Goal: Task Accomplishment & Management: Use online tool/utility

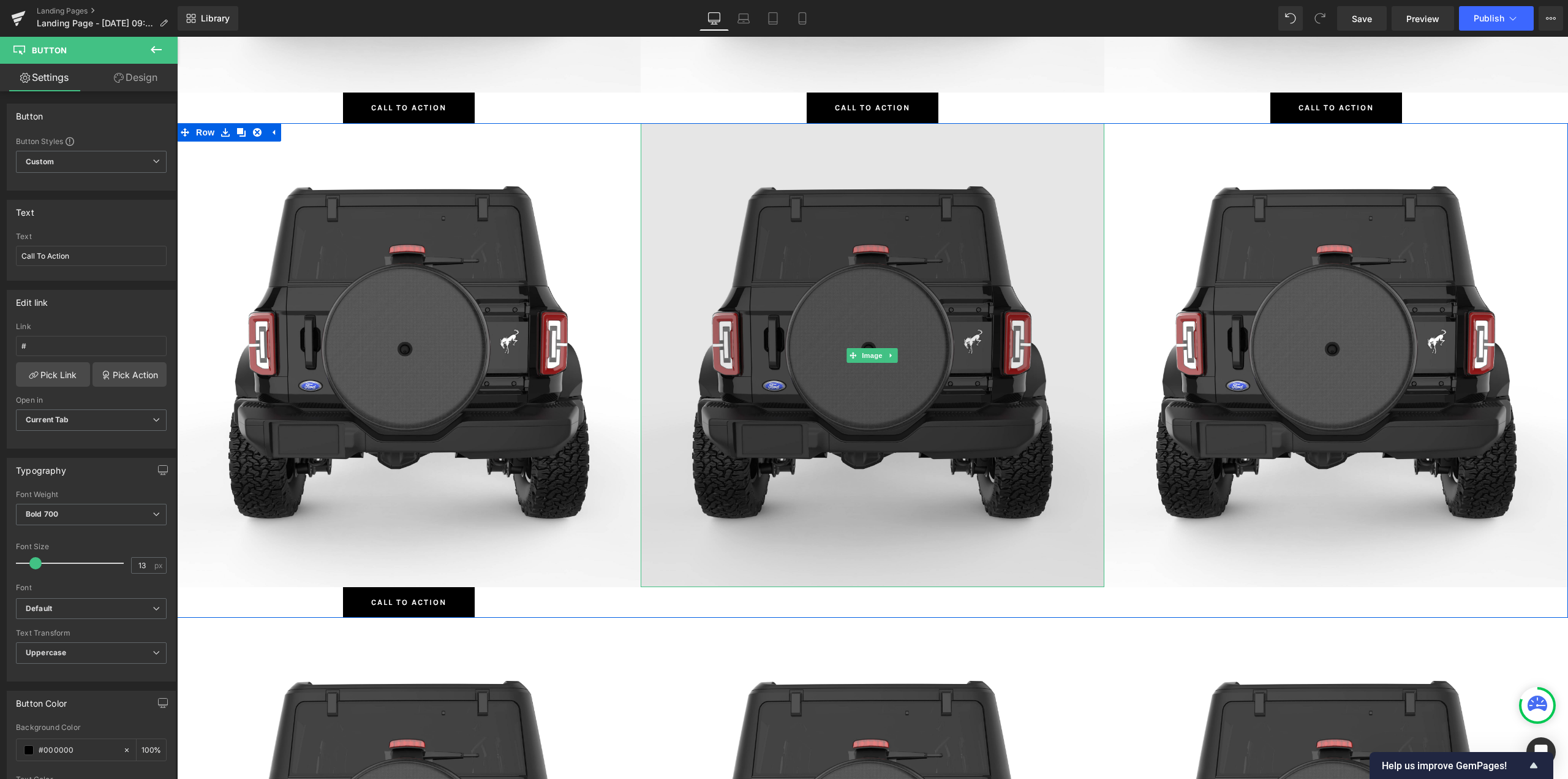
scroll to position [2159, 0]
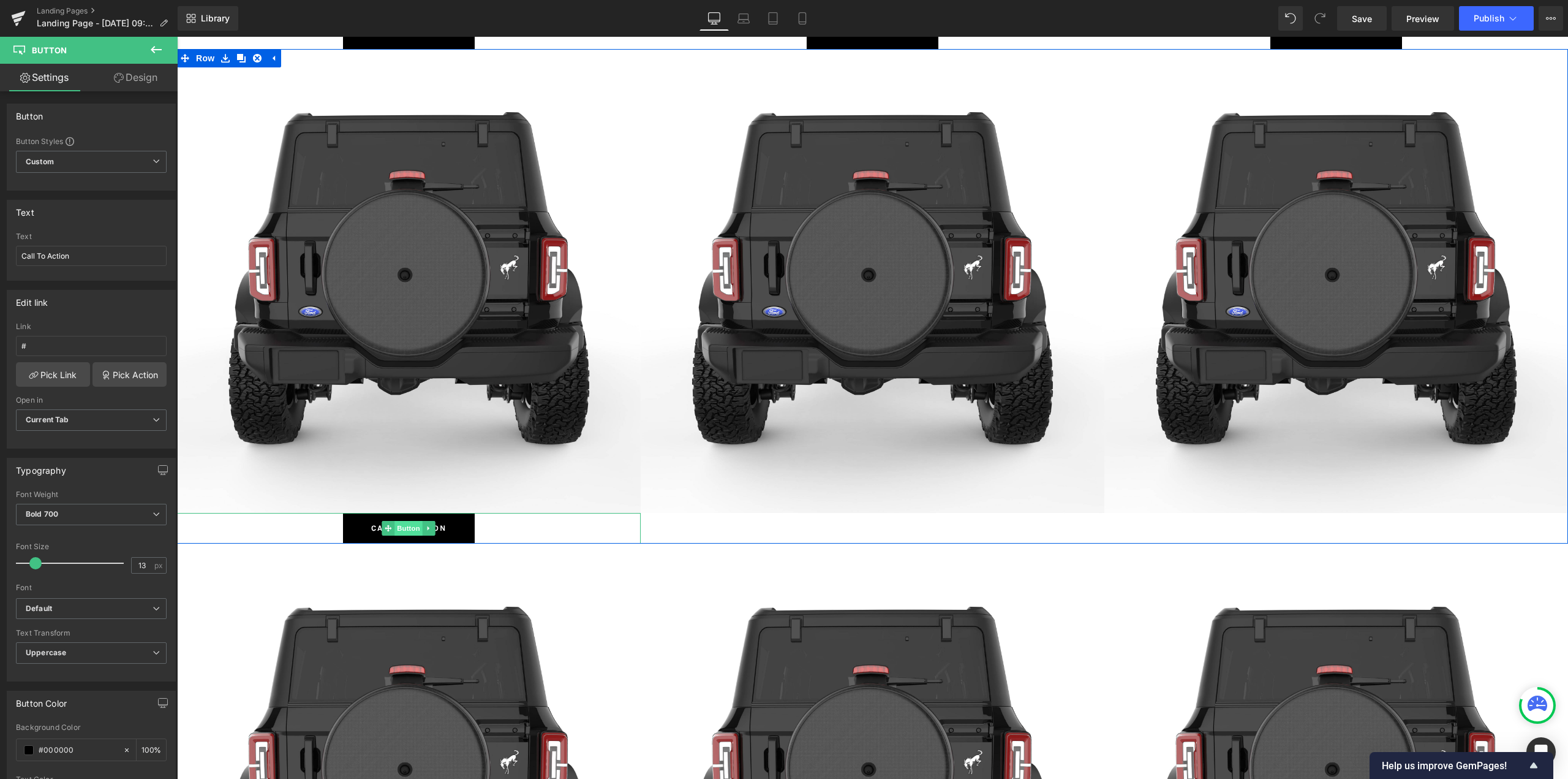
click at [401, 526] on span "Button" at bounding box center [409, 528] width 29 height 14
click at [427, 527] on icon at bounding box center [428, 528] width 2 height 4
click at [421, 529] on icon at bounding box center [423, 528] width 7 height 7
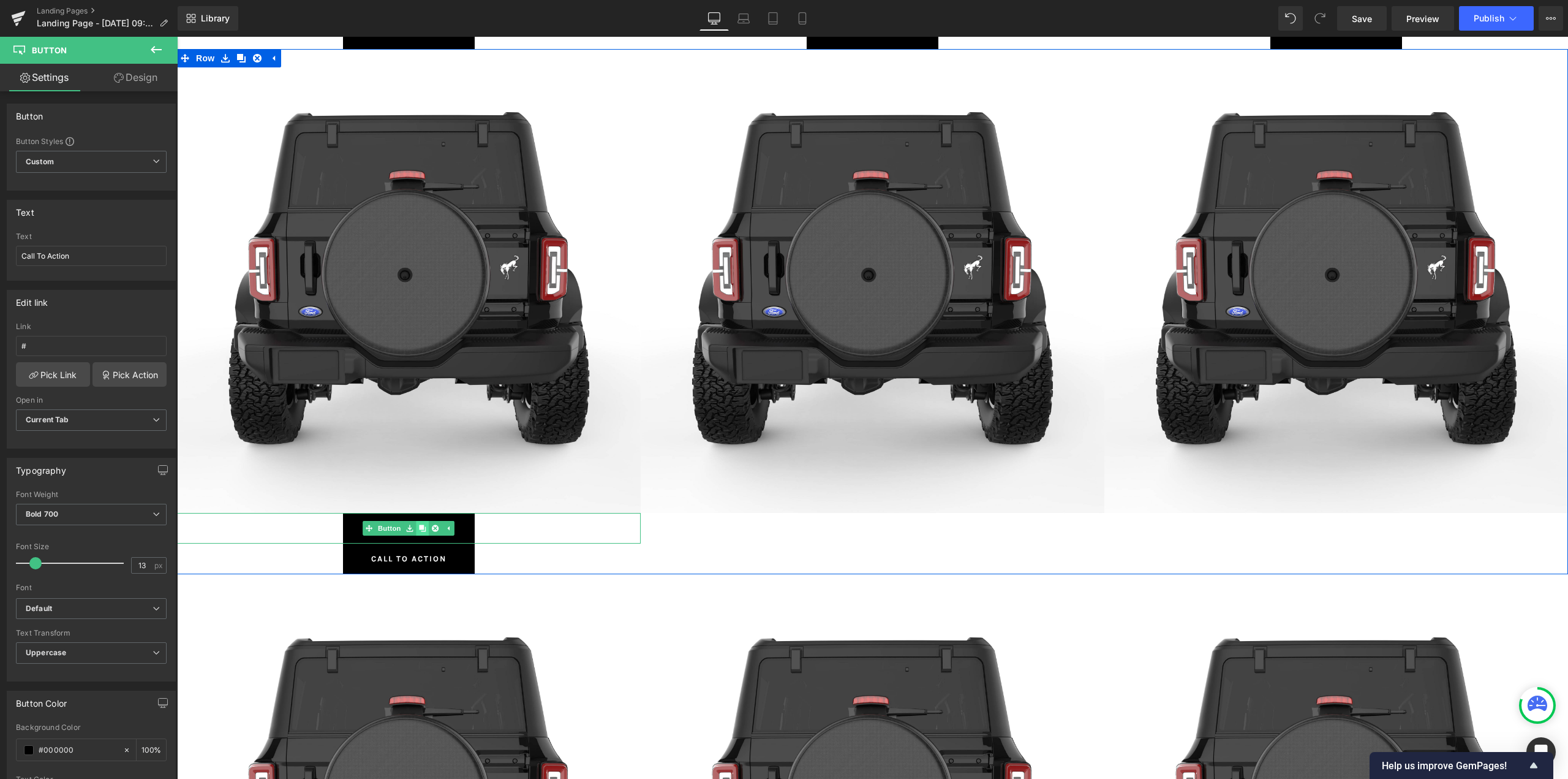
scroll to position [7877, 1382]
click at [421, 529] on icon at bounding box center [423, 528] width 7 height 7
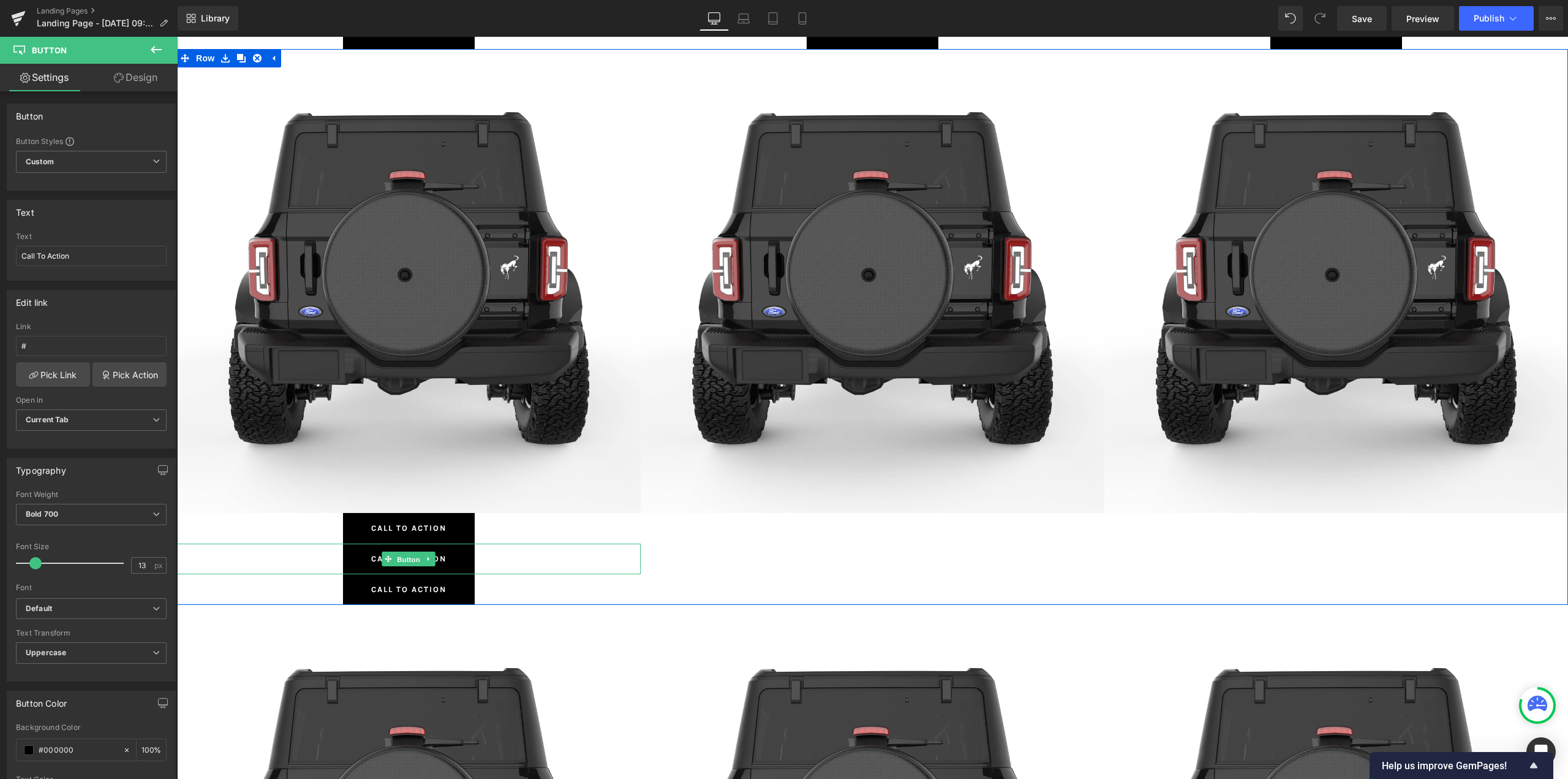
scroll to position [6, 6]
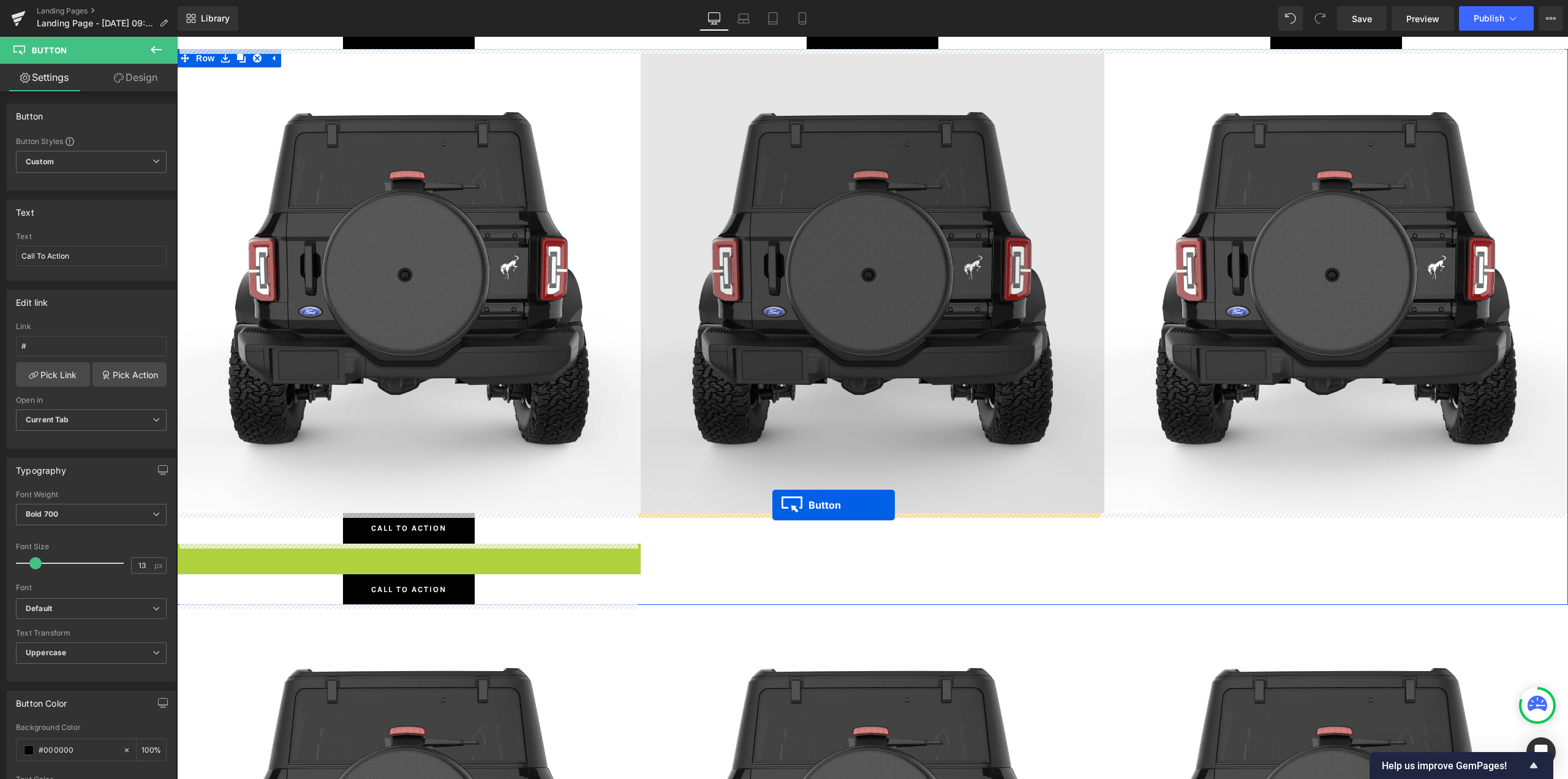
drag, startPoint x: 402, startPoint y: 556, endPoint x: 772, endPoint y: 505, distance: 373.5
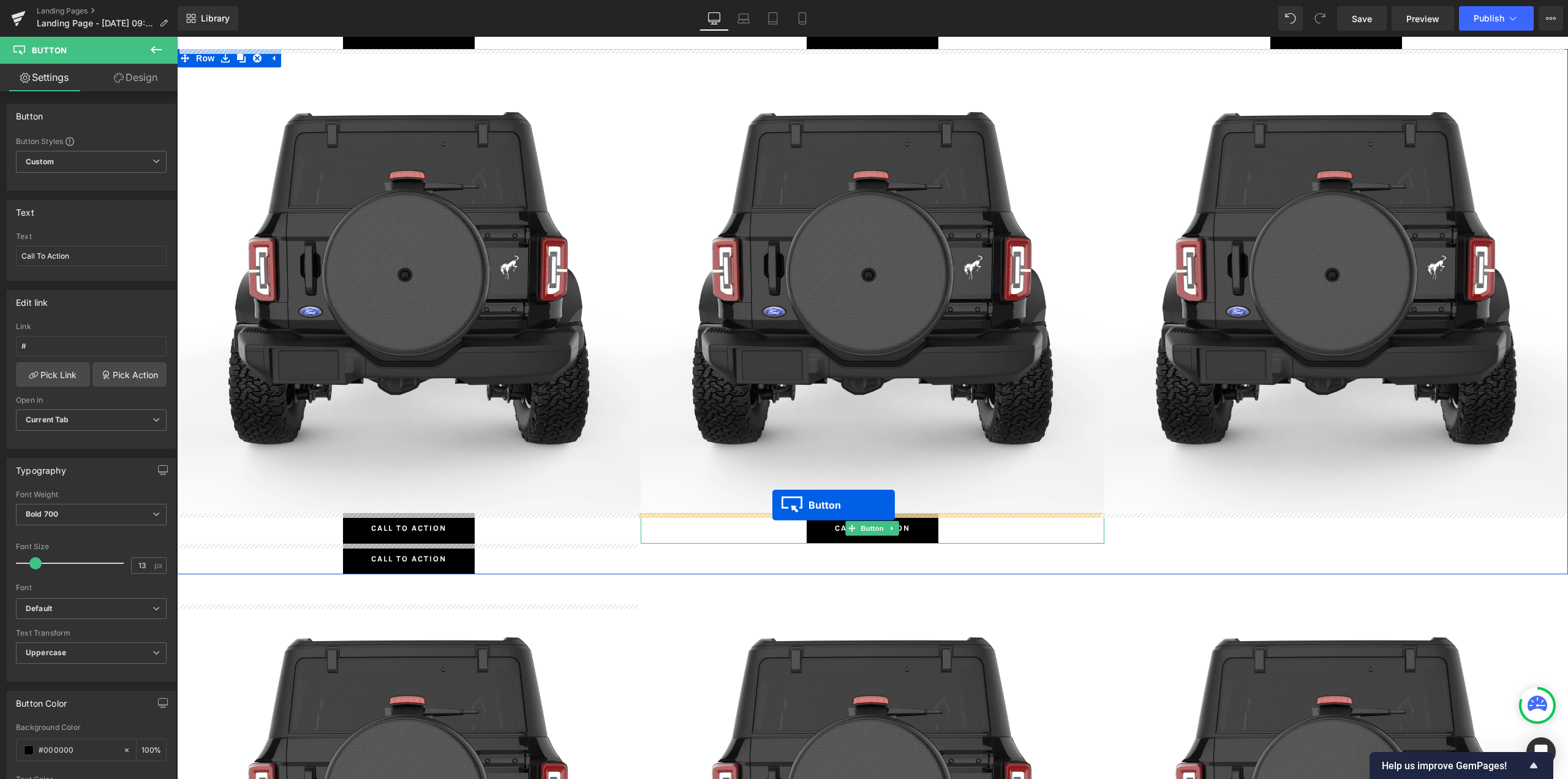
scroll to position [7877, 1382]
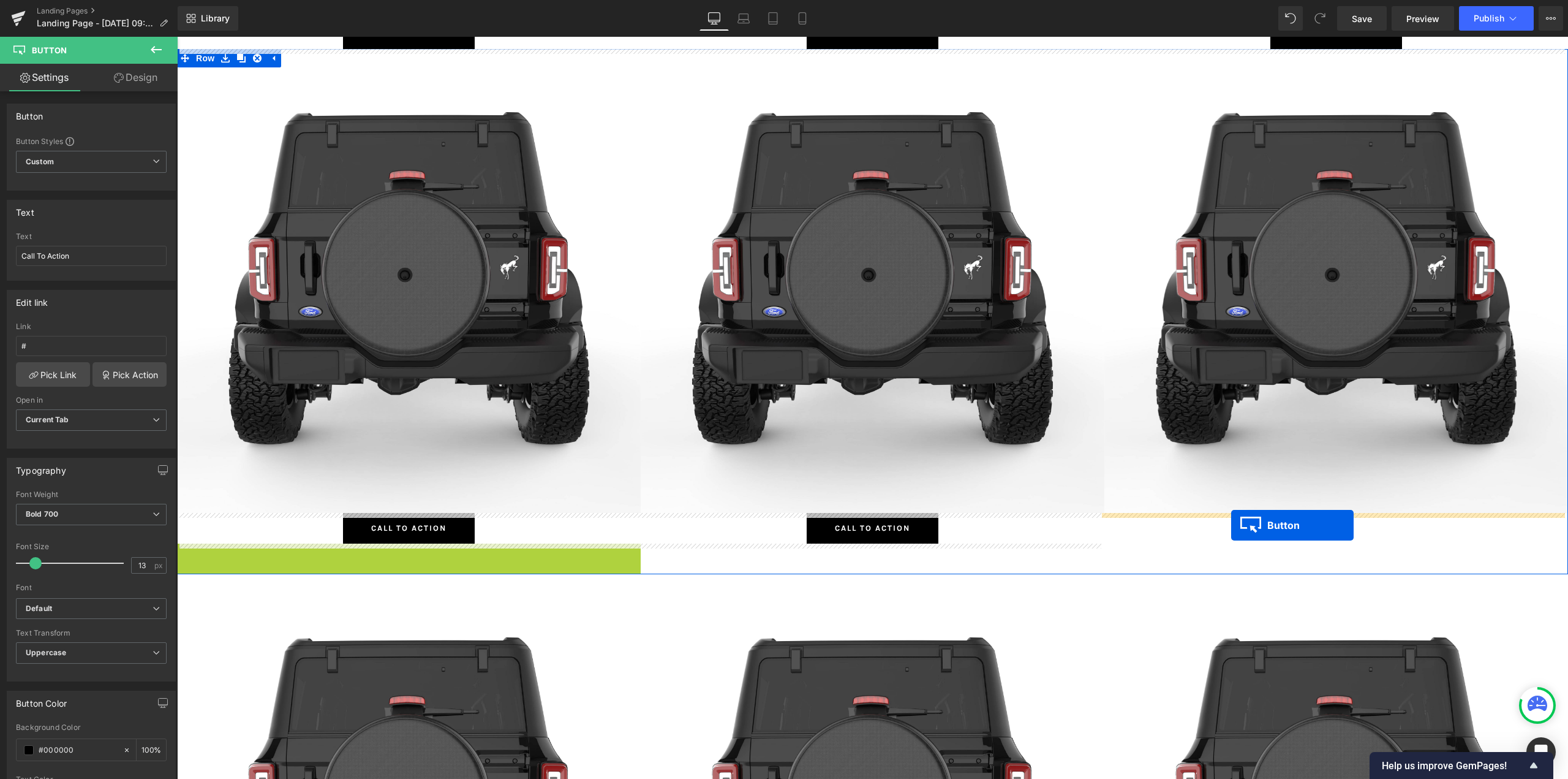
drag, startPoint x: 409, startPoint y: 555, endPoint x: 1231, endPoint y: 525, distance: 822.5
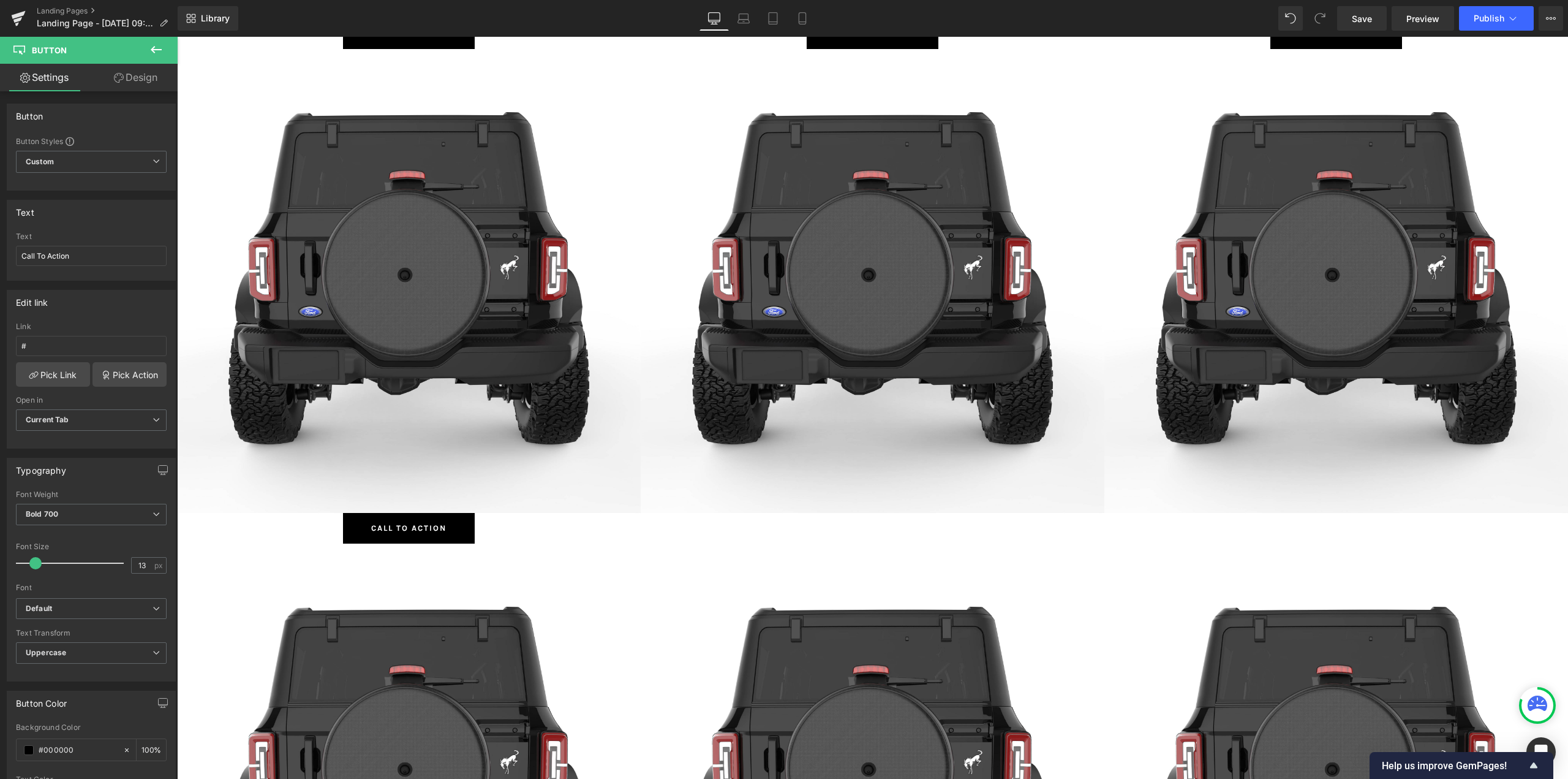
scroll to position [2833, 0]
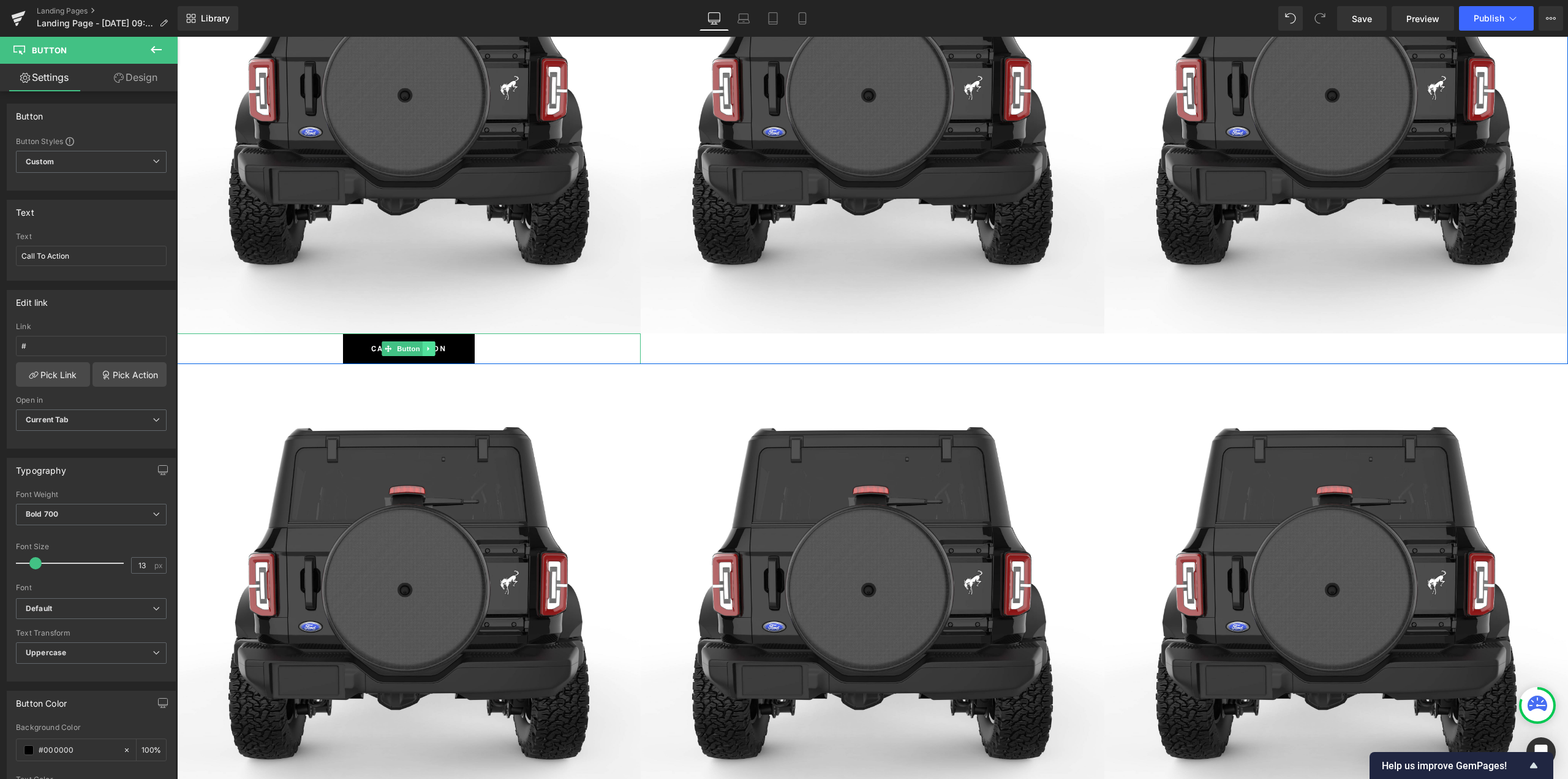
click at [425, 350] on icon at bounding box center [429, 349] width 7 height 7
click at [419, 351] on icon at bounding box center [423, 349] width 7 height 7
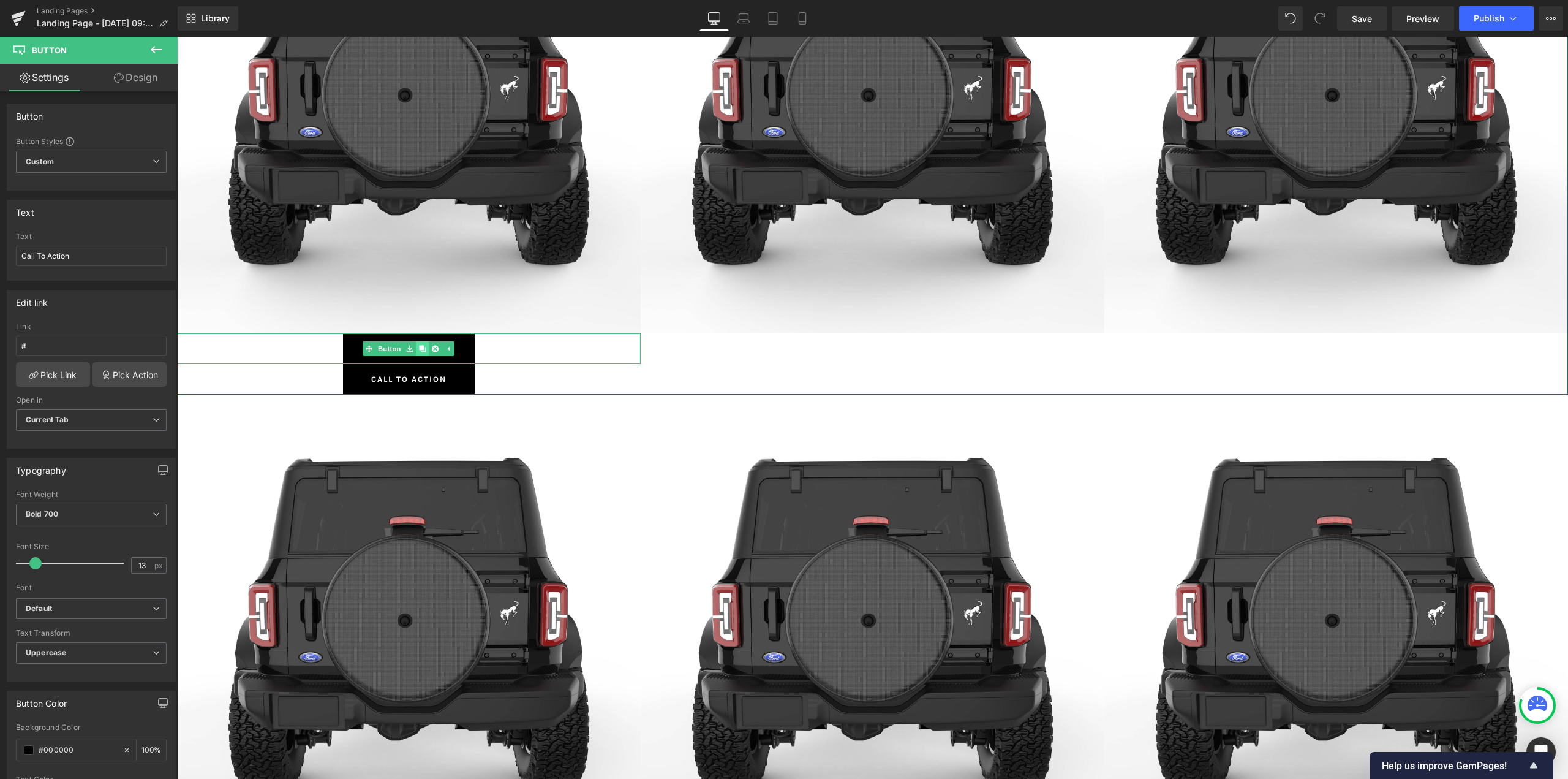
scroll to position [7877, 1382]
click at [419, 351] on icon at bounding box center [423, 349] width 7 height 7
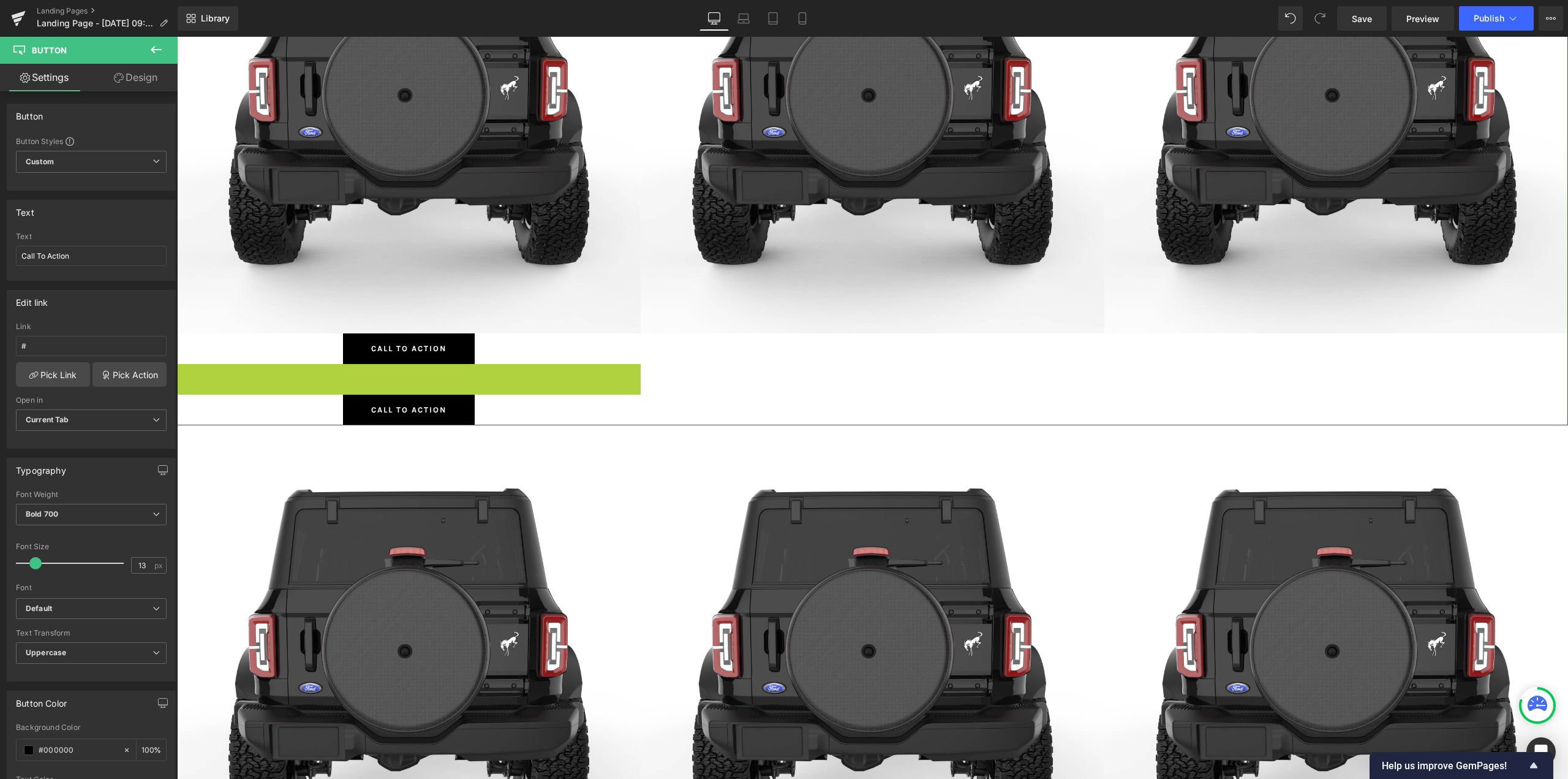
scroll to position [6, 6]
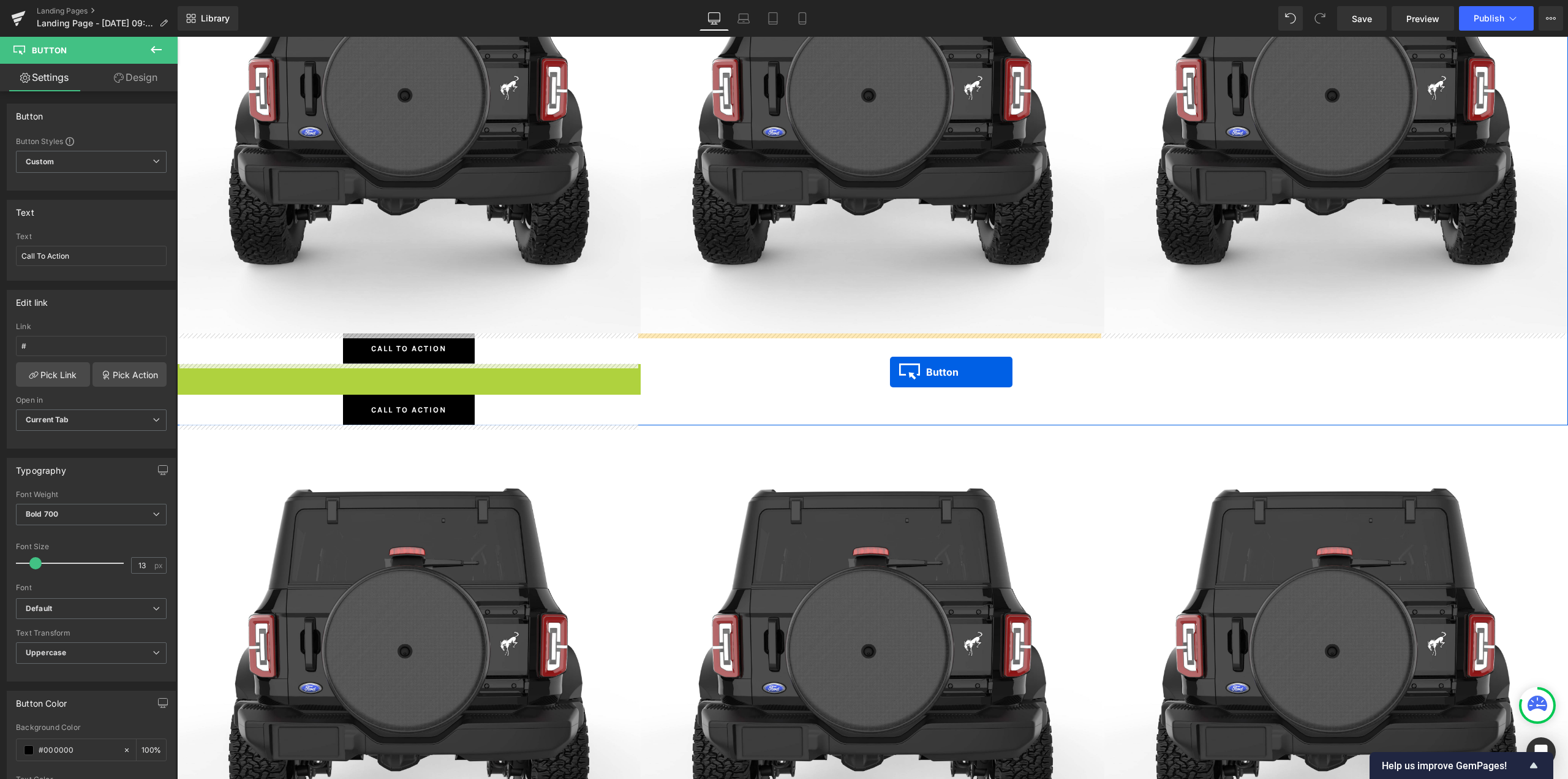
drag, startPoint x: 400, startPoint y: 379, endPoint x: 891, endPoint y: 372, distance: 491.0
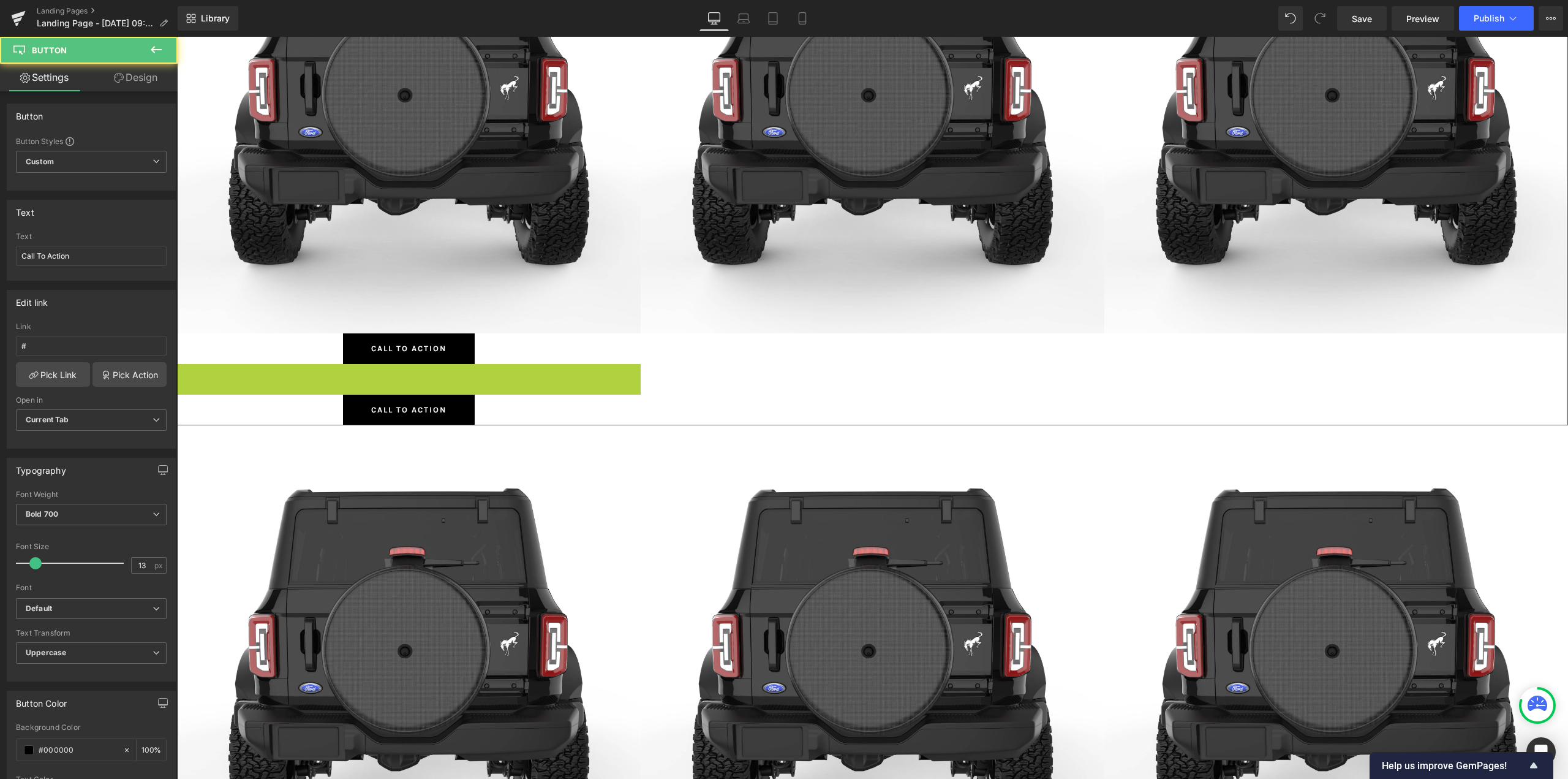
scroll to position [7877, 1382]
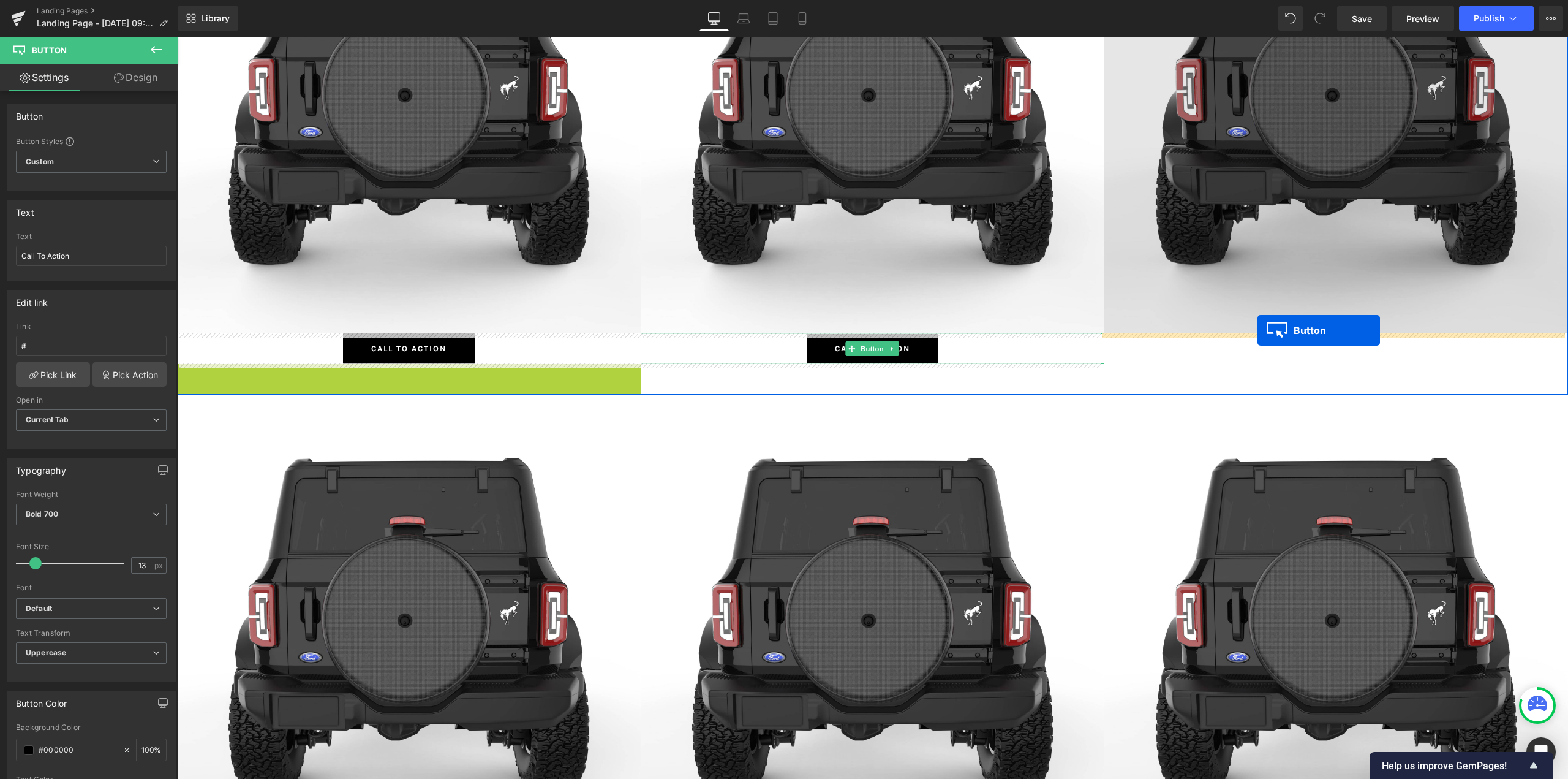
drag, startPoint x: 403, startPoint y: 377, endPoint x: 1258, endPoint y: 331, distance: 856.2
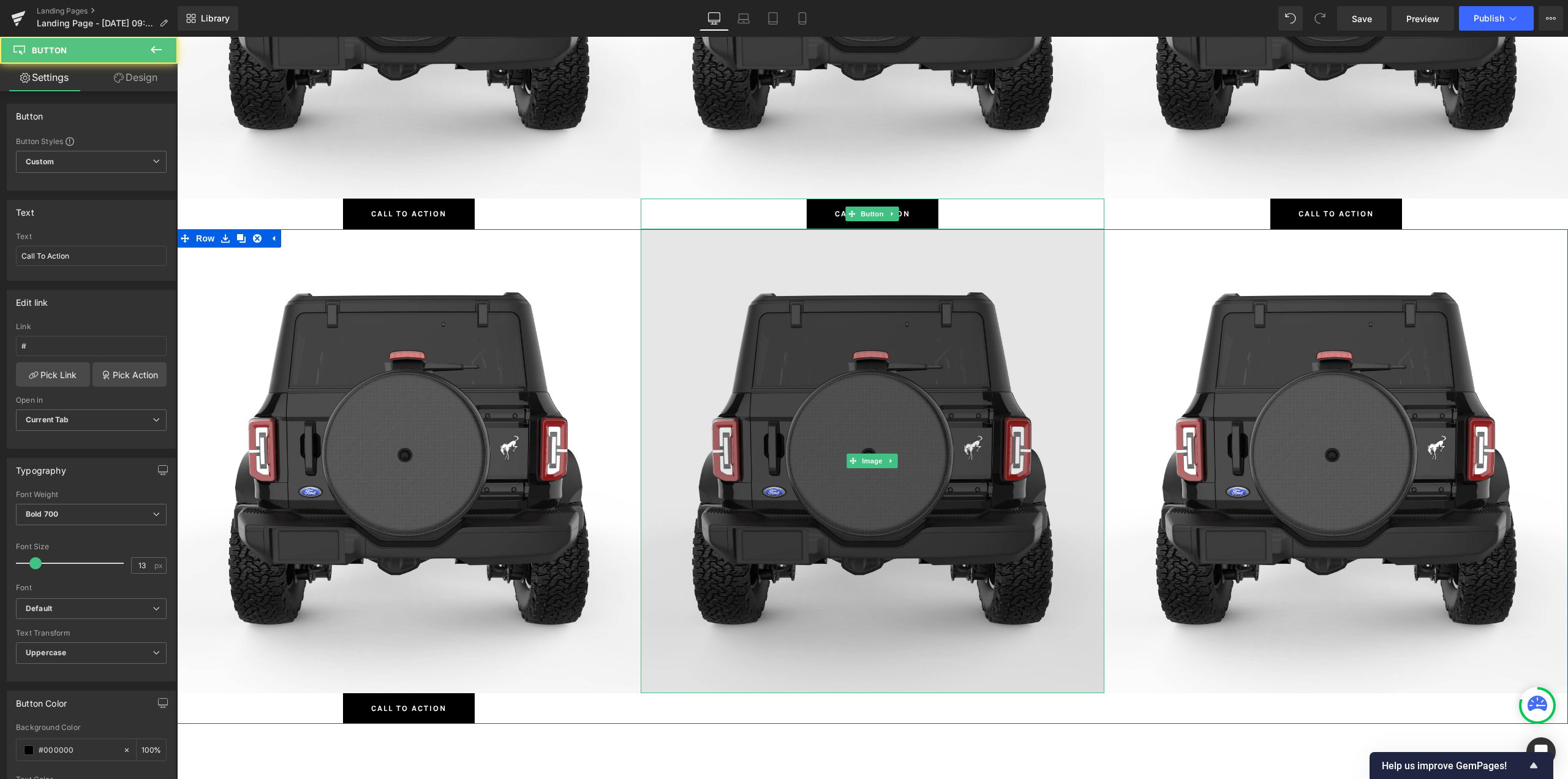
scroll to position [3139, 0]
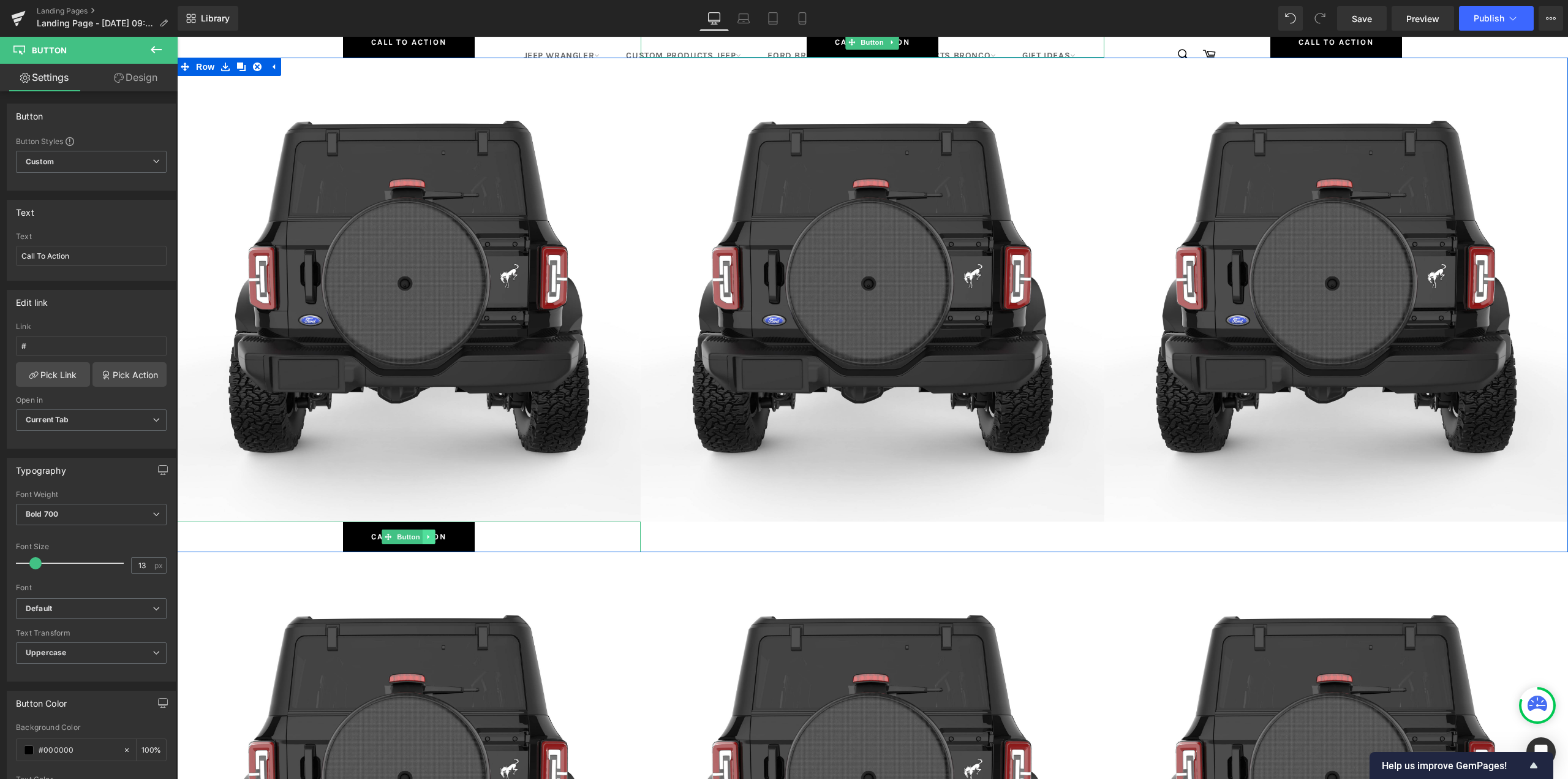
click at [427, 536] on icon at bounding box center [429, 536] width 7 height 7
click at [421, 535] on icon at bounding box center [423, 536] width 7 height 7
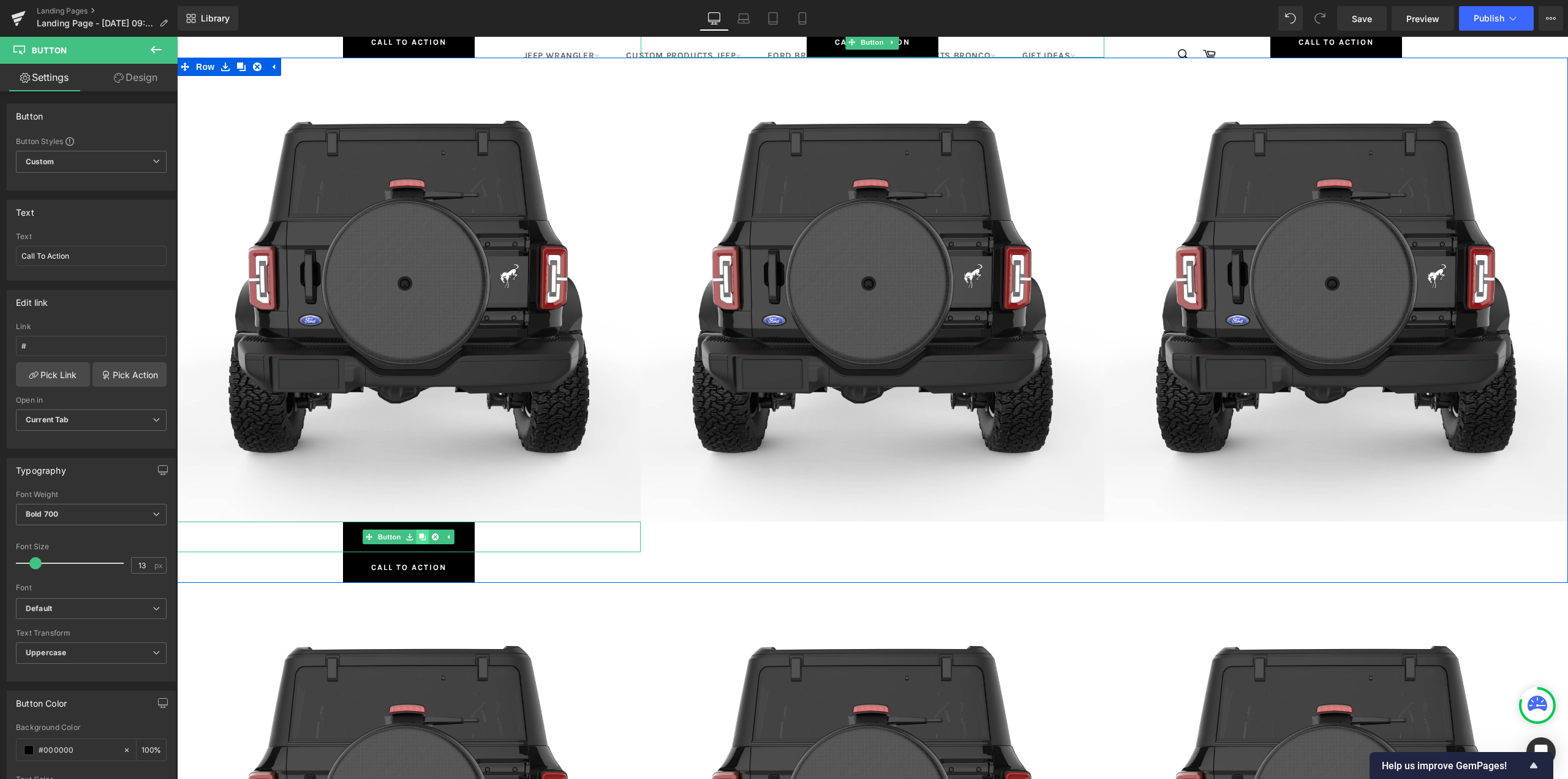
click at [421, 535] on icon at bounding box center [423, 536] width 7 height 7
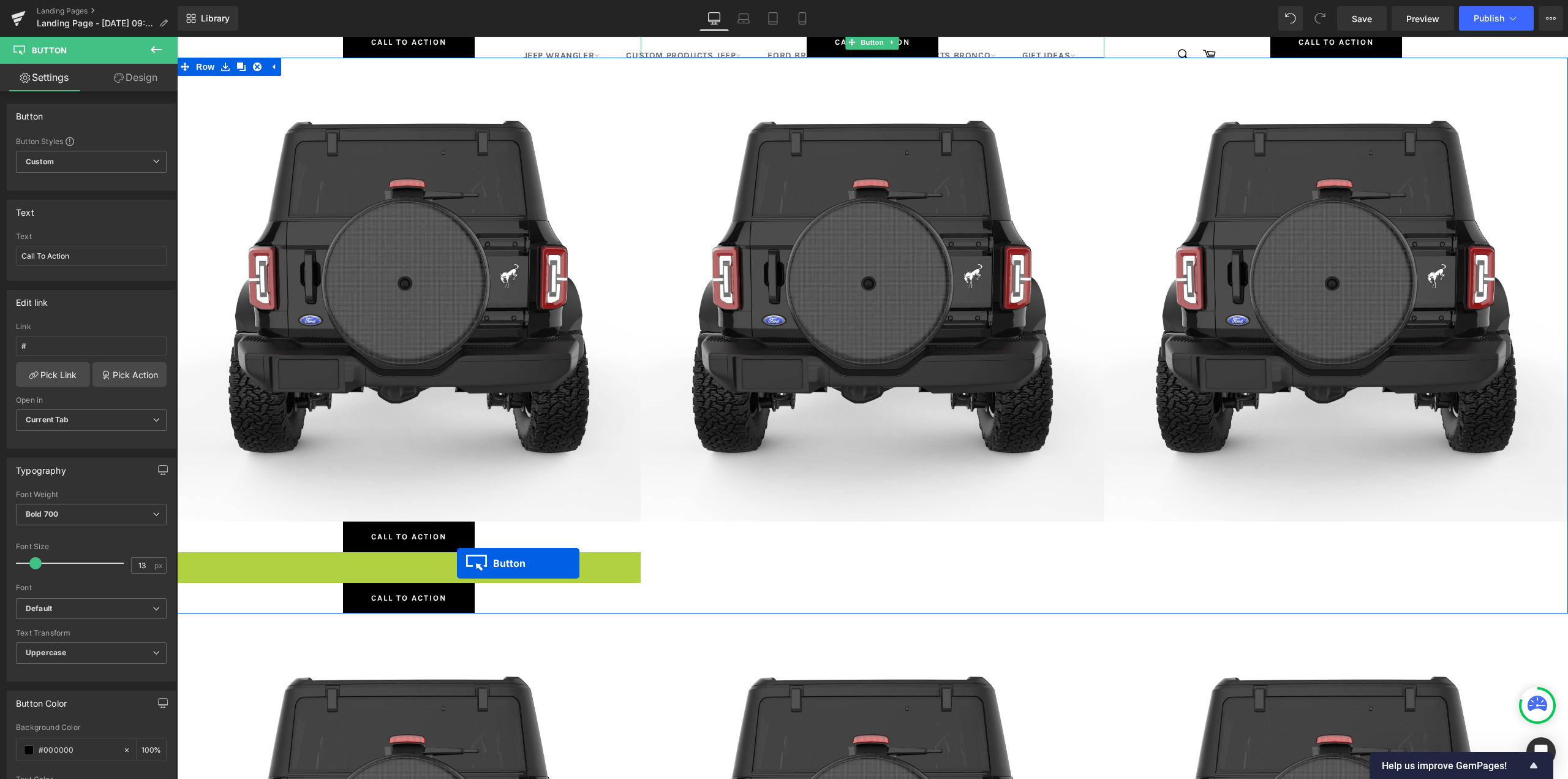
scroll to position [6, 6]
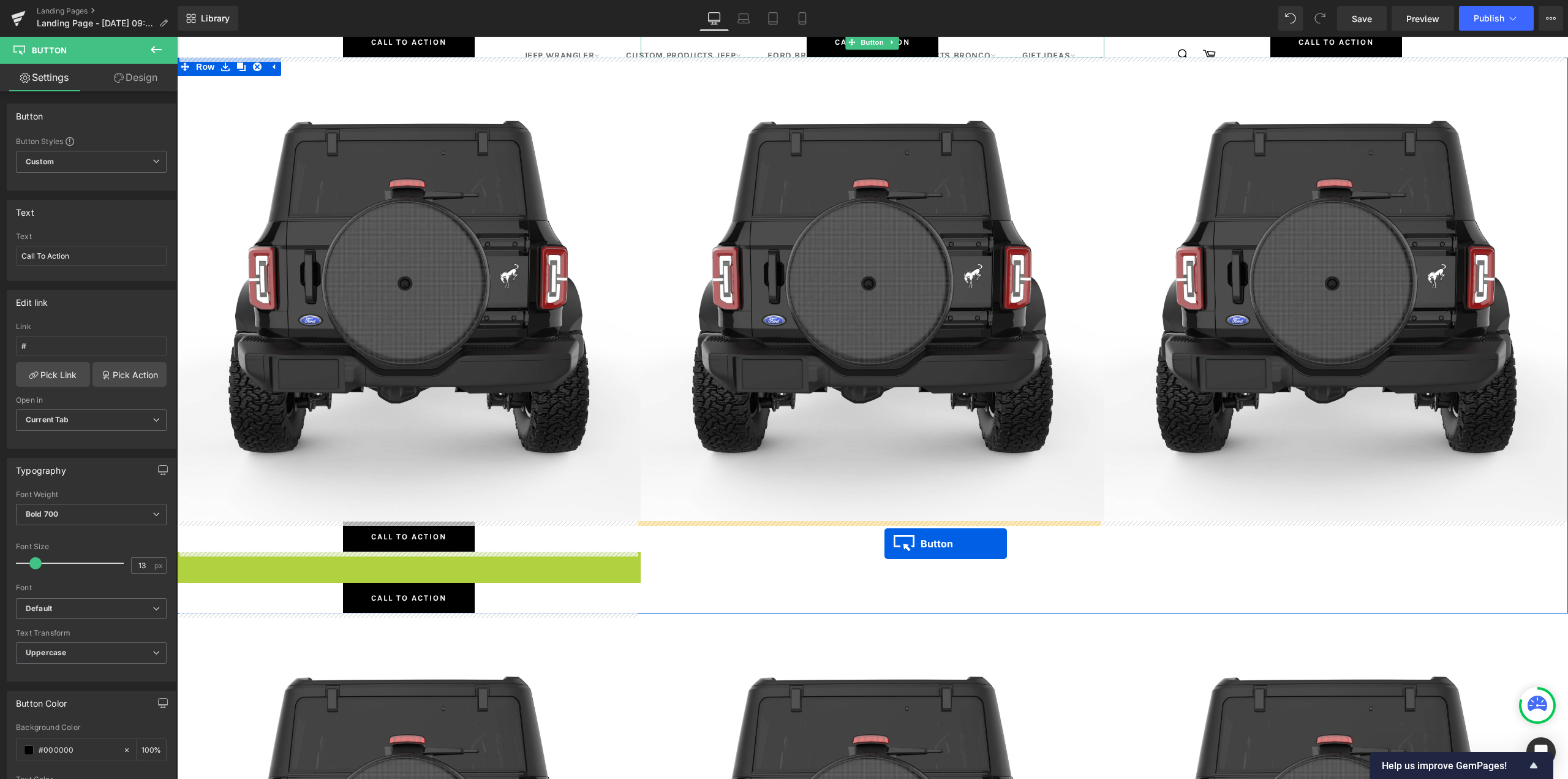
drag, startPoint x: 401, startPoint y: 563, endPoint x: 884, endPoint y: 543, distance: 483.4
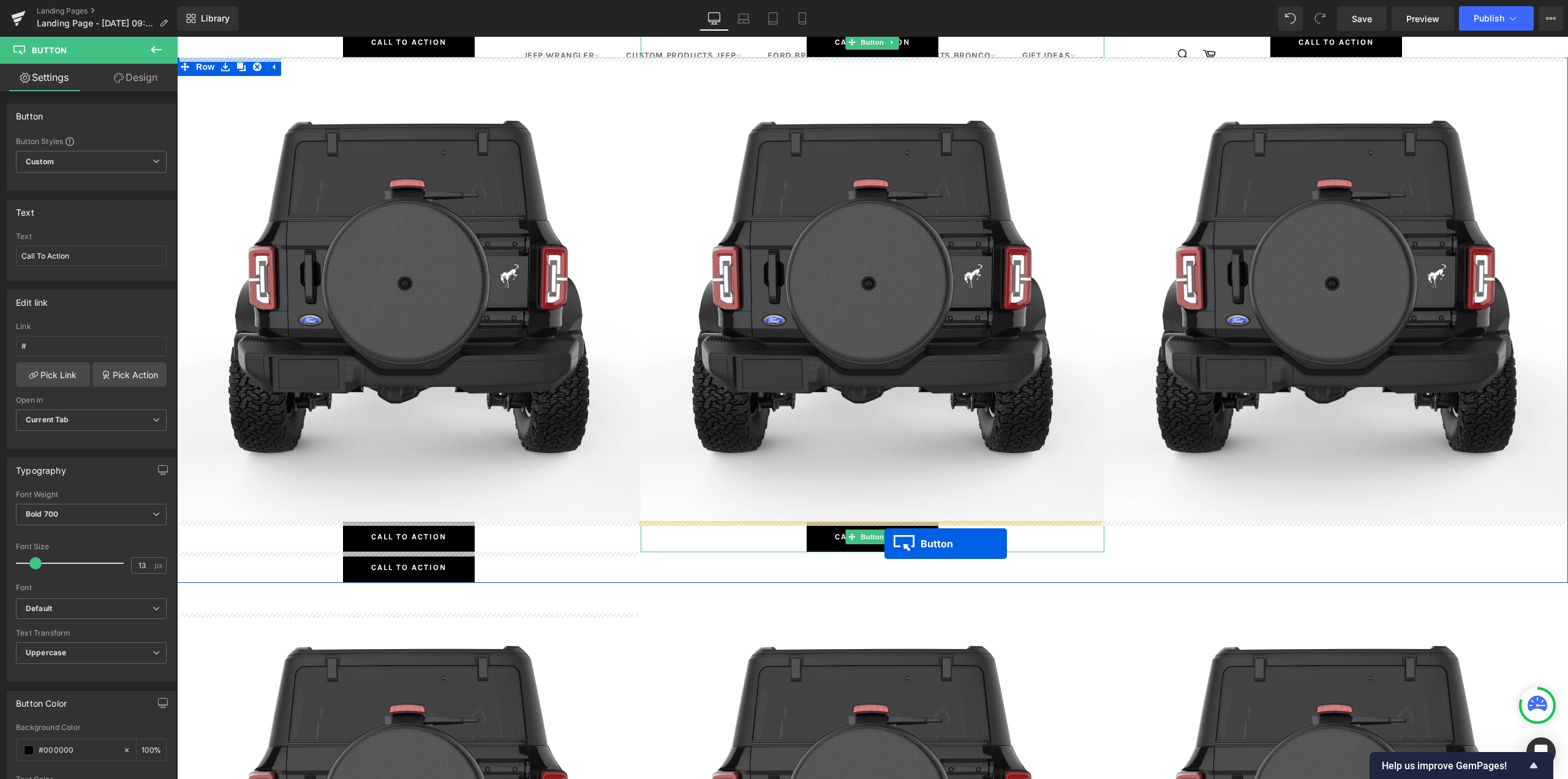
scroll to position [7877, 1382]
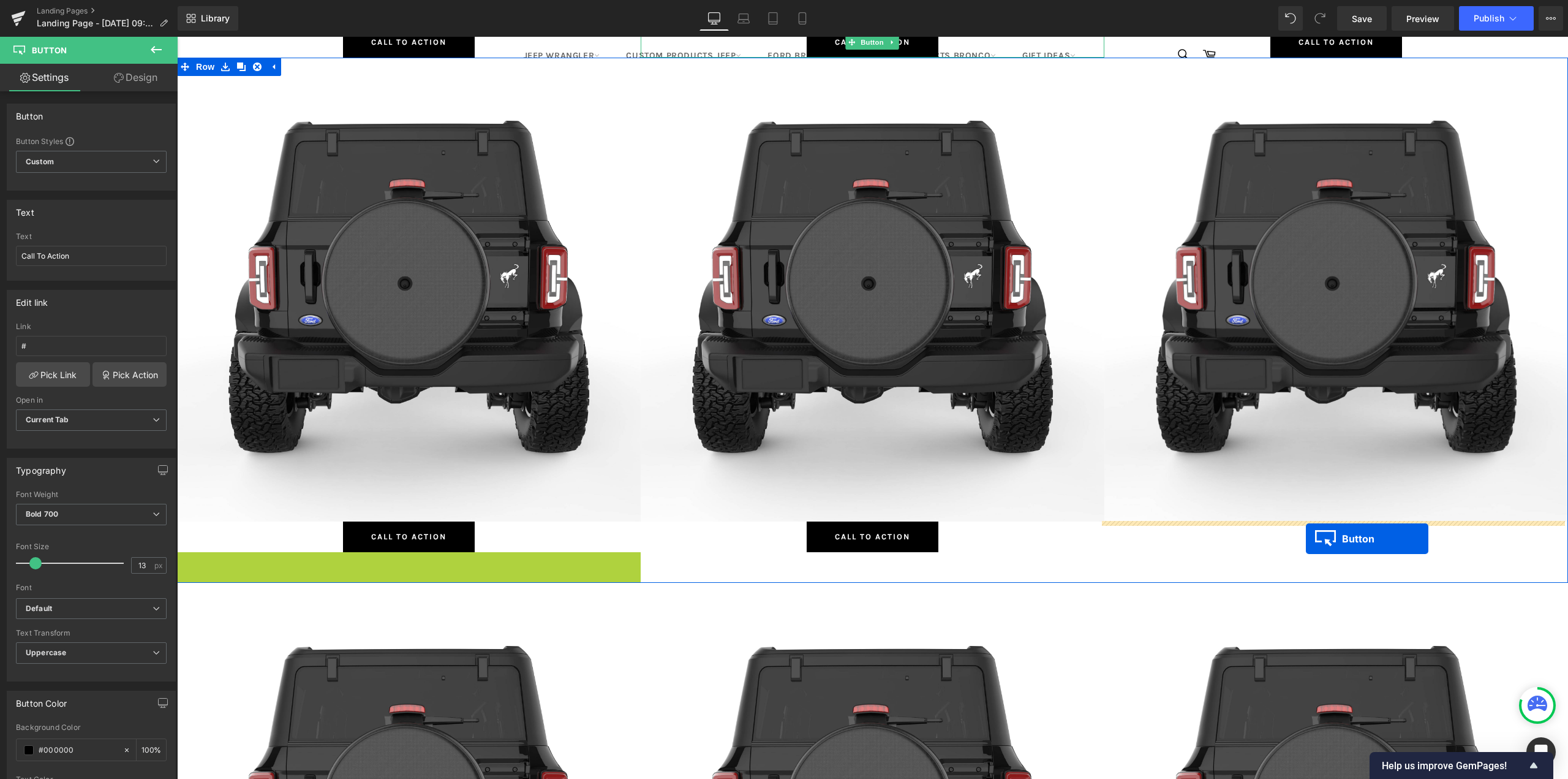
drag, startPoint x: 402, startPoint y: 567, endPoint x: 1306, endPoint y: 539, distance: 904.4
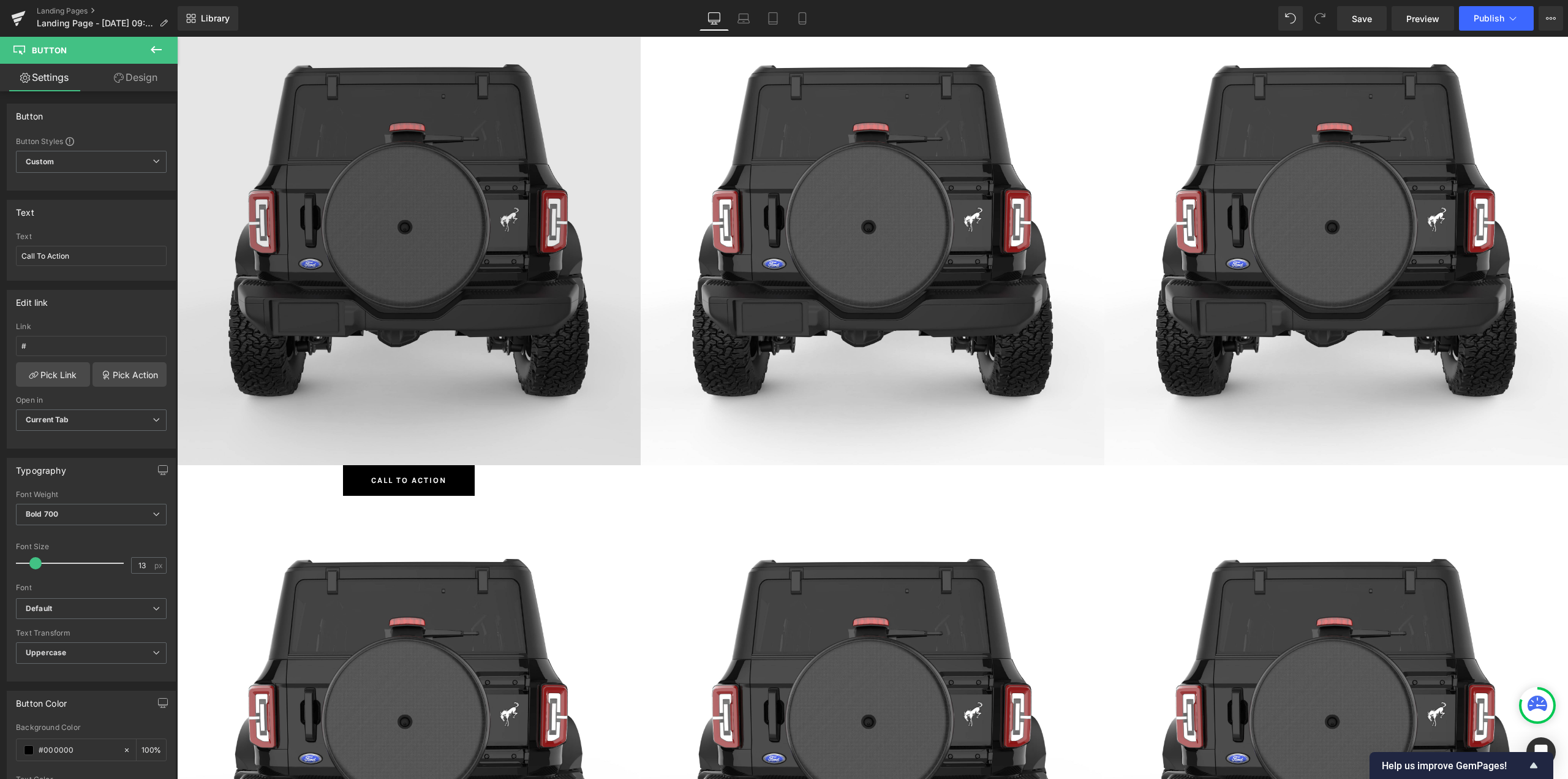
scroll to position [0, 0]
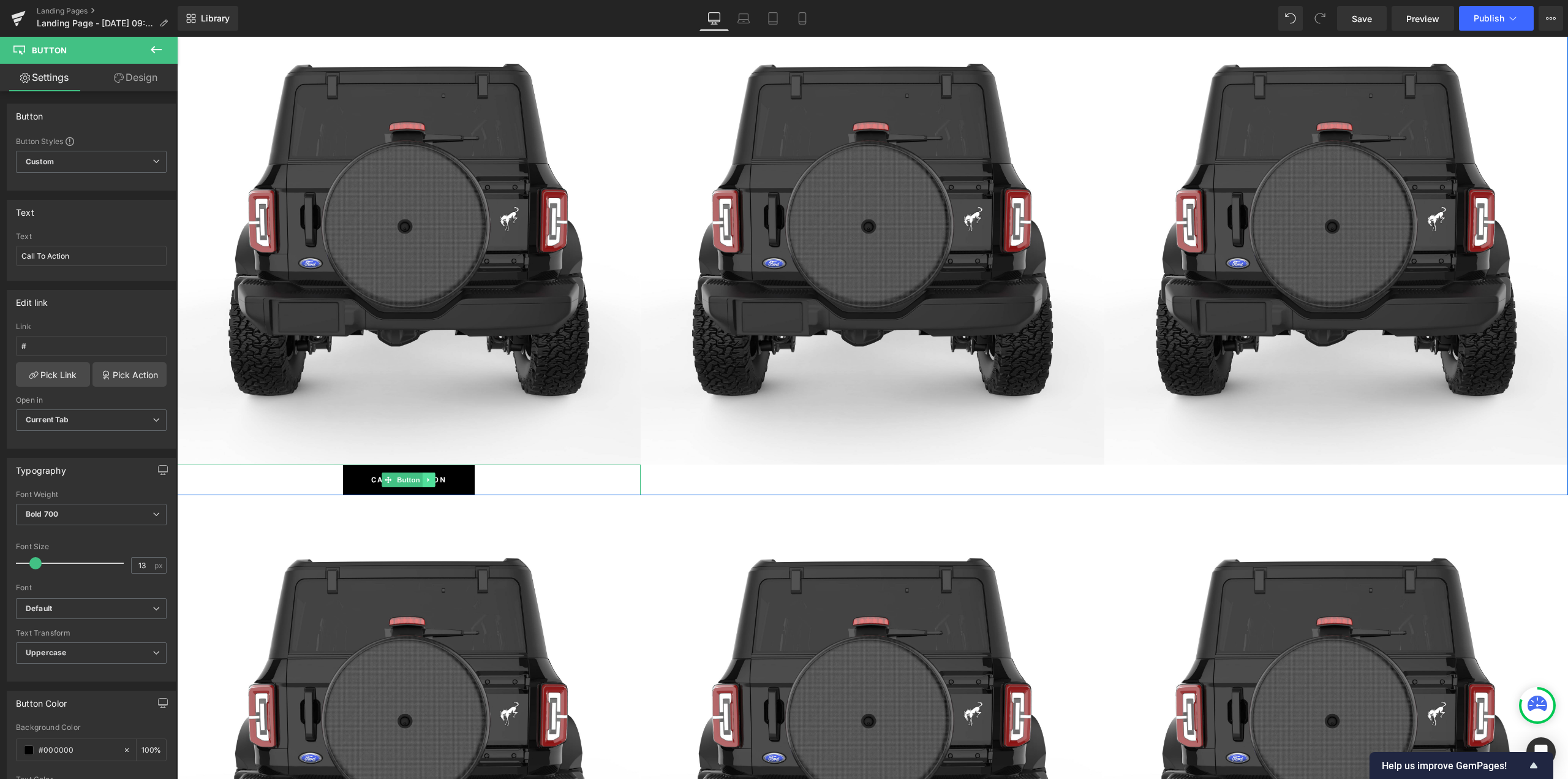
click at [427, 480] on icon at bounding box center [429, 479] width 7 height 7
click at [420, 477] on icon at bounding box center [423, 479] width 7 height 7
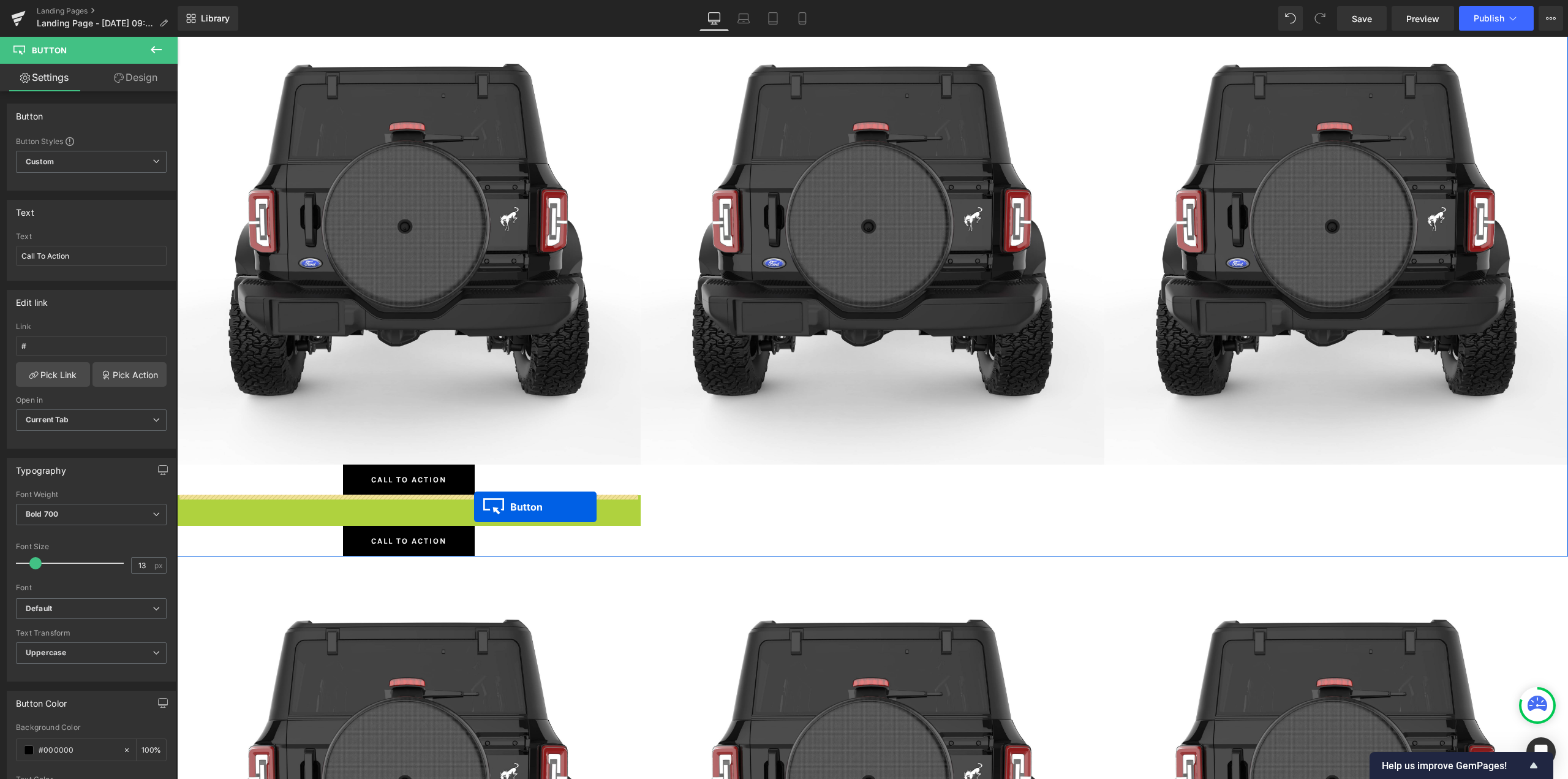
drag, startPoint x: 400, startPoint y: 509, endPoint x: 787, endPoint y: 474, distance: 388.6
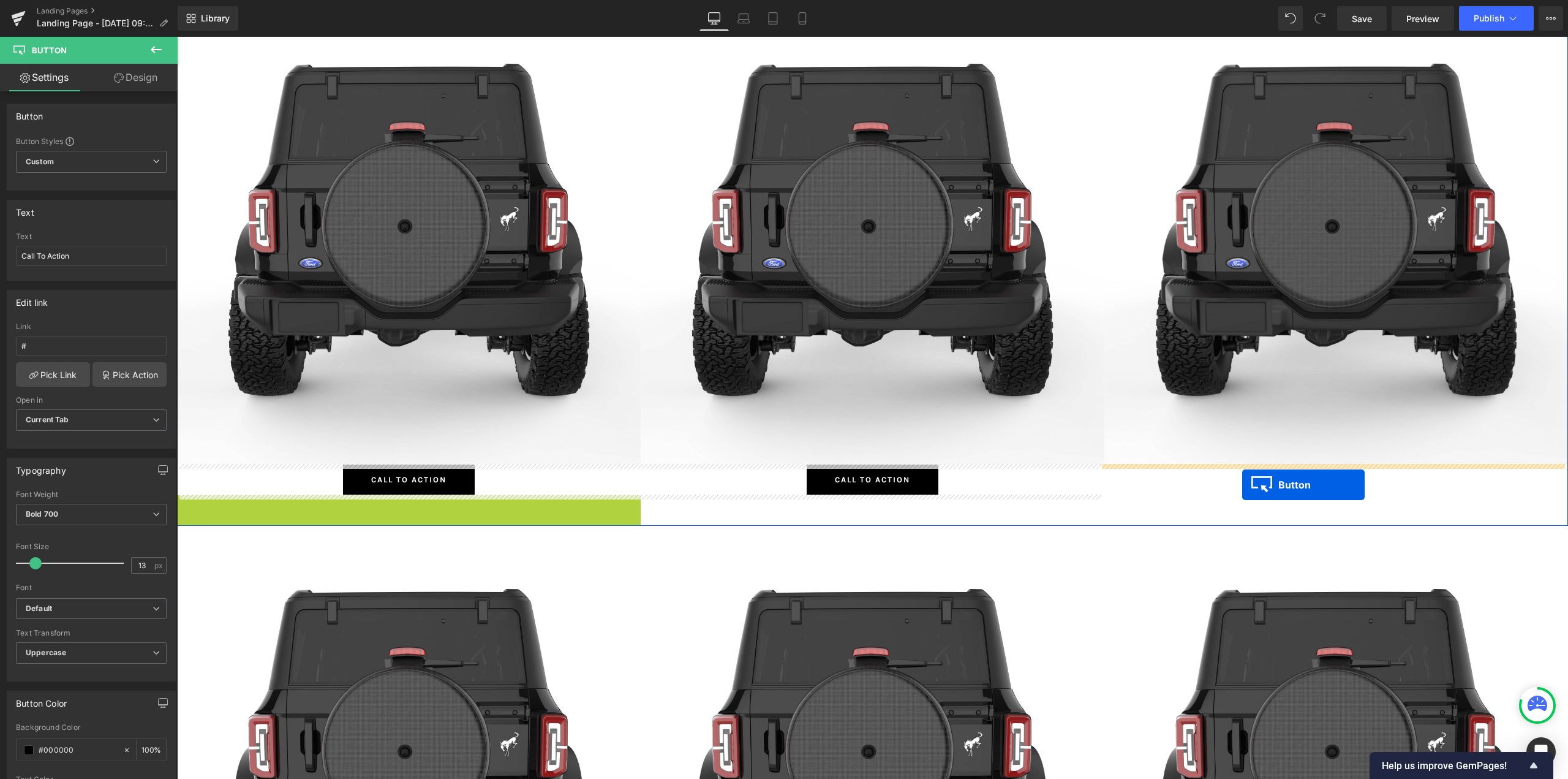
drag, startPoint x: 393, startPoint y: 507, endPoint x: 1251, endPoint y: 482, distance: 858.4
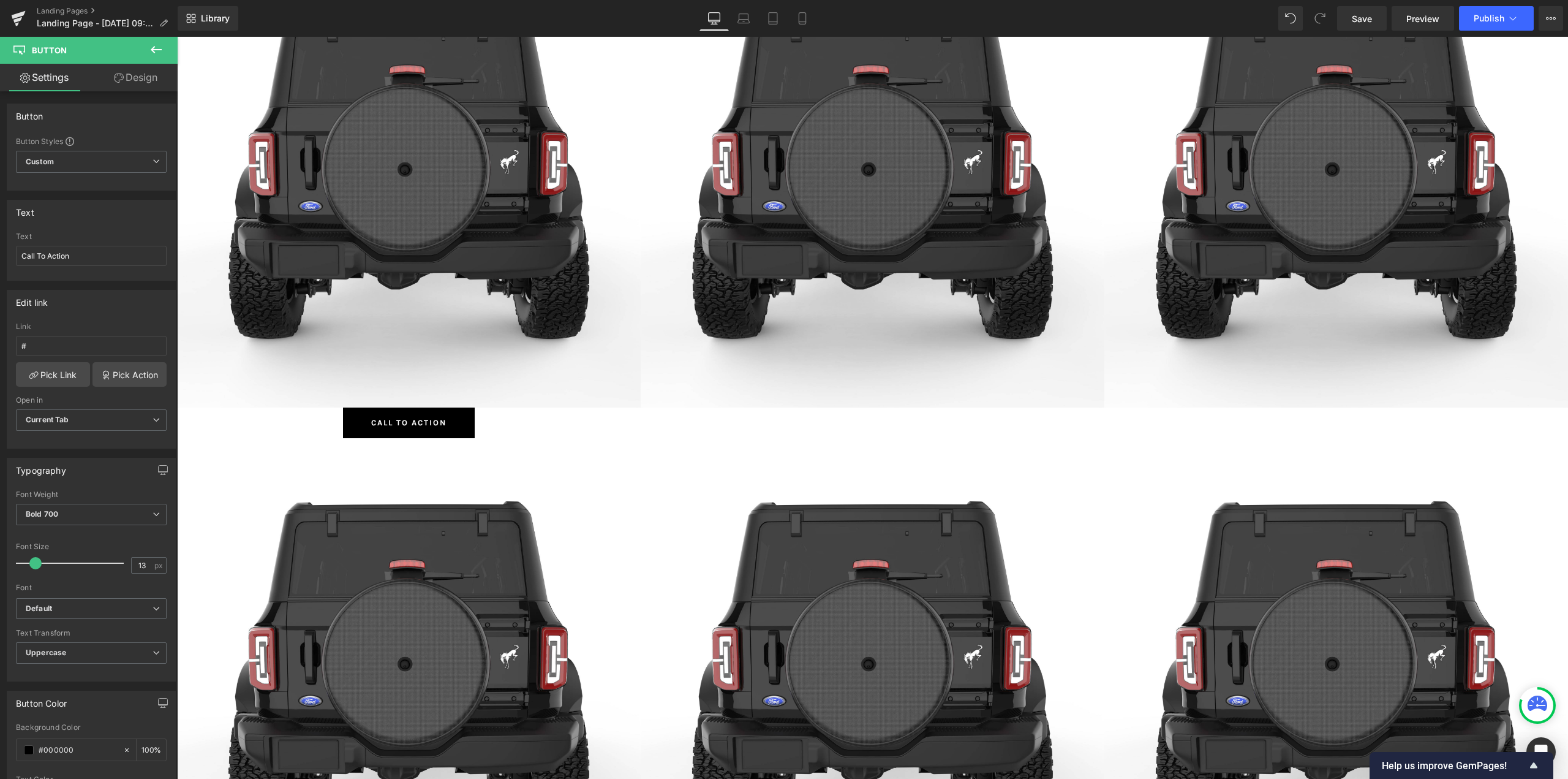
click at [419, 423] on div "Call To Action Button" at bounding box center [409, 423] width 464 height 30
click at [427, 425] on icon at bounding box center [428, 422] width 2 height 4
click at [419, 422] on icon at bounding box center [423, 423] width 7 height 7
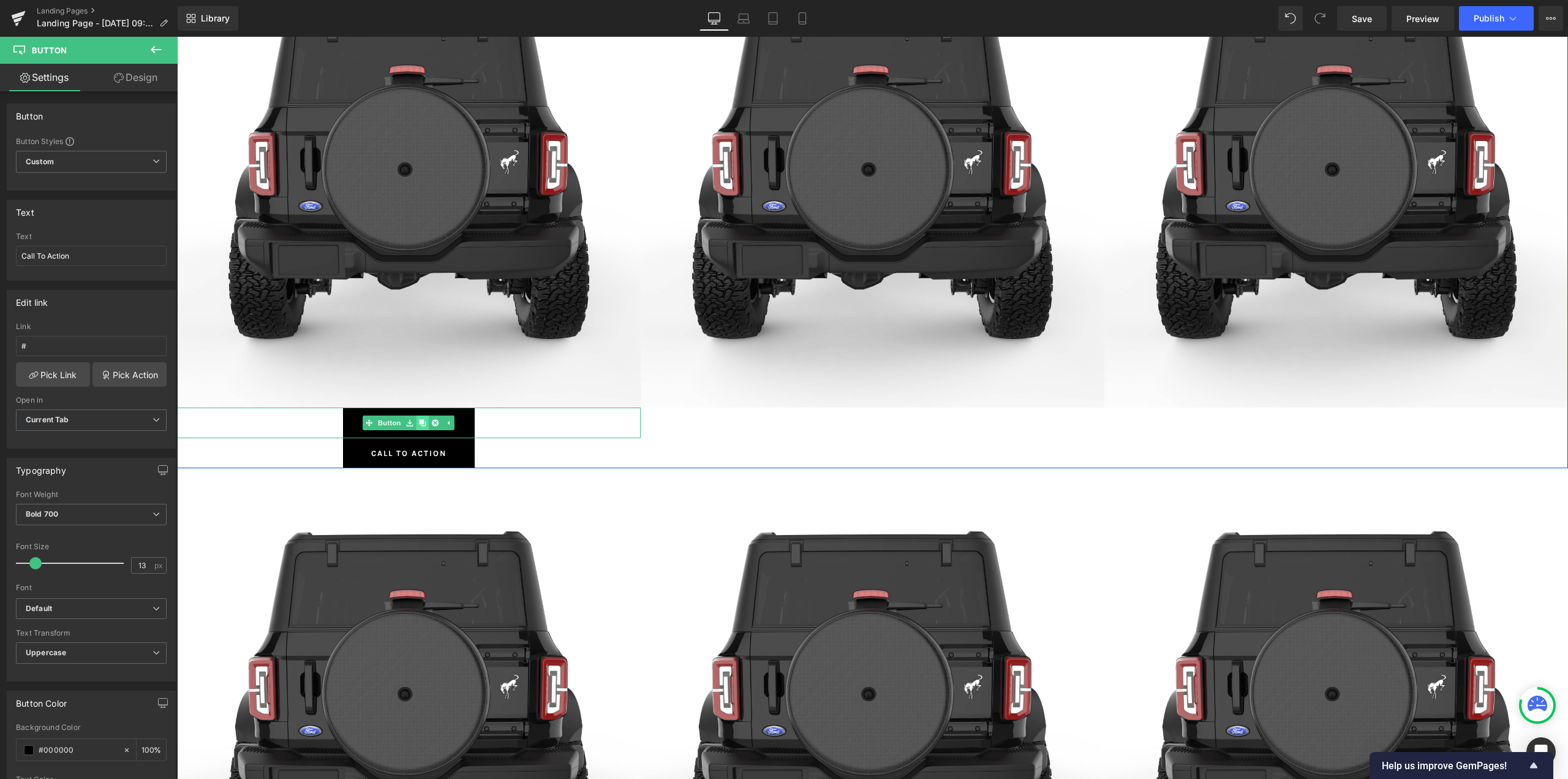
click at [419, 422] on icon at bounding box center [423, 423] width 7 height 7
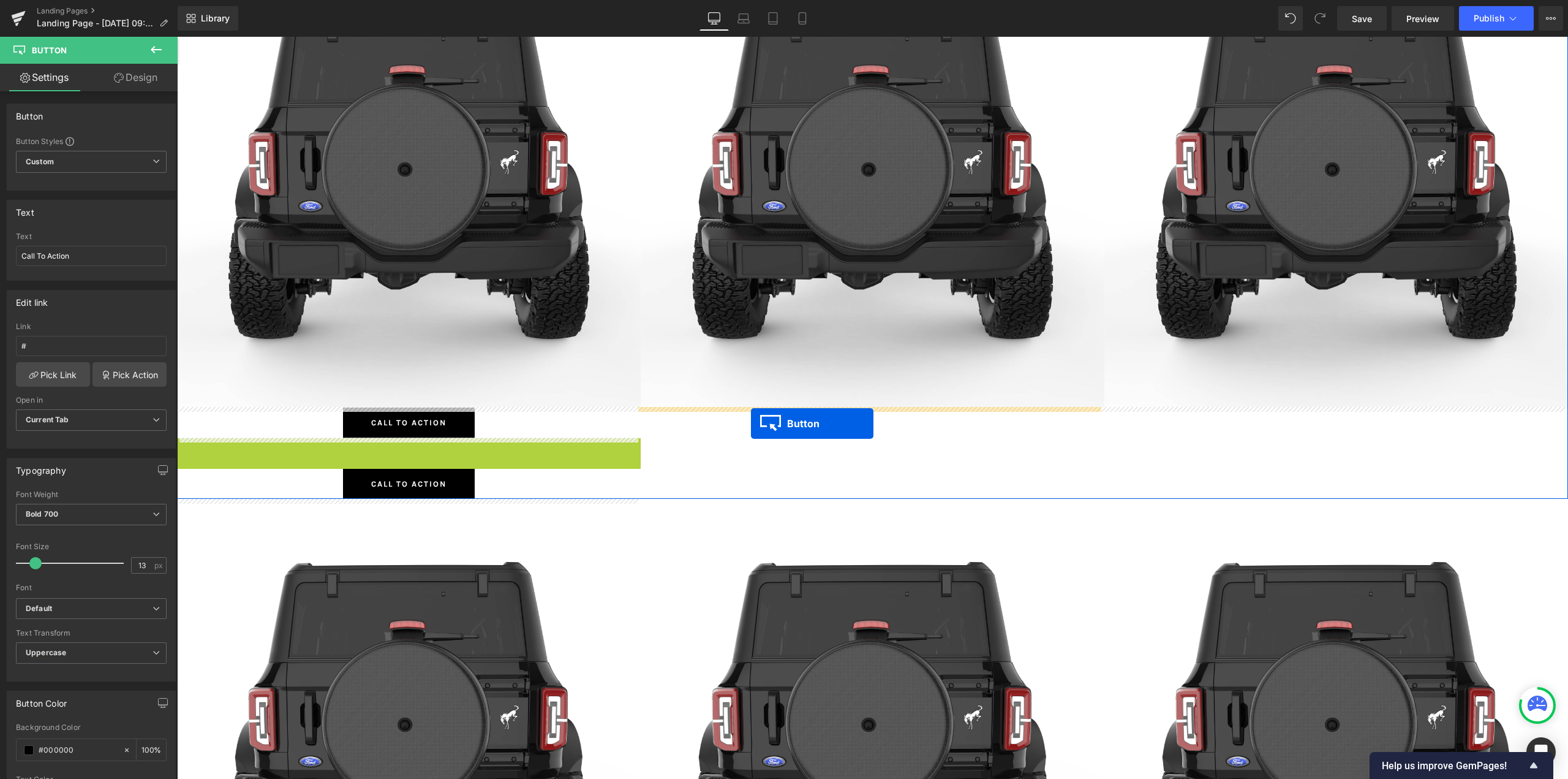
drag, startPoint x: 400, startPoint y: 452, endPoint x: 759, endPoint y: 423, distance: 360.2
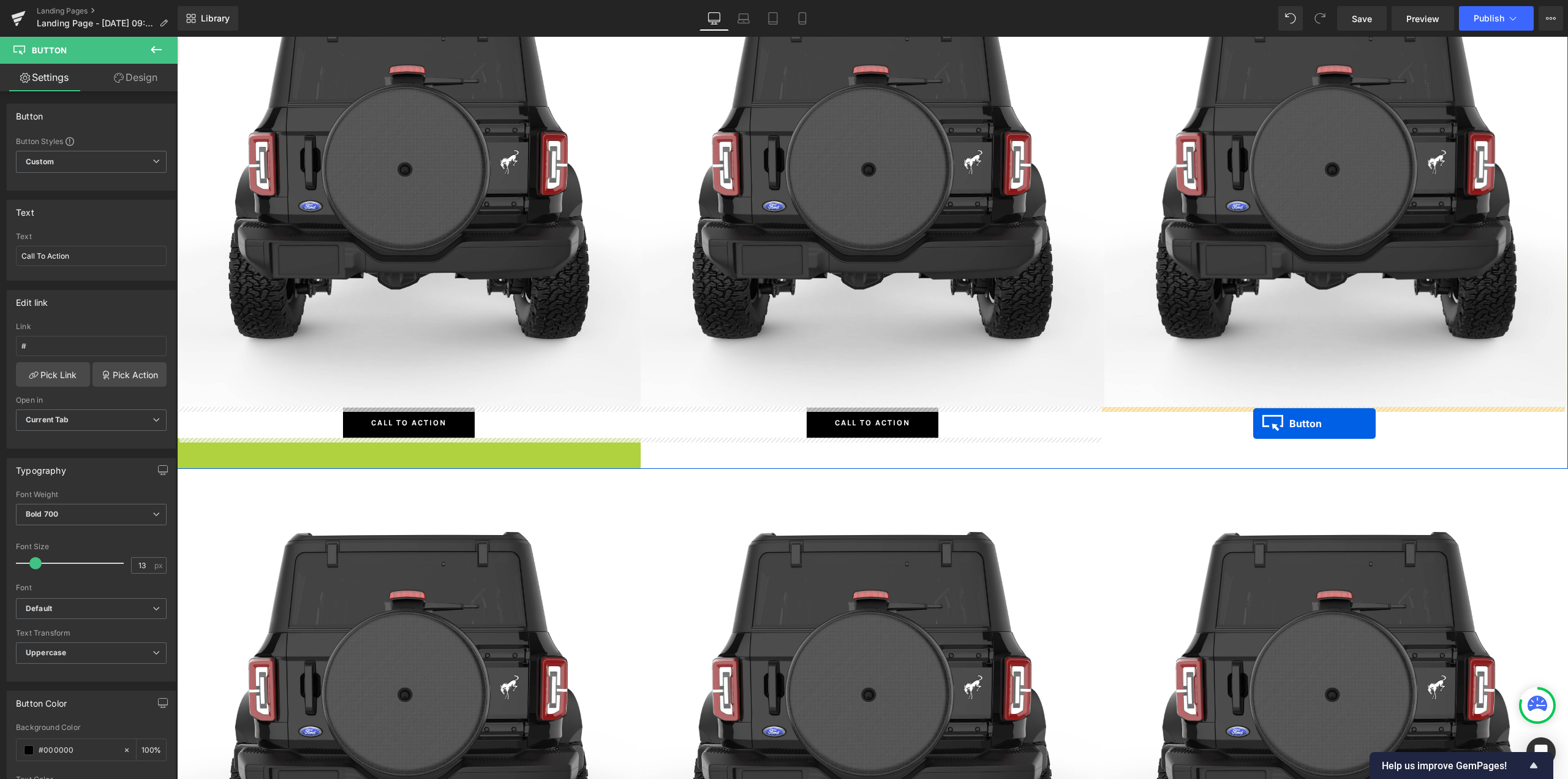
drag, startPoint x: 417, startPoint y: 451, endPoint x: 1254, endPoint y: 422, distance: 837.5
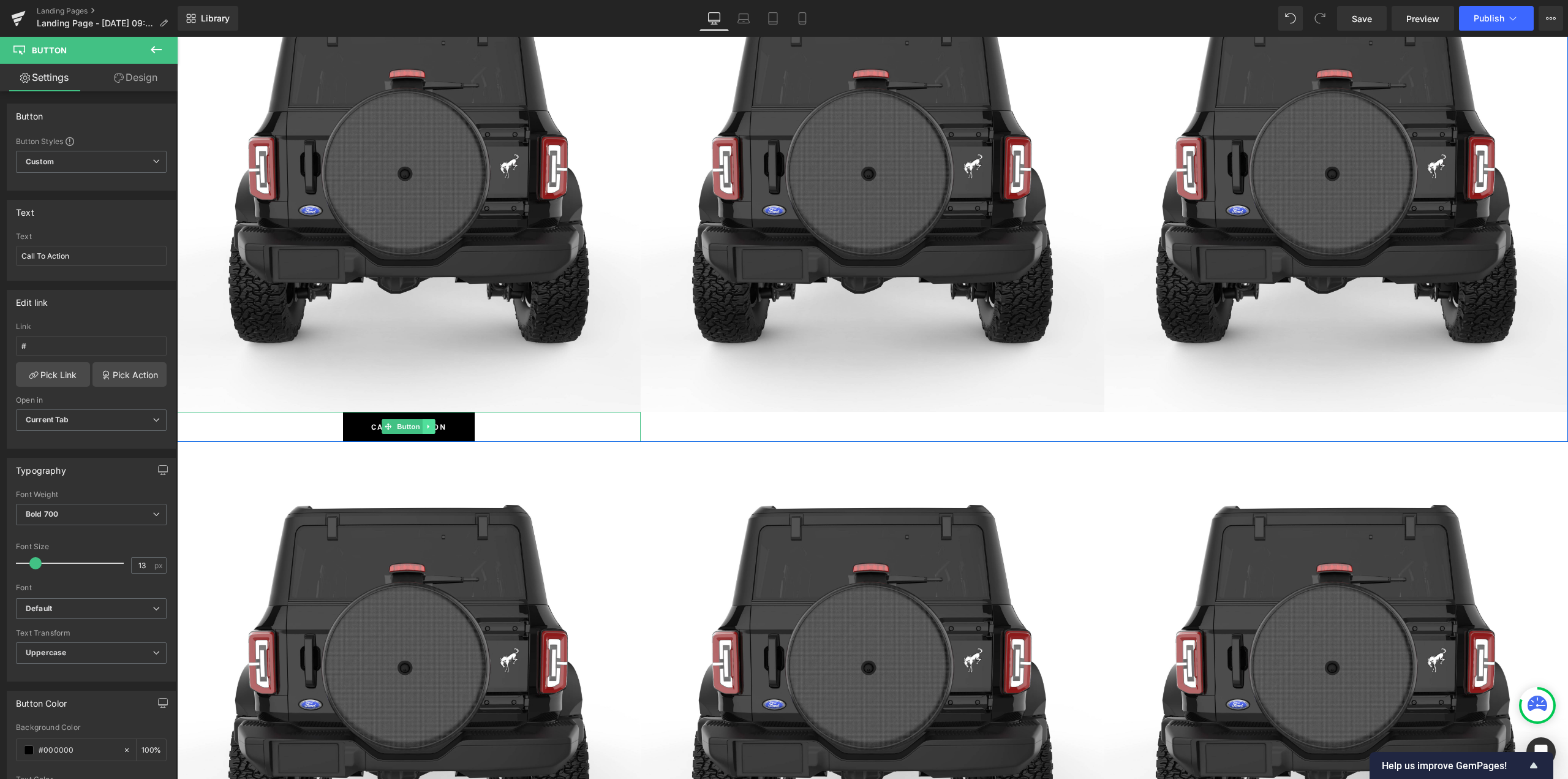
click at [425, 425] on icon at bounding box center [429, 427] width 7 height 7
click at [419, 425] on icon at bounding box center [423, 427] width 7 height 7
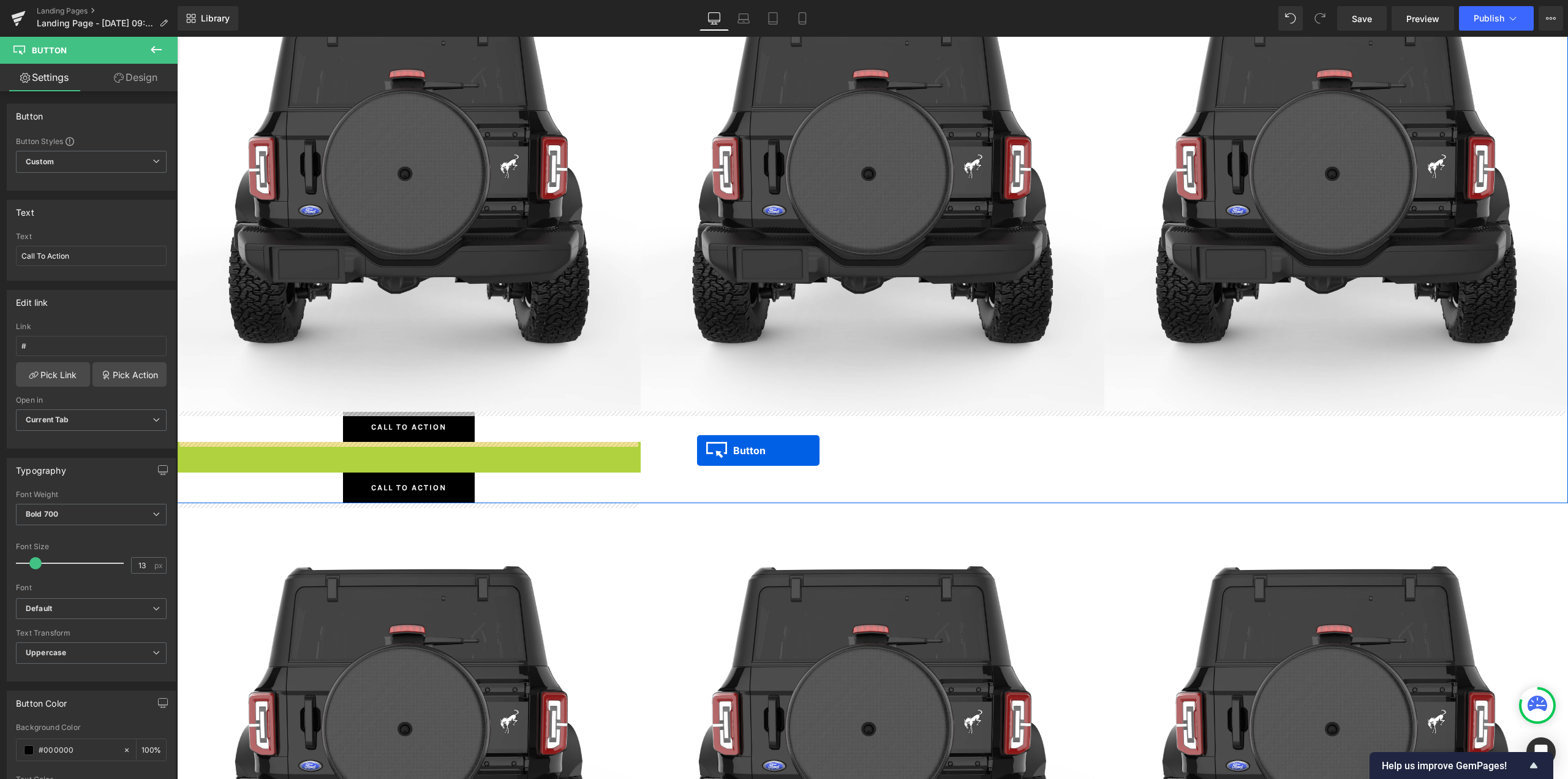
drag, startPoint x: 401, startPoint y: 453, endPoint x: 887, endPoint y: 443, distance: 486.1
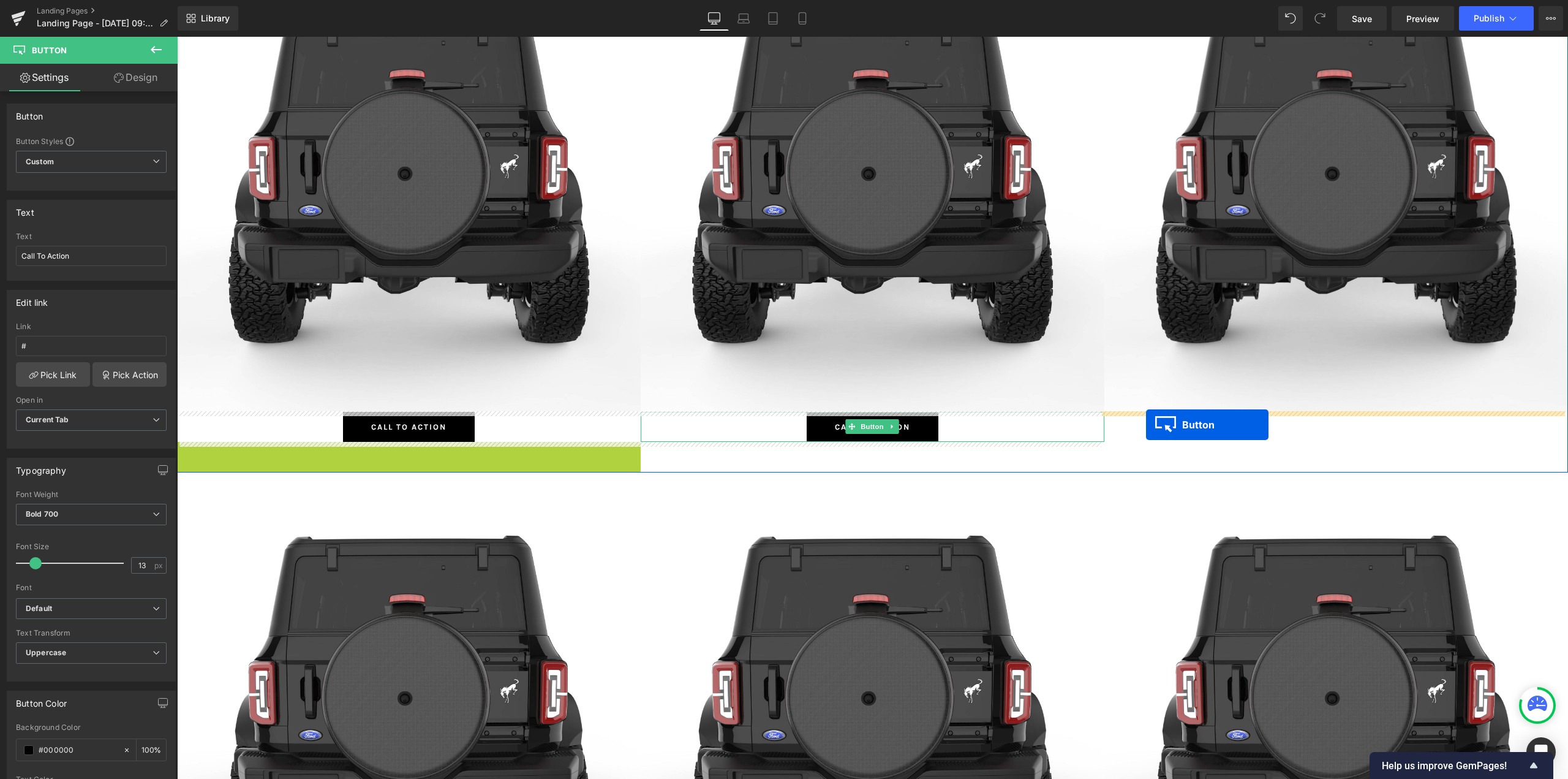
drag, startPoint x: 405, startPoint y: 459, endPoint x: 1201, endPoint y: 420, distance: 797.0
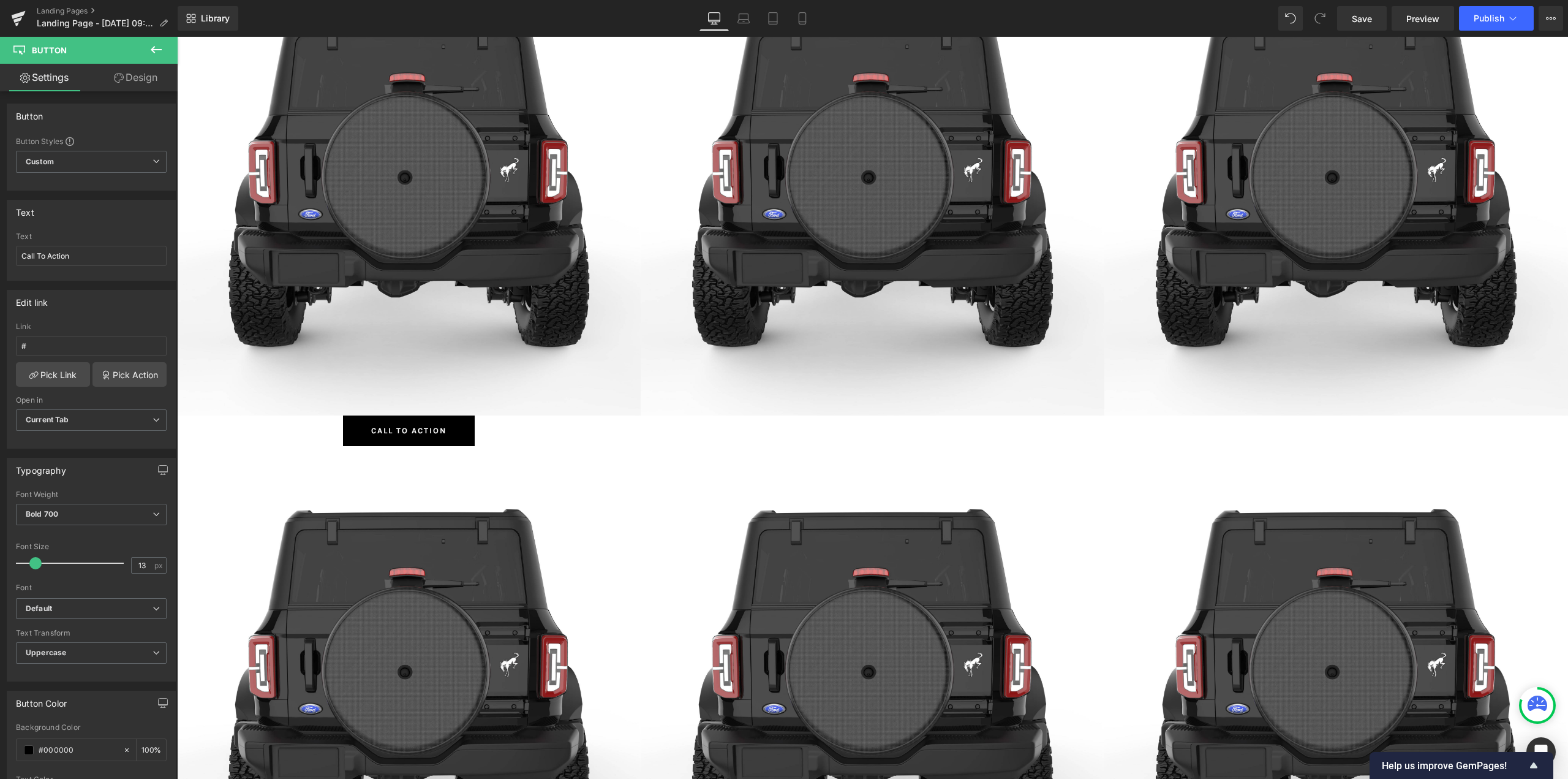
click at [423, 429] on div "Call To Action Button" at bounding box center [409, 430] width 464 height 30
click at [427, 431] on icon at bounding box center [428, 431] width 2 height 4
click at [418, 435] on link at bounding box center [423, 430] width 12 height 14
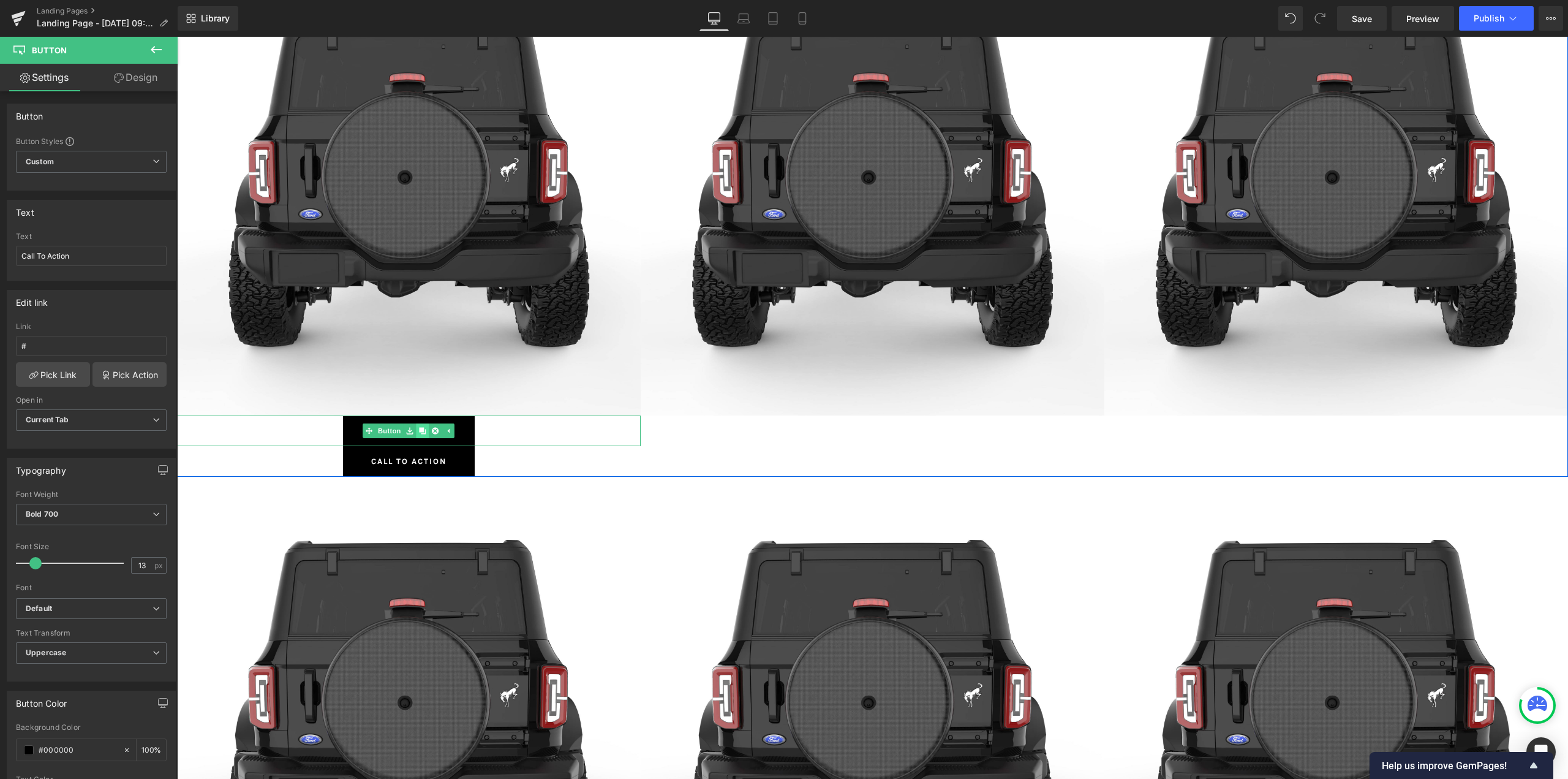
click at [418, 435] on link at bounding box center [423, 430] width 12 height 14
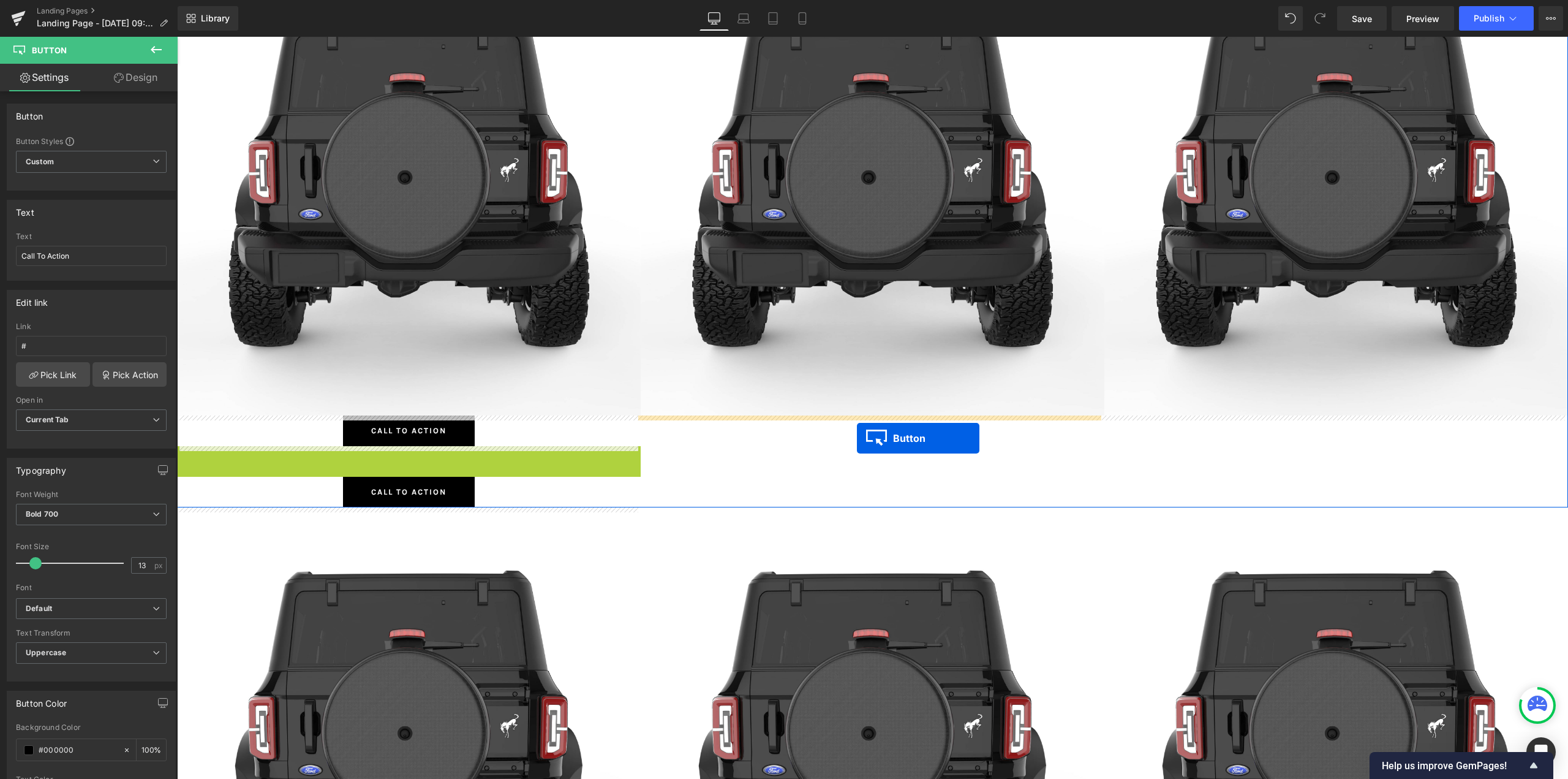
drag, startPoint x: 406, startPoint y: 457, endPoint x: 992, endPoint y: 434, distance: 586.5
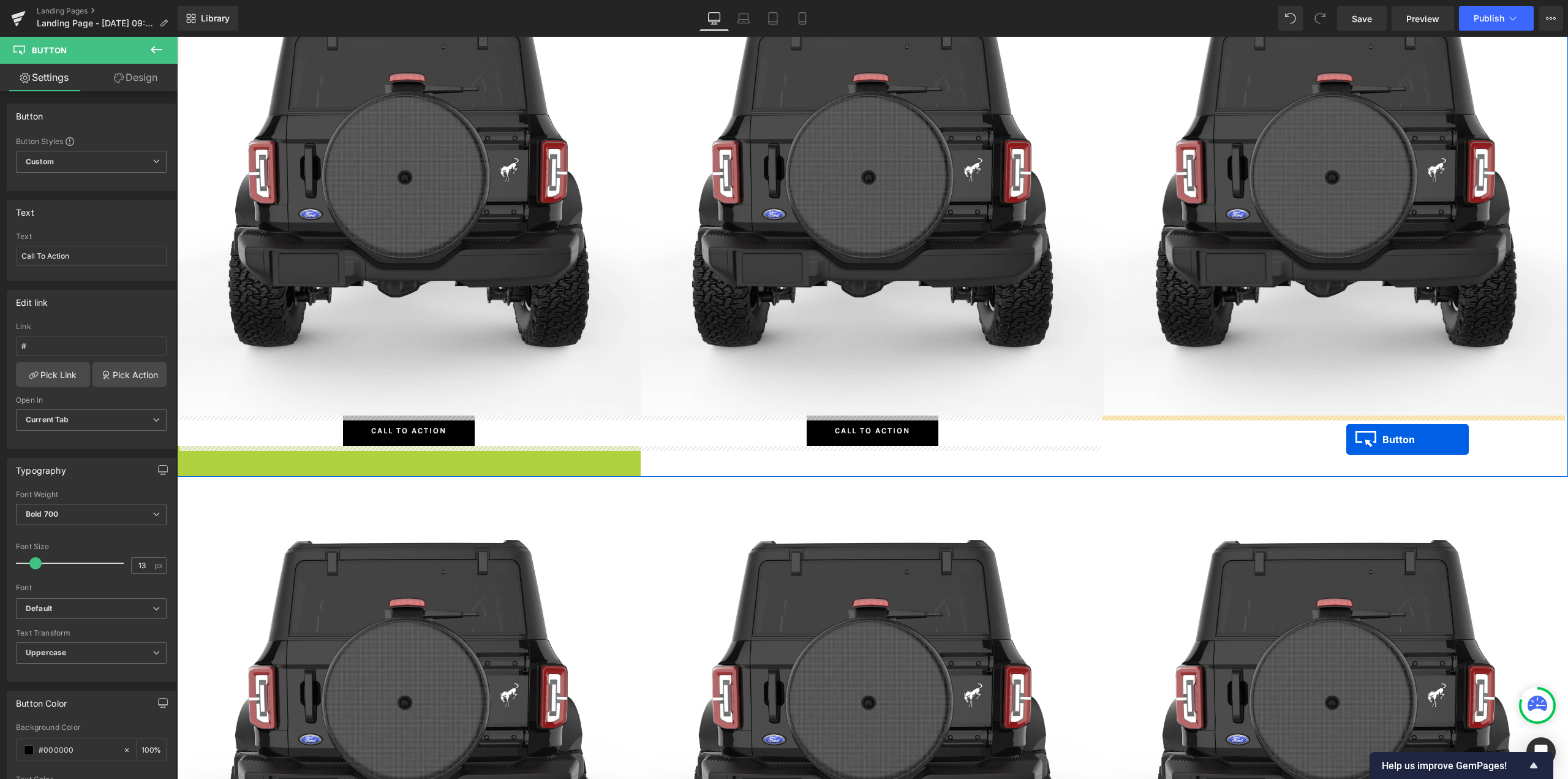
drag, startPoint x: 404, startPoint y: 463, endPoint x: 1347, endPoint y: 439, distance: 943.3
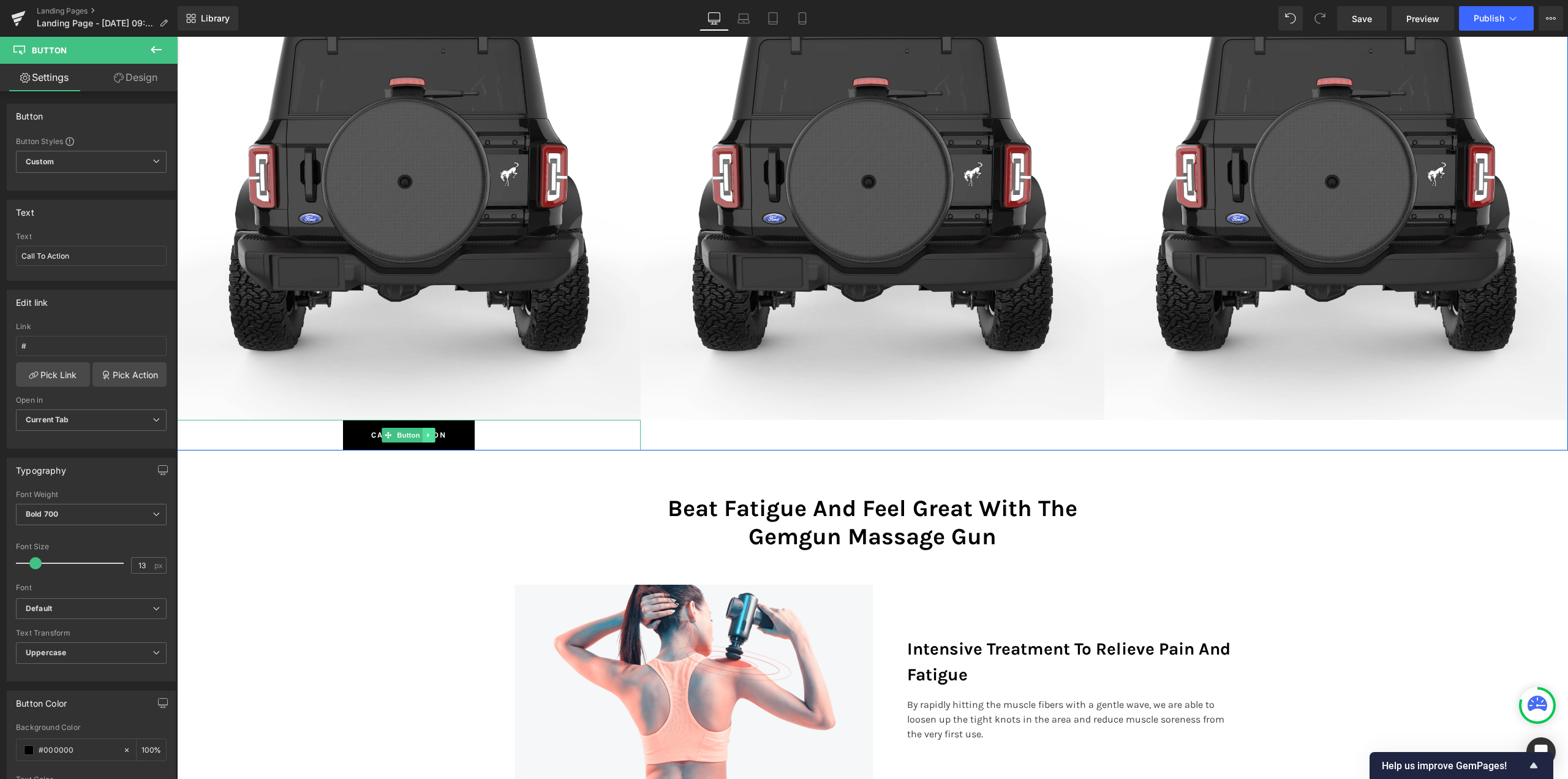
click at [427, 435] on icon at bounding box center [428, 435] width 2 height 4
click at [419, 437] on icon at bounding box center [423, 435] width 7 height 7
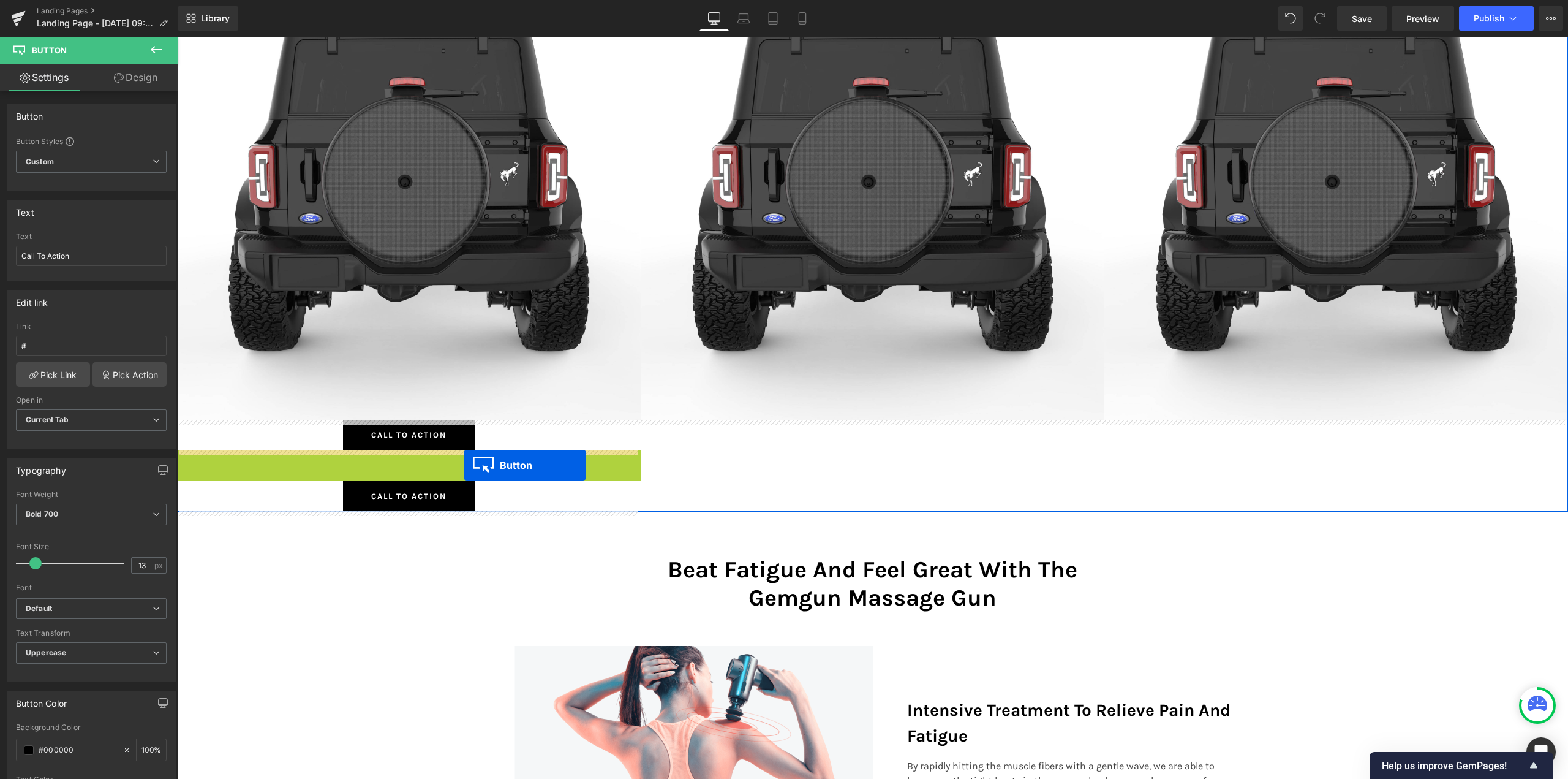
drag, startPoint x: 396, startPoint y: 465, endPoint x: 854, endPoint y: 437, distance: 458.9
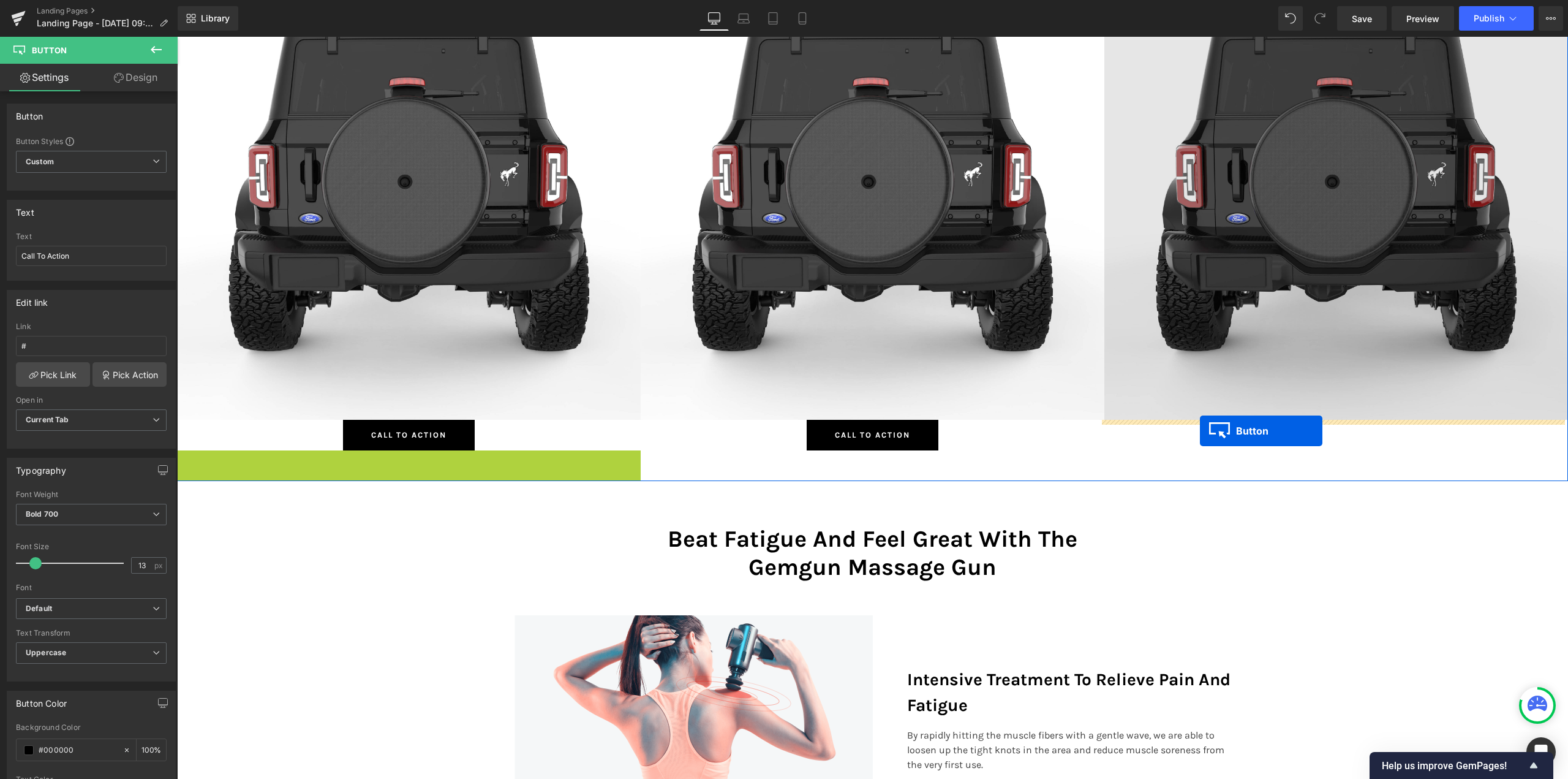
drag, startPoint x: 400, startPoint y: 468, endPoint x: 1245, endPoint y: 416, distance: 846.6
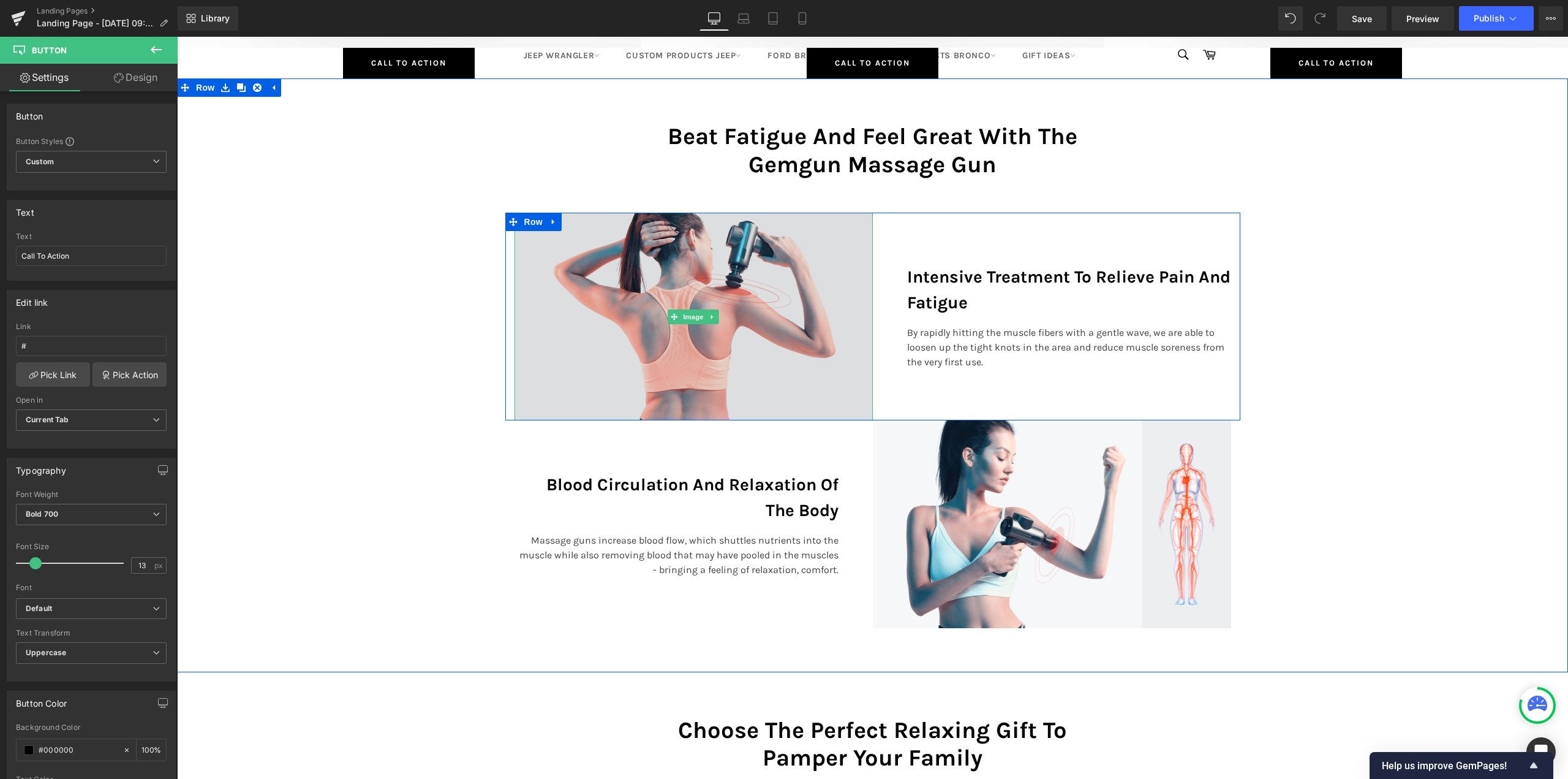
scroll to position [6187, 0]
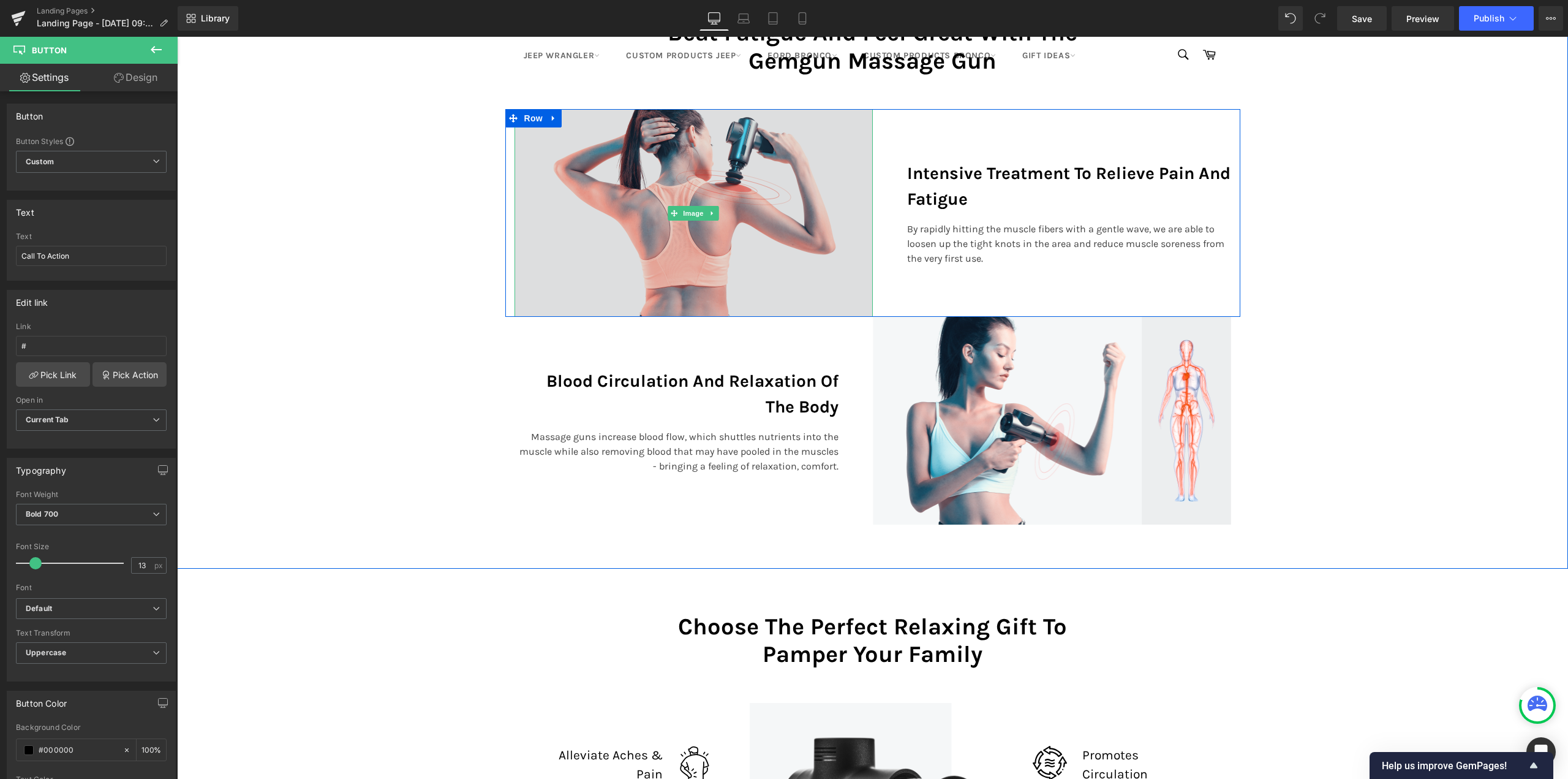
click at [766, 247] on img at bounding box center [694, 212] width 359 height 208
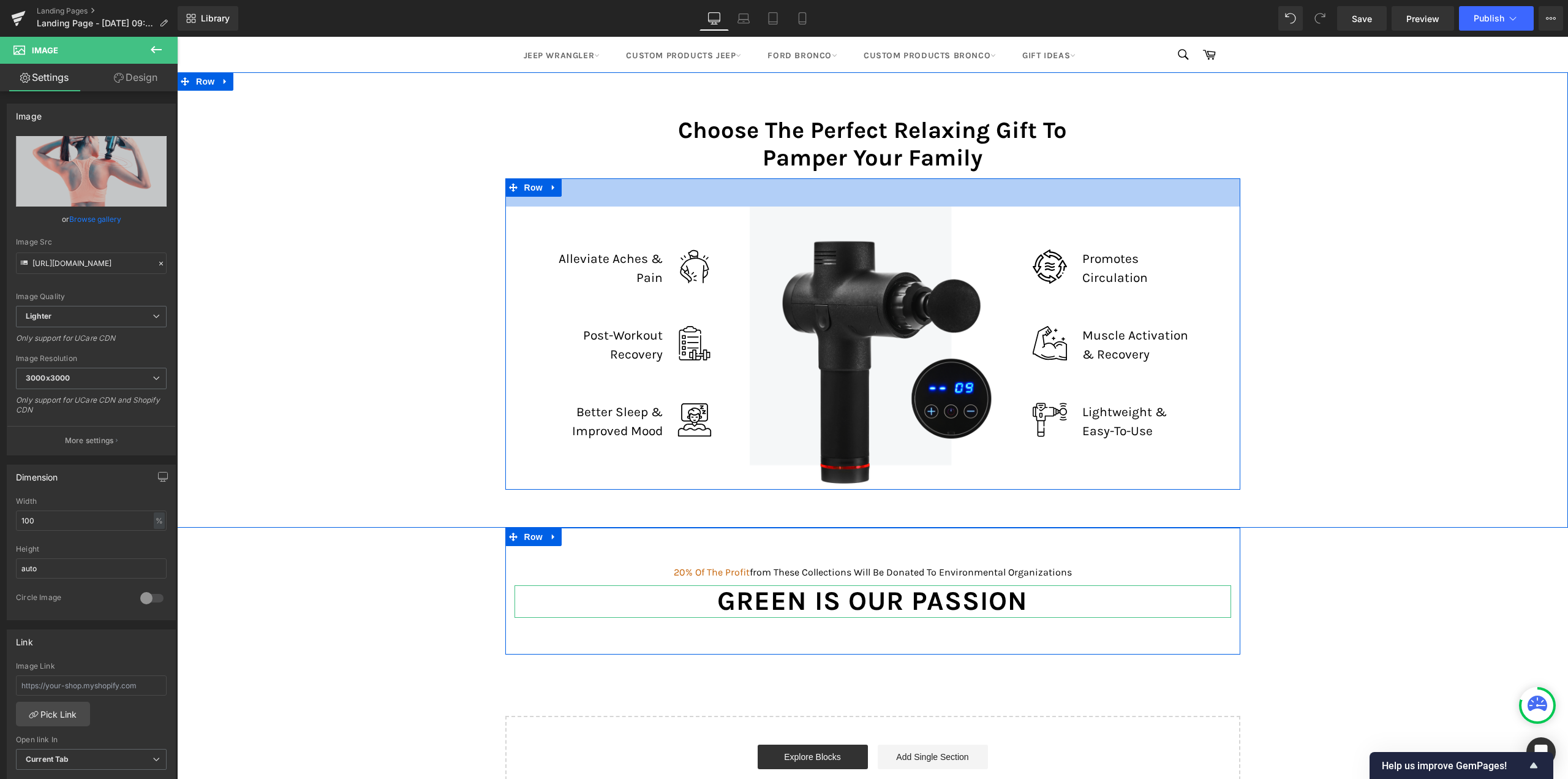
scroll to position [6800, 0]
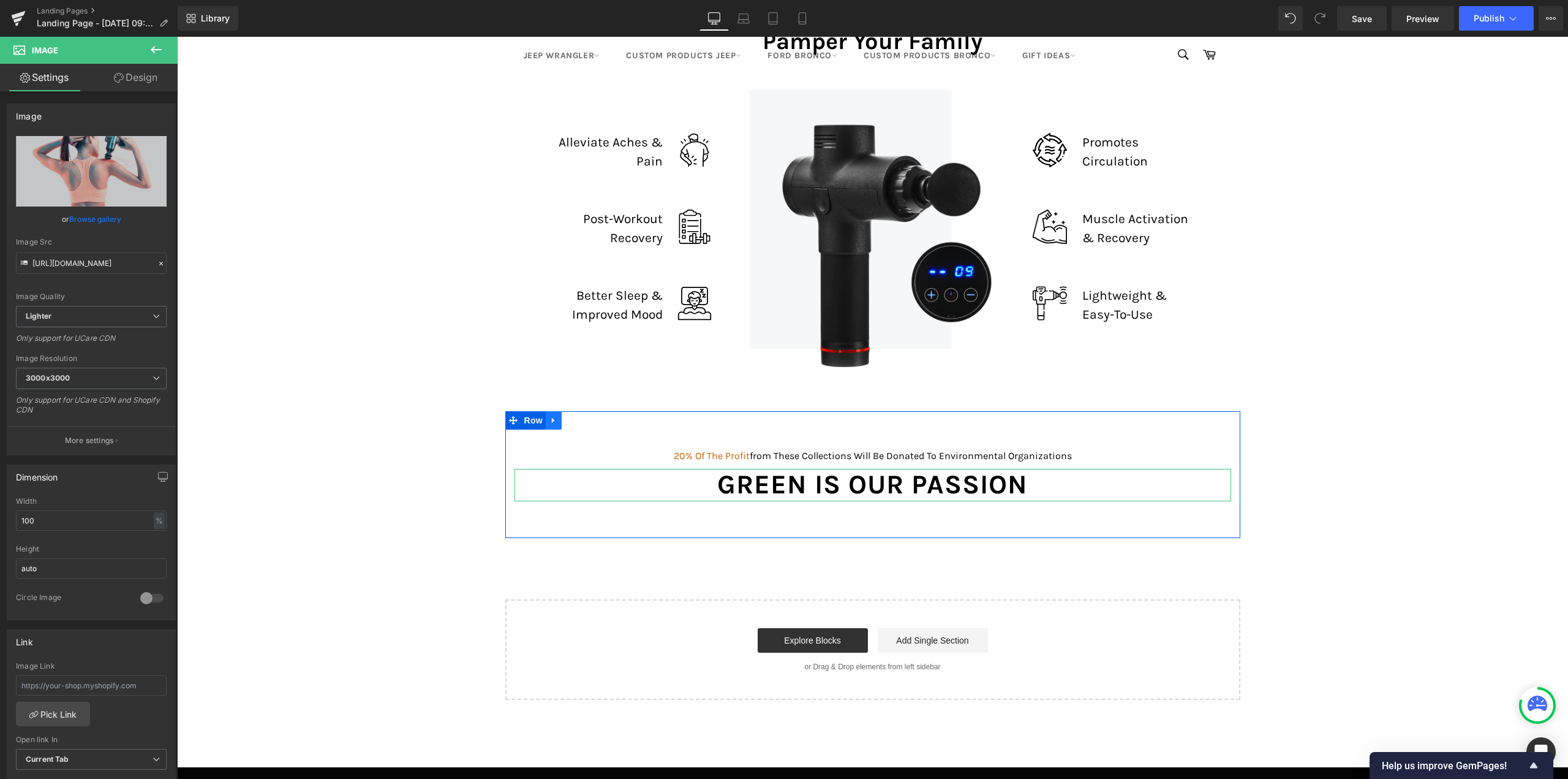
click at [552, 421] on icon at bounding box center [553, 420] width 3 height 5
click at [582, 424] on icon at bounding box center [586, 420] width 9 height 9
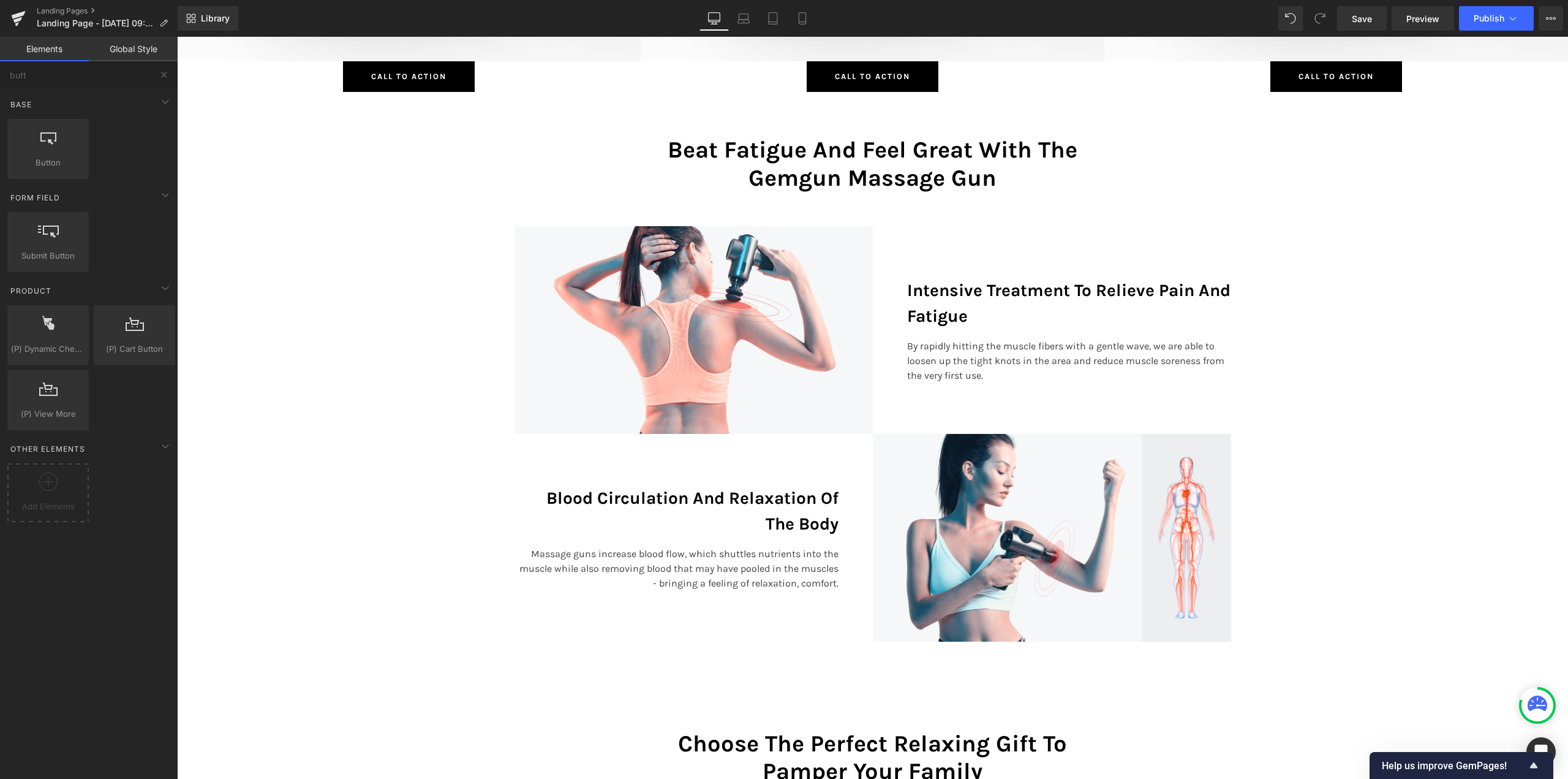
scroll to position [6004, 0]
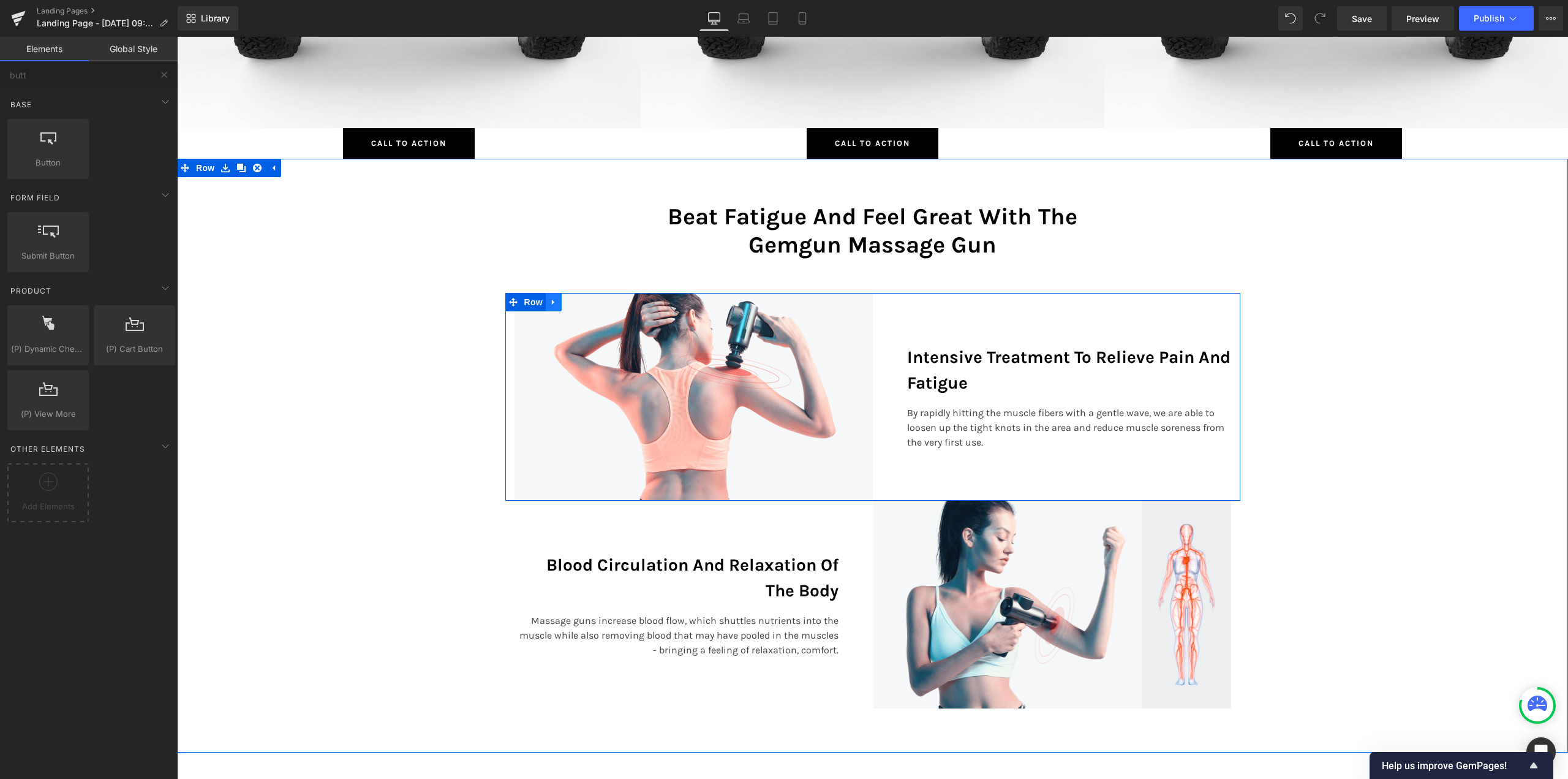
click at [549, 304] on icon at bounding box center [554, 302] width 9 height 9
click at [582, 303] on icon at bounding box center [586, 302] width 9 height 9
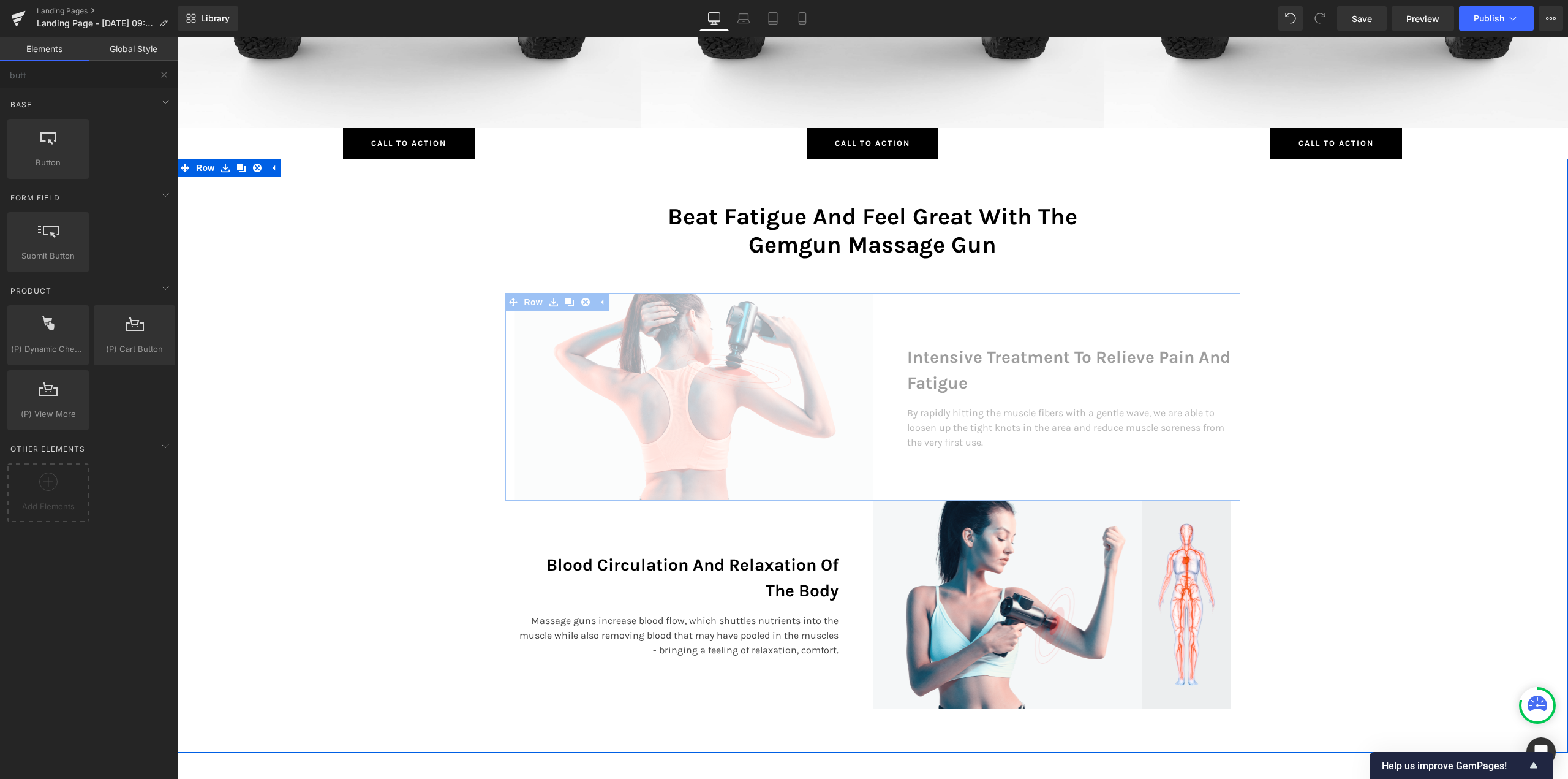
scroll to position [7513, 1382]
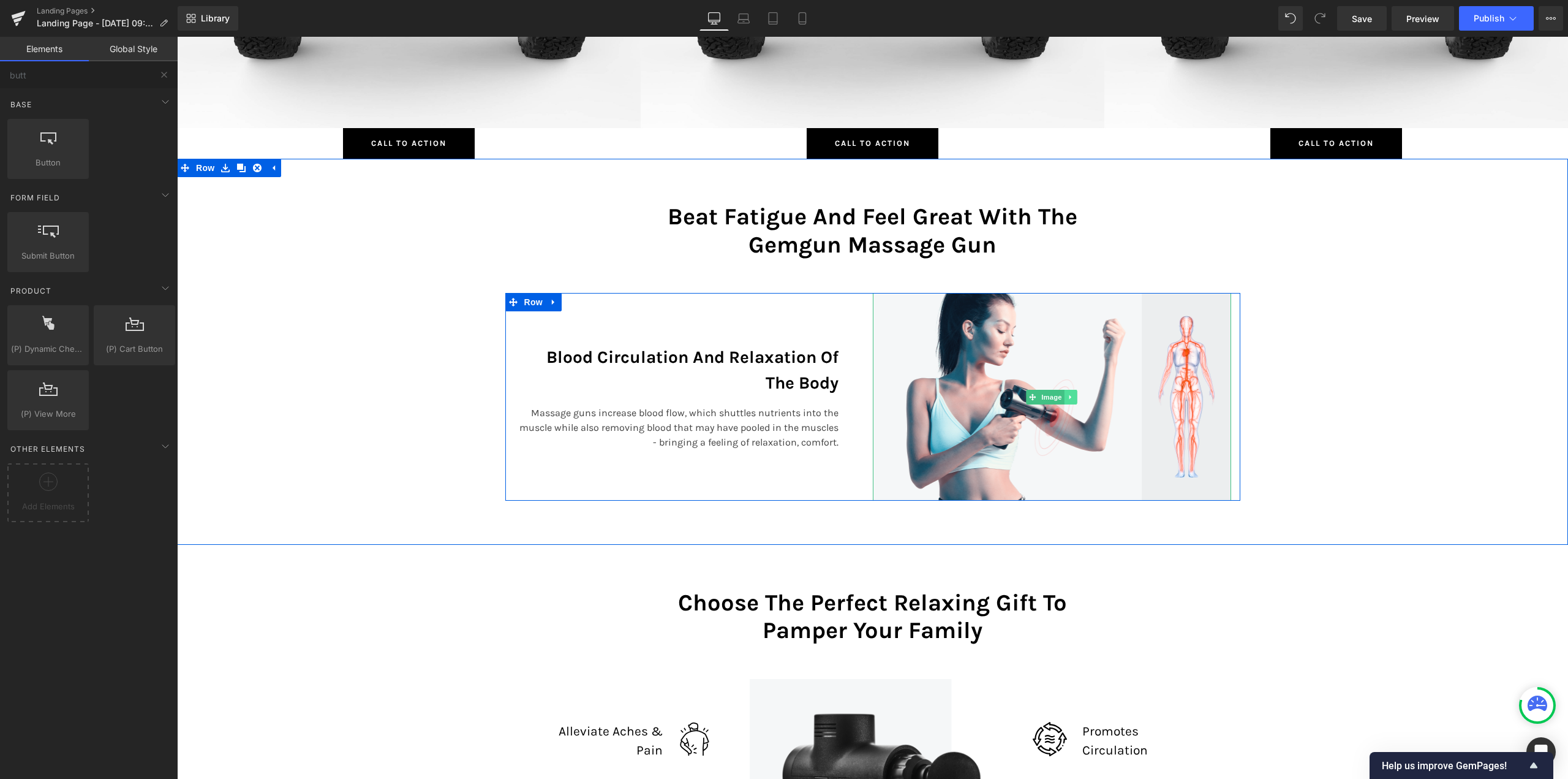
click at [1068, 400] on icon at bounding box center [1071, 397] width 7 height 7
click at [1074, 400] on icon at bounding box center [1077, 397] width 7 height 7
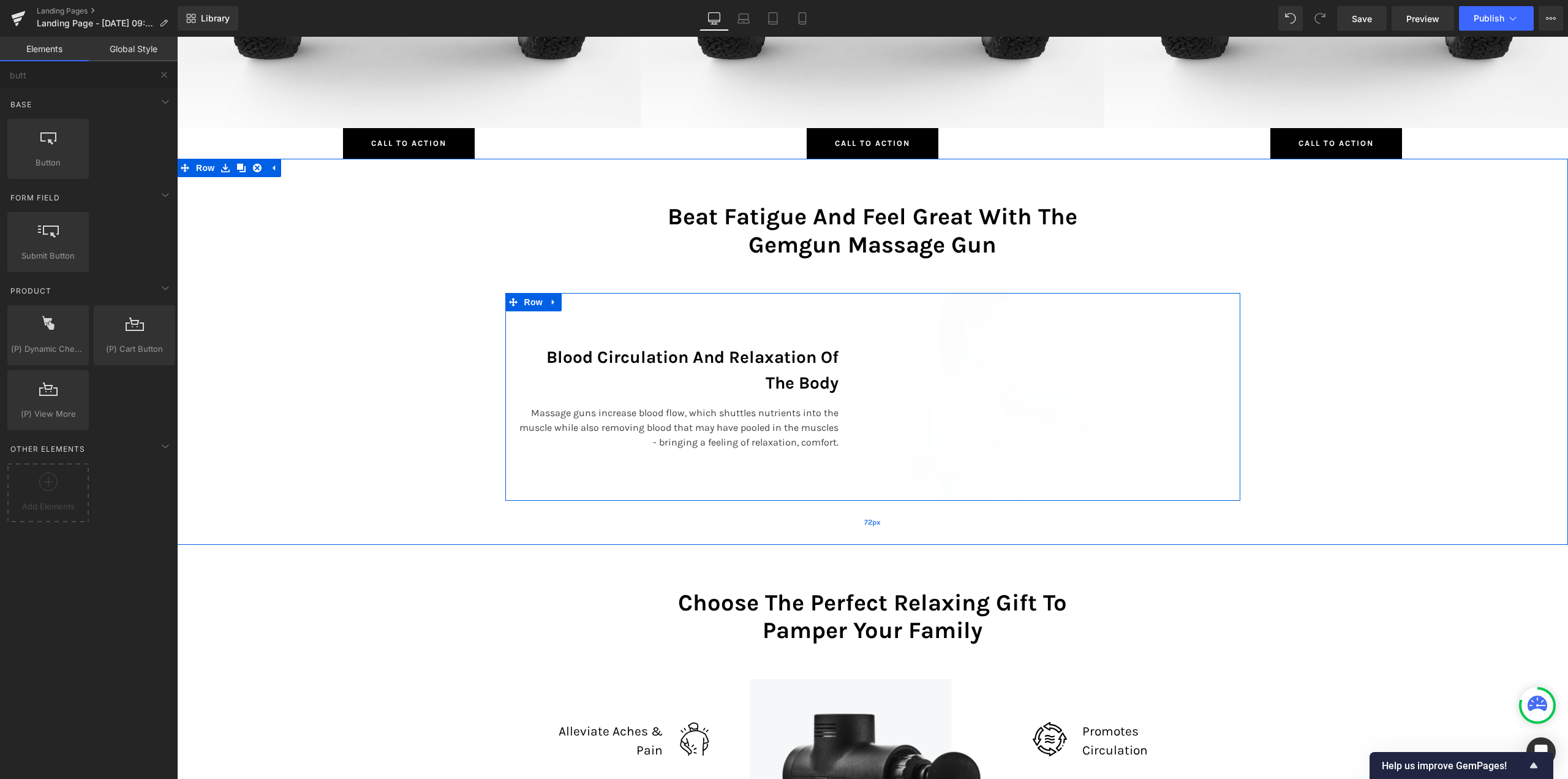
scroll to position [7412, 1382]
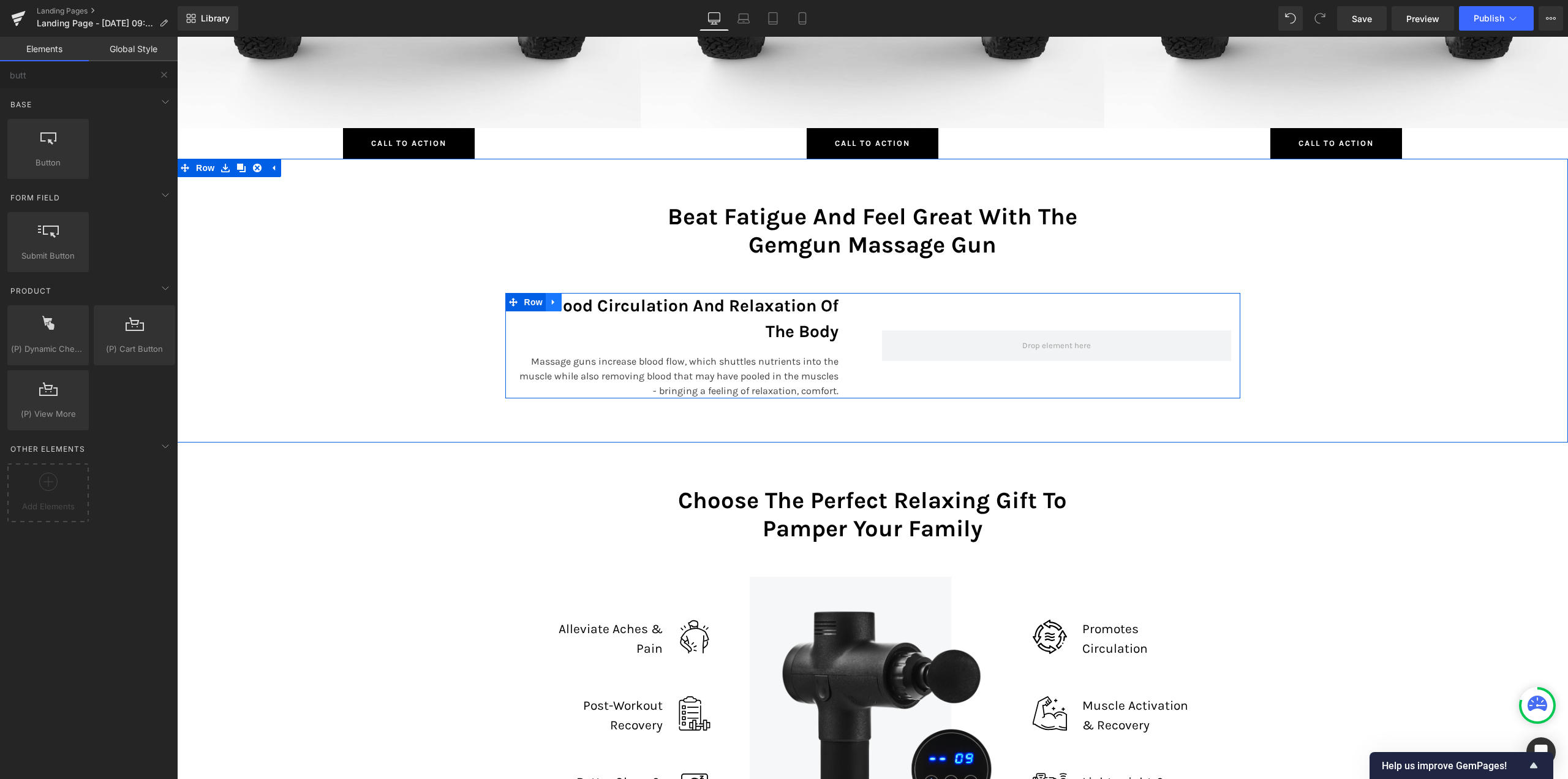
click at [552, 302] on icon at bounding box center [554, 302] width 9 height 9
click at [584, 303] on icon at bounding box center [586, 302] width 9 height 9
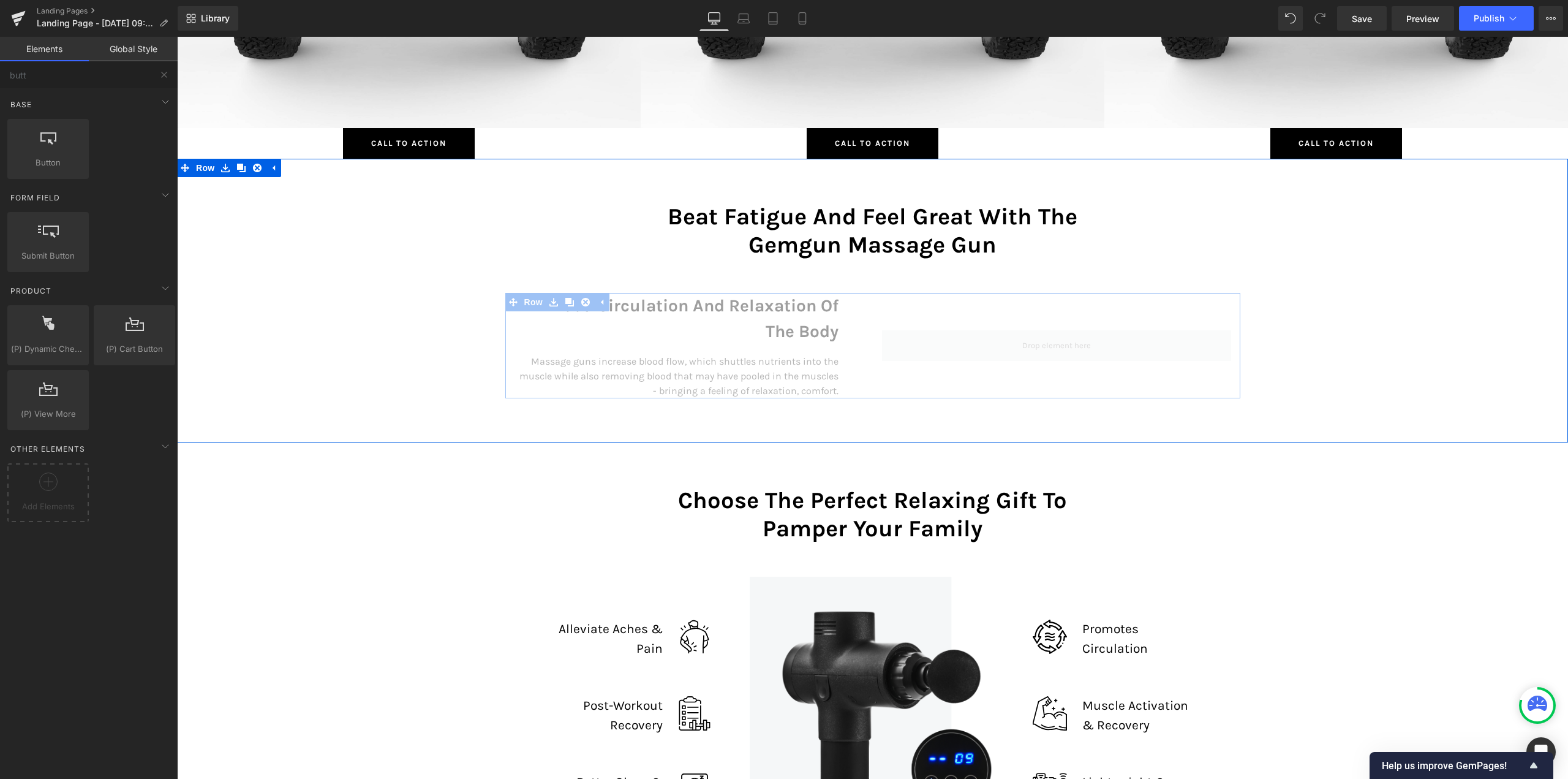
scroll to position [7305, 1382]
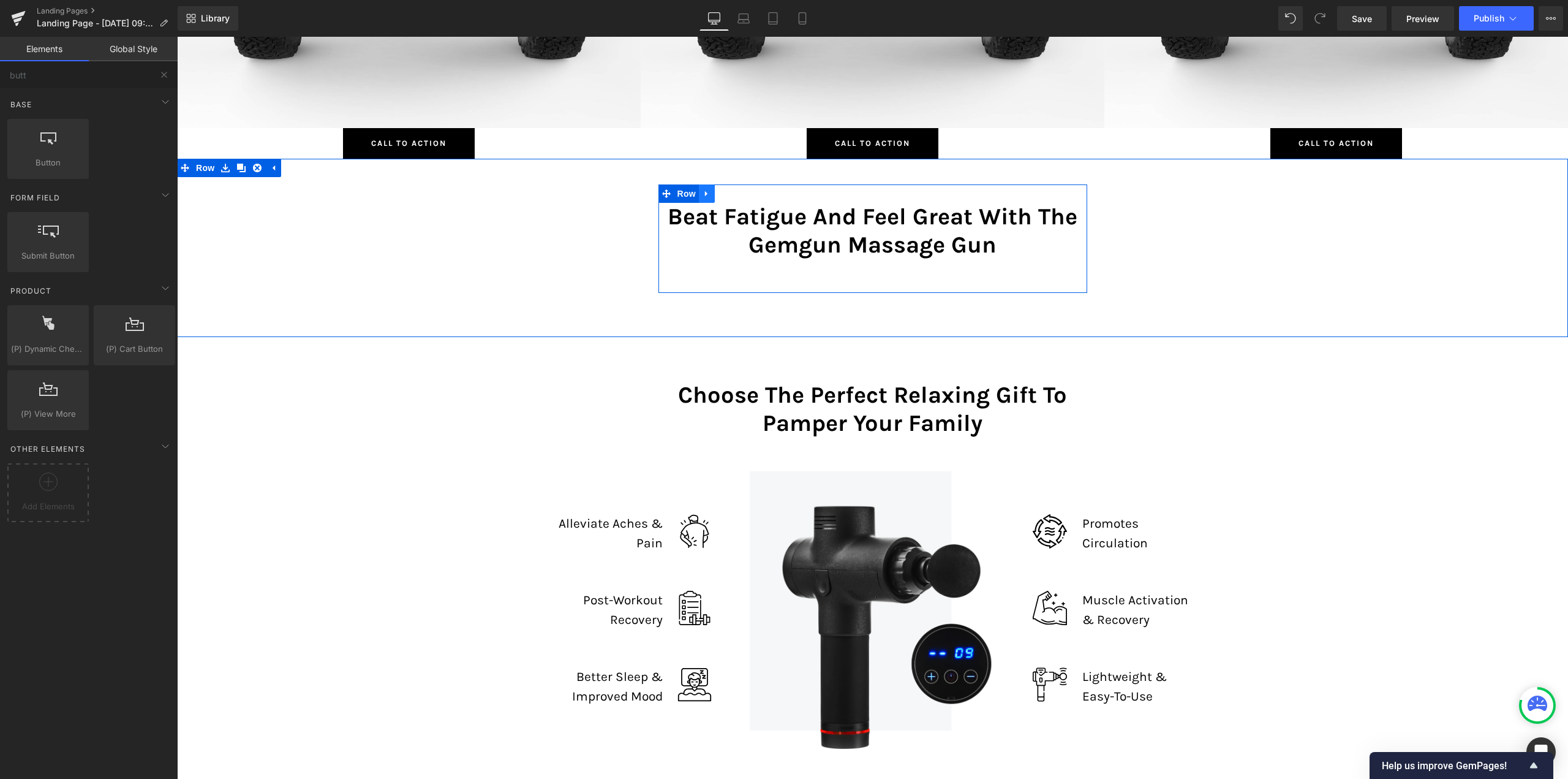
click at [698, 193] on link at bounding box center [706, 194] width 16 height 19
click at [737, 197] on icon at bounding box center [739, 194] width 9 height 9
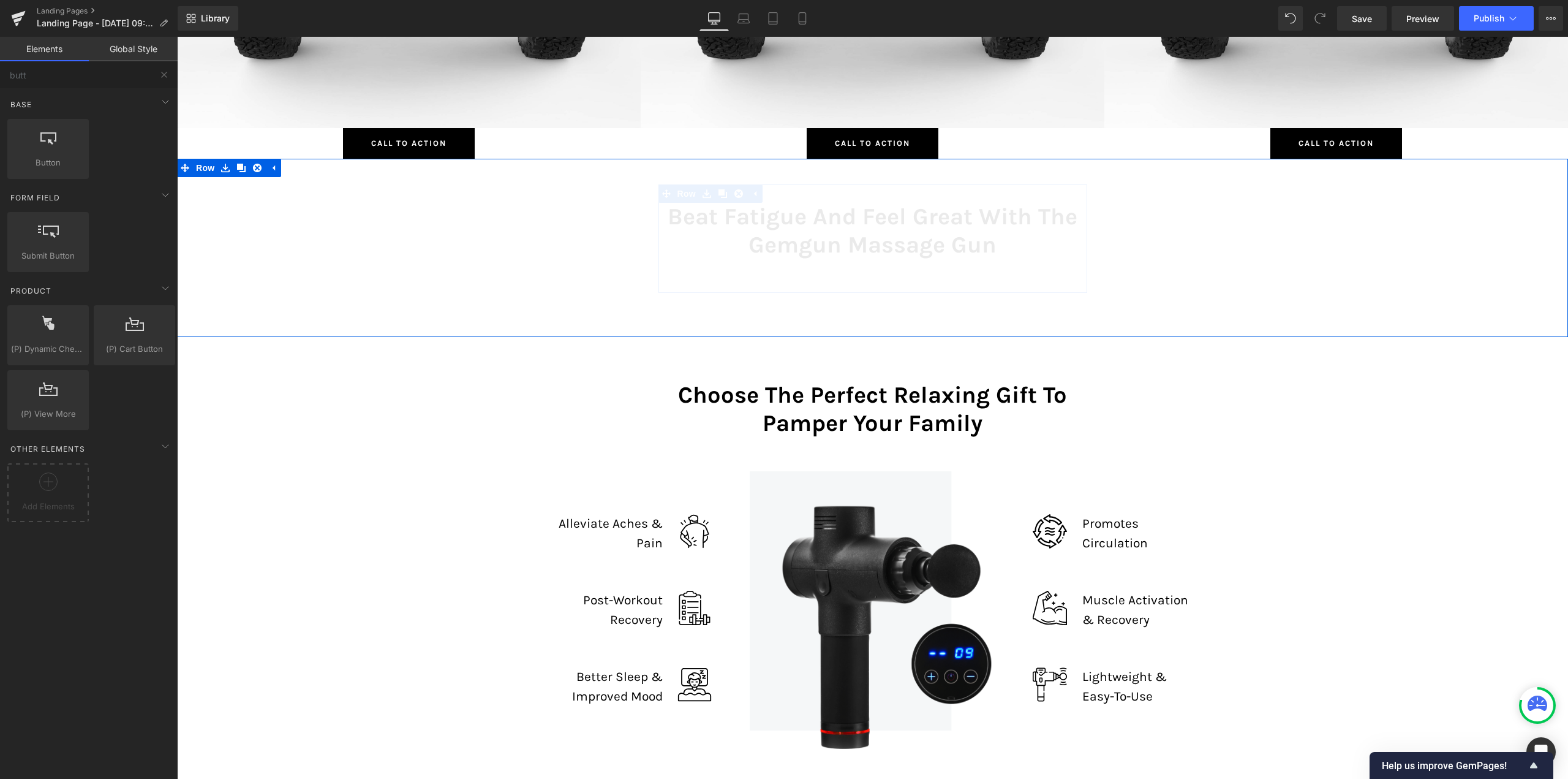
scroll to position [7228, 1382]
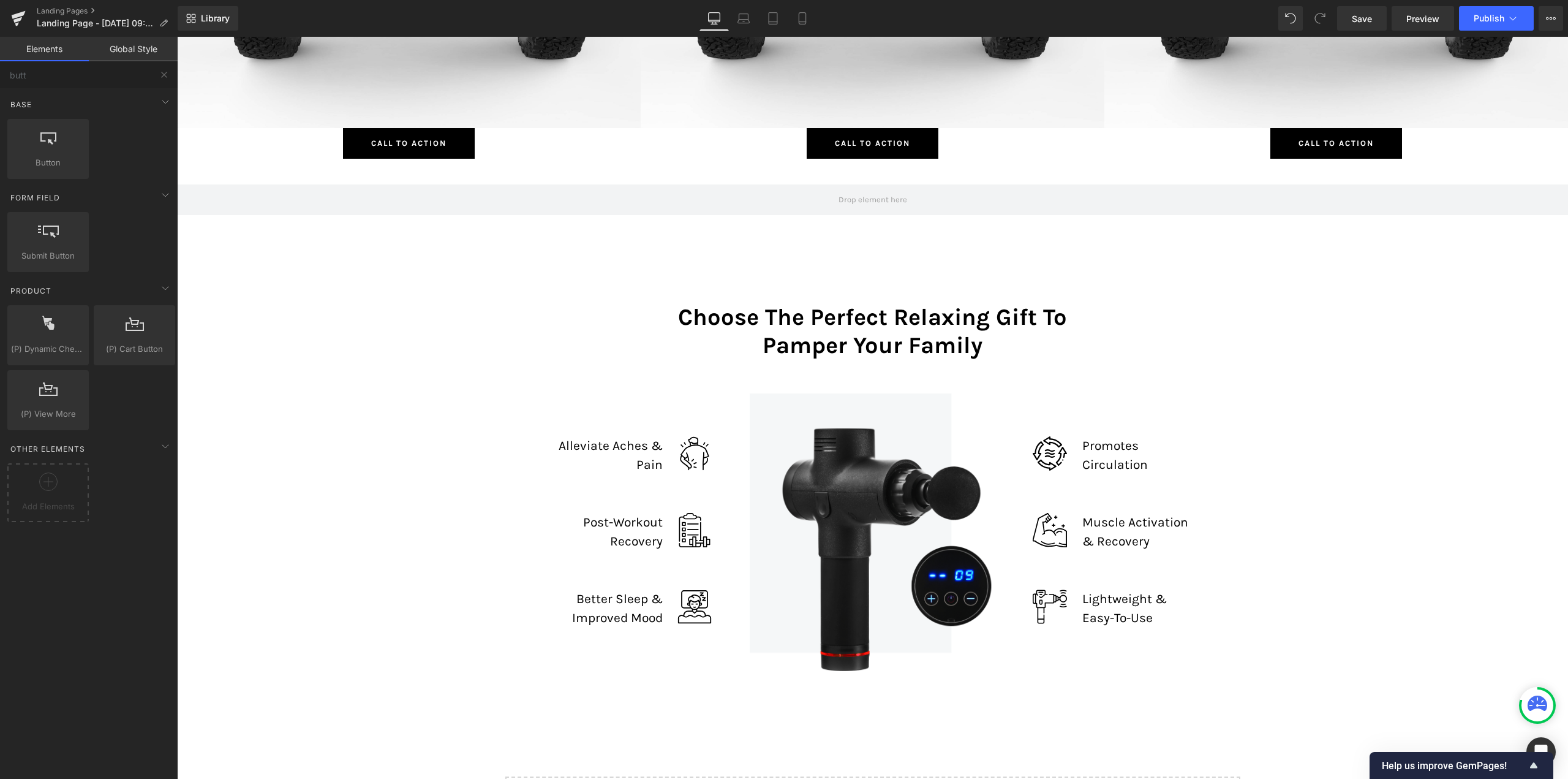
click at [149, 54] on link "Global Style" at bounding box center [134, 48] width 89 height 24
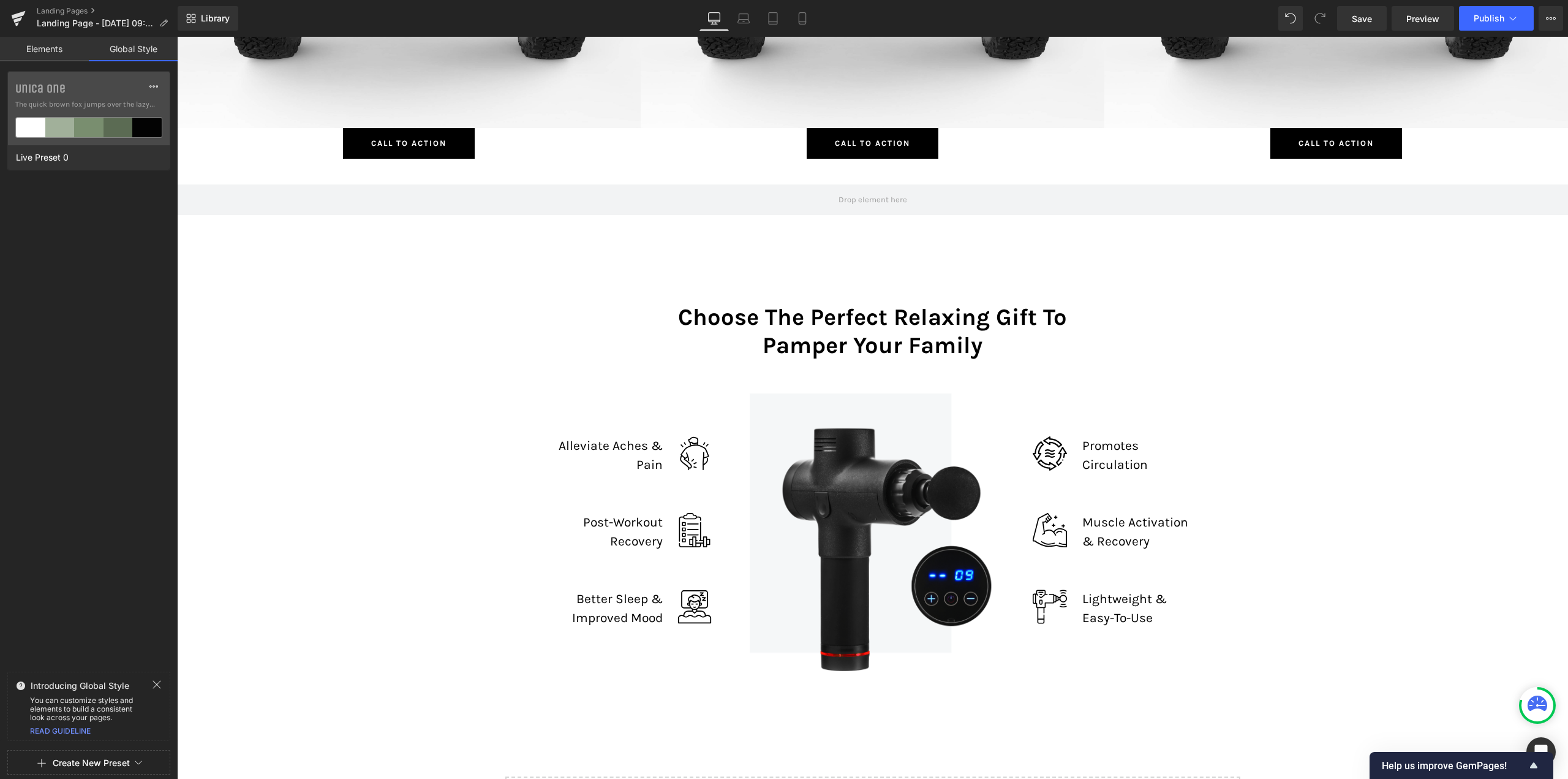
click at [54, 42] on link "Elements" at bounding box center [45, 48] width 89 height 24
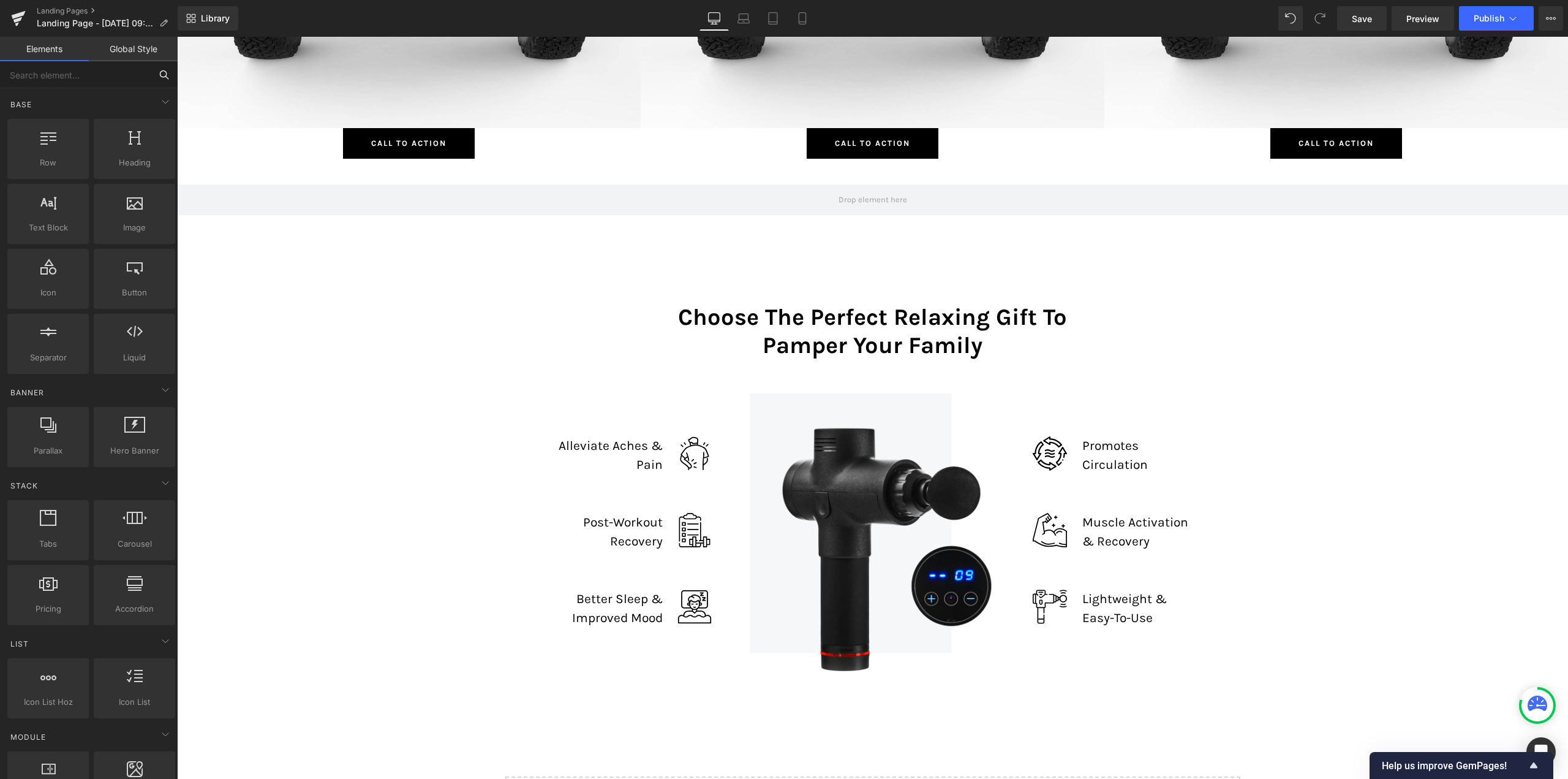
click at [81, 77] on input "text" at bounding box center [75, 75] width 151 height 27
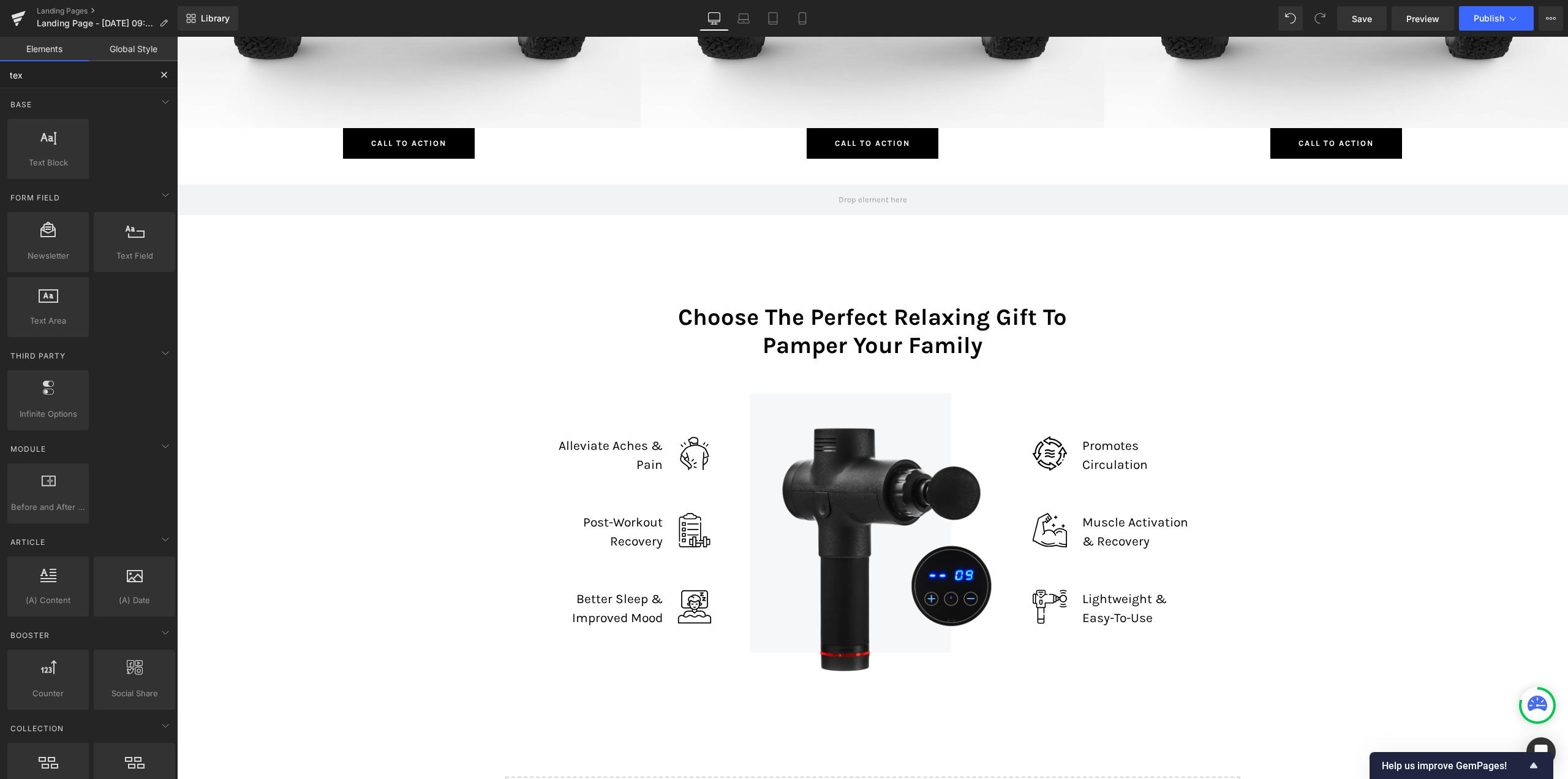
type input "text"
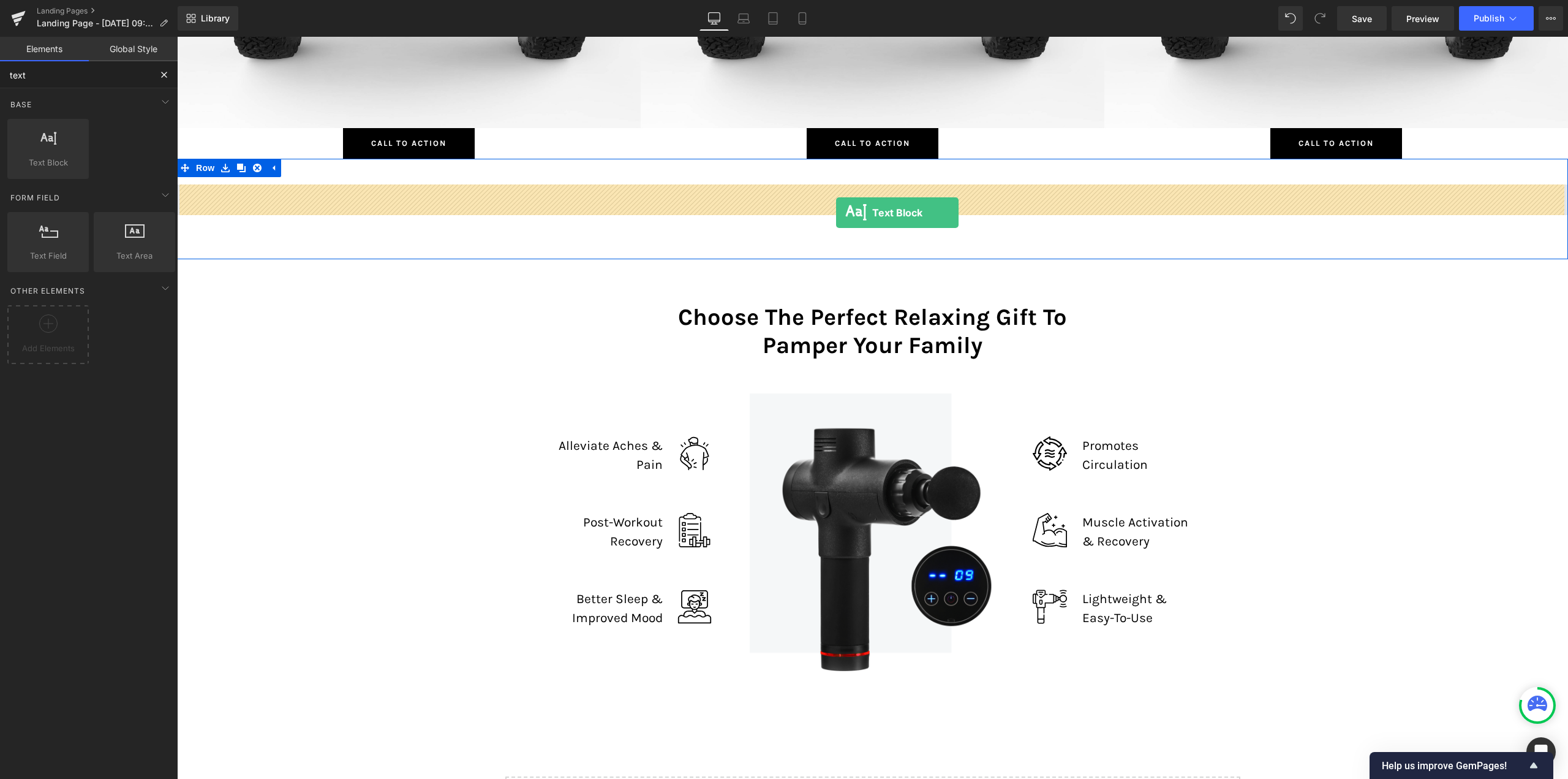
drag, startPoint x: 237, startPoint y: 178, endPoint x: 857, endPoint y: 212, distance: 620.9
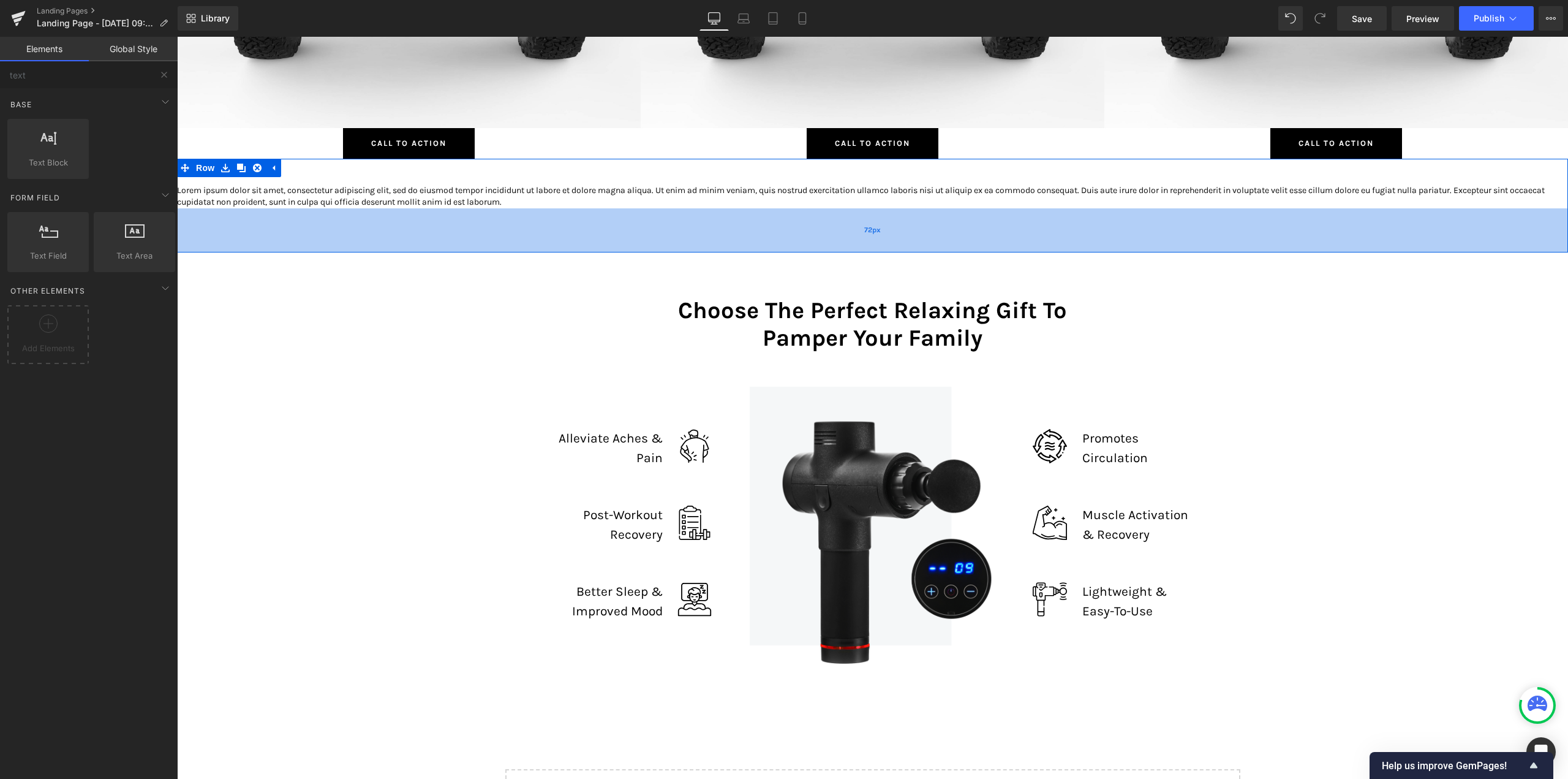
scroll to position [7221, 1382]
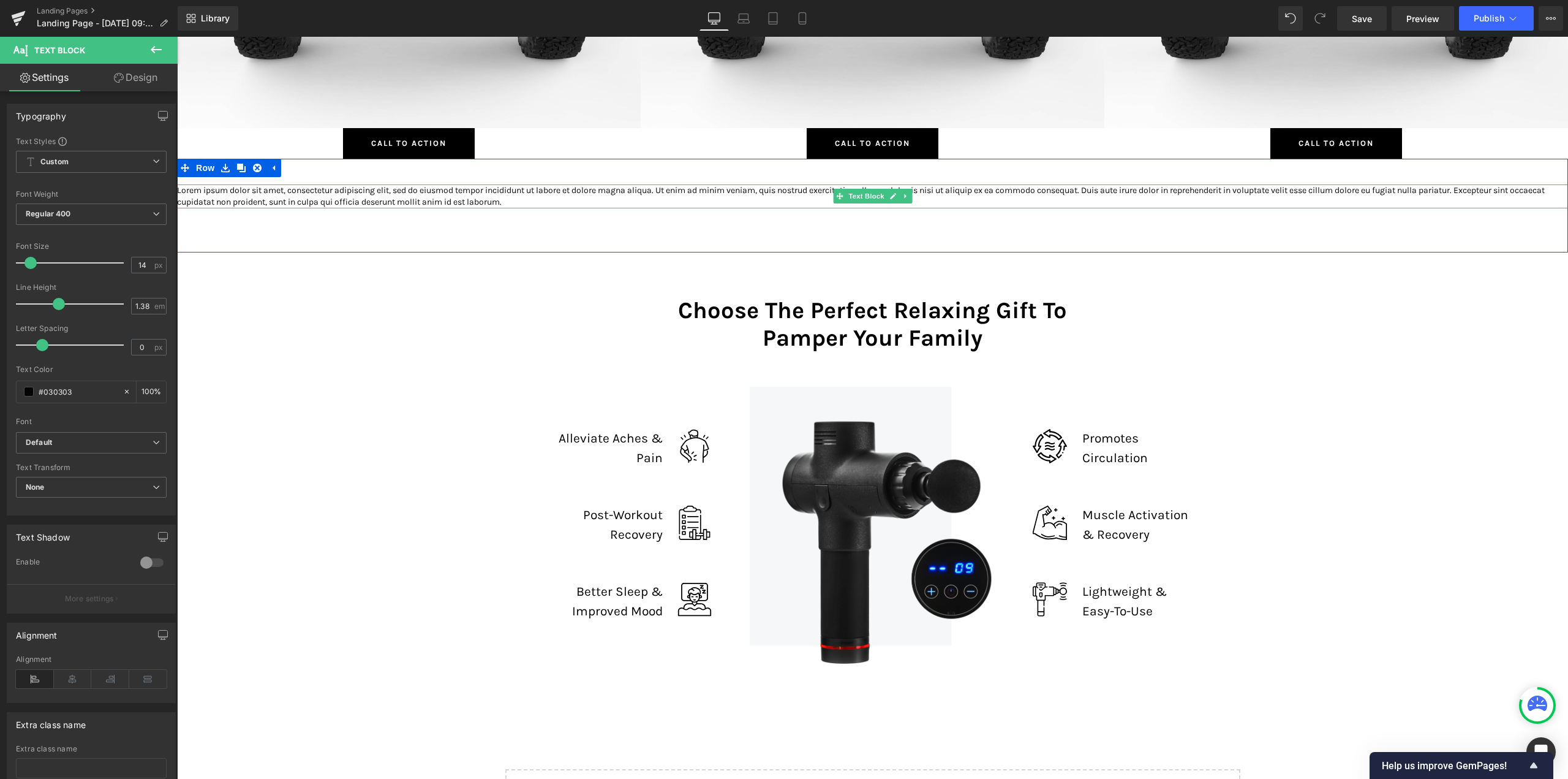
click at [345, 200] on p "Lorem ipsum dolor sit amet, consectetur adipiscing elit, sed do eiusmod tempor …" at bounding box center [871, 196] width 1391 height 24
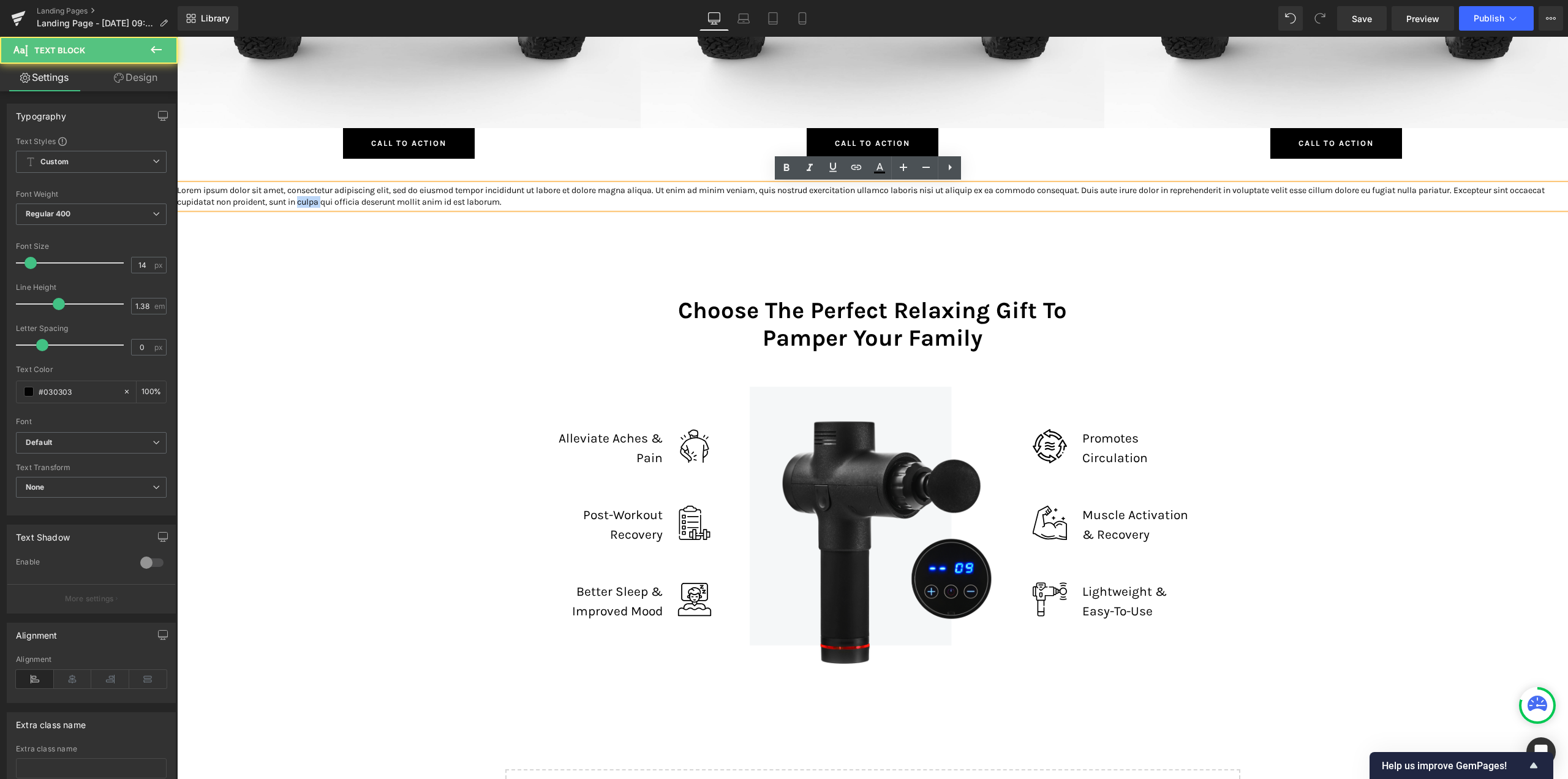
click at [345, 200] on p "Lorem ipsum dolor sit amet, consectetur adipiscing elit, sed do eiusmod tempor …" at bounding box center [871, 196] width 1391 height 24
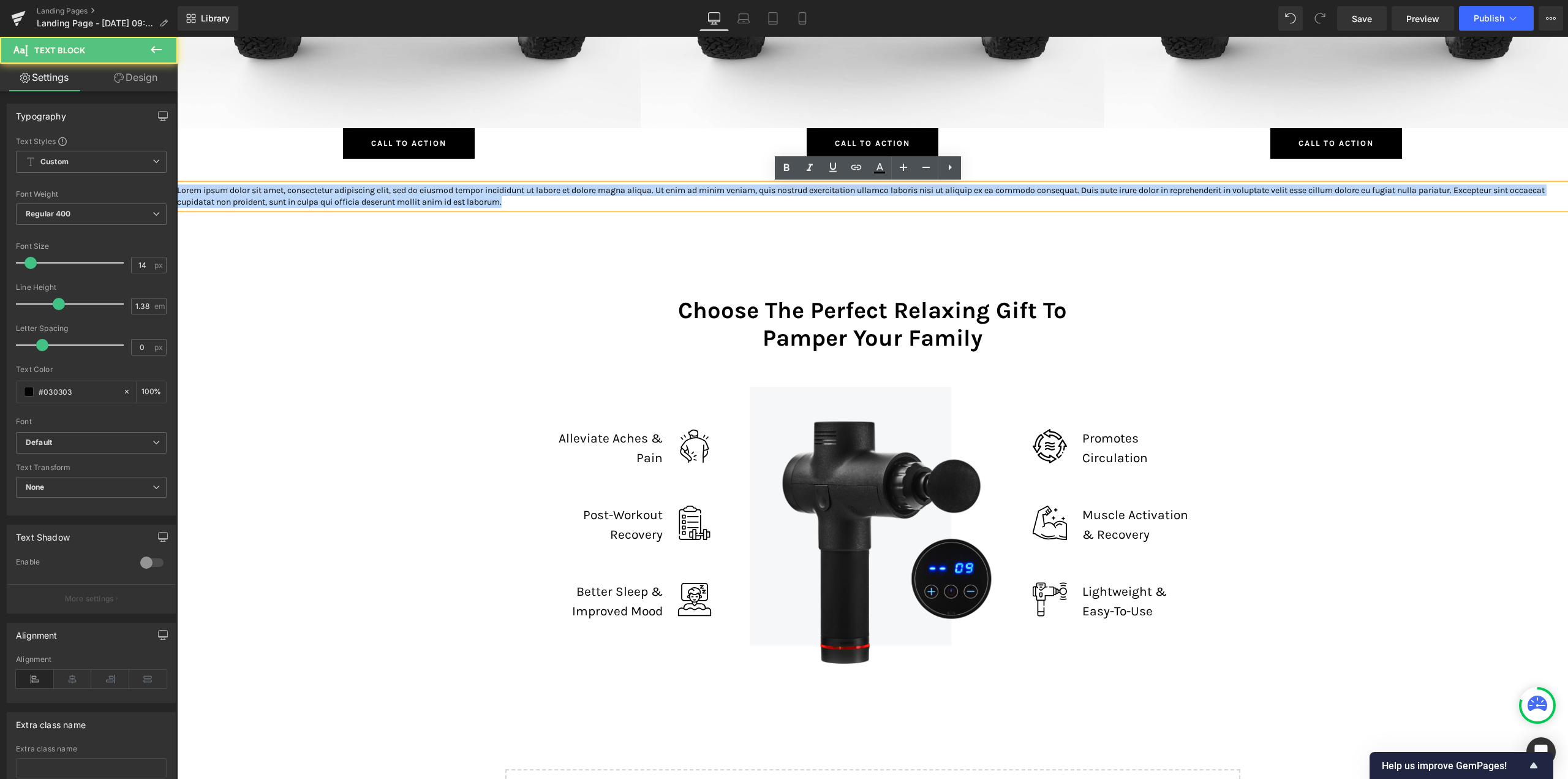
click at [345, 200] on p "Lorem ipsum dolor sit amet, consectetur adipiscing elit, sed do eiusmod tempor …" at bounding box center [871, 196] width 1391 height 24
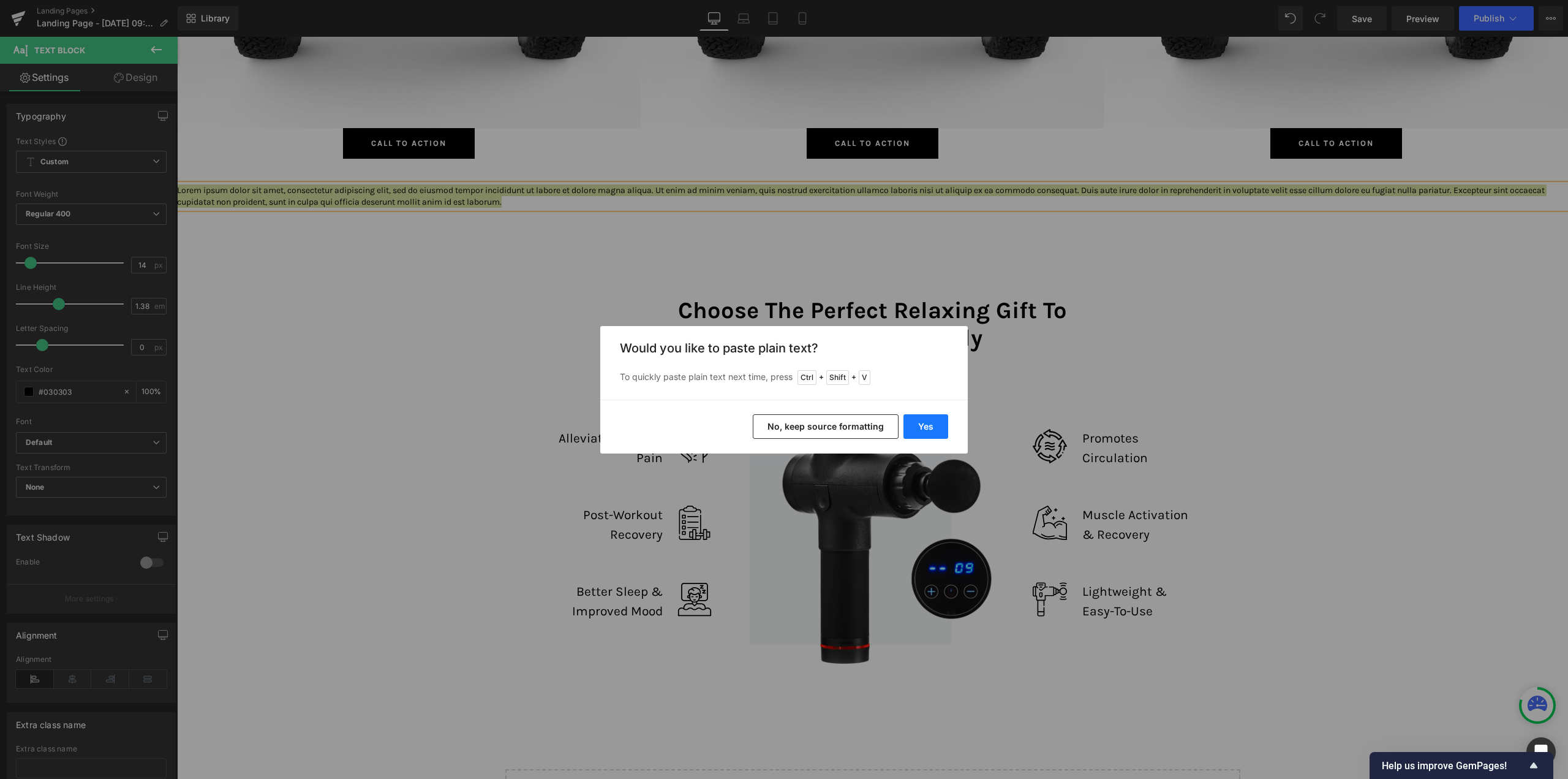
click at [926, 427] on button "Yes" at bounding box center [926, 426] width 45 height 24
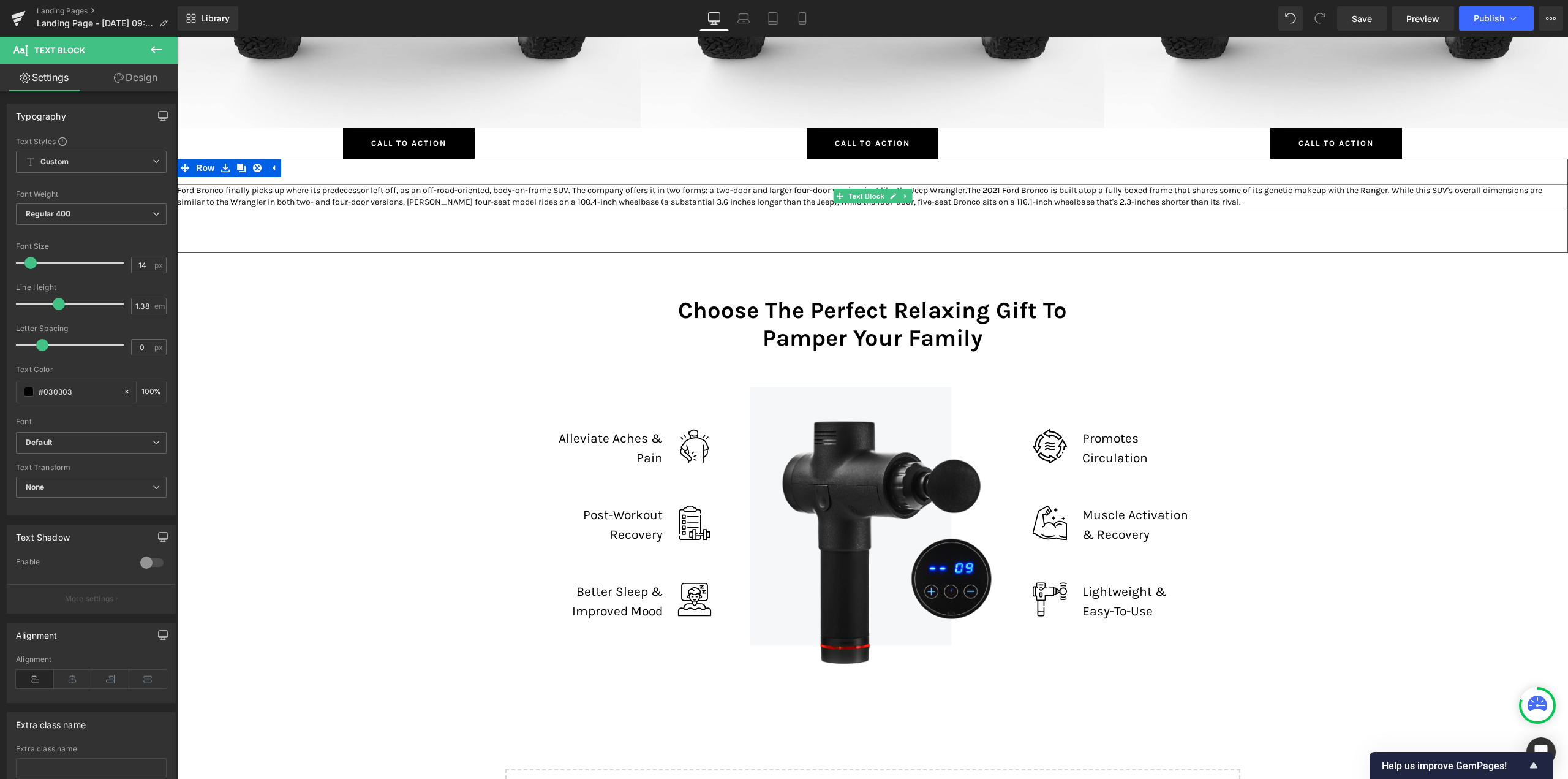
click at [317, 202] on p "Ford Bronco finally picks up where its predecessor left off, as an off-road-ori…" at bounding box center [871, 196] width 1391 height 24
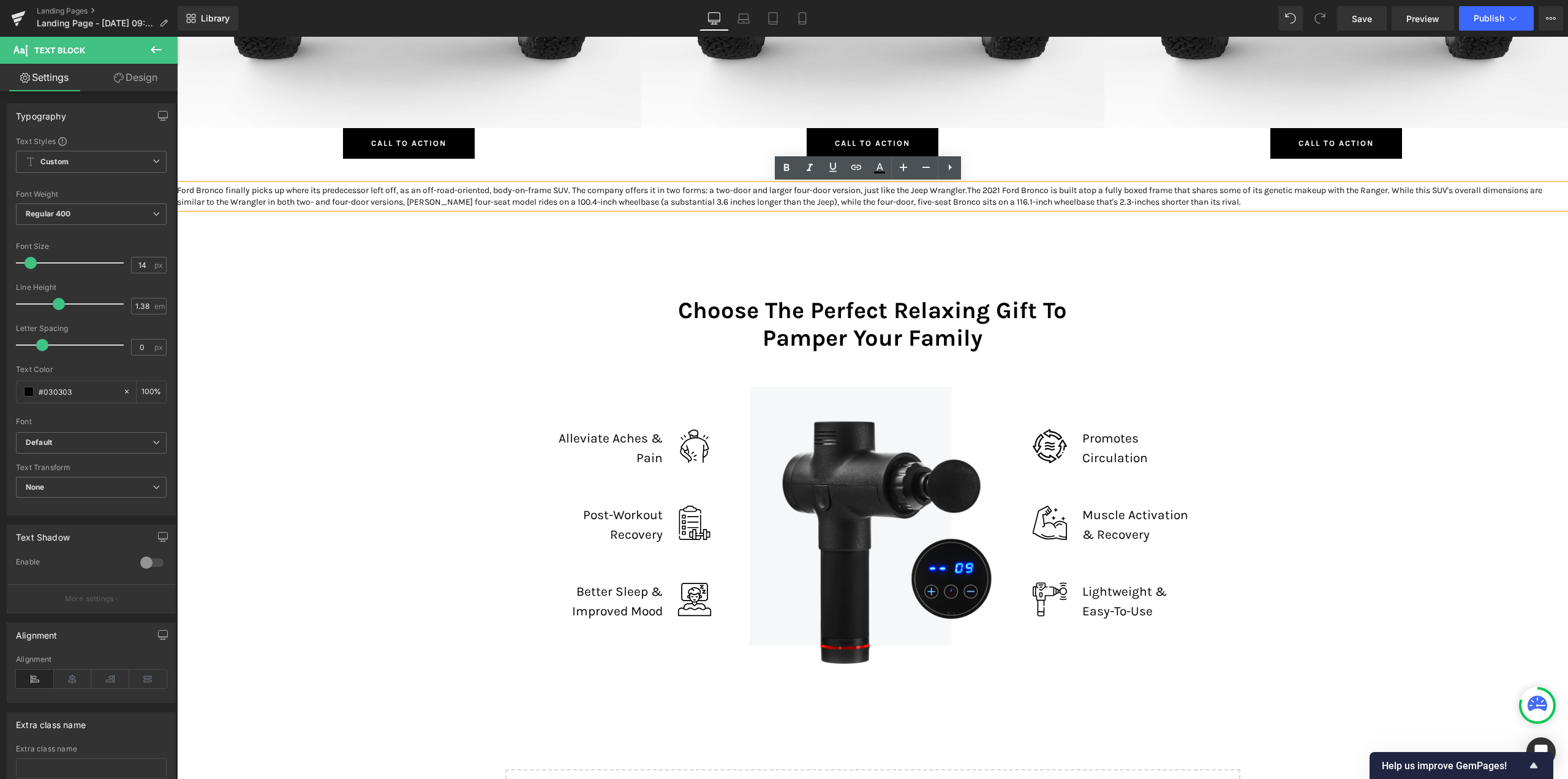
click at [227, 271] on div "Choose The Perfect Relaxing Gift To Pamper Your Family Heading Row Image Allevi…" at bounding box center [871, 480] width 1391 height 455
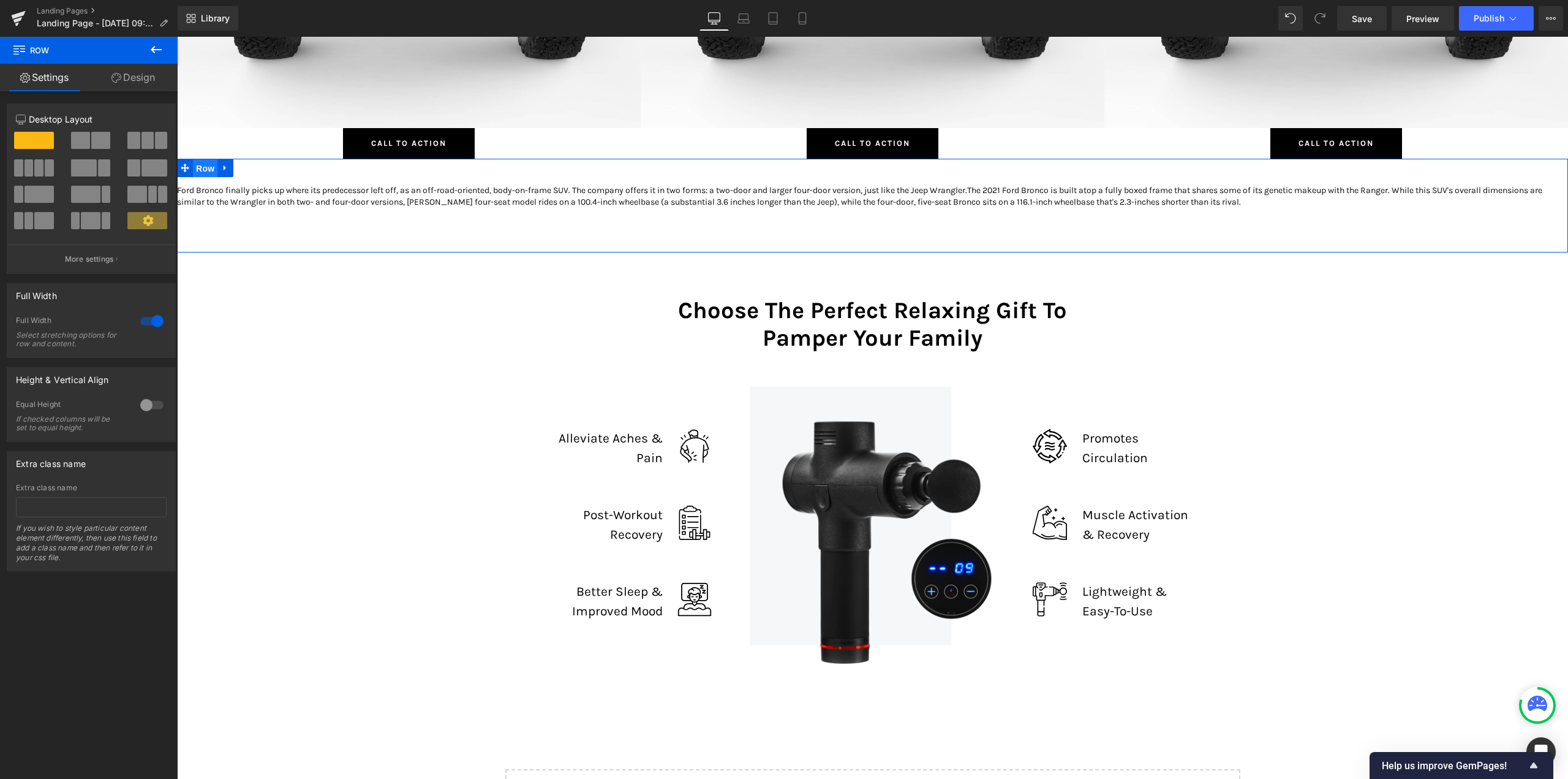
click at [204, 167] on span "Row" at bounding box center [204, 169] width 24 height 19
click at [136, 81] on link "Design" at bounding box center [134, 77] width 89 height 28
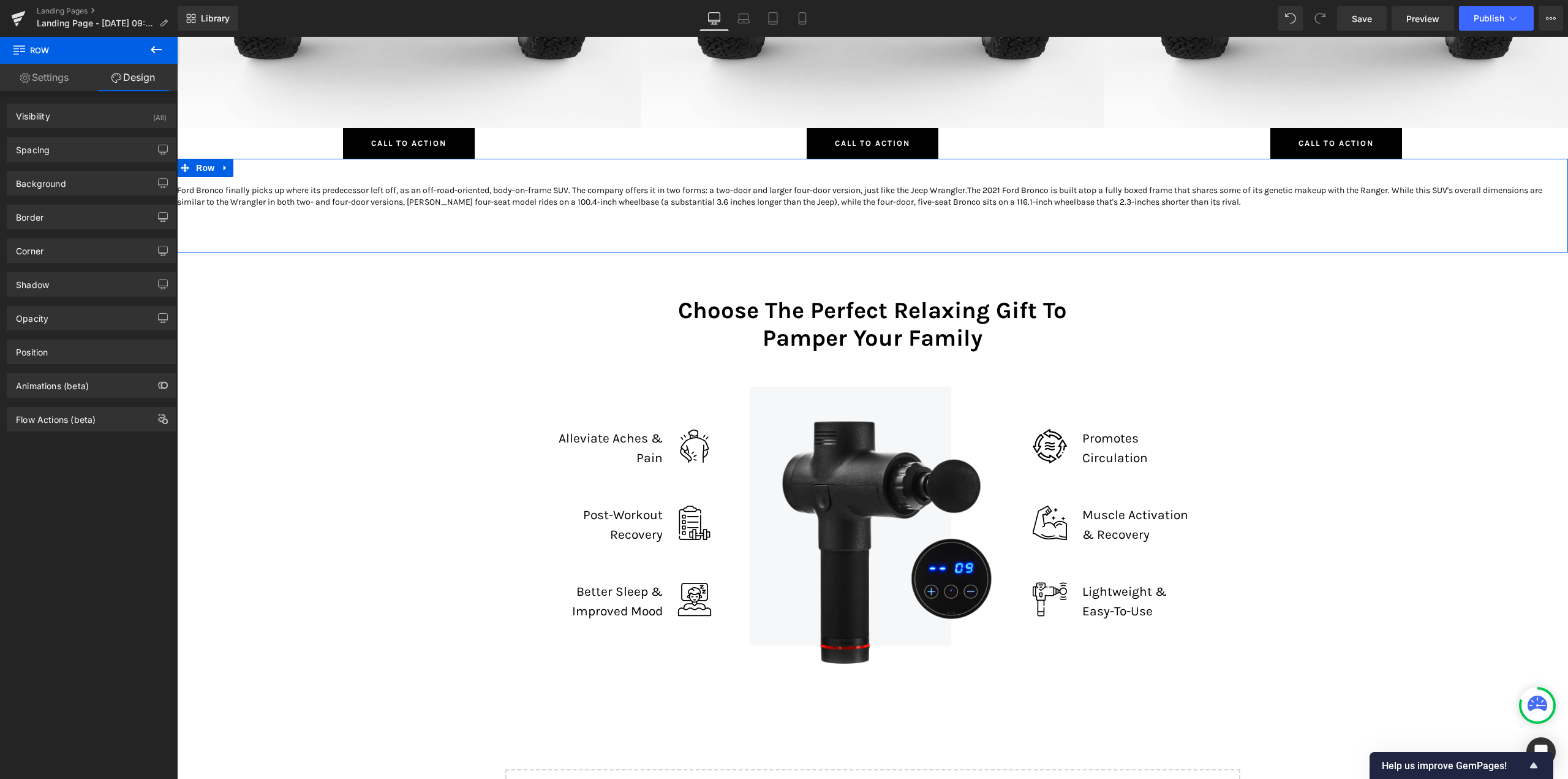
click at [62, 76] on link "Settings" at bounding box center [45, 77] width 89 height 28
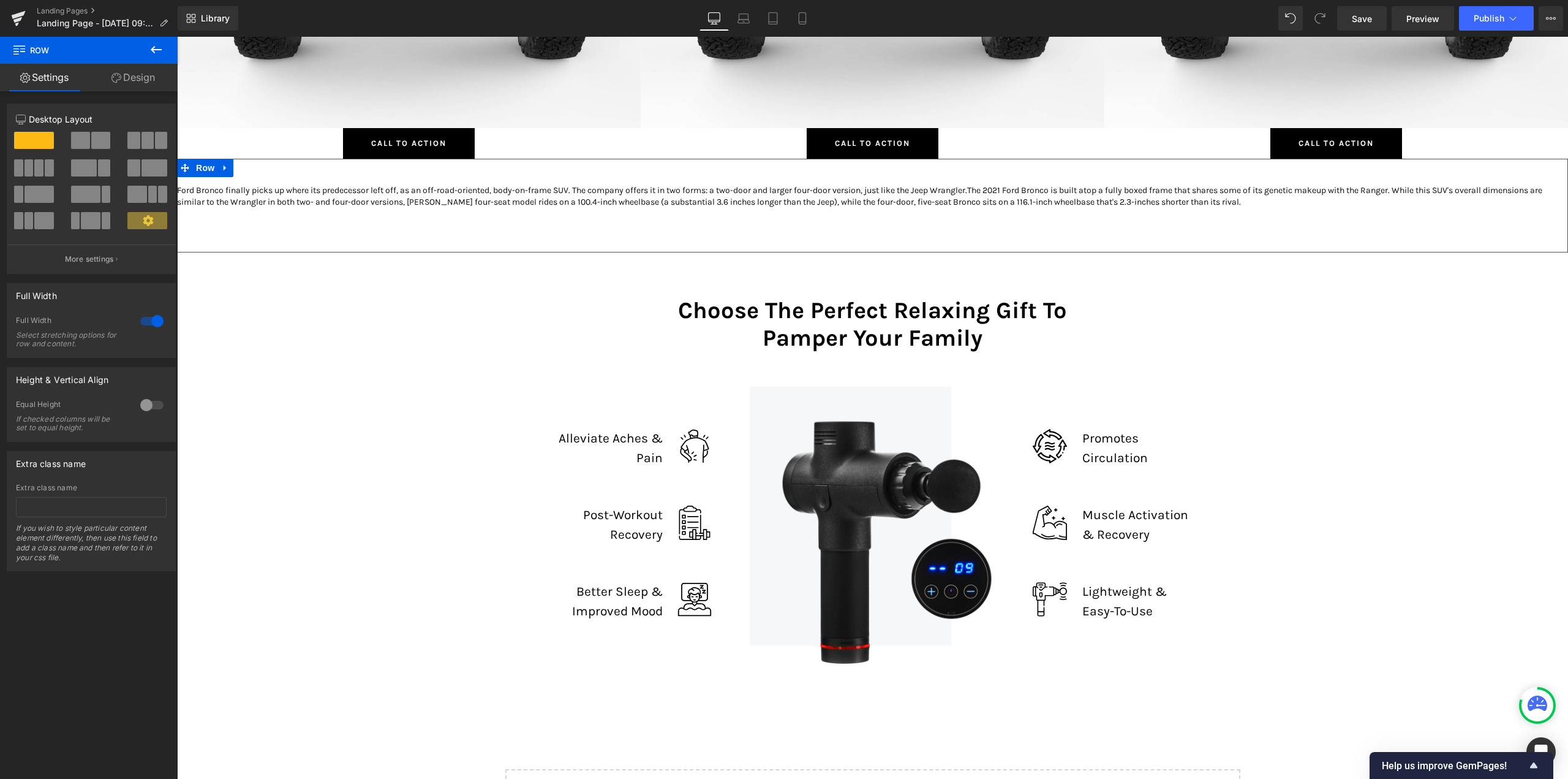
click at [152, 322] on div at bounding box center [152, 321] width 29 height 20
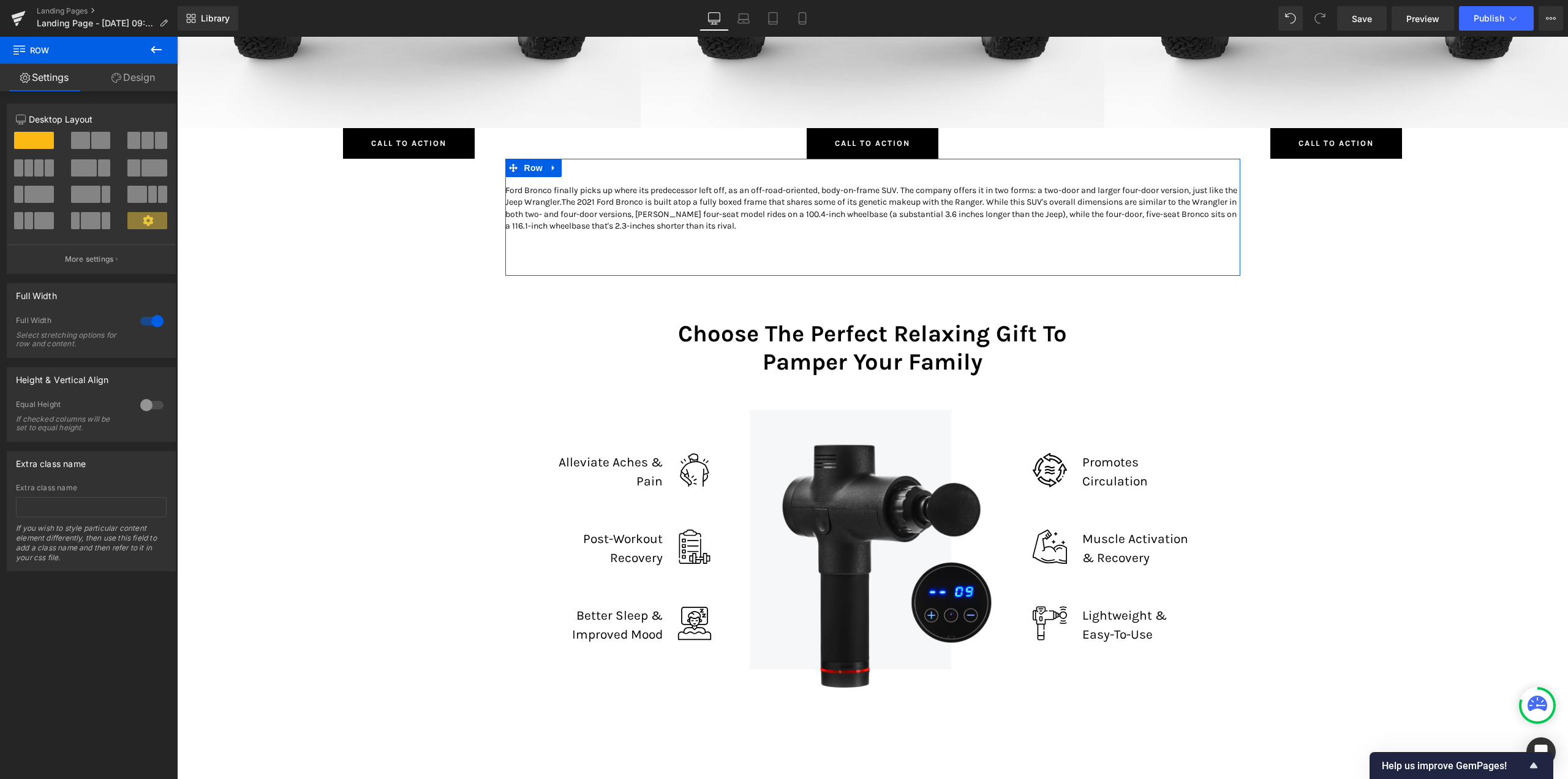
scroll to position [7244, 1382]
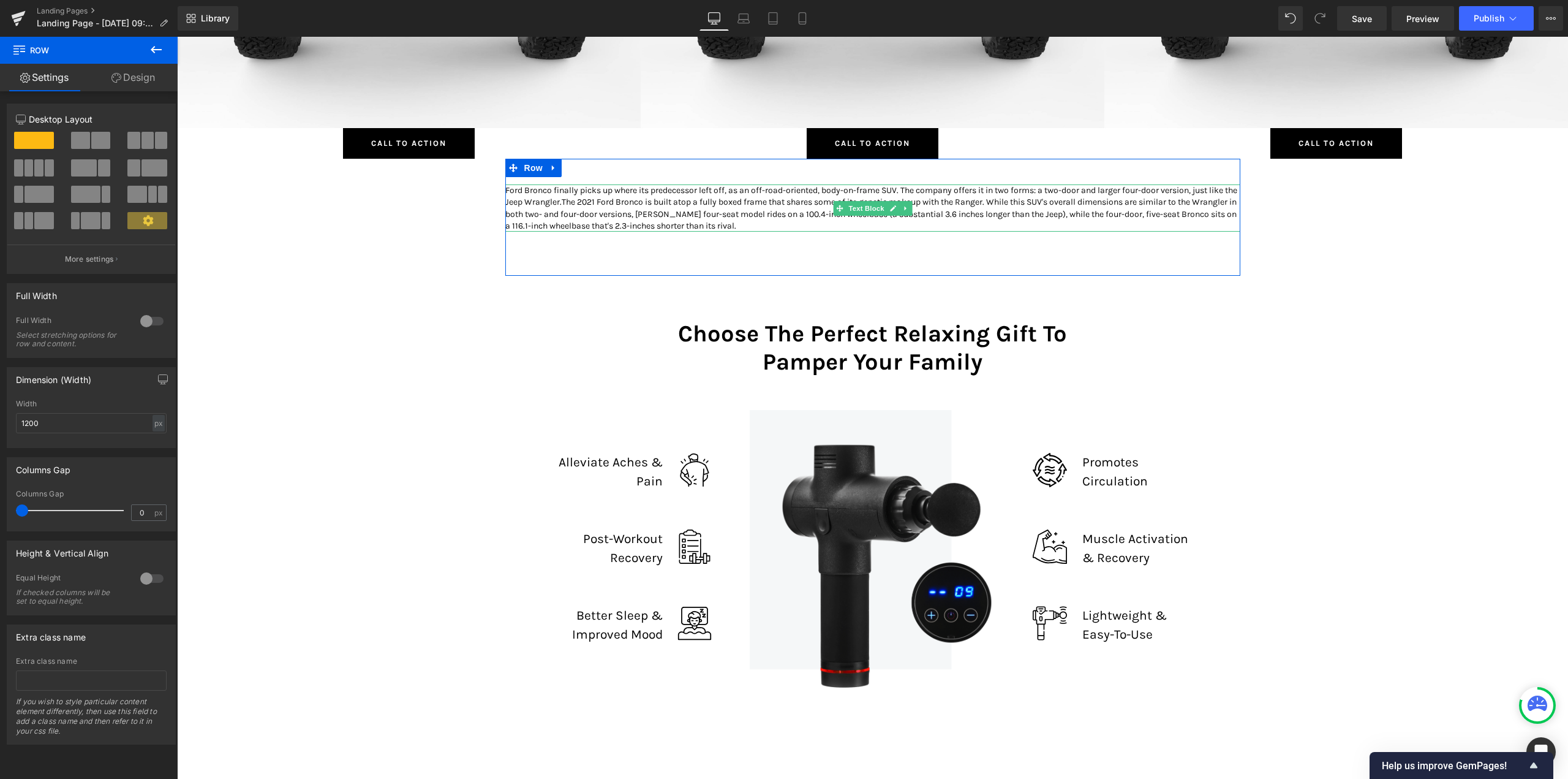
click at [793, 211] on p "Ford Bronco finally picks up where its predecessor left off, as an off-road-ori…" at bounding box center [872, 208] width 735 height 47
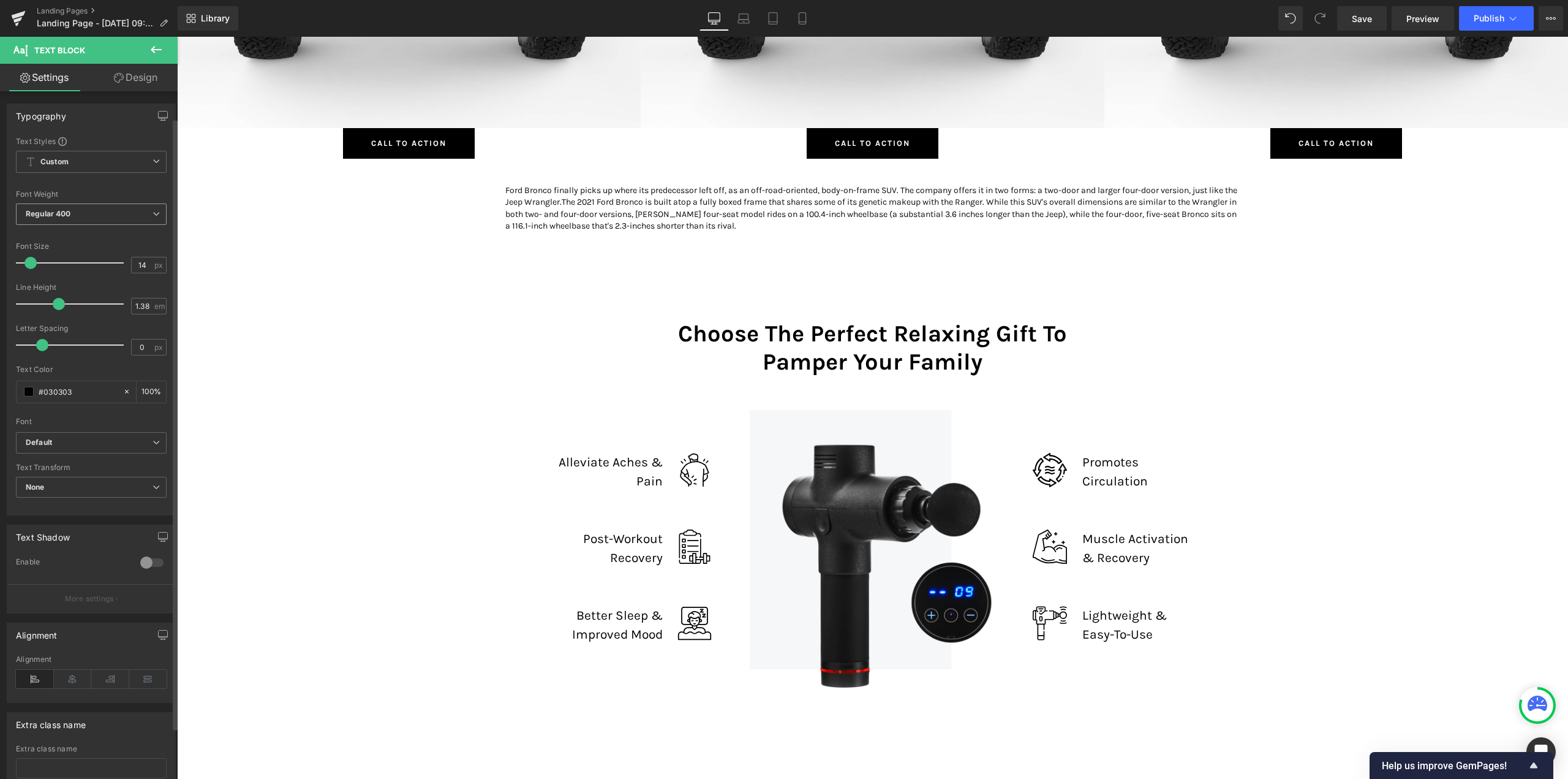
scroll to position [87, 0]
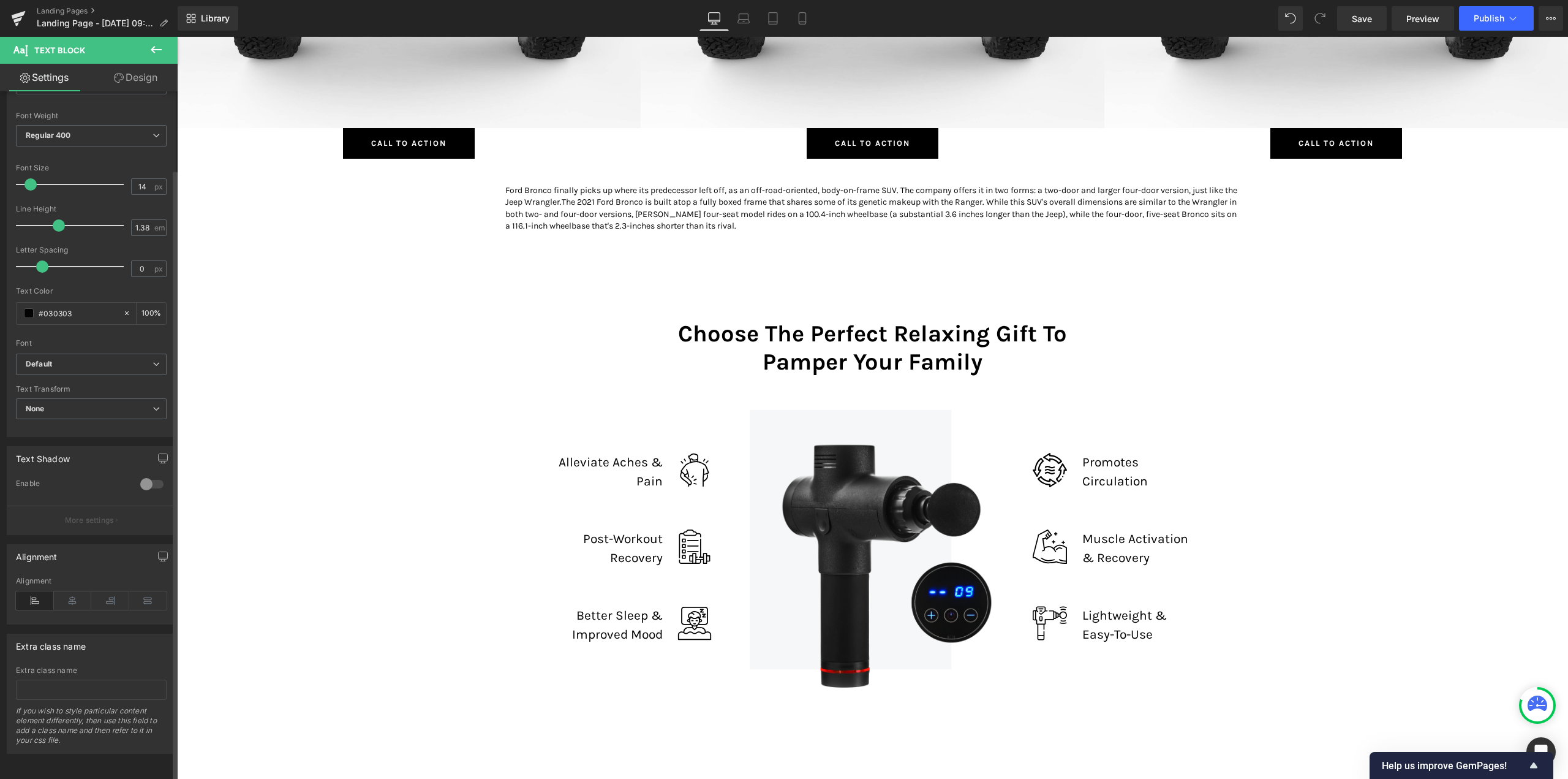
click at [145, 474] on div at bounding box center [152, 484] width 29 height 20
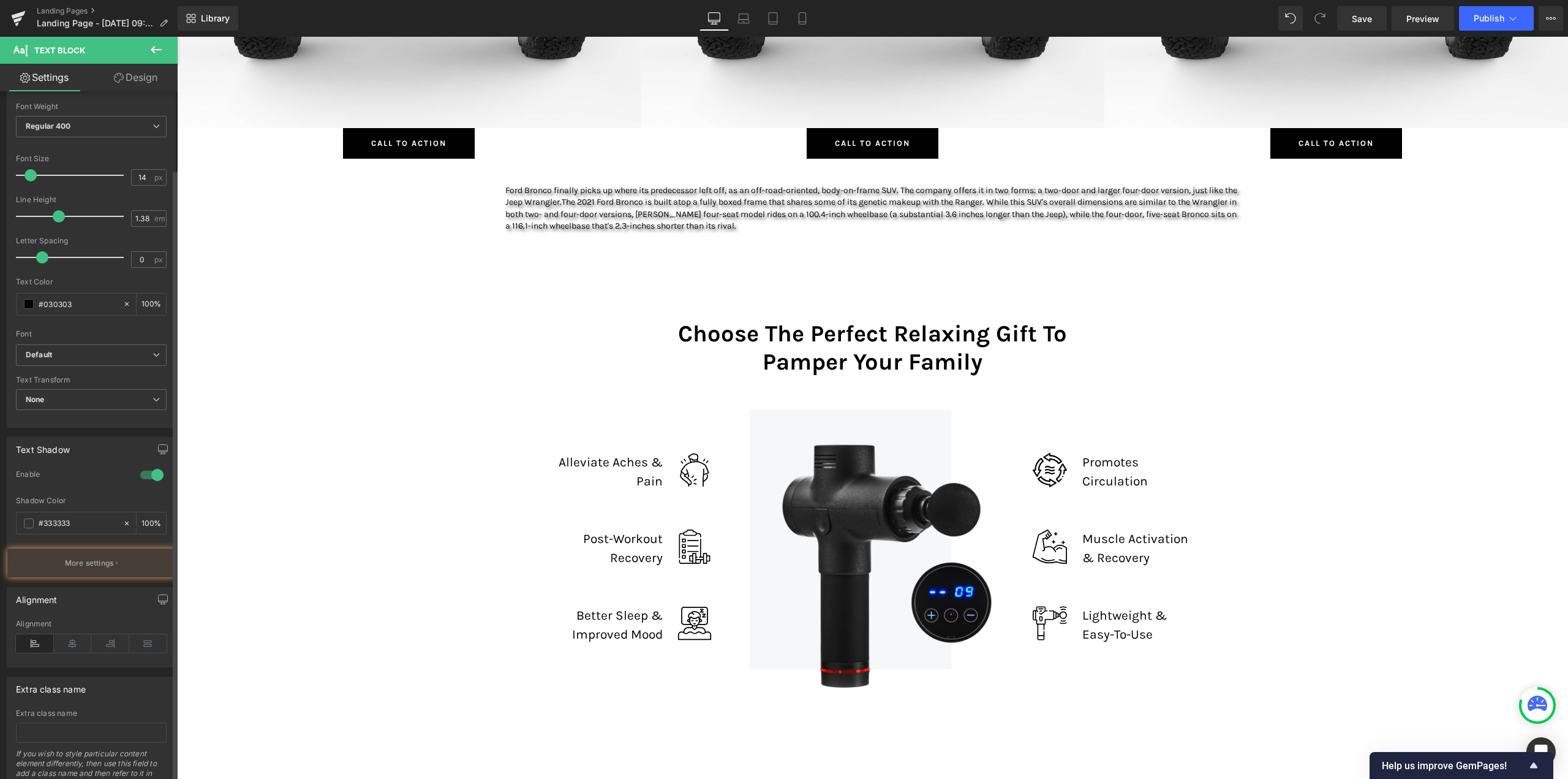
click at [145, 474] on div at bounding box center [152, 475] width 29 height 20
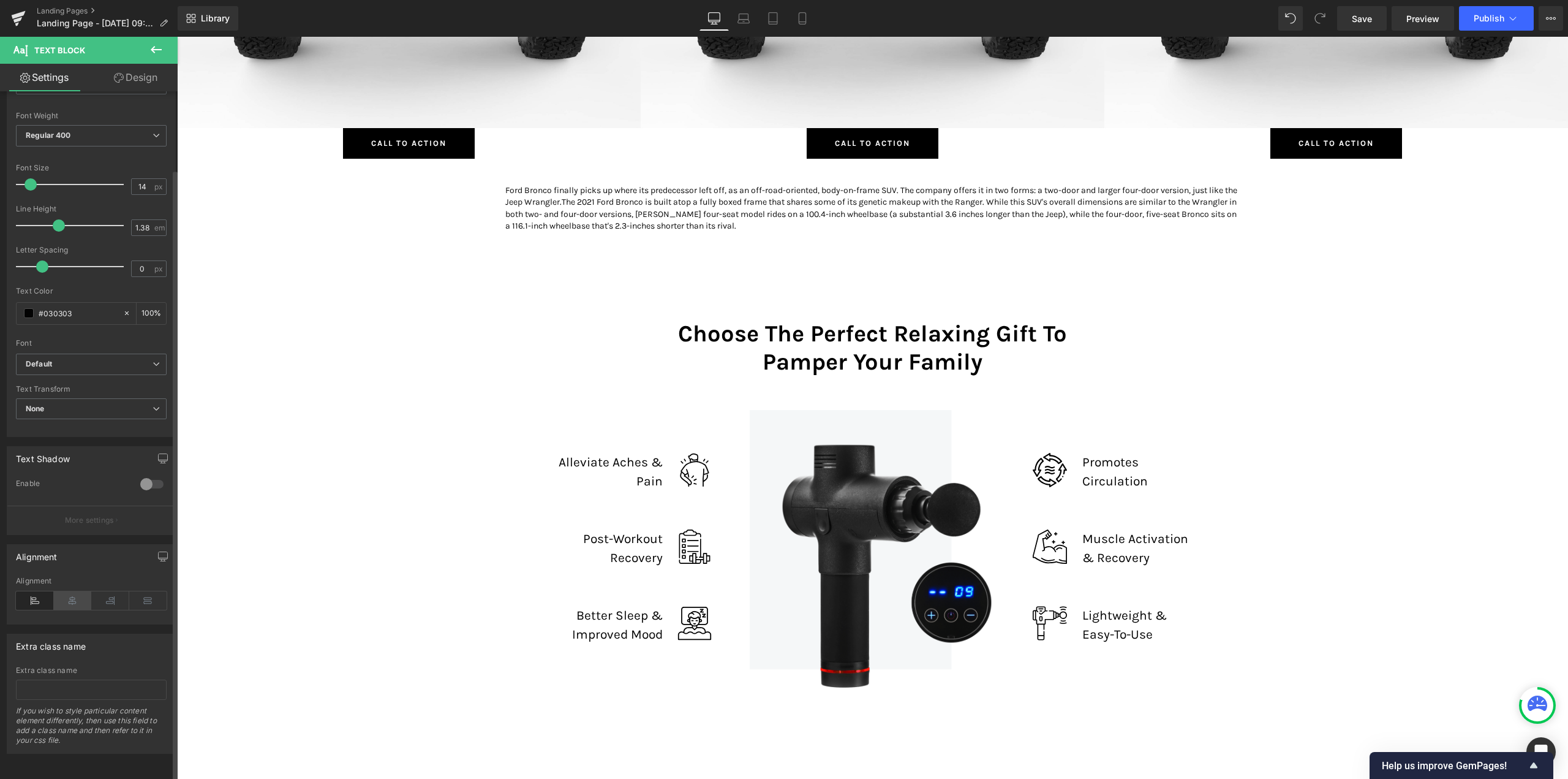
click at [70, 593] on icon at bounding box center [72, 601] width 38 height 19
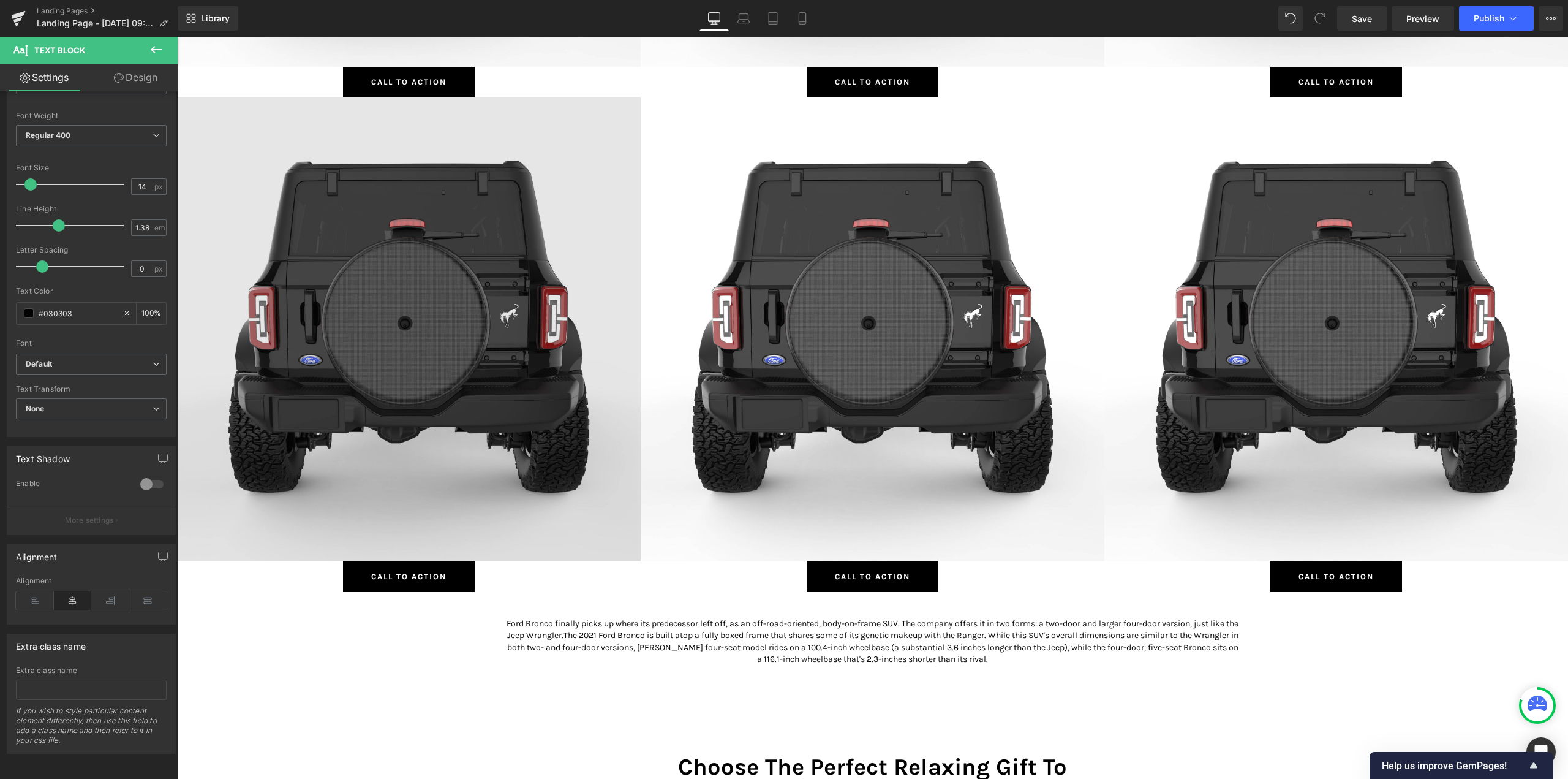
scroll to position [5637, 0]
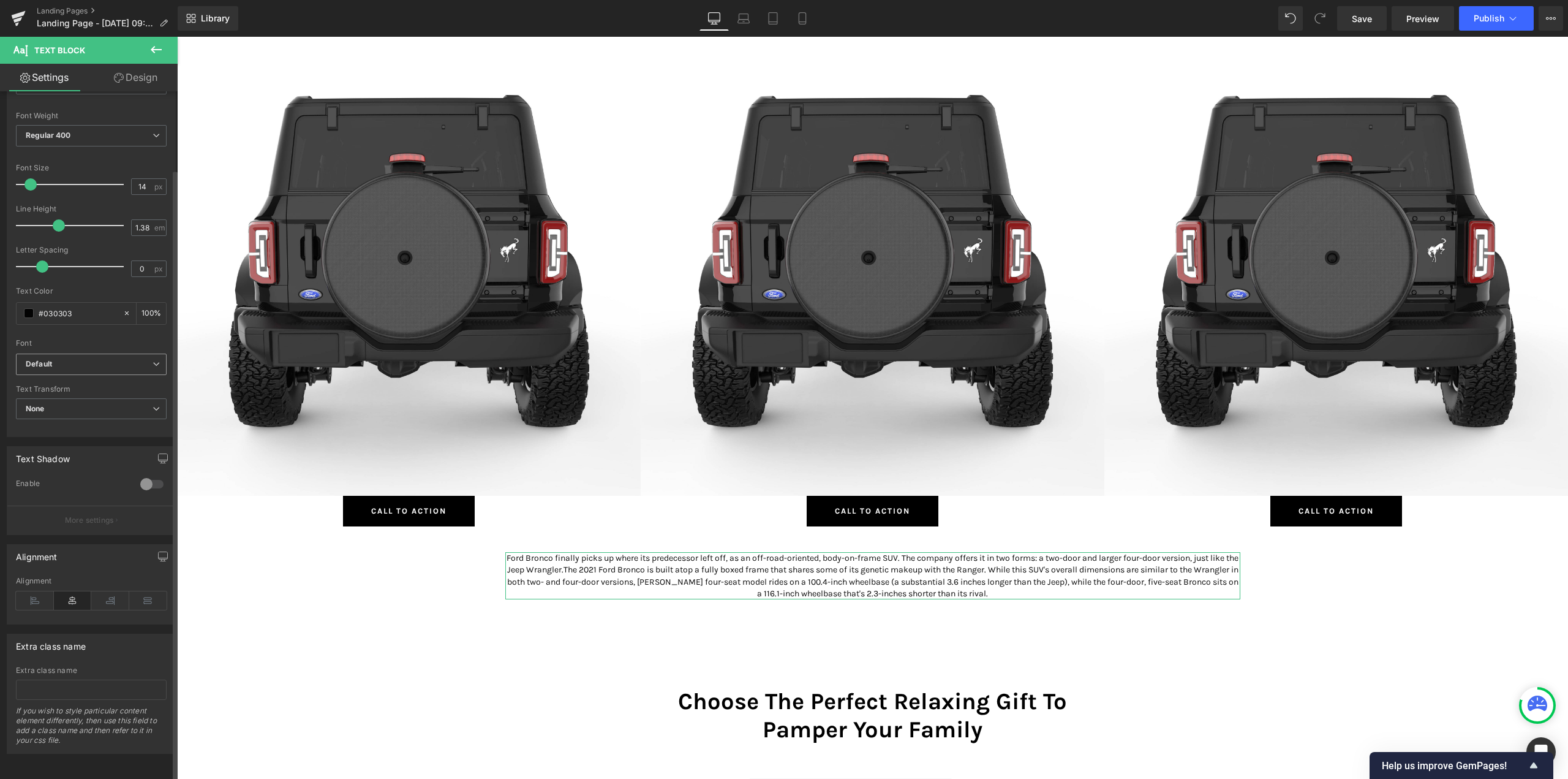
click at [99, 359] on b "Default" at bounding box center [89, 364] width 127 height 11
click at [87, 402] on p "Alfa Slab One" at bounding box center [63, 406] width 46 height 9
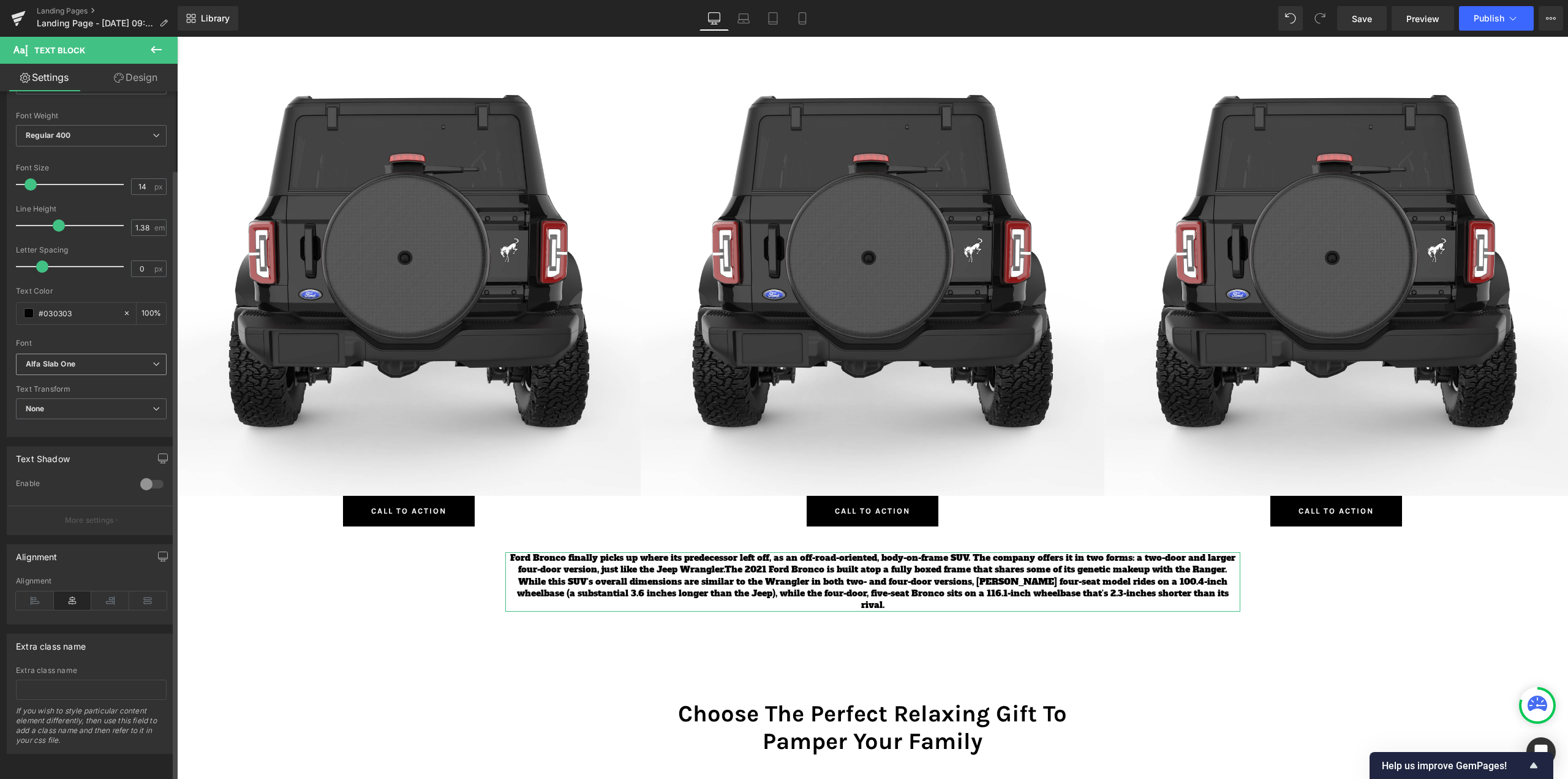
scroll to position [7257, 1382]
click at [110, 359] on b "Alfa Slab One" at bounding box center [89, 364] width 127 height 11
click at [83, 373] on li "[PERSON_NAME]" at bounding box center [92, 382] width 152 height 20
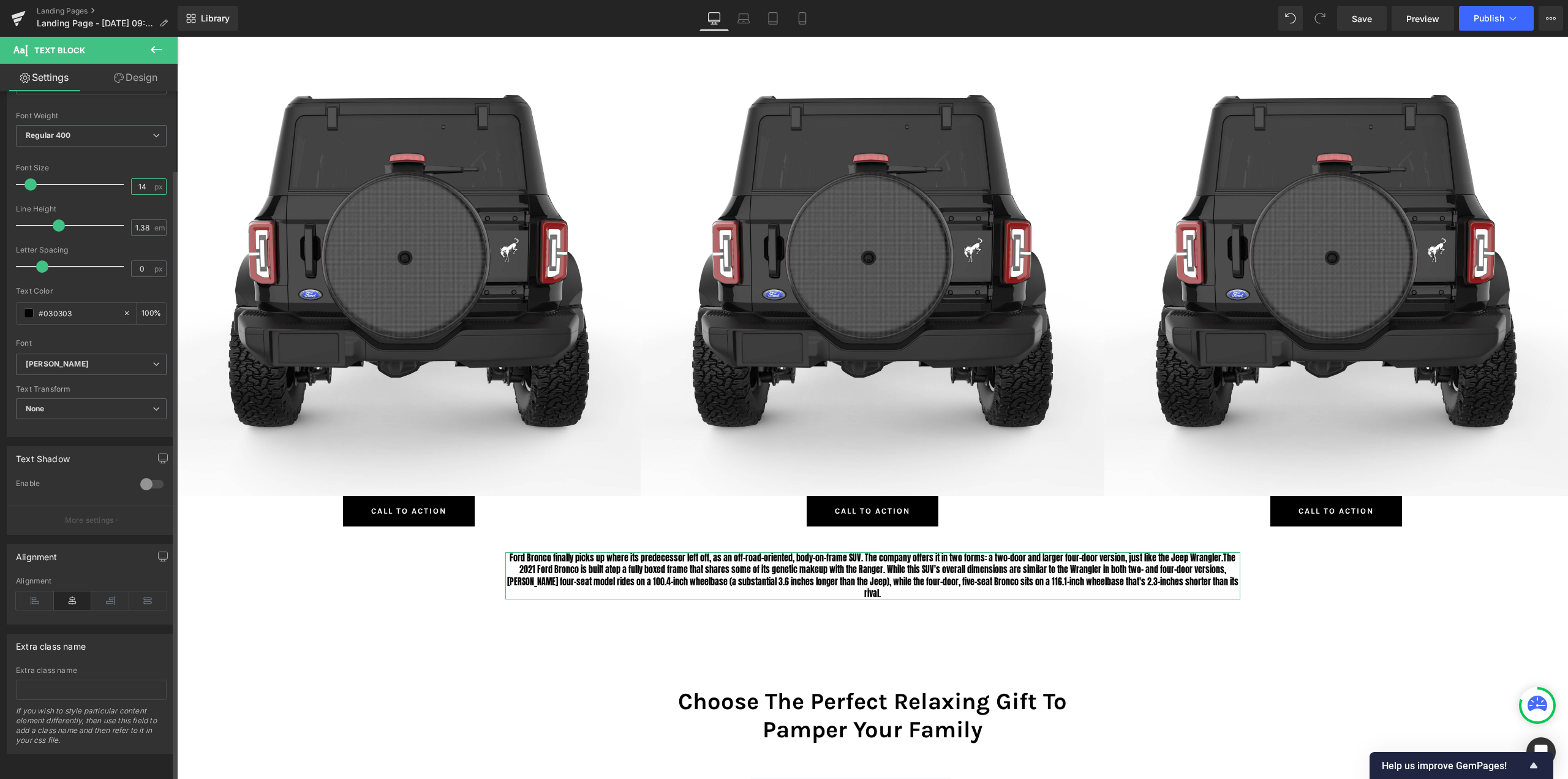
drag, startPoint x: 142, startPoint y: 175, endPoint x: 133, endPoint y: 175, distance: 9.0
click at [133, 178] on input "14" at bounding box center [143, 186] width 21 height 15
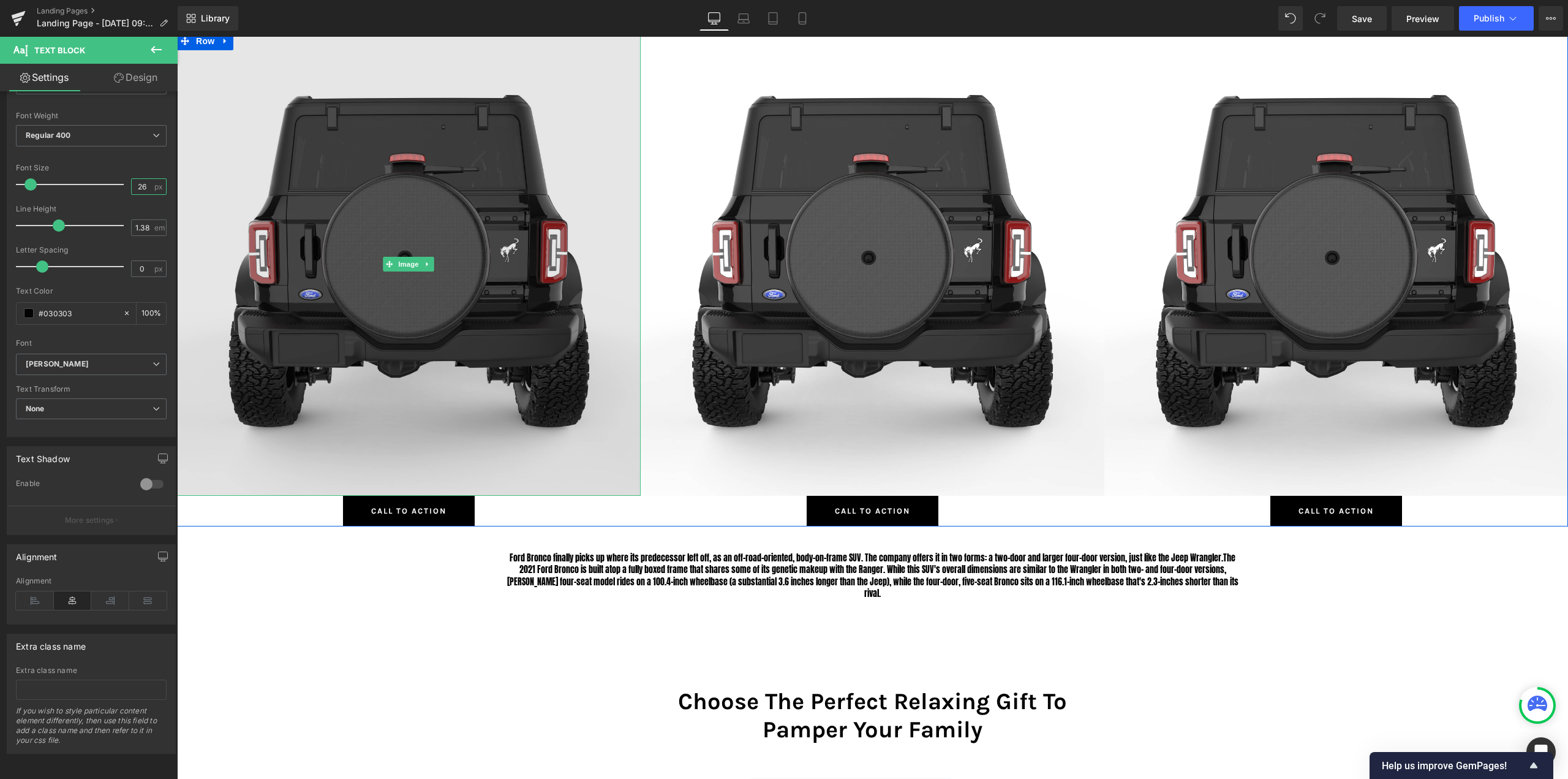
type input "26"
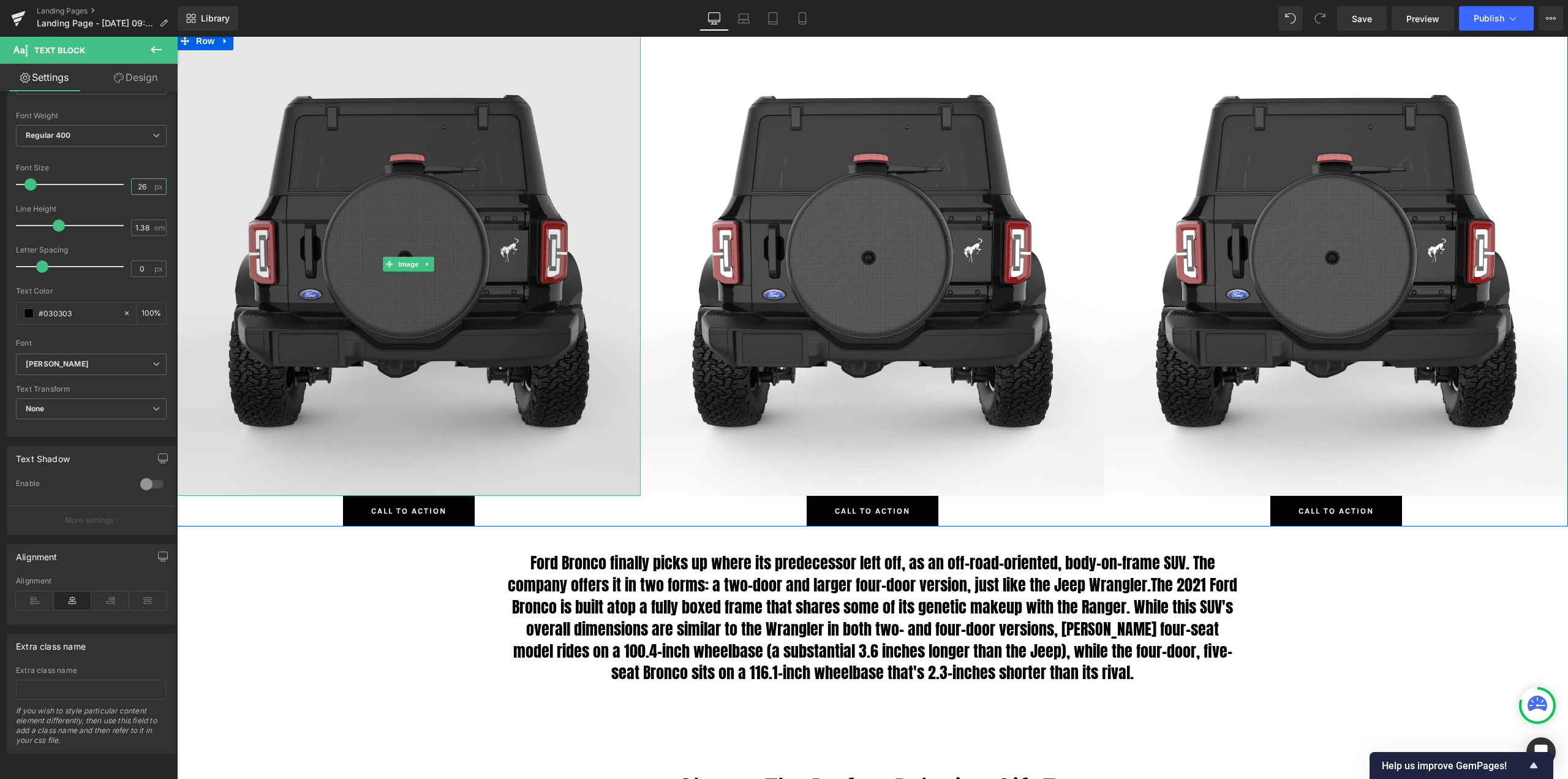
scroll to position [7330, 1382]
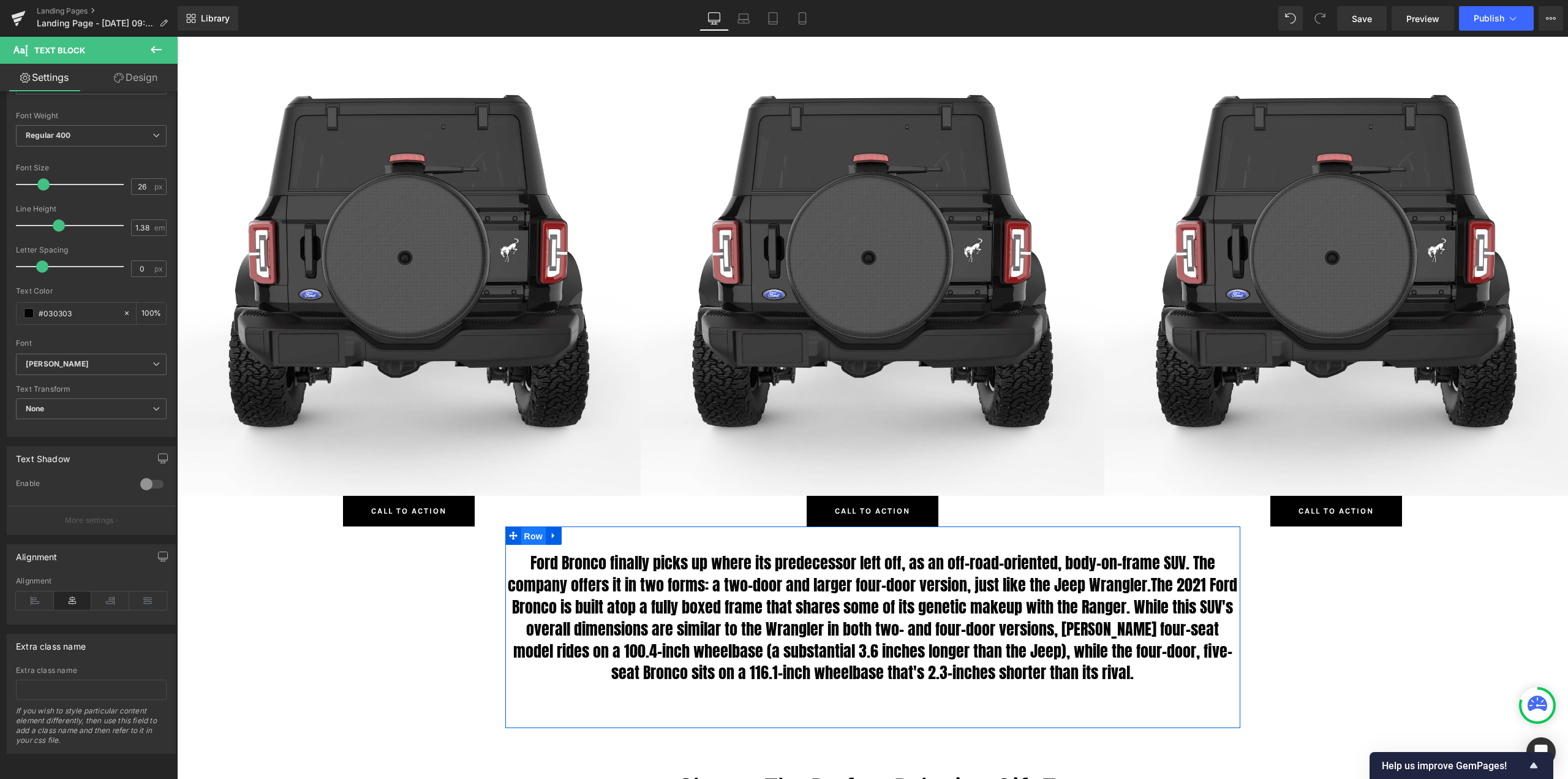
click at [531, 535] on span "Row" at bounding box center [532, 535] width 24 height 19
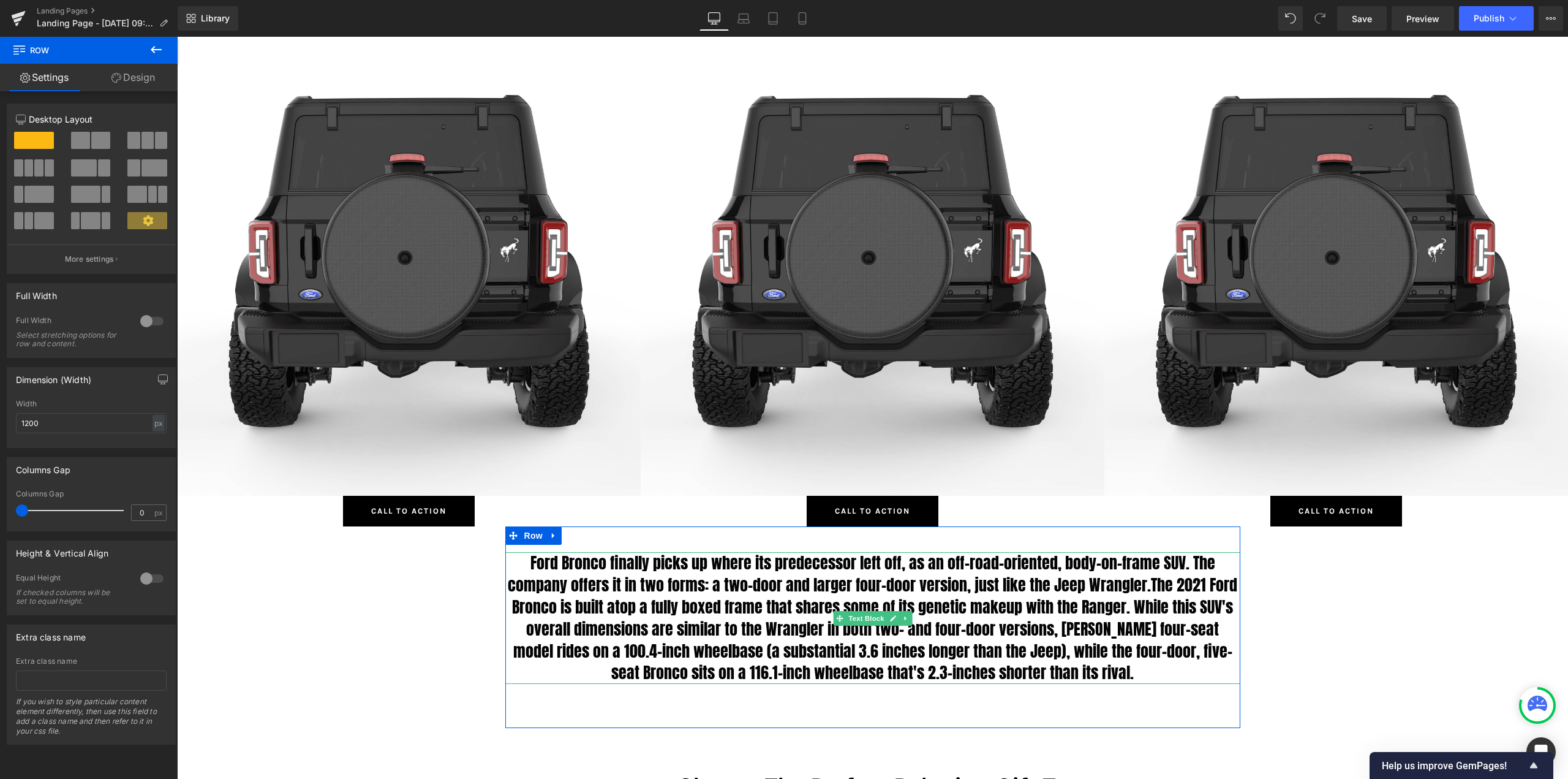
click at [645, 601] on p "Ford Bronco finally picks up where its predecessor left off, as an off-road-ori…" at bounding box center [872, 618] width 735 height 132
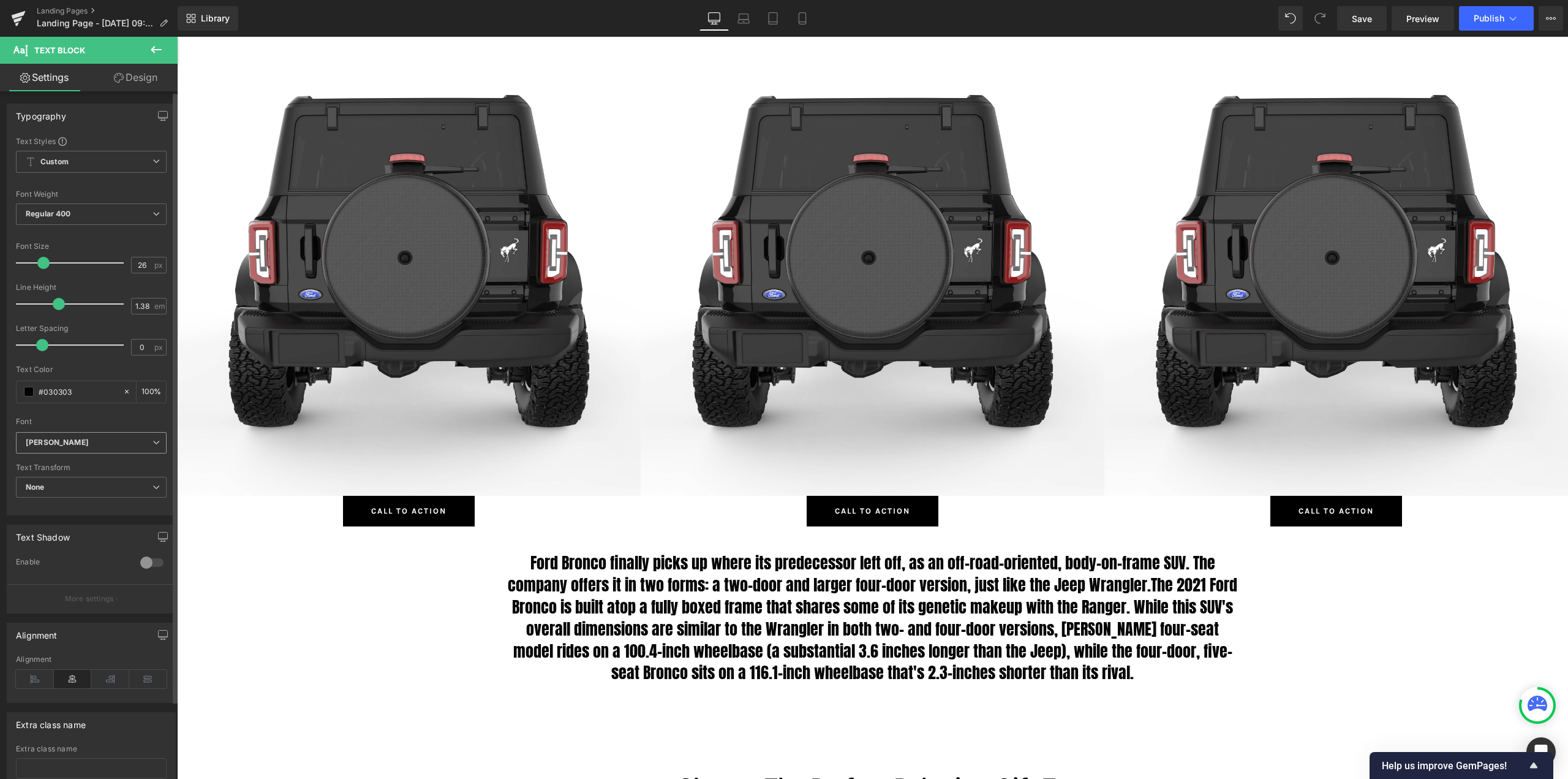
click at [103, 439] on b "[PERSON_NAME]" at bounding box center [89, 443] width 127 height 11
click at [78, 496] on li "Alkatra" at bounding box center [92, 504] width 152 height 20
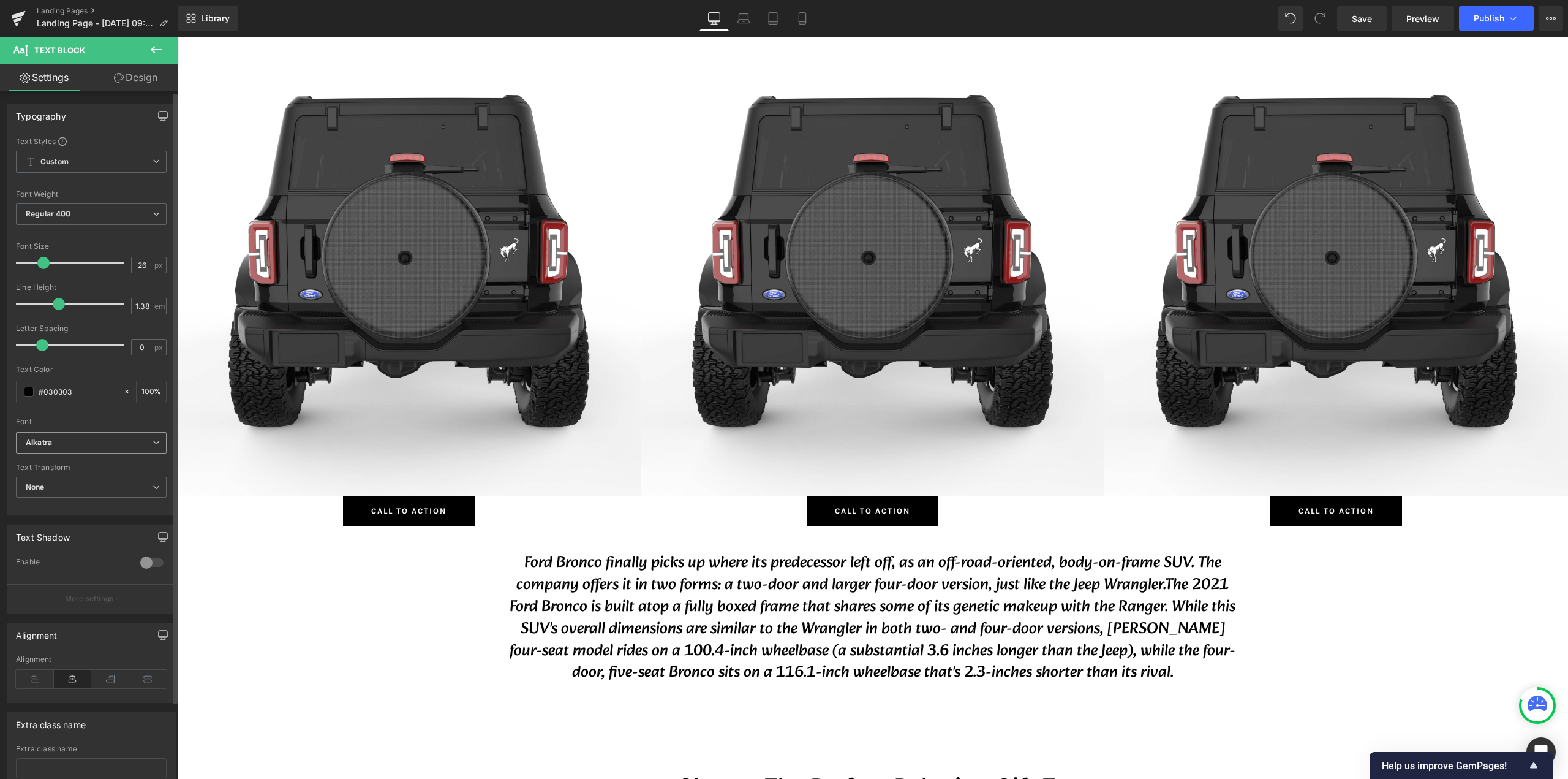
click at [99, 442] on b "Alkatra" at bounding box center [89, 443] width 127 height 11
click at [72, 521] on p "Alumni Sans Inline One" at bounding box center [79, 524] width 79 height 9
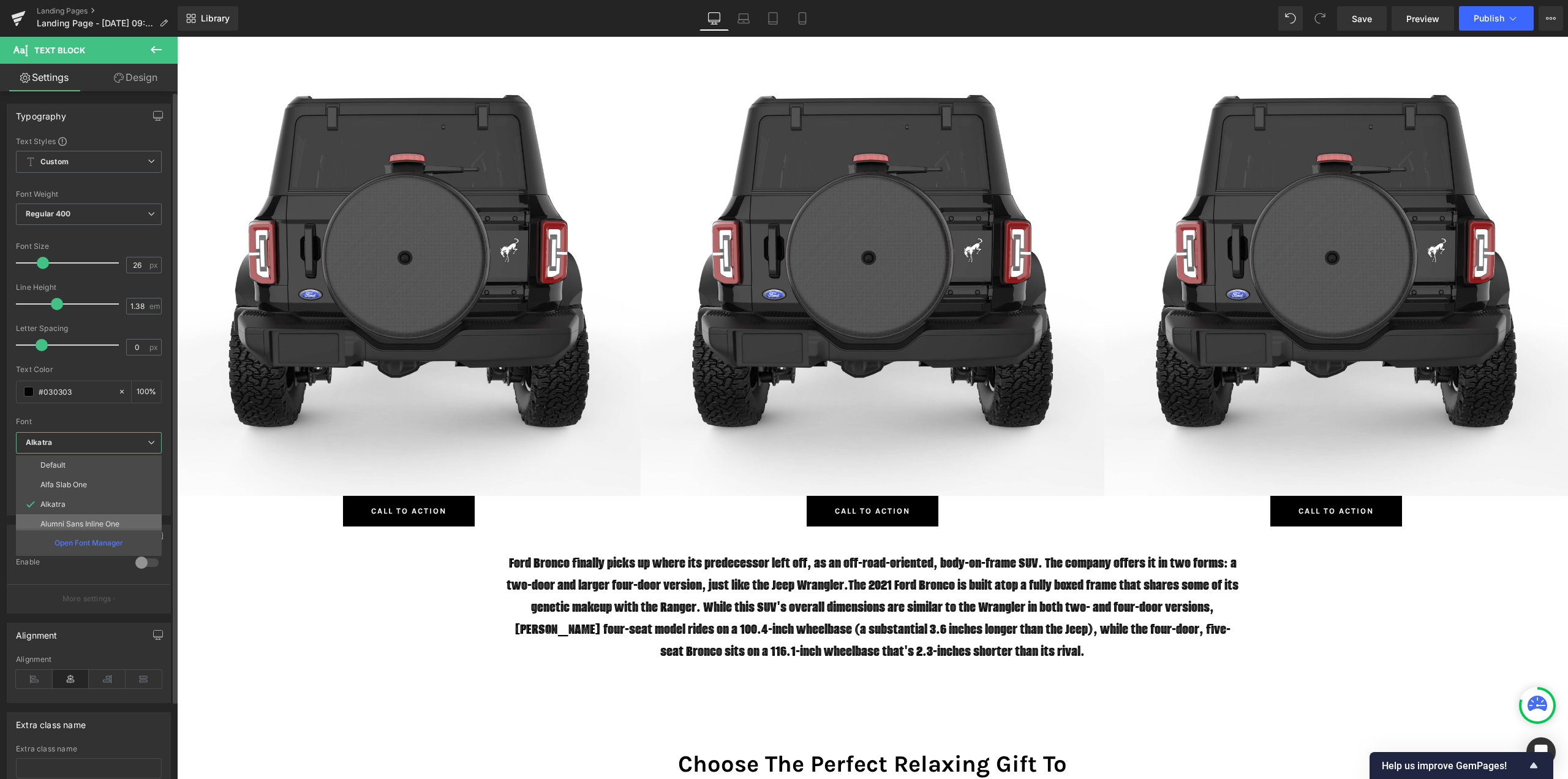
scroll to position [7307, 1382]
click at [115, 448] on span "Alumni Sans Inline One" at bounding box center [91, 443] width 151 height 21
click at [100, 476] on li "Alfa Slab One" at bounding box center [92, 485] width 152 height 20
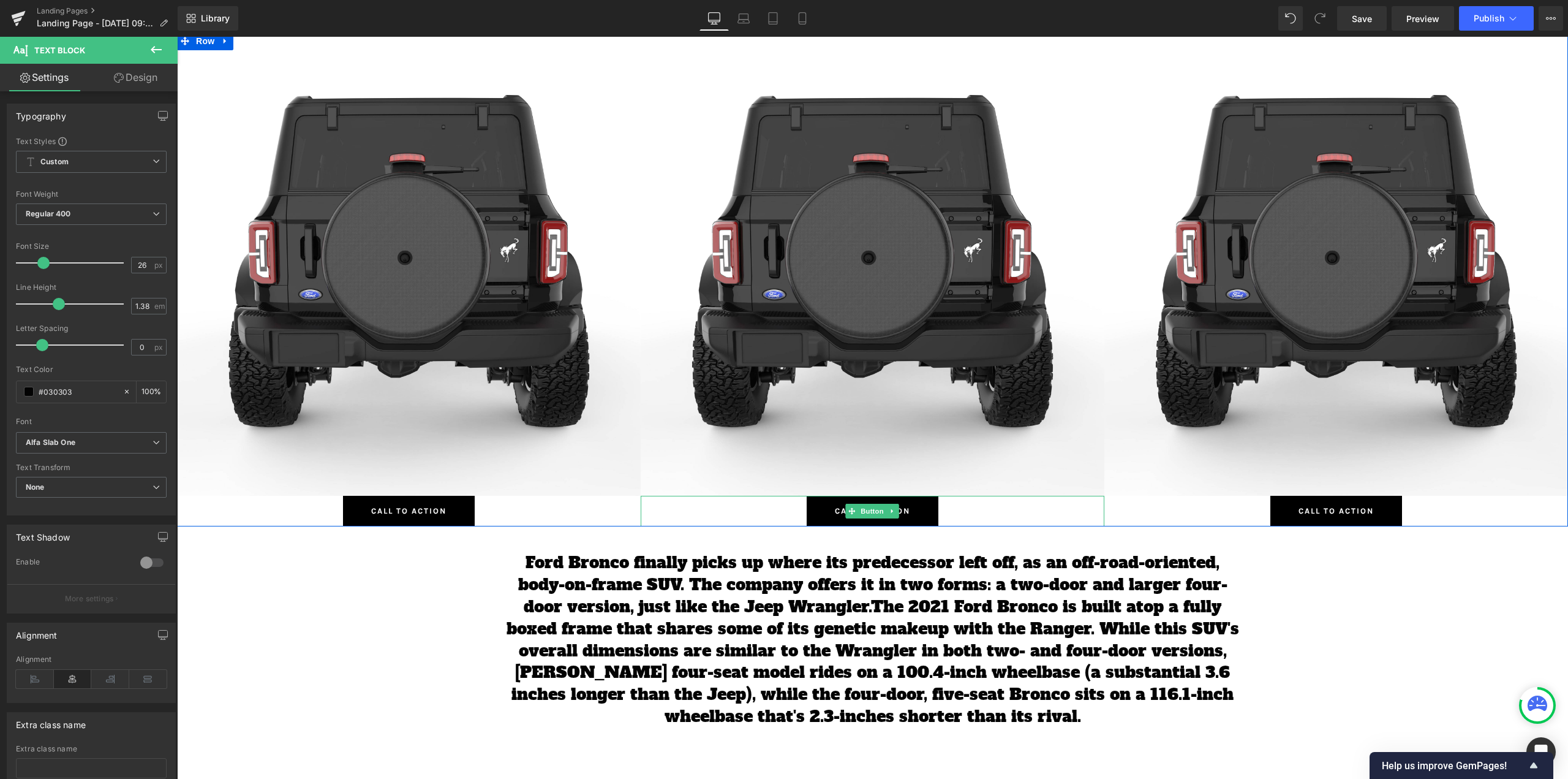
scroll to position [5820, 0]
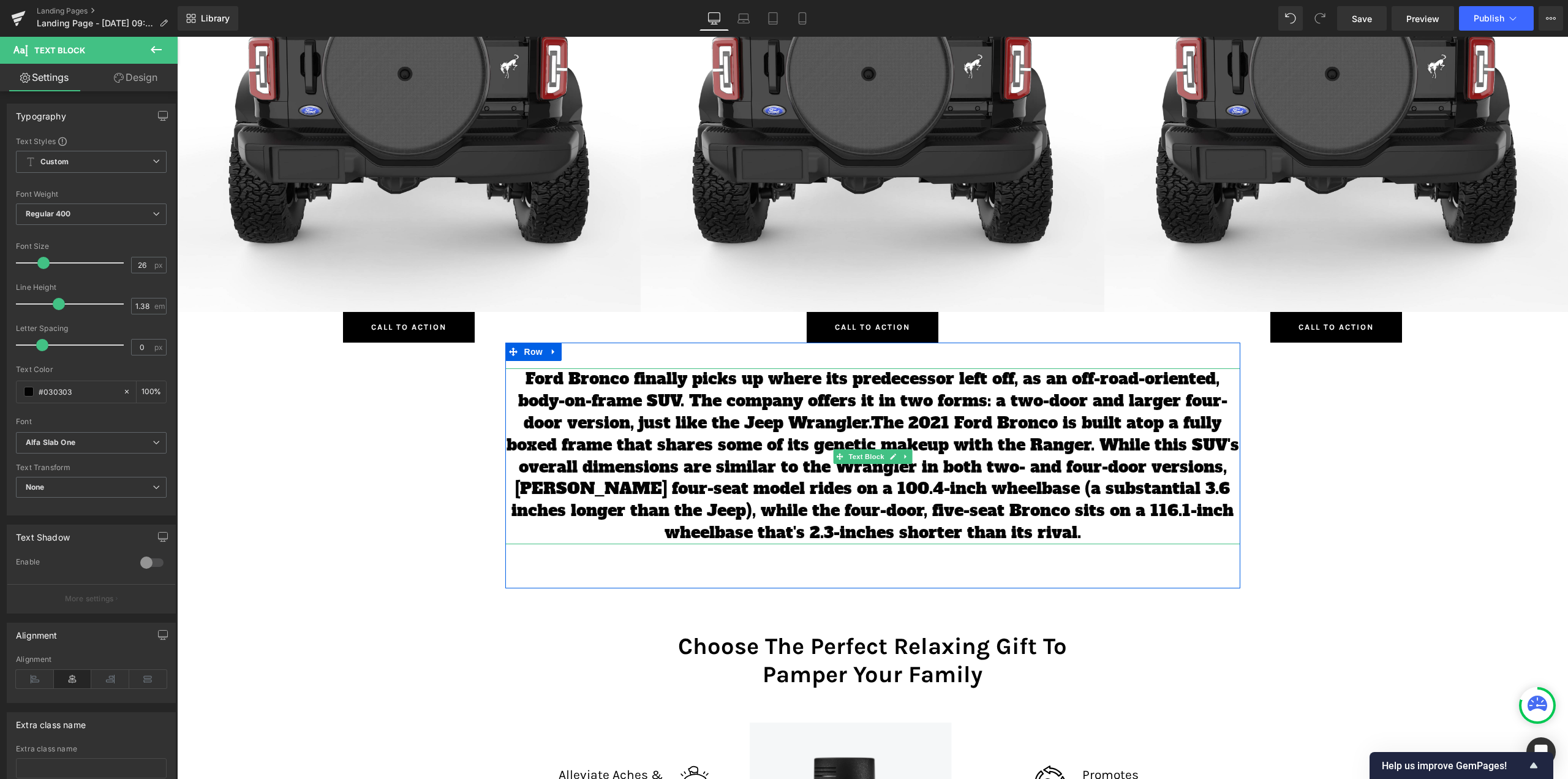
click at [869, 419] on p "Ford Bronco finally picks up where its predecessor left off, as an off-road-ori…" at bounding box center [872, 456] width 735 height 176
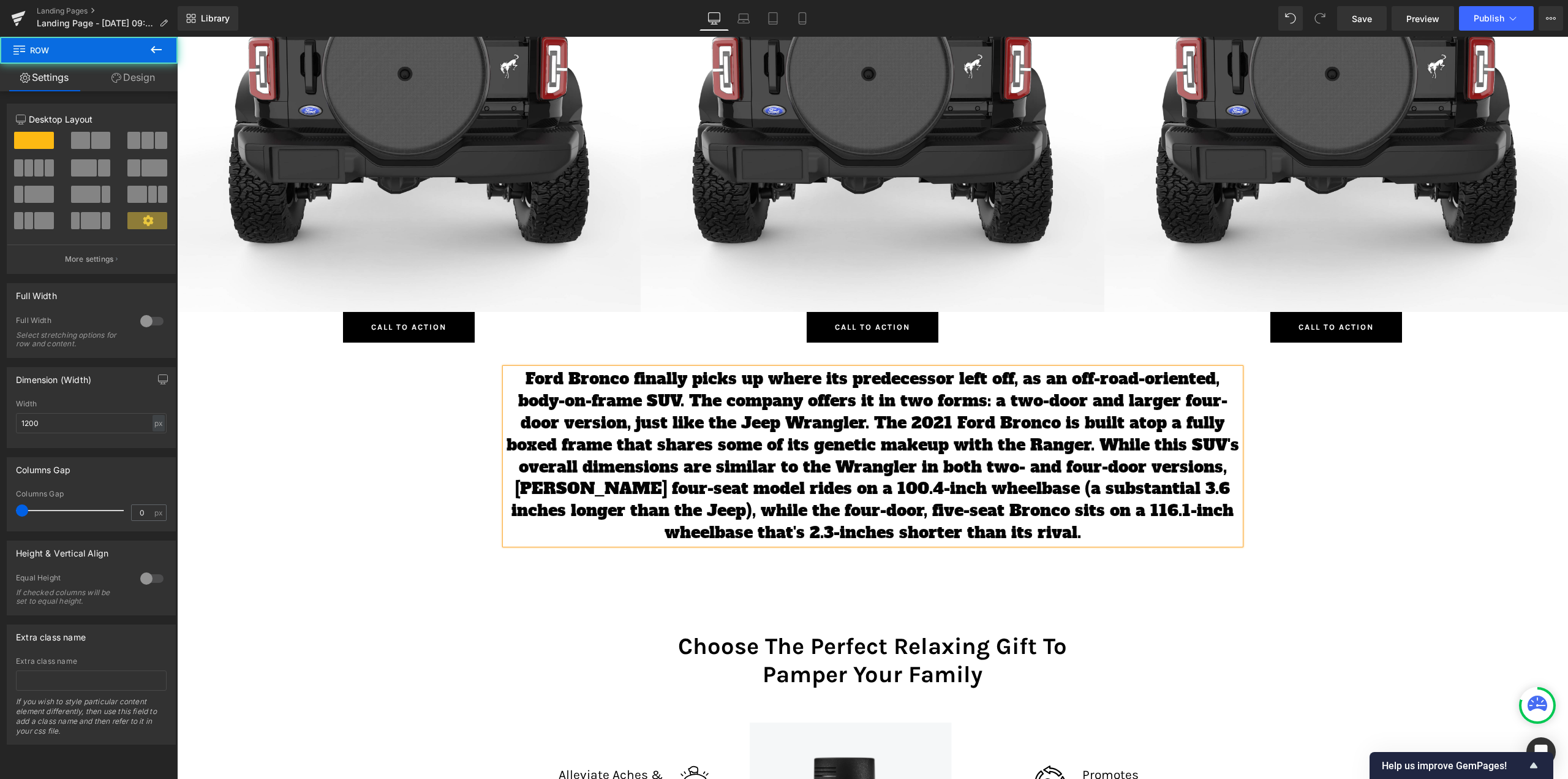
click at [808, 585] on div "Ford Bronco finally picks up where its predecessor left off, as an off-road-ori…" at bounding box center [872, 465] width 735 height 245
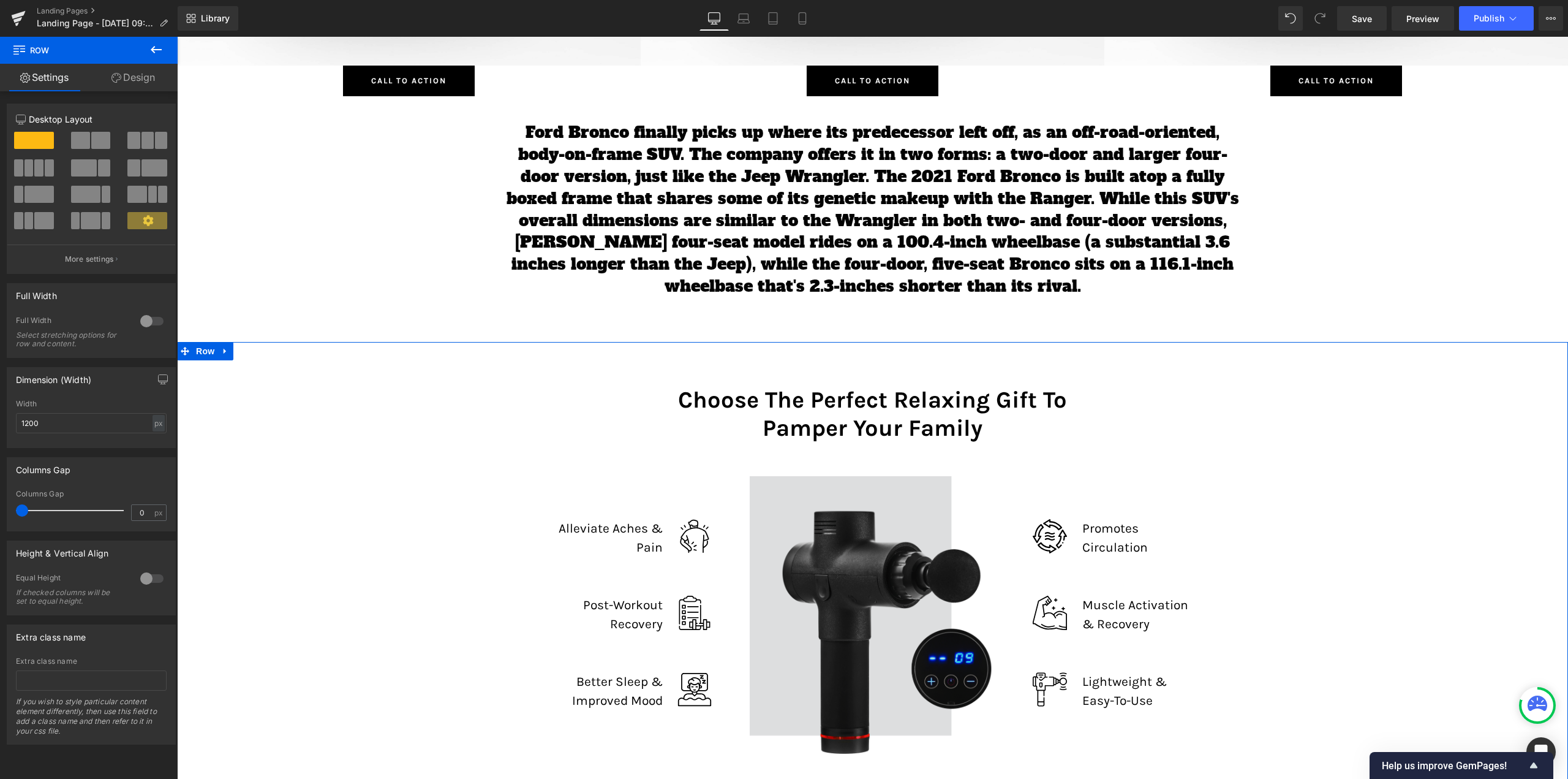
scroll to position [6127, 0]
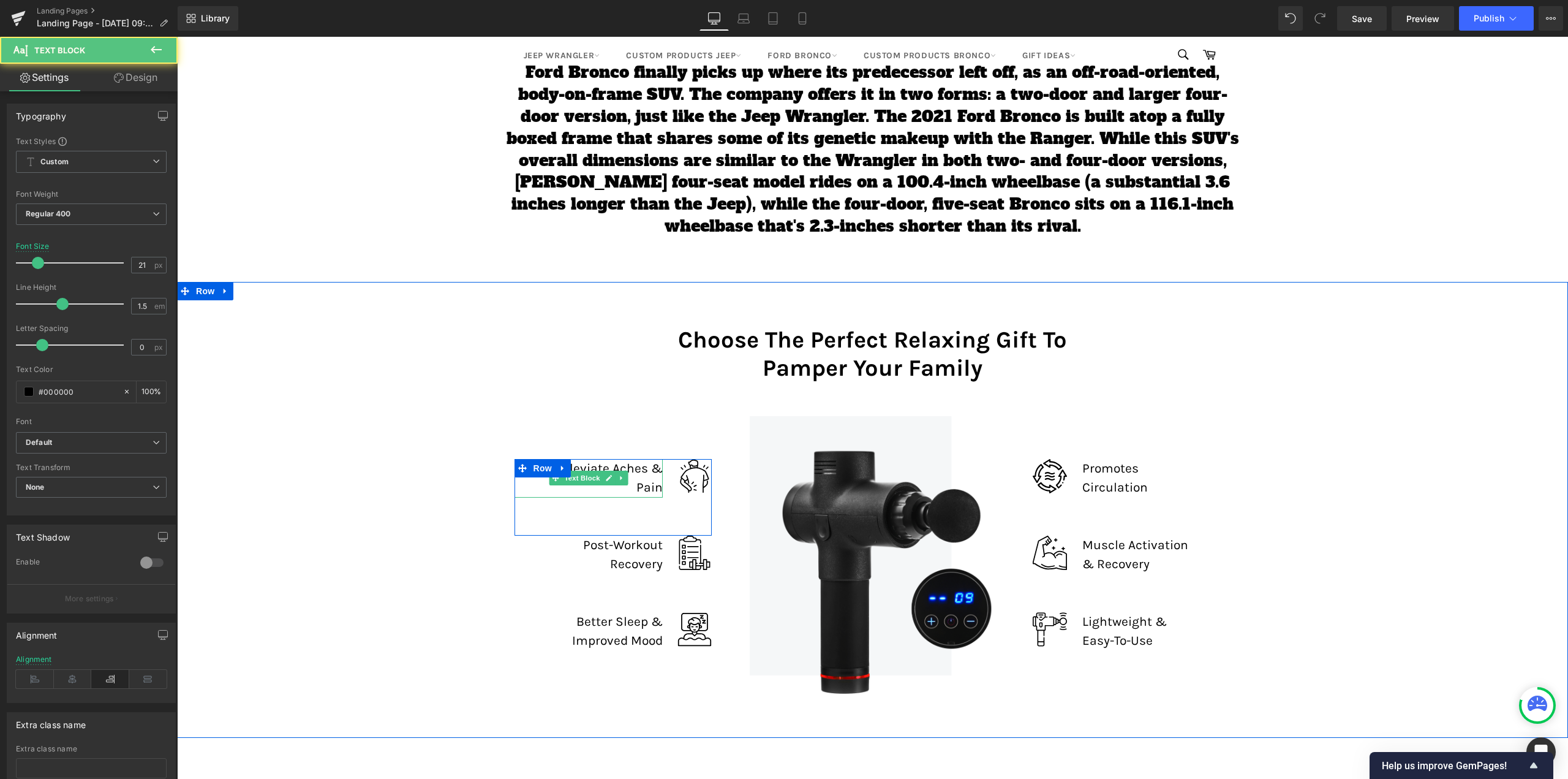
click at [611, 466] on div "Alleviate Aches & Pain" at bounding box center [589, 477] width 148 height 38
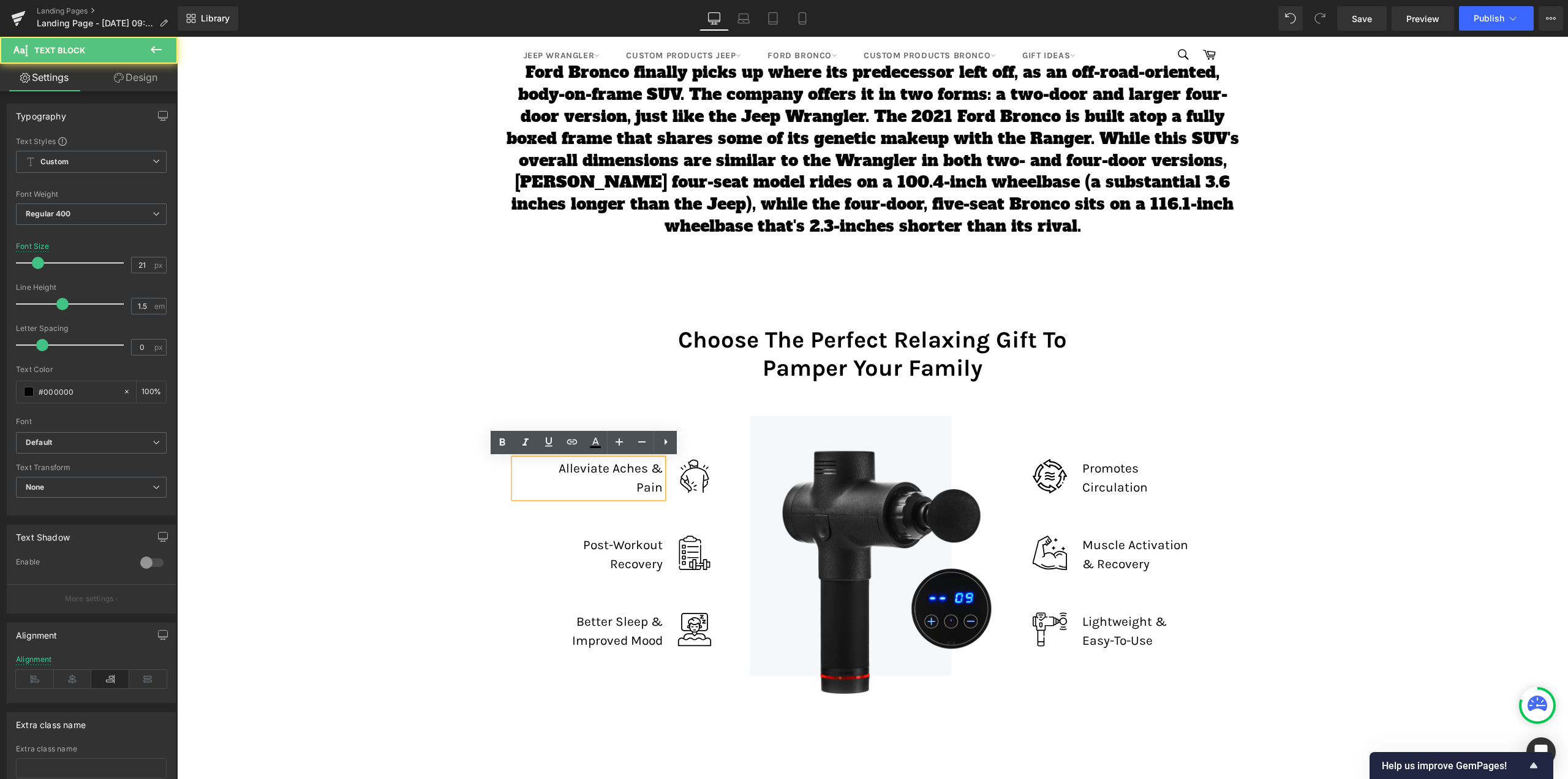
click at [581, 476] on div "Alleviate Aches & Pain" at bounding box center [589, 477] width 148 height 38
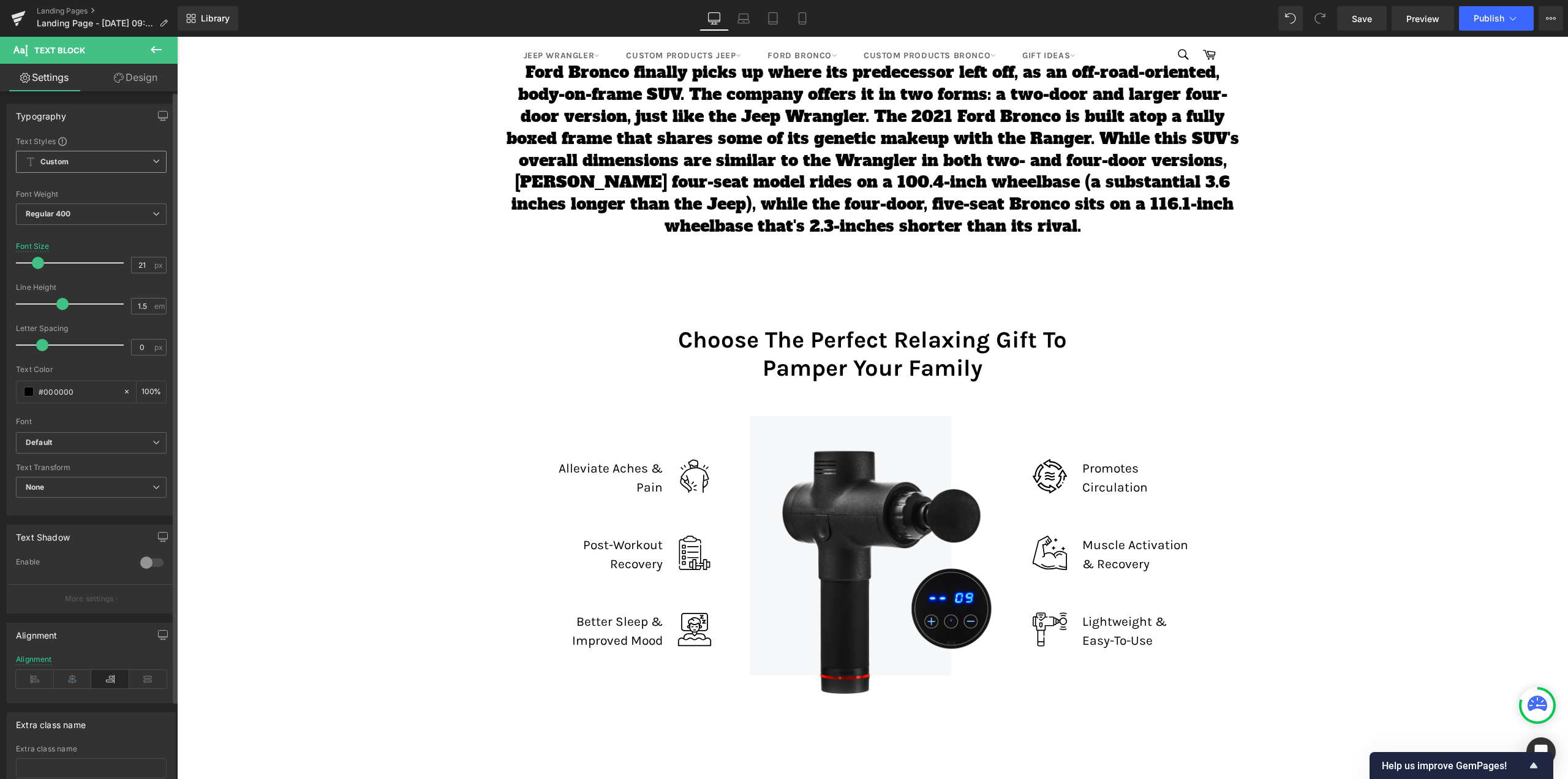
click at [141, 162] on span "Custom Setup Global Style" at bounding box center [91, 162] width 151 height 22
click at [141, 162] on span "Custom Setup Global Style" at bounding box center [88, 162] width 145 height 22
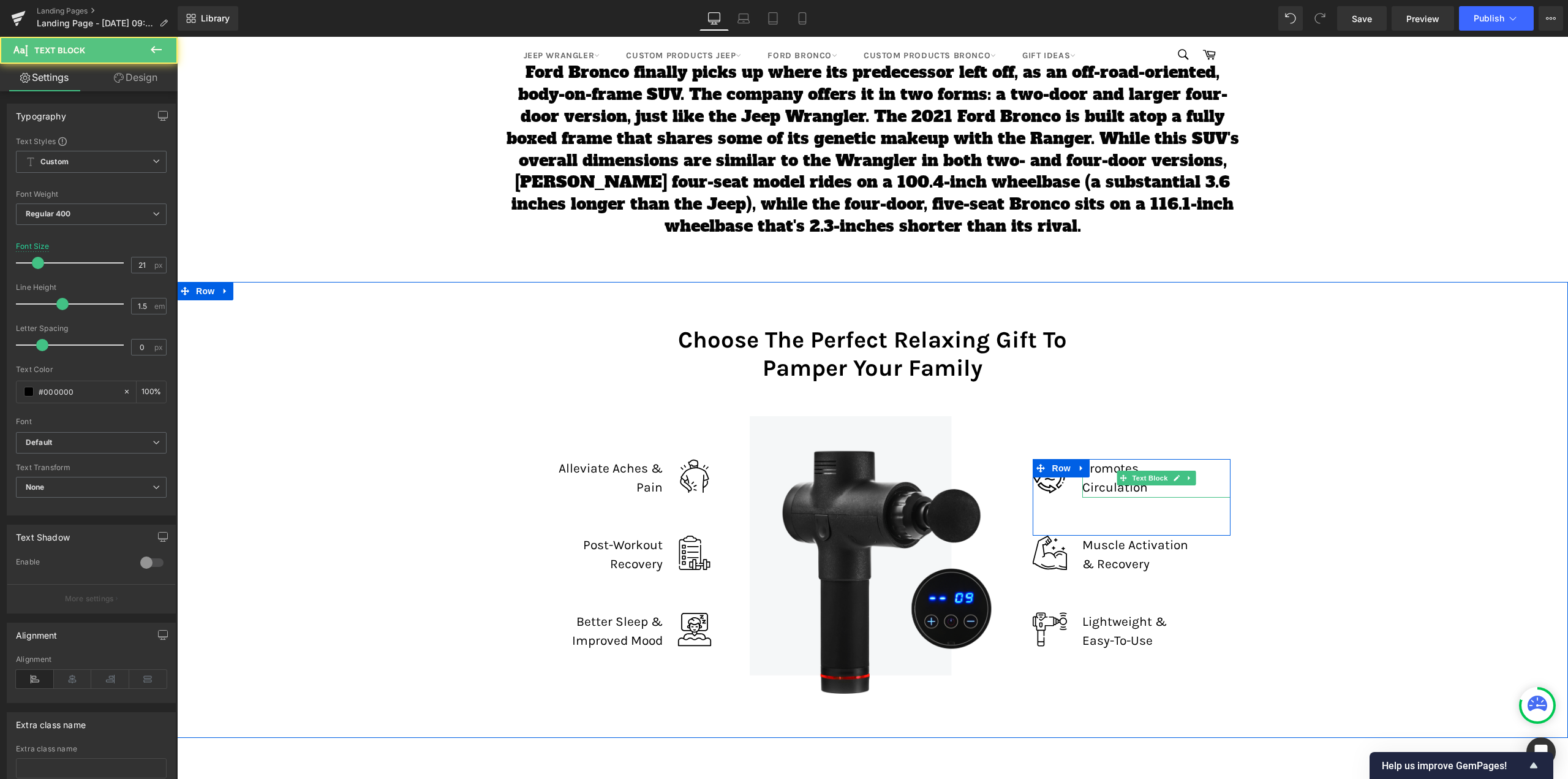
click at [1100, 464] on div "Promotes Circulation" at bounding box center [1156, 477] width 148 height 38
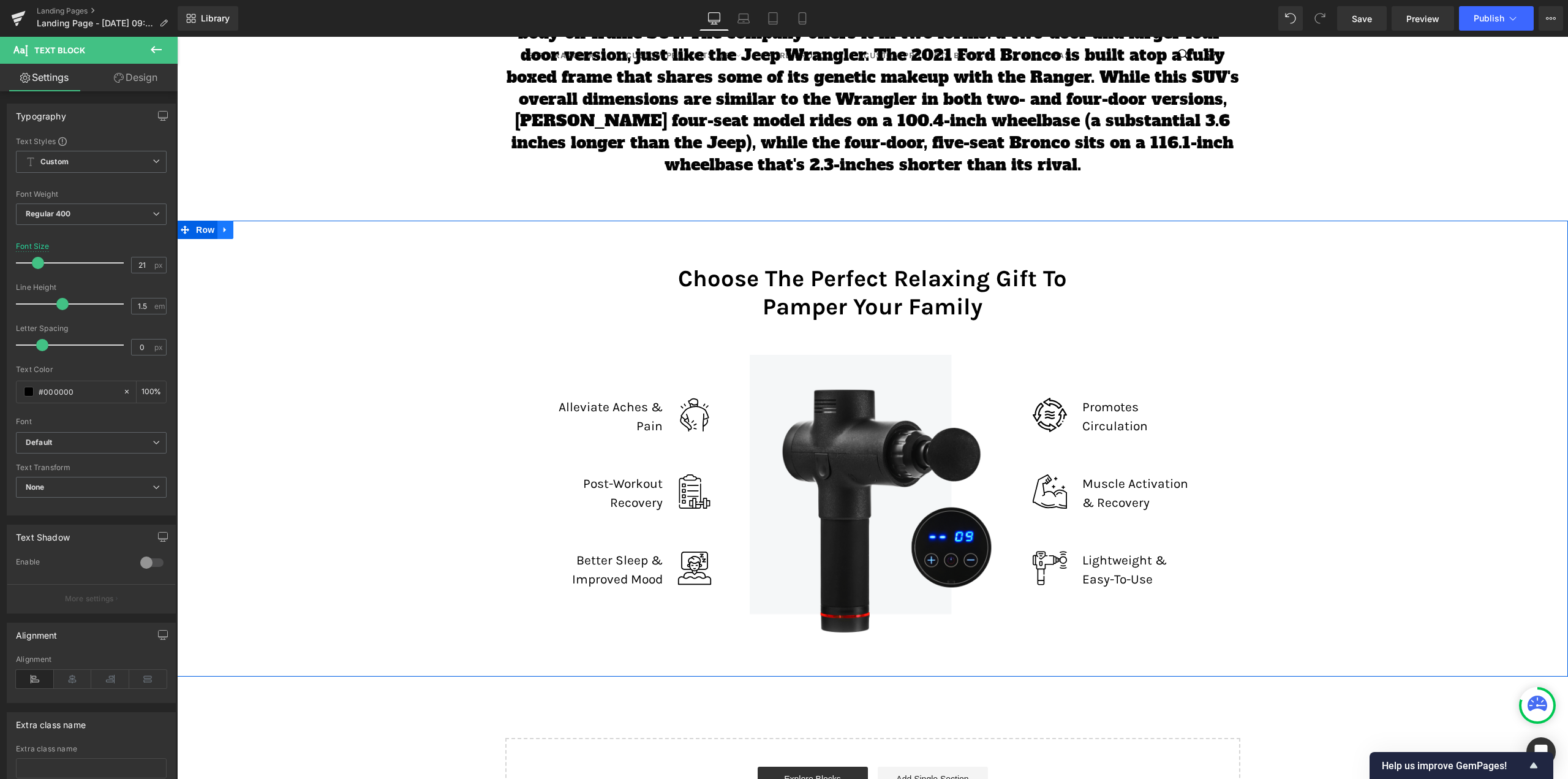
click at [221, 226] on icon at bounding box center [226, 230] width 9 height 9
click at [398, 336] on div "Choose The Perfect Relaxing Gift To Pamper Your Family Heading Row Image Allevi…" at bounding box center [871, 442] width 1391 height 392
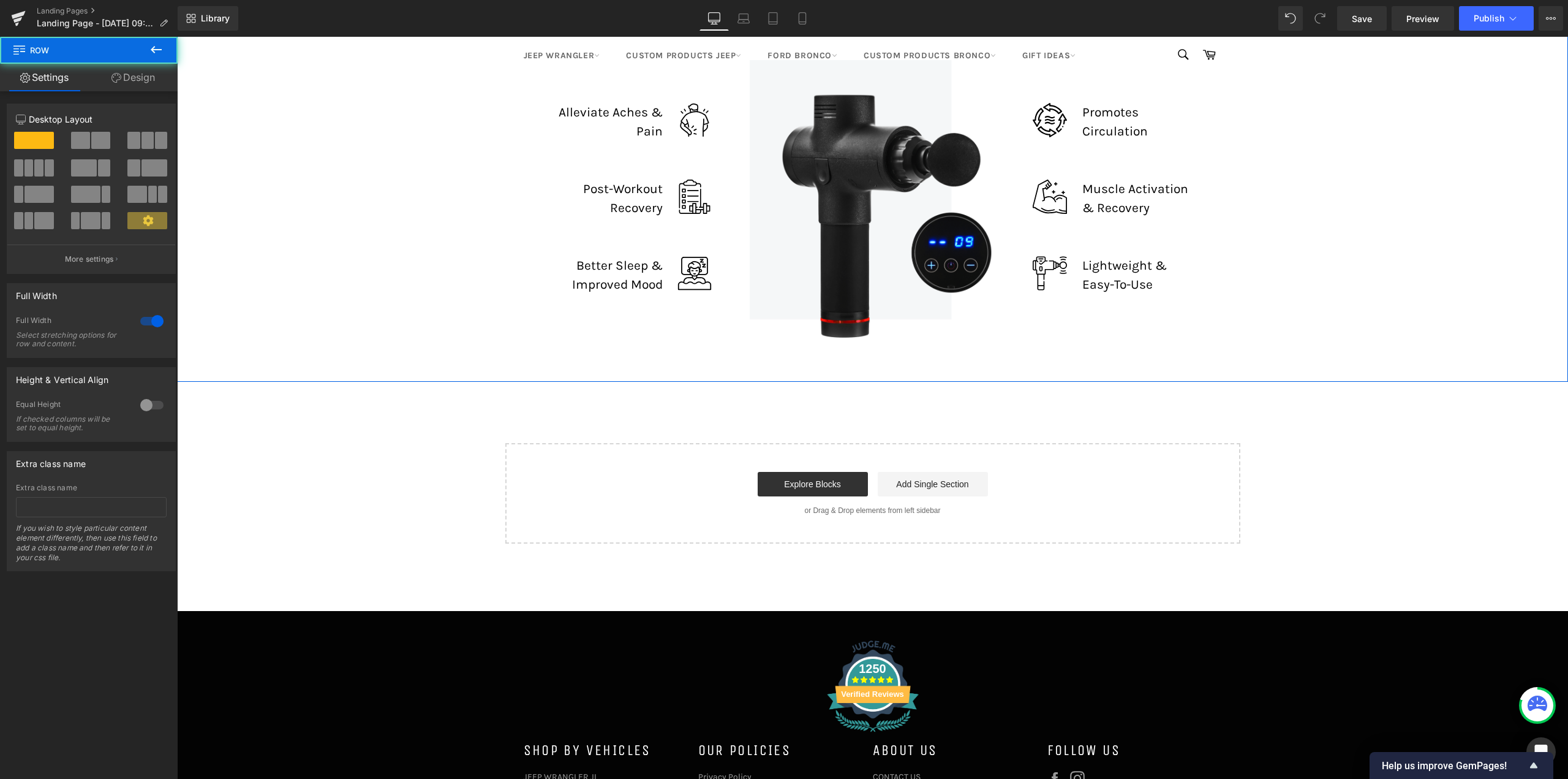
scroll to position [6555, 0]
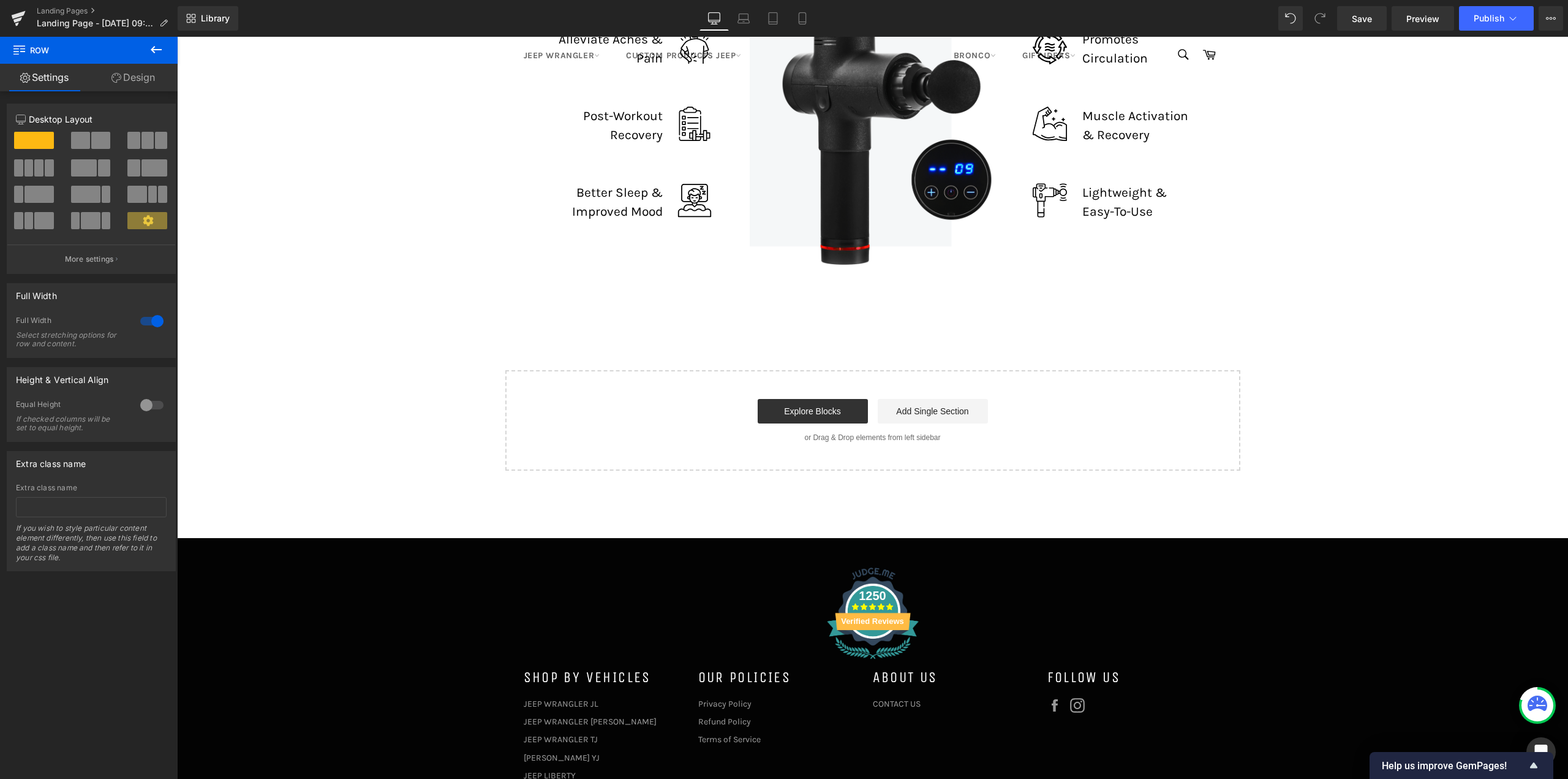
click at [155, 50] on icon at bounding box center [156, 49] width 11 height 7
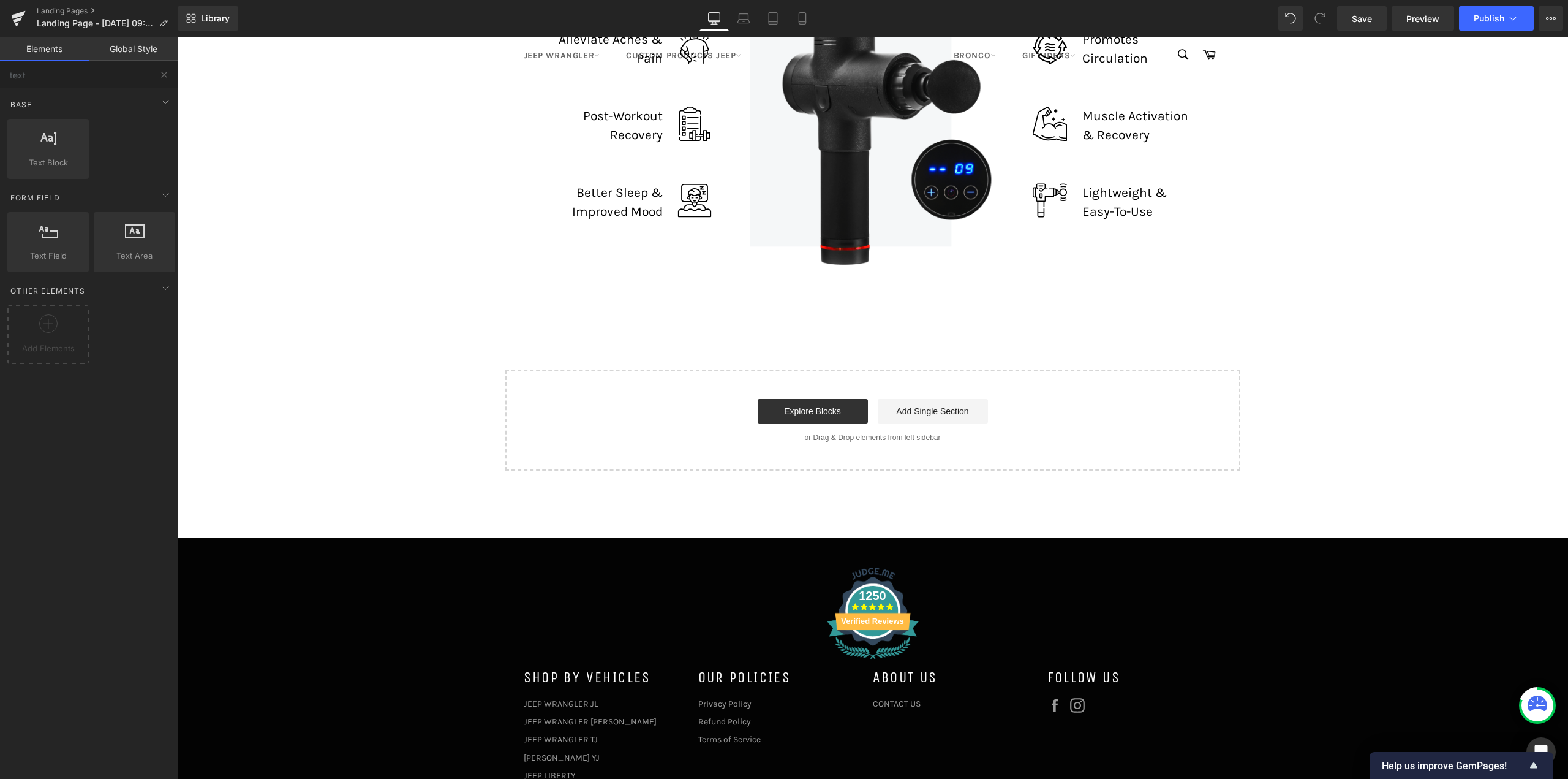
click at [45, 56] on link "Elements" at bounding box center [45, 48] width 89 height 24
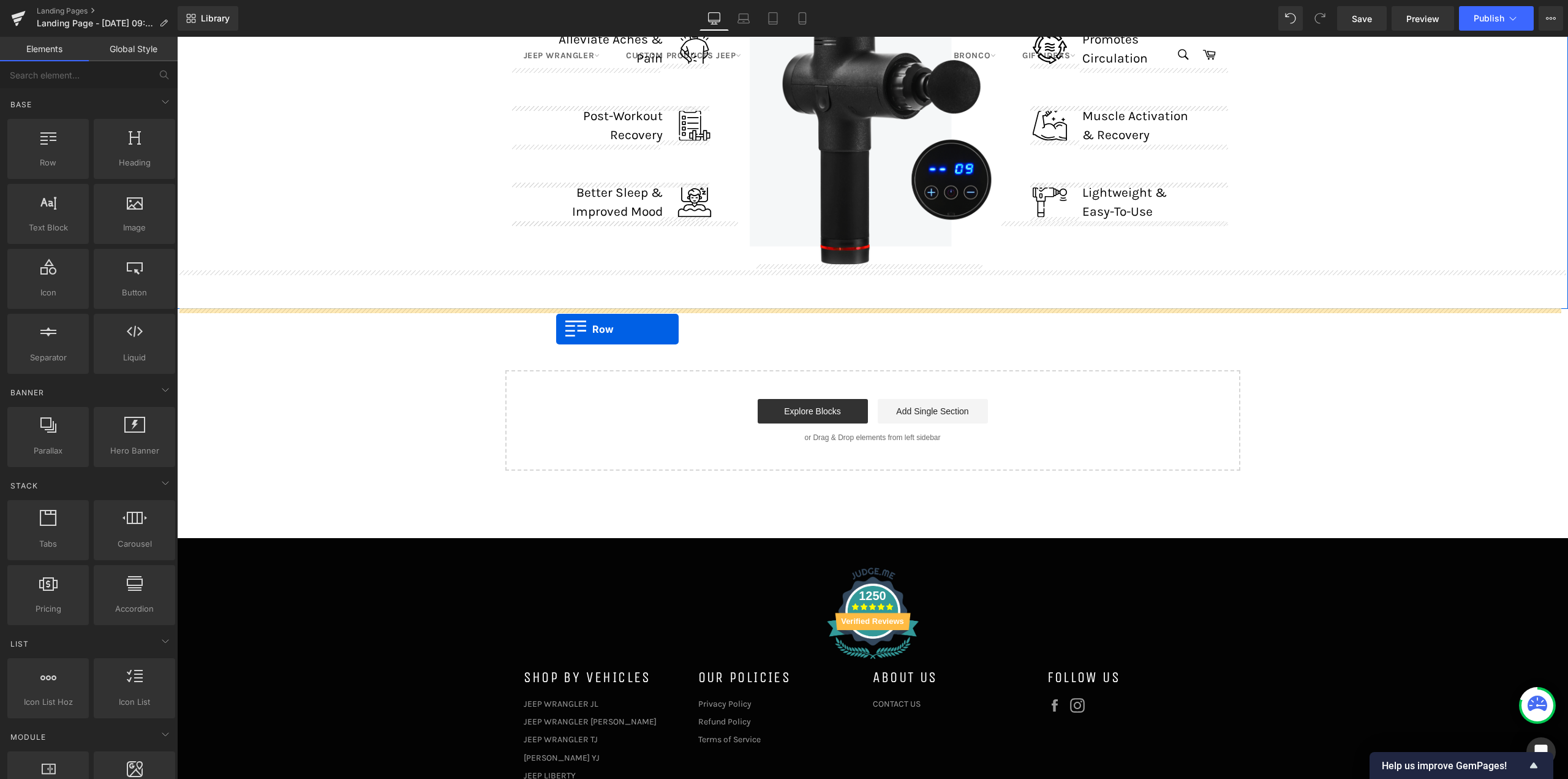
drag, startPoint x: 233, startPoint y: 199, endPoint x: 556, endPoint y: 329, distance: 348.2
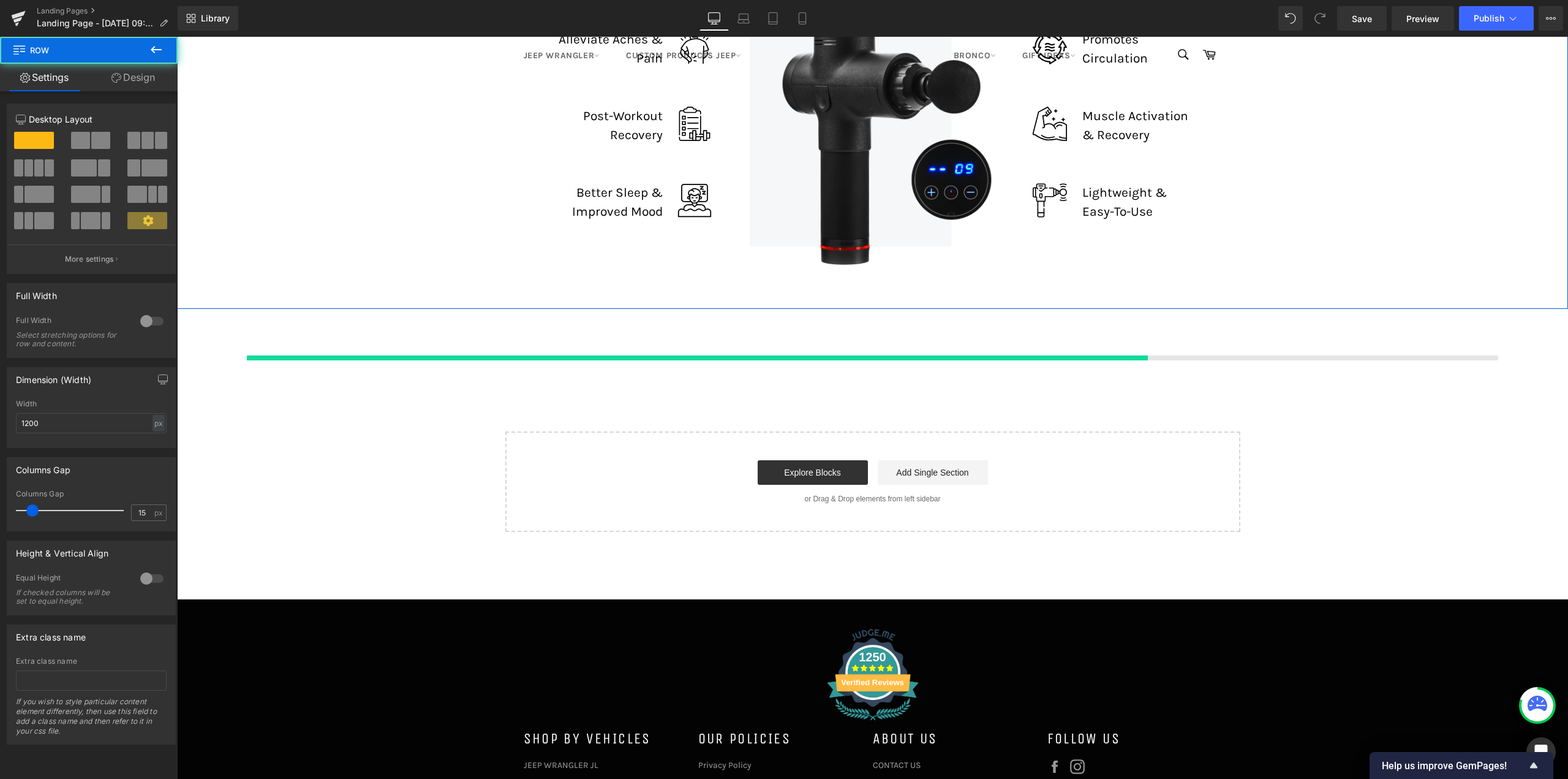
scroll to position [7428, 1382]
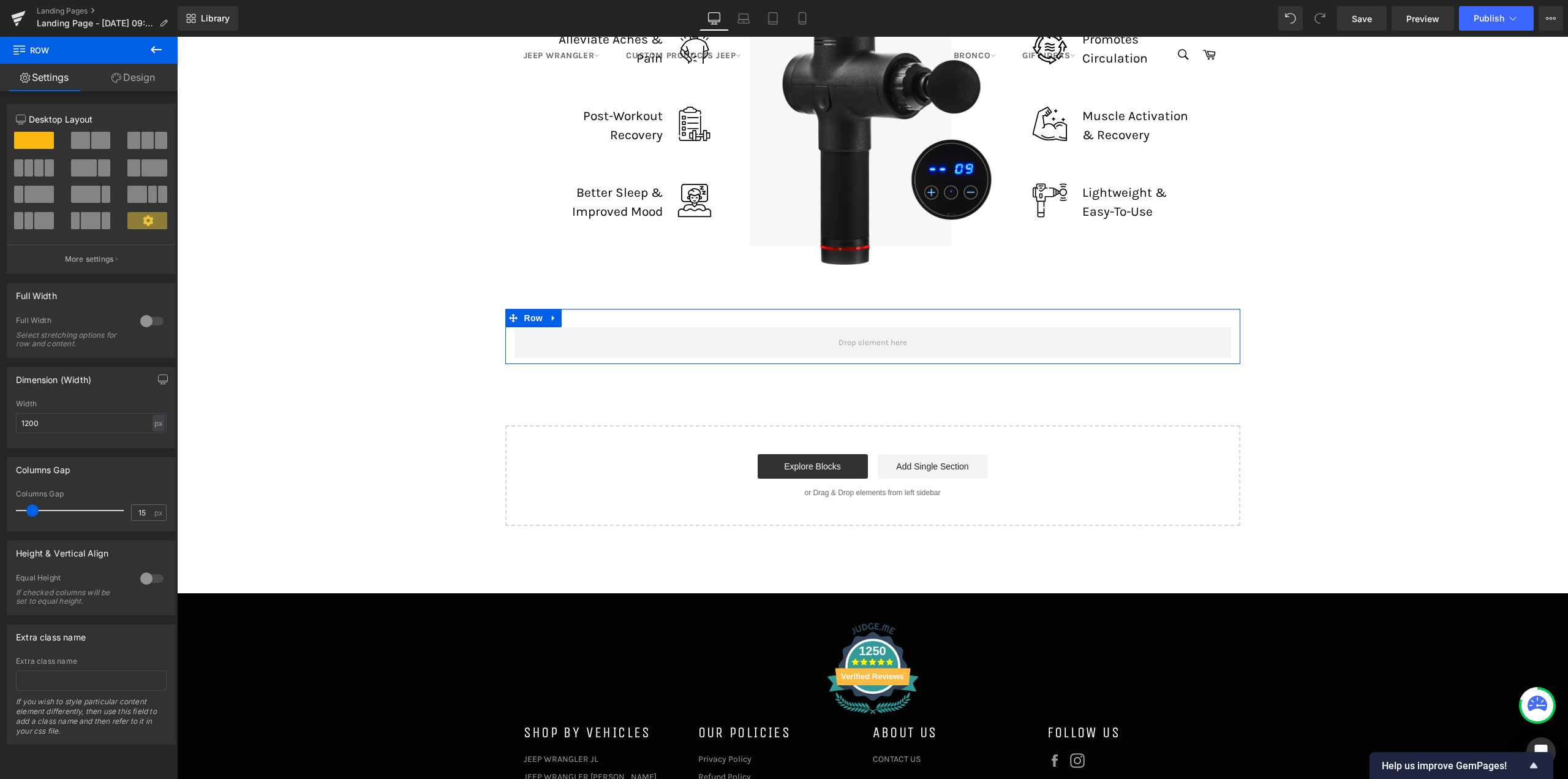
click at [144, 321] on div at bounding box center [152, 321] width 29 height 20
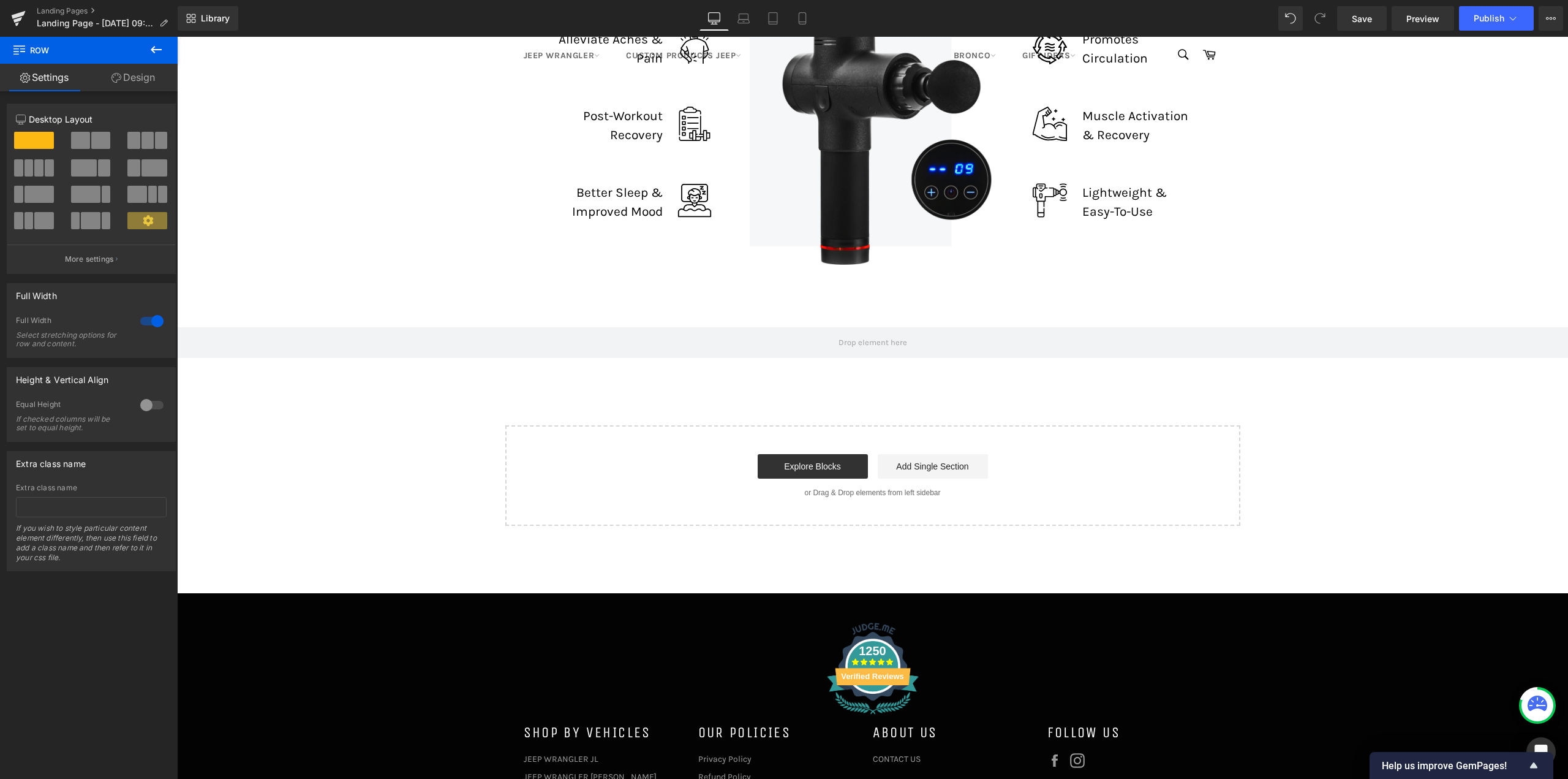
click at [155, 50] on icon at bounding box center [156, 49] width 11 height 7
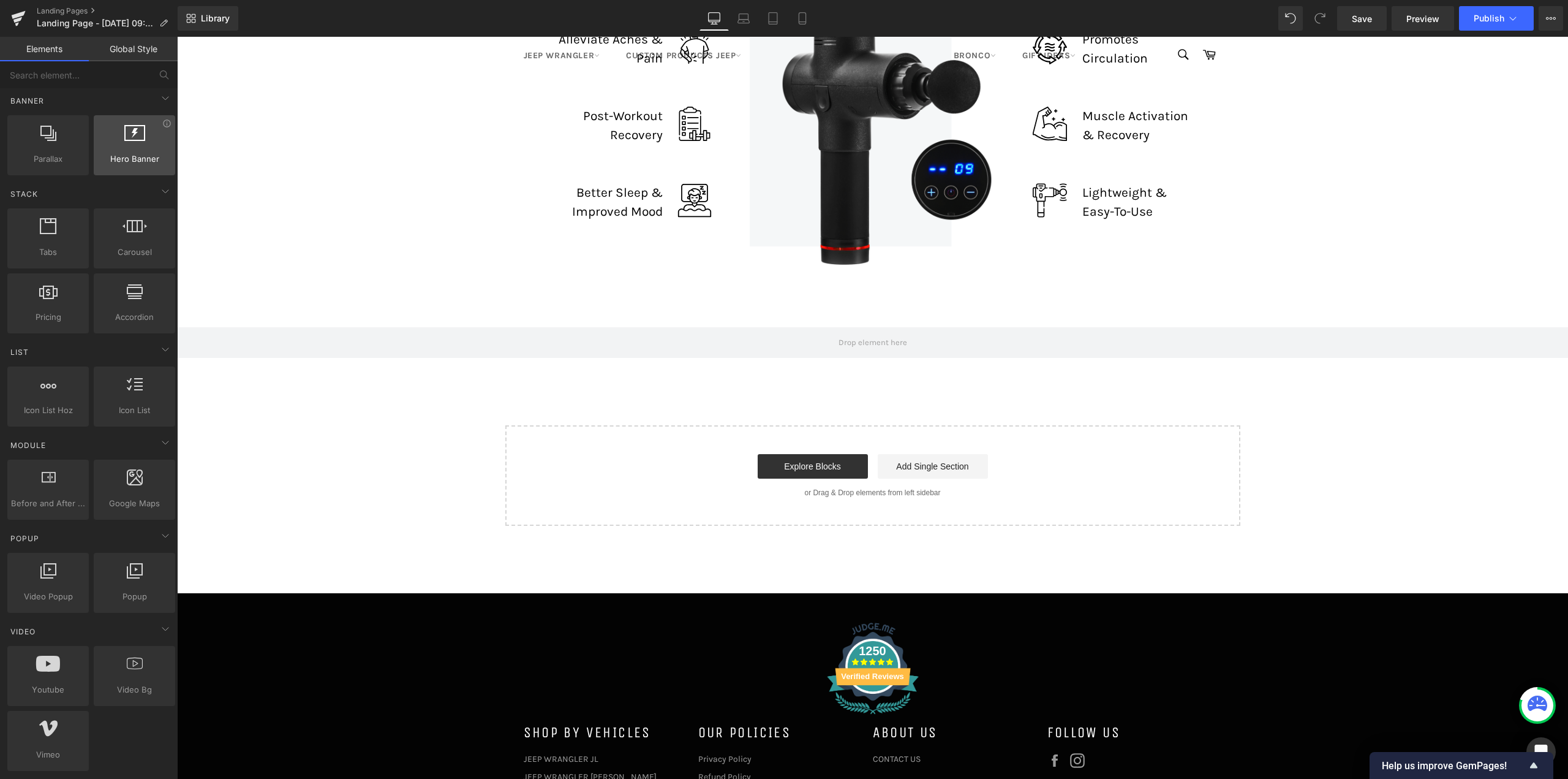
scroll to position [306, 0]
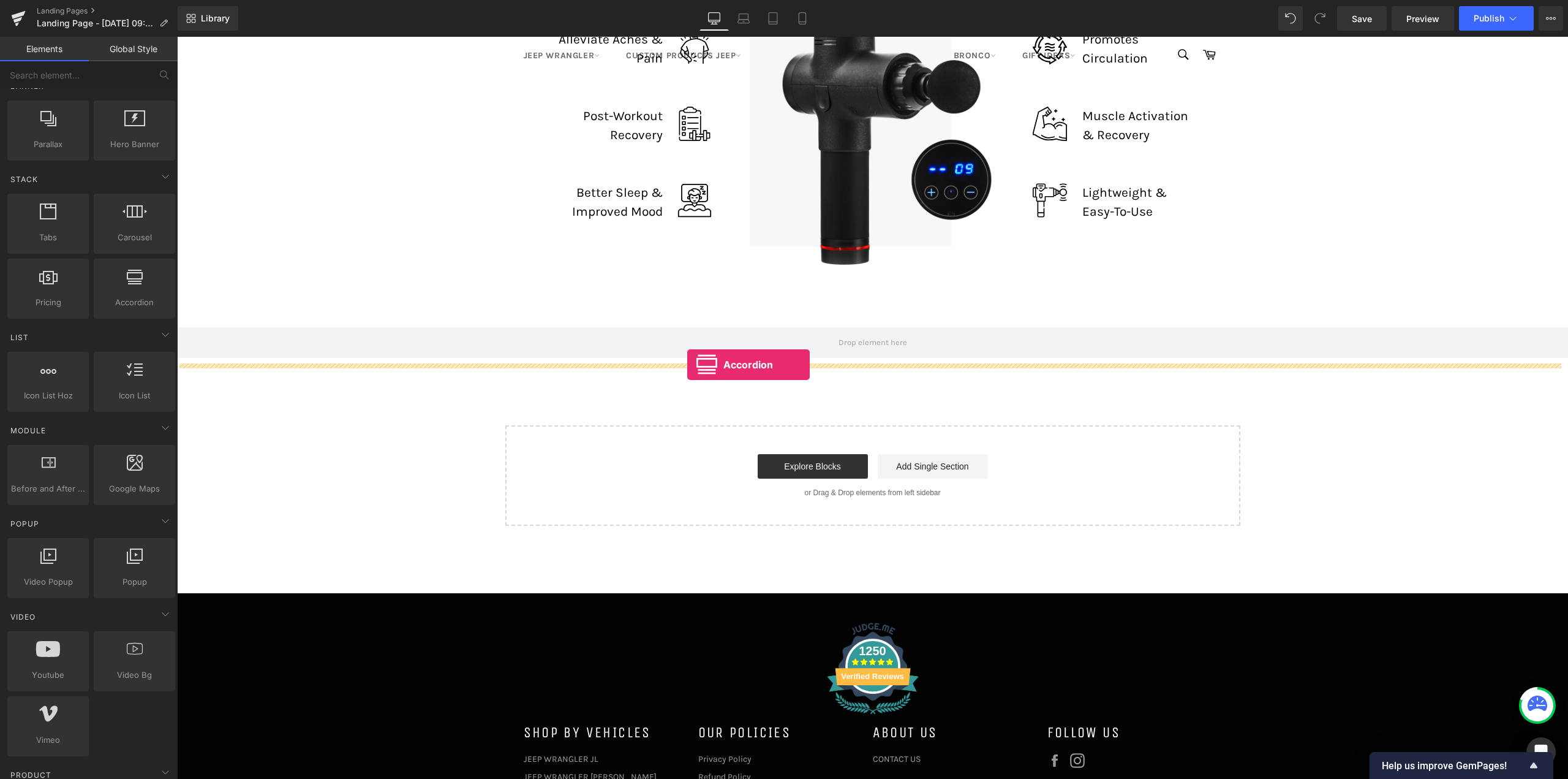
drag, startPoint x: 306, startPoint y: 327, endPoint x: 687, endPoint y: 365, distance: 382.9
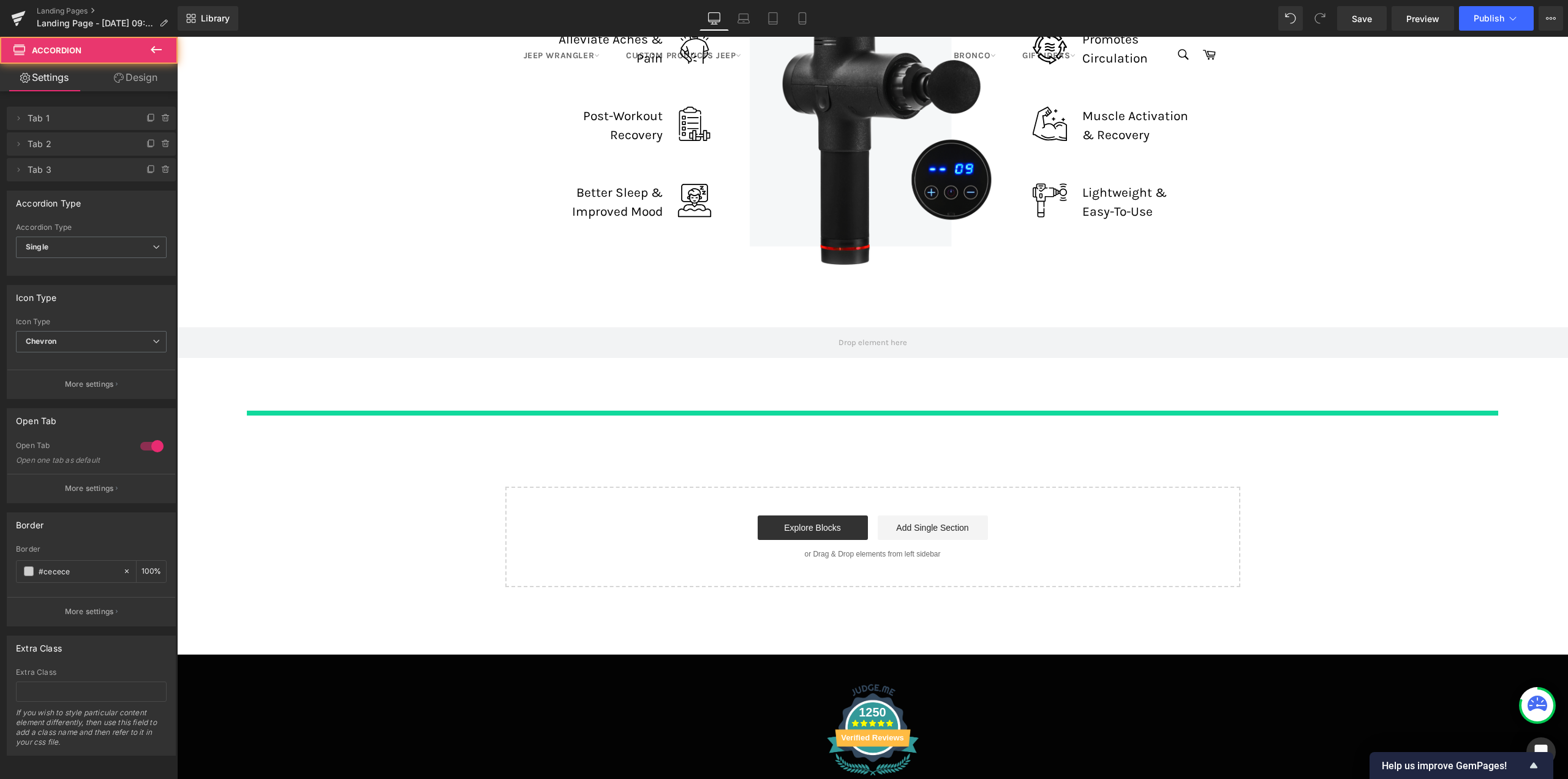
scroll to position [7607, 1382]
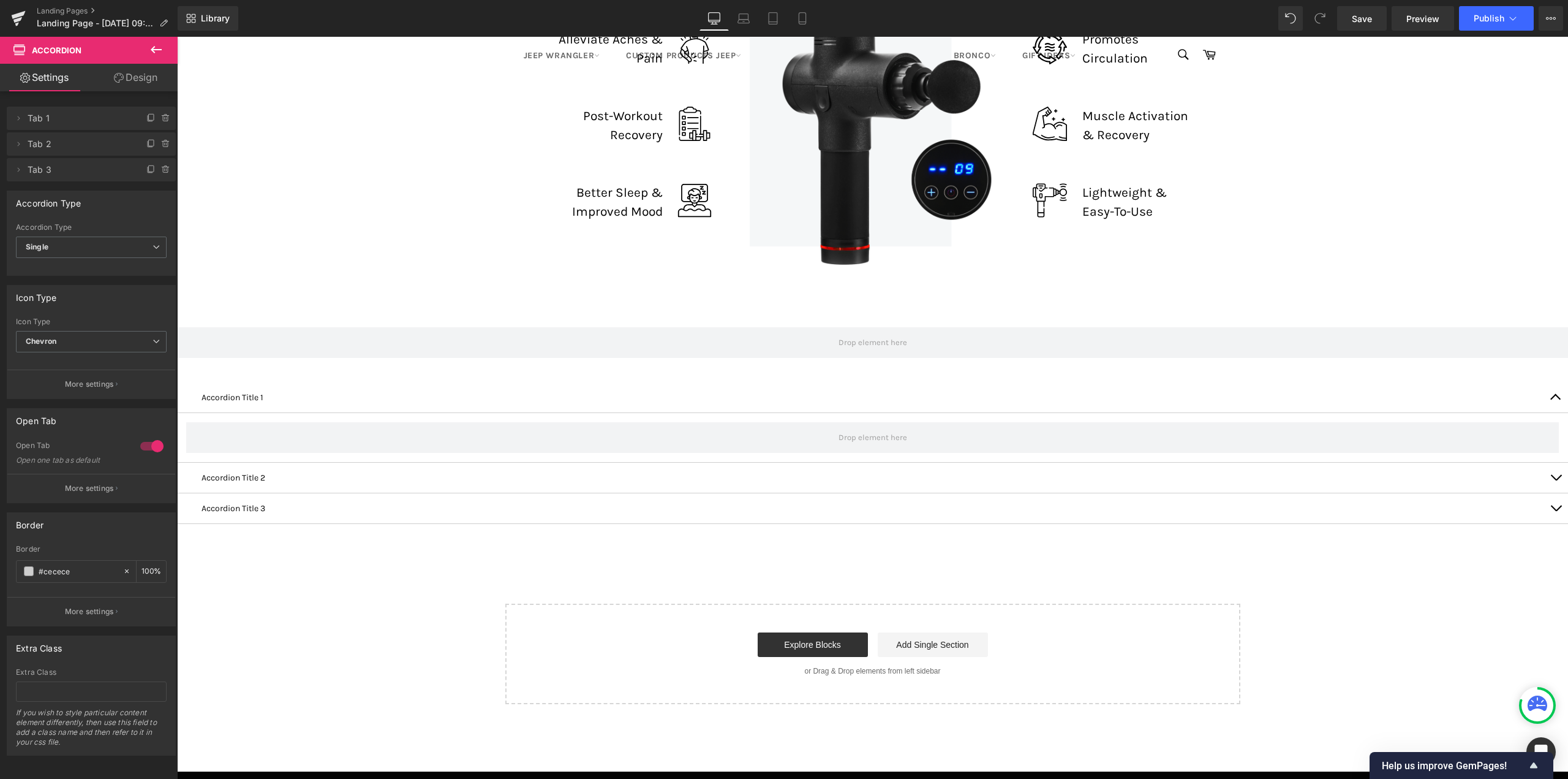
click at [167, 46] on button at bounding box center [156, 50] width 43 height 27
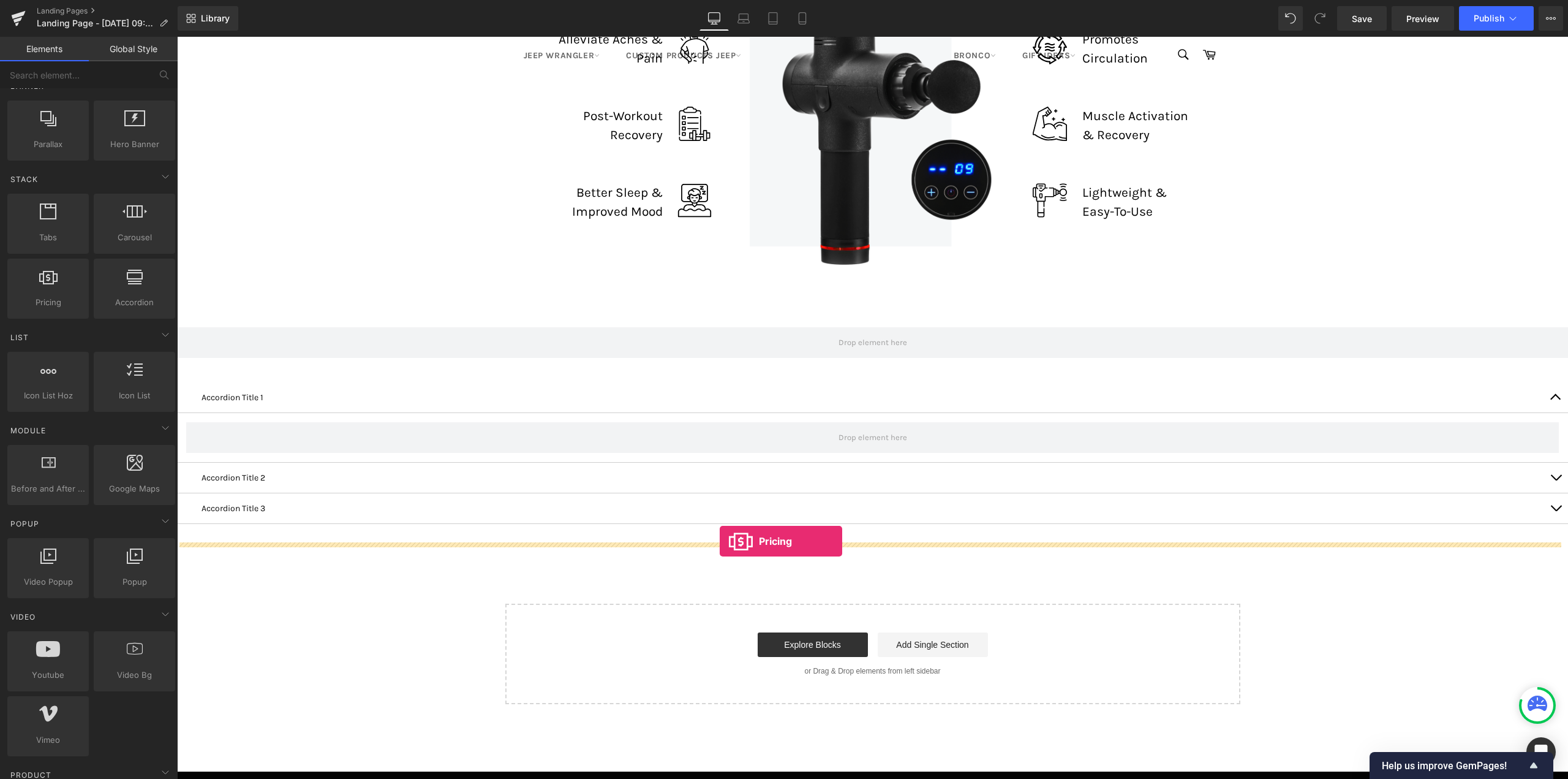
drag, startPoint x: 205, startPoint y: 326, endPoint x: 720, endPoint y: 541, distance: 558.1
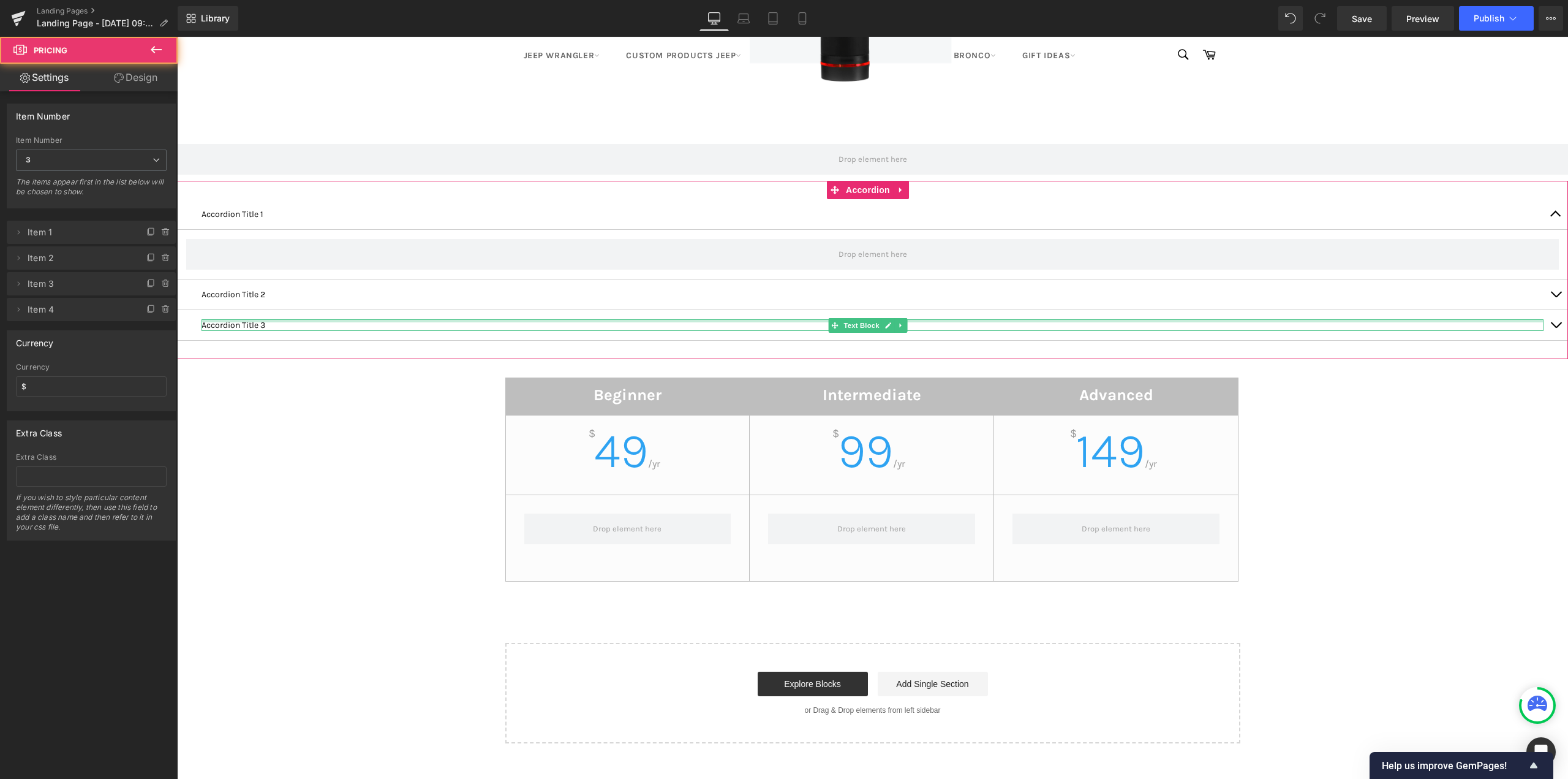
scroll to position [6739, 0]
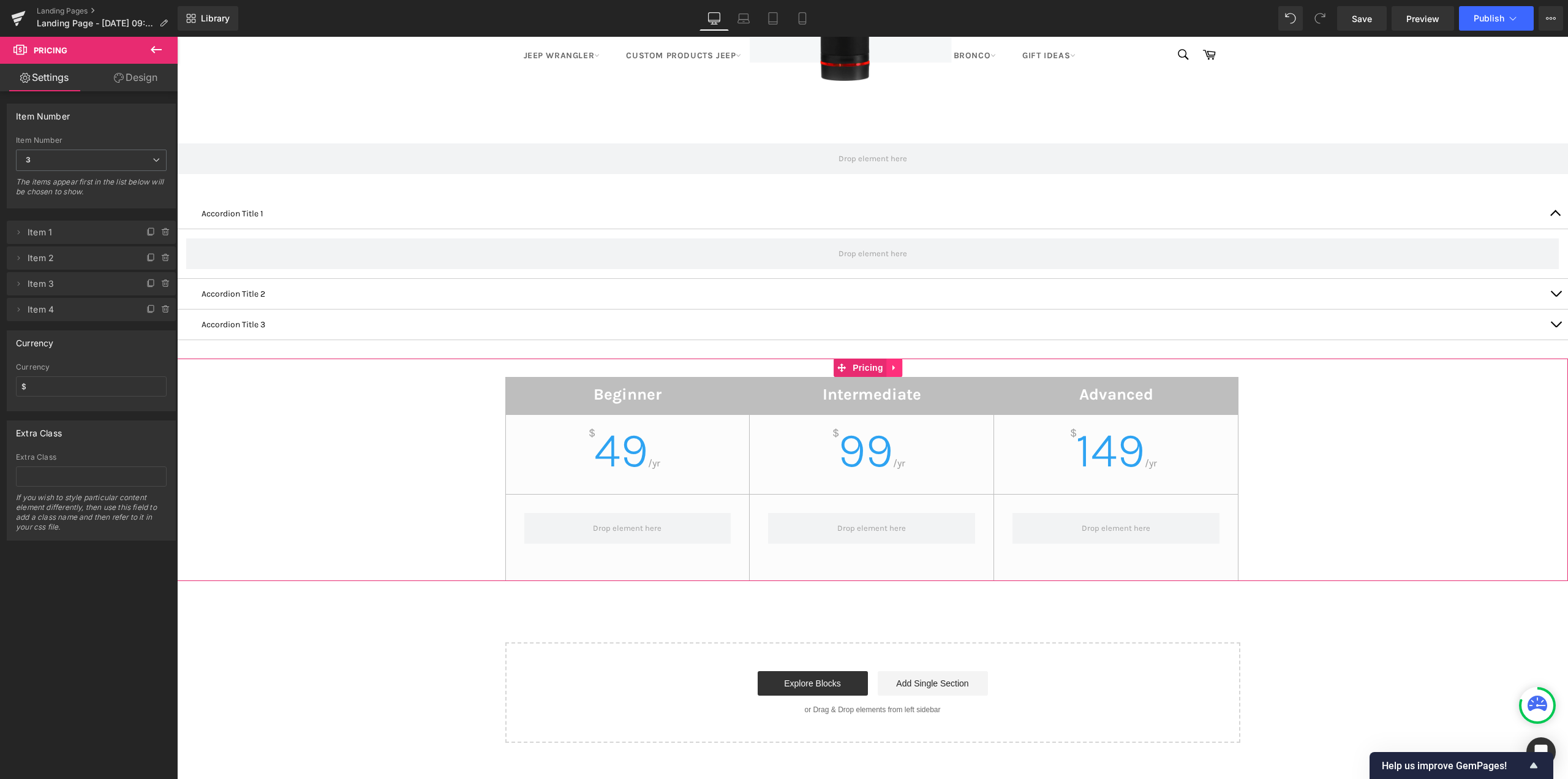
click at [889, 364] on link at bounding box center [894, 368] width 16 height 19
click at [904, 370] on icon at bounding box center [903, 368] width 9 height 9
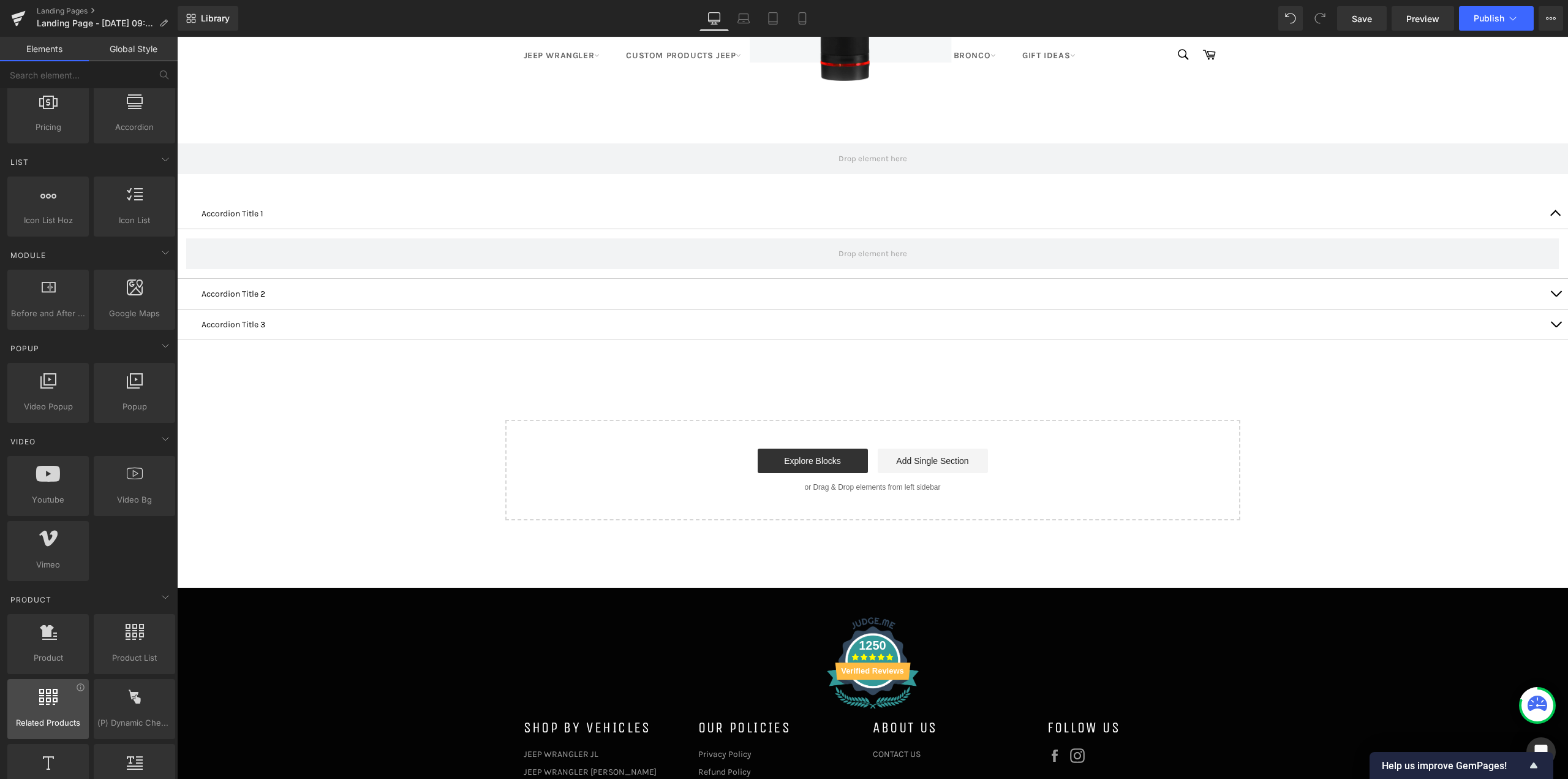
scroll to position [551, 0]
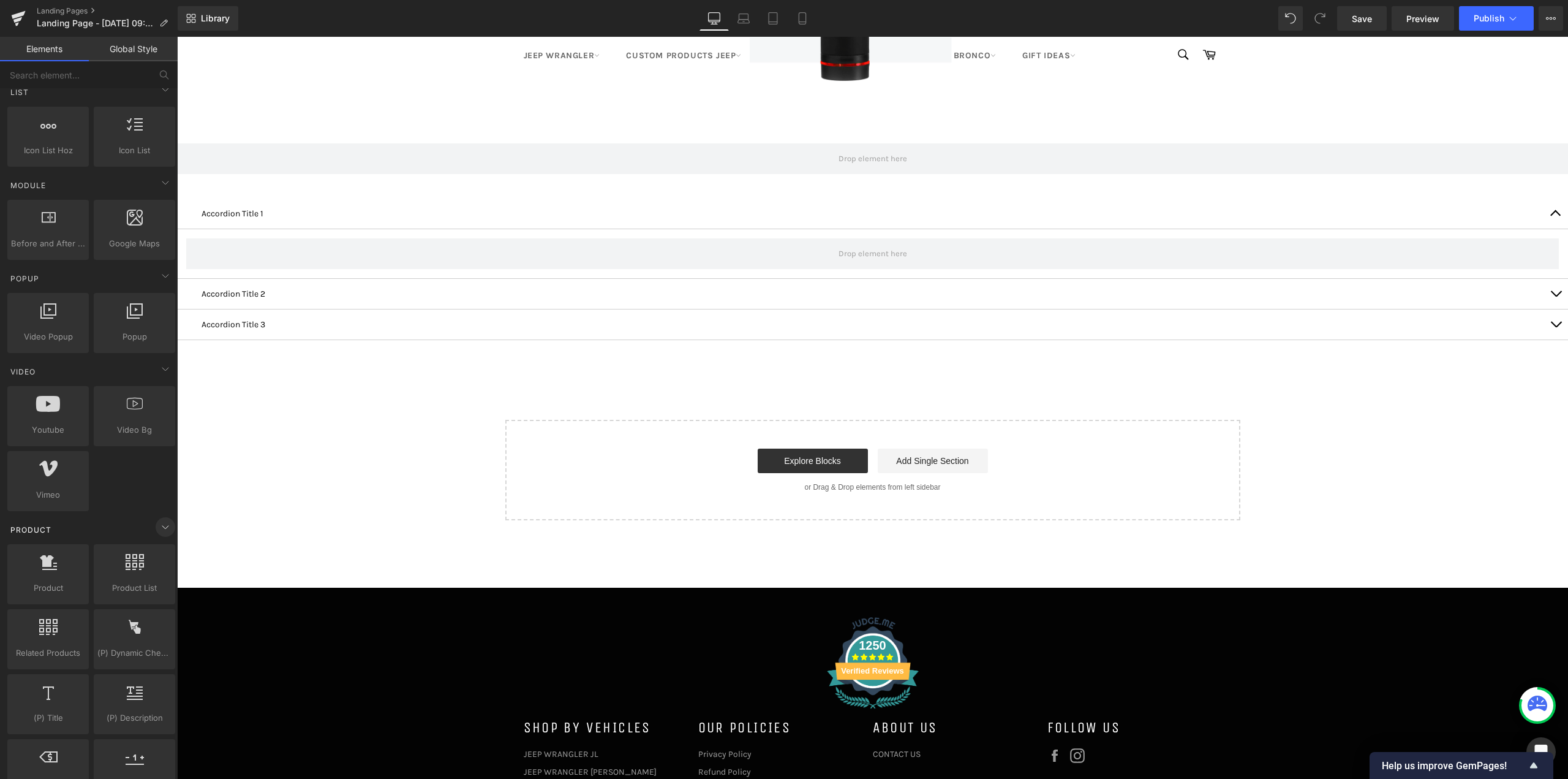
click at [165, 523] on icon at bounding box center [165, 526] width 14 height 14
click at [160, 552] on icon at bounding box center [165, 555] width 14 height 14
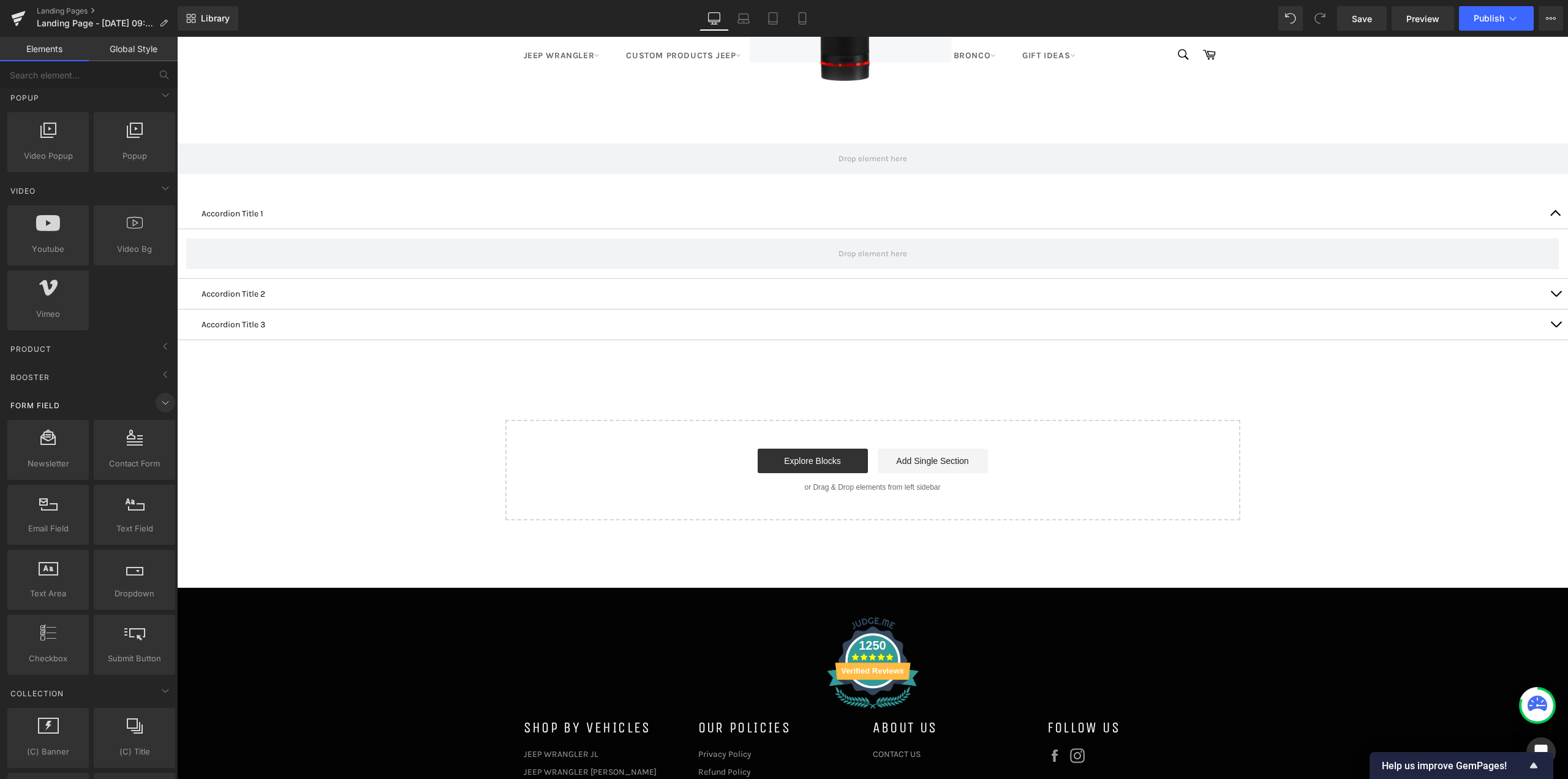
scroll to position [735, 0]
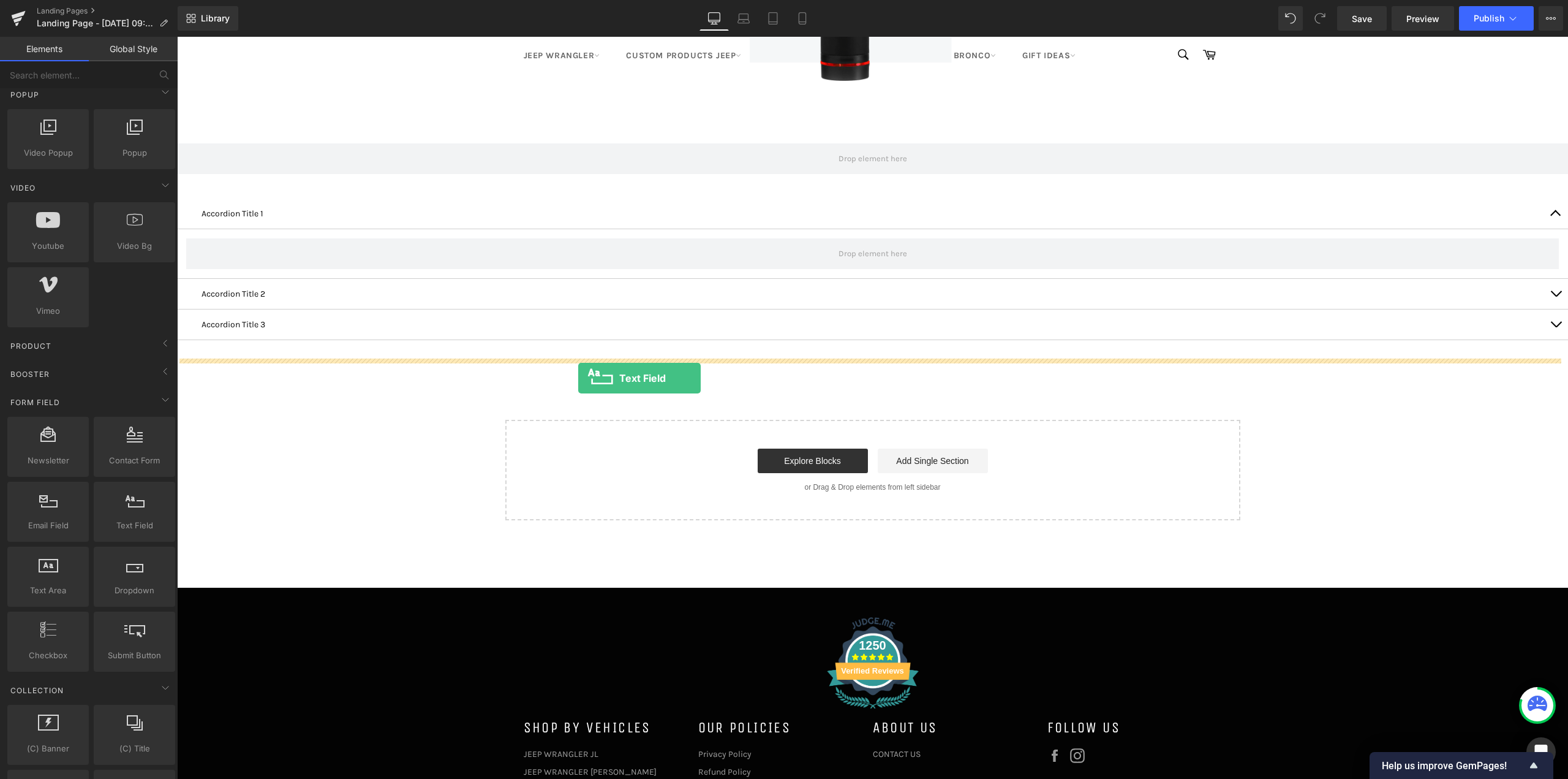
drag, startPoint x: 331, startPoint y: 563, endPoint x: 578, endPoint y: 378, distance: 308.6
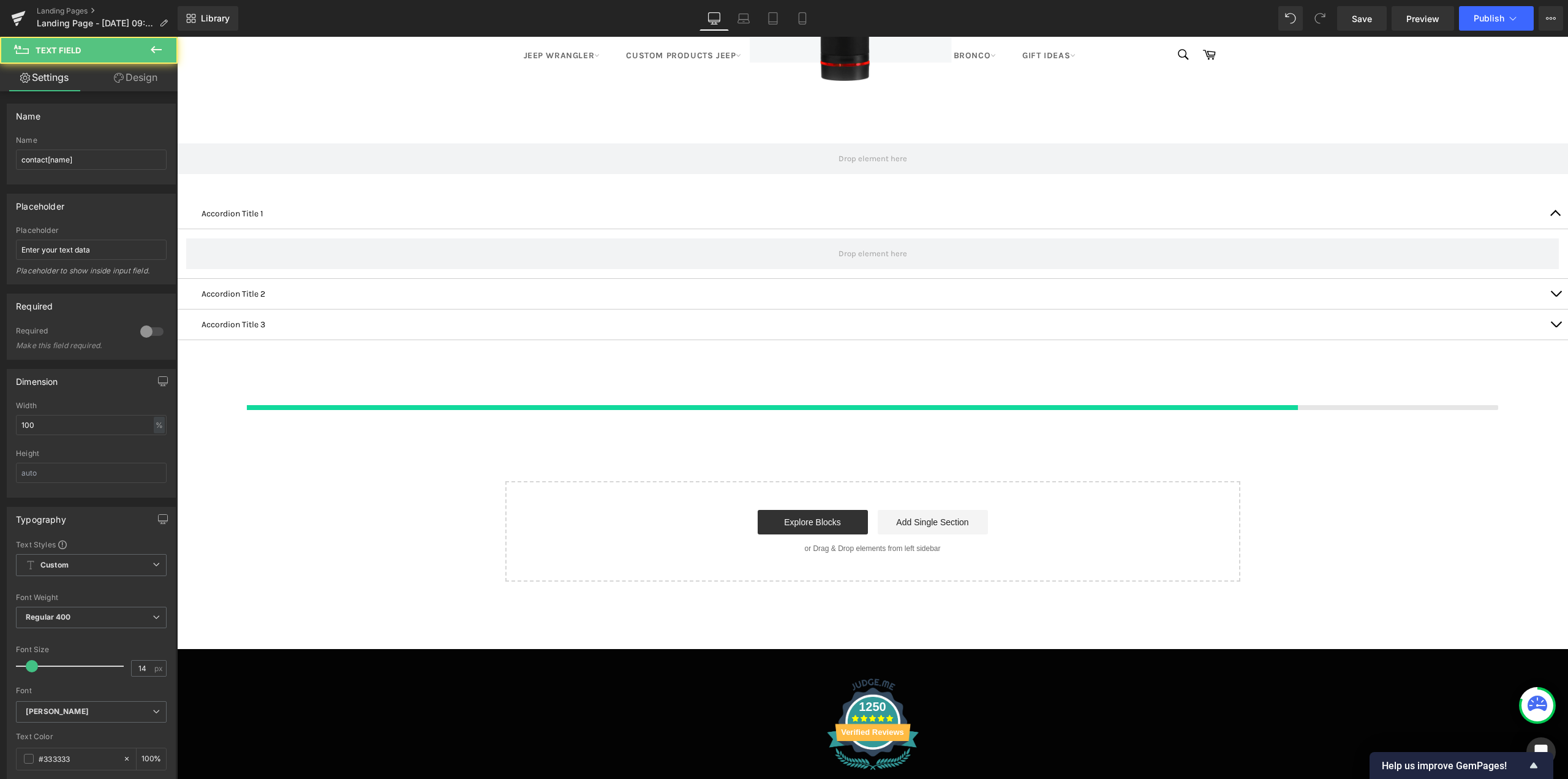
scroll to position [7634, 1382]
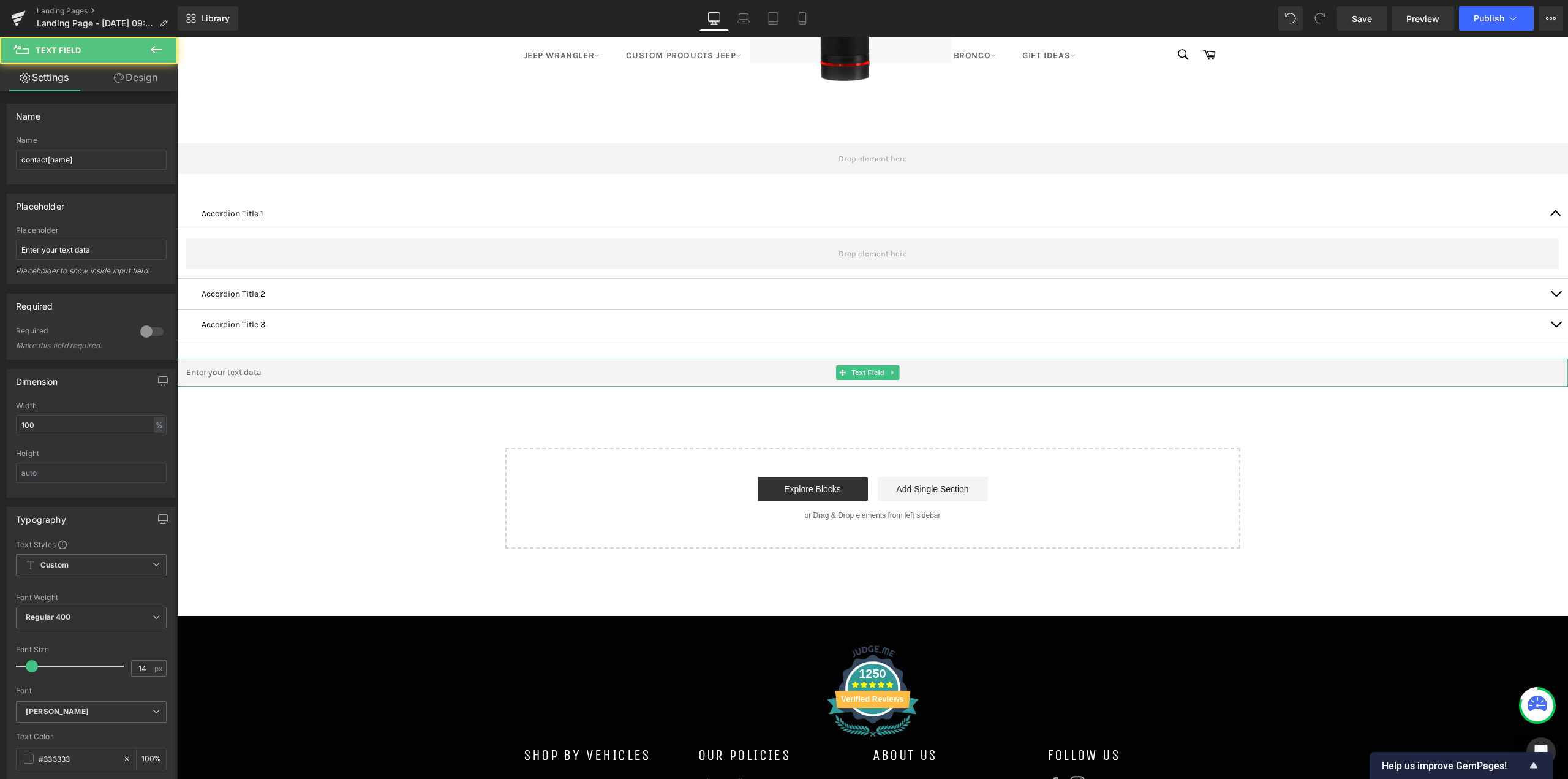
click at [234, 370] on input "text" at bounding box center [871, 372] width 1391 height 28
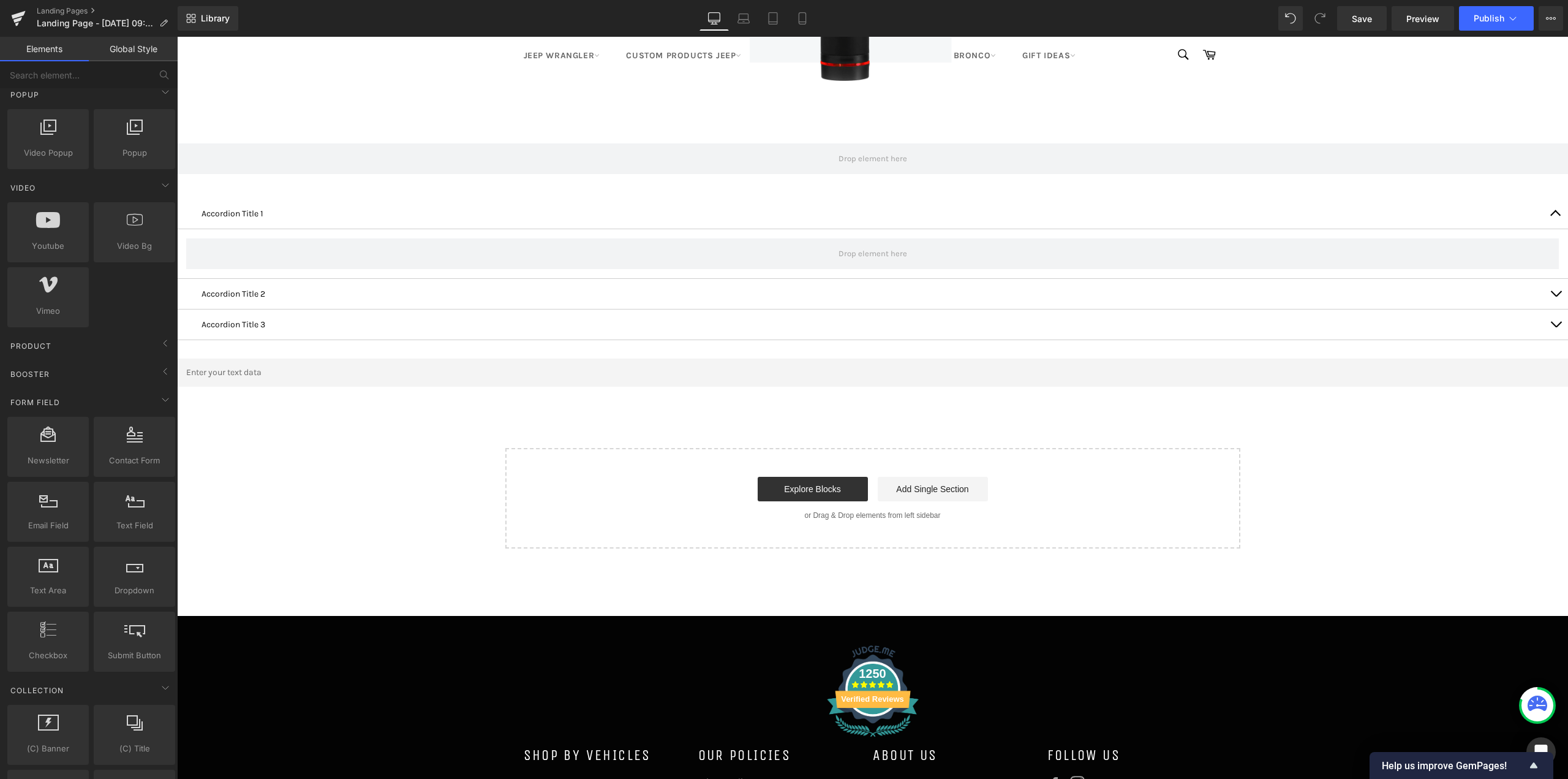
click at [893, 372] on icon at bounding box center [893, 372] width 2 height 4
click at [900, 374] on icon at bounding box center [899, 372] width 7 height 7
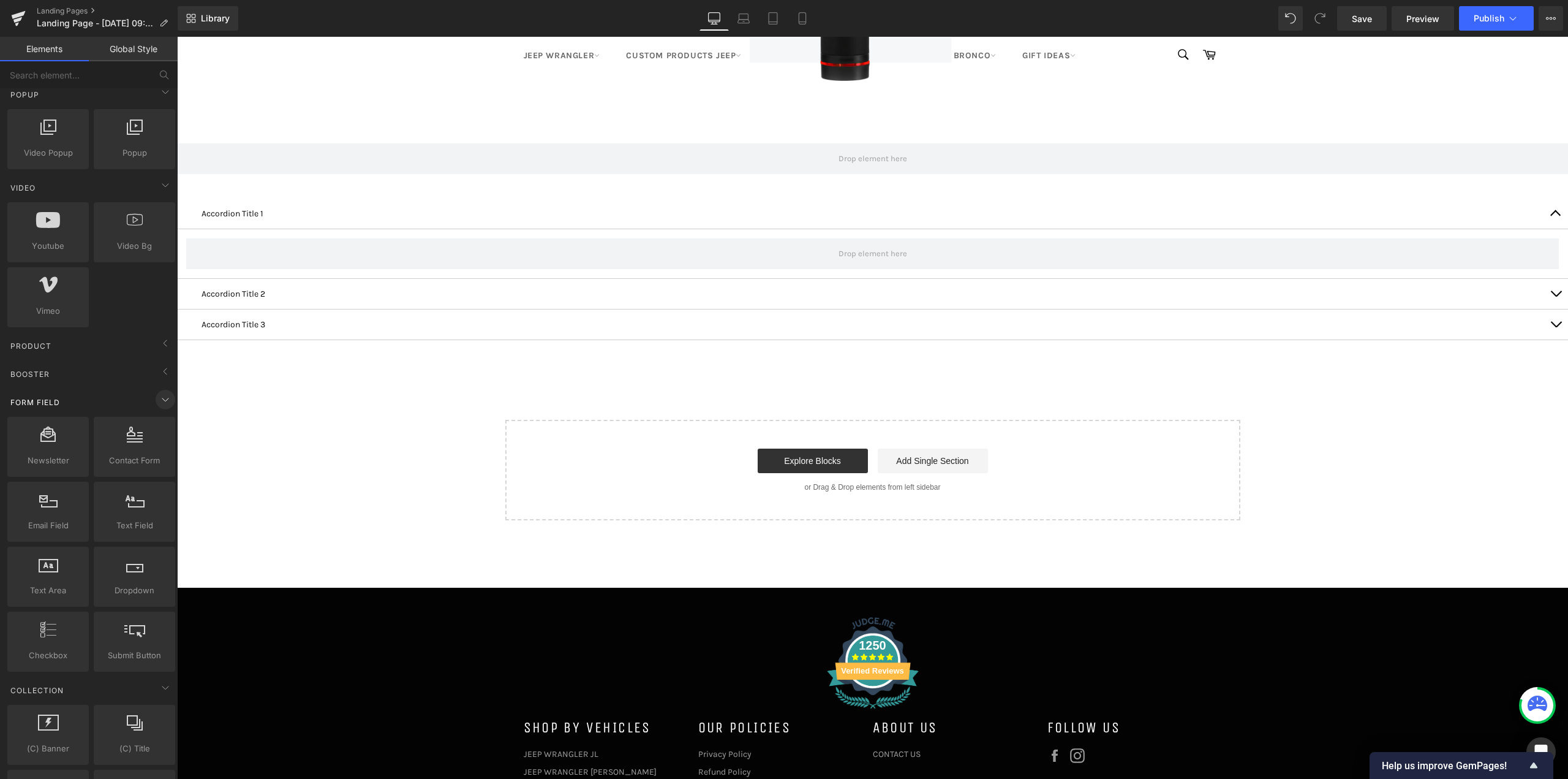
click at [159, 400] on icon at bounding box center [165, 399] width 14 height 14
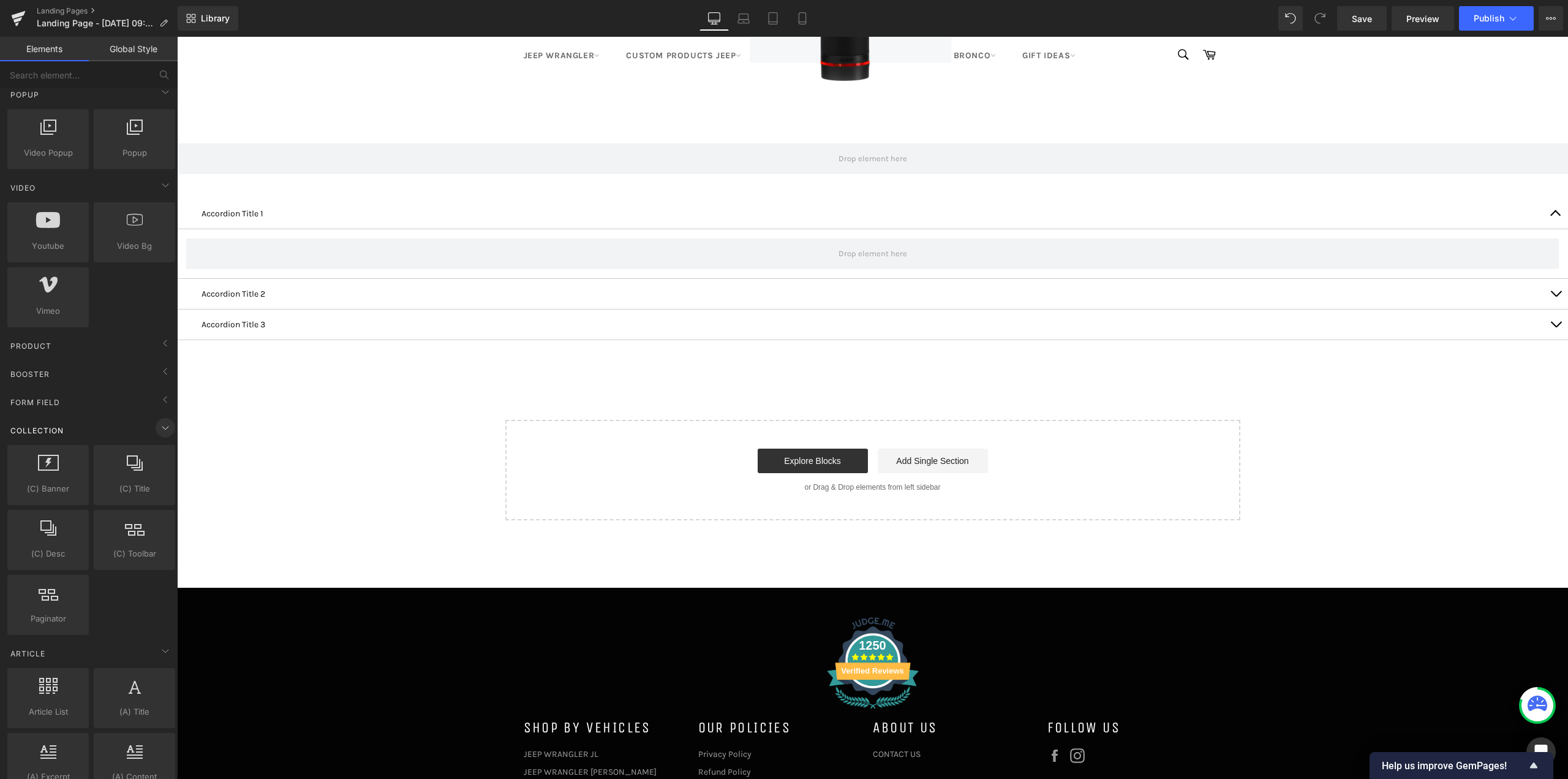
click at [163, 429] on icon at bounding box center [165, 427] width 14 height 14
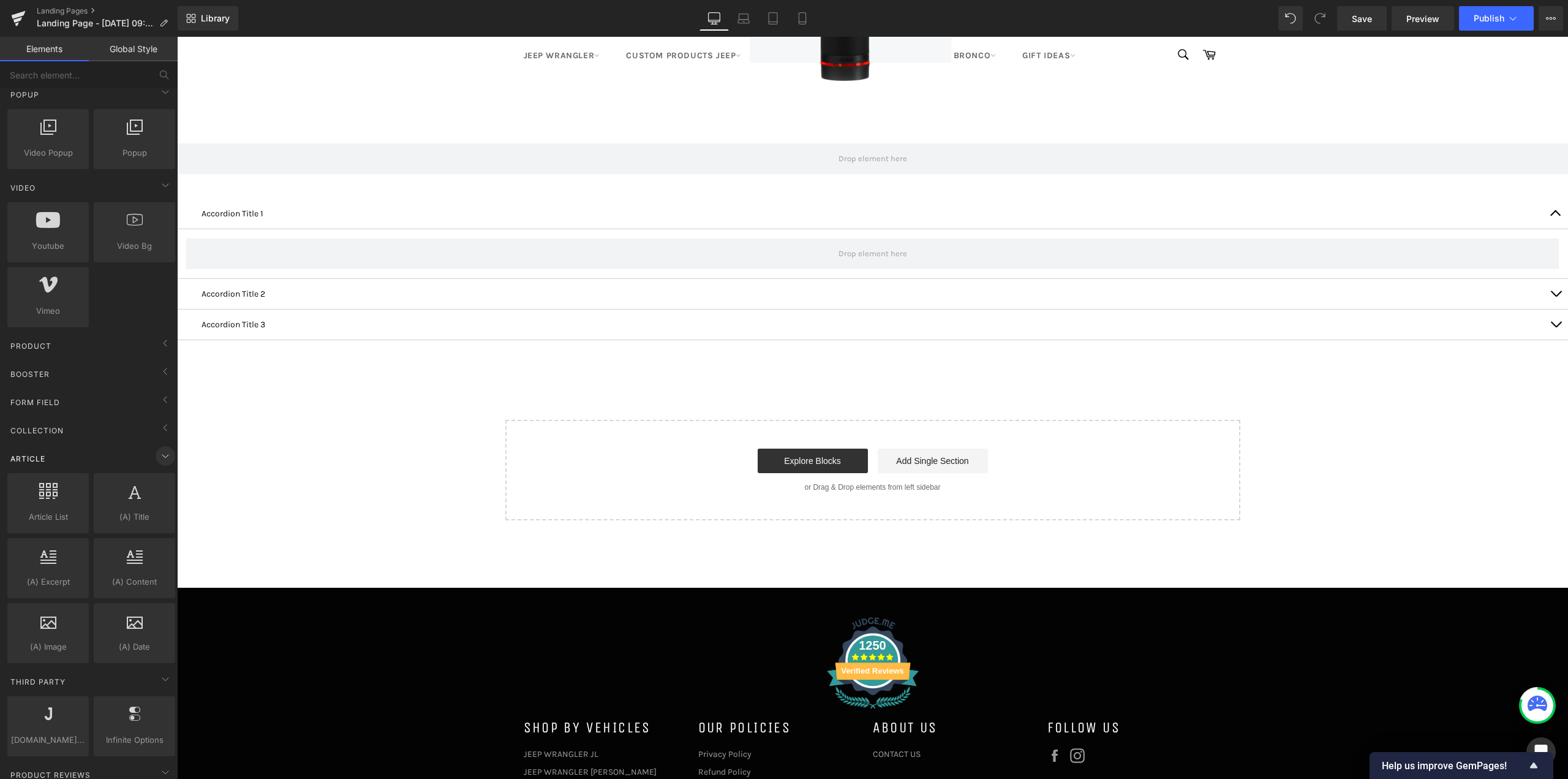
click at [162, 452] on icon at bounding box center [165, 456] width 14 height 14
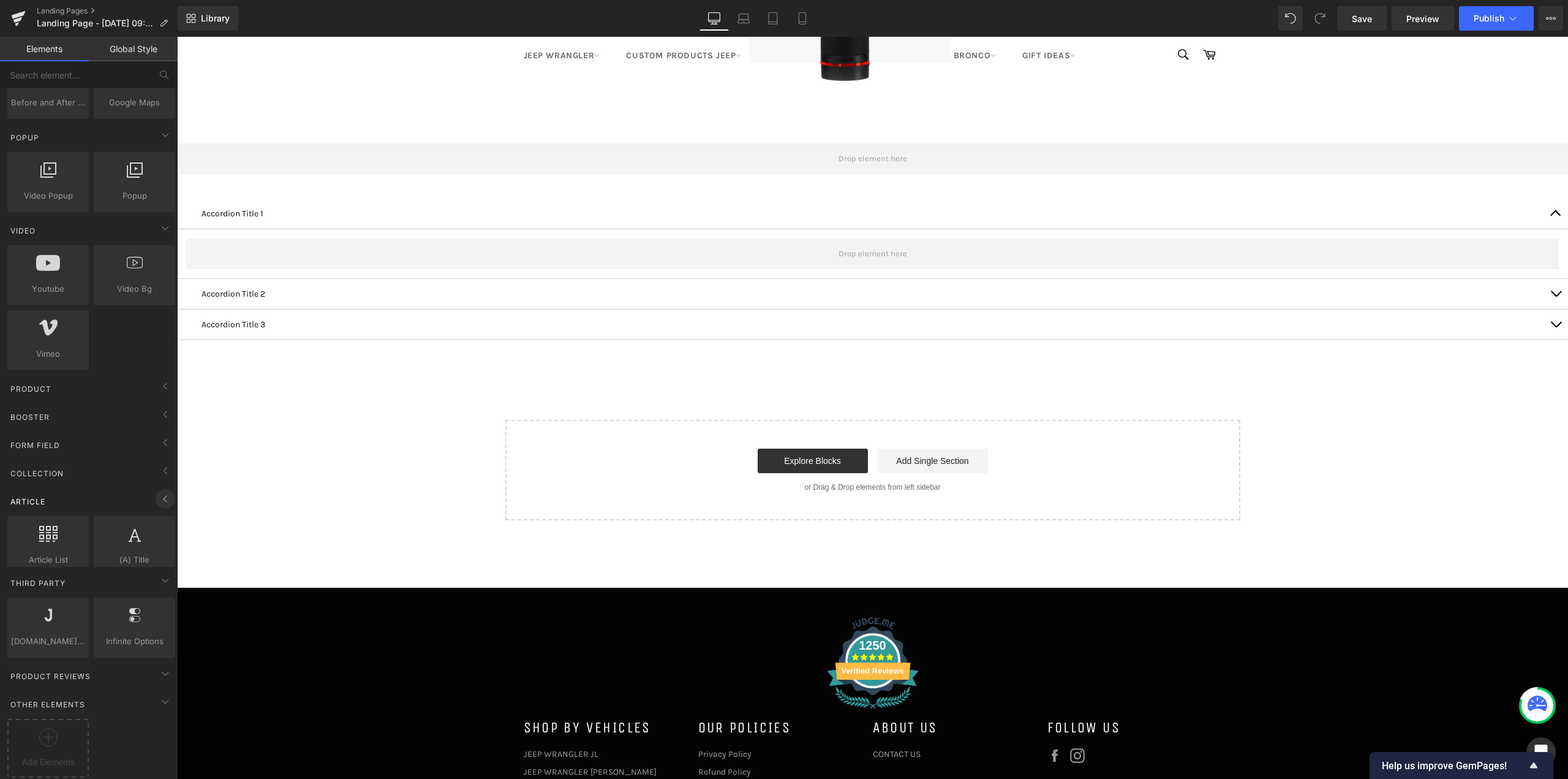
scroll to position [648, 0]
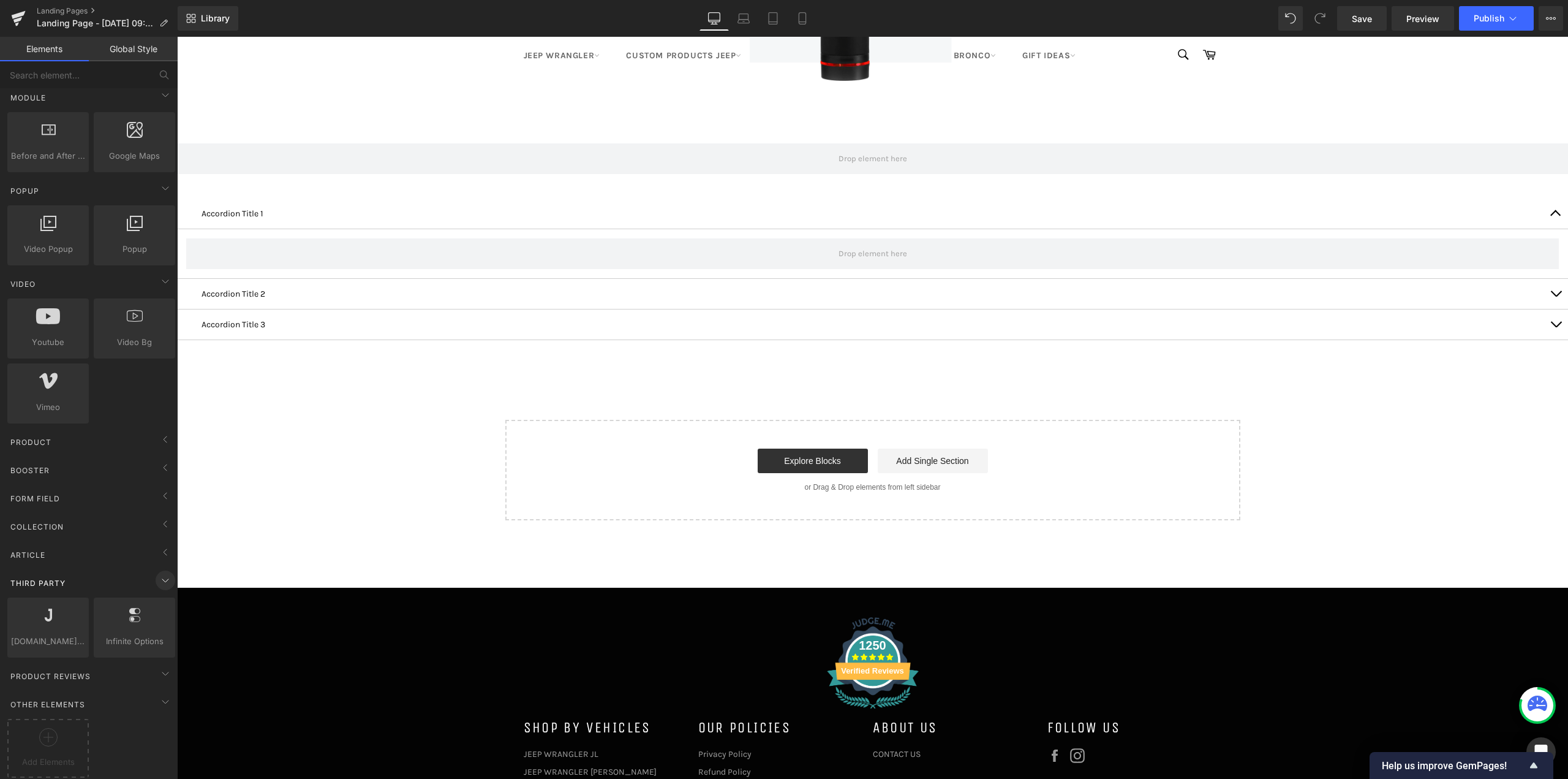
click at [162, 573] on icon at bounding box center [165, 580] width 14 height 14
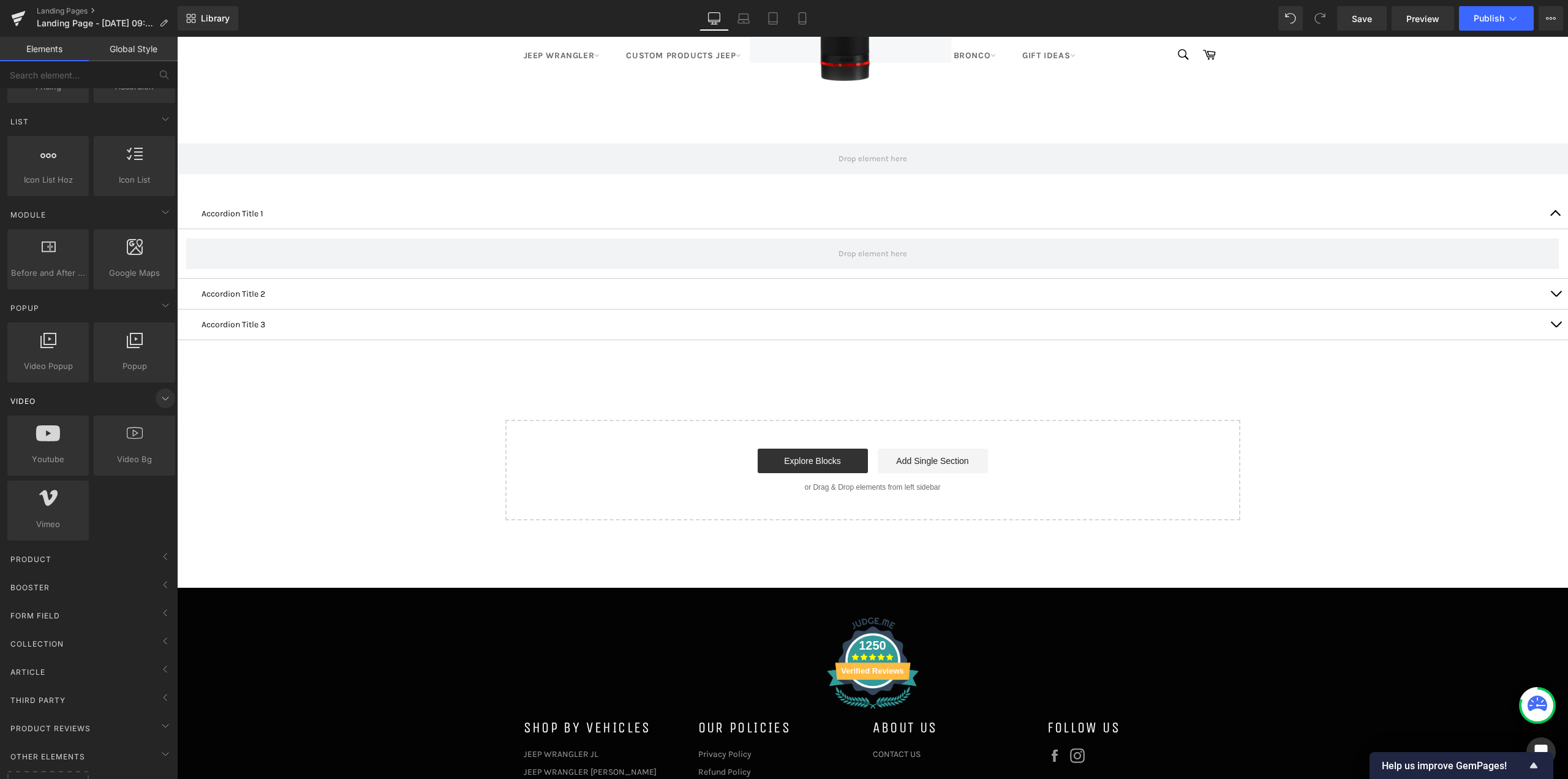
click at [158, 402] on icon at bounding box center [165, 398] width 14 height 14
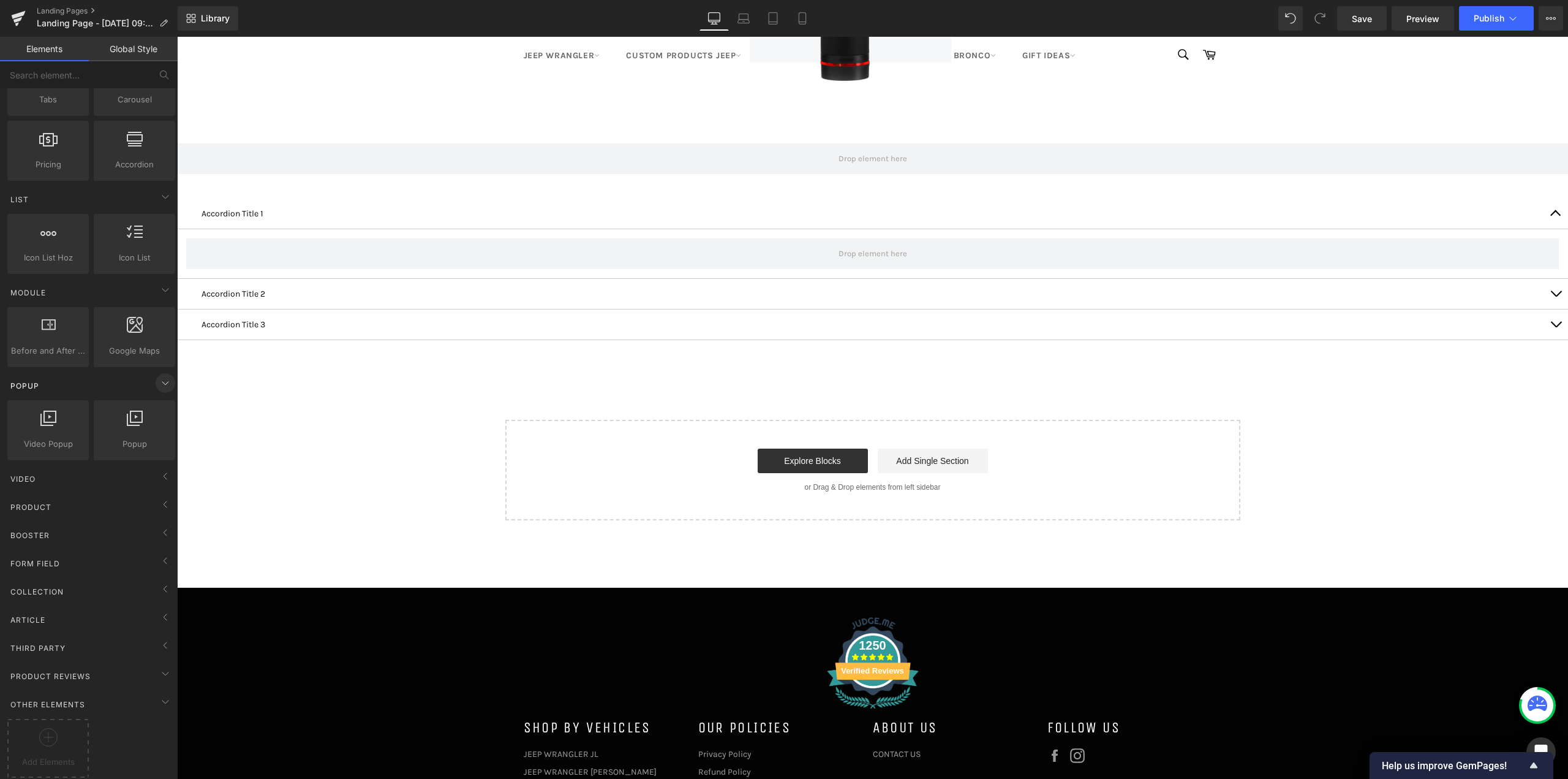
click at [158, 377] on icon at bounding box center [165, 383] width 14 height 14
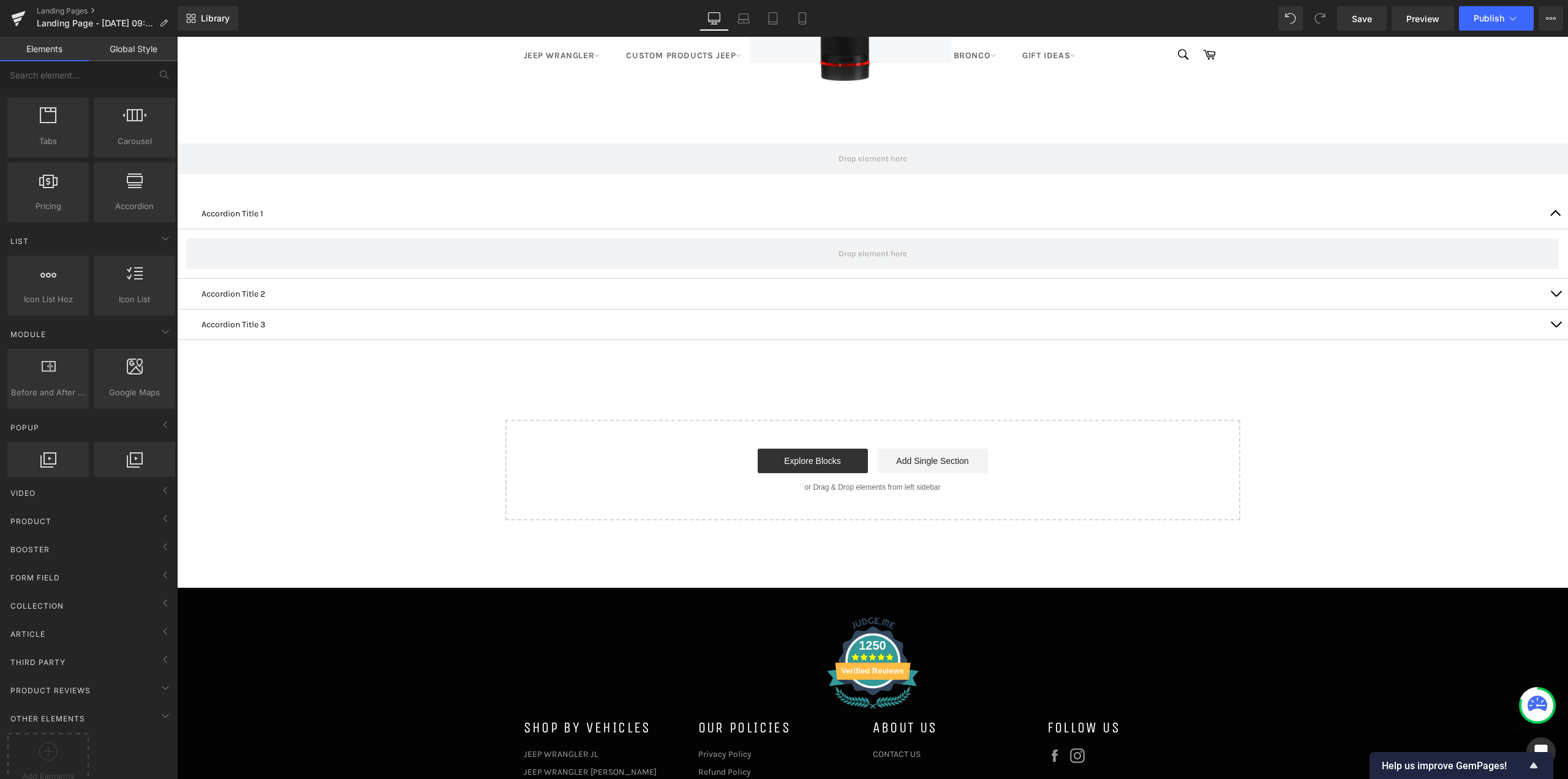
scroll to position [388, 0]
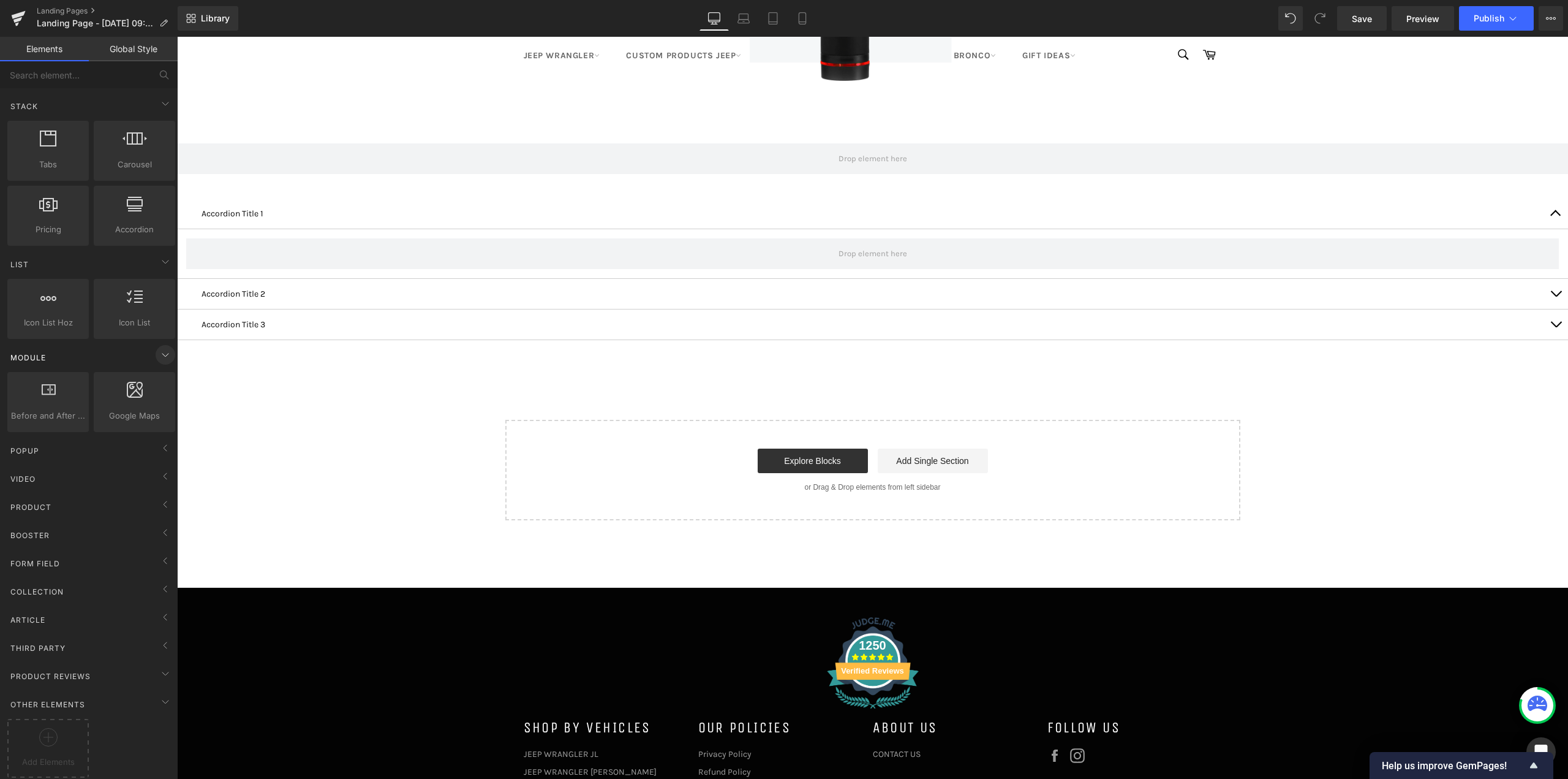
click at [160, 349] on icon at bounding box center [165, 354] width 14 height 14
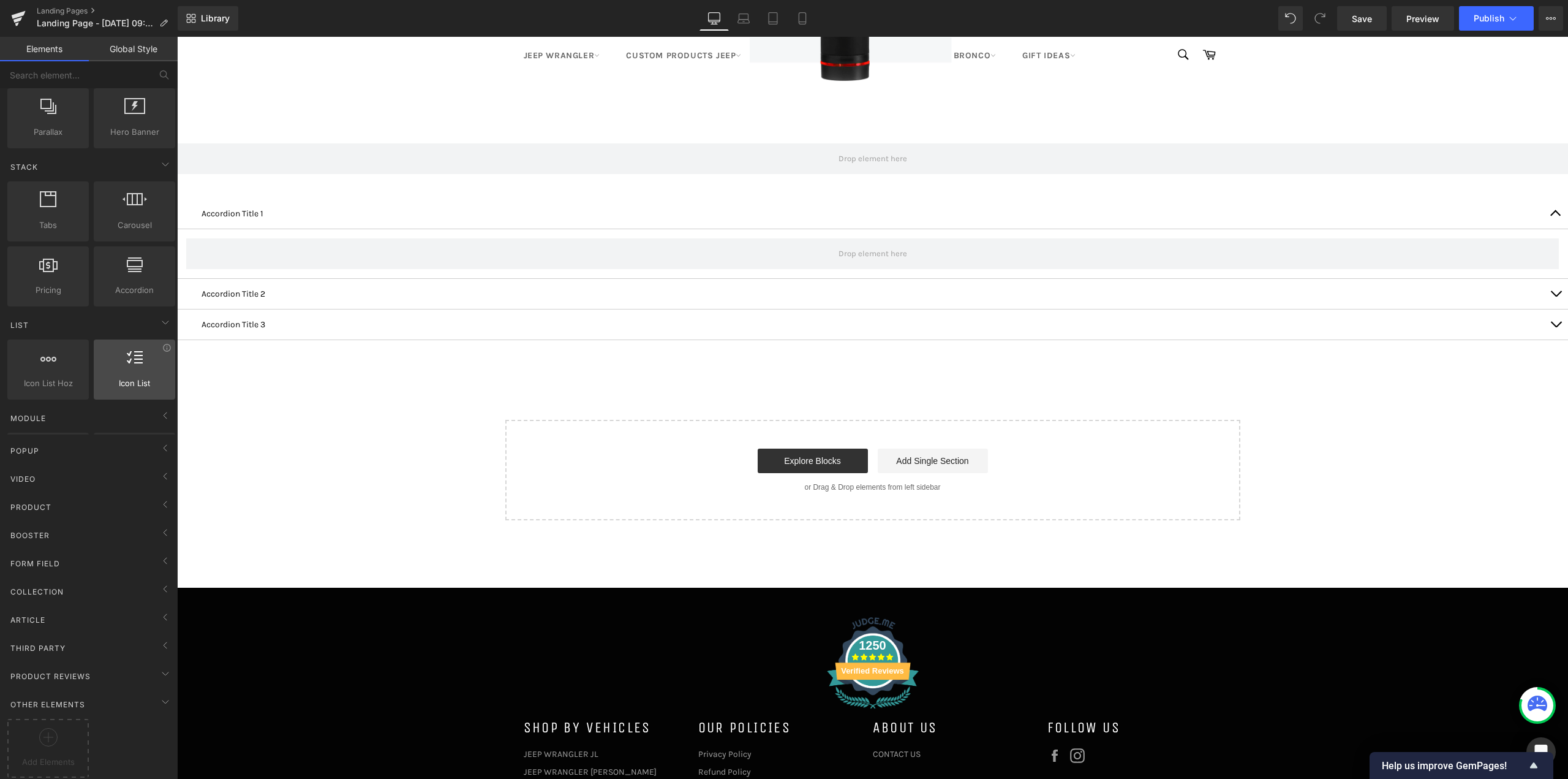
scroll to position [324, 0]
click at [161, 321] on icon at bounding box center [165, 327] width 14 height 14
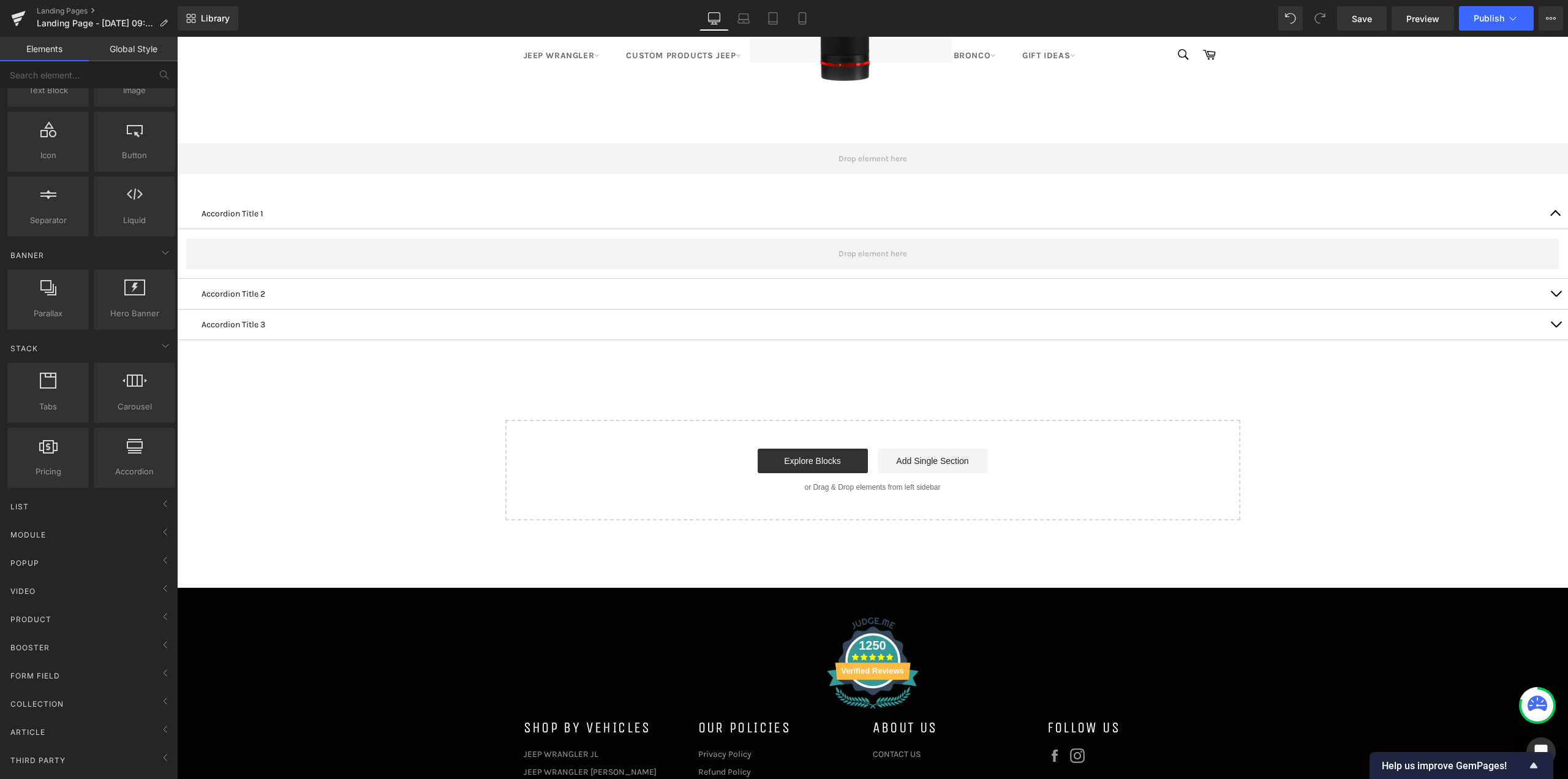
scroll to position [136, 0]
click at [160, 261] on span at bounding box center [165, 253] width 20 height 20
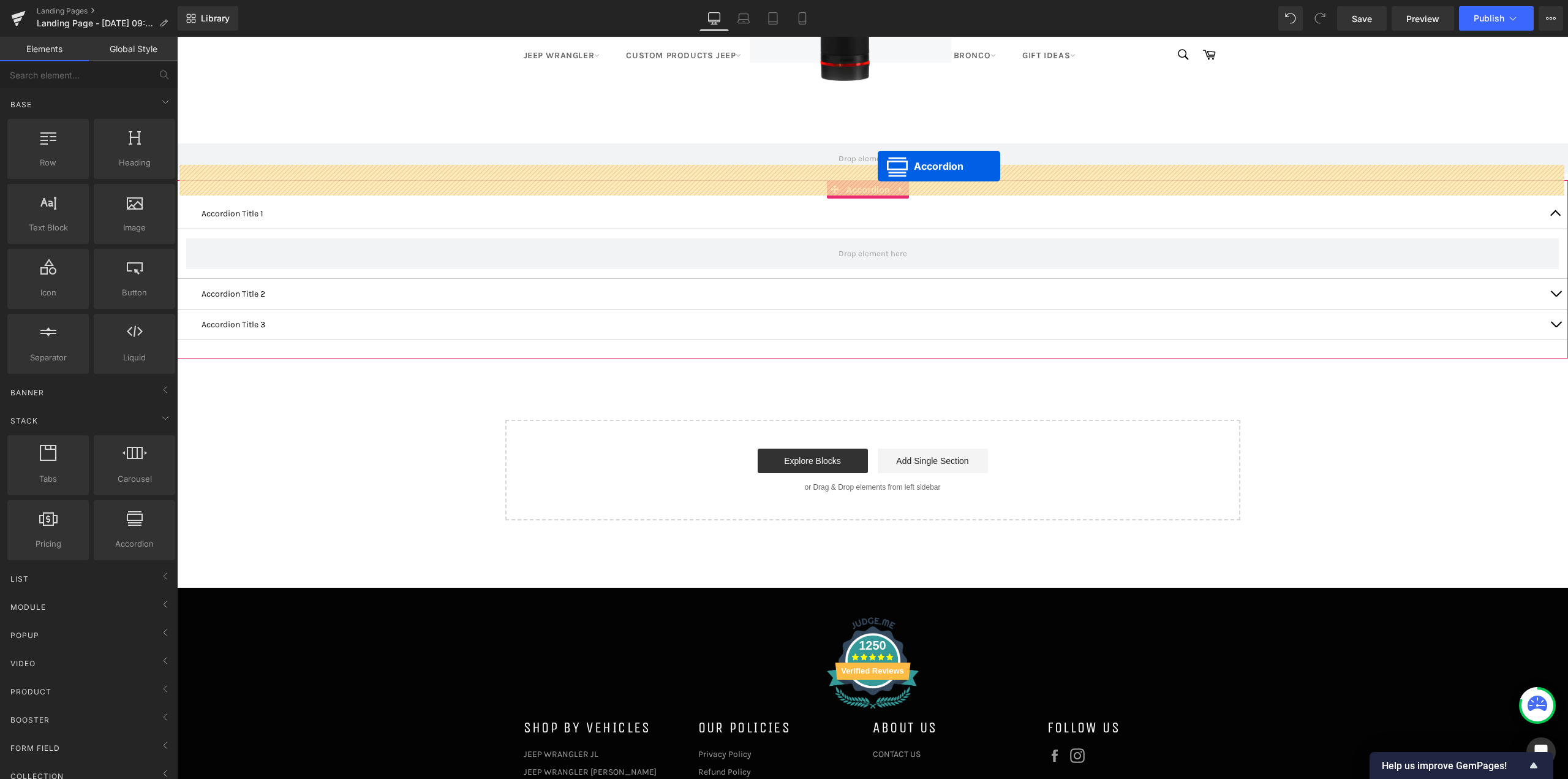
scroll to position [7458, 1382]
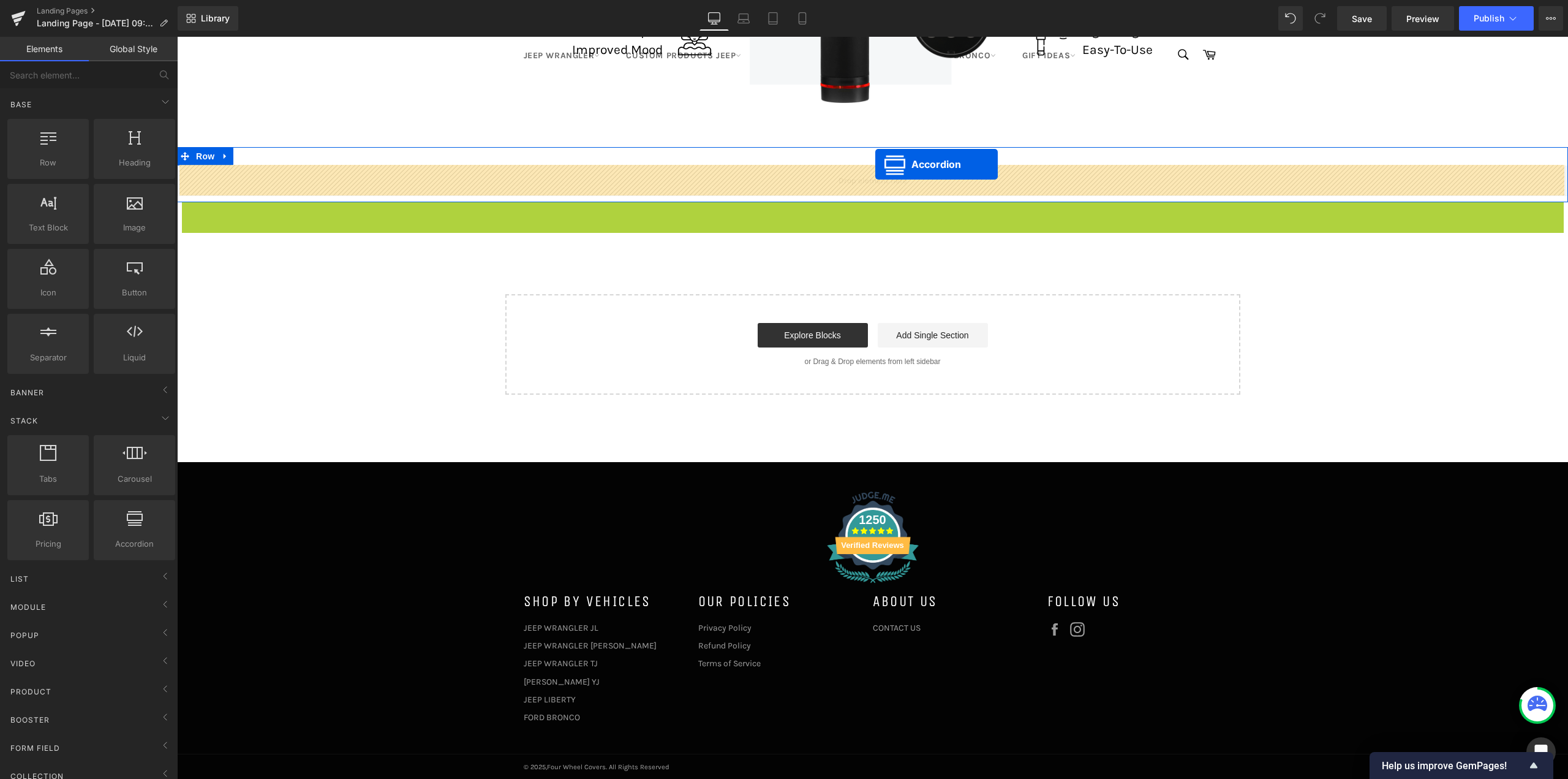
drag, startPoint x: 880, startPoint y: 189, endPoint x: 875, endPoint y: 164, distance: 25.5
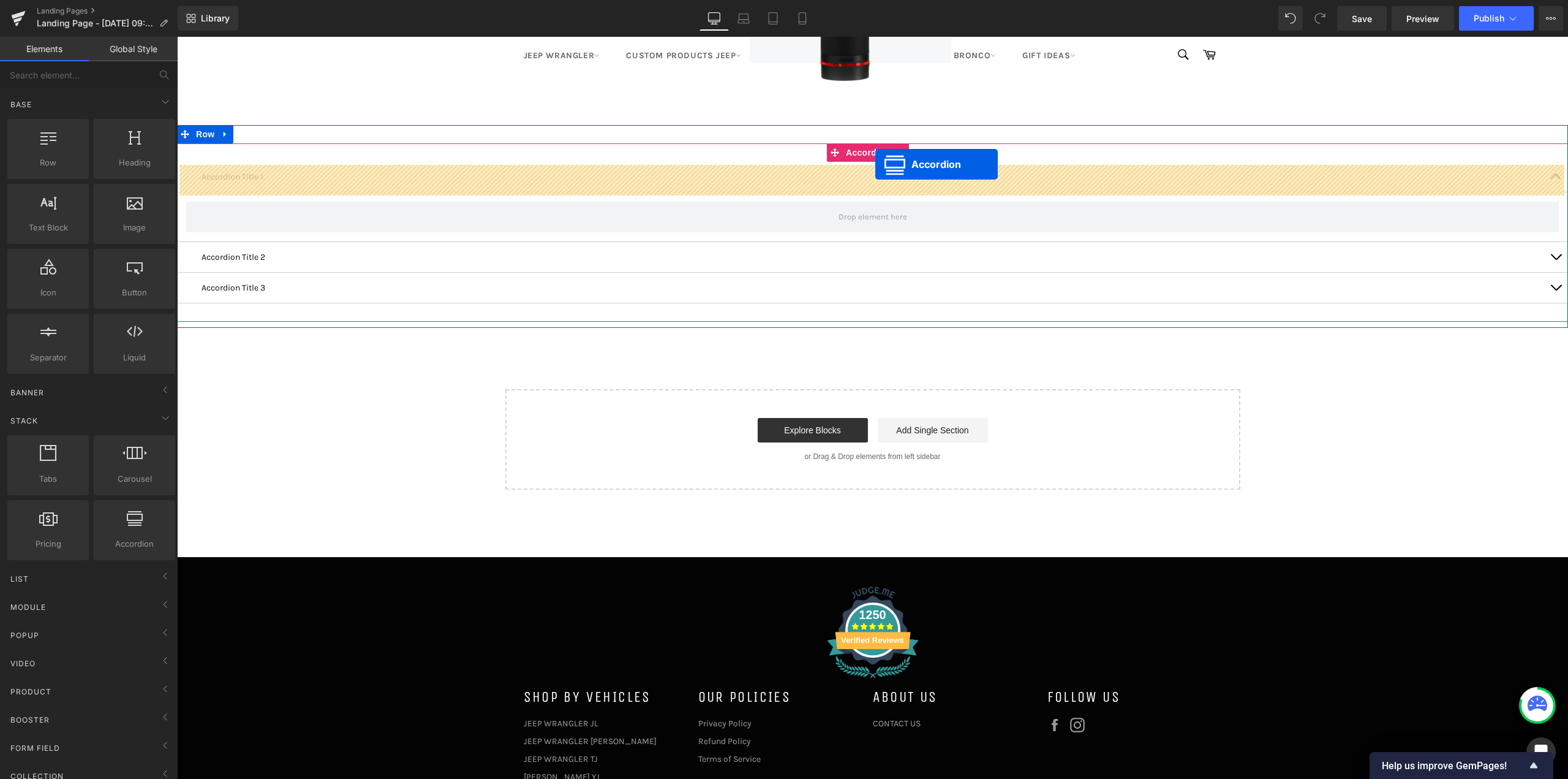
scroll to position [7577, 1382]
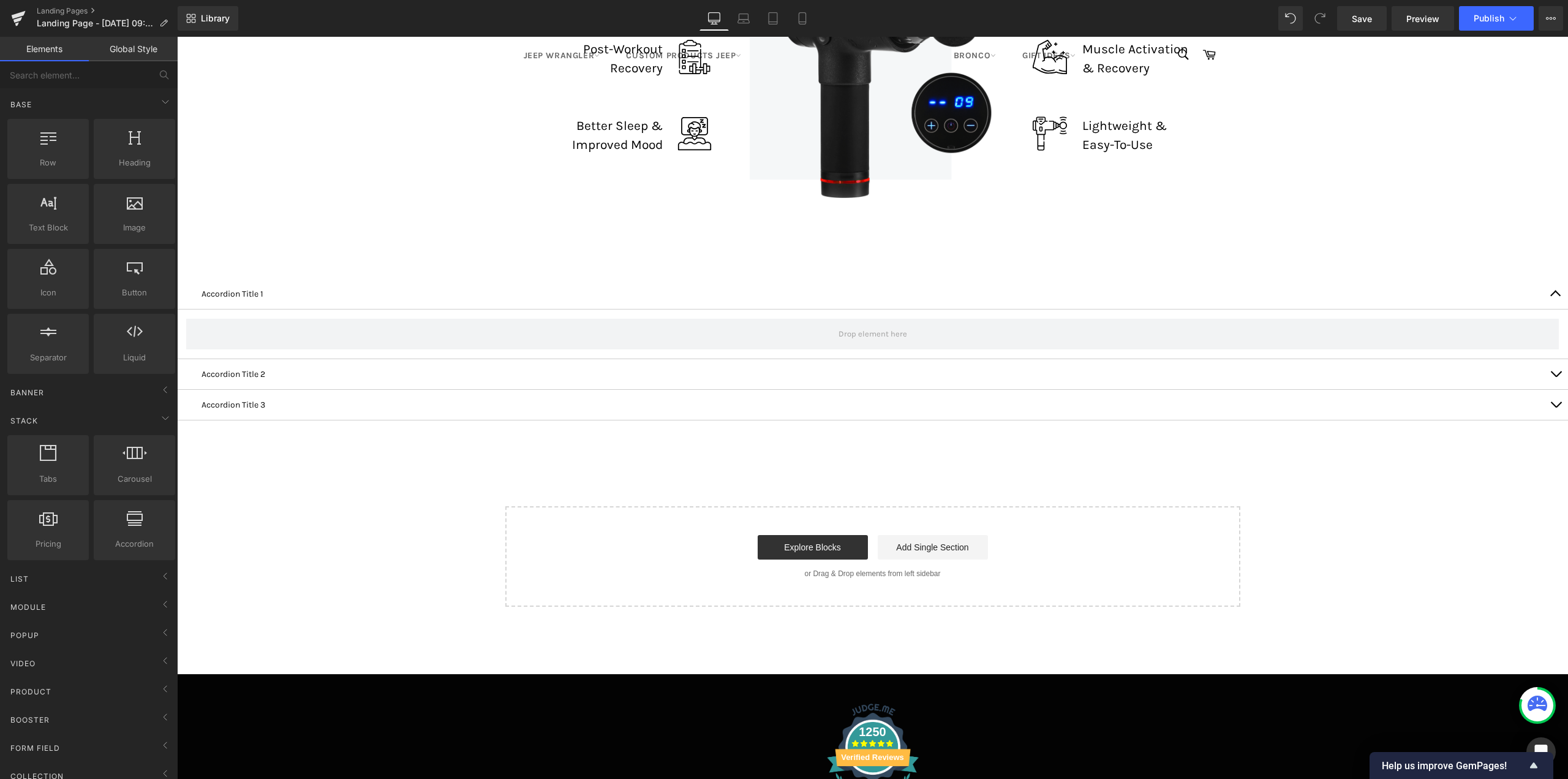
scroll to position [6617, 0]
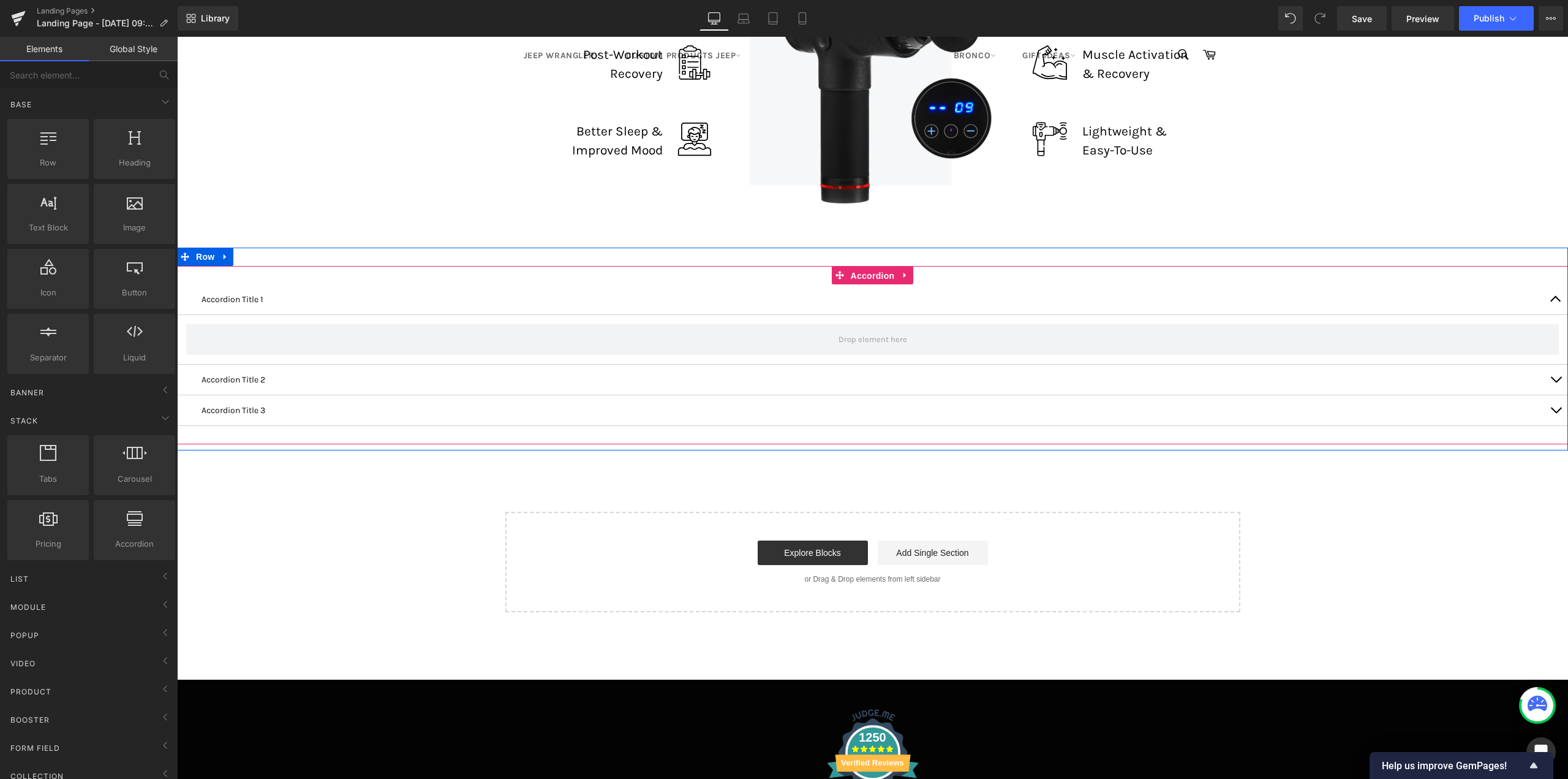
click at [864, 270] on span "Accordion" at bounding box center [872, 276] width 50 height 19
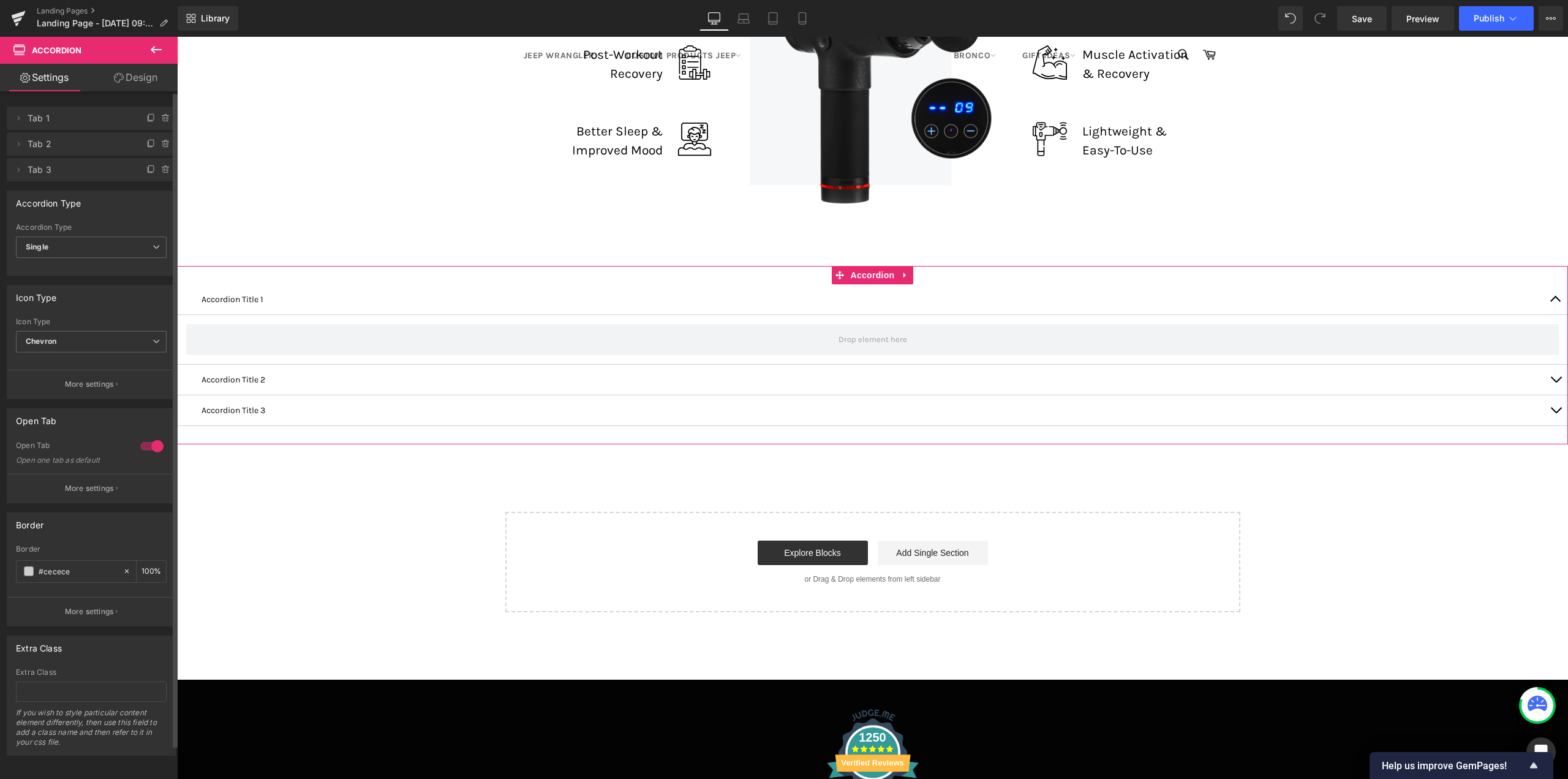
click at [145, 443] on div at bounding box center [152, 446] width 29 height 20
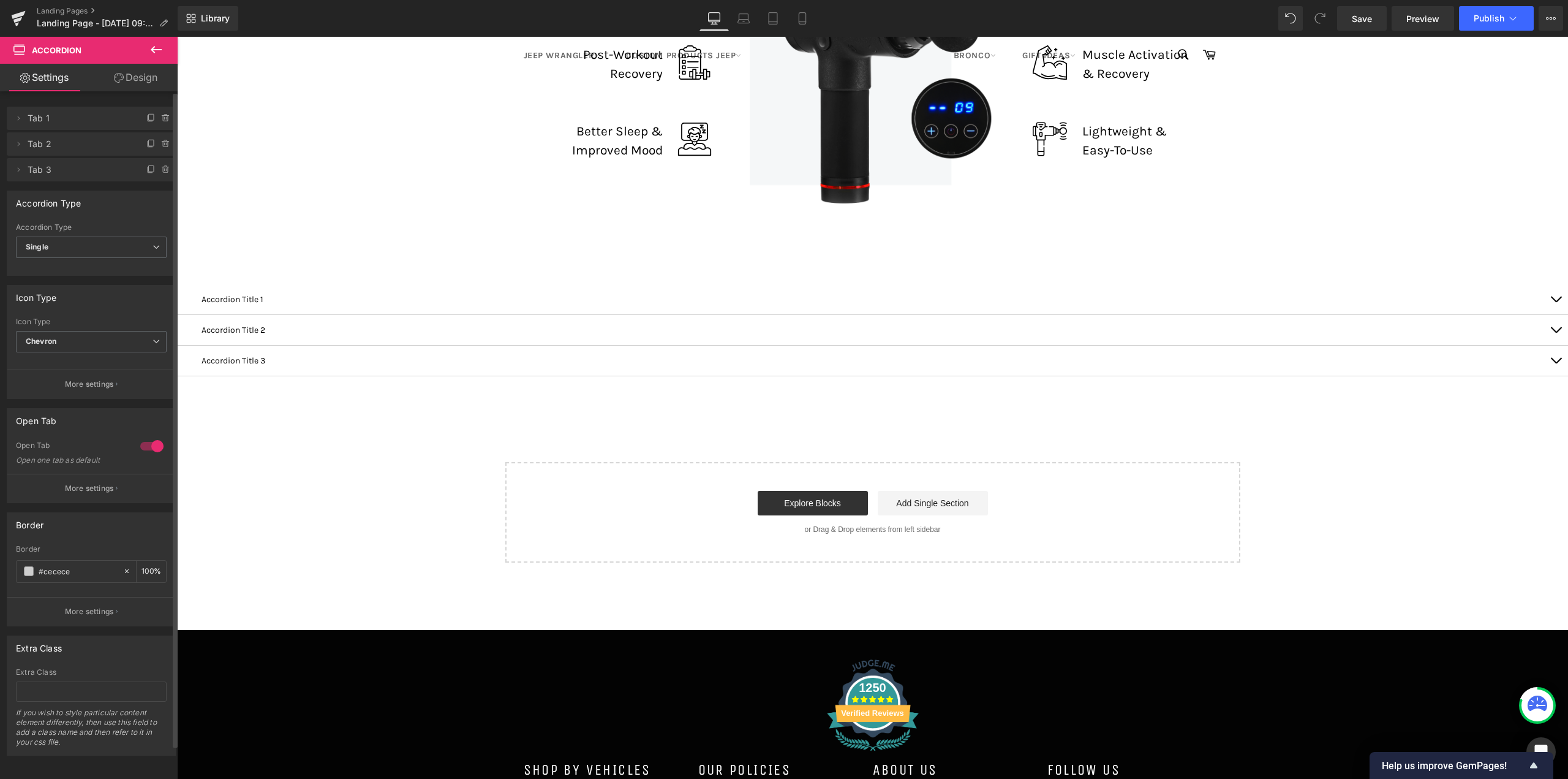
scroll to position [7527, 1382]
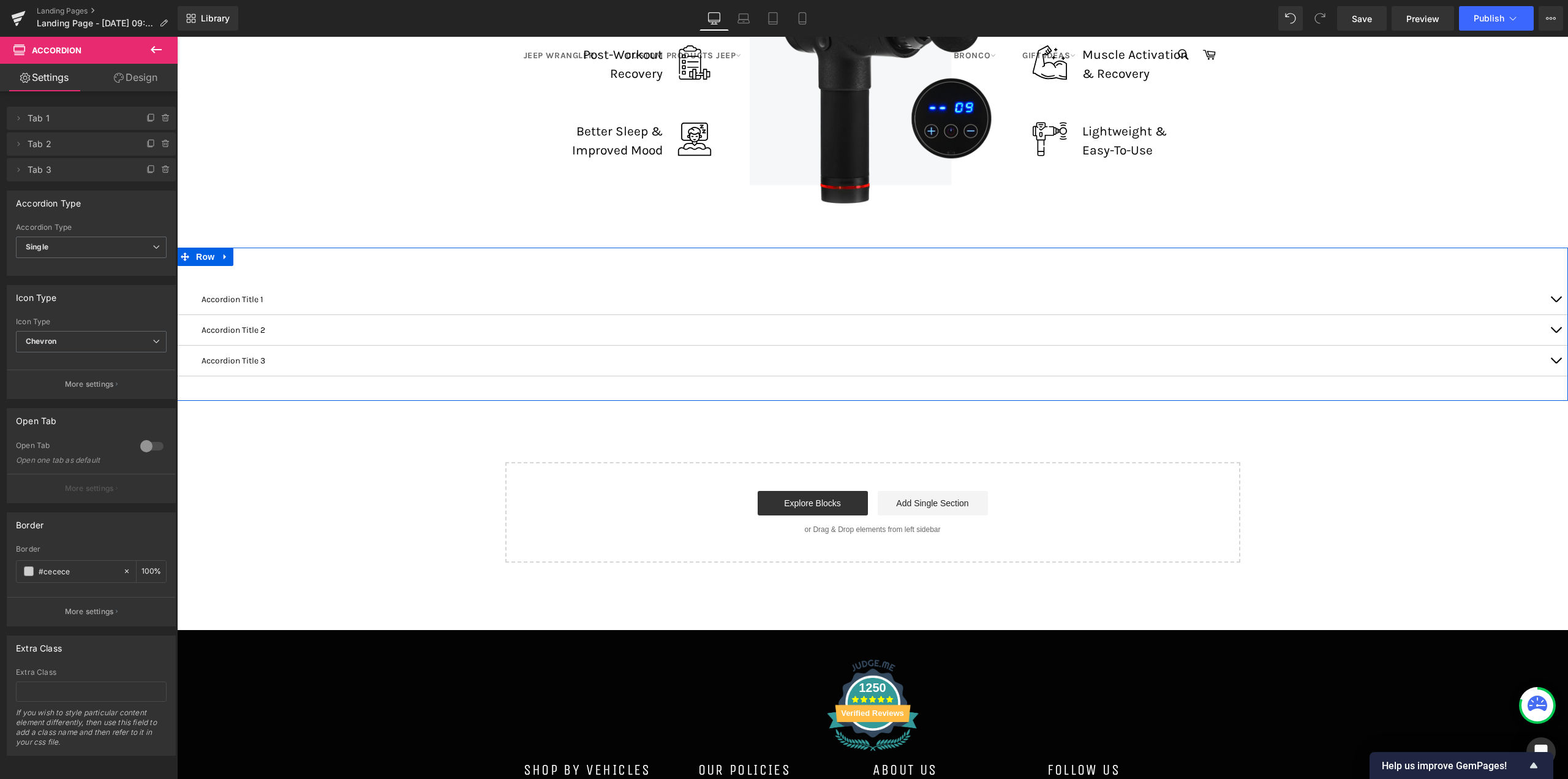
click at [643, 252] on div "Accordion Title 1 Text Block Accordion Title 2 Text Block Accordion Title 3 Tex…" at bounding box center [871, 324] width 1391 height 153
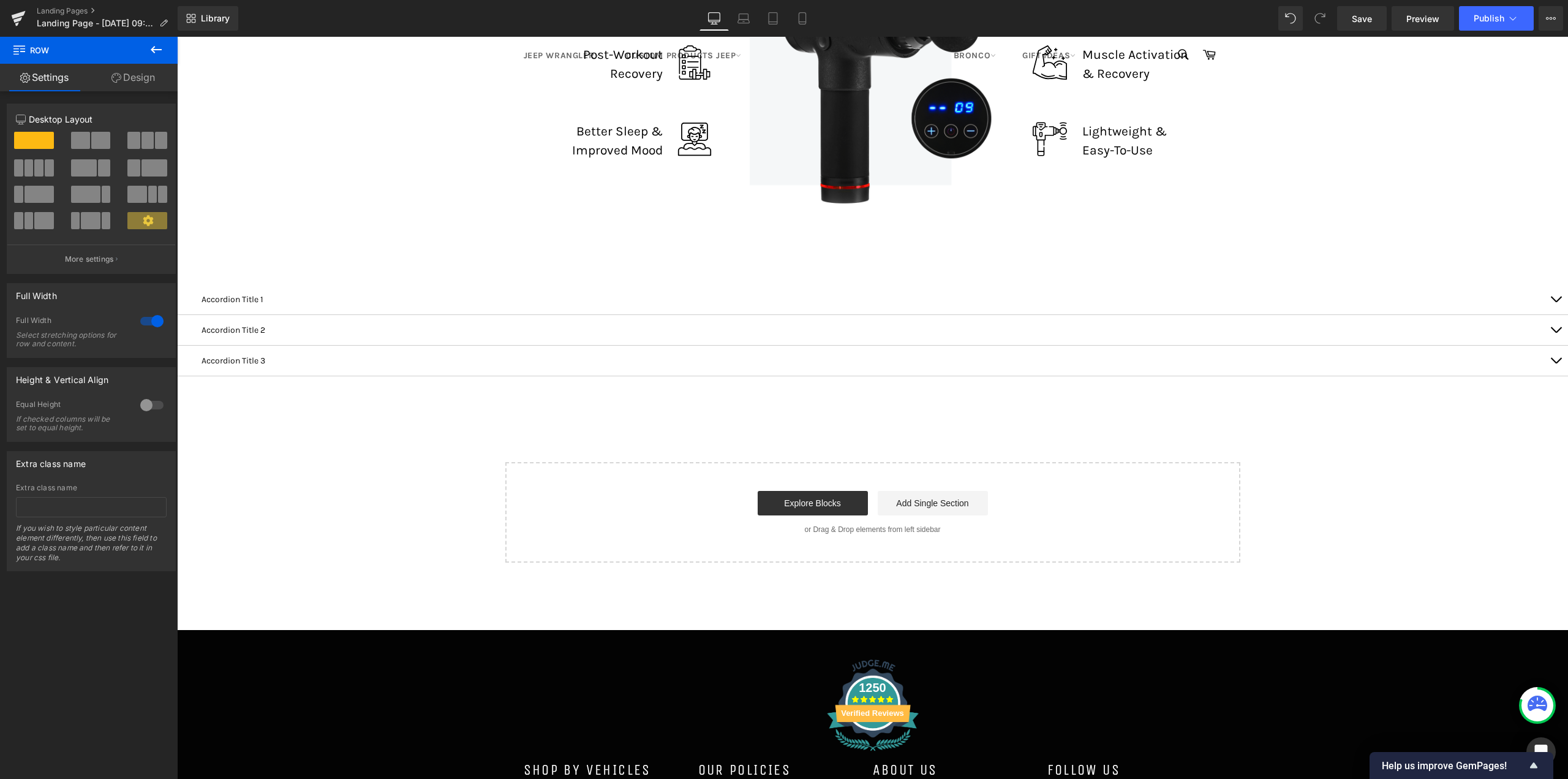
scroll to position [6494, 0]
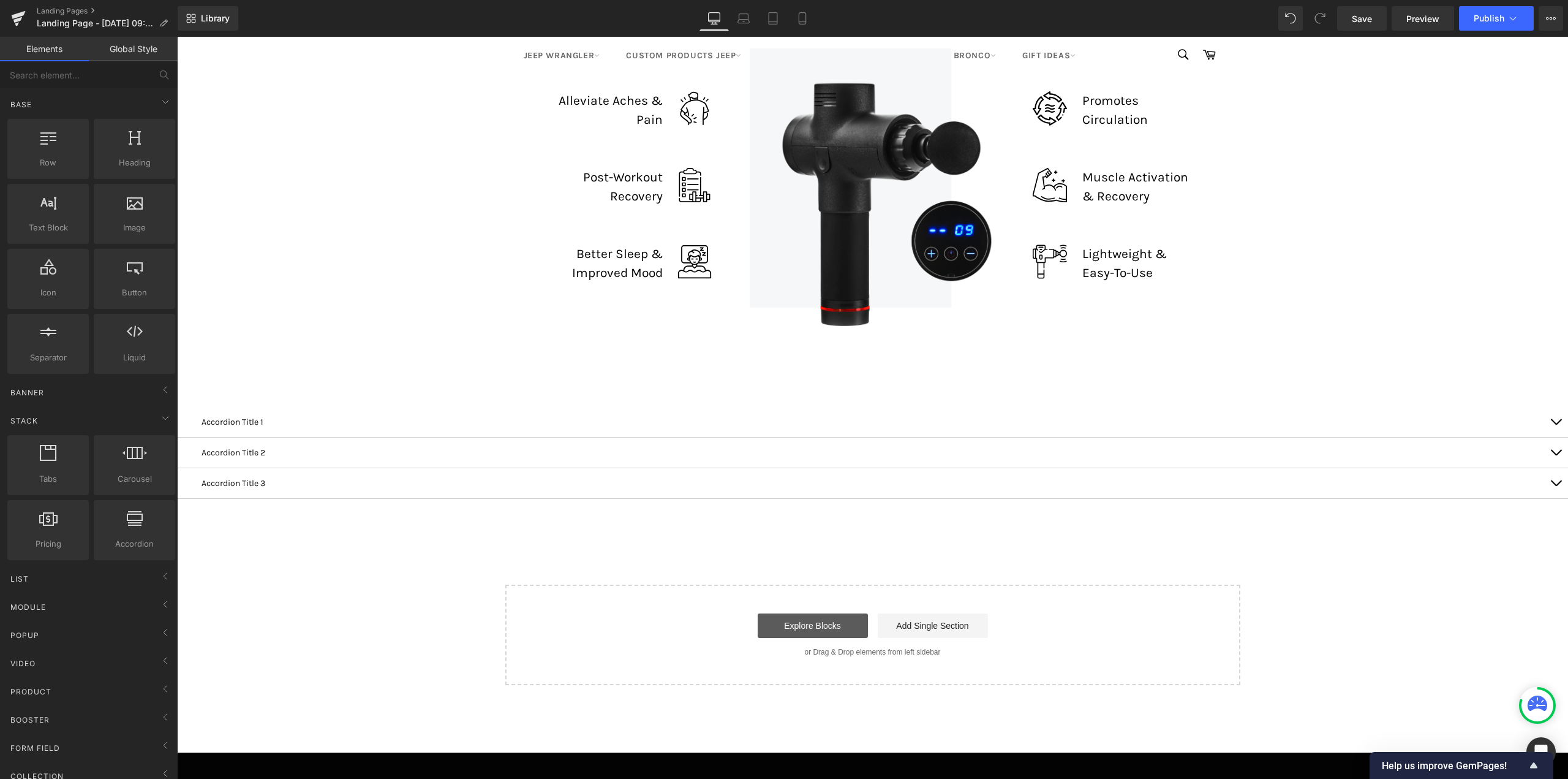
click at [806, 628] on link "Explore Blocks" at bounding box center [813, 625] width 111 height 24
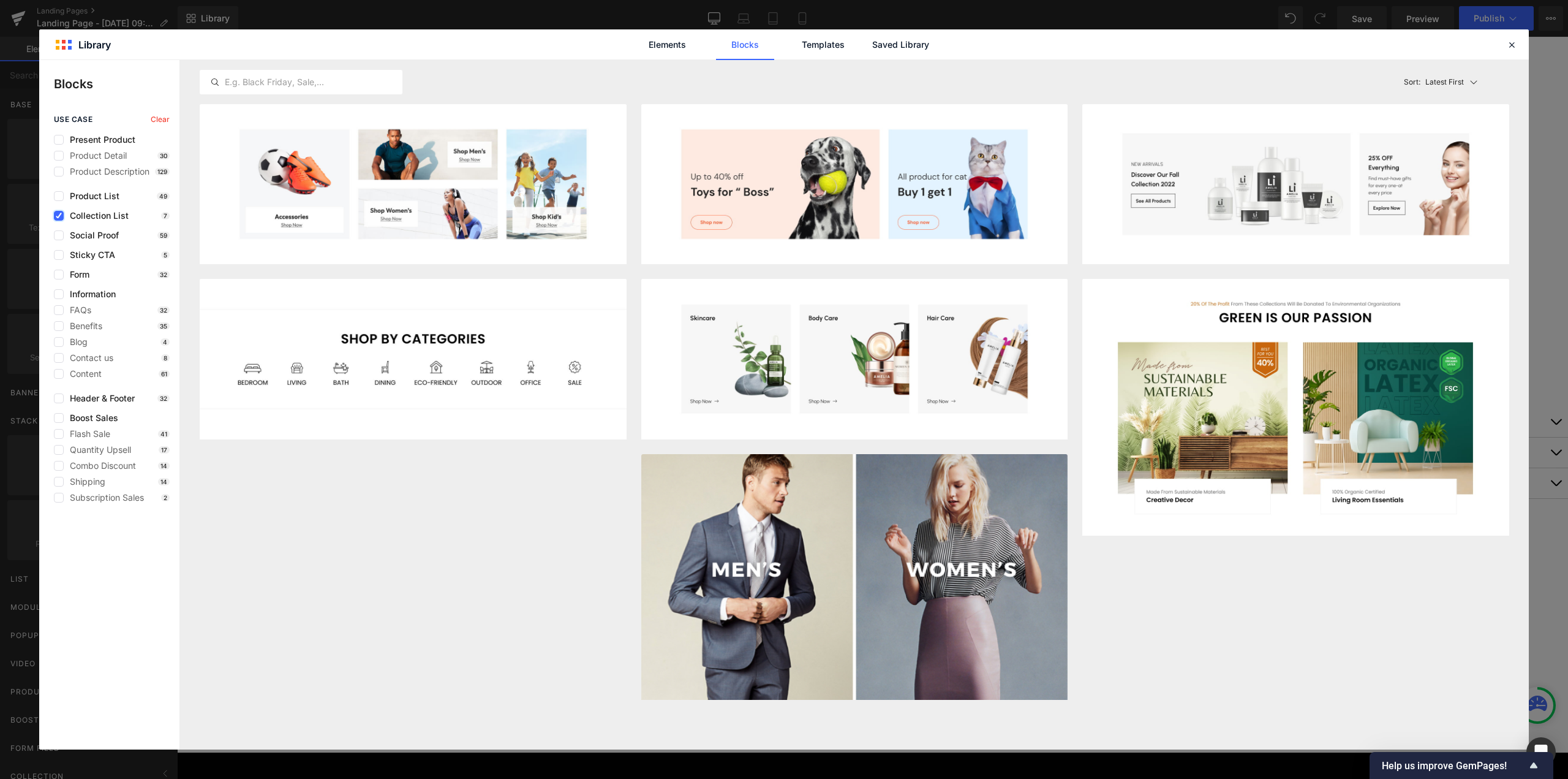
click at [62, 217] on label at bounding box center [58, 215] width 10 height 10
click at [59, 216] on input "checkbox" at bounding box center [59, 216] width 0 height 0
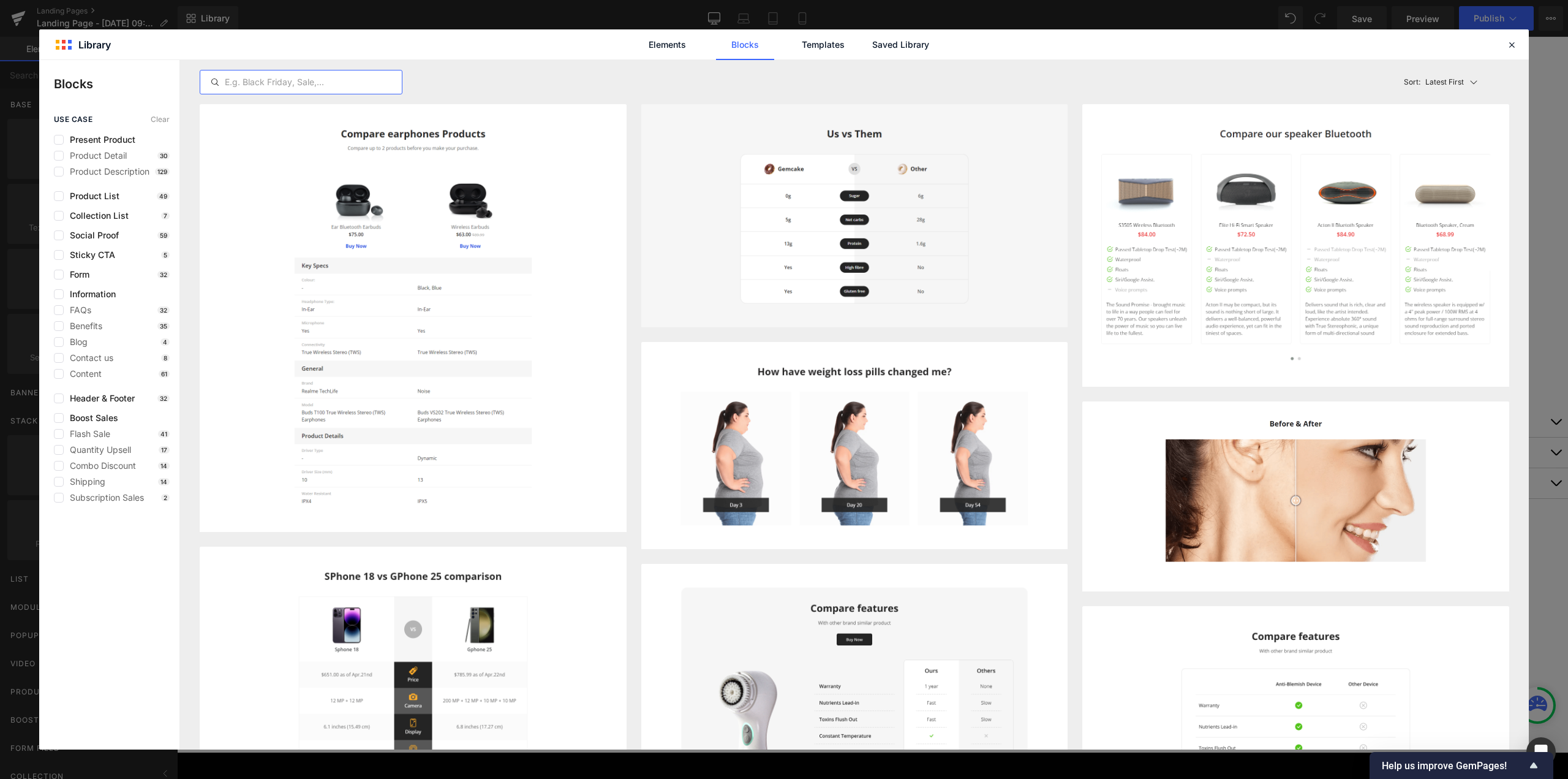
click at [302, 78] on input "text" at bounding box center [301, 82] width 202 height 14
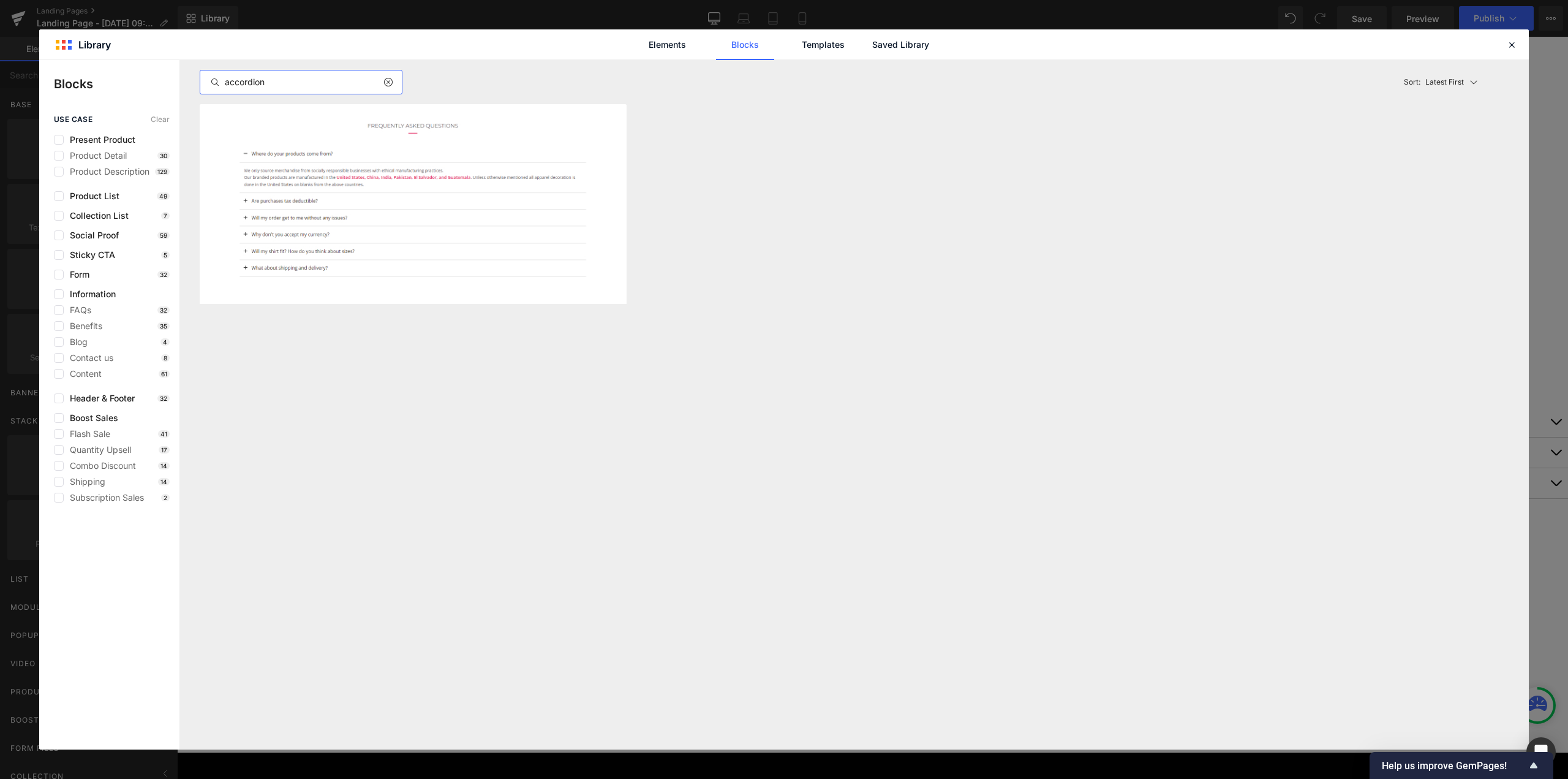
type input "accordion"
click at [385, 78] on icon at bounding box center [388, 82] width 9 height 10
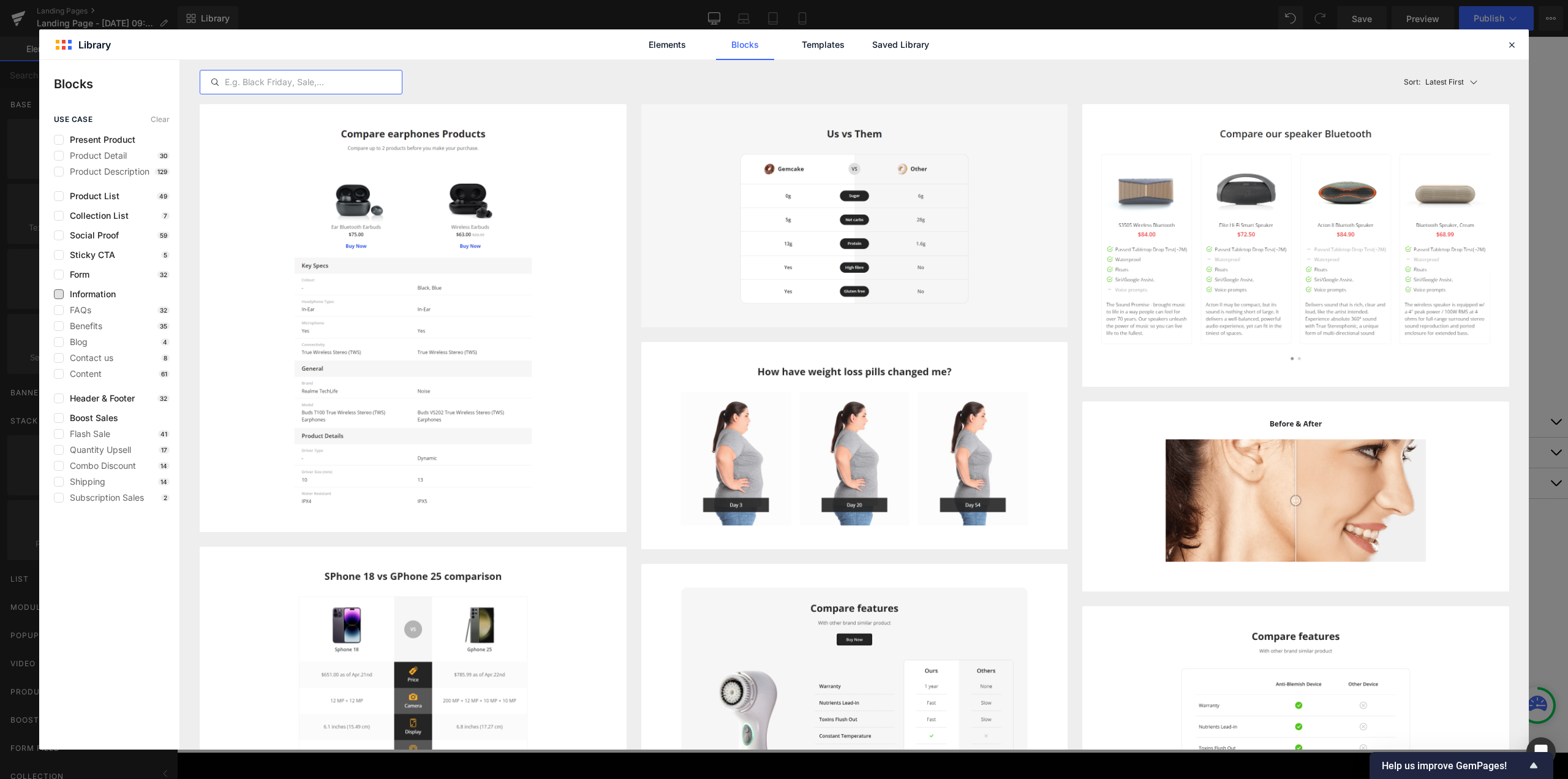
click at [95, 289] on span "Information" at bounding box center [89, 294] width 52 height 10
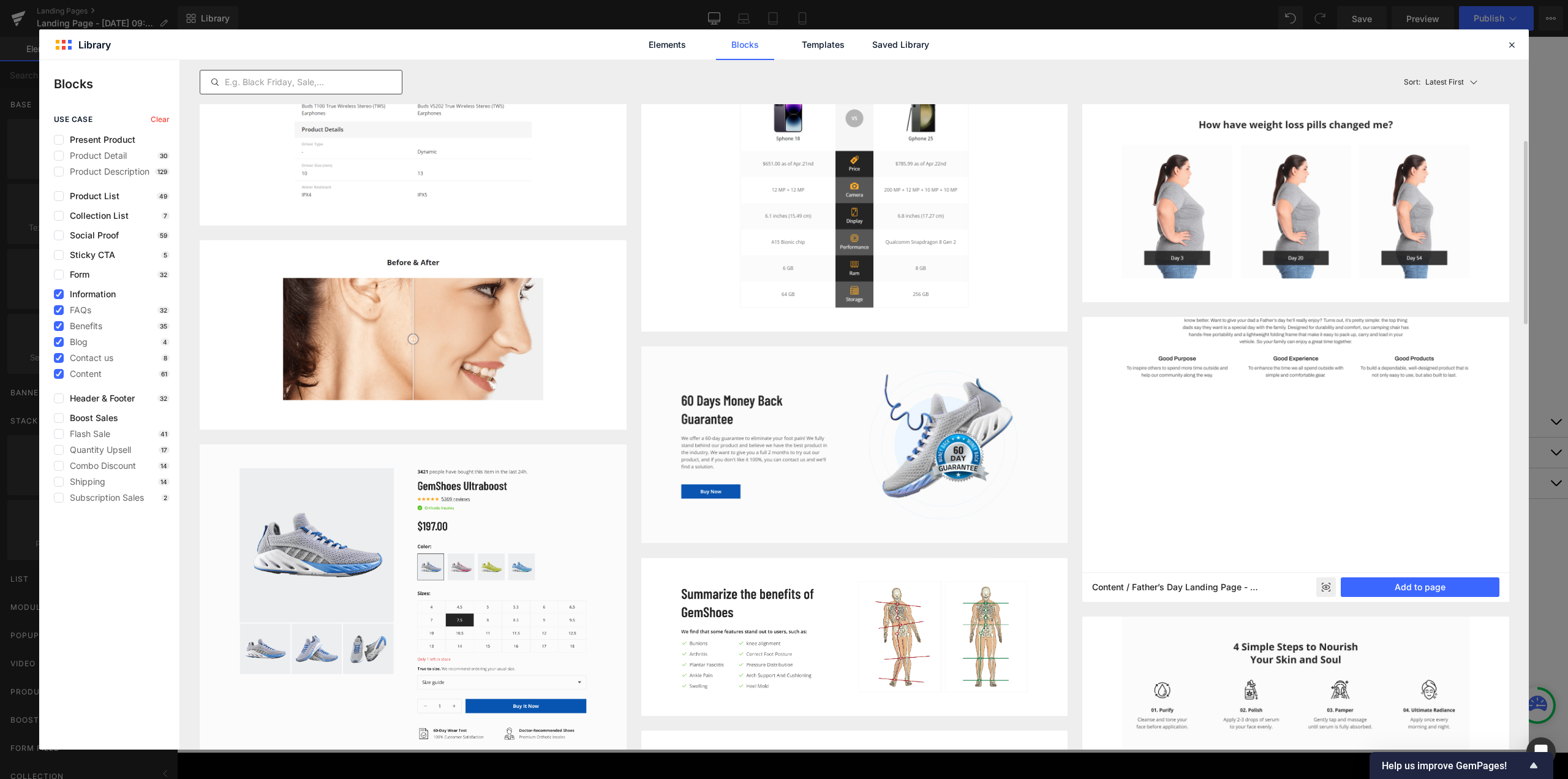
scroll to position [245, 0]
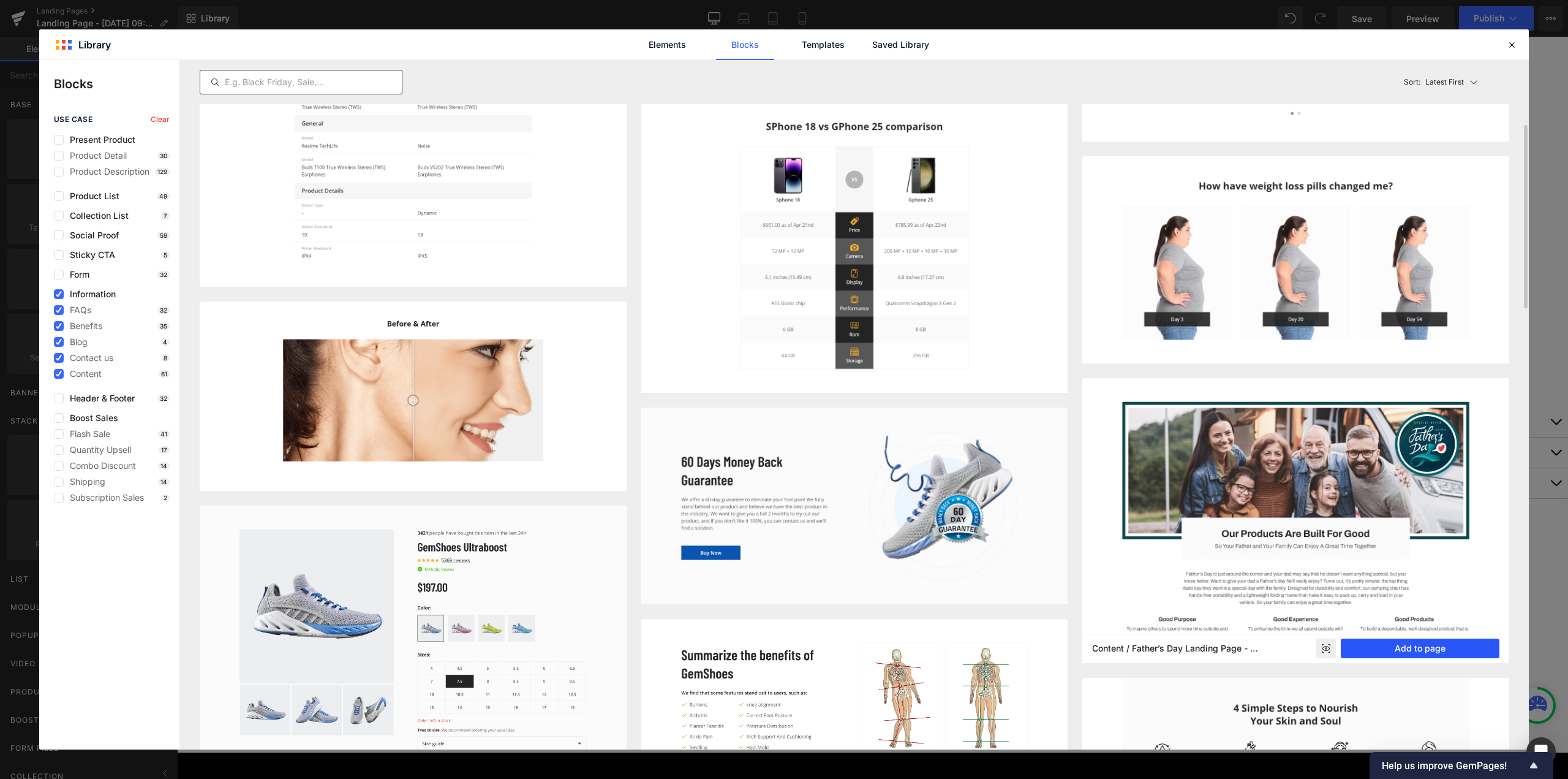
click at [1397, 651] on button "Add to page" at bounding box center [1420, 648] width 159 height 20
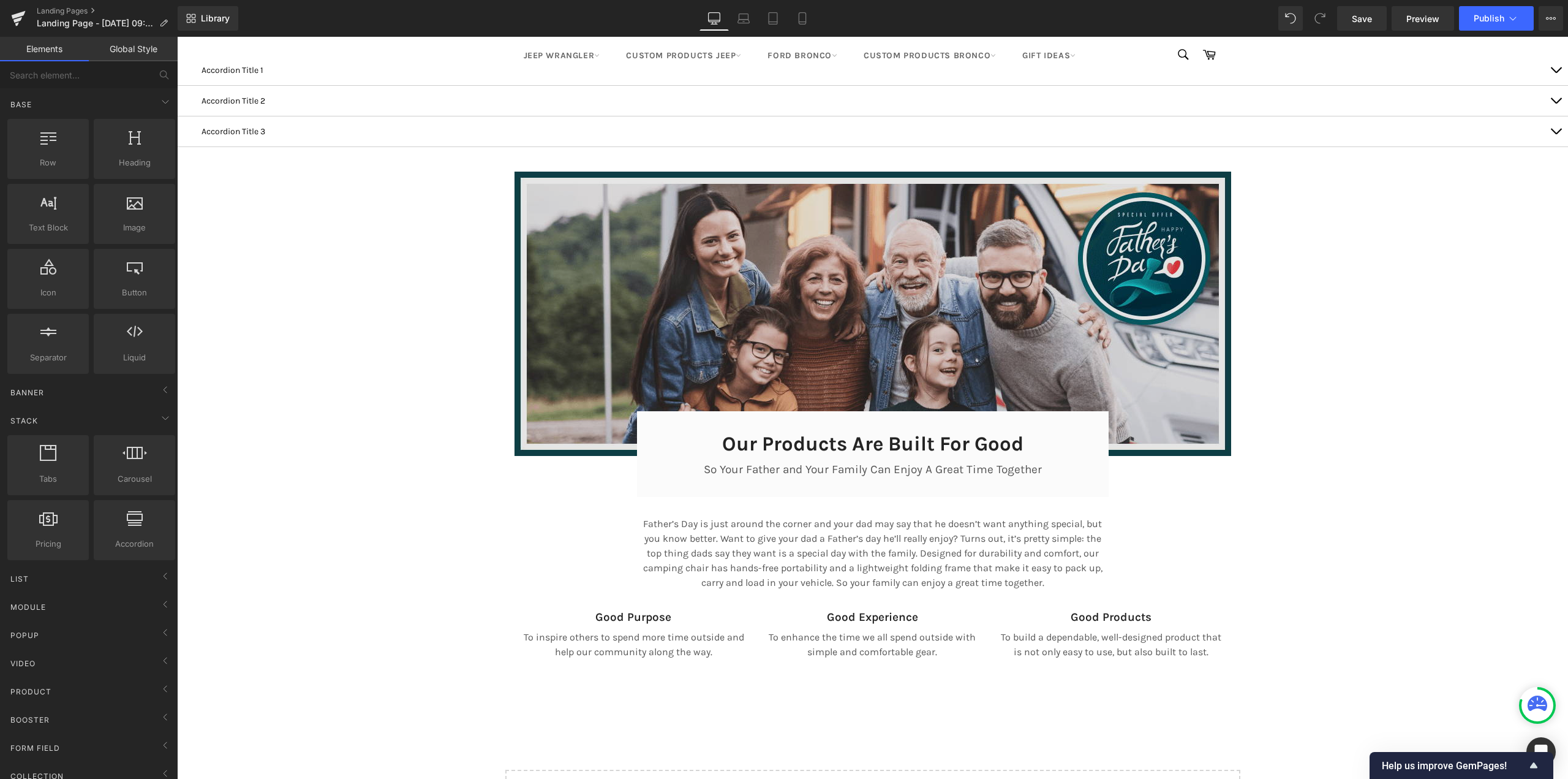
scroll to position [8063, 1382]
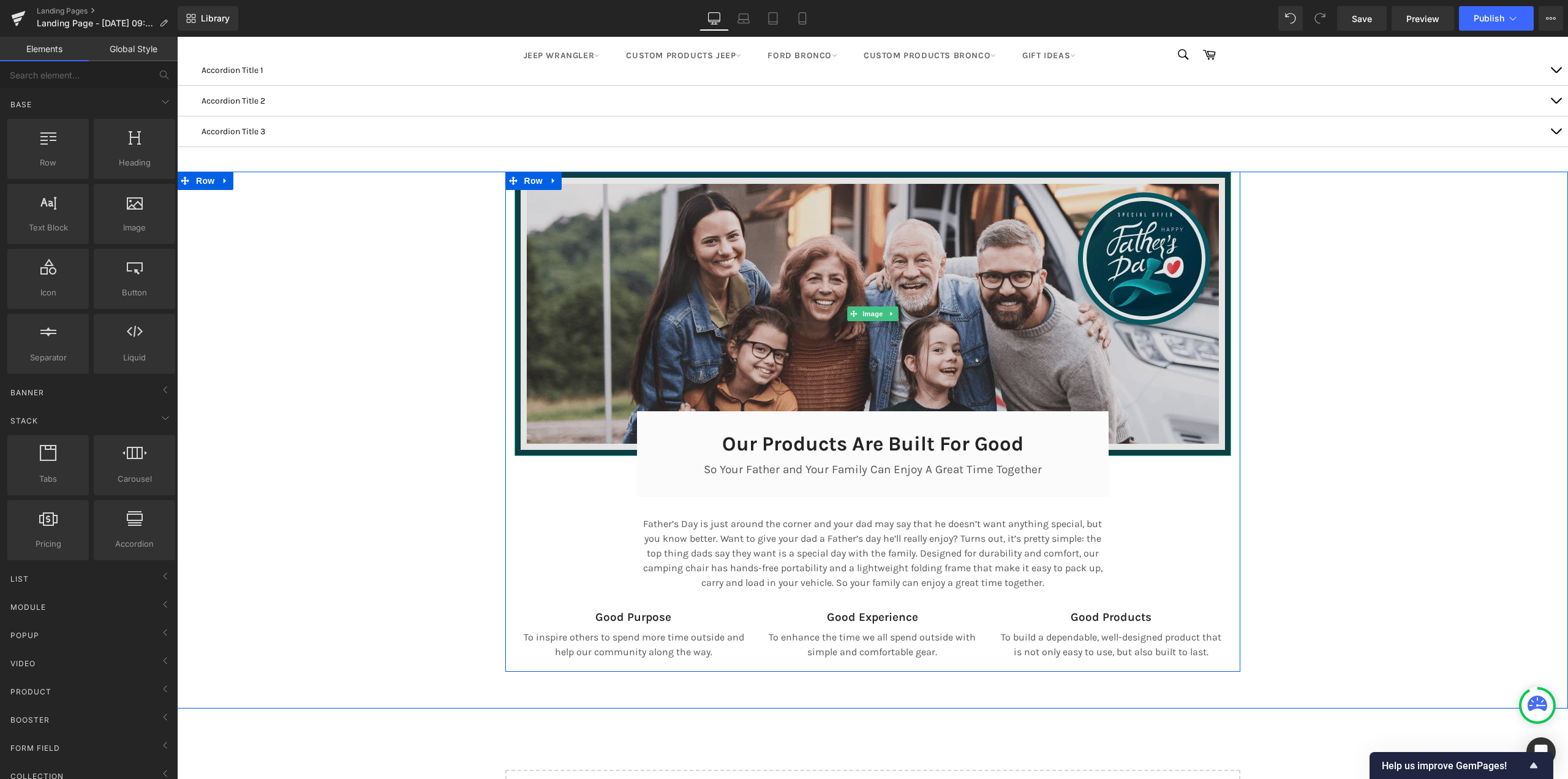
click at [623, 234] on img at bounding box center [872, 313] width 716 height 285
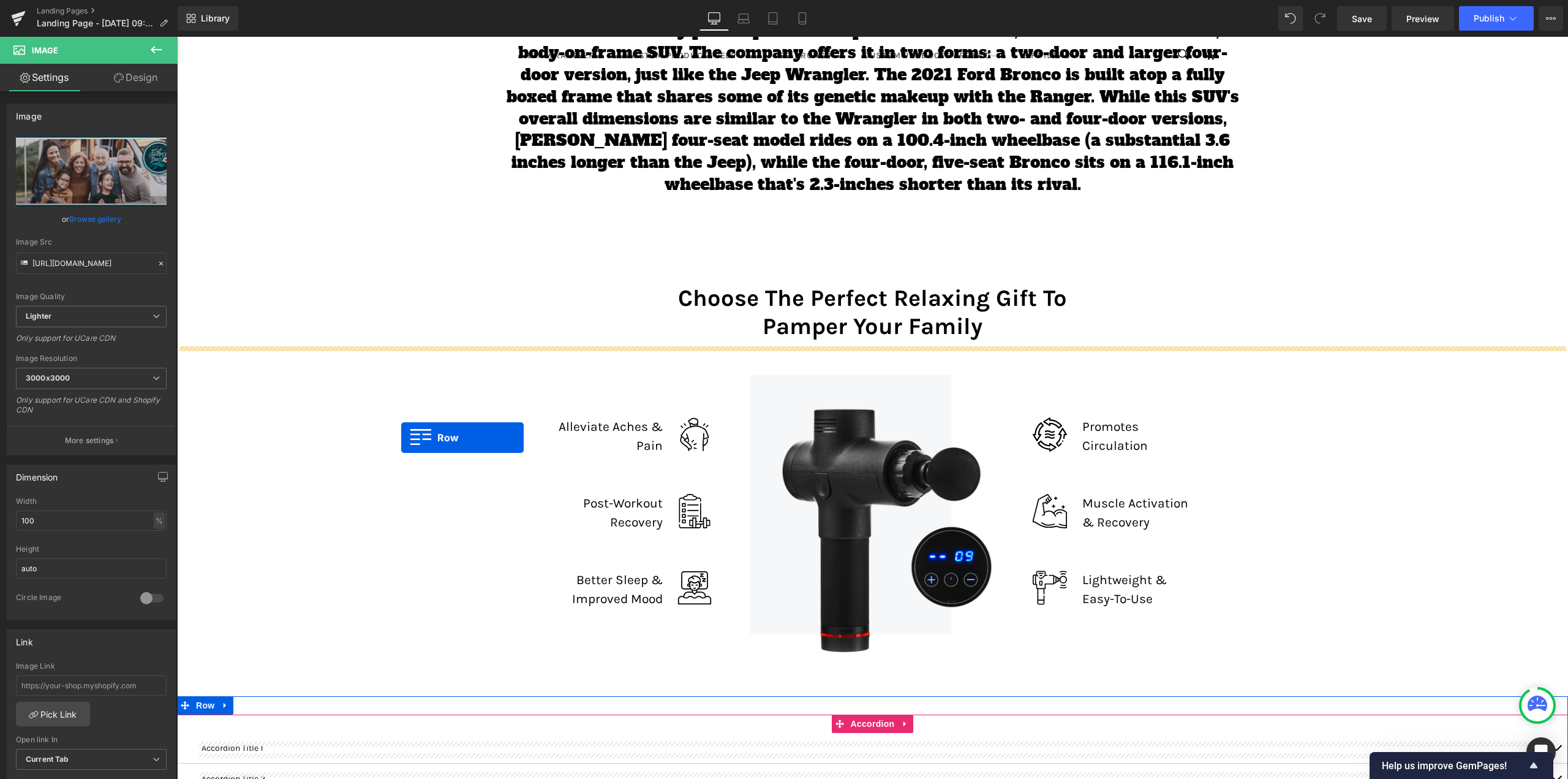
scroll to position [5988, 0]
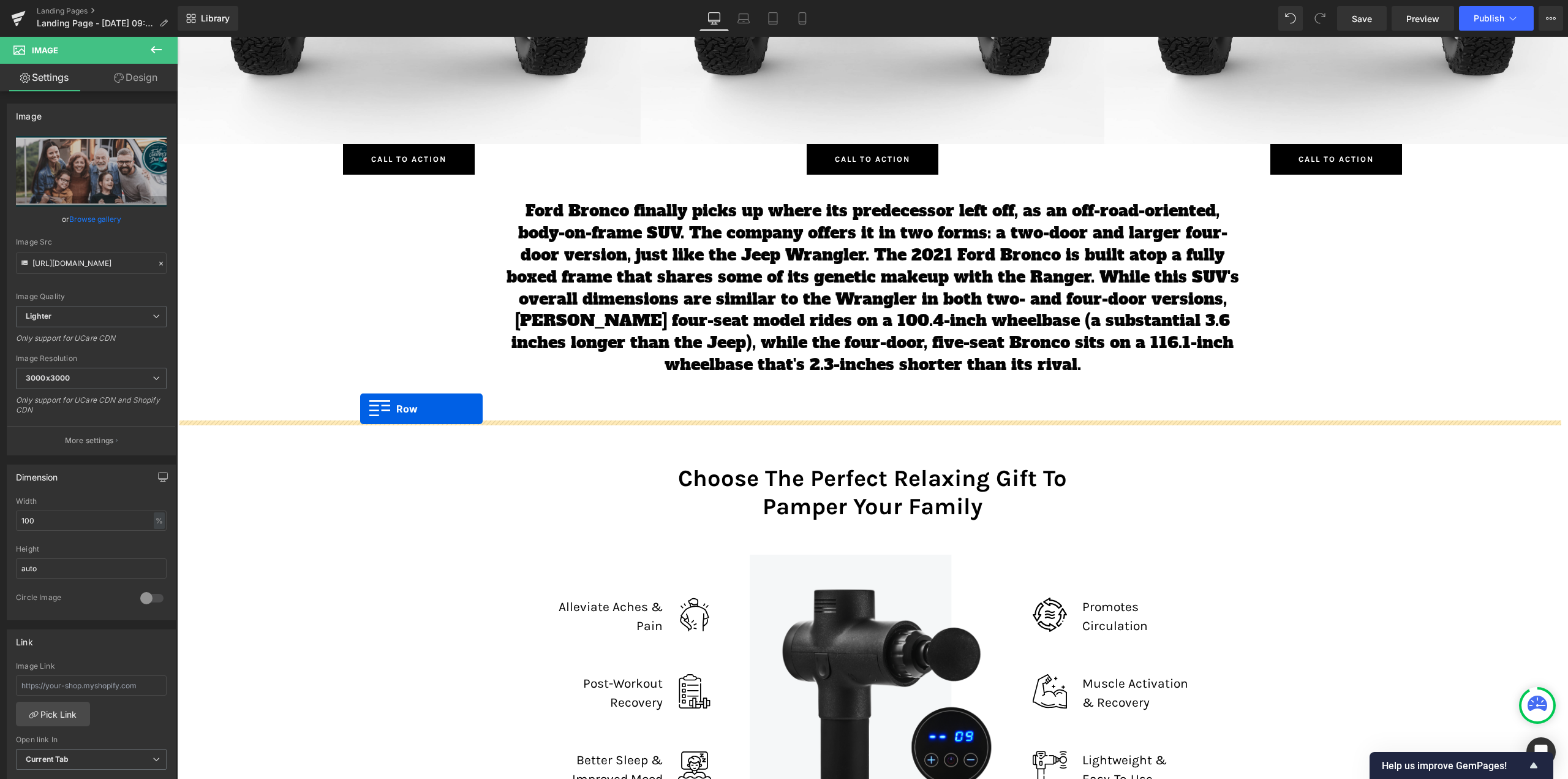
drag, startPoint x: 202, startPoint y: 304, endPoint x: 360, endPoint y: 409, distance: 189.7
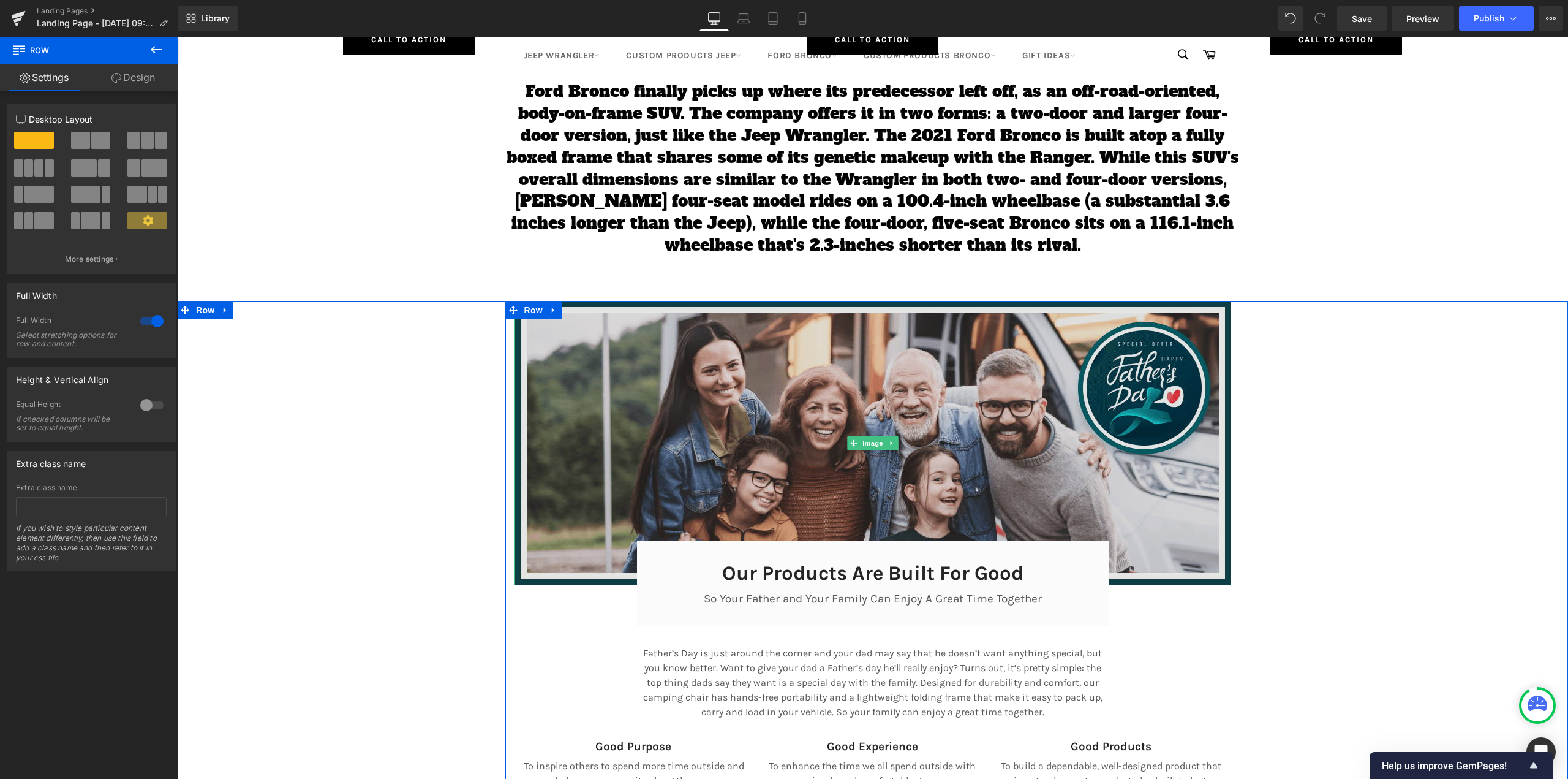
scroll to position [6111, 0]
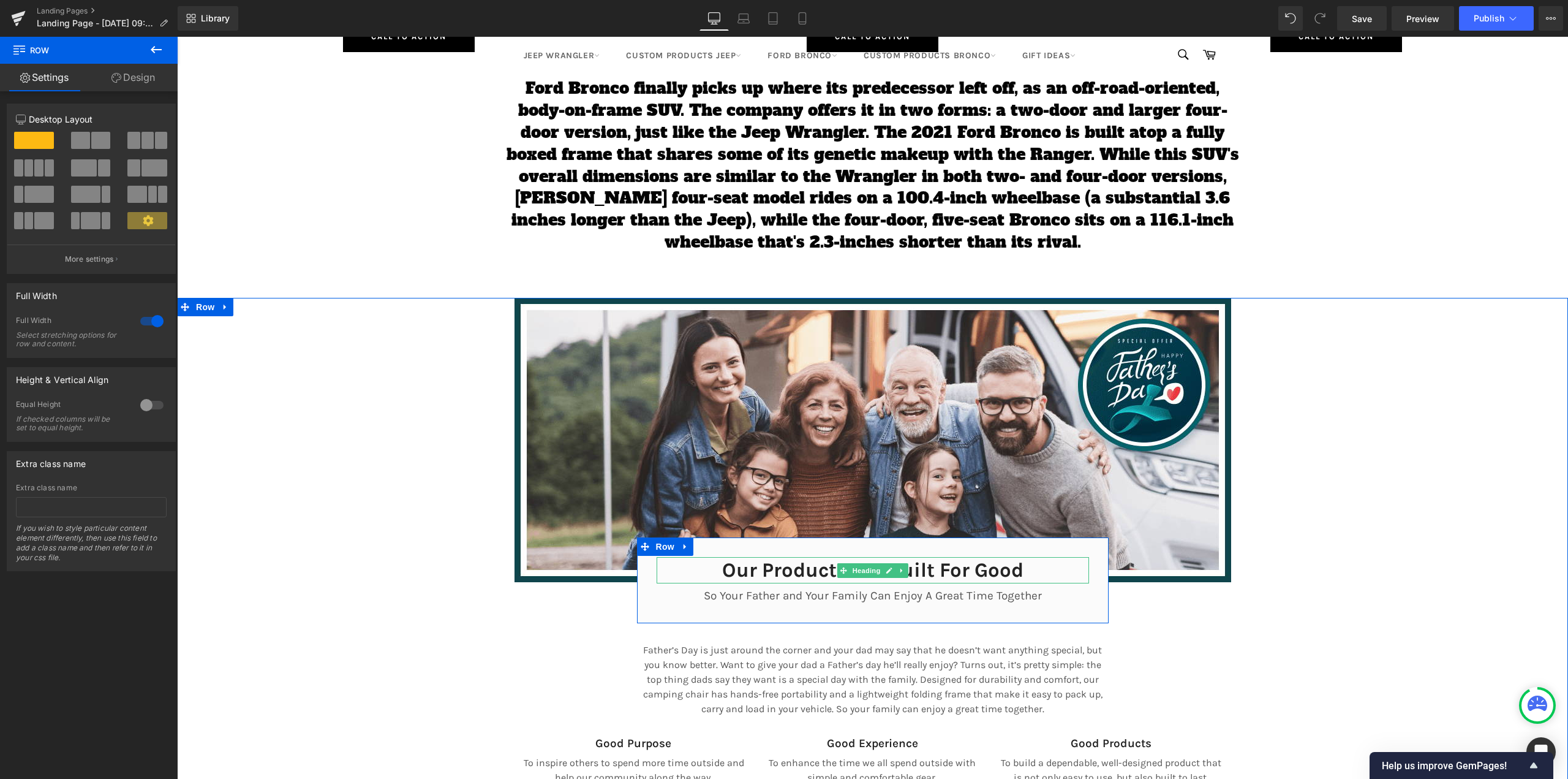
click at [911, 567] on h3 "Our Products Are Built For Good" at bounding box center [872, 570] width 433 height 27
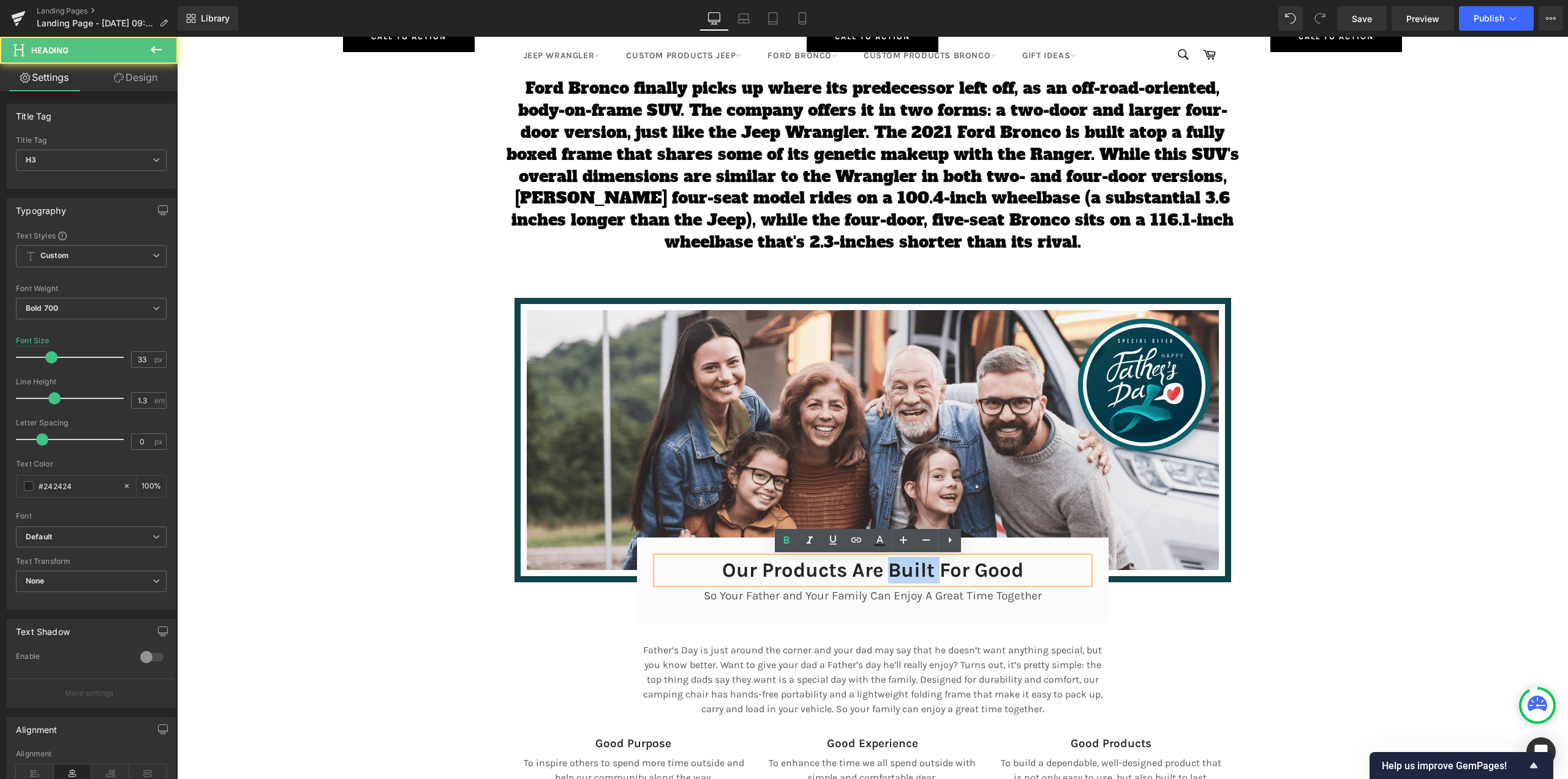
click at [910, 567] on h3 "Our Products Are Built For Good" at bounding box center [872, 570] width 433 height 27
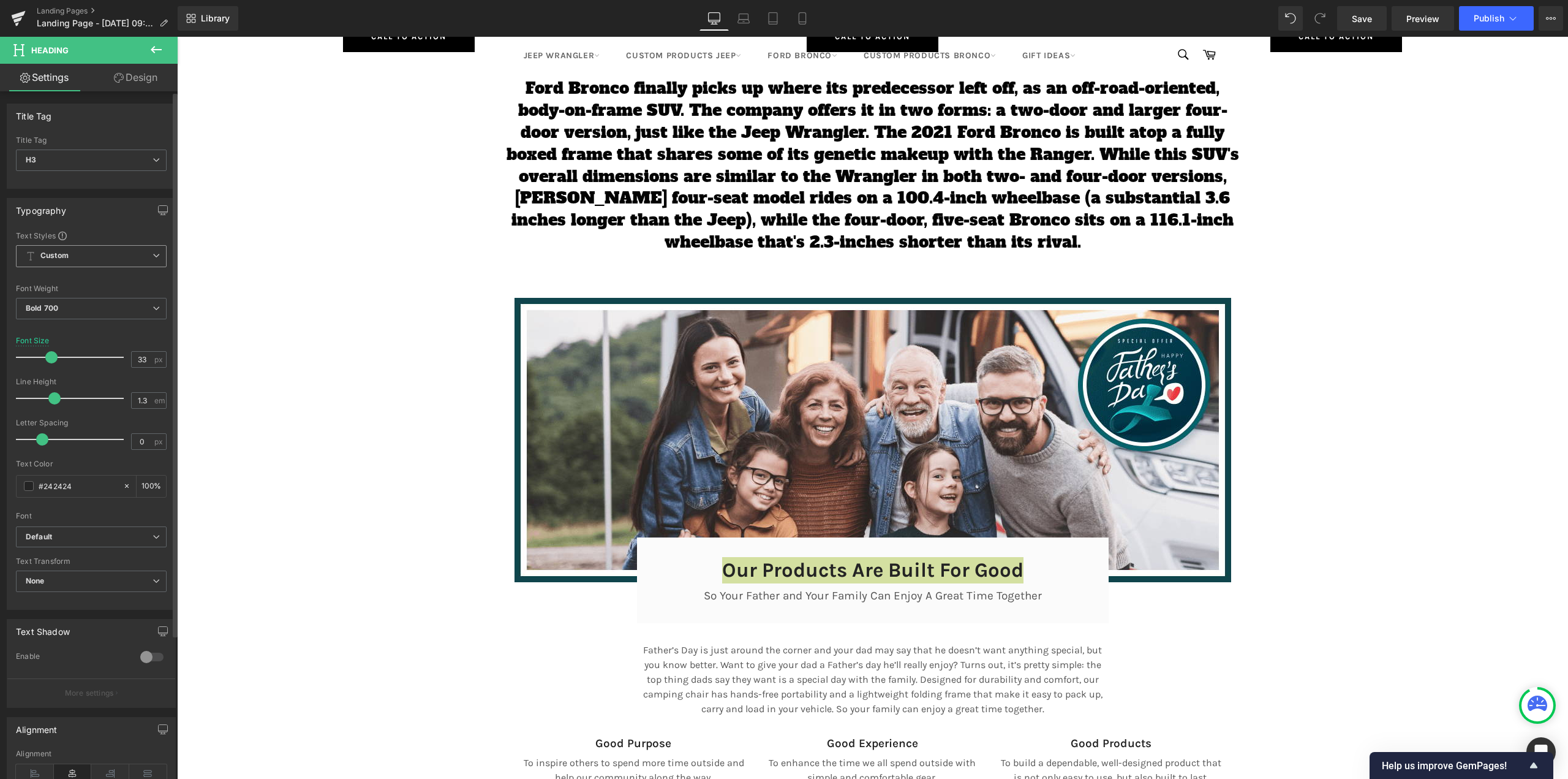
click at [113, 259] on span "Custom Setup Global Style" at bounding box center [91, 256] width 151 height 22
click at [114, 257] on span "Custom Setup Global Style" at bounding box center [88, 256] width 145 height 22
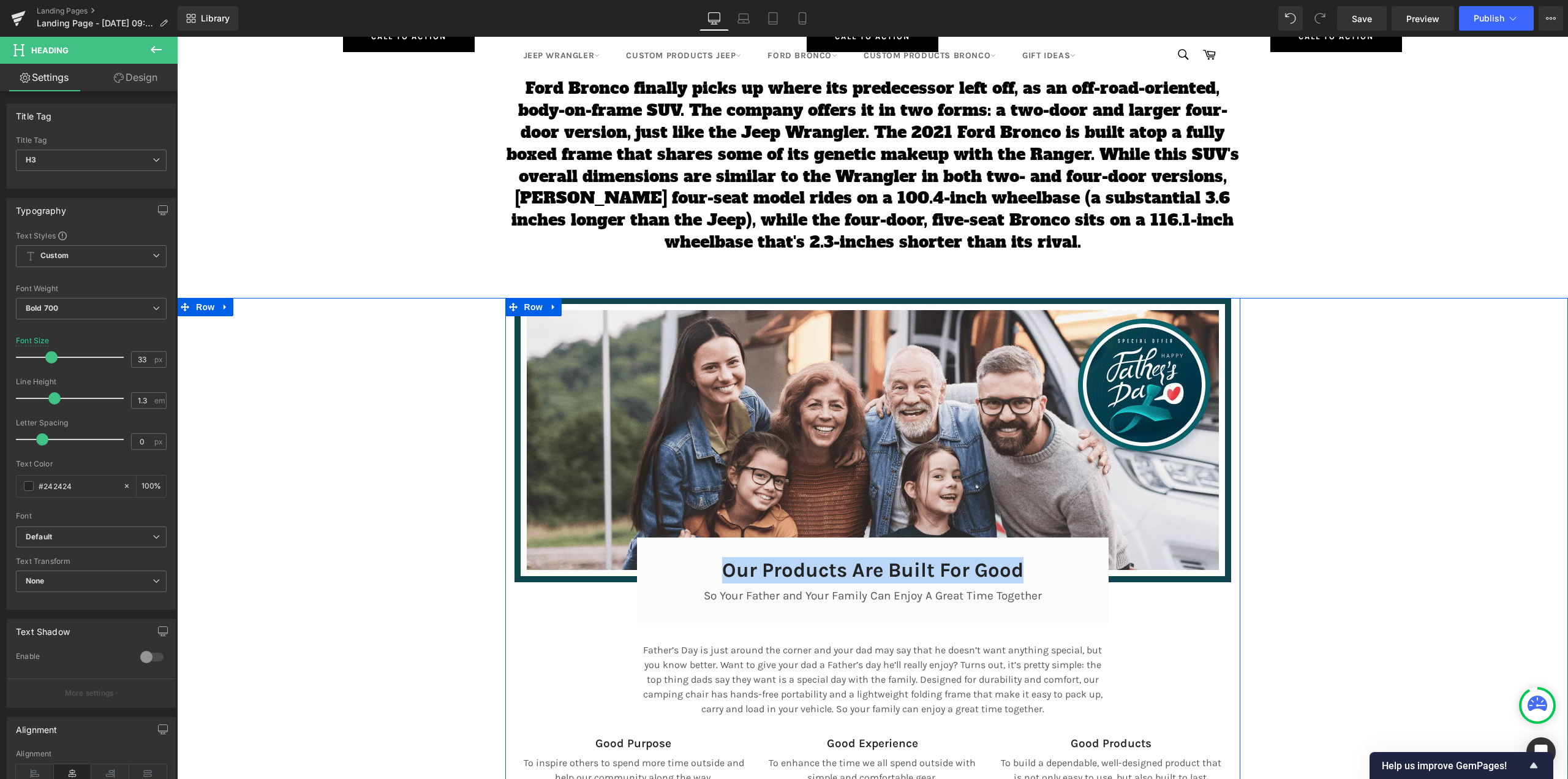
click at [771, 565] on h3 "Our Products Are Built For Good" at bounding box center [872, 570] width 433 height 27
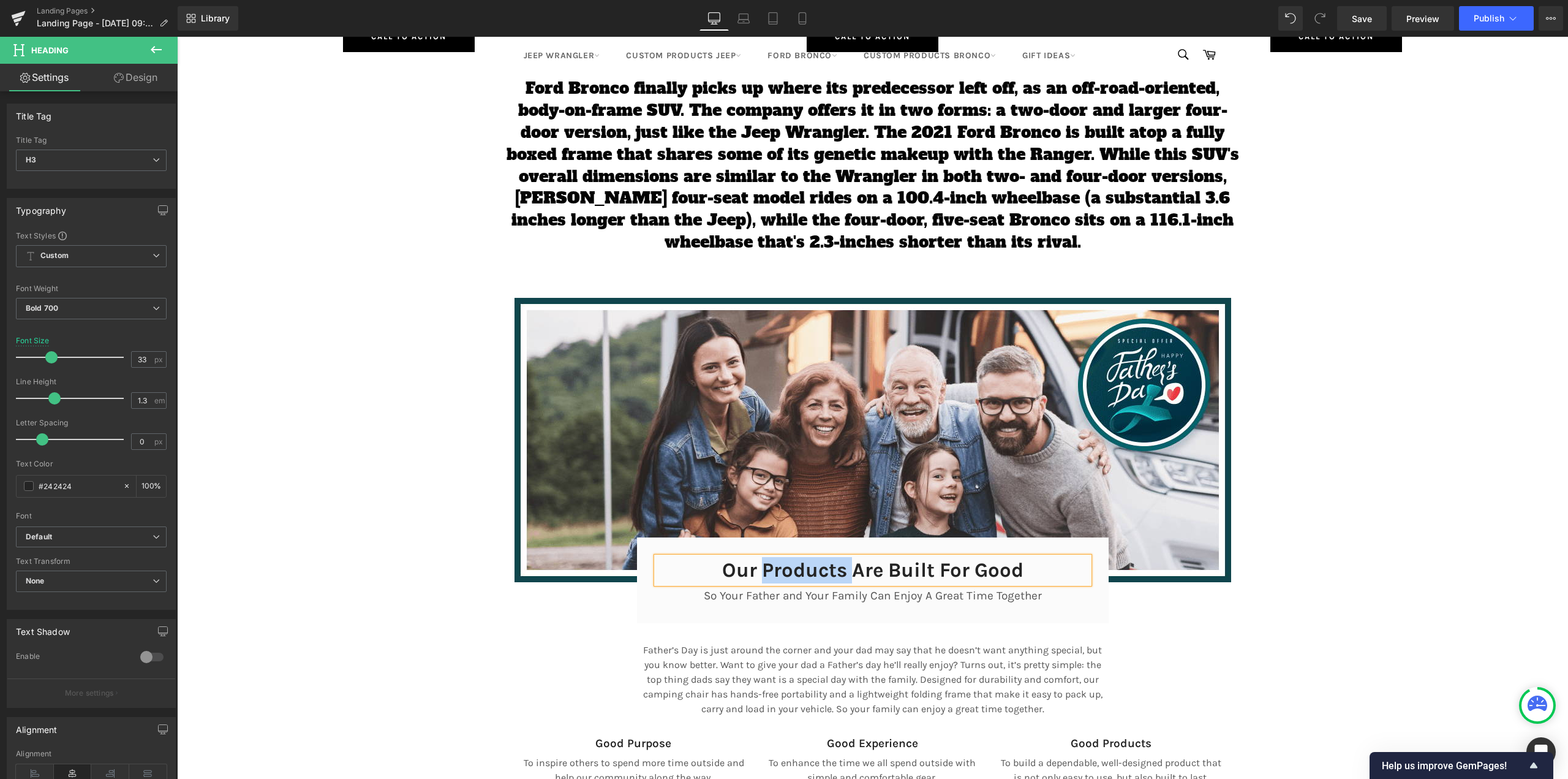
click at [771, 565] on h3 "Our Products Are Built For Good" at bounding box center [872, 570] width 433 height 27
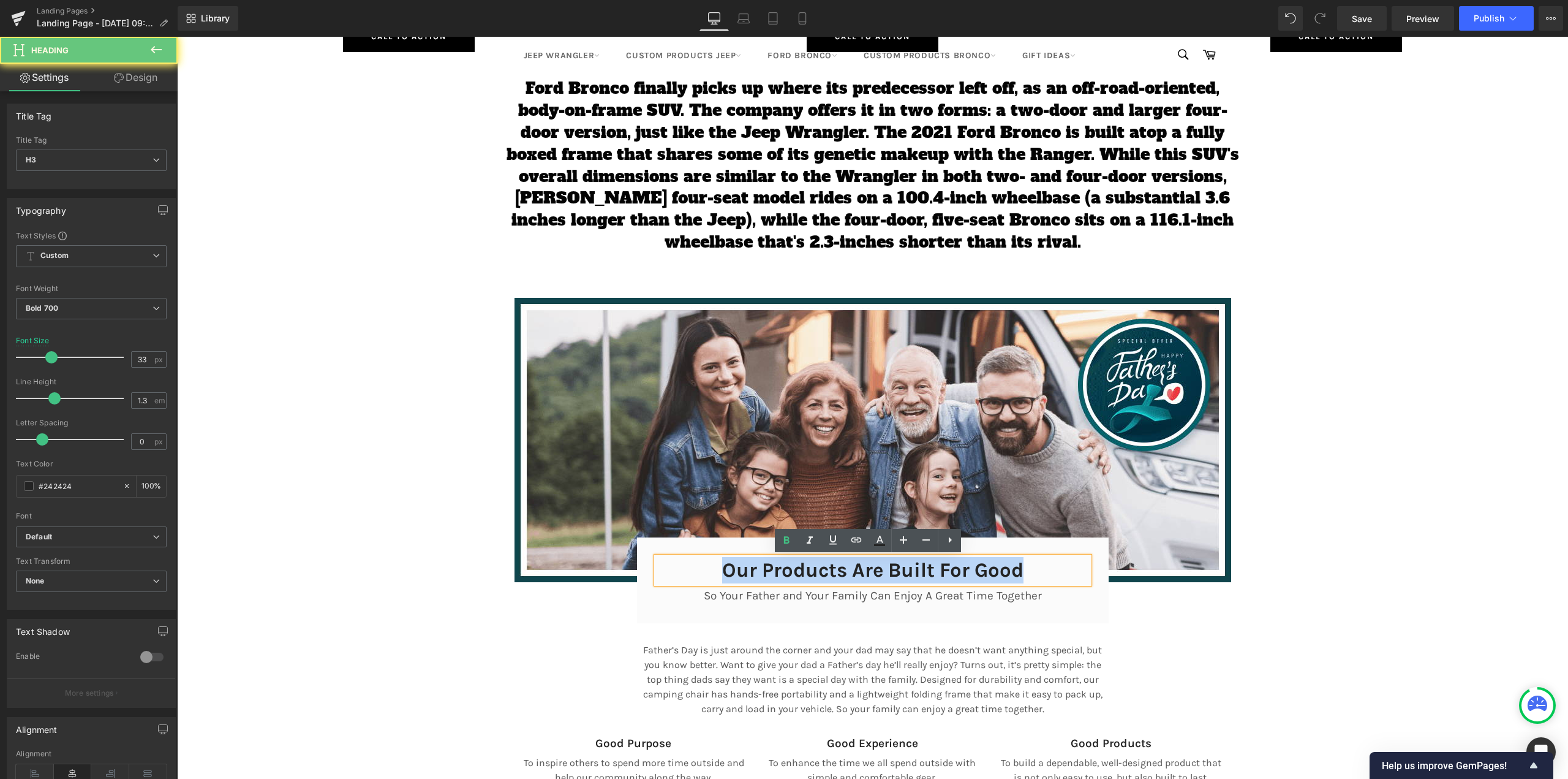
click at [771, 565] on h3 "Our Products Are Built For Good" at bounding box center [872, 570] width 433 height 27
click at [771, 569] on h3 "Our Products Are Built For Good" at bounding box center [872, 570] width 433 height 27
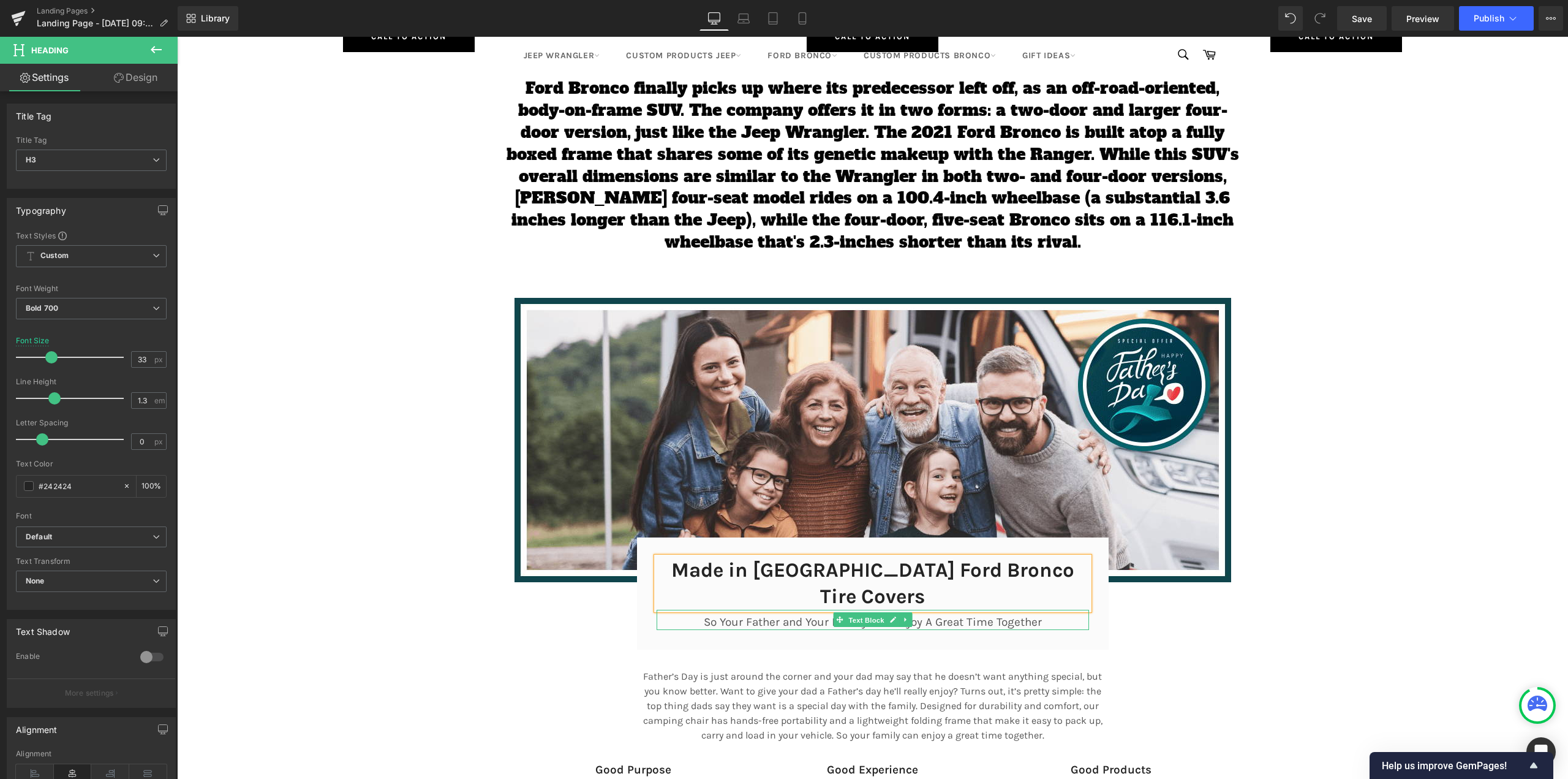
click at [871, 613] on span "Text Block" at bounding box center [865, 620] width 40 height 14
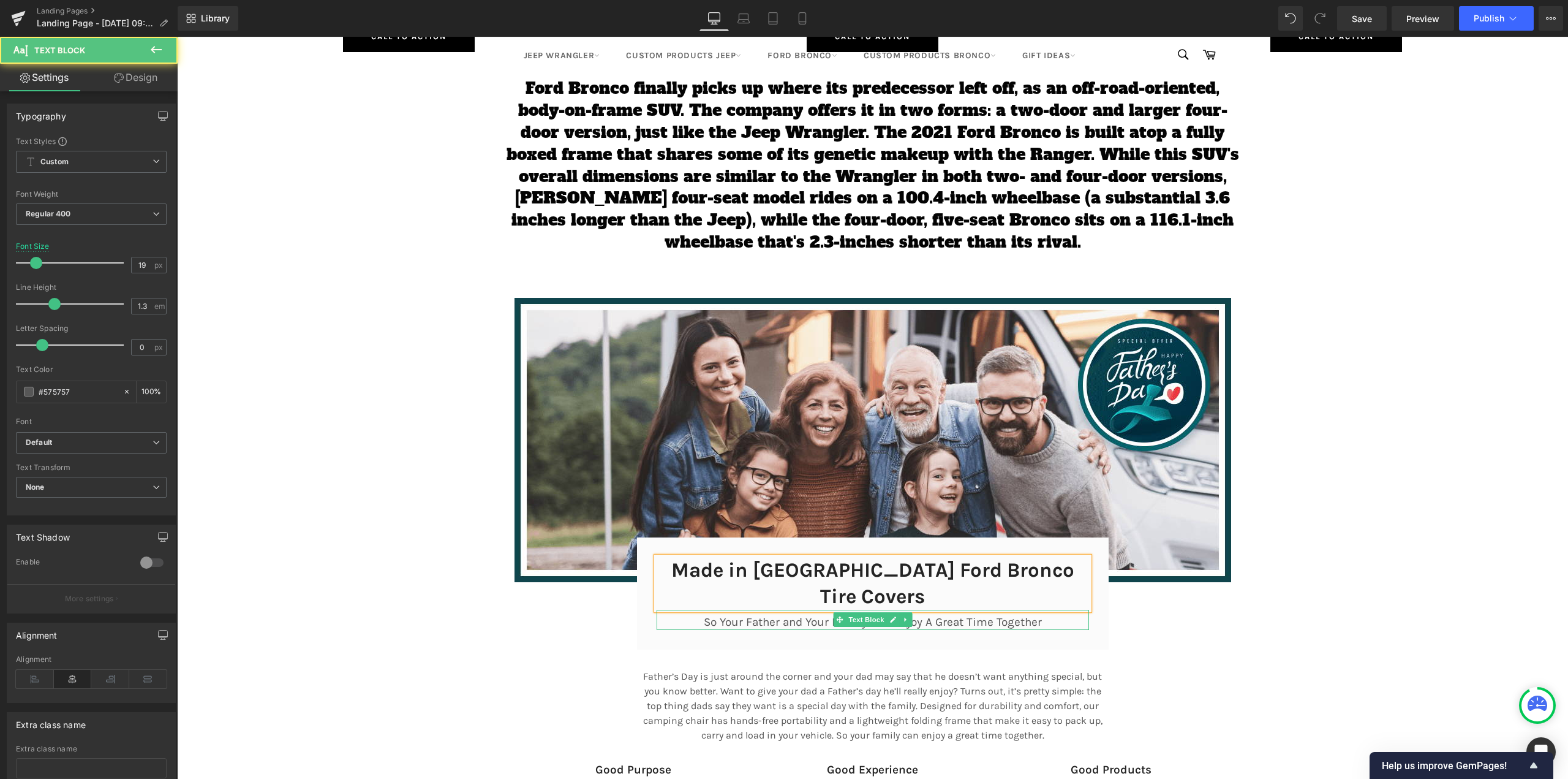
click at [794, 615] on p "So Your Father and Your Family Can Enjoy A Great Time Together" at bounding box center [872, 622] width 433 height 15
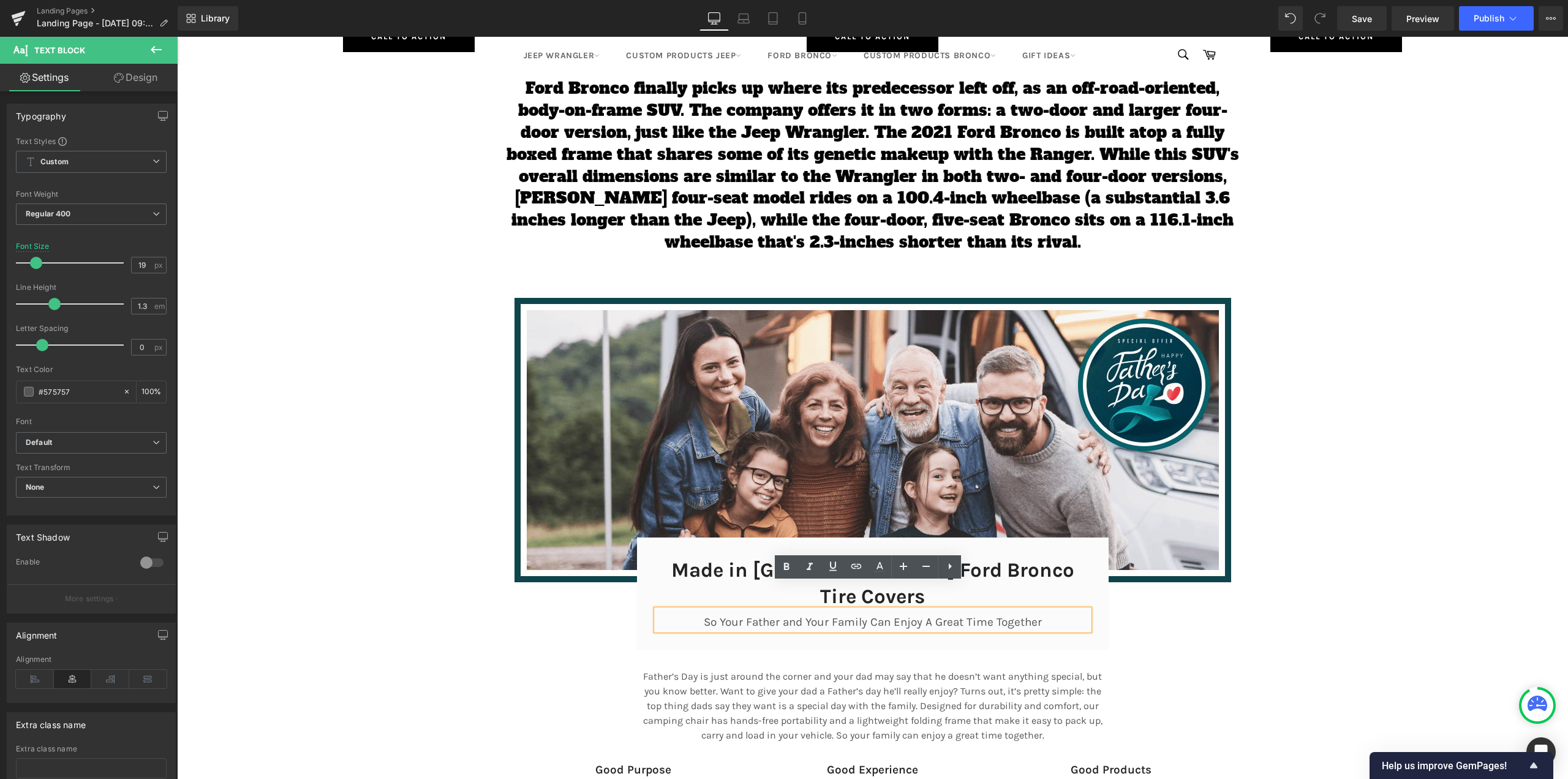
click at [177, 37] on div at bounding box center [177, 37] width 0 height 0
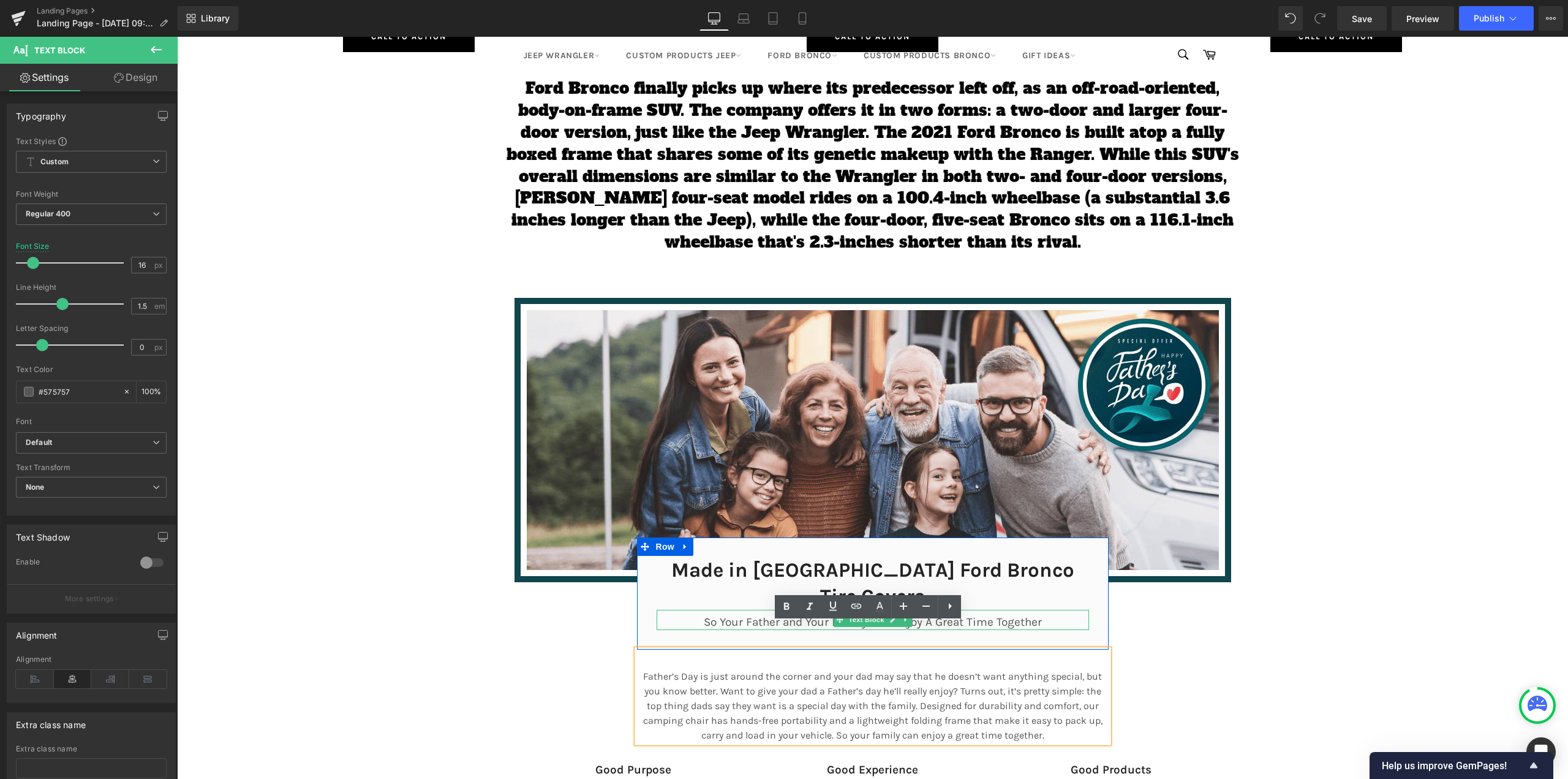
click at [731, 615] on p "So Your Father and Your Family Can Enjoy A Great Time Together" at bounding box center [872, 622] width 433 height 15
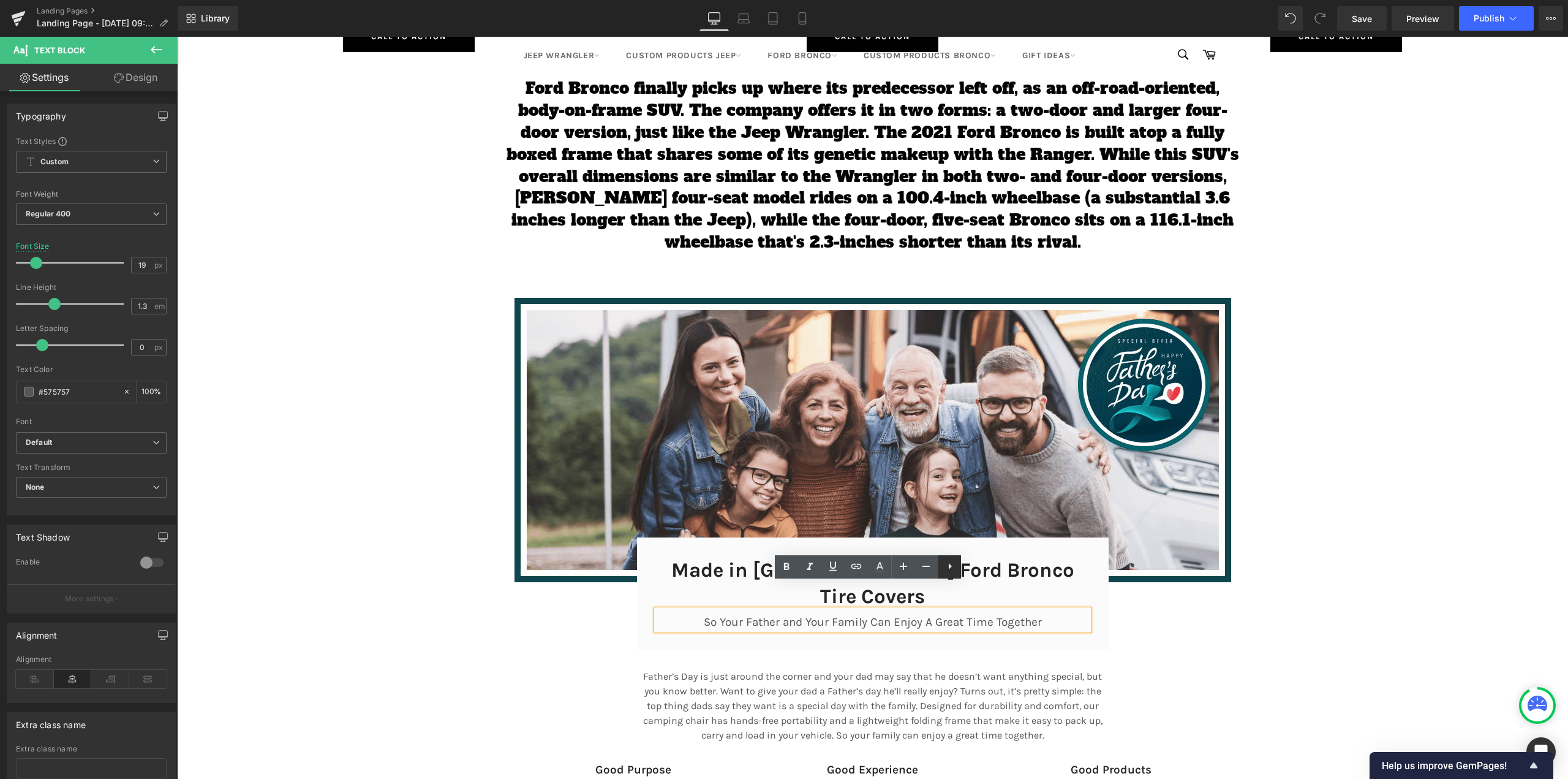
click at [951, 569] on icon at bounding box center [950, 566] width 14 height 14
click at [971, 617] on div "Made in [GEOGRAPHIC_DATA] Ford Bronco Tire Covers Heading So Your Father and Yo…" at bounding box center [872, 593] width 472 height 112
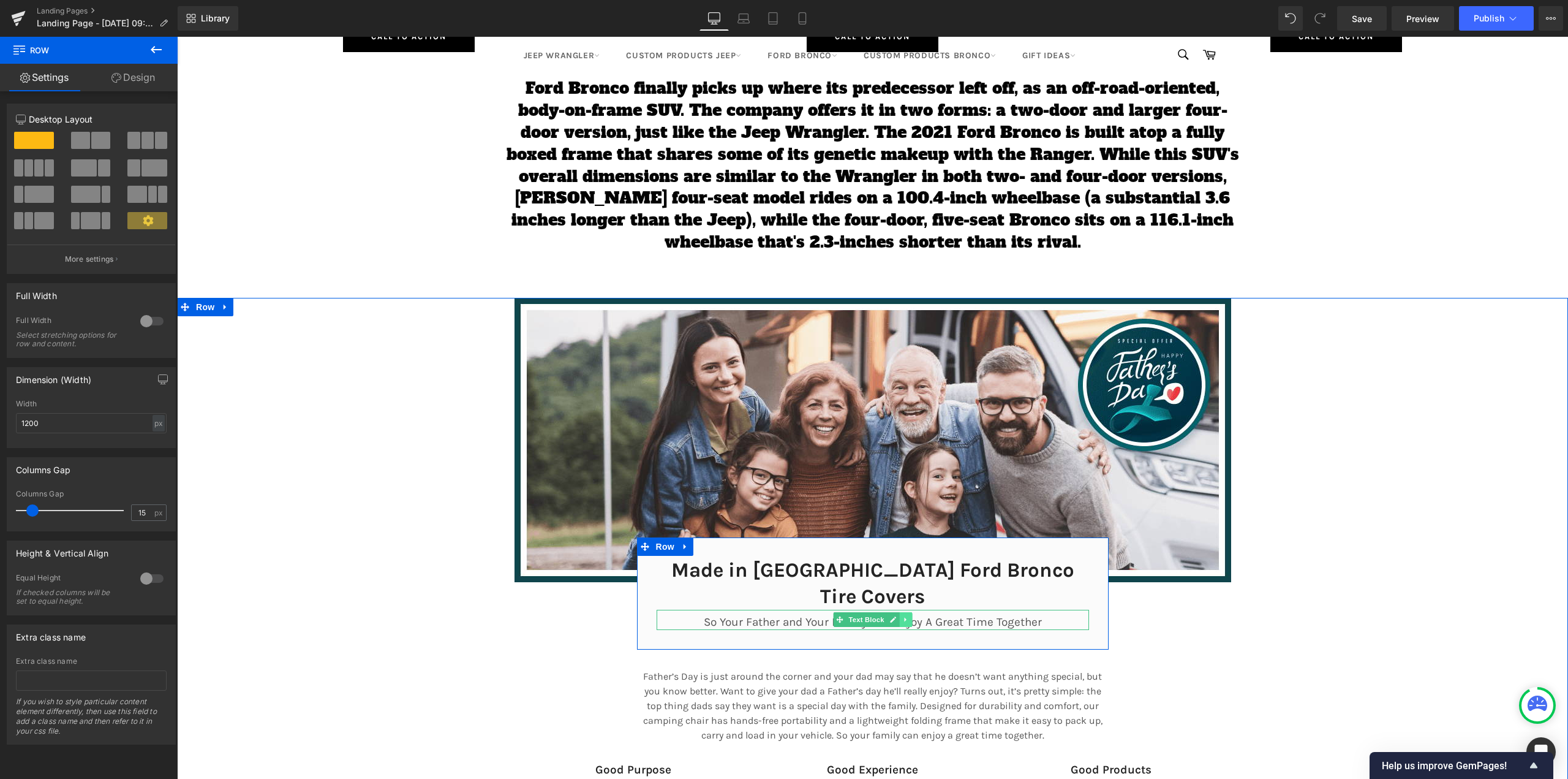
click at [902, 616] on icon at bounding box center [905, 619] width 7 height 7
click at [908, 616] on icon at bounding box center [912, 619] width 7 height 7
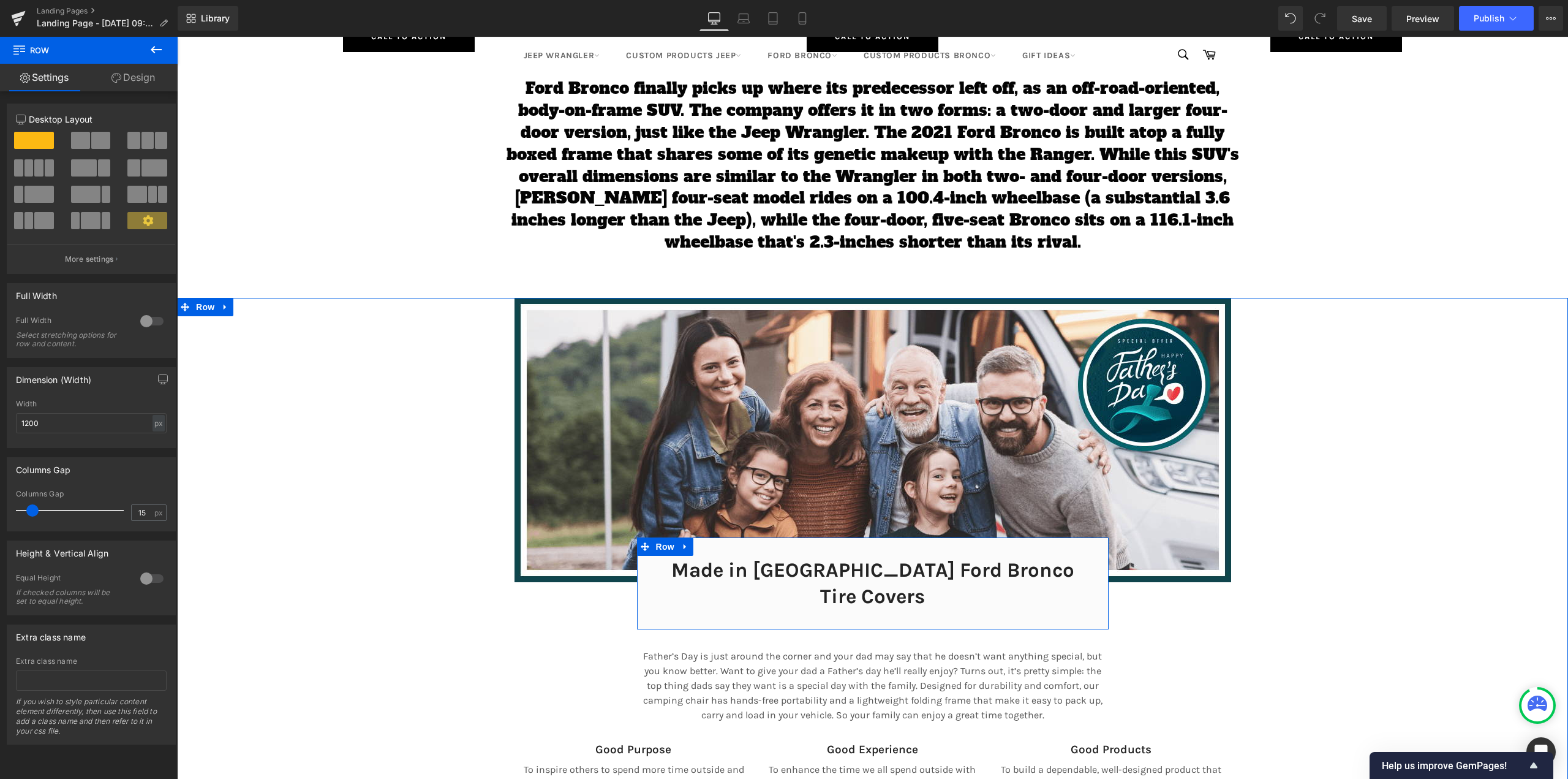
scroll to position [8043, 1382]
drag, startPoint x: 769, startPoint y: 601, endPoint x: 771, endPoint y: 585, distance: 16.1
click at [771, 585] on div "Made in [GEOGRAPHIC_DATA] Ford Bronco Tire Covers Heading Row Row" at bounding box center [872, 583] width 472 height 92
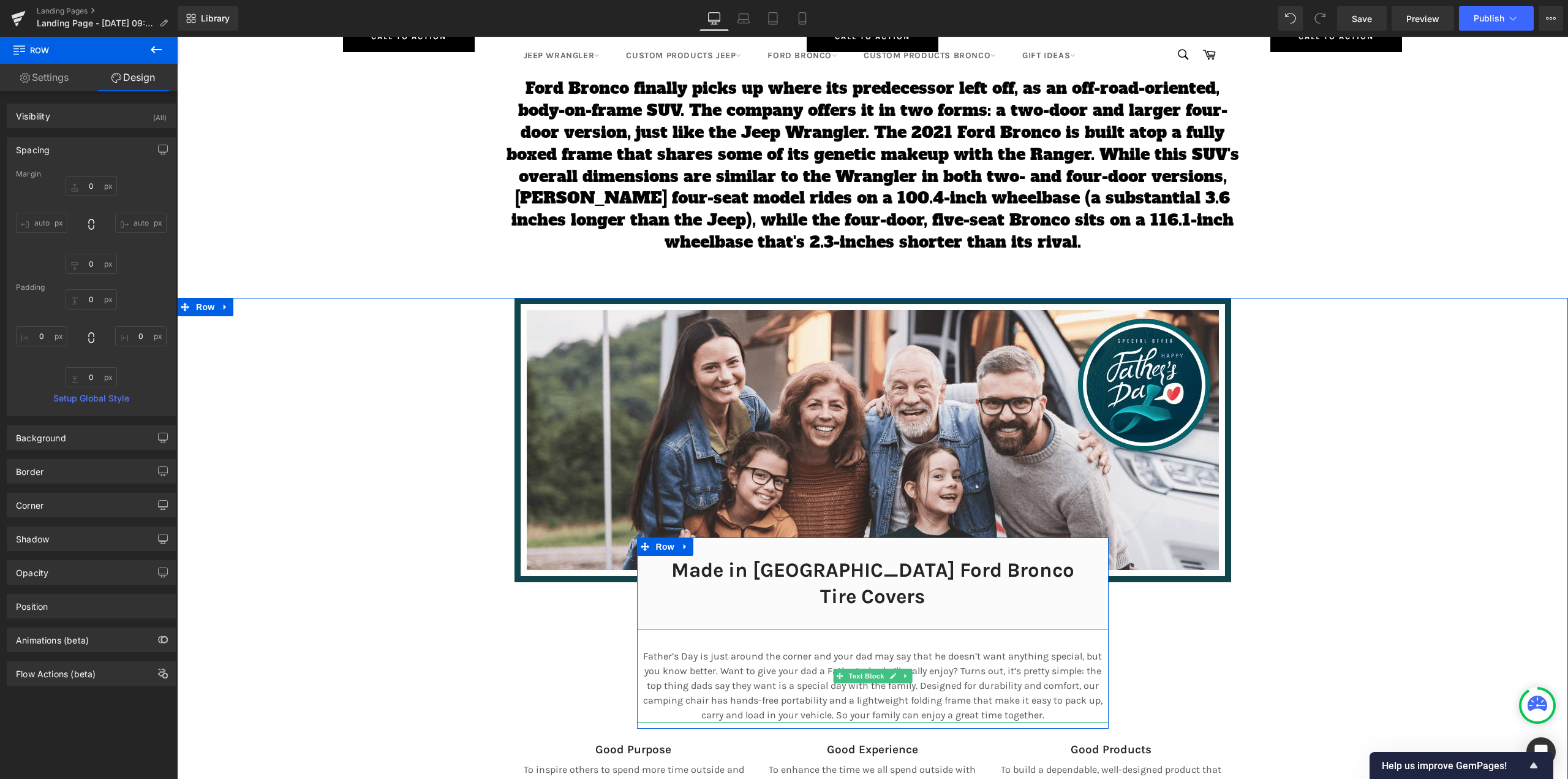
click at [790, 649] on p "Father’s Day is just around the corner and your dad may say that he doesn’t wan…" at bounding box center [872, 685] width 472 height 73
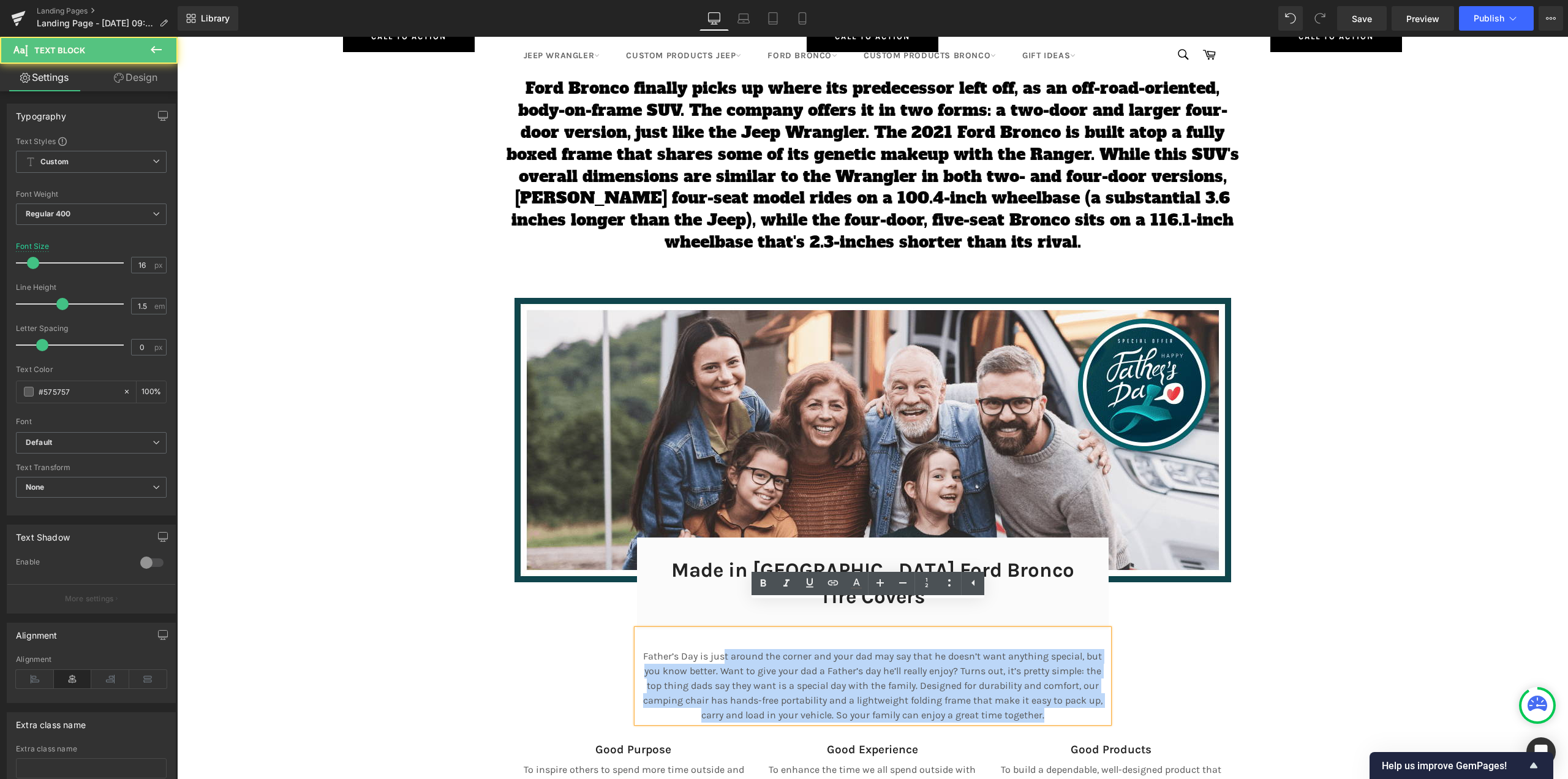
drag, startPoint x: 1046, startPoint y: 688, endPoint x: 718, endPoint y: 631, distance: 332.9
click at [719, 649] on p "Father’s Day is just around the corner and your dad may say that he doesn’t wan…" at bounding box center [872, 685] width 472 height 73
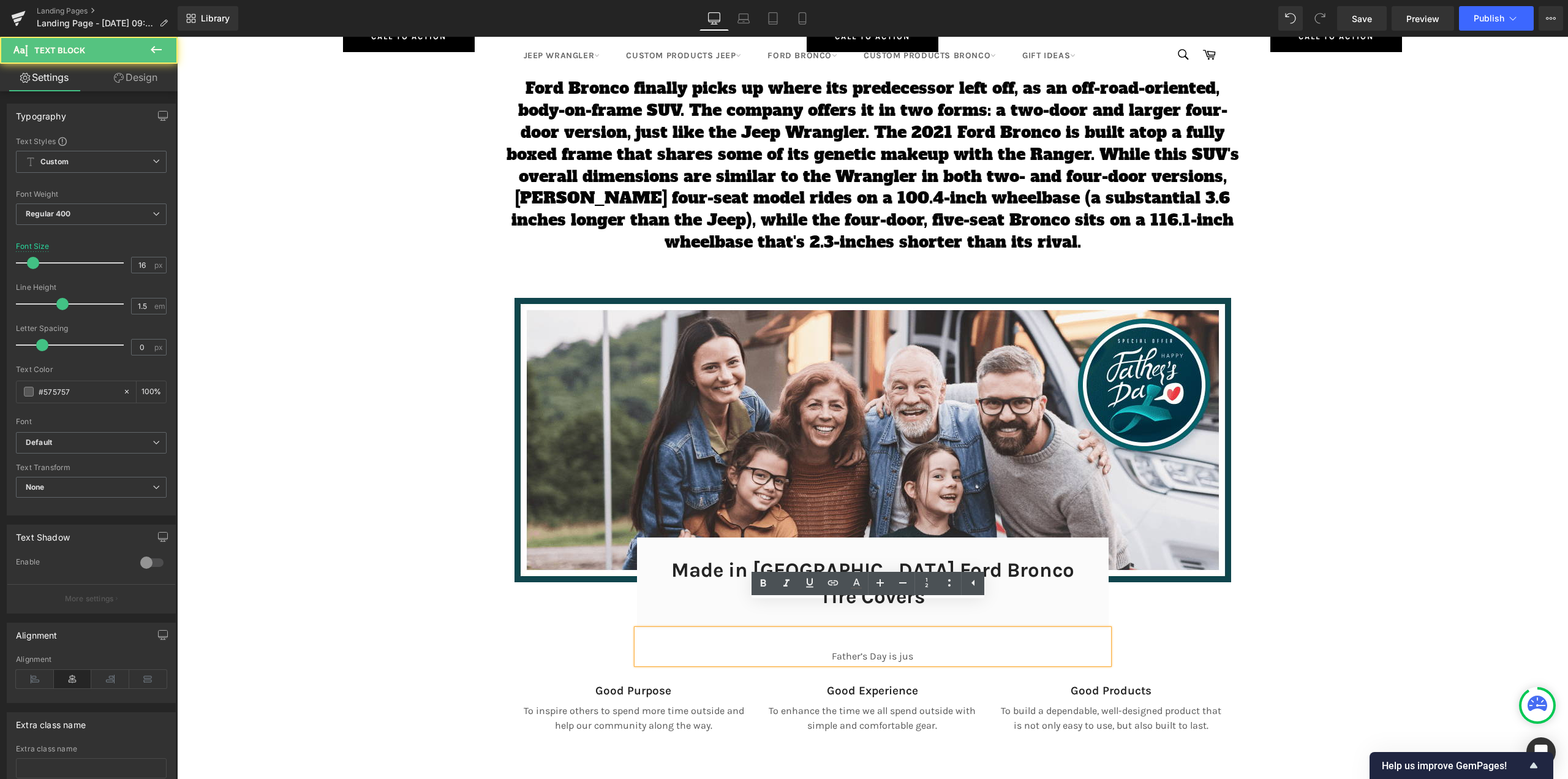
scroll to position [7984, 1382]
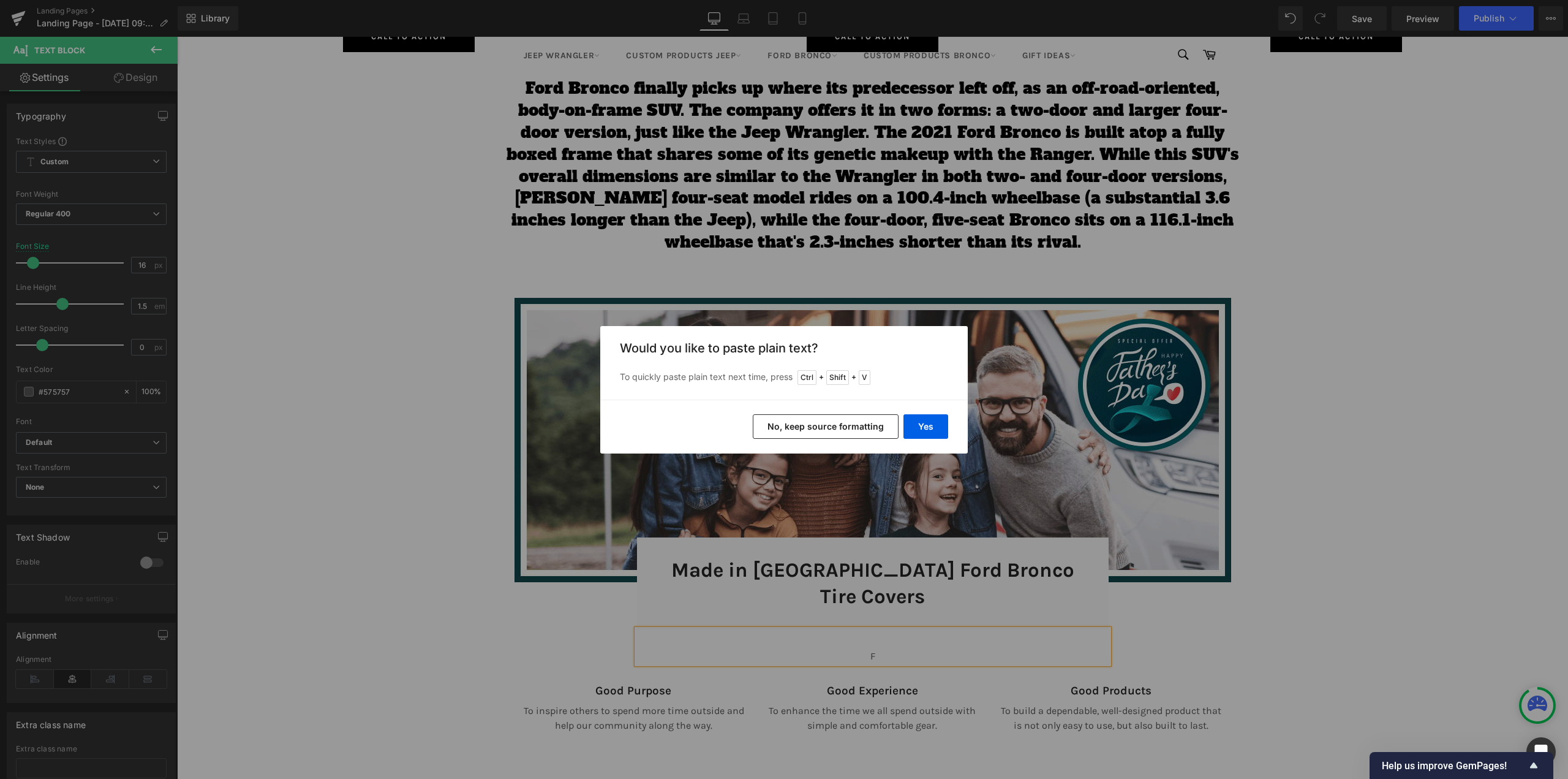
click at [796, 425] on button "No, keep source formatting" at bounding box center [825, 426] width 145 height 24
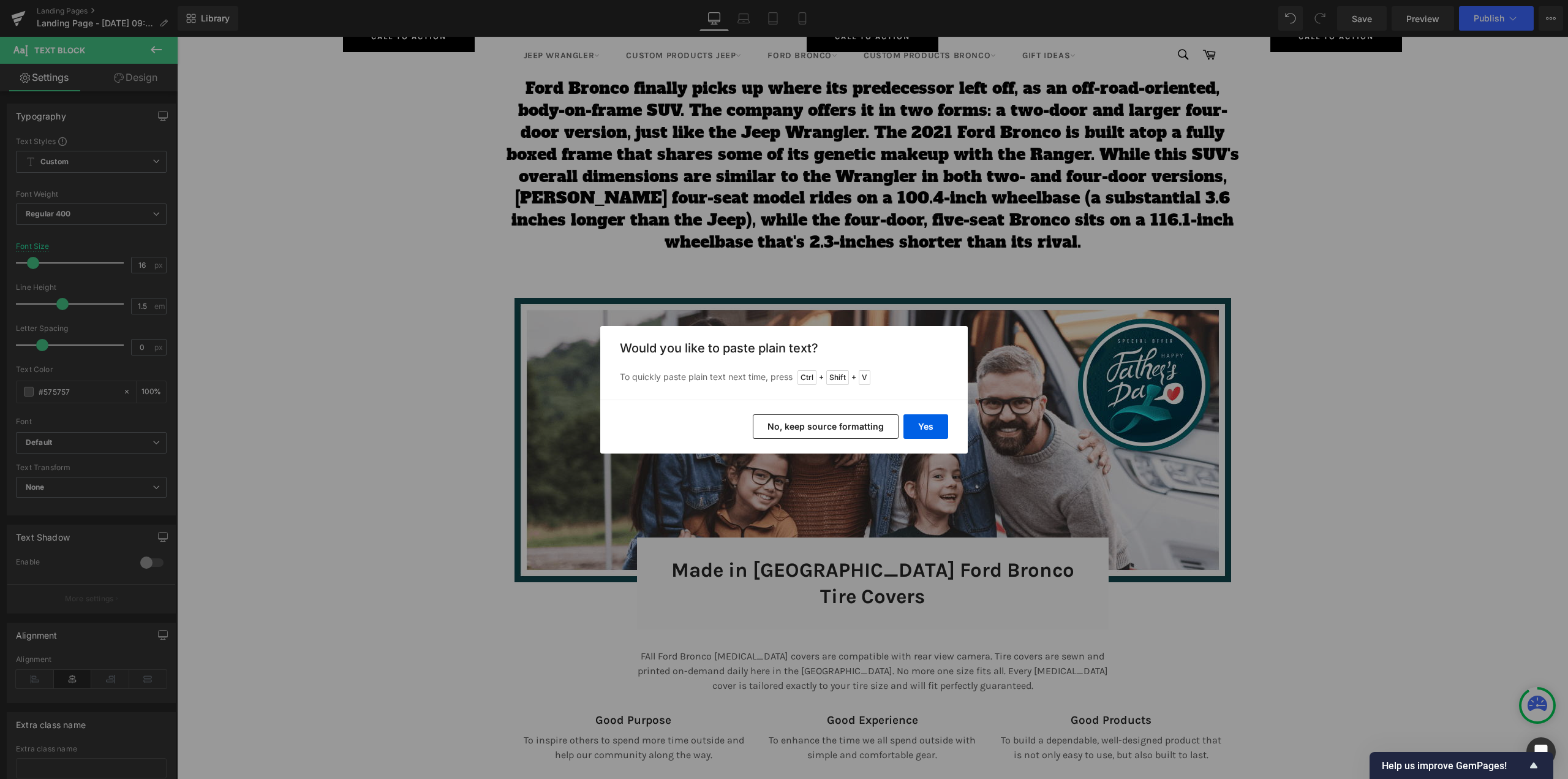
scroll to position [8013, 1382]
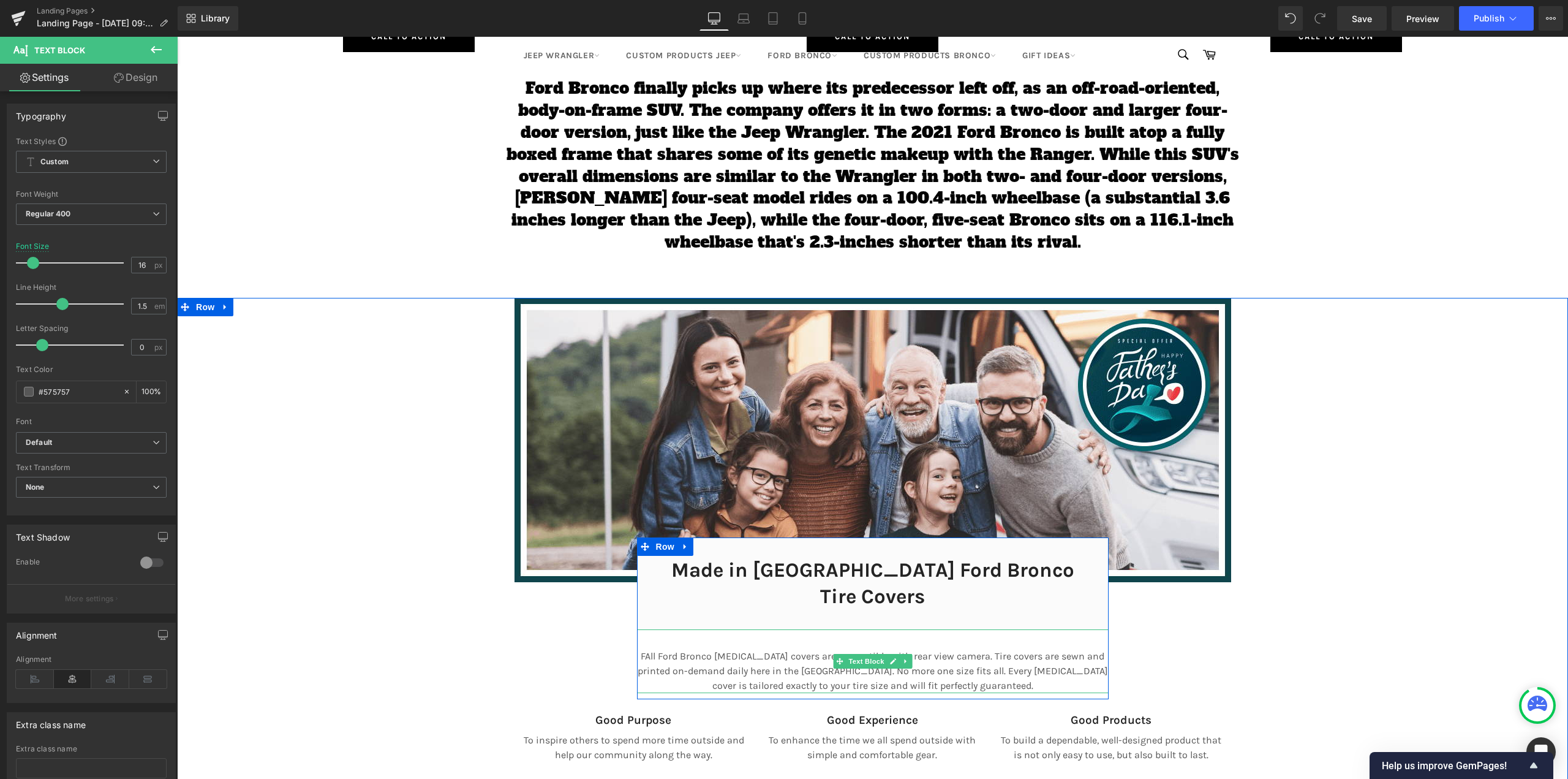
click at [640, 649] on p "F All Ford Bronco [MEDICAL_DATA] covers are compatible with rear view camera. T…" at bounding box center [872, 670] width 472 height 44
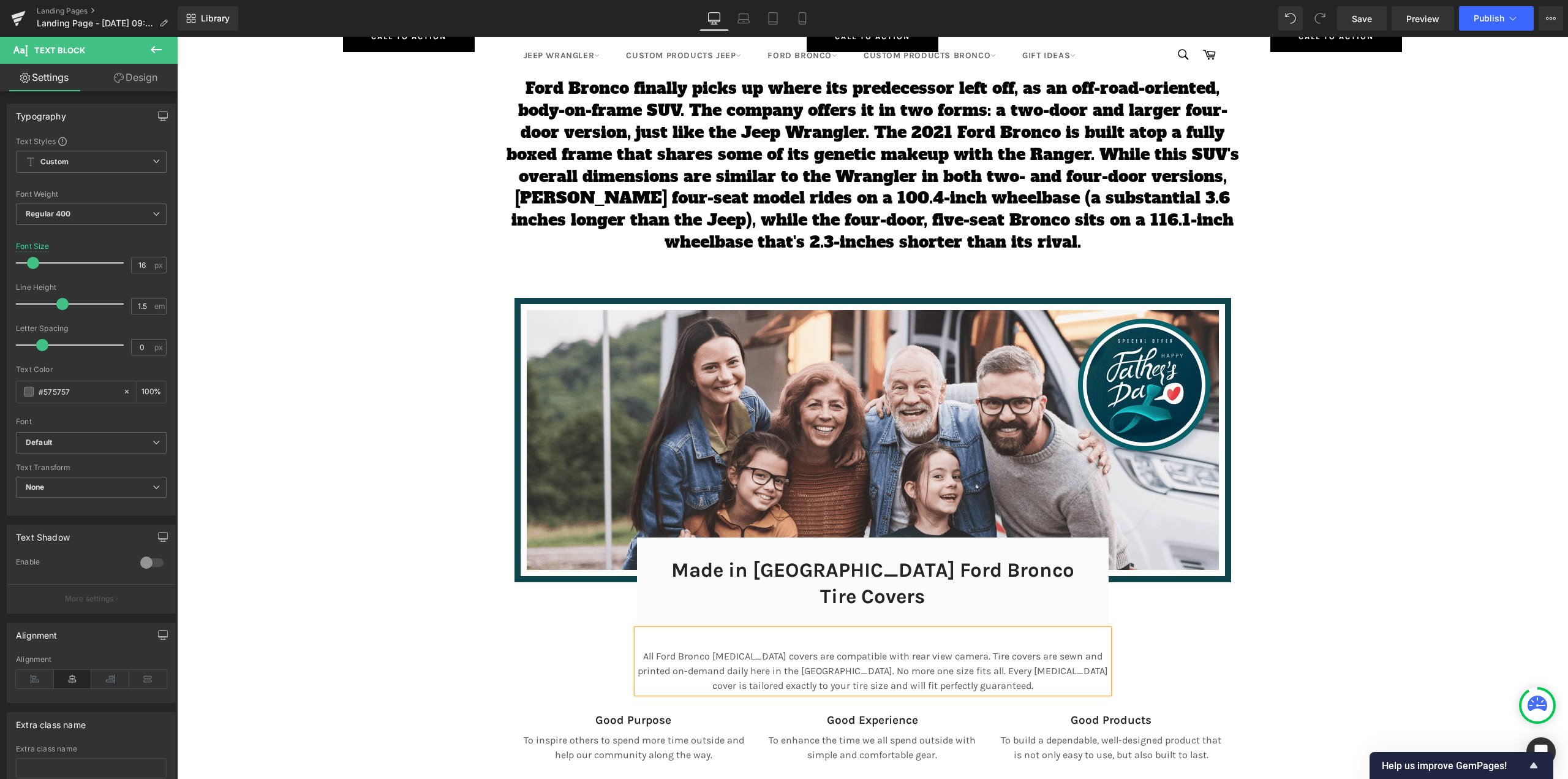
click at [532, 632] on div "Image Made in [GEOGRAPHIC_DATA] Ford Bronco Tire Covers Heading Row Row All For…" at bounding box center [872, 533] width 735 height 470
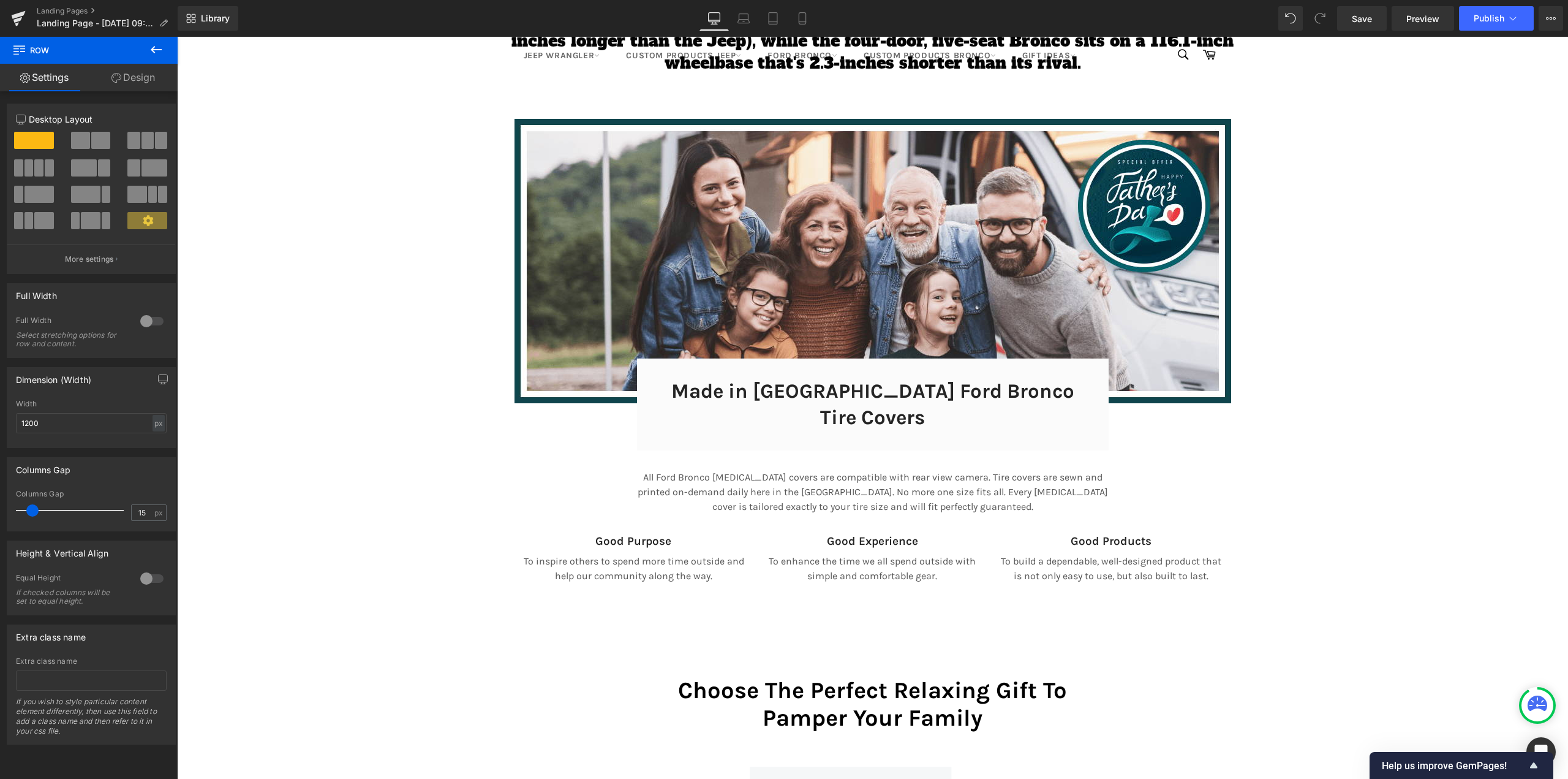
scroll to position [6356, 0]
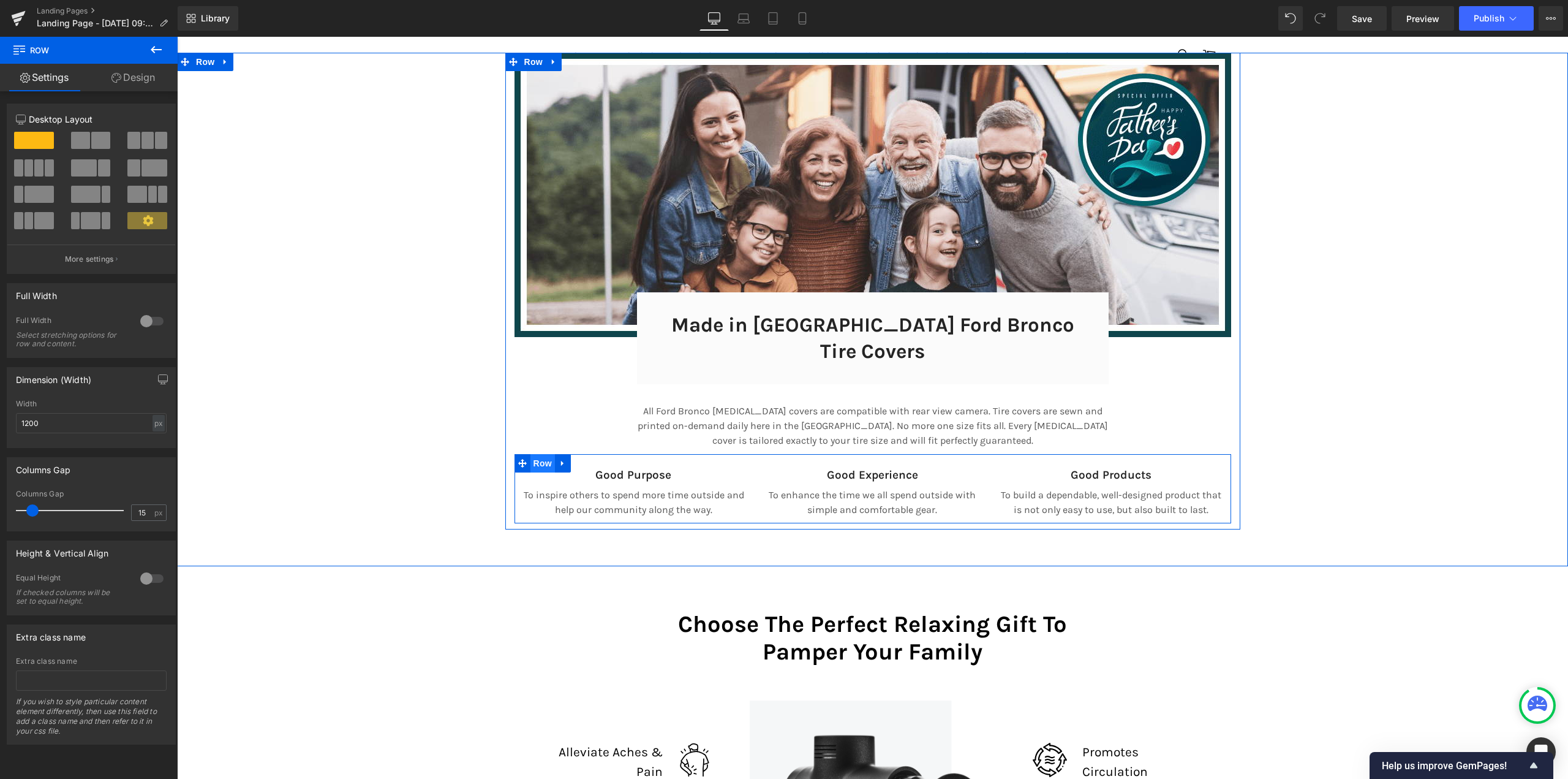
click at [537, 454] on span "Row" at bounding box center [542, 463] width 24 height 19
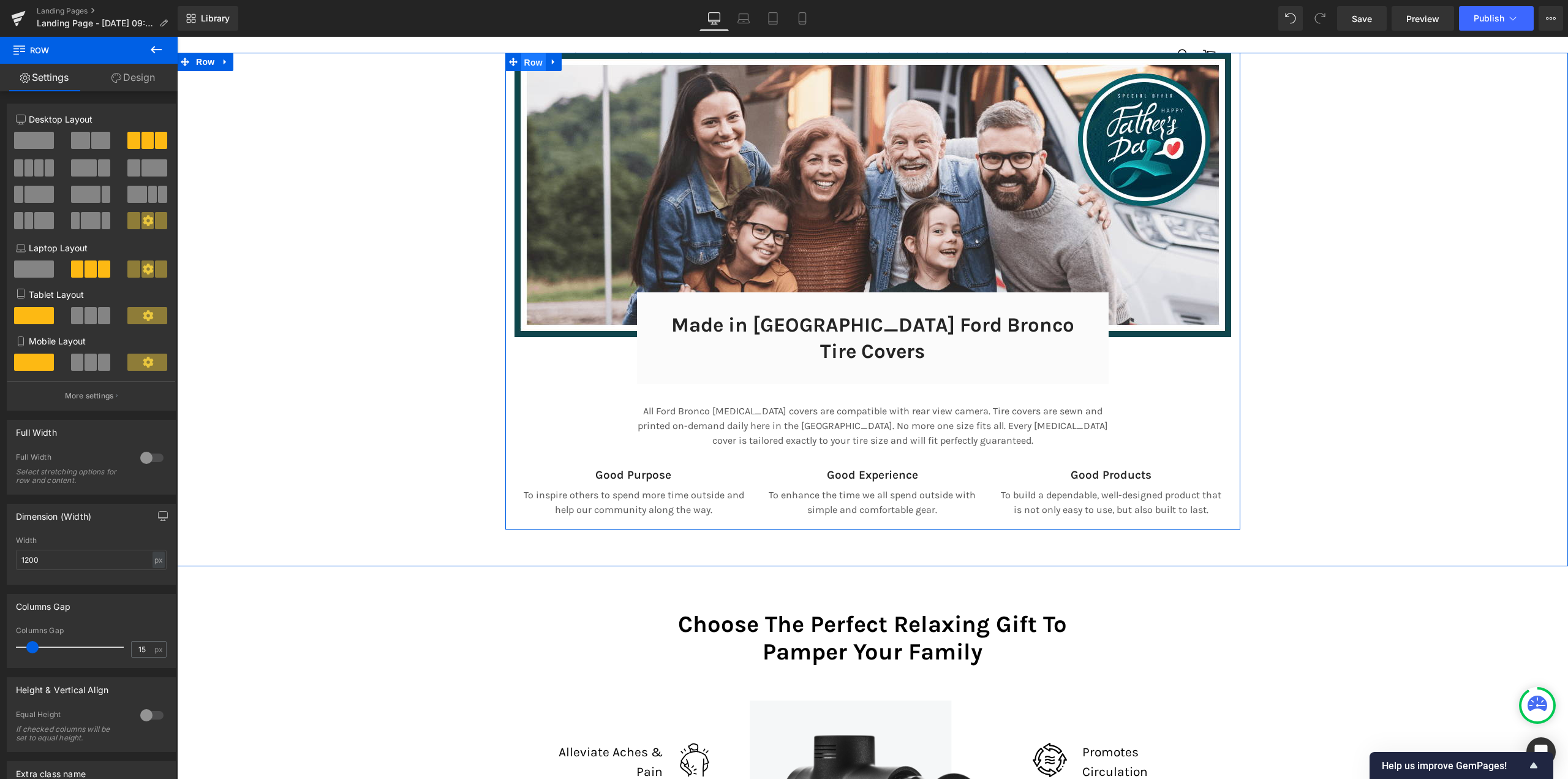
click at [524, 60] on span "Row" at bounding box center [532, 62] width 24 height 19
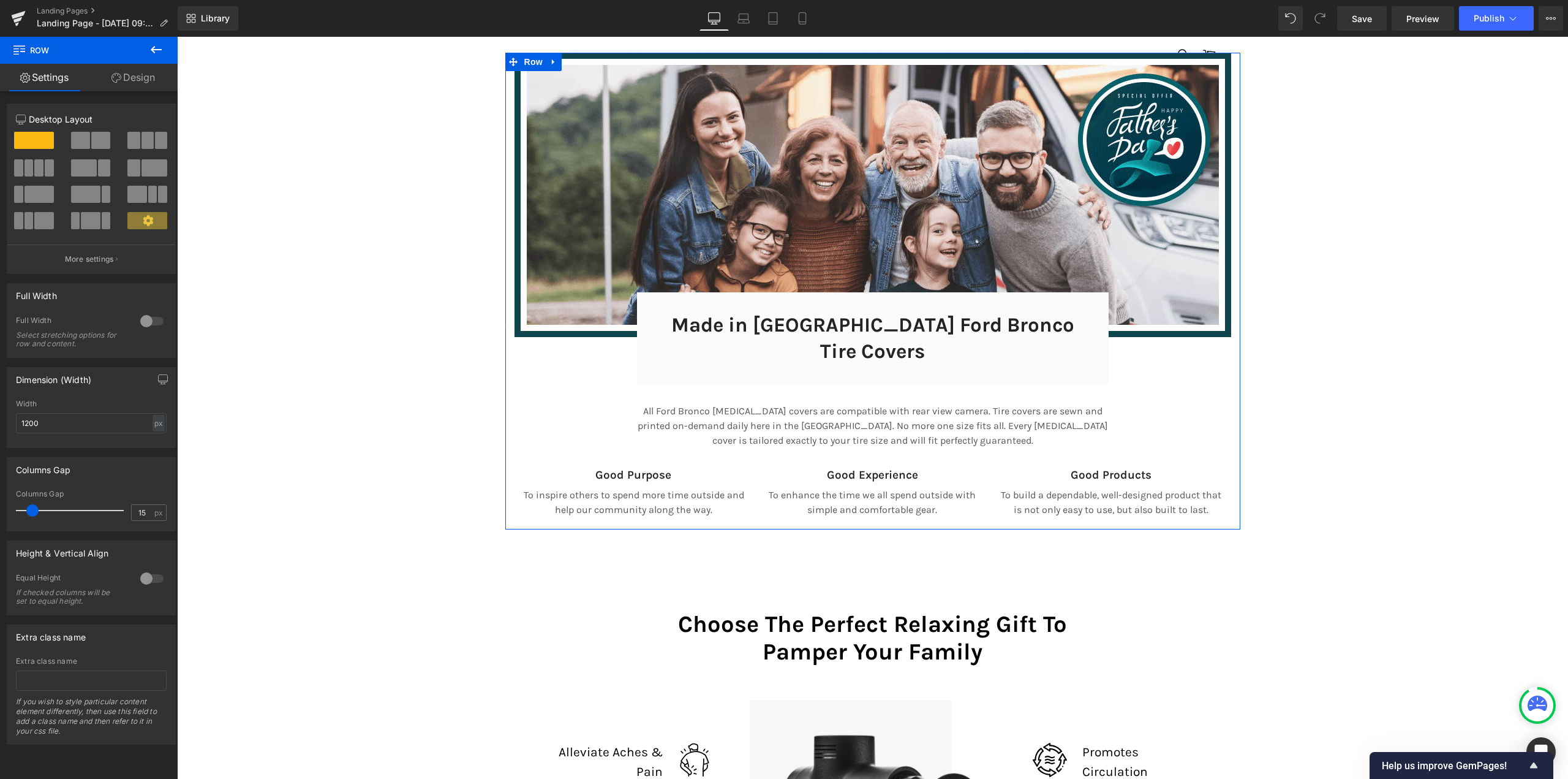
click at [145, 319] on div at bounding box center [152, 321] width 29 height 20
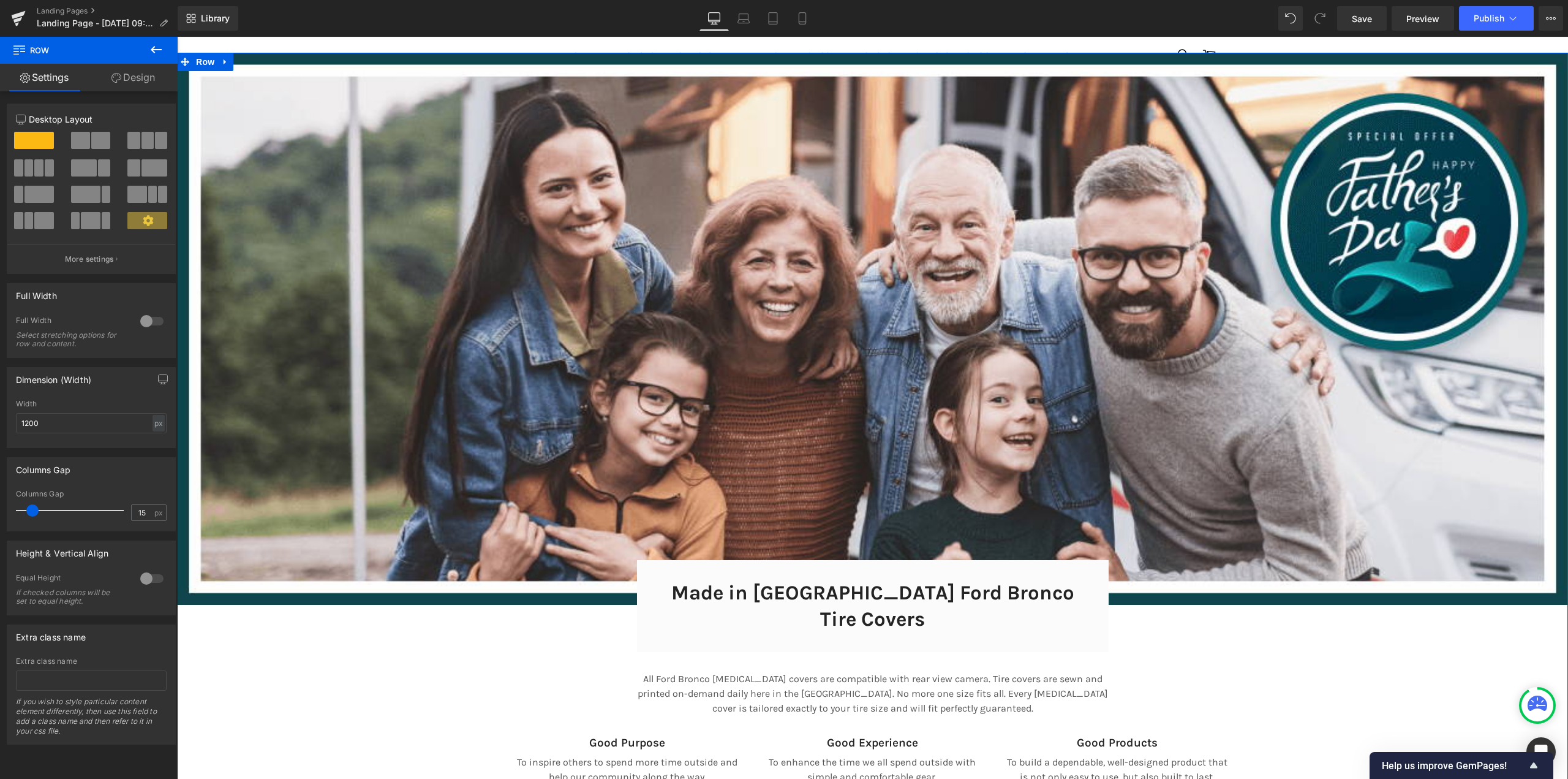
scroll to position [6, 6]
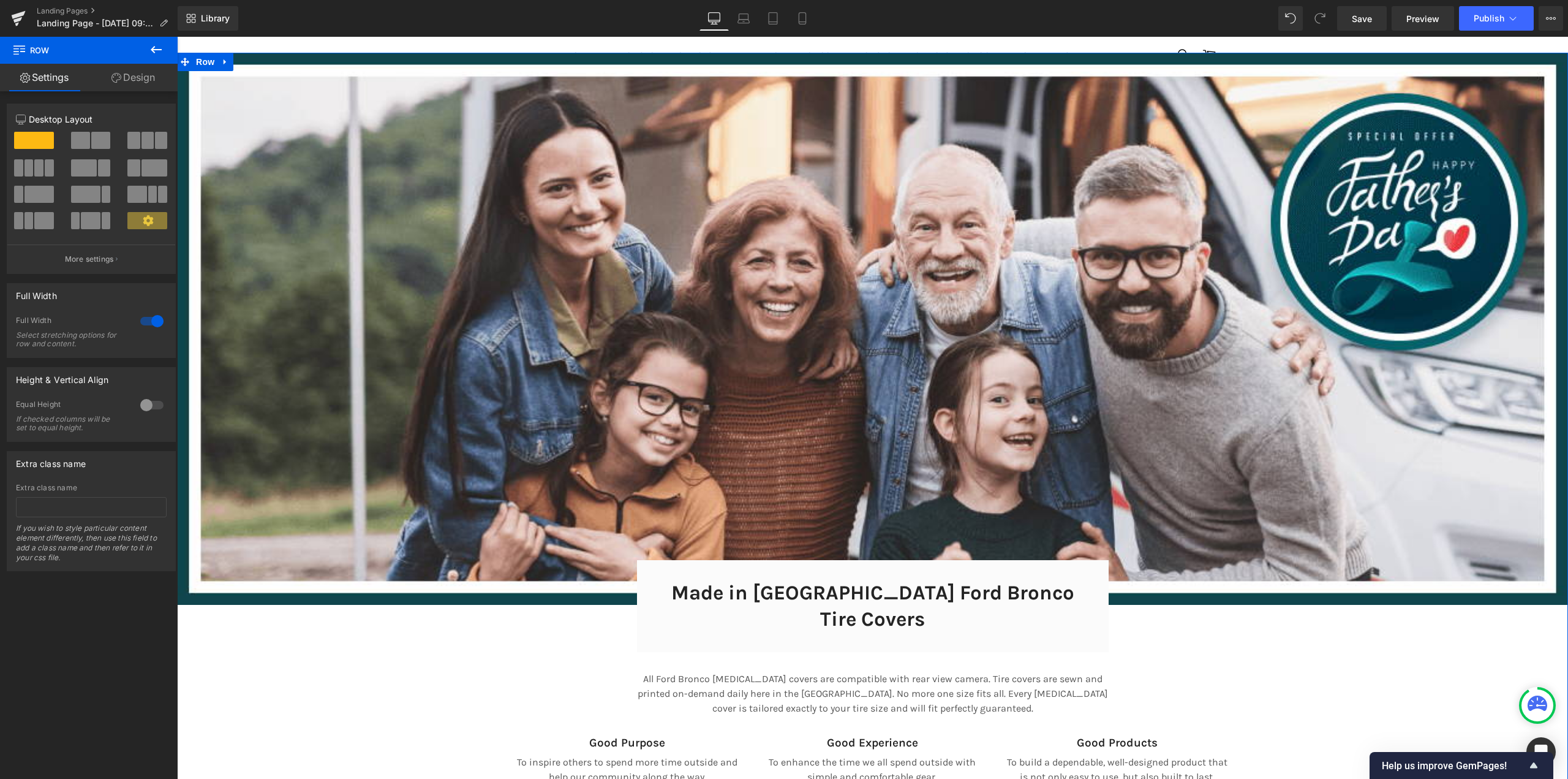
click at [145, 319] on div at bounding box center [152, 321] width 29 height 20
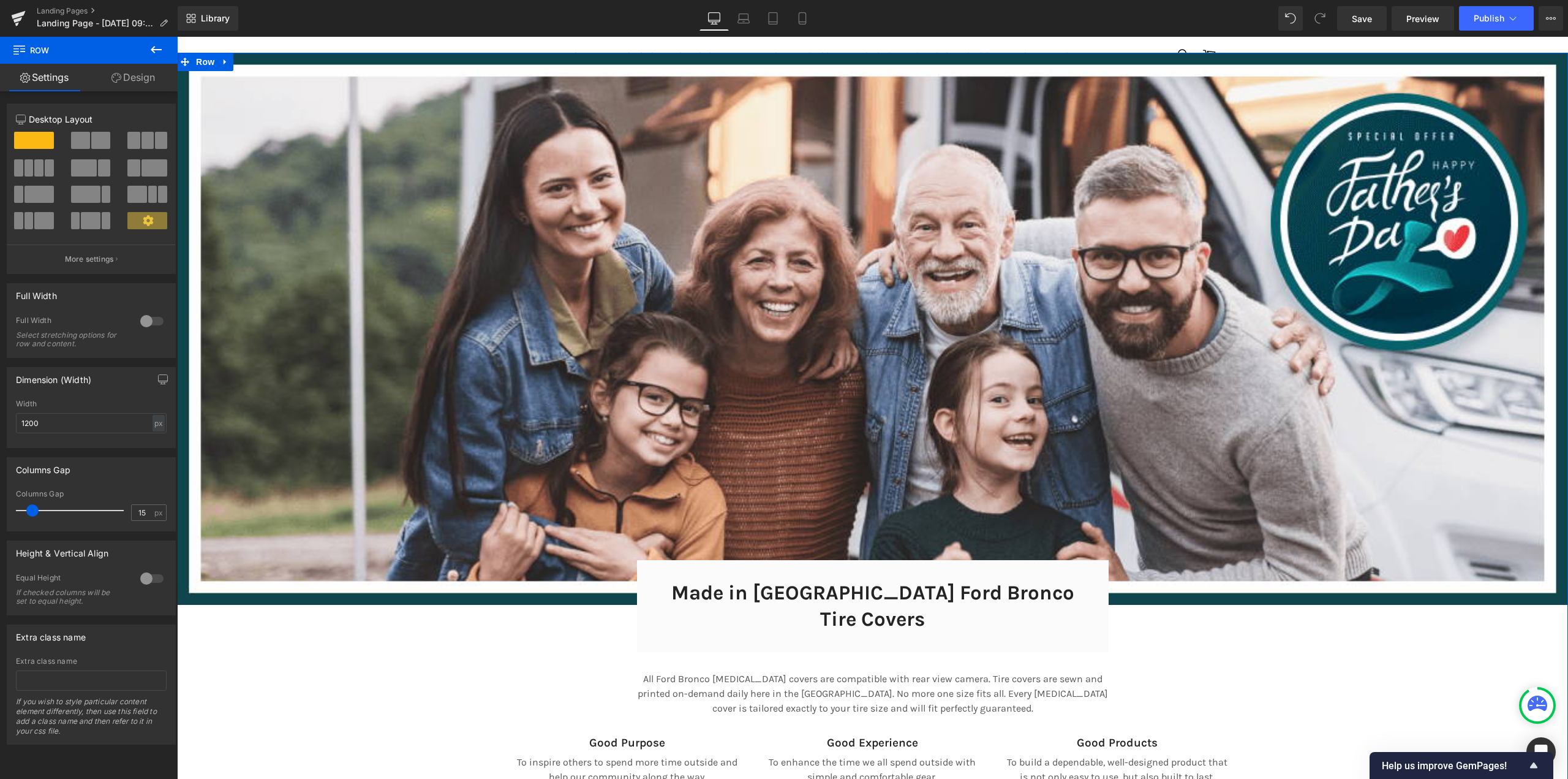
scroll to position [8013, 1382]
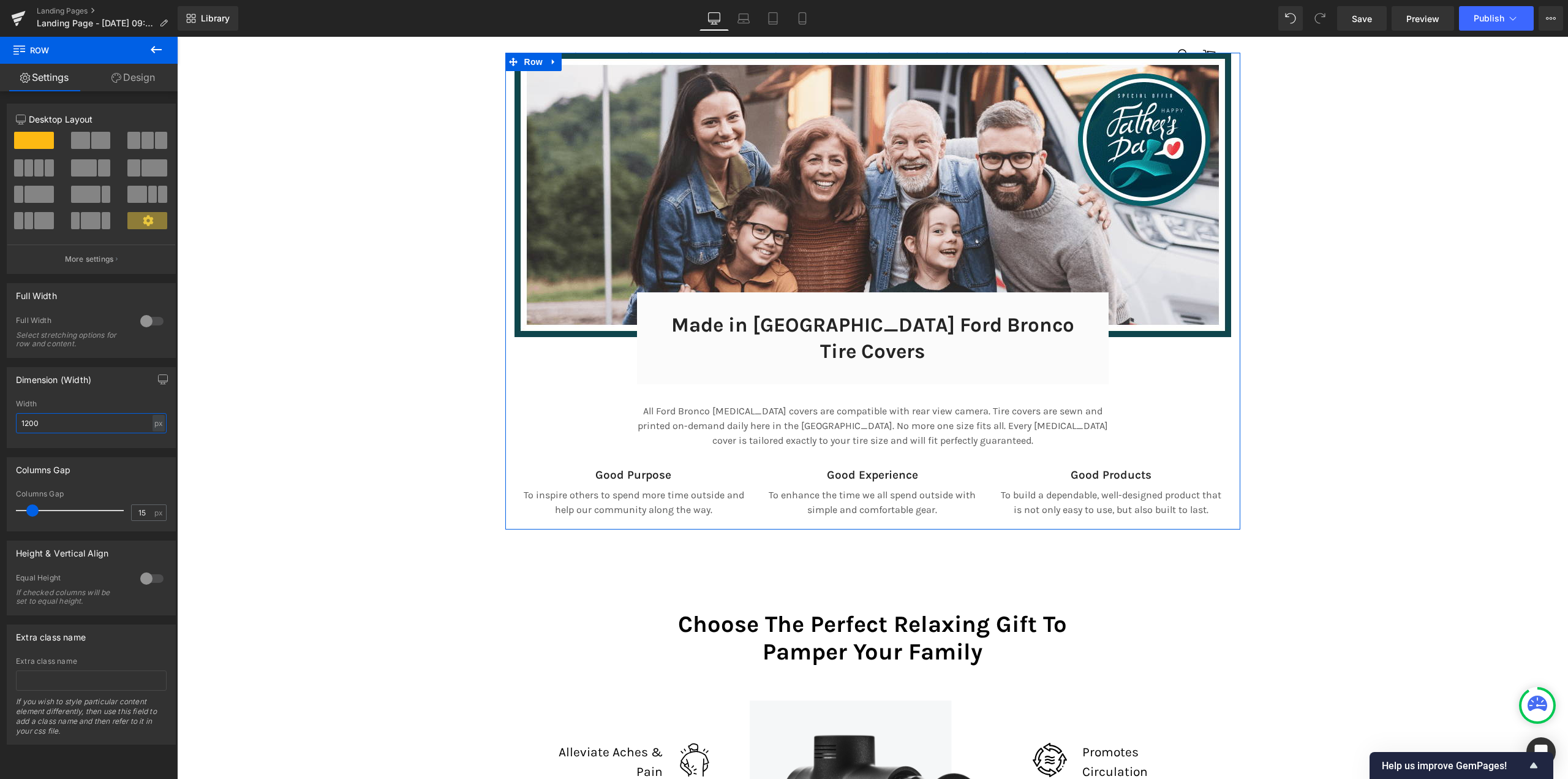
click at [63, 425] on input "1200" at bounding box center [91, 423] width 151 height 21
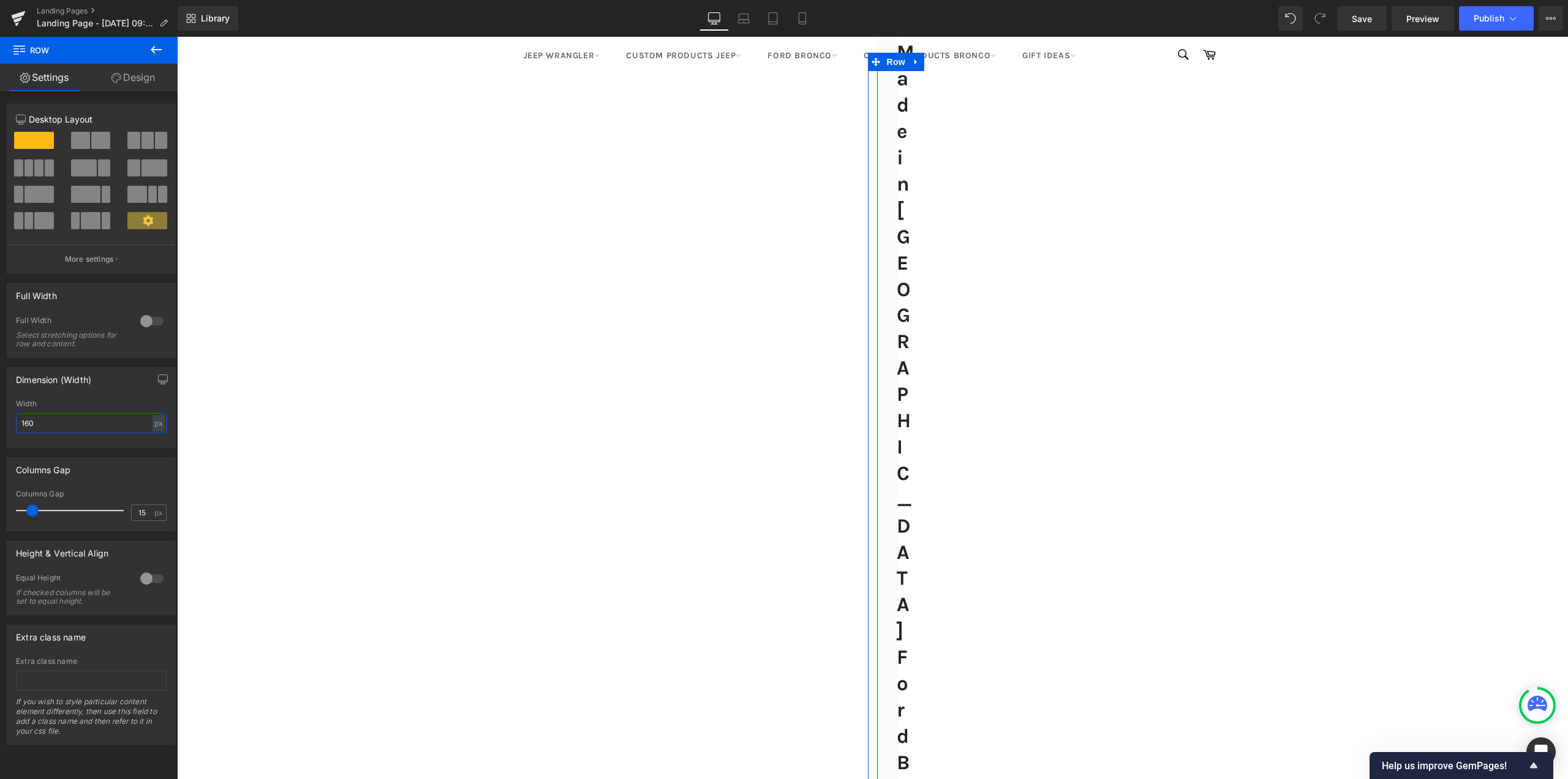
type input "1600"
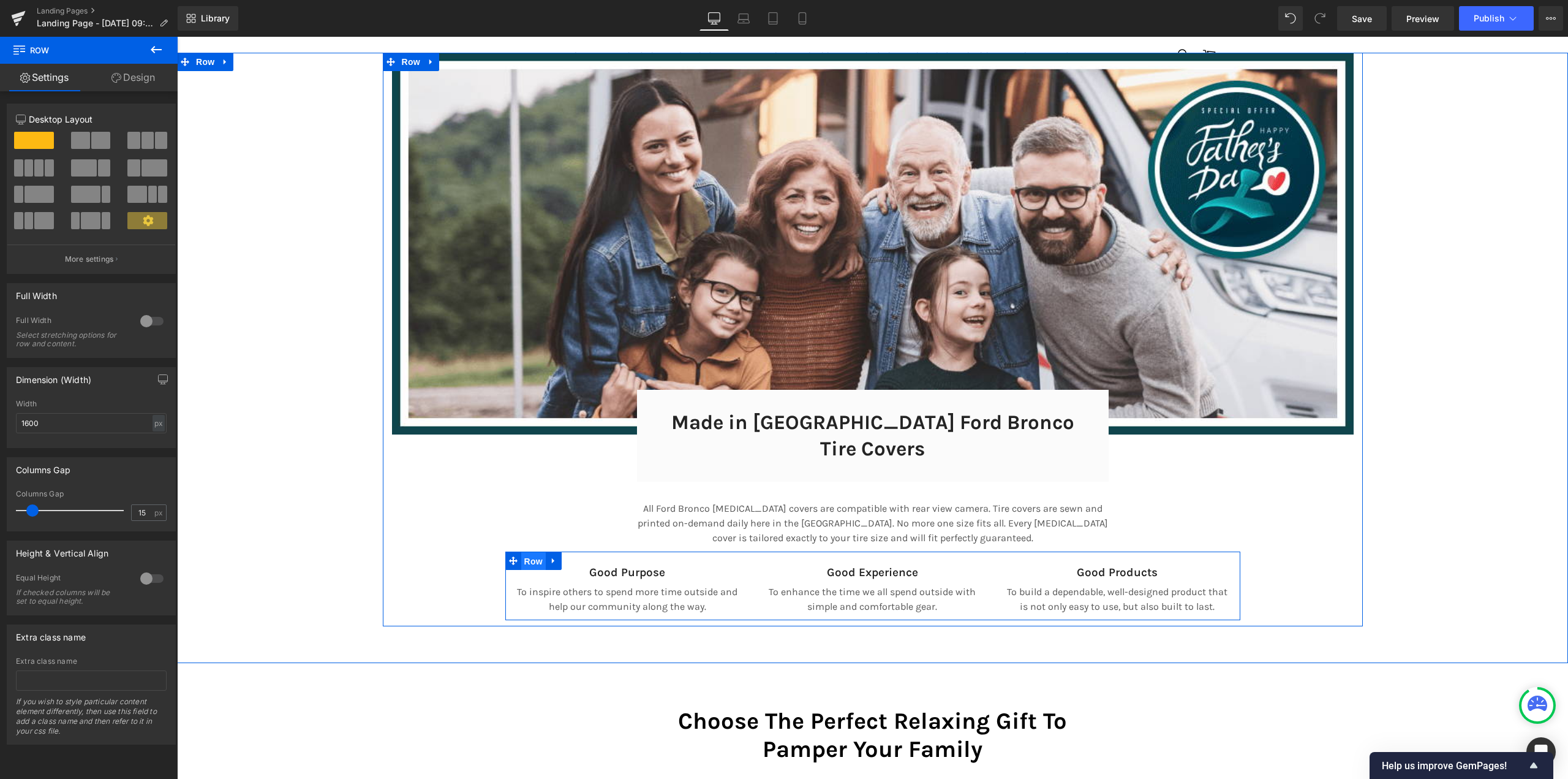
click at [524, 552] on span "Row" at bounding box center [532, 561] width 24 height 19
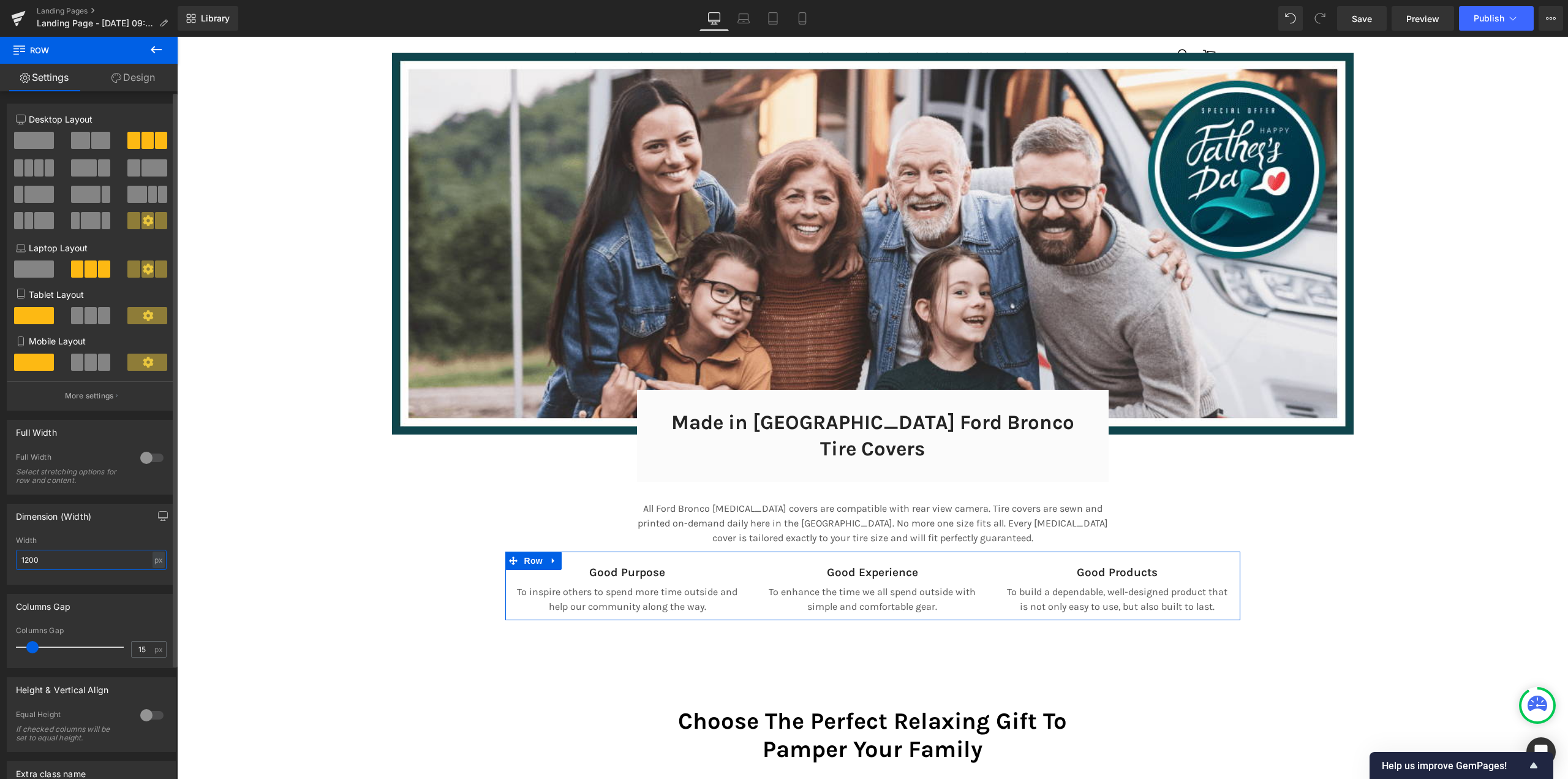
click at [81, 556] on input "1200" at bounding box center [91, 559] width 151 height 21
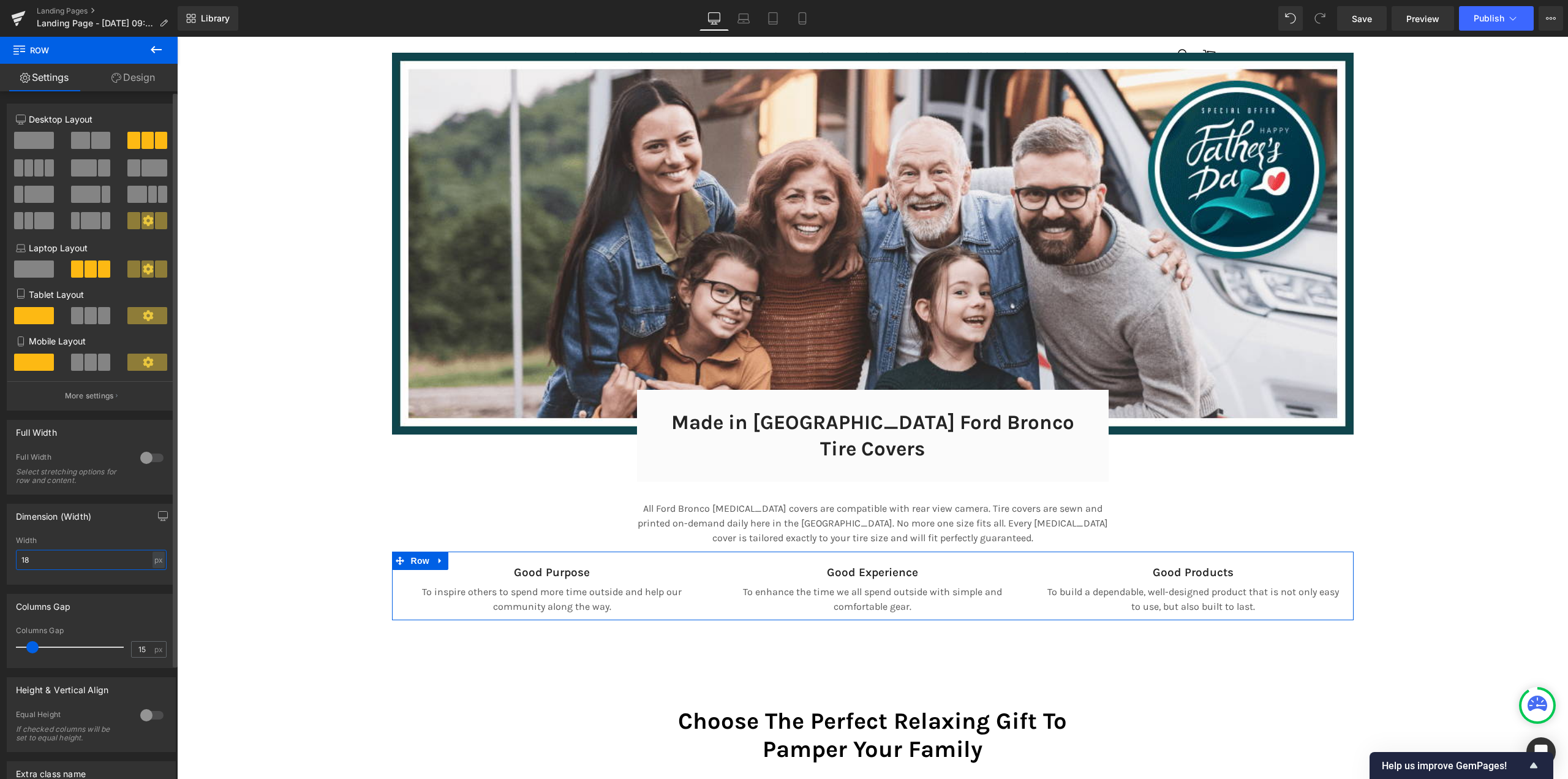
scroll to position [6, 6]
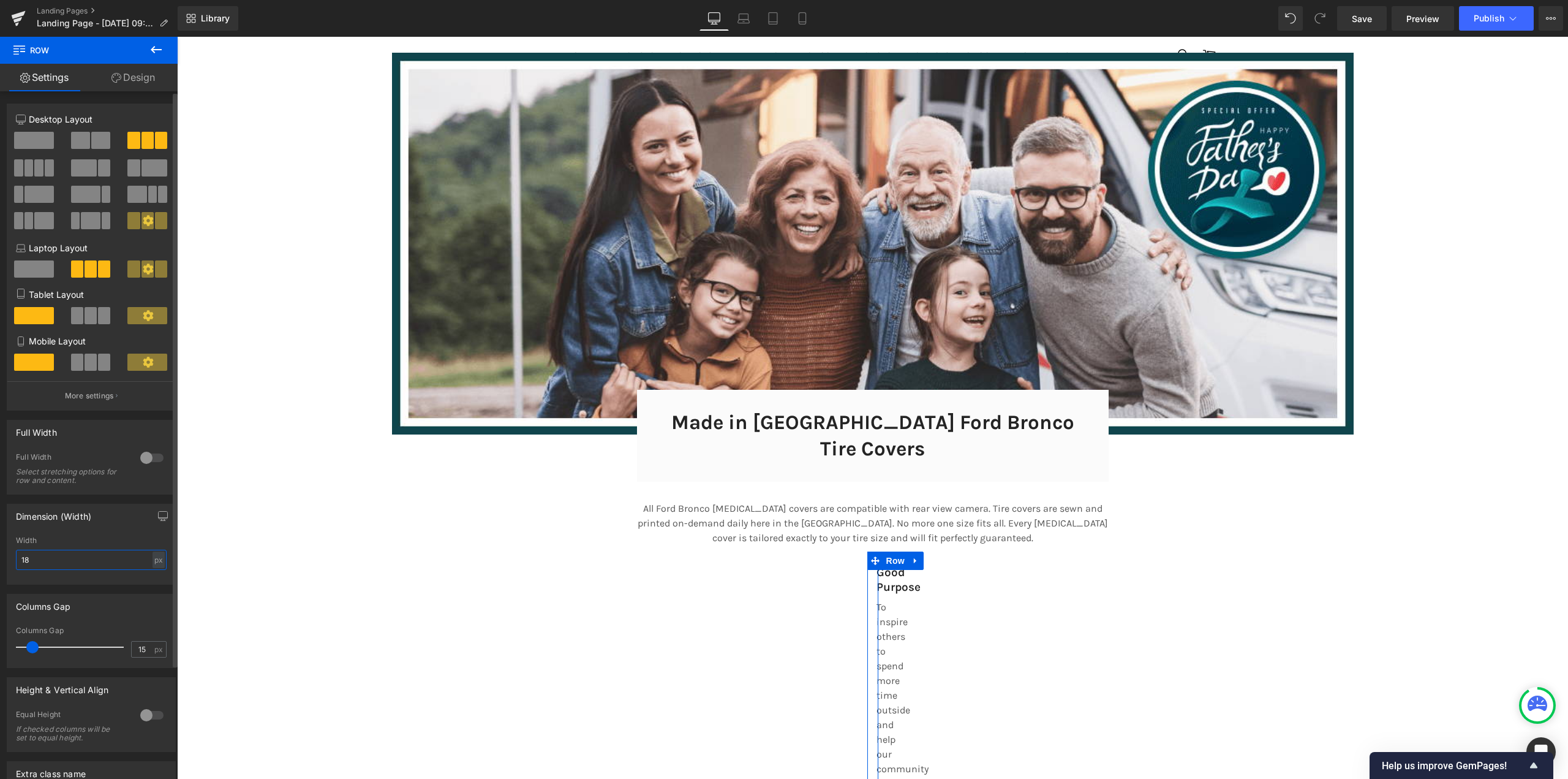
type input "1"
type input "2"
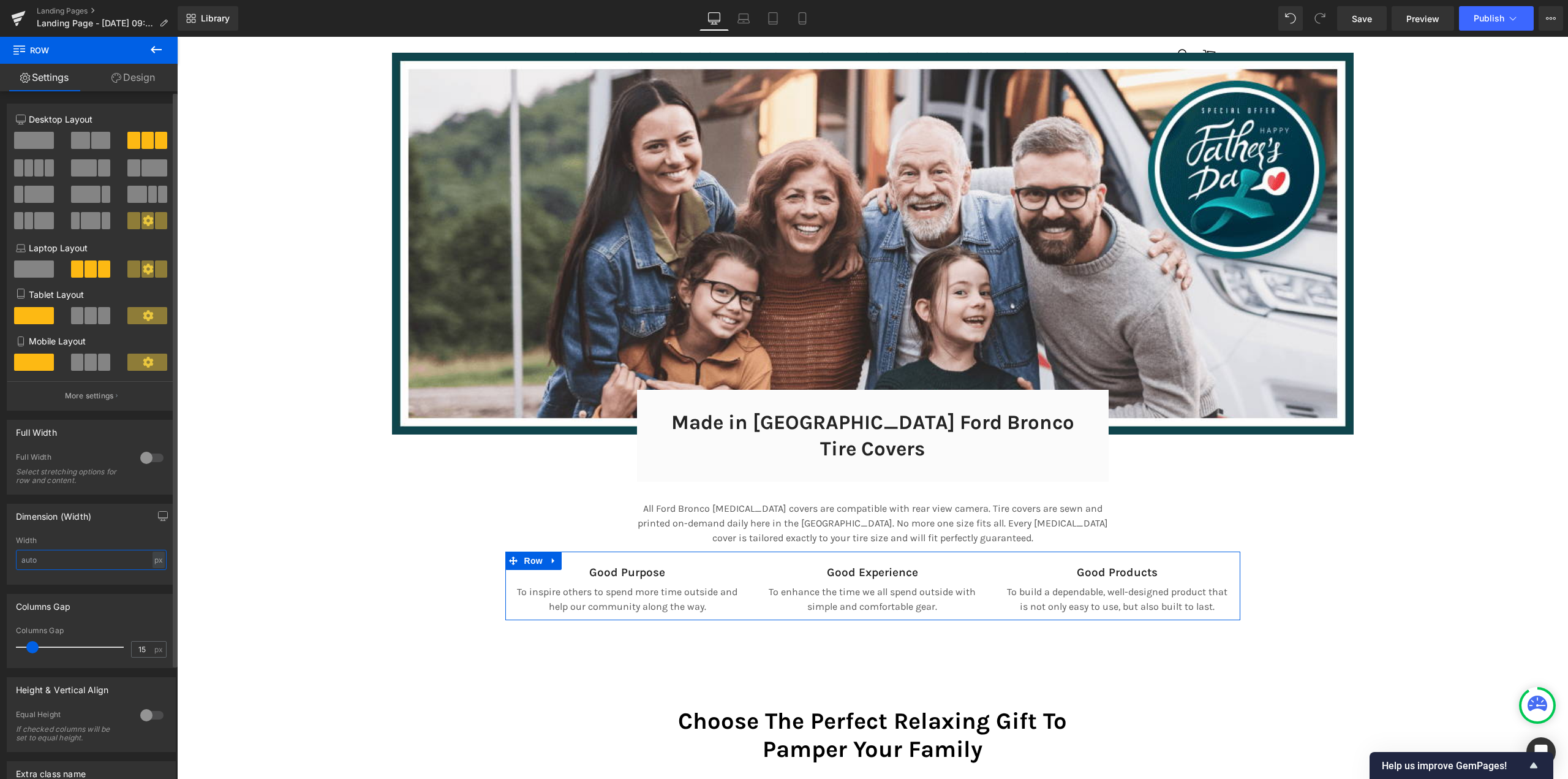
scroll to position [8110, 1382]
click at [140, 454] on div at bounding box center [152, 458] width 29 height 20
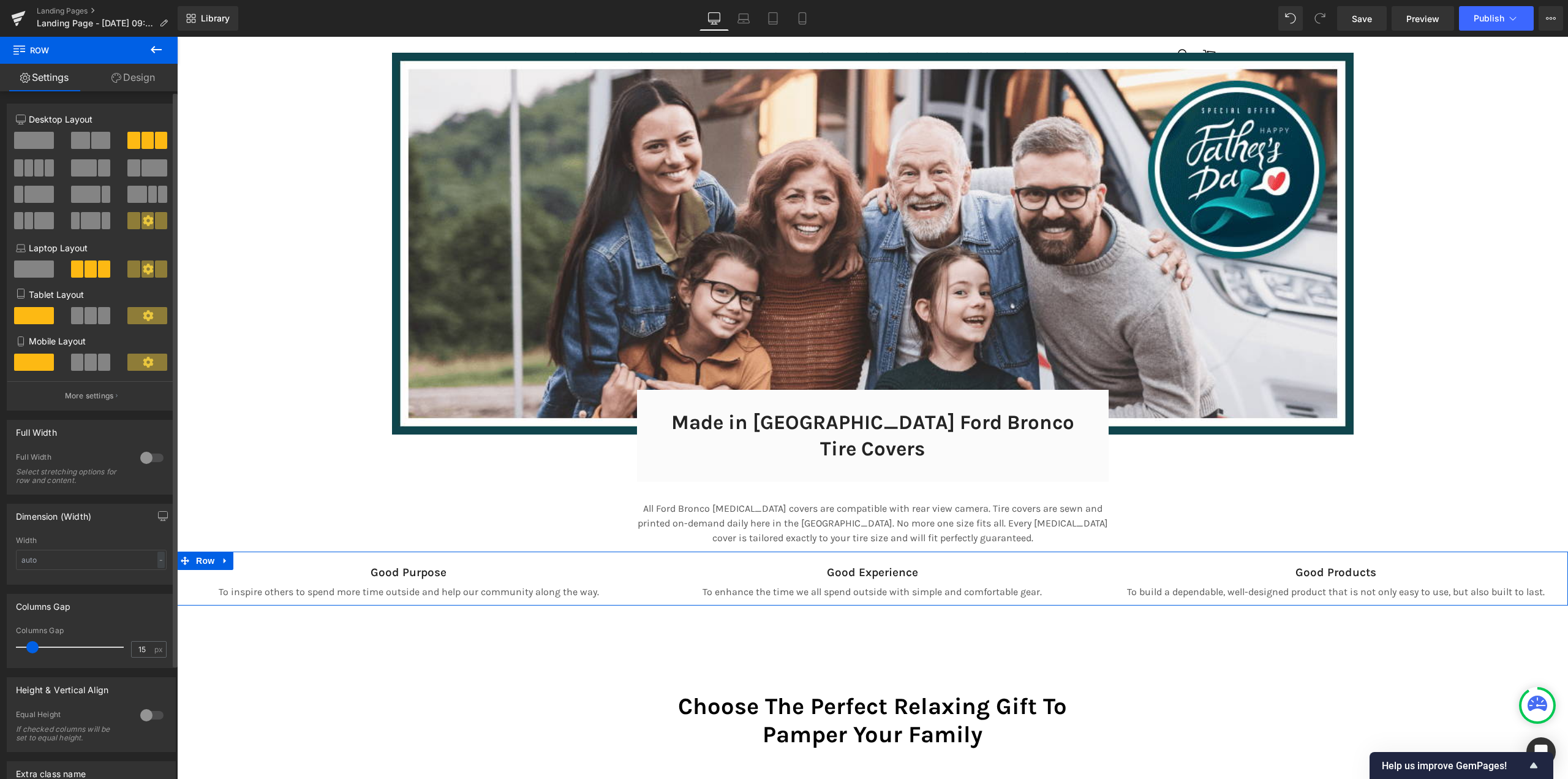
scroll to position [8095, 1382]
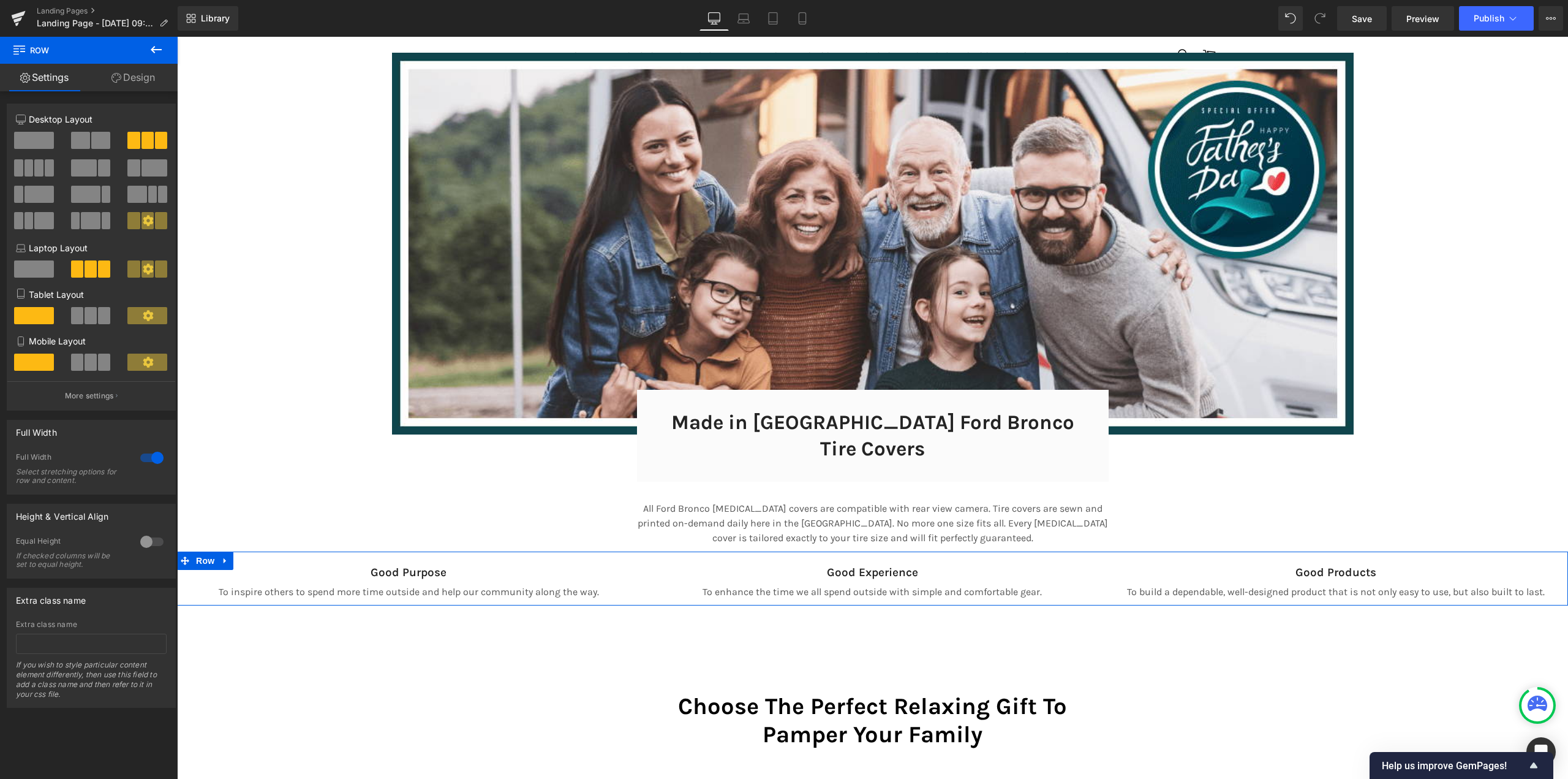
click at [46, 163] on span at bounding box center [49, 168] width 9 height 17
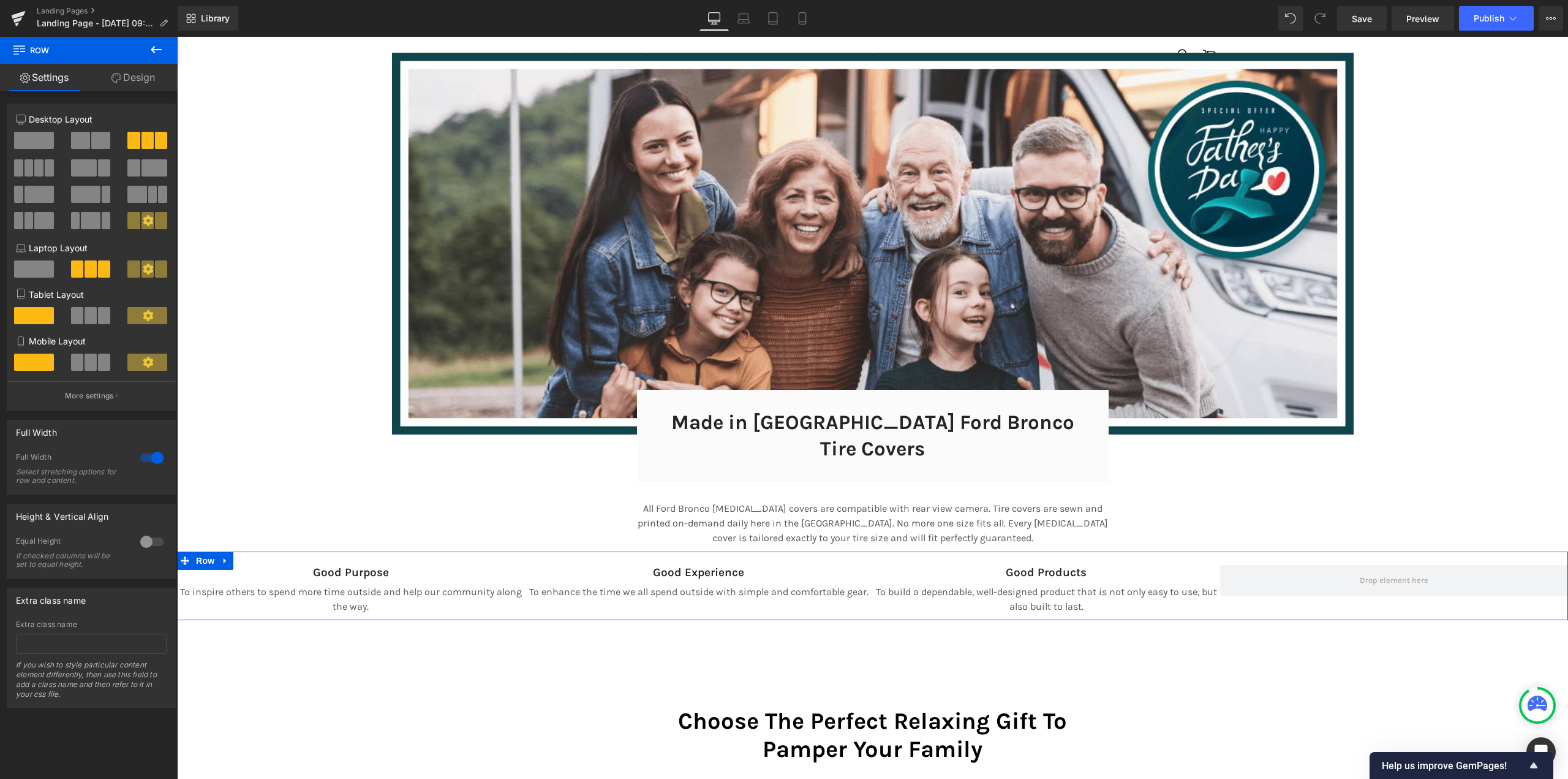
scroll to position [8110, 1382]
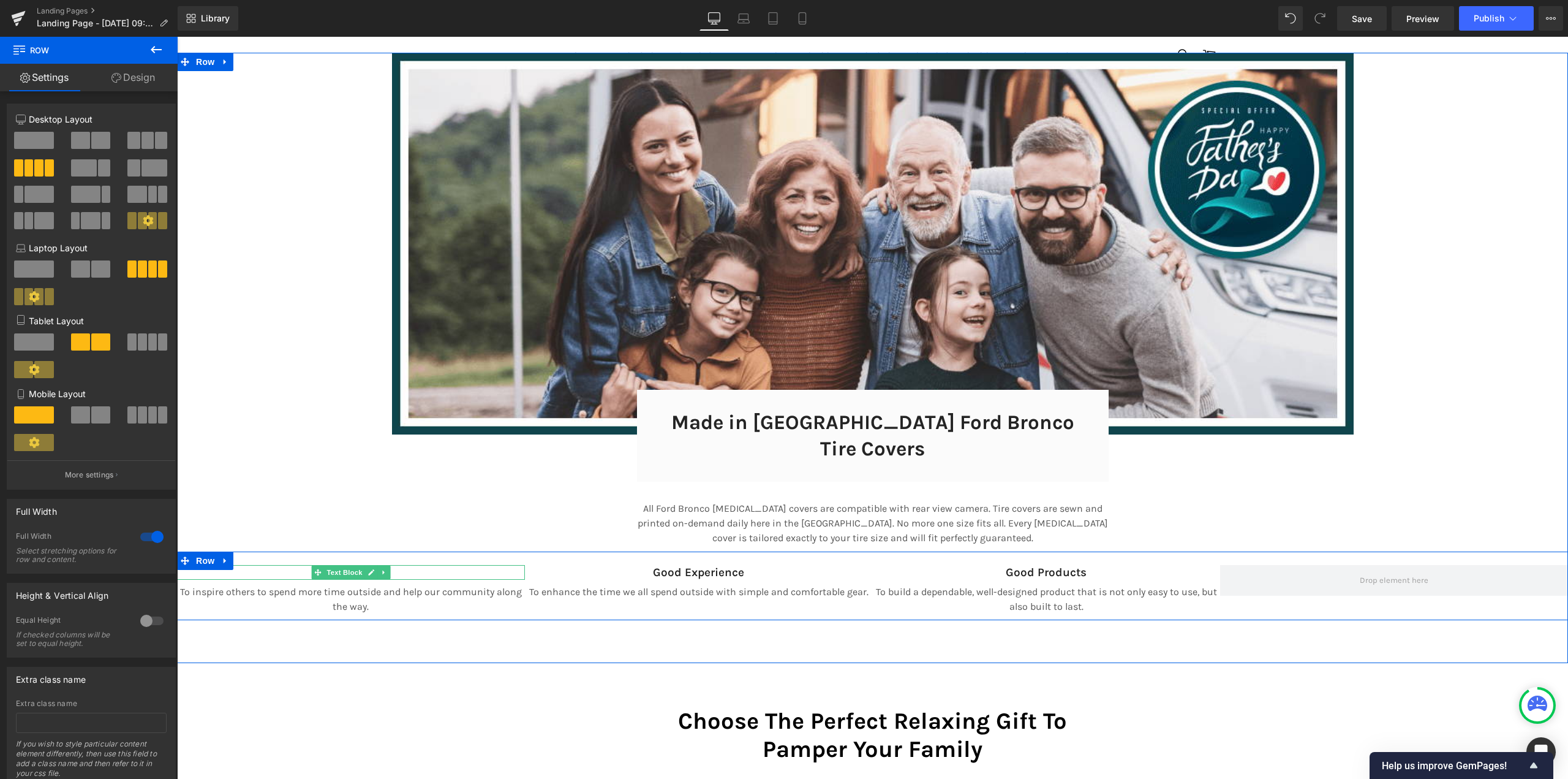
click at [296, 565] on p "Good Purpose" at bounding box center [351, 572] width 348 height 15
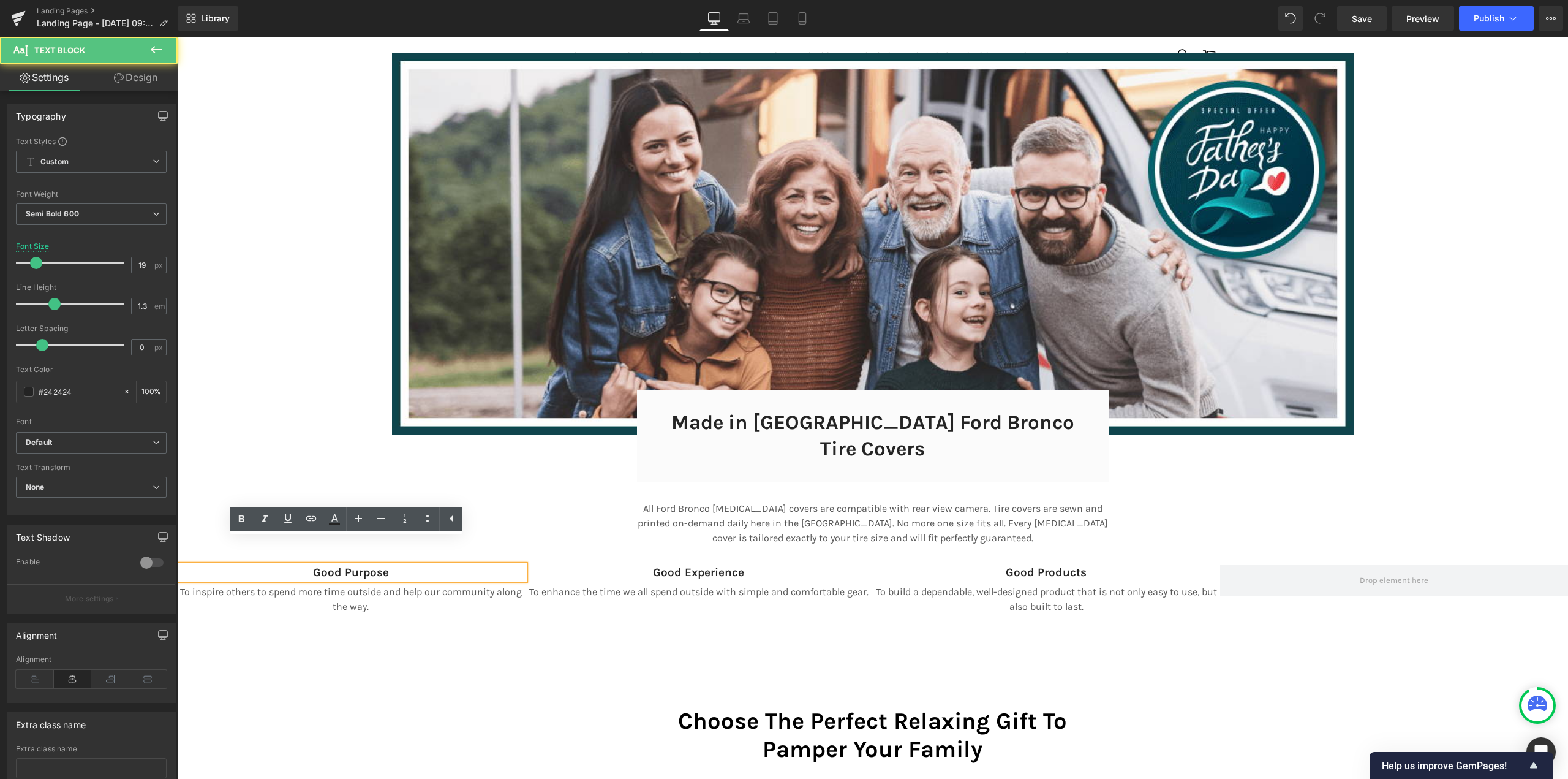
click at [335, 565] on p "Good Purpose" at bounding box center [351, 572] width 348 height 15
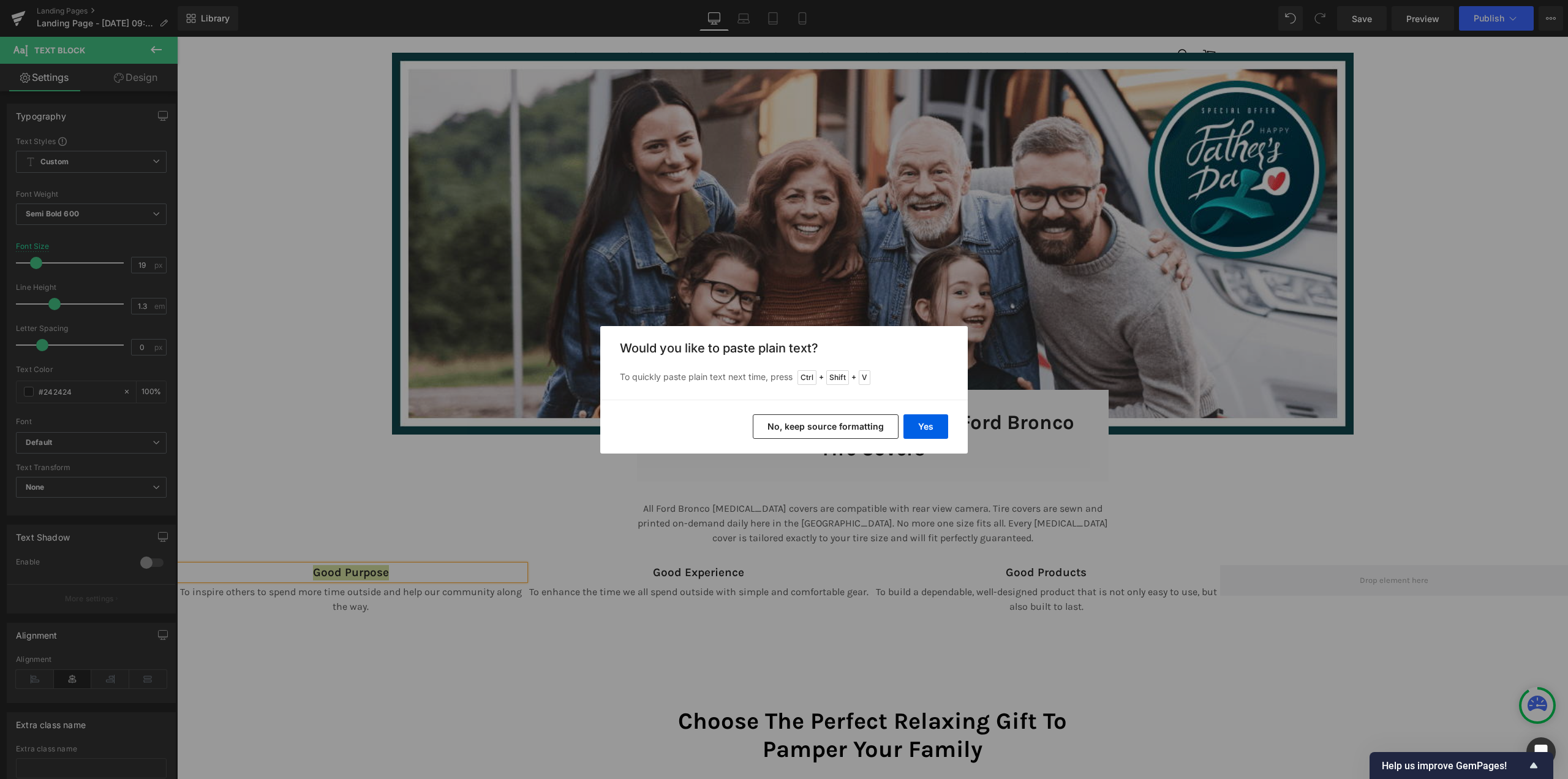
click at [798, 421] on button "No, keep source formatting" at bounding box center [825, 426] width 145 height 24
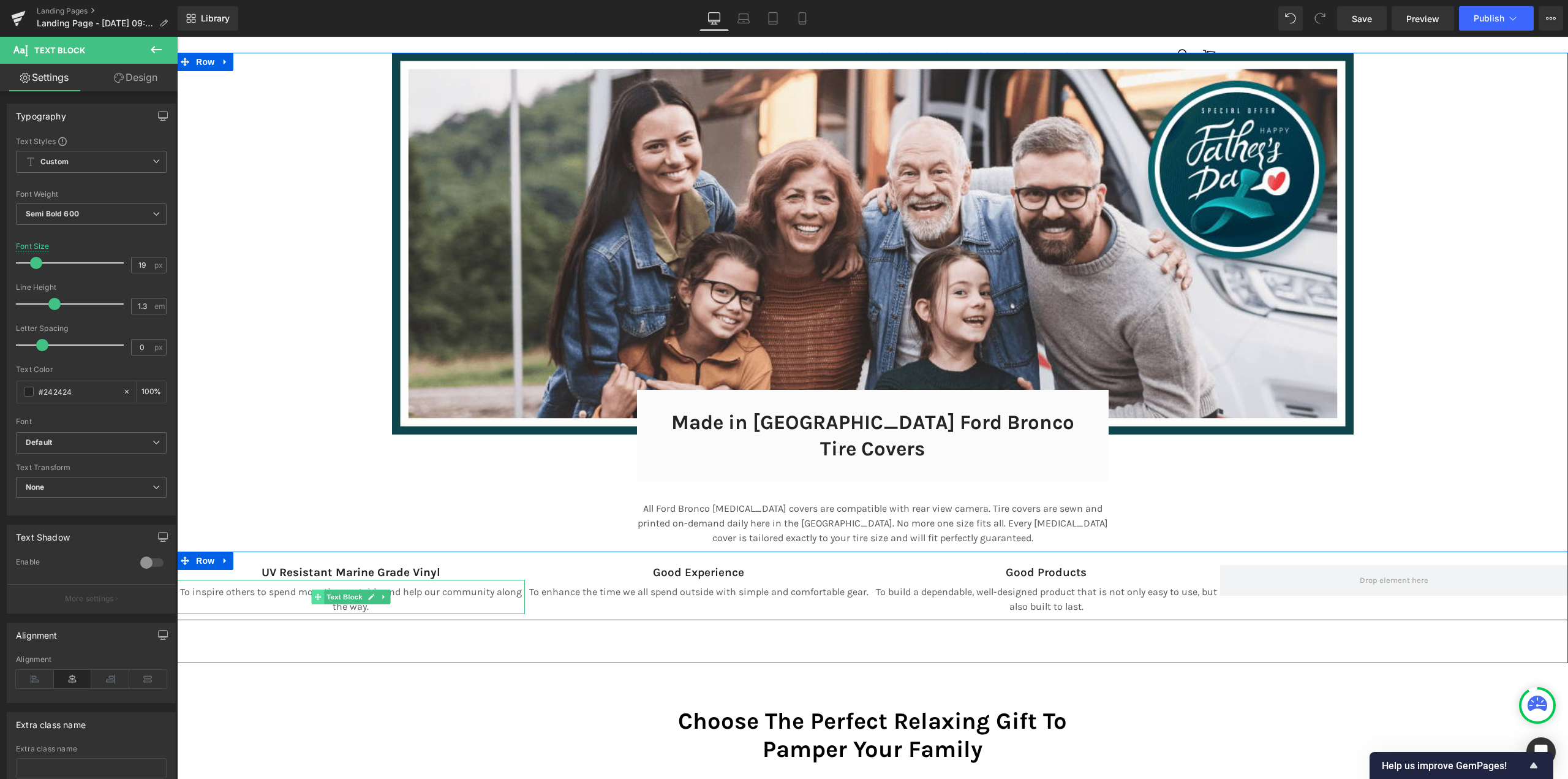
click at [315, 593] on icon at bounding box center [318, 597] width 7 height 7
click at [304, 584] on p "To inspire others to spend more time outside and help our community along the w…" at bounding box center [351, 599] width 348 height 29
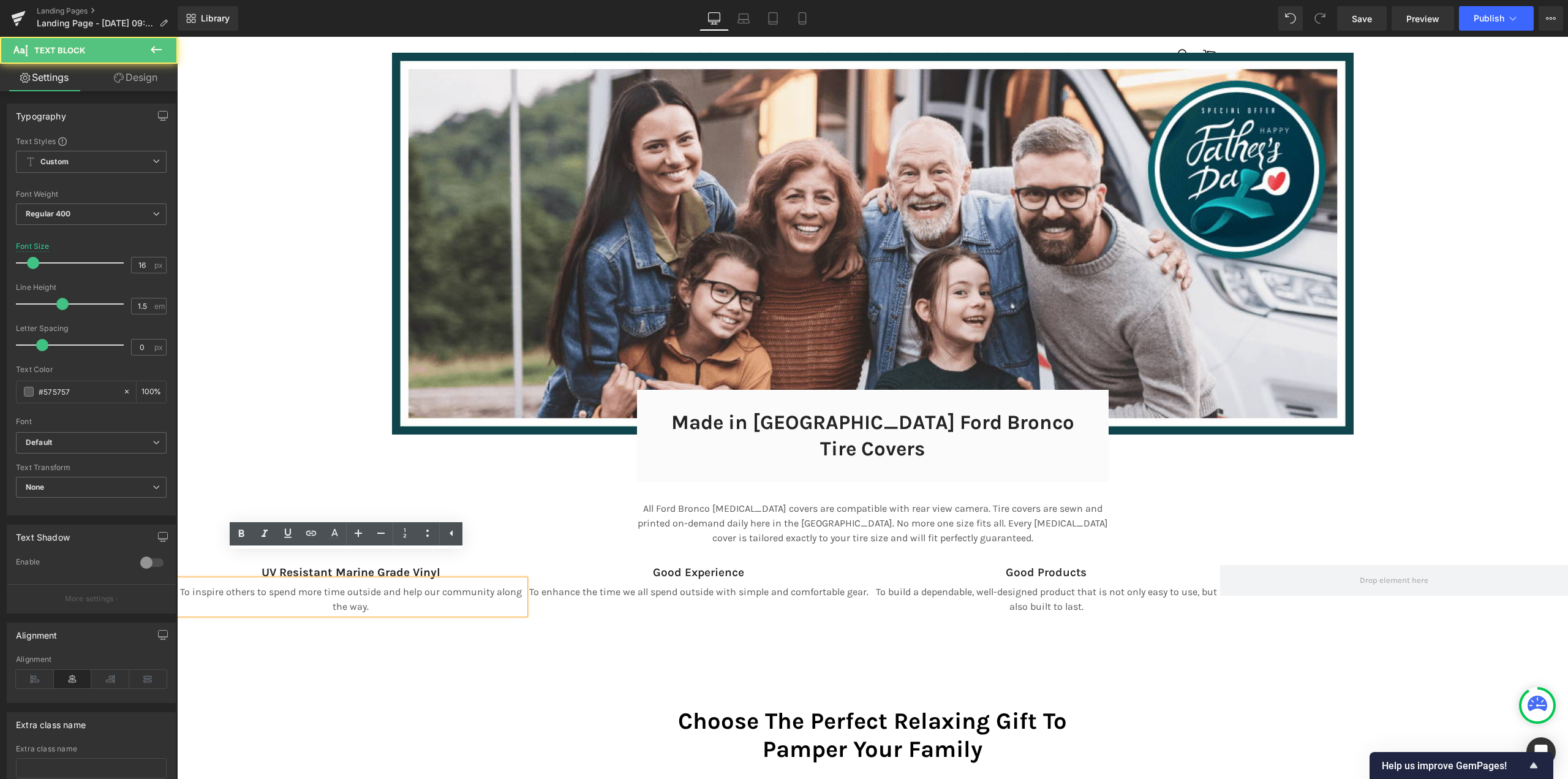
click at [279, 584] on p "To inspire others to spend more time outside and help our community along the w…" at bounding box center [351, 599] width 348 height 29
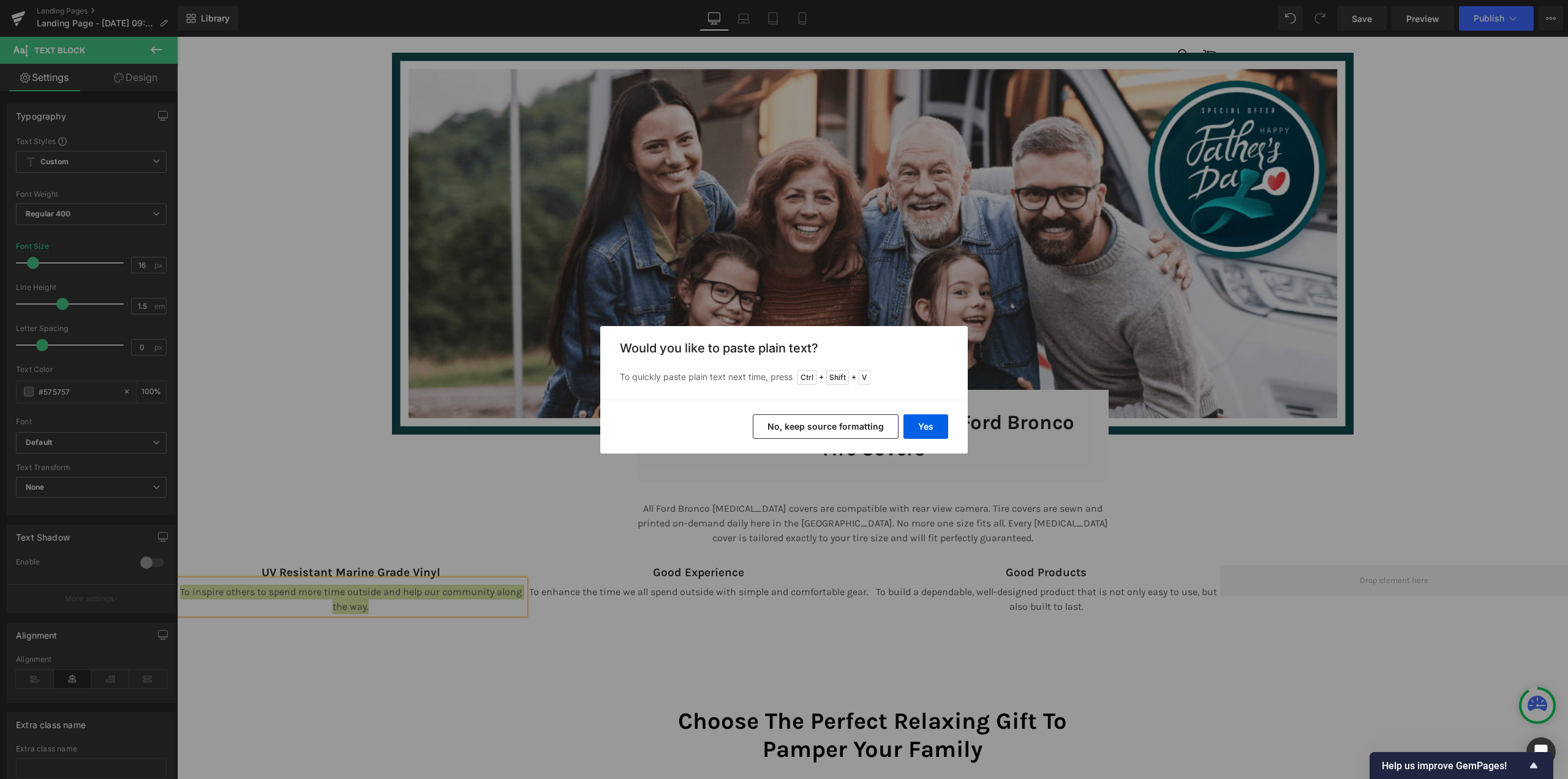
click at [842, 426] on button "No, keep source formatting" at bounding box center [825, 426] width 145 height 24
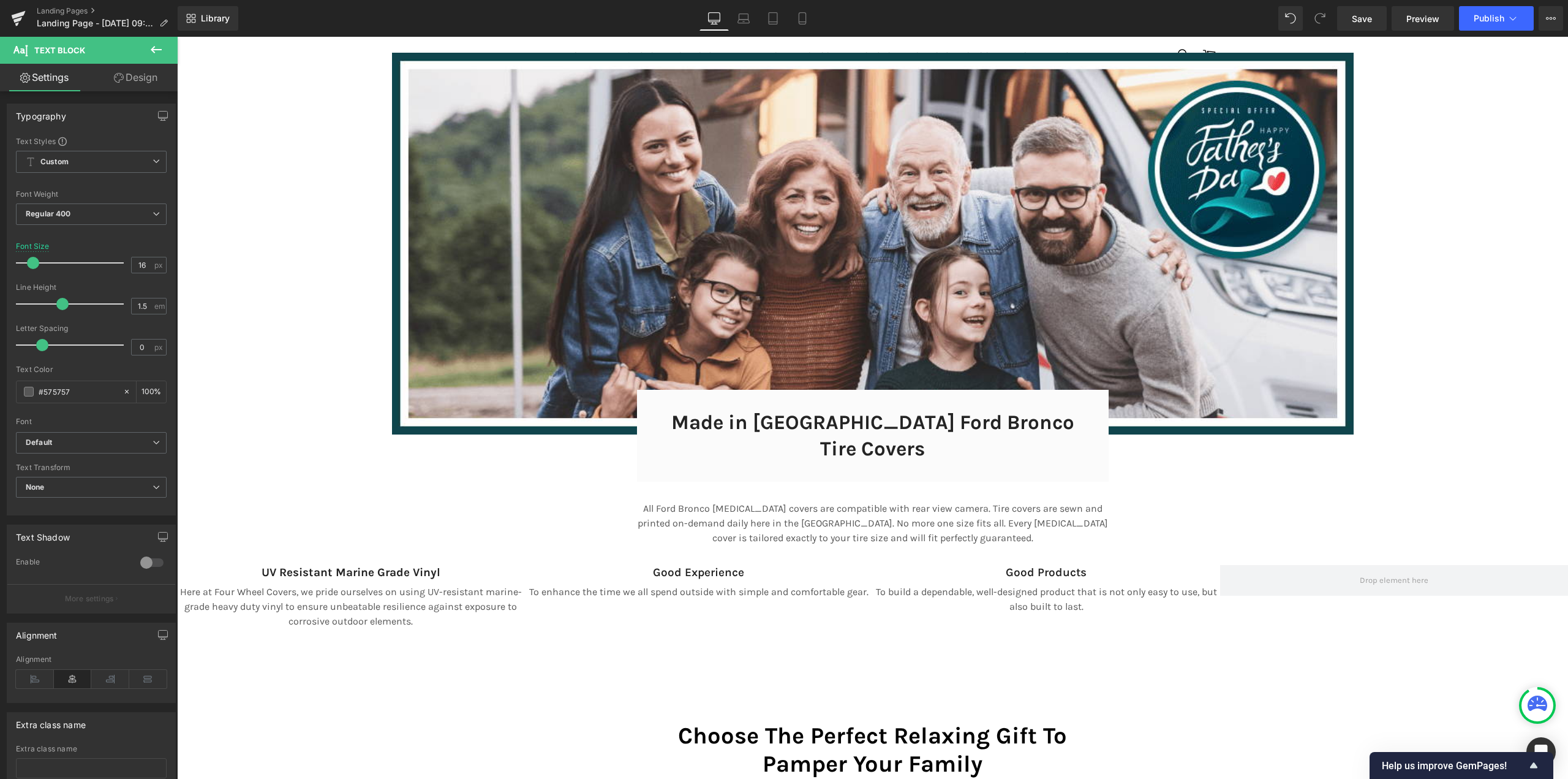
scroll to position [8125, 1382]
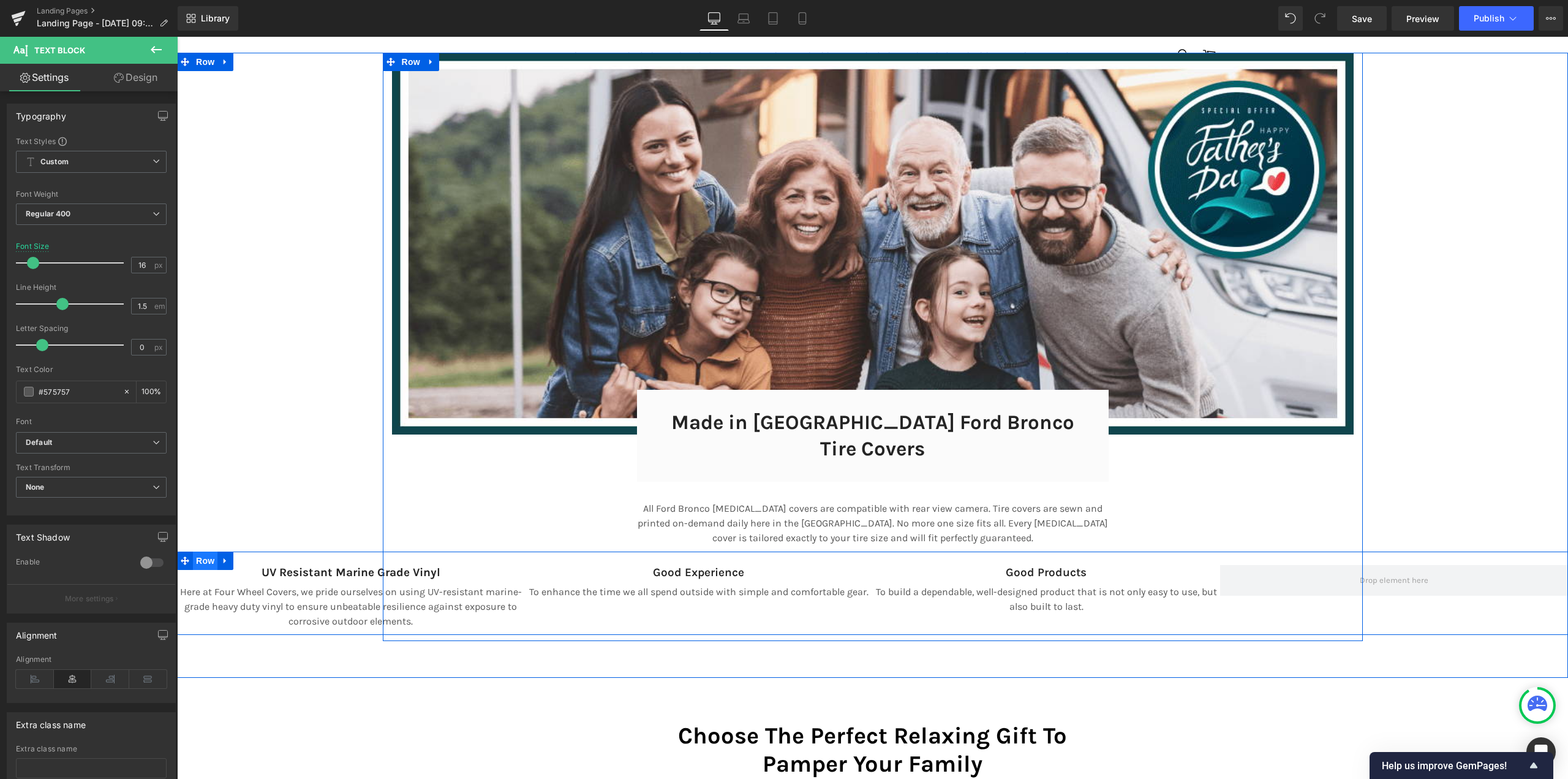
click at [199, 551] on span "Row" at bounding box center [204, 560] width 24 height 19
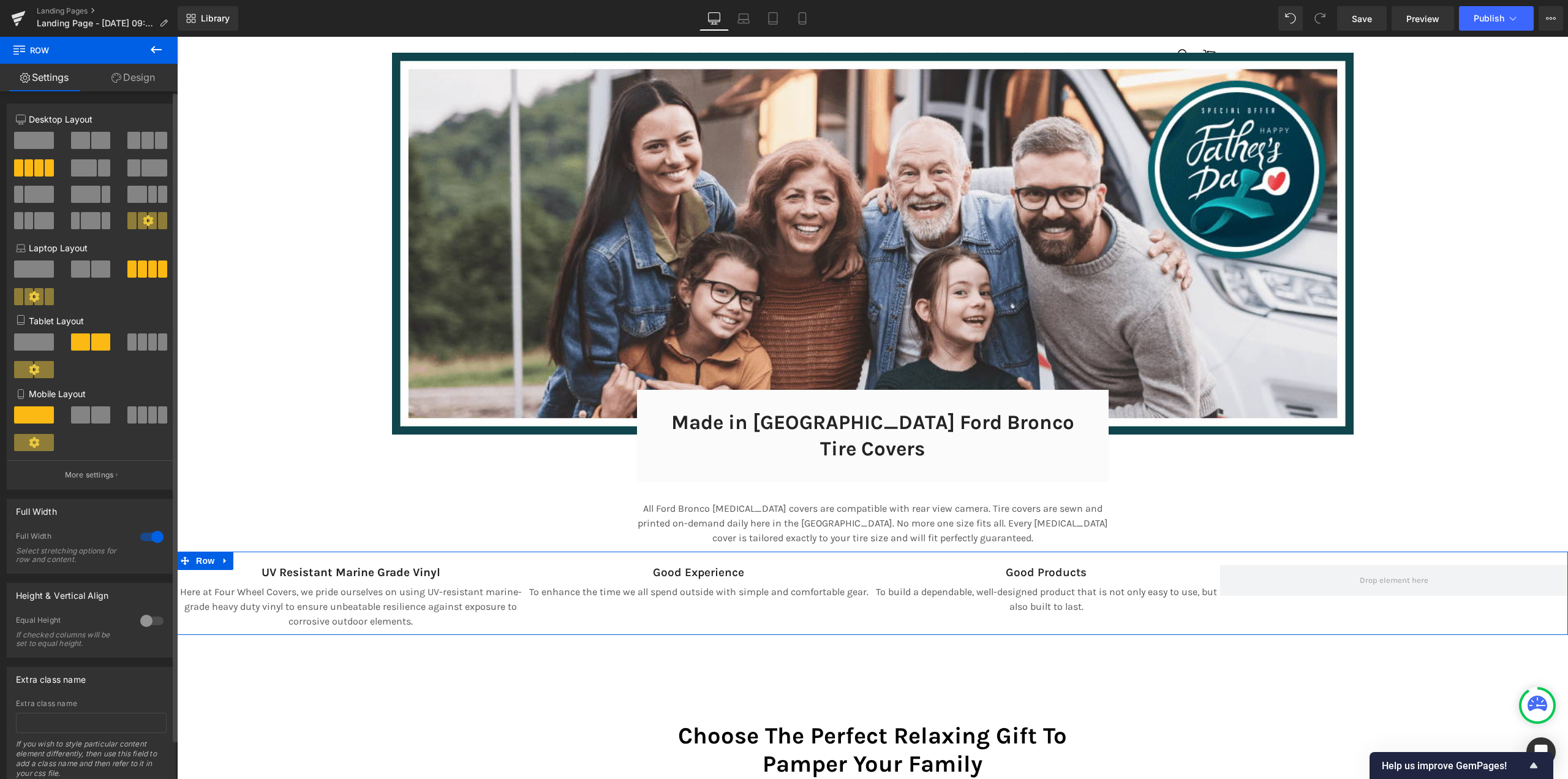
click at [147, 535] on div at bounding box center [152, 536] width 29 height 20
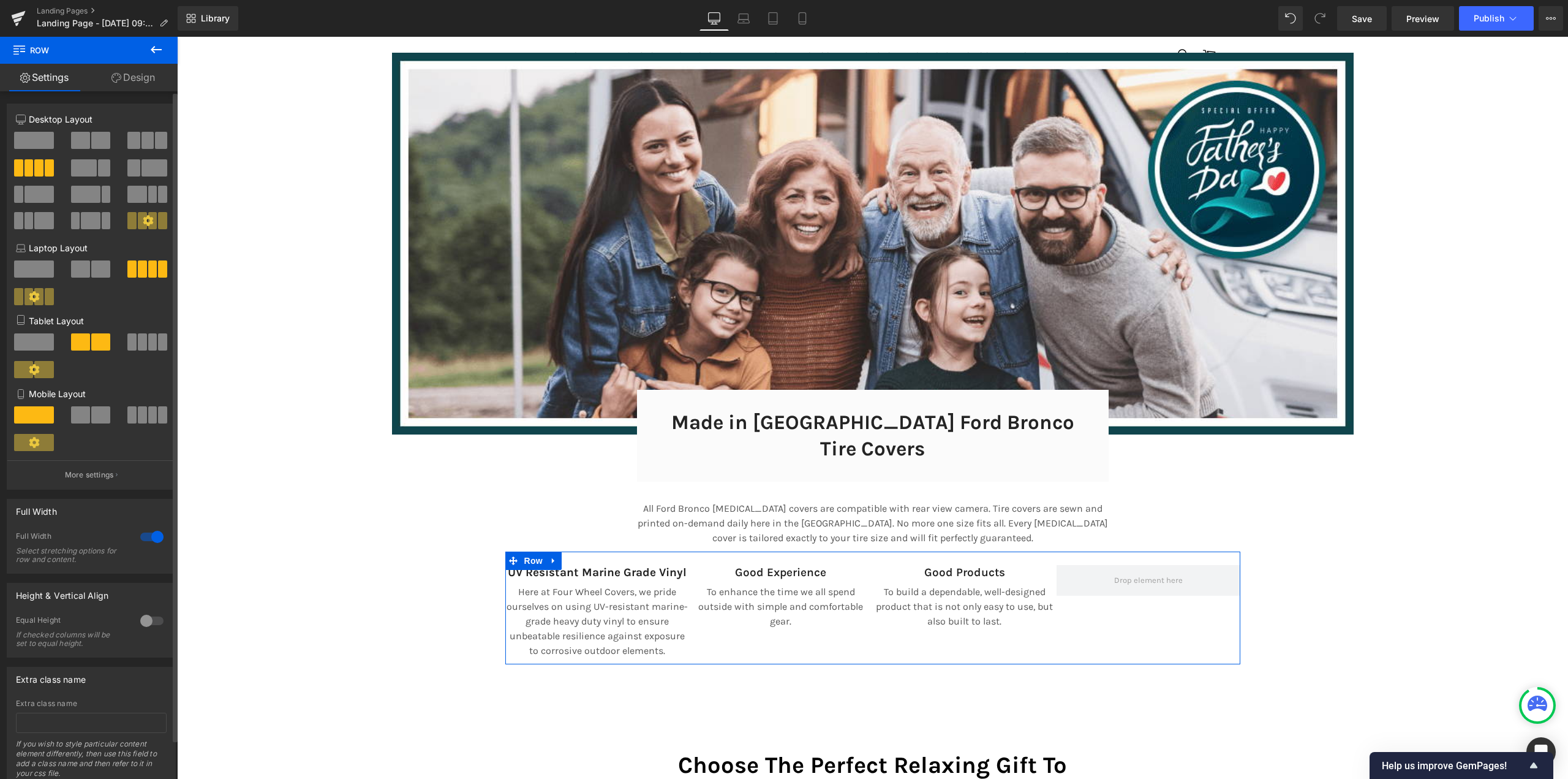
scroll to position [8154, 1382]
click at [59, 634] on input "1200" at bounding box center [91, 638] width 151 height 21
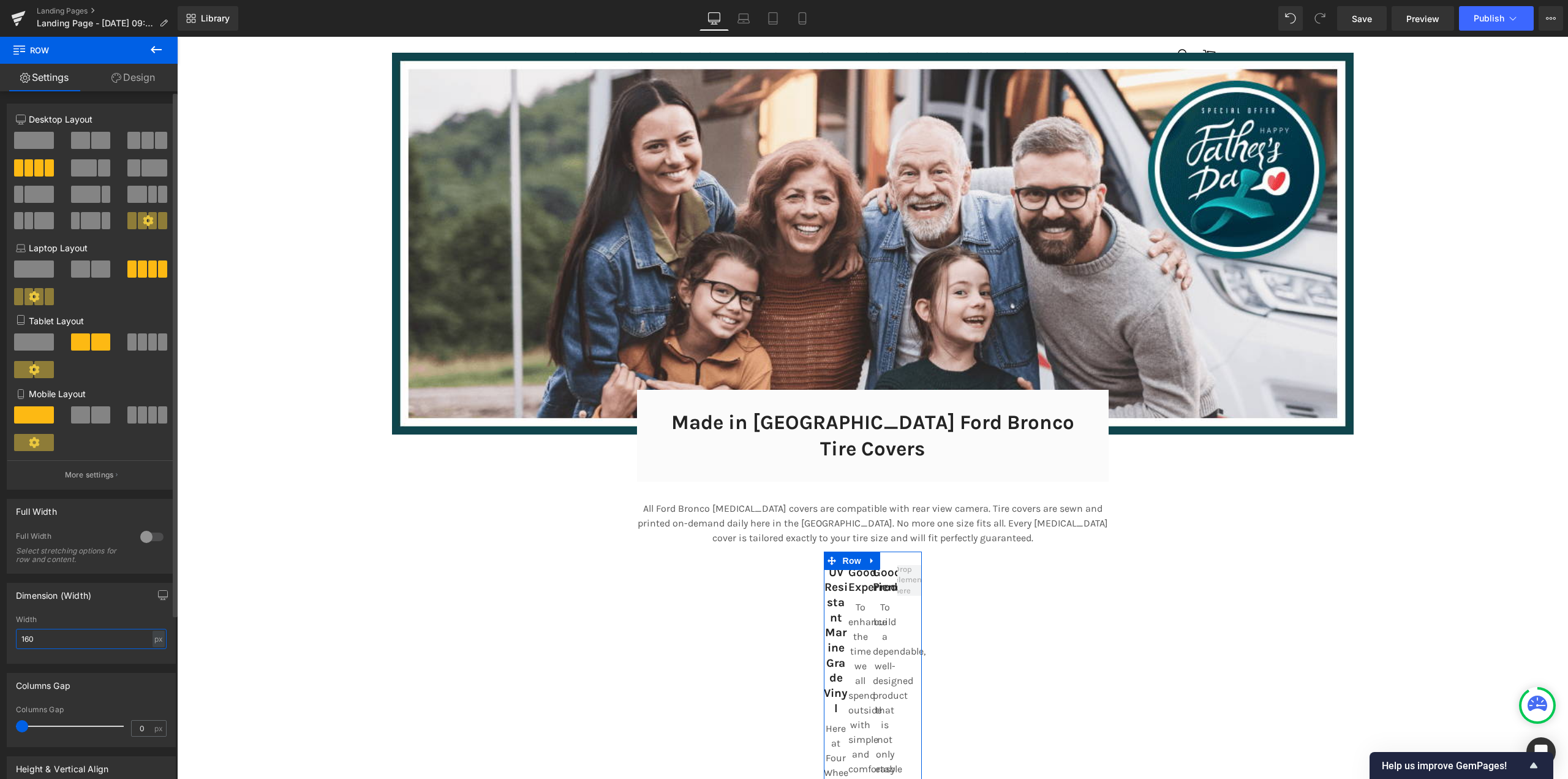
scroll to position [6, 6]
type input "1600"
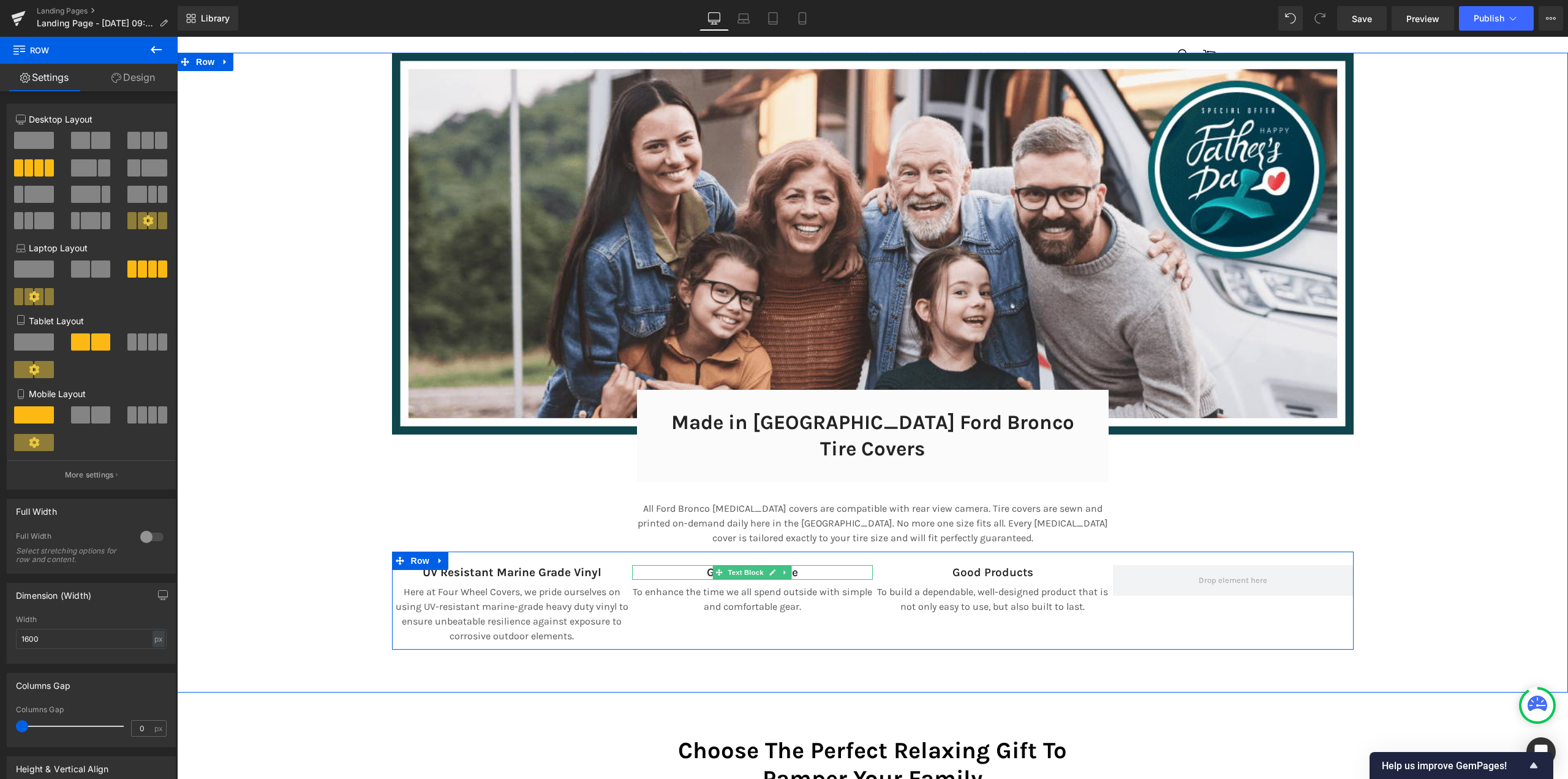
click at [739, 565] on span "Text Block" at bounding box center [746, 572] width 40 height 14
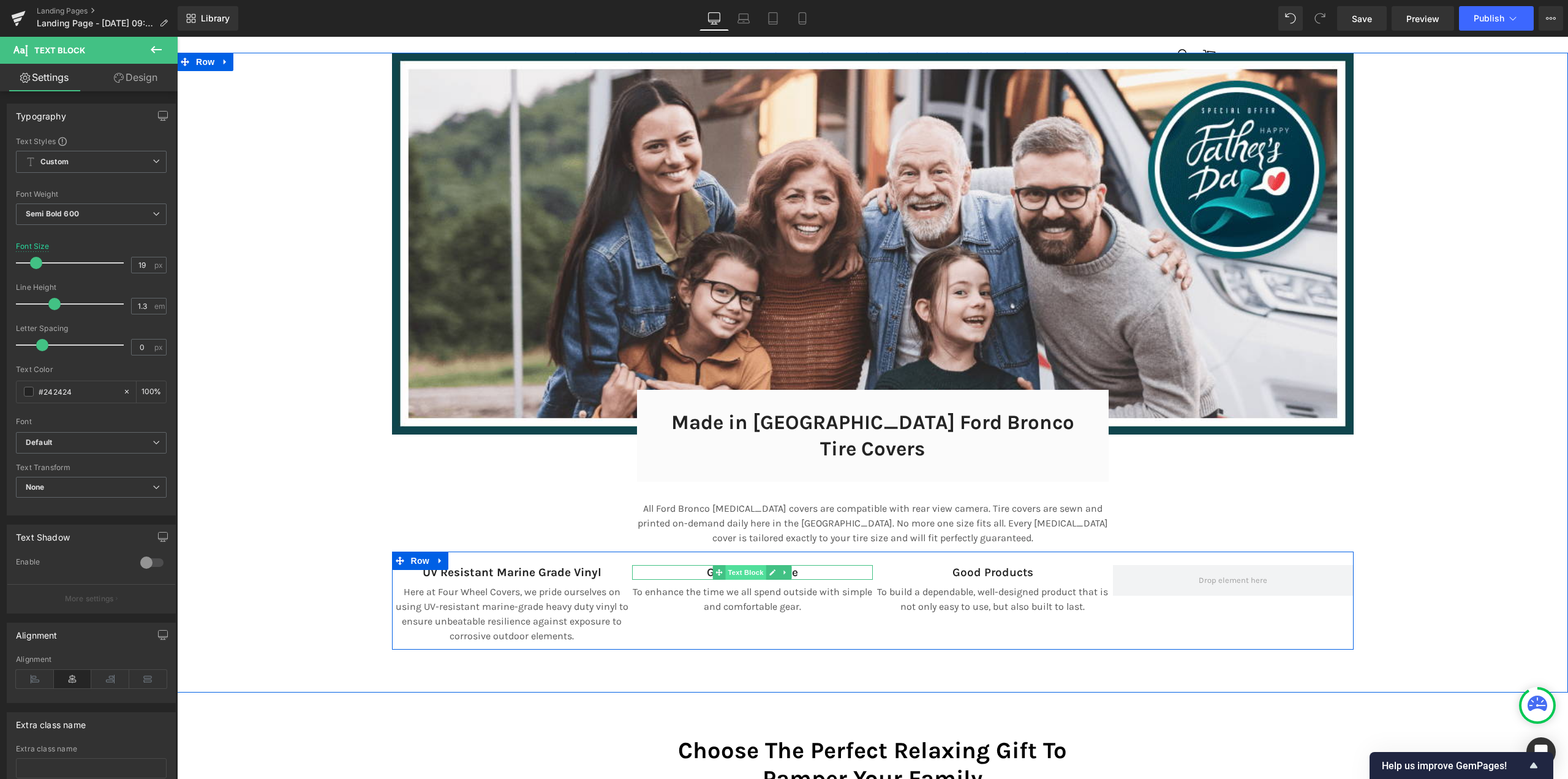
click at [739, 565] on span "Text Block" at bounding box center [746, 572] width 40 height 14
click at [702, 576] on div at bounding box center [753, 577] width 241 height 3
click at [702, 565] on p "Good Experience" at bounding box center [753, 572] width 241 height 15
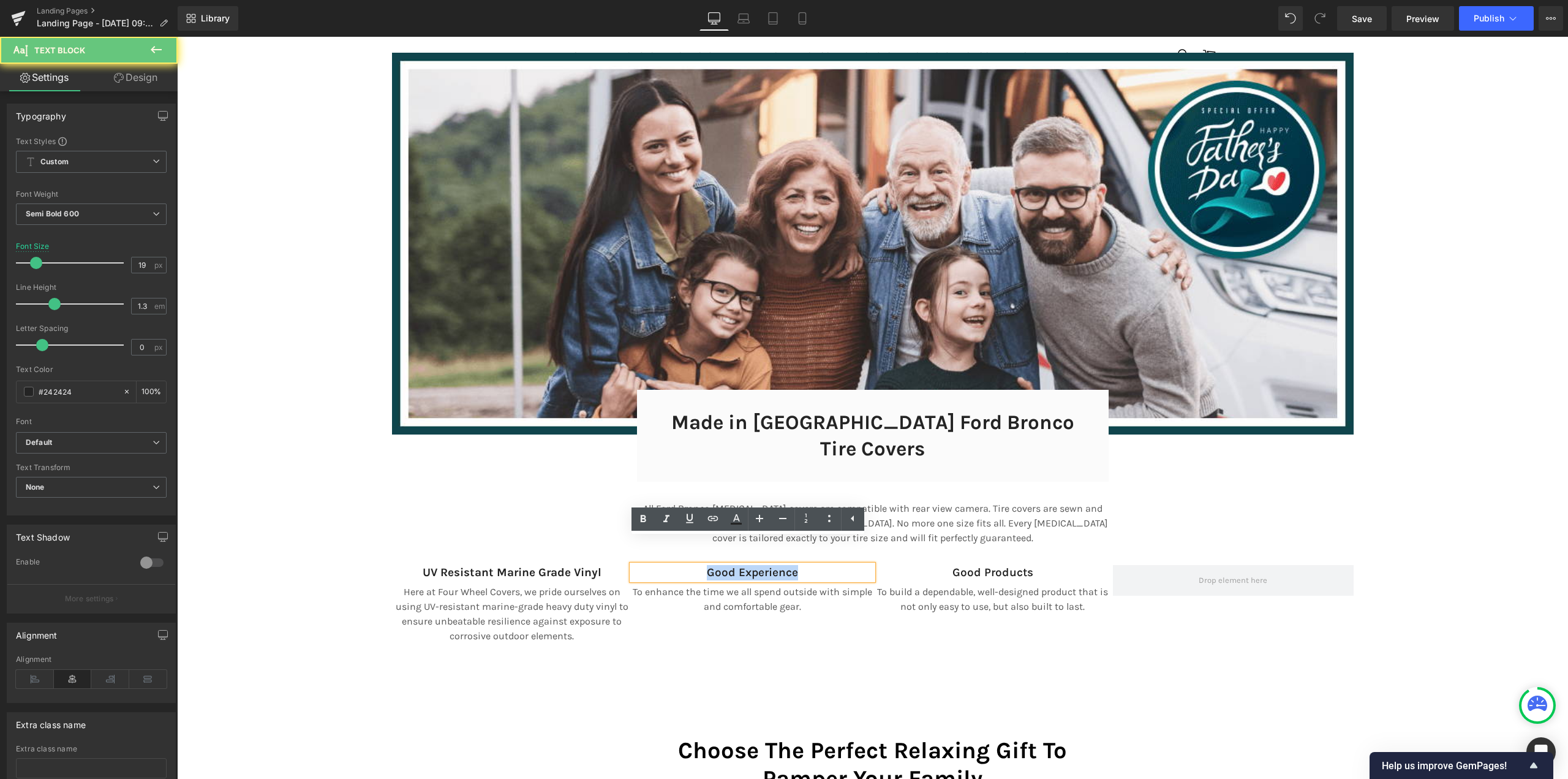
click at [702, 565] on p "Good Experience" at bounding box center [753, 572] width 241 height 15
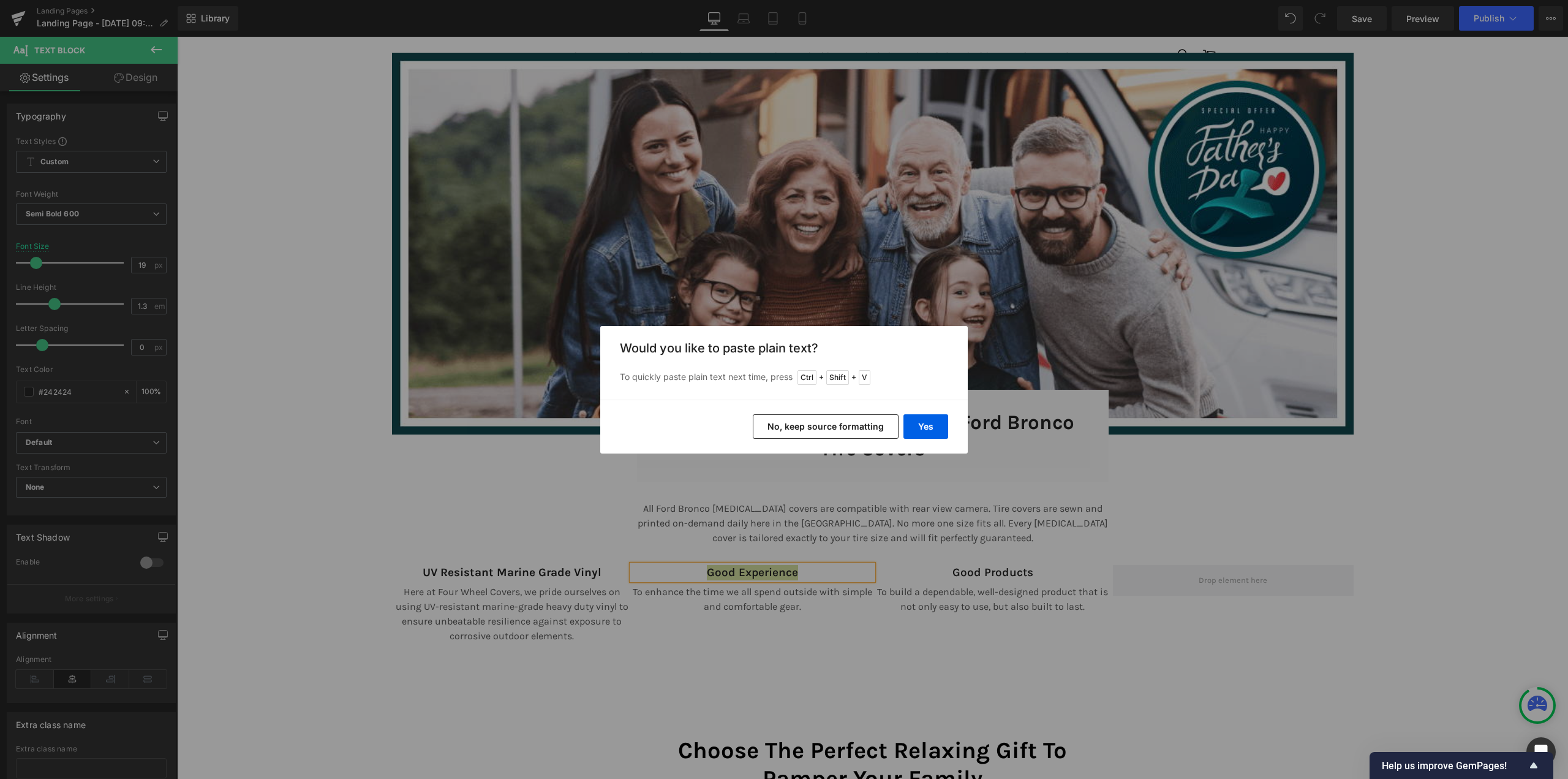
click at [798, 436] on button "No, keep source formatting" at bounding box center [825, 426] width 145 height 24
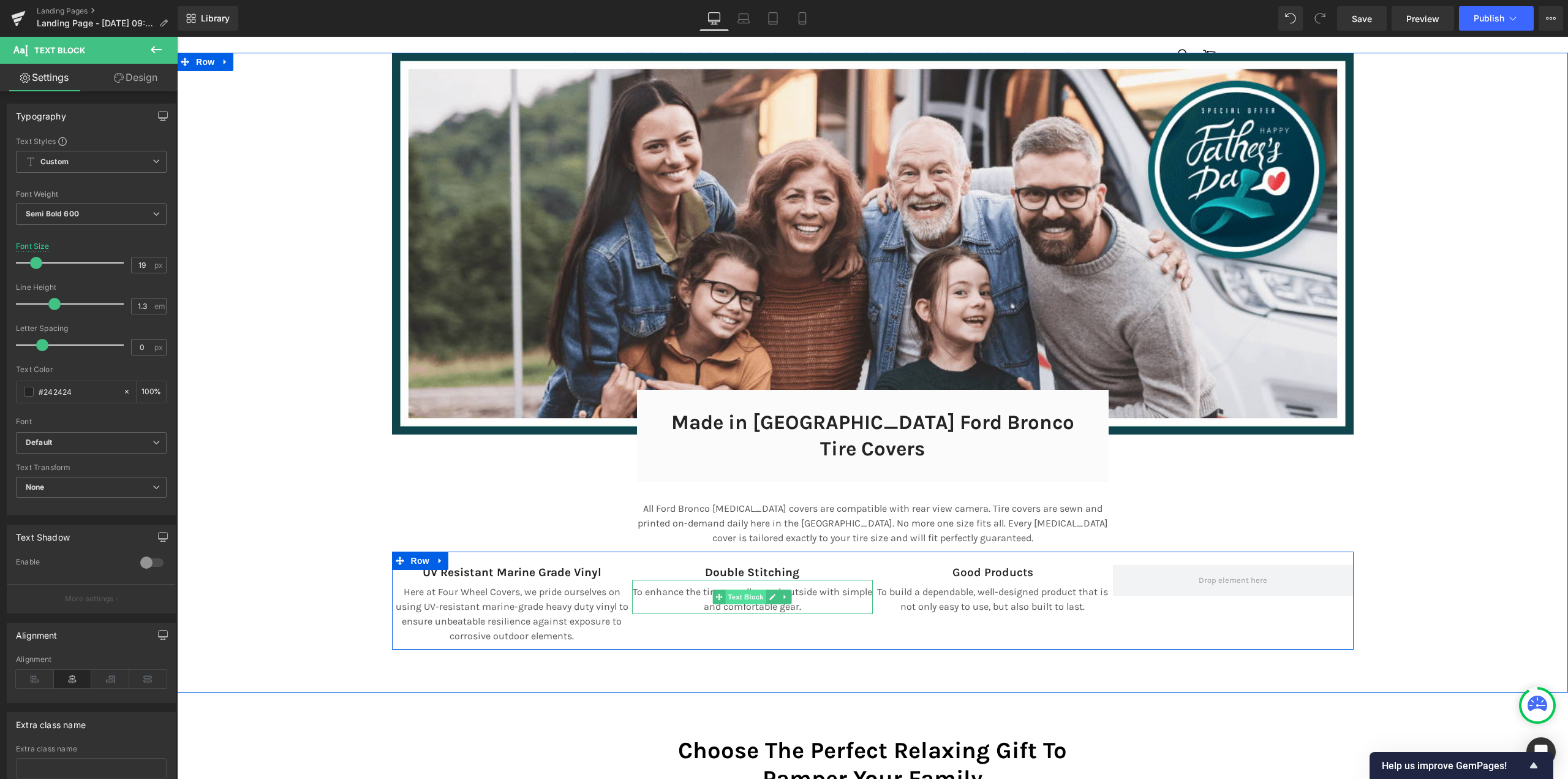
click at [726, 589] on span "Text Block" at bounding box center [746, 596] width 40 height 14
click at [670, 584] on p "To enhance the time we all spend outside with simple and comfortable gear." at bounding box center [753, 599] width 241 height 29
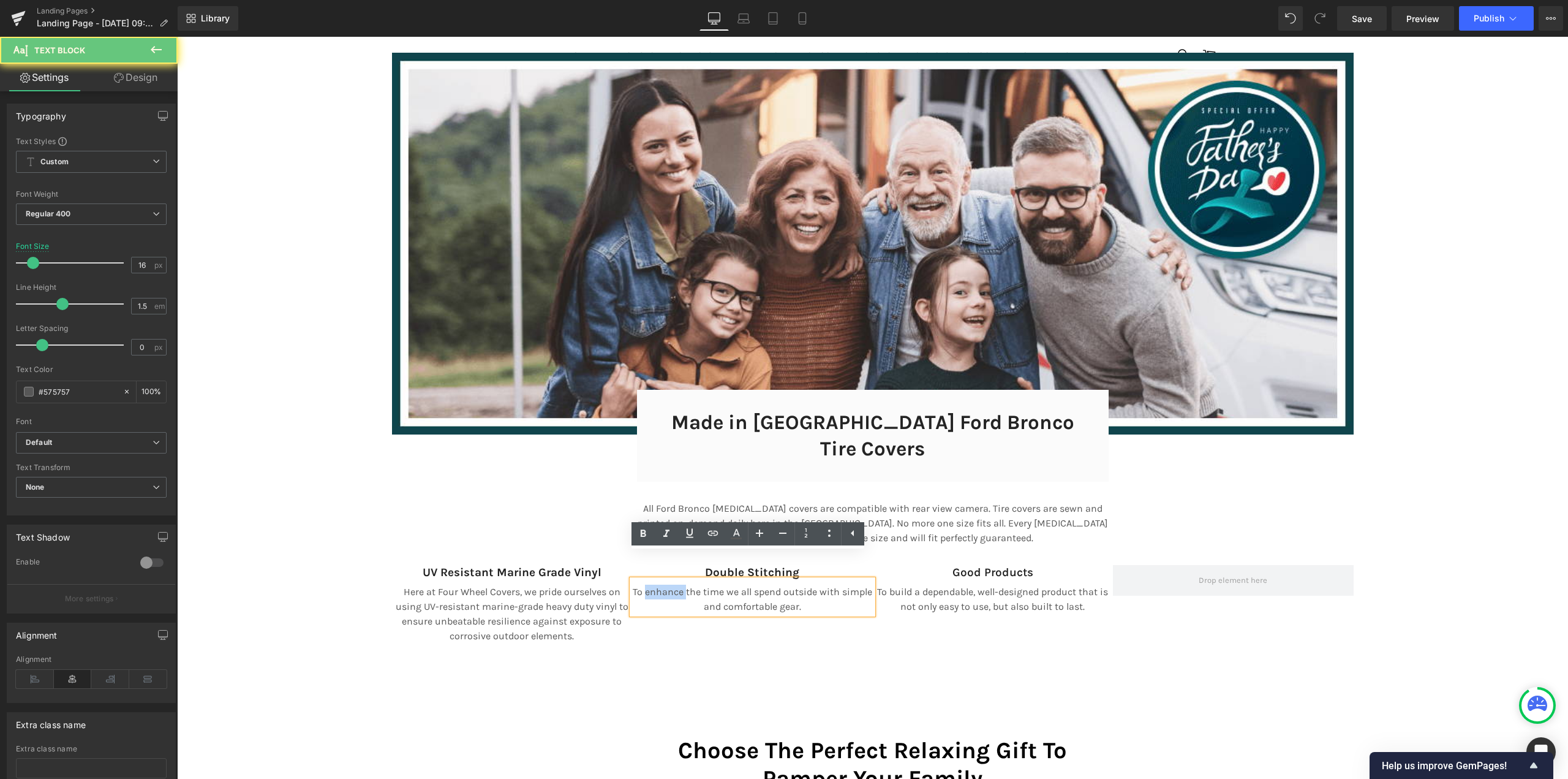
click at [670, 584] on p "To enhance the time we all spend outside with simple and comfortable gear." at bounding box center [753, 599] width 241 height 29
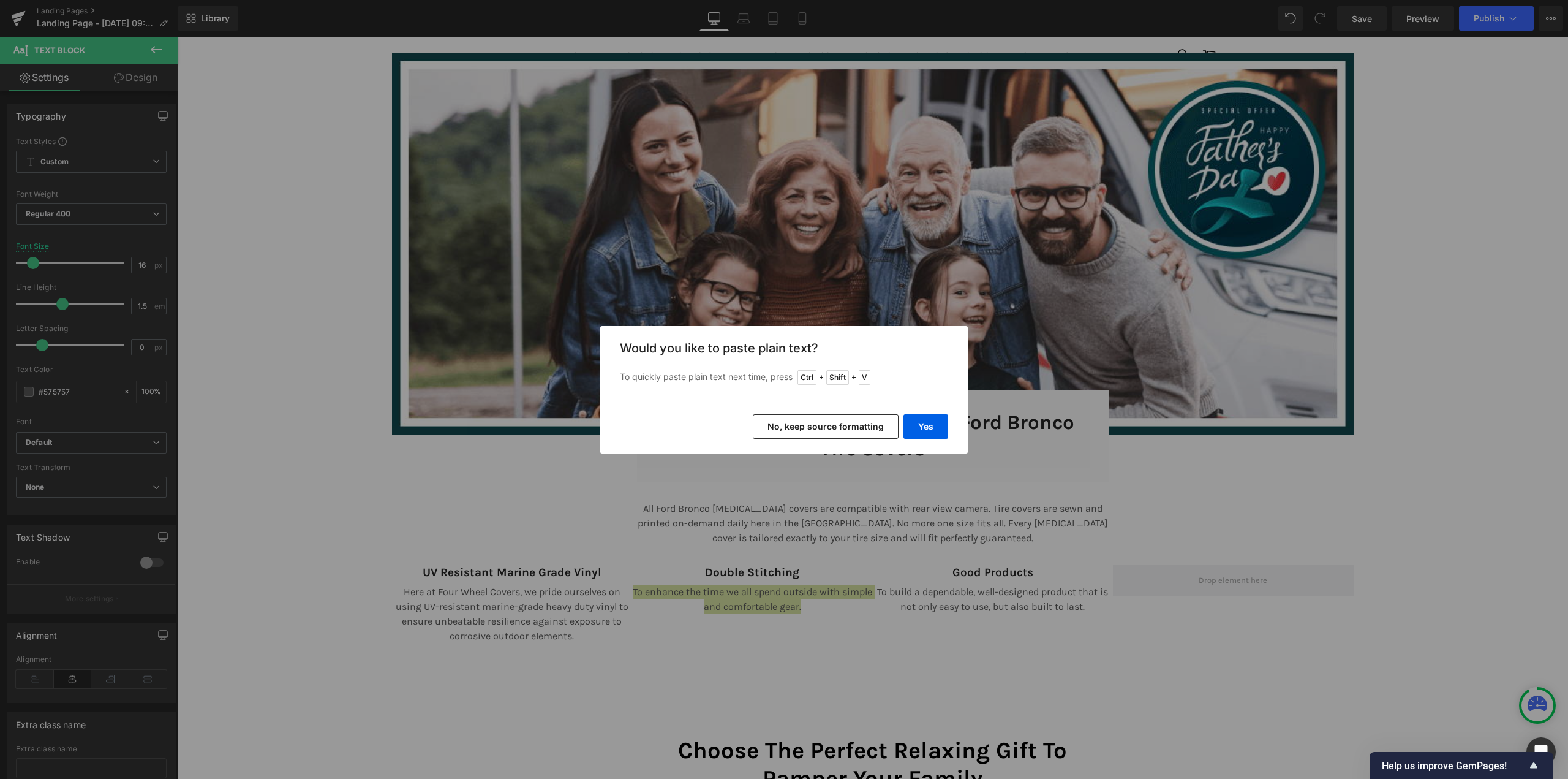
click at [854, 421] on button "No, keep source formatting" at bounding box center [825, 426] width 145 height 24
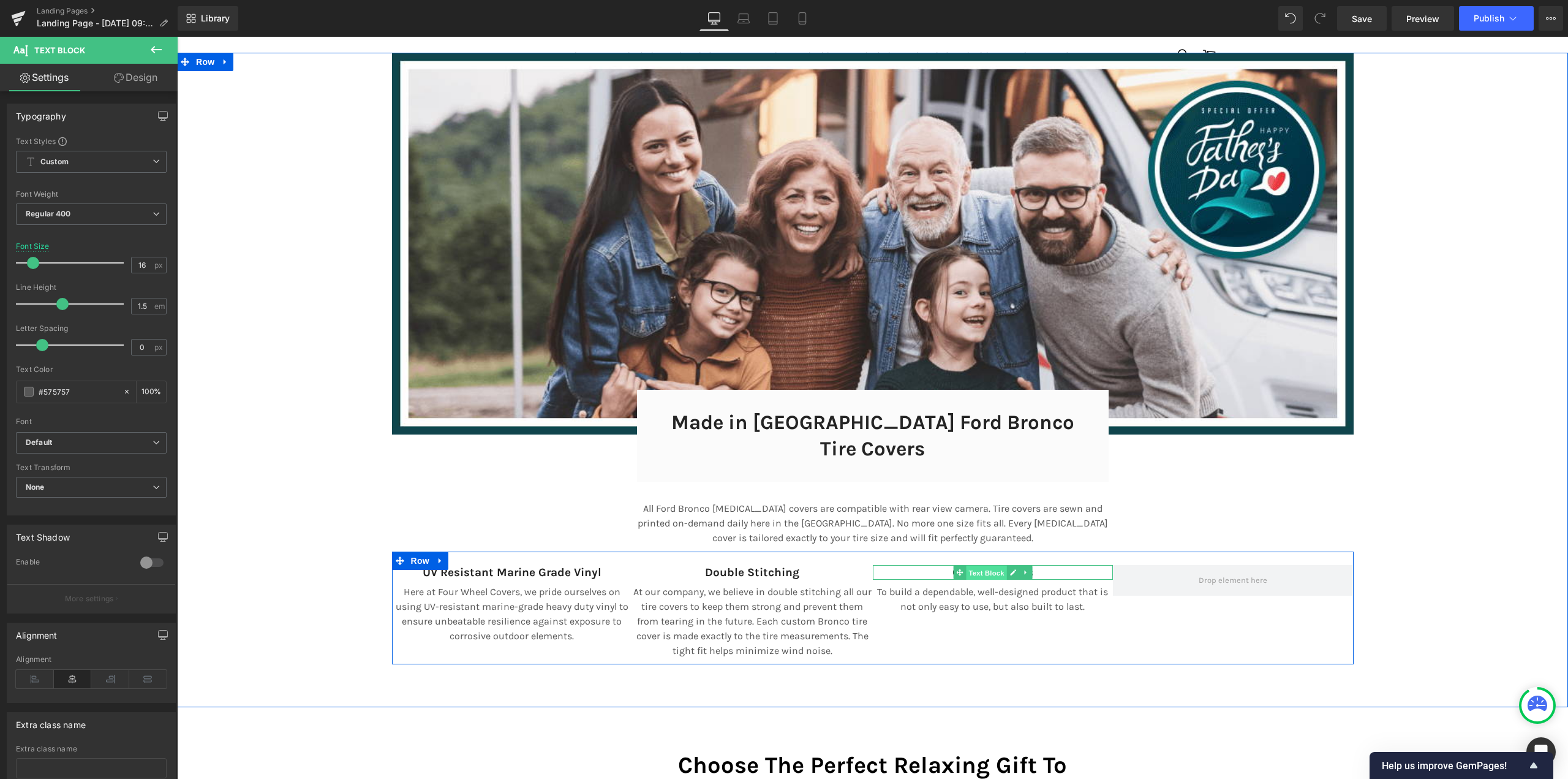
click at [976, 566] on span "Text Block" at bounding box center [986, 573] width 40 height 14
click at [933, 565] on p "Good Products" at bounding box center [993, 572] width 241 height 15
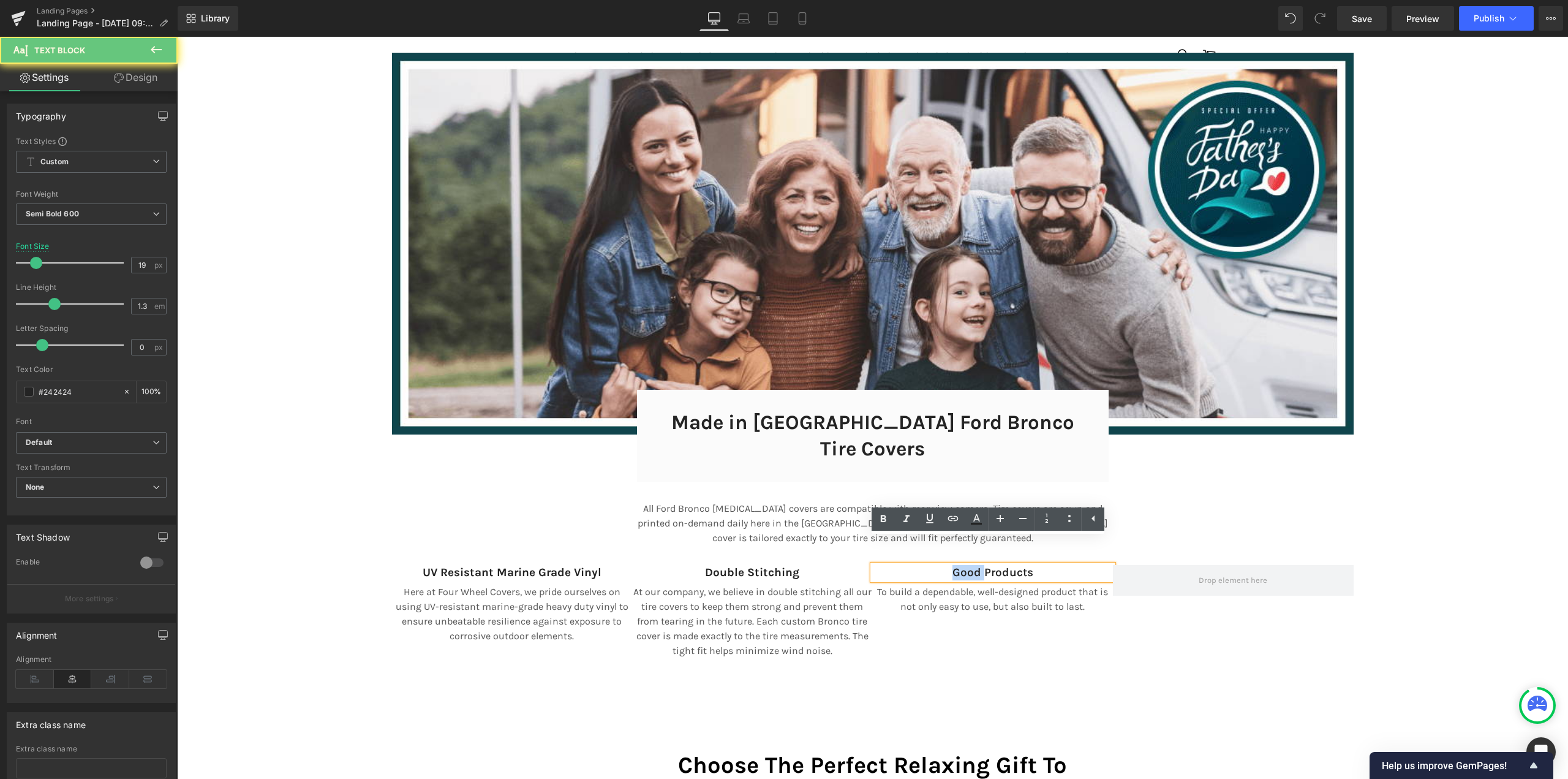
click at [933, 565] on p "Good Products" at bounding box center [993, 572] width 241 height 15
paste div
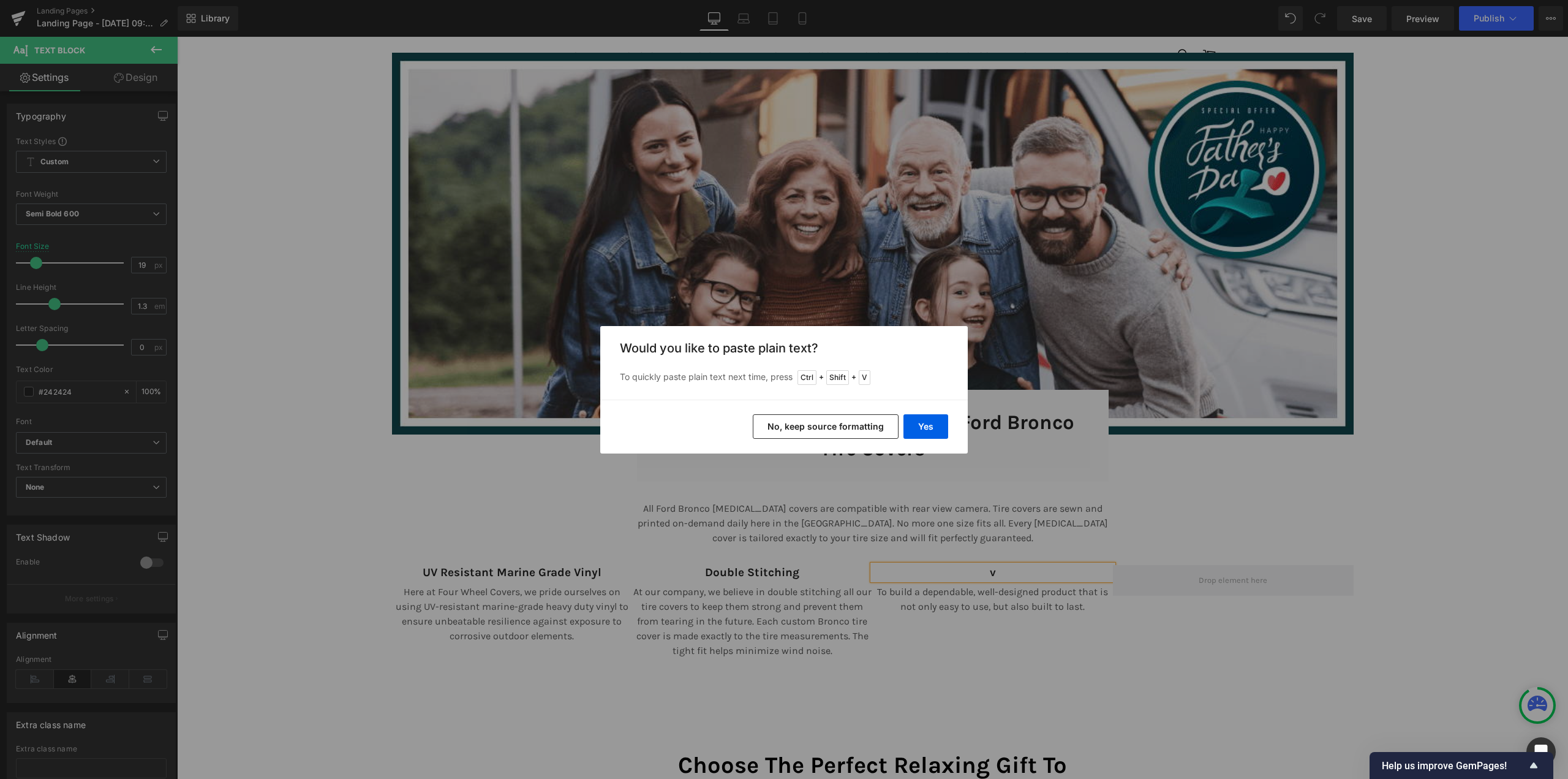
click at [796, 420] on button "No, keep source formatting" at bounding box center [825, 426] width 145 height 24
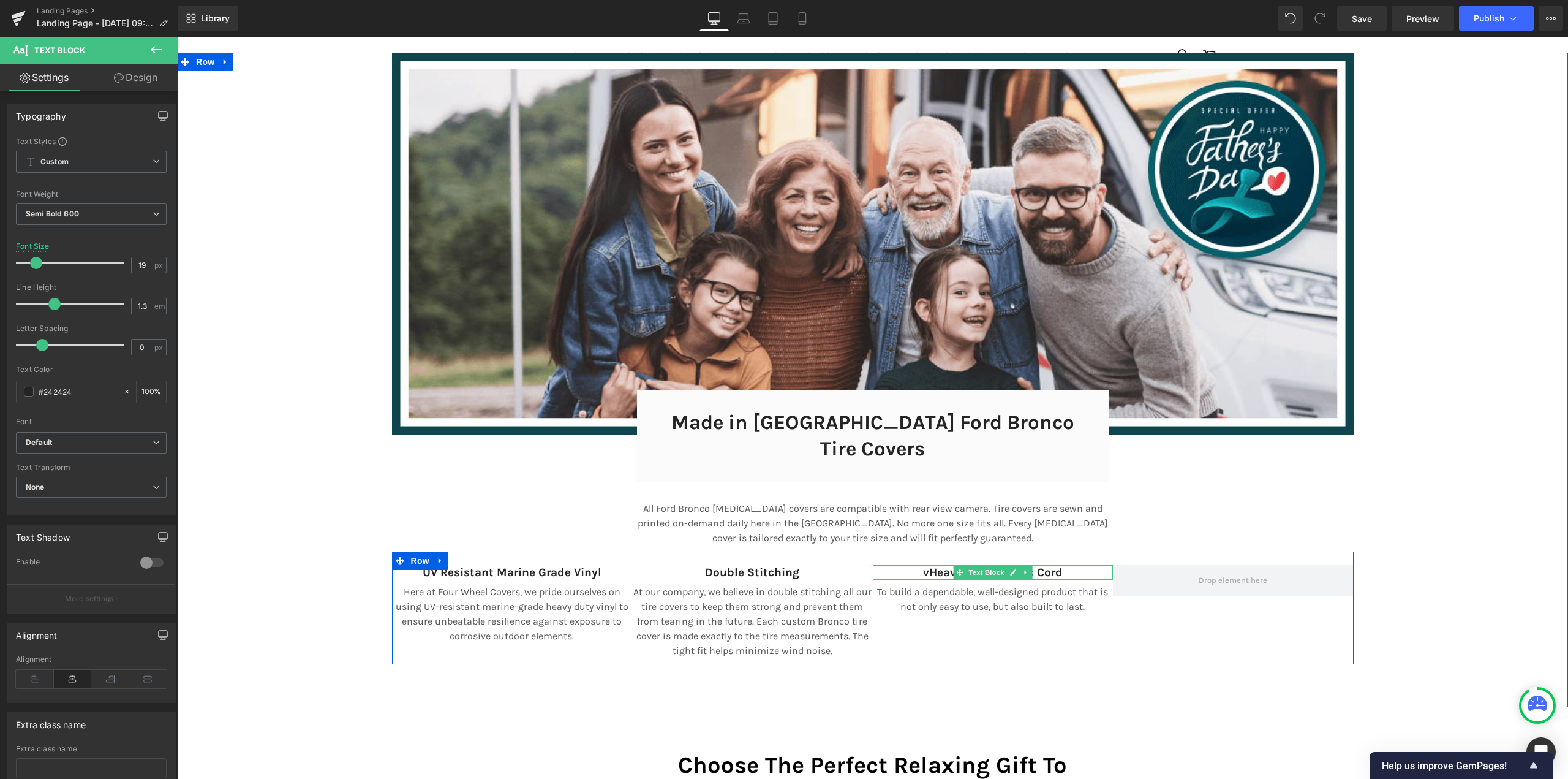
click at [929, 566] on strong "Heavy-Duty Elastic Cord" at bounding box center [996, 572] width 134 height 13
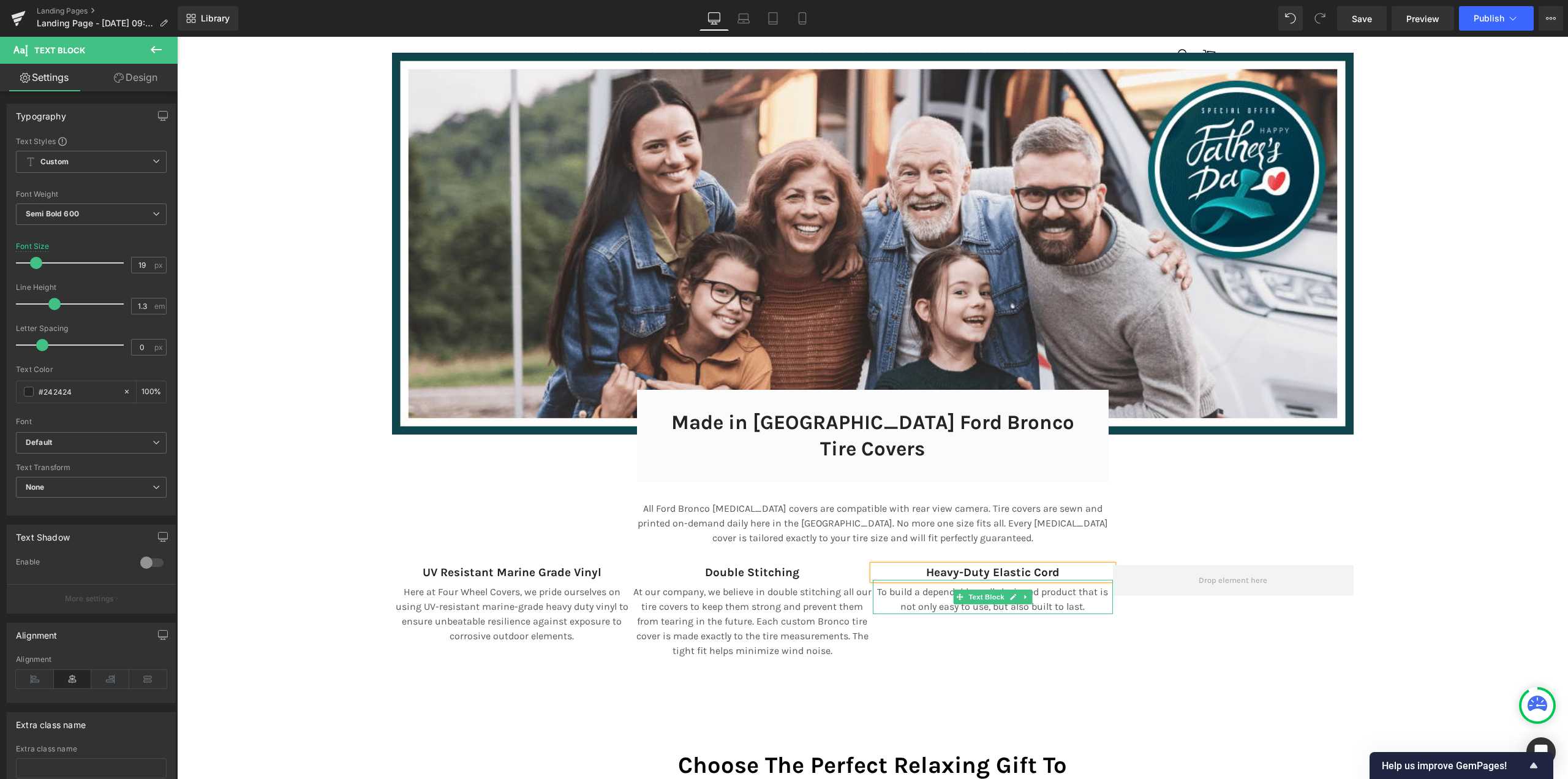
click at [929, 584] on p "To build a dependable, well-designed product that is not only easy to use, but …" at bounding box center [993, 599] width 241 height 29
click at [912, 584] on p "To build a dependable, well-designed product that is not only easy to use, but …" at bounding box center [993, 599] width 241 height 29
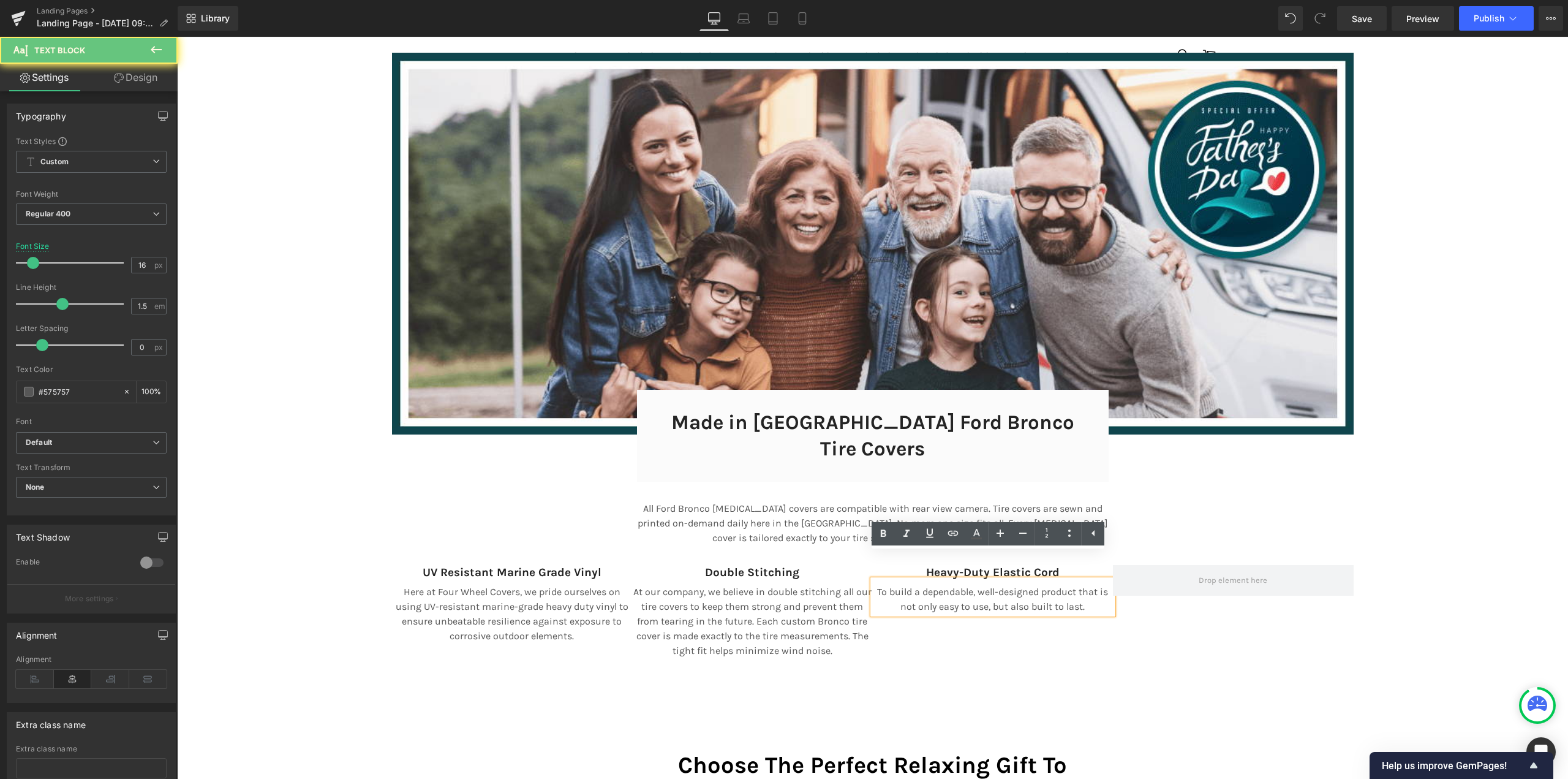
click at [915, 584] on p "To build a dependable, well-designed product that is not only easy to use, but …" at bounding box center [993, 599] width 241 height 29
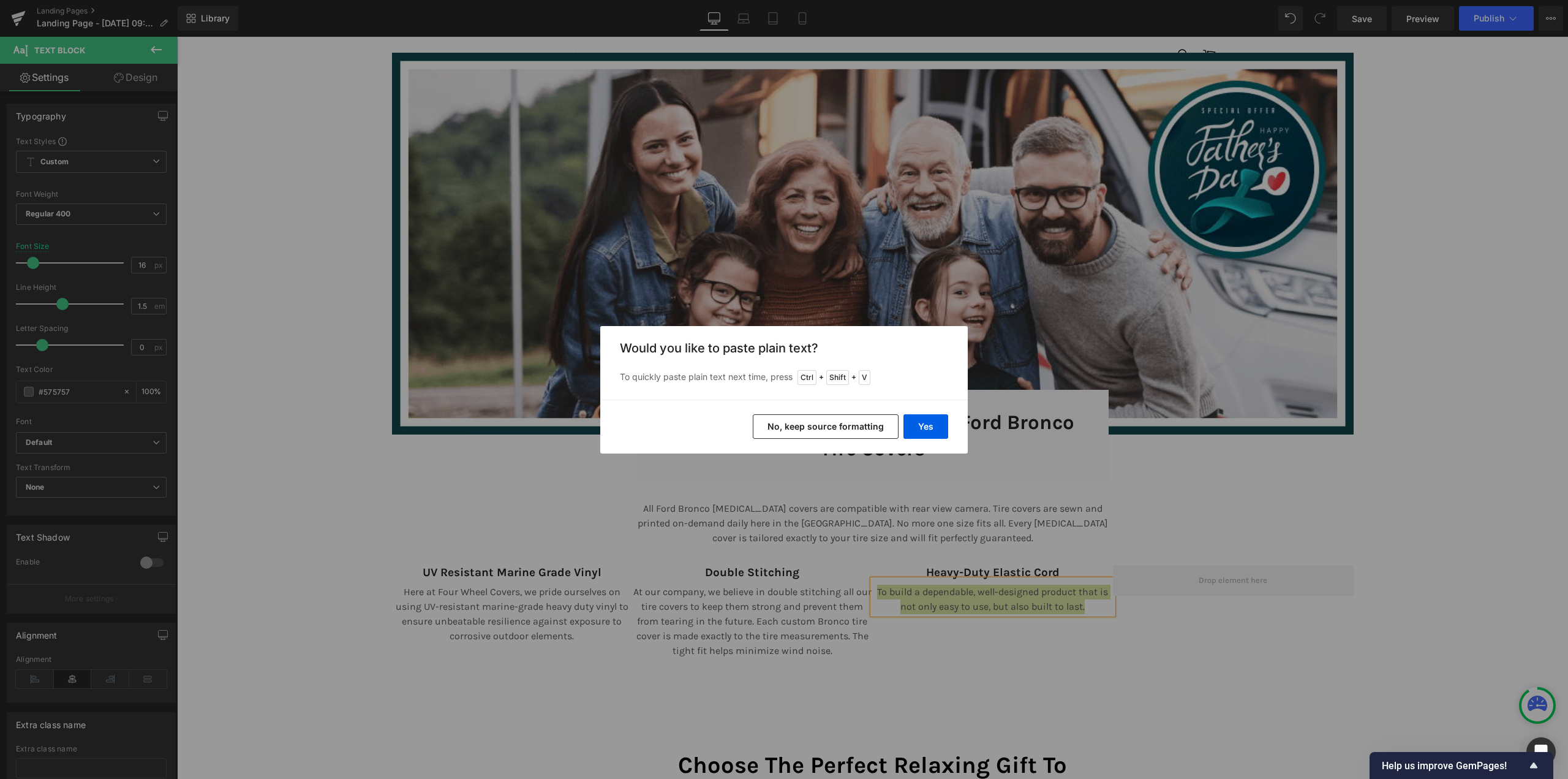
click at [866, 423] on button "No, keep source formatting" at bounding box center [825, 426] width 145 height 24
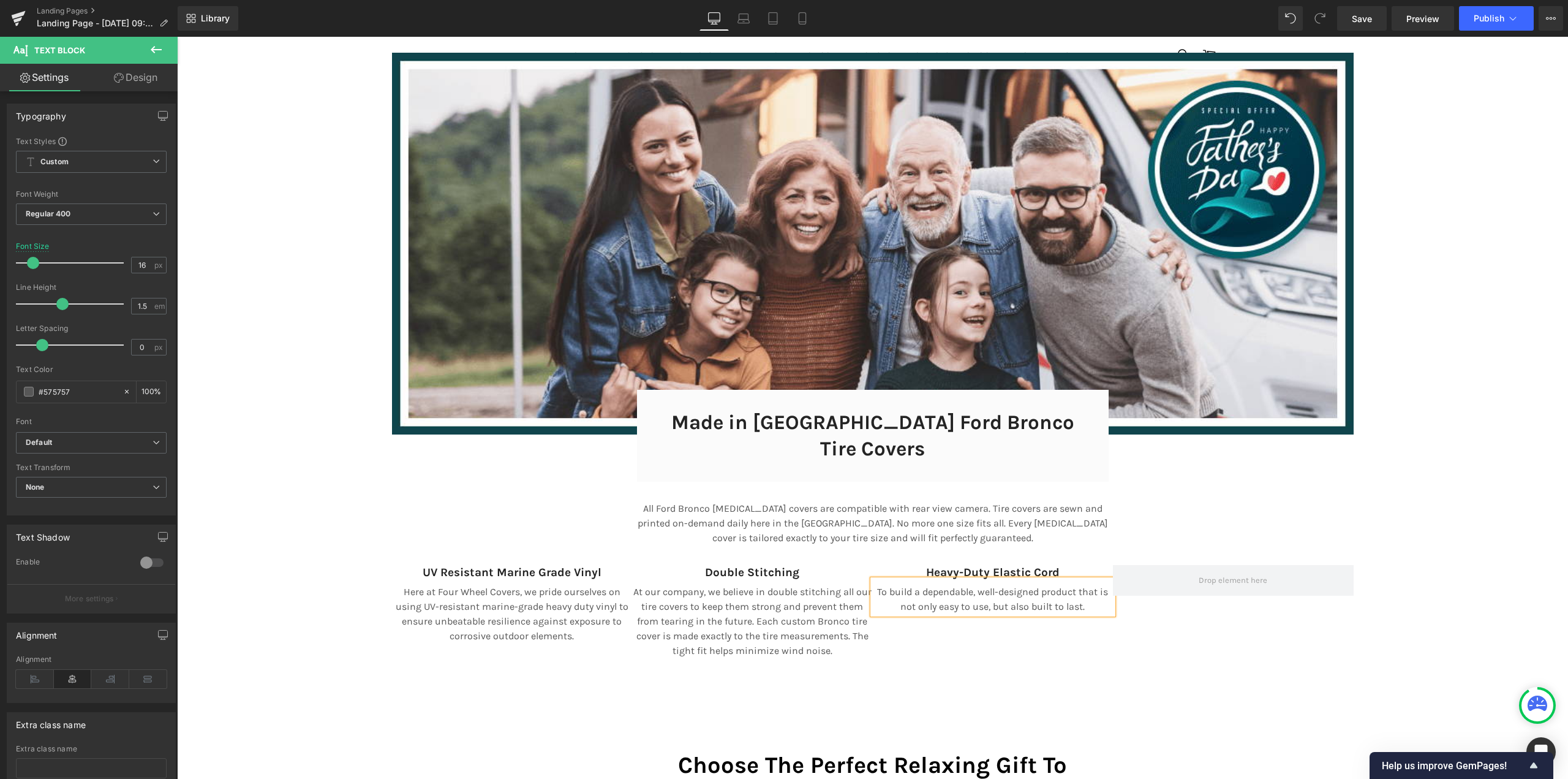
scroll to position [6, 6]
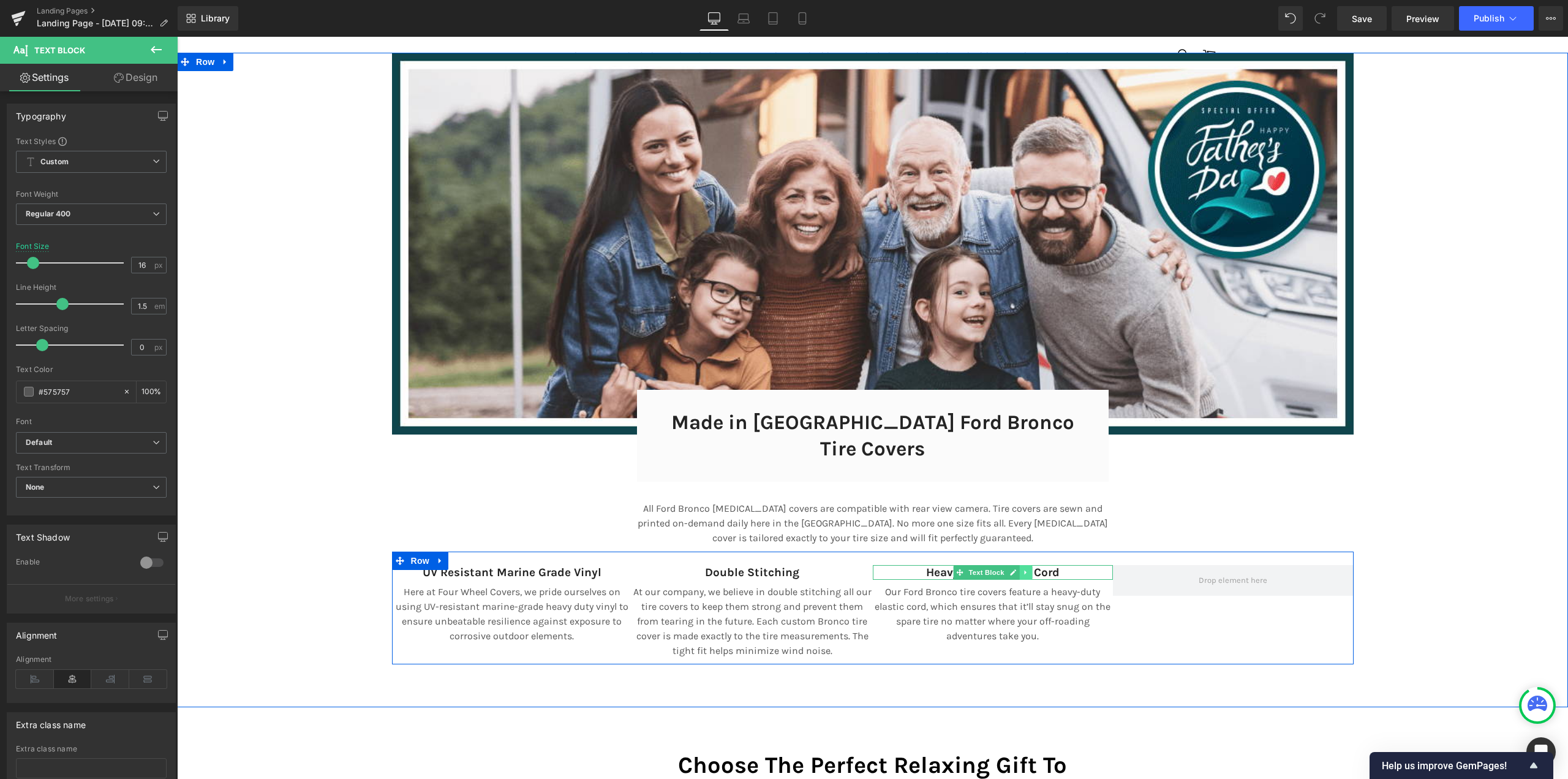
click at [1022, 568] on icon at bounding box center [1026, 572] width 7 height 7
click at [1016, 568] on icon at bounding box center [1019, 572] width 7 height 7
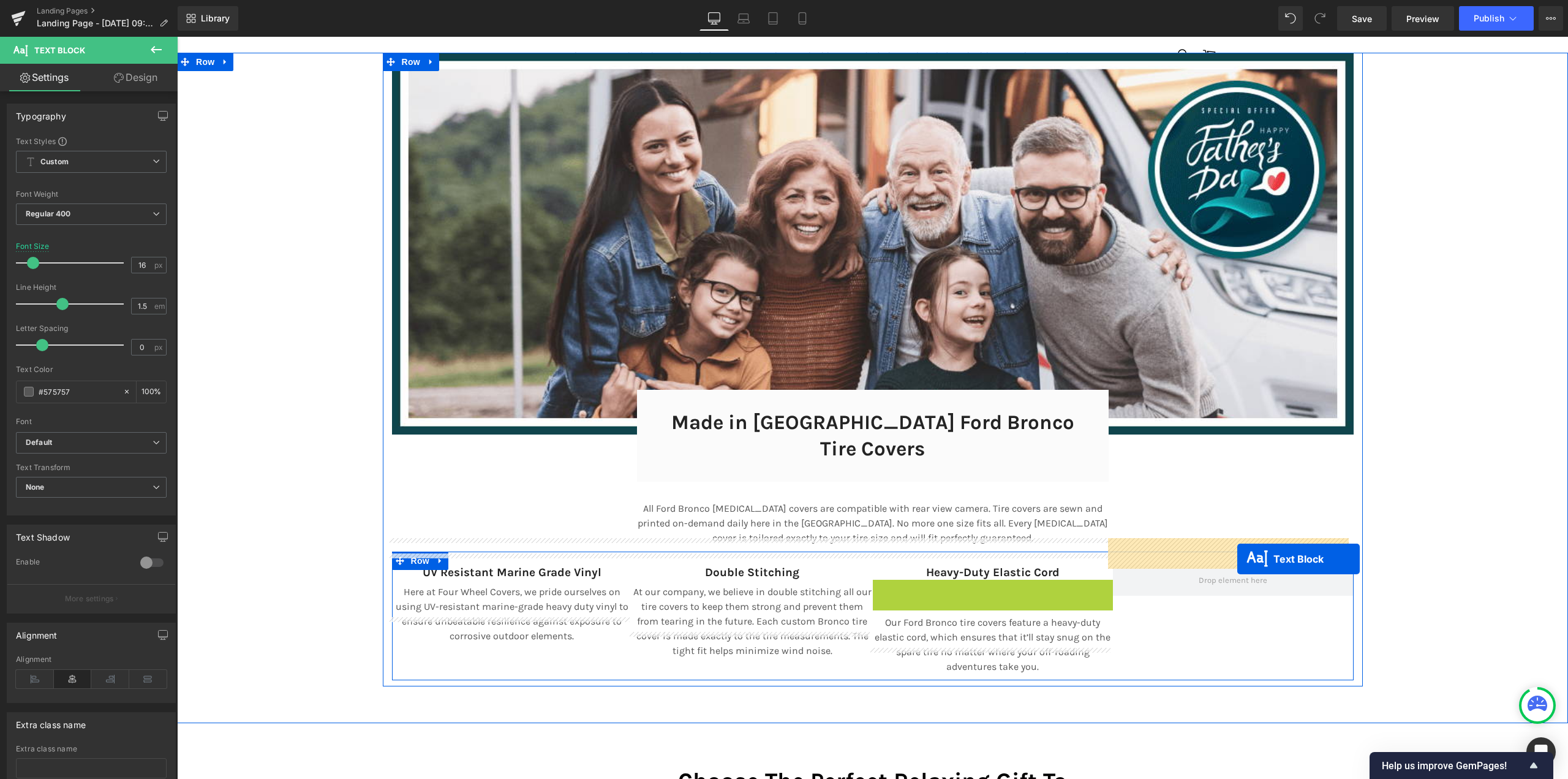
drag, startPoint x: 987, startPoint y: 560, endPoint x: 1213, endPoint y: 554, distance: 226.1
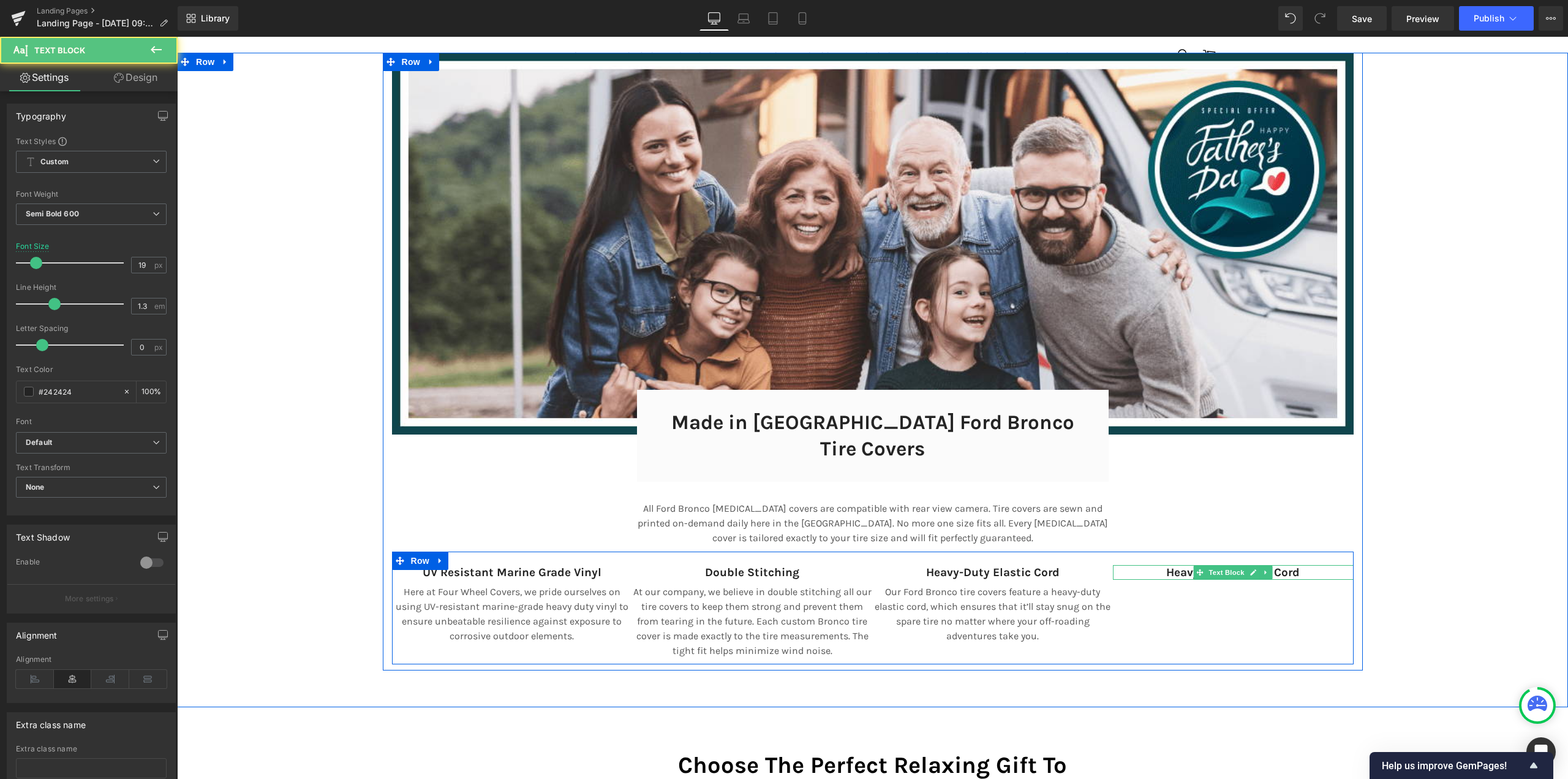
scroll to position [8154, 1382]
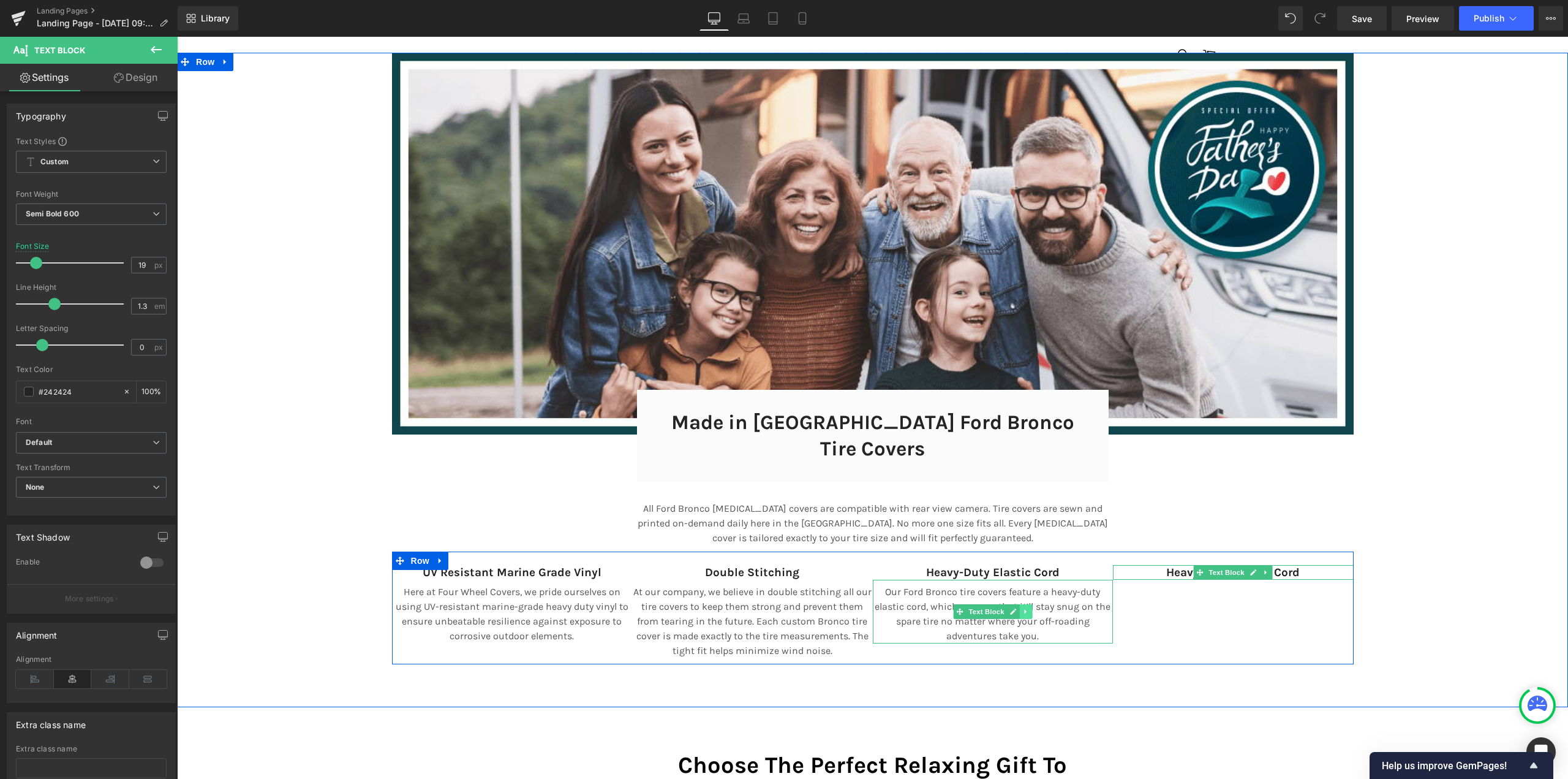
click at [1022, 608] on icon at bounding box center [1026, 611] width 7 height 7
click at [1016, 608] on icon at bounding box center [1019, 611] width 7 height 7
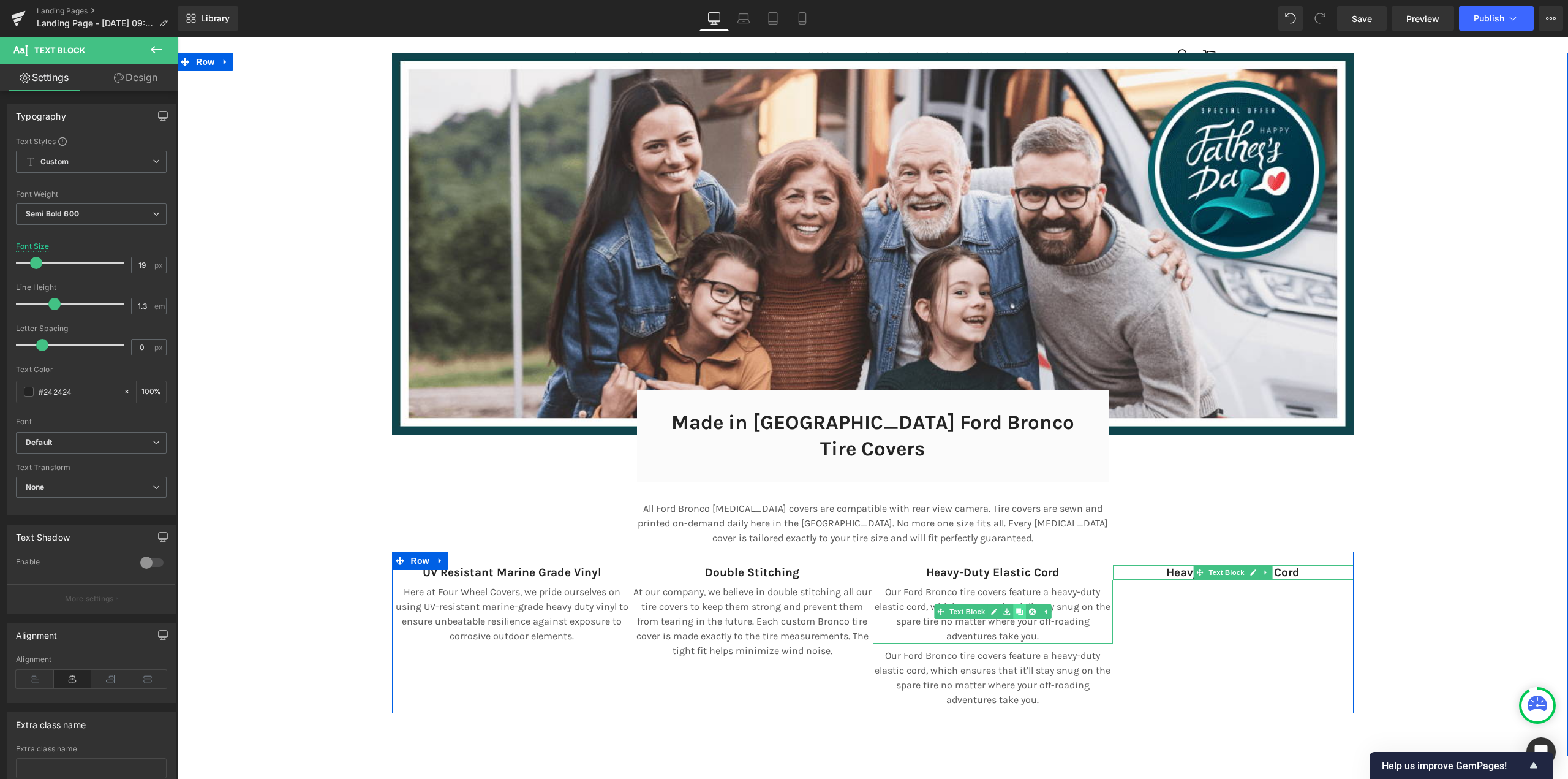
scroll to position [8203, 1382]
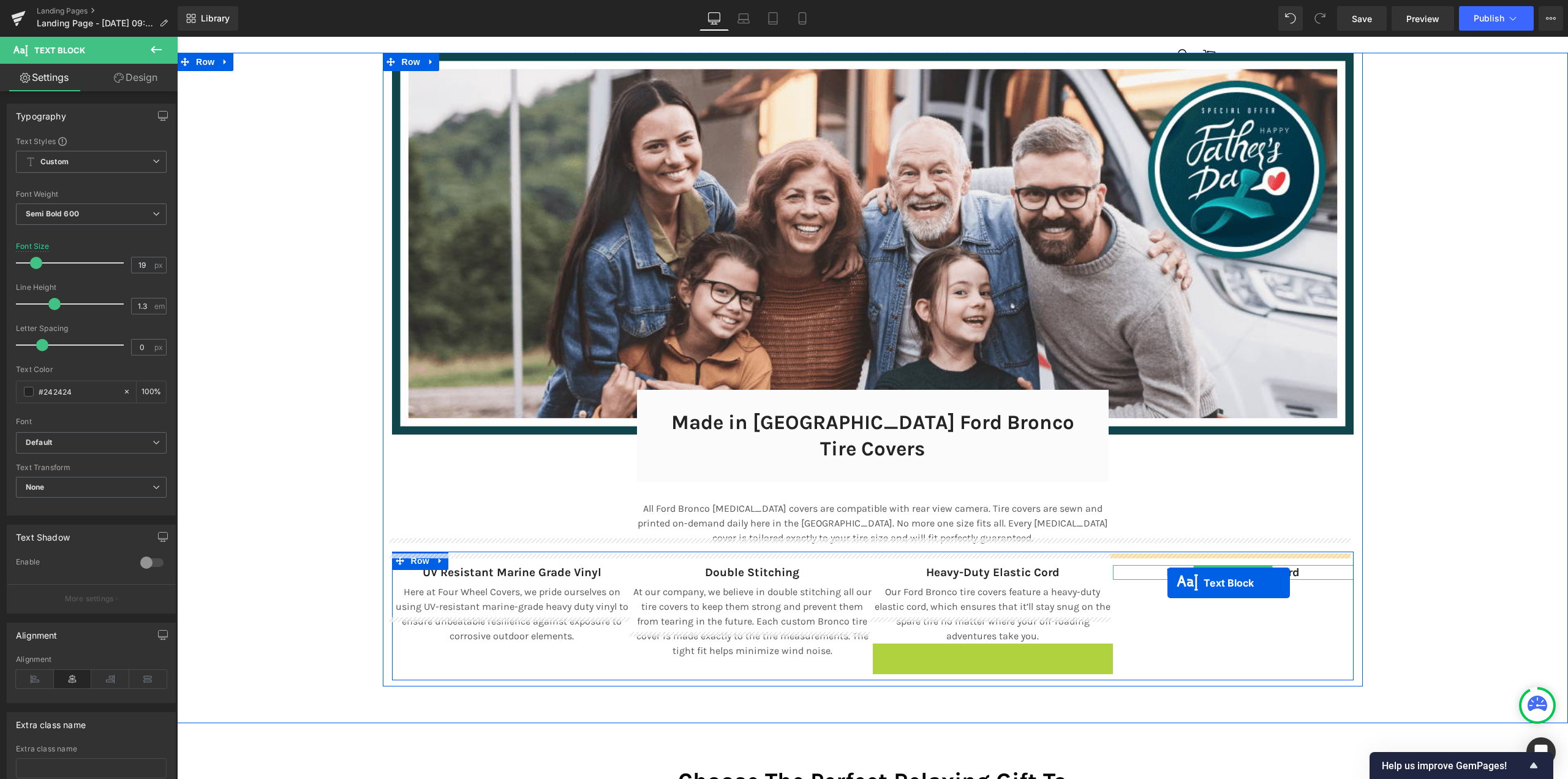
drag, startPoint x: 981, startPoint y: 649, endPoint x: 1168, endPoint y: 583, distance: 198.3
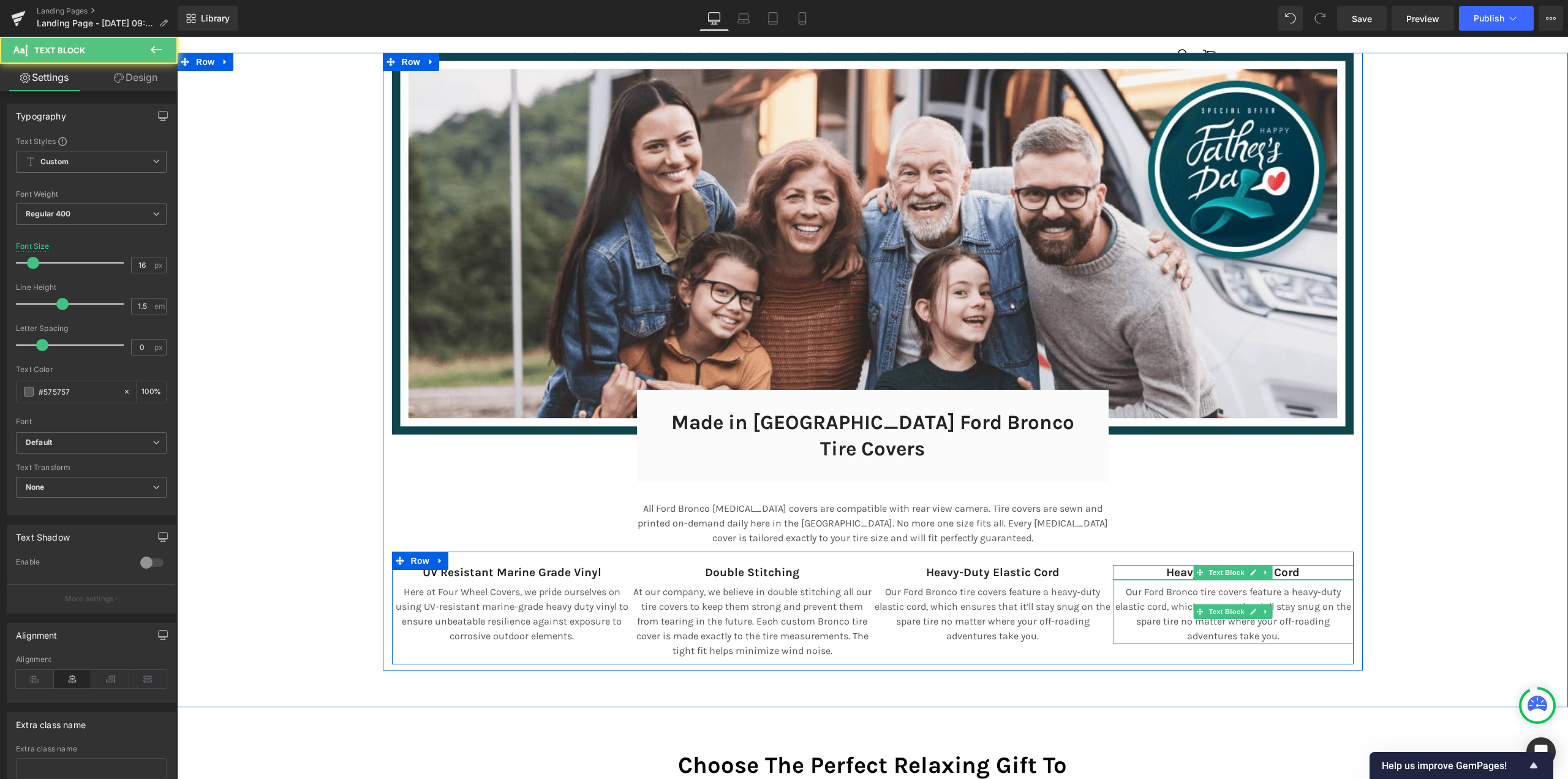
scroll to position [8154, 1382]
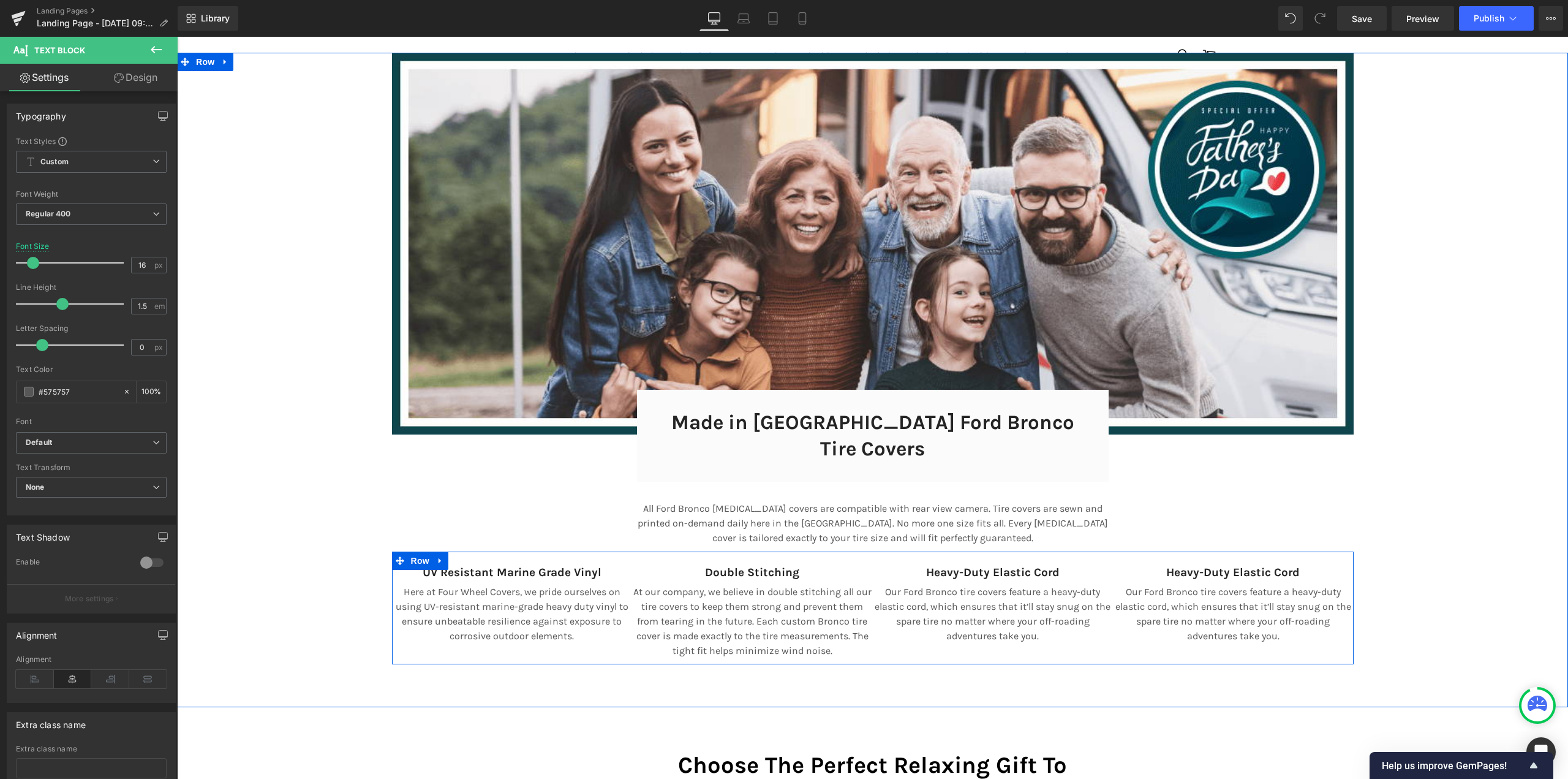
click at [1159, 565] on p "Heavy-Duty Elastic Cord" at bounding box center [1234, 572] width 241 height 15
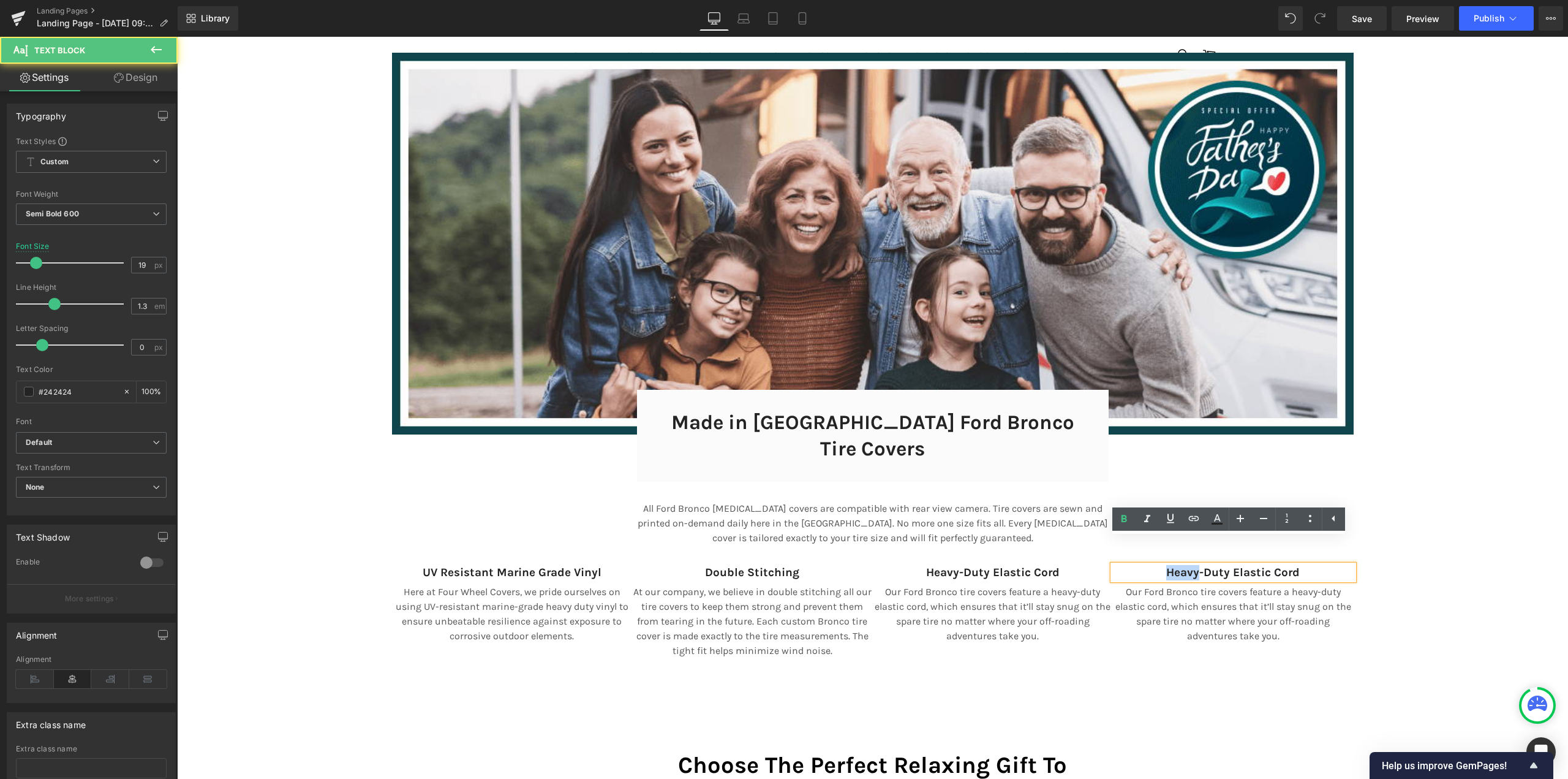
click at [1159, 565] on p "Heavy-Duty Elastic Cord" at bounding box center [1234, 572] width 241 height 15
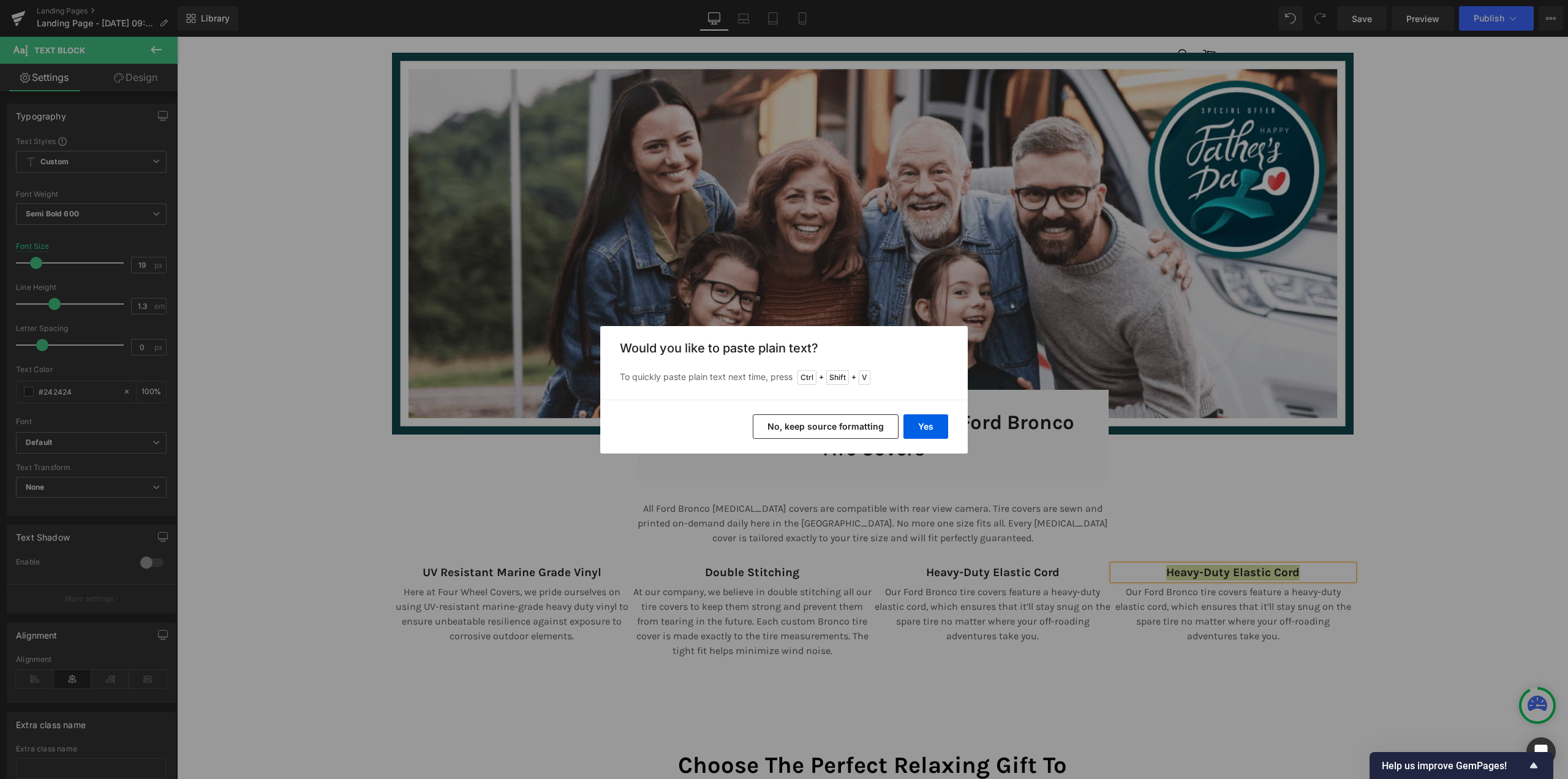
click at [821, 421] on button "No, keep source formatting" at bounding box center [825, 426] width 145 height 24
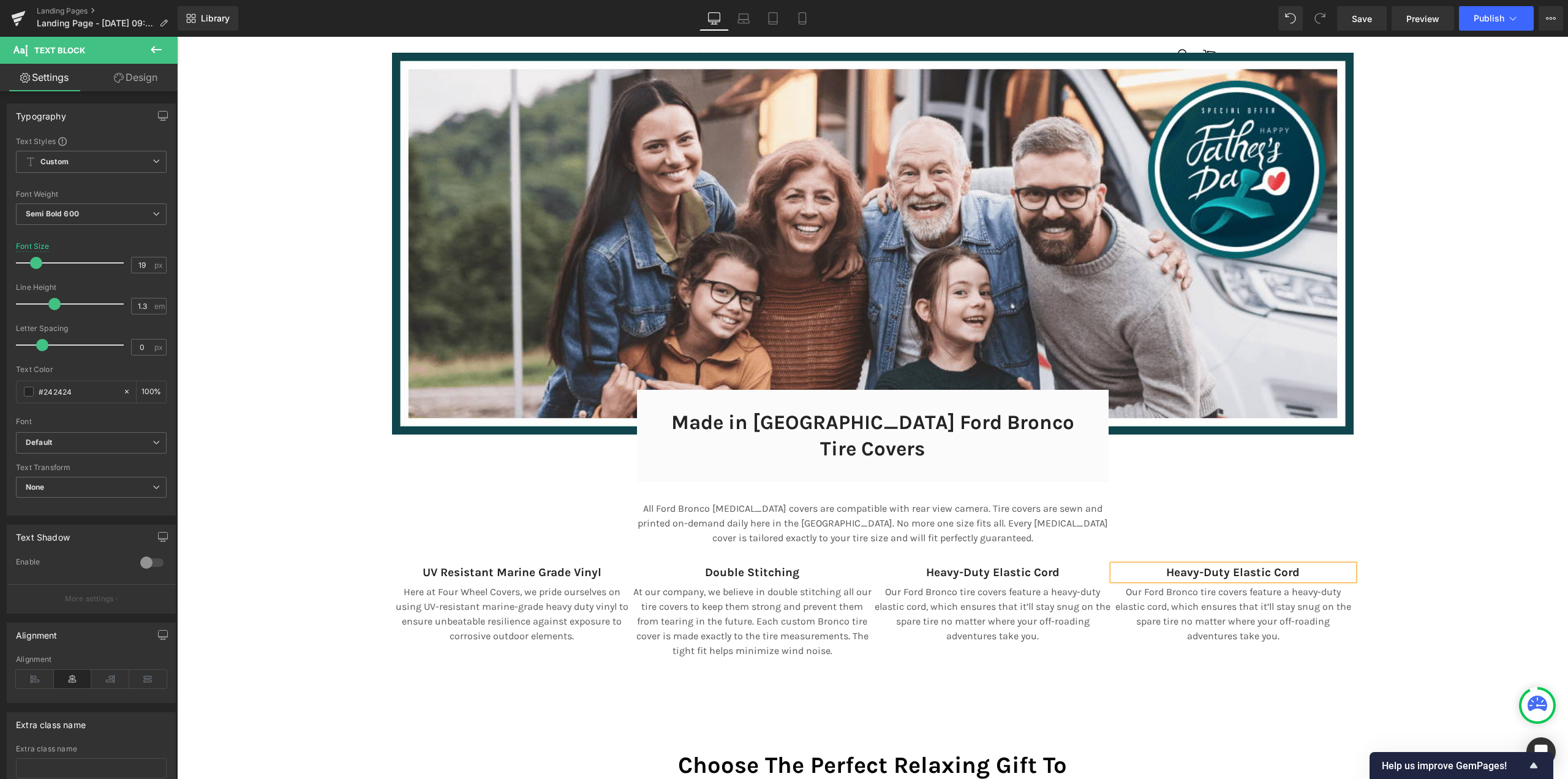
scroll to position [6, 6]
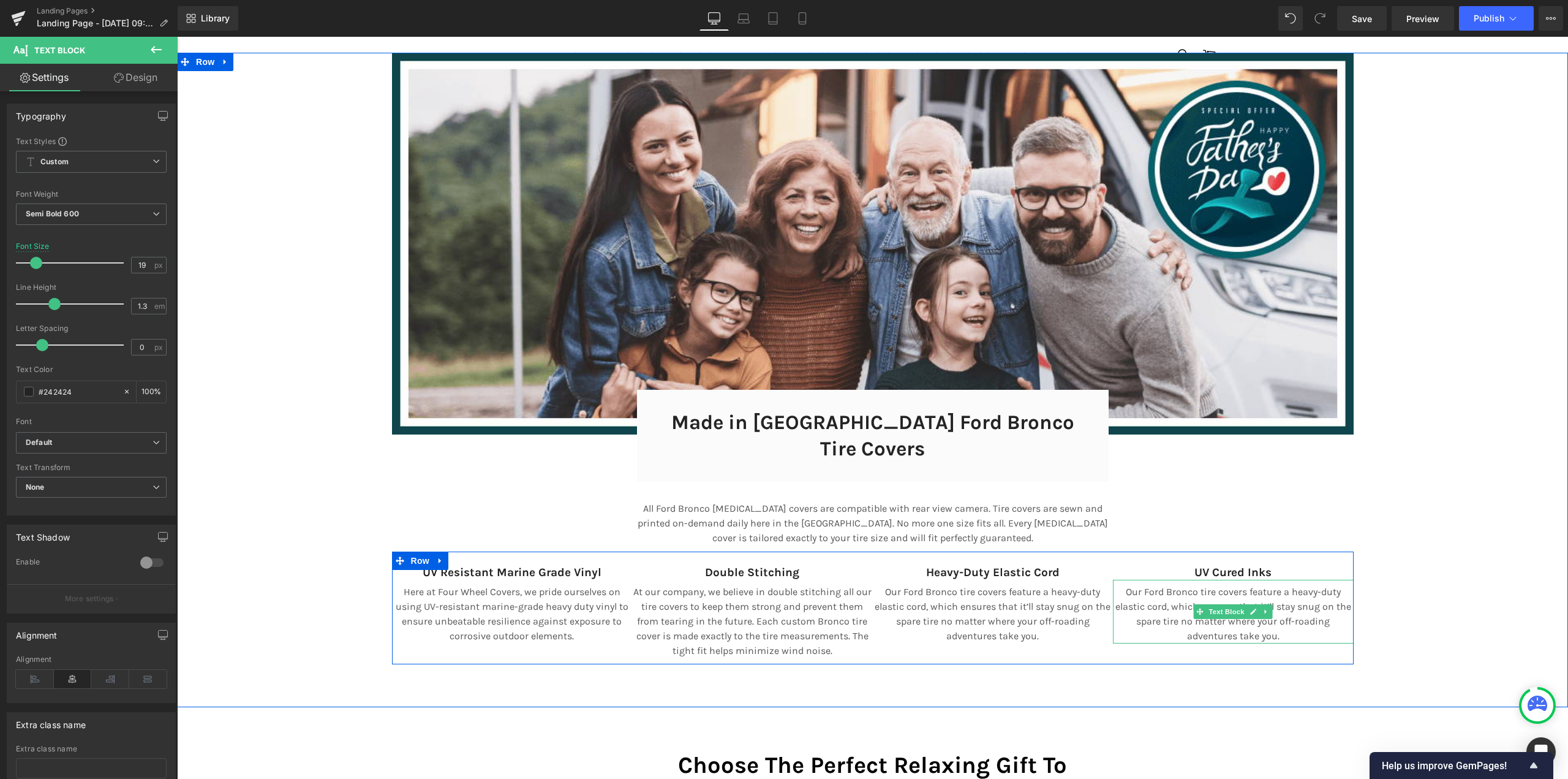
click at [1176, 584] on p "Our Ford Bronco tire covers feature a heavy-duty elastic cord, which ensures th…" at bounding box center [1234, 614] width 241 height 59
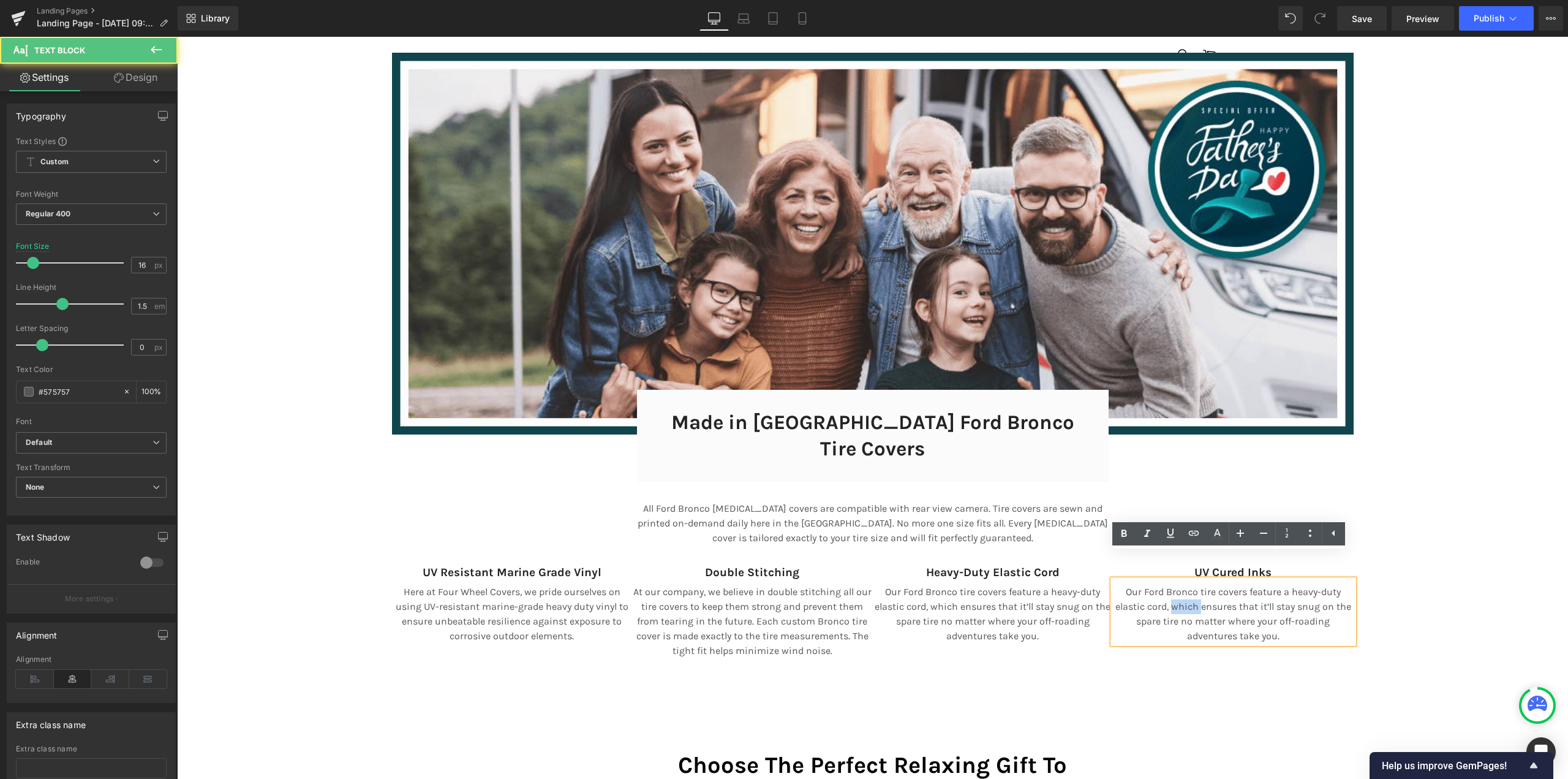
click at [1176, 584] on p "Our Ford Bronco tire covers feature a heavy-duty elastic cord, which ensures th…" at bounding box center [1234, 614] width 241 height 59
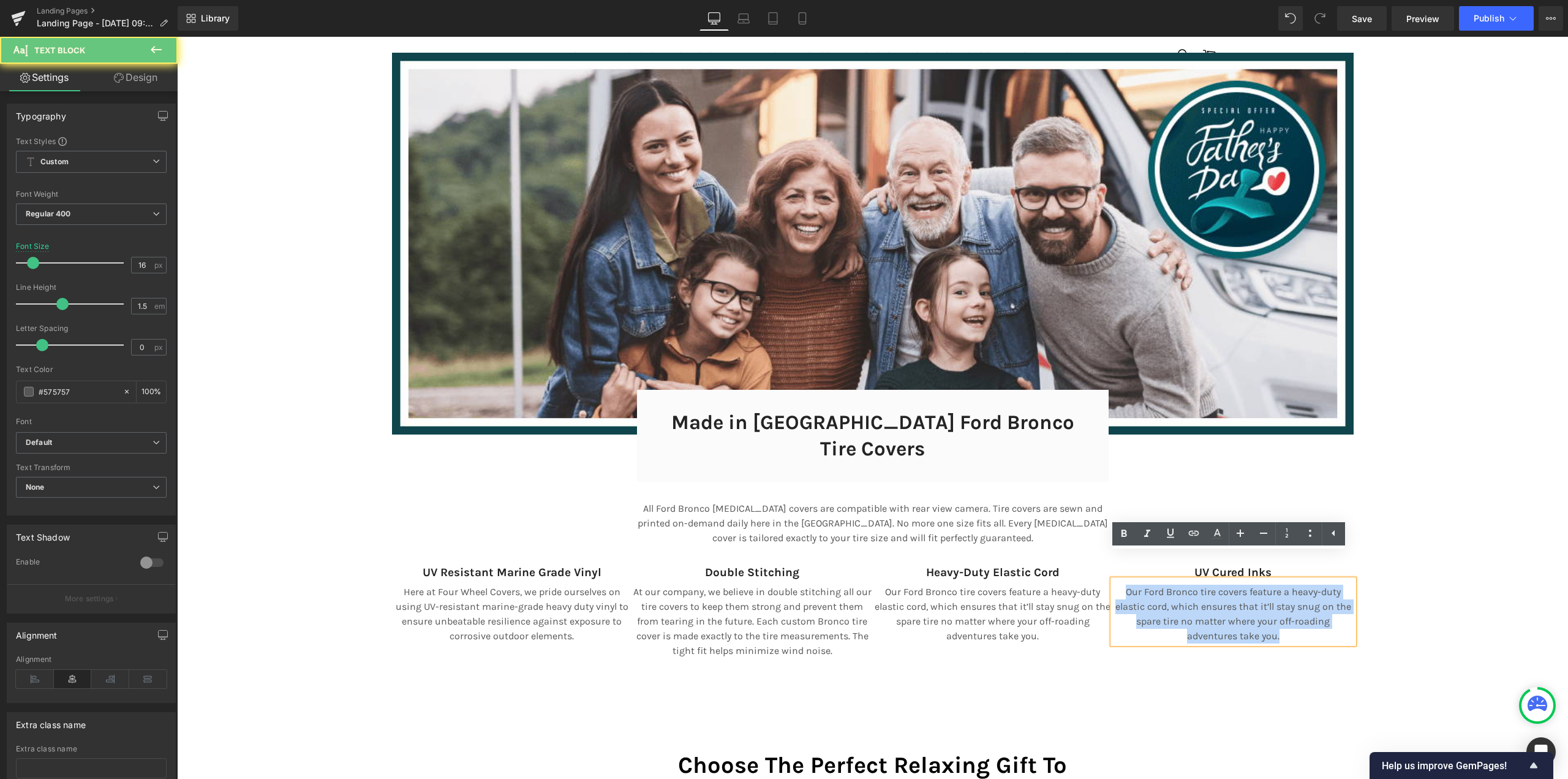
click at [1176, 584] on p "Our Ford Bronco tire covers feature a heavy-duty elastic cord, which ensures th…" at bounding box center [1234, 614] width 241 height 59
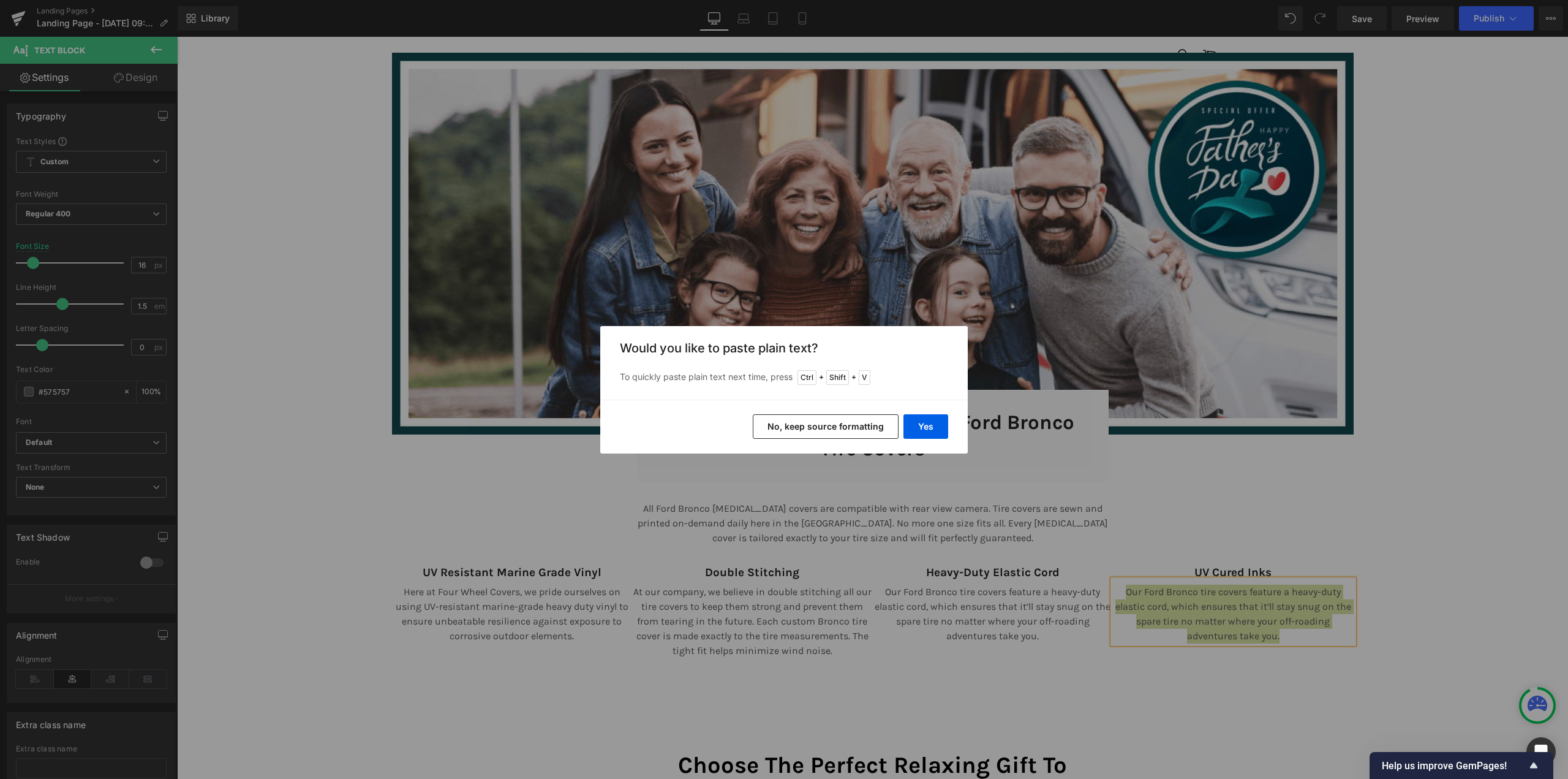
click at [865, 424] on button "No, keep source formatting" at bounding box center [825, 426] width 145 height 24
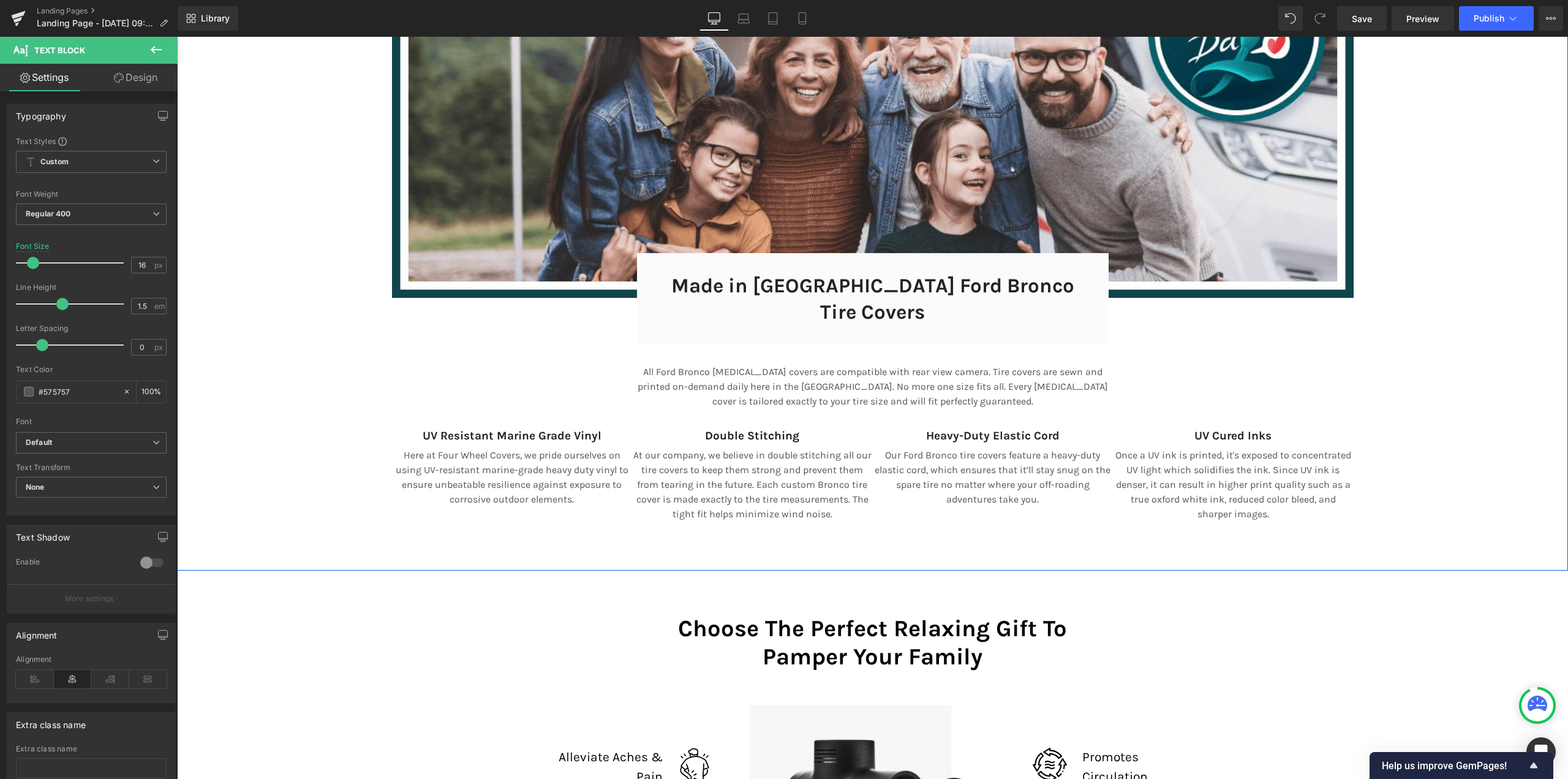
scroll to position [6540, 0]
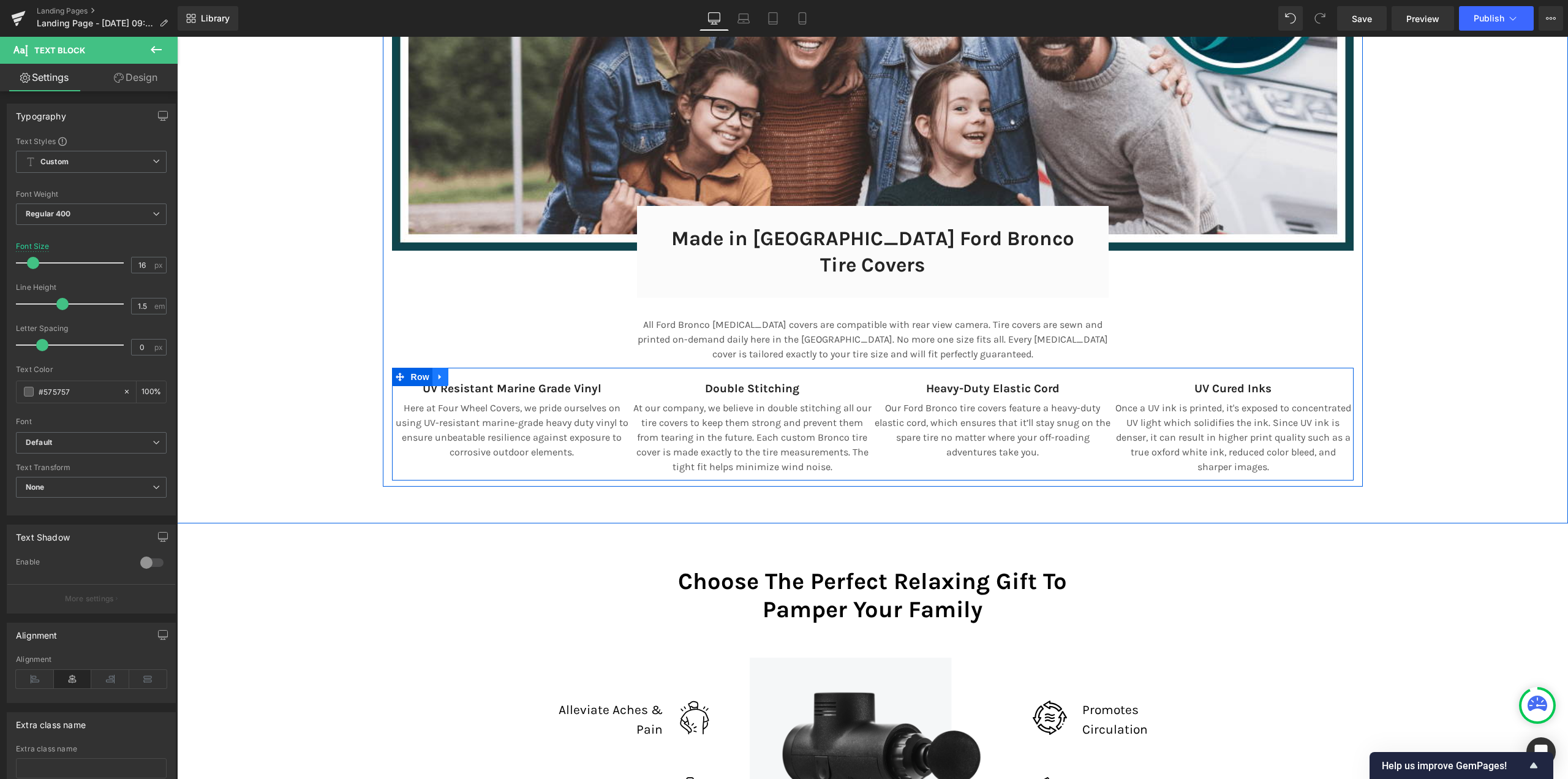
click at [439, 374] on icon at bounding box center [440, 377] width 3 height 5
click at [452, 372] on icon at bounding box center [457, 377] width 9 height 9
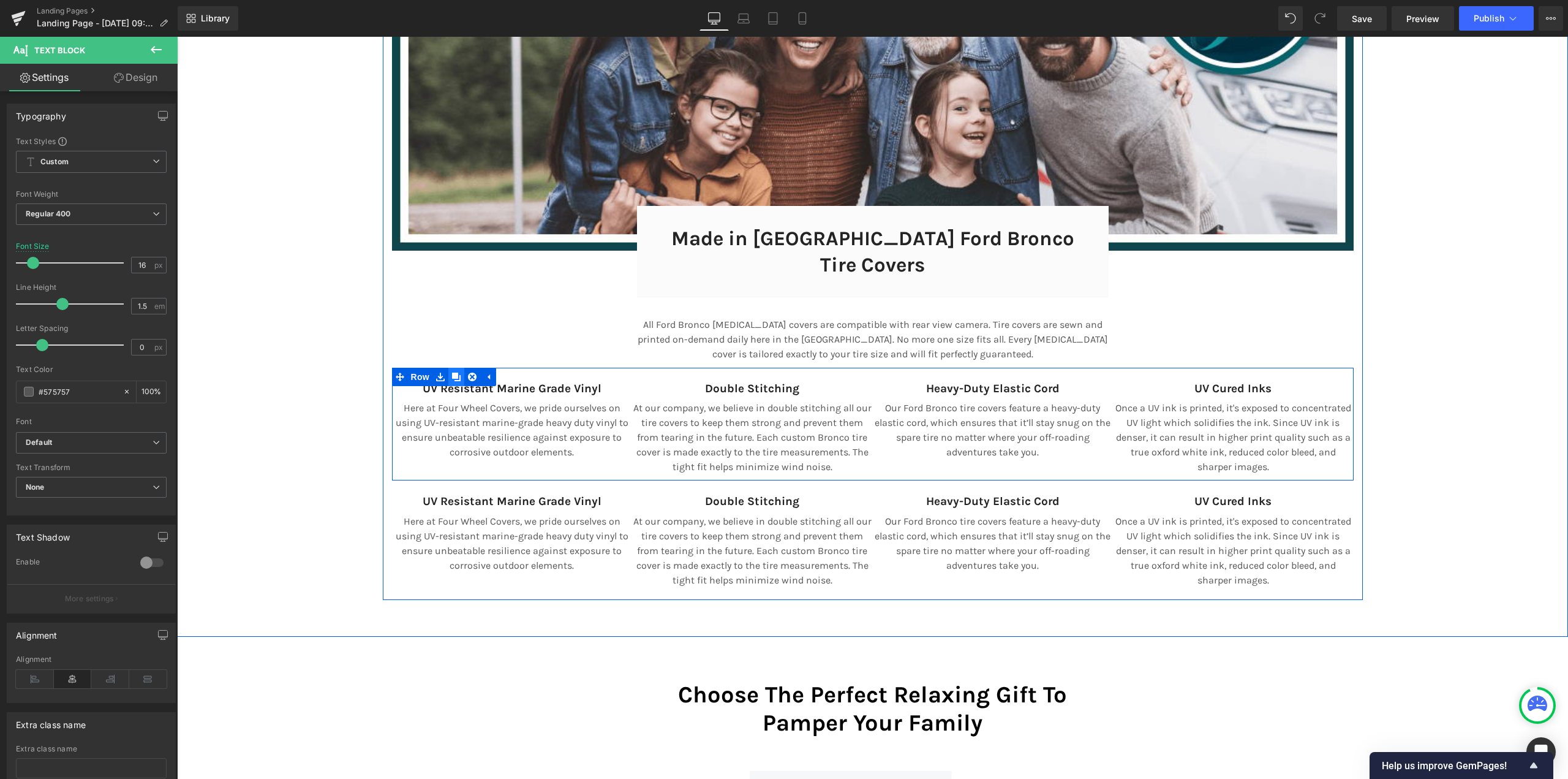
scroll to position [8268, 1382]
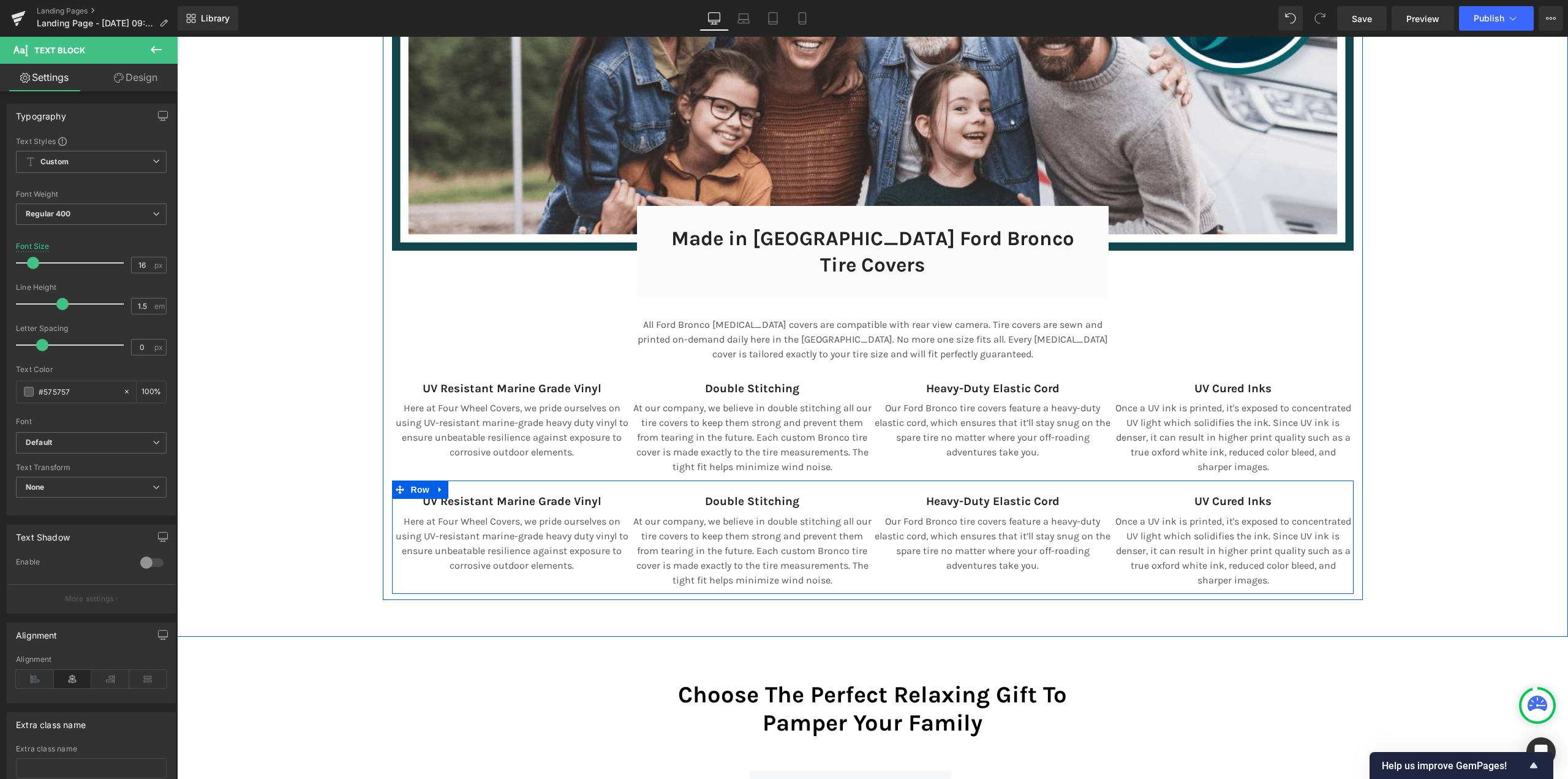
click at [177, 37] on div at bounding box center [177, 37] width 0 height 0
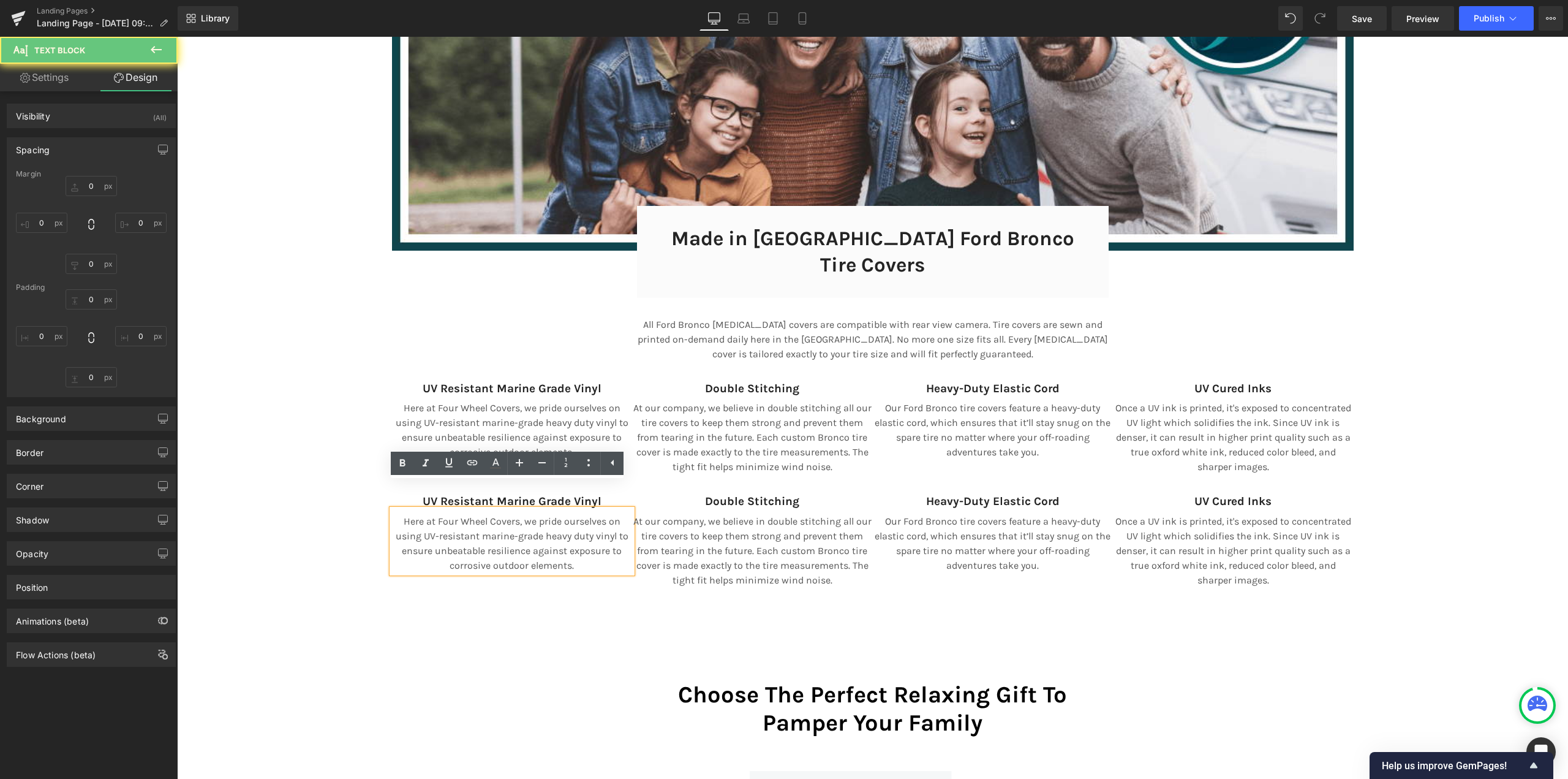
type input "0"
type input "8"
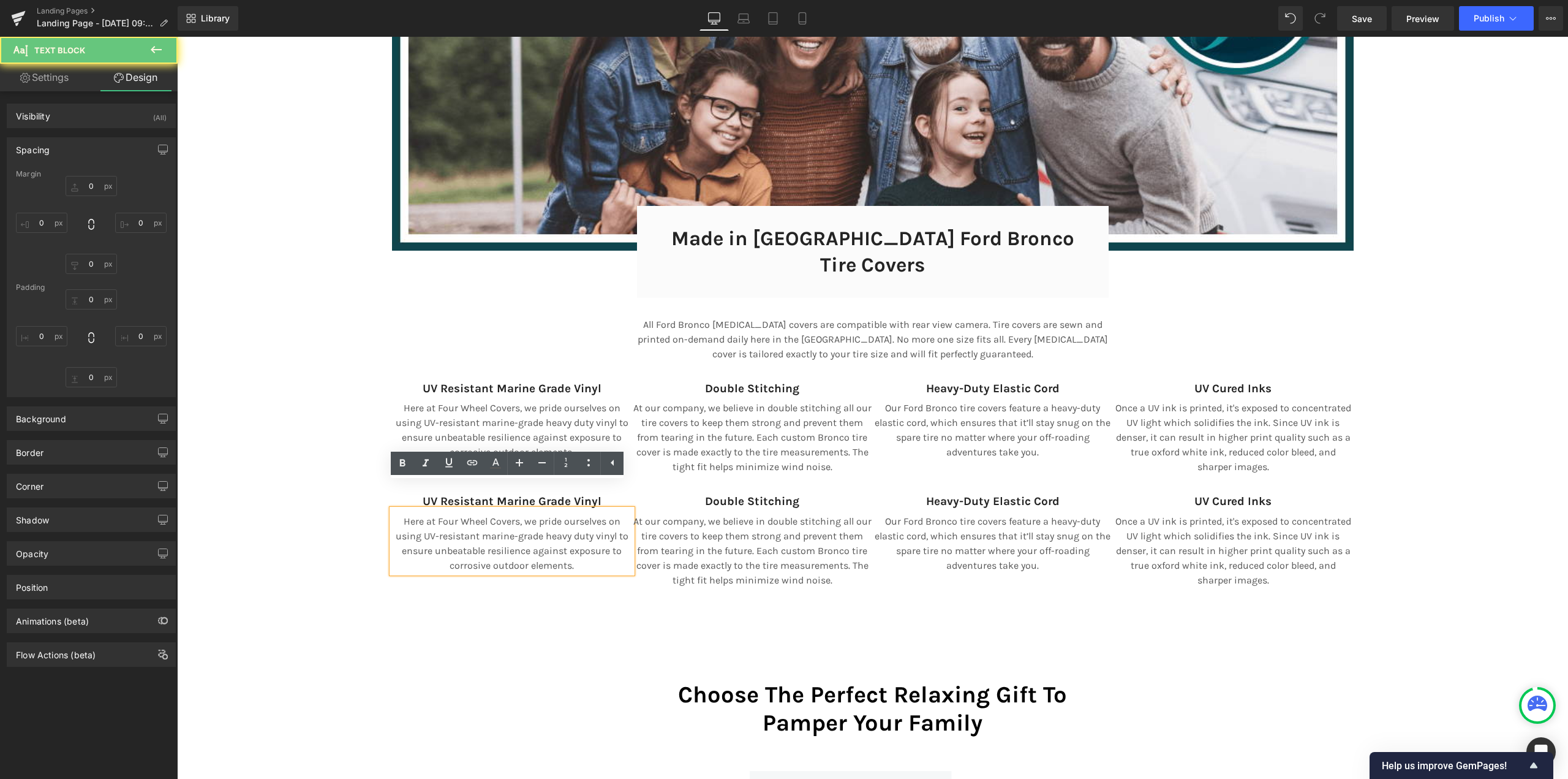
type input "0"
click at [466, 474] on link at bounding box center [472, 463] width 23 height 23
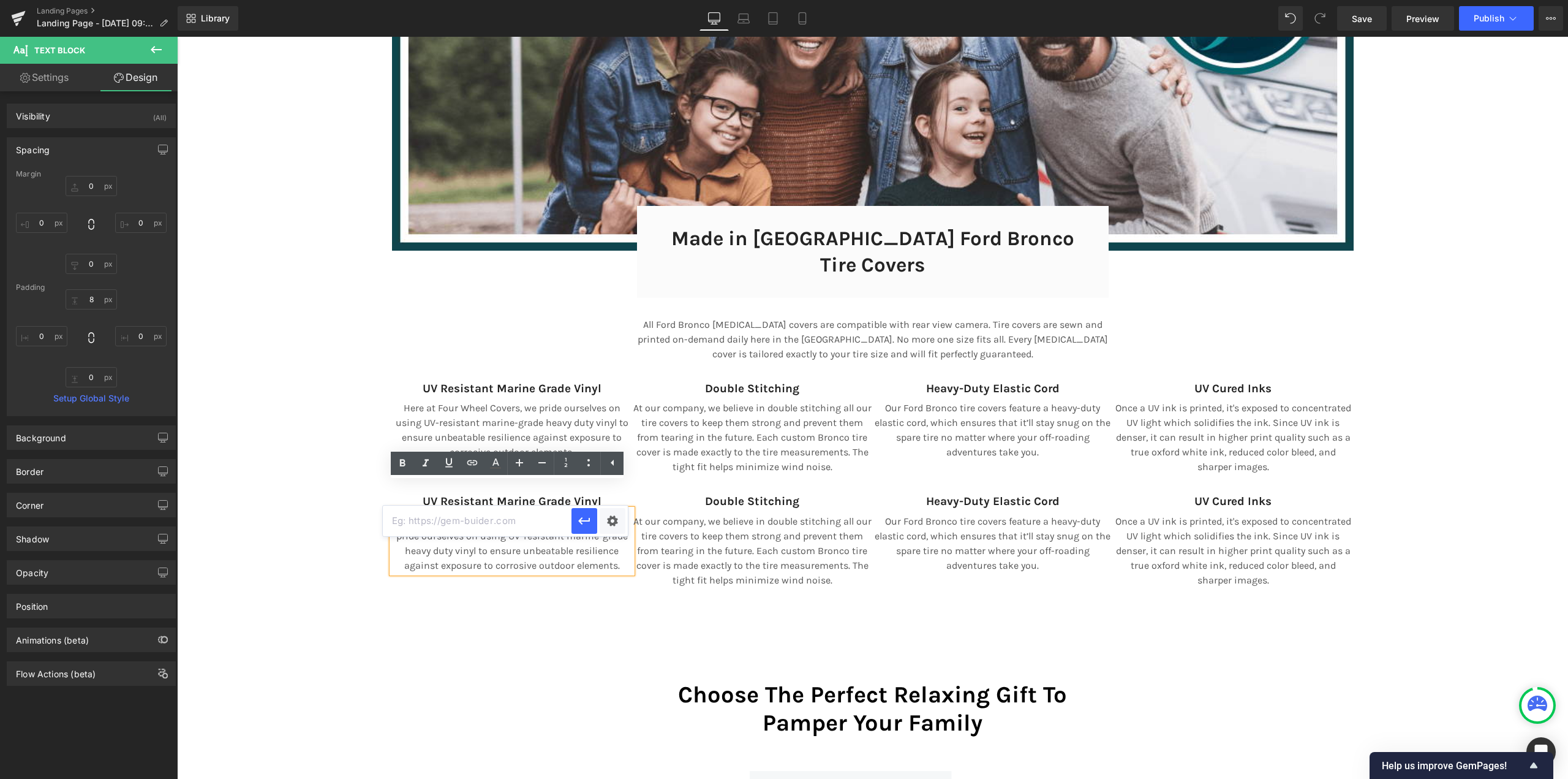
click at [306, 535] on div "Image Made in [GEOGRAPHIC_DATA] Ford Bronco Tire Covers Heading Row 32px Row Al…" at bounding box center [871, 234] width 1391 height 731
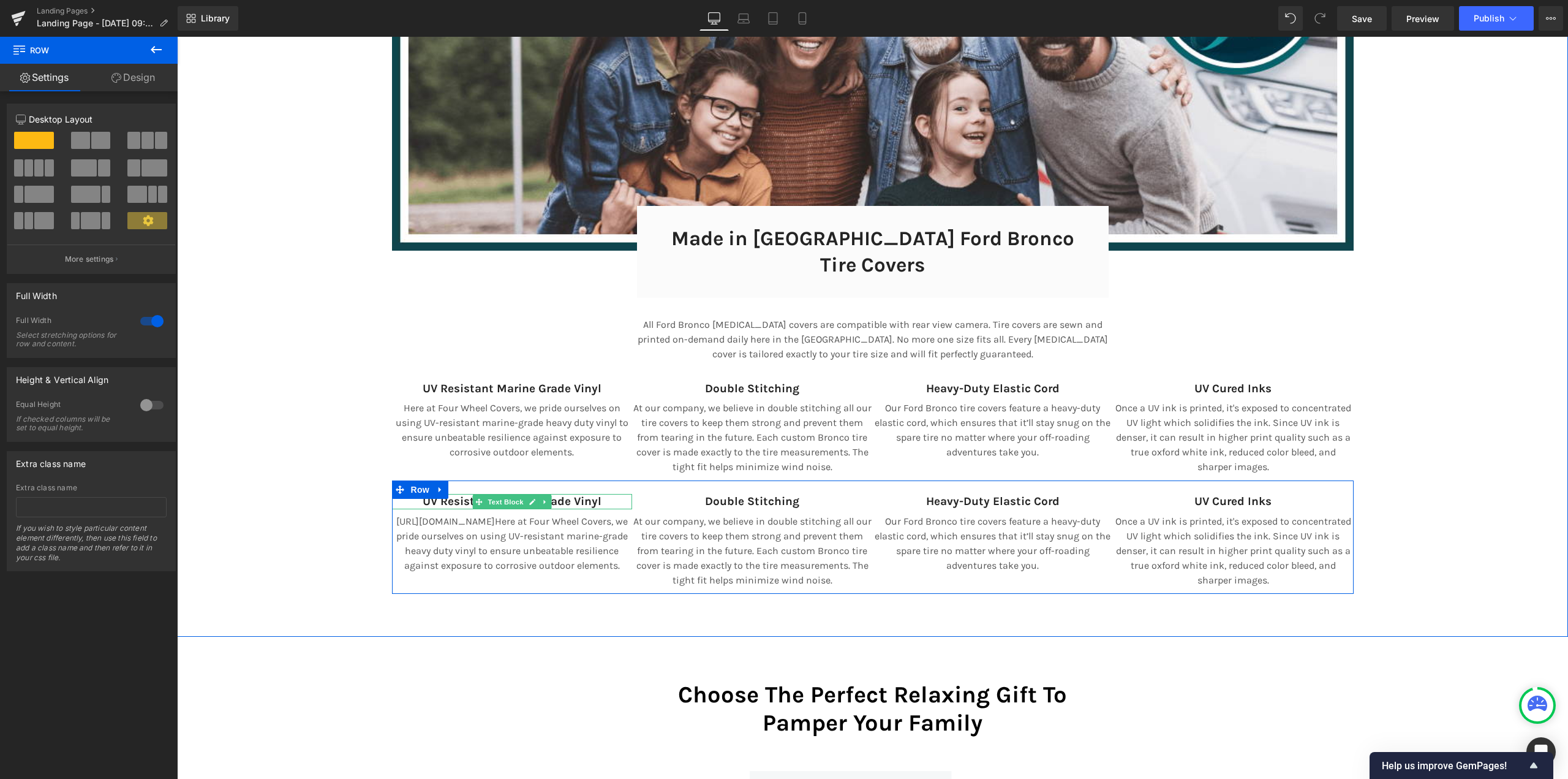
click at [454, 494] on strong "UV Resistant Marine Grade Vinyl" at bounding box center [512, 501] width 178 height 13
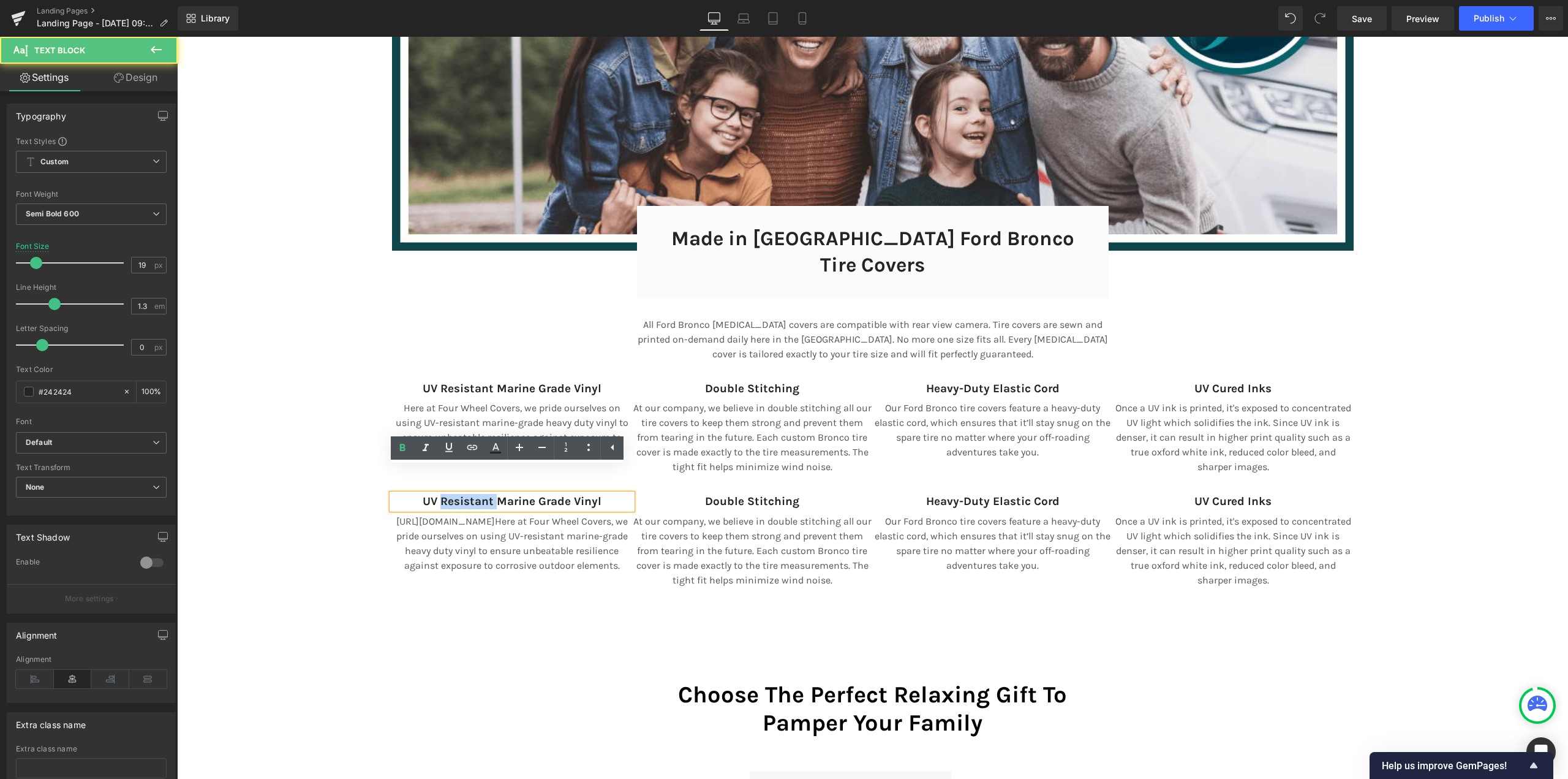
click at [454, 494] on strong "UV Resistant Marine Grade Vinyl" at bounding box center [512, 501] width 178 height 13
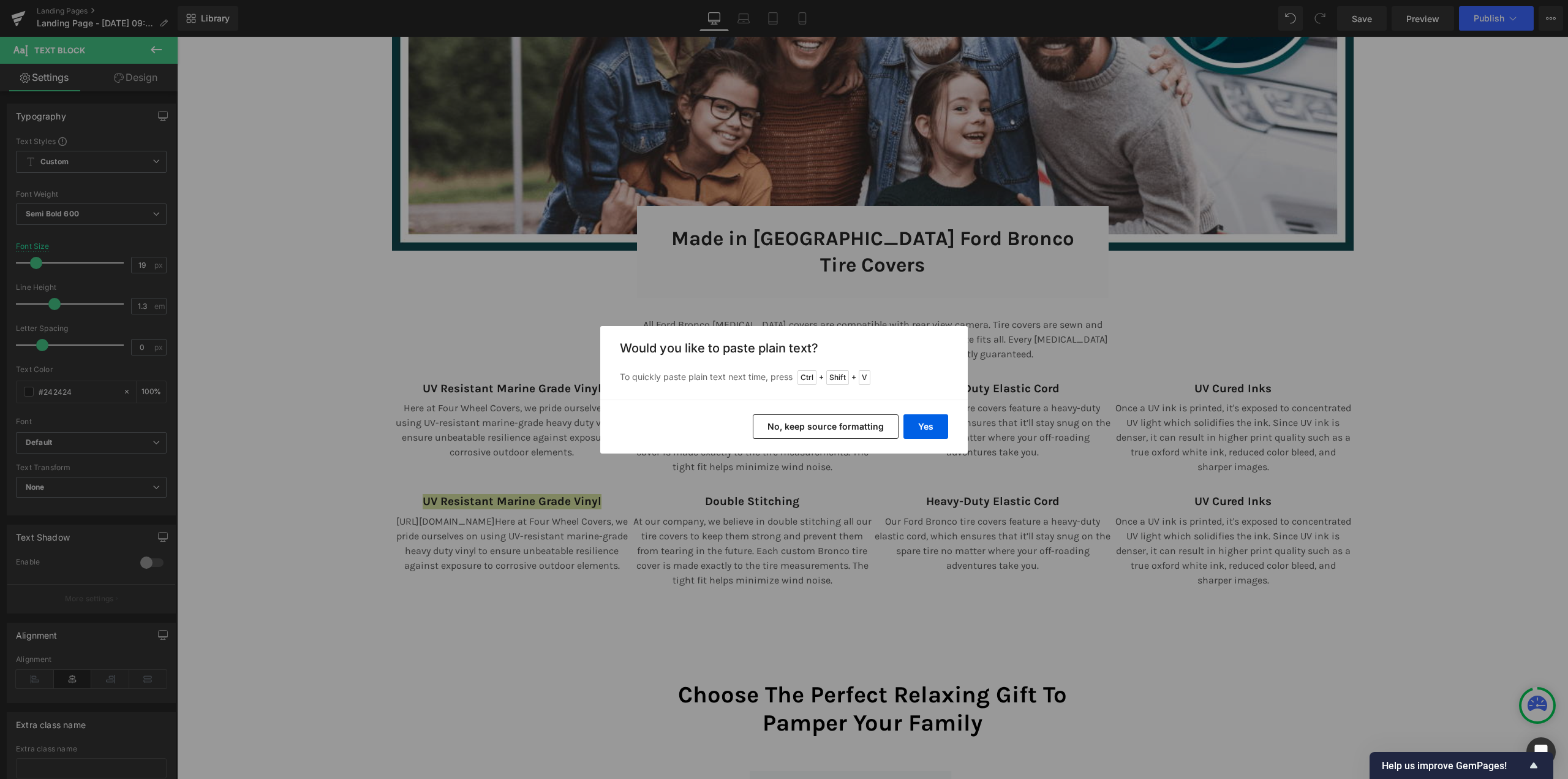
click at [809, 423] on button "No, keep source formatting" at bounding box center [825, 426] width 145 height 24
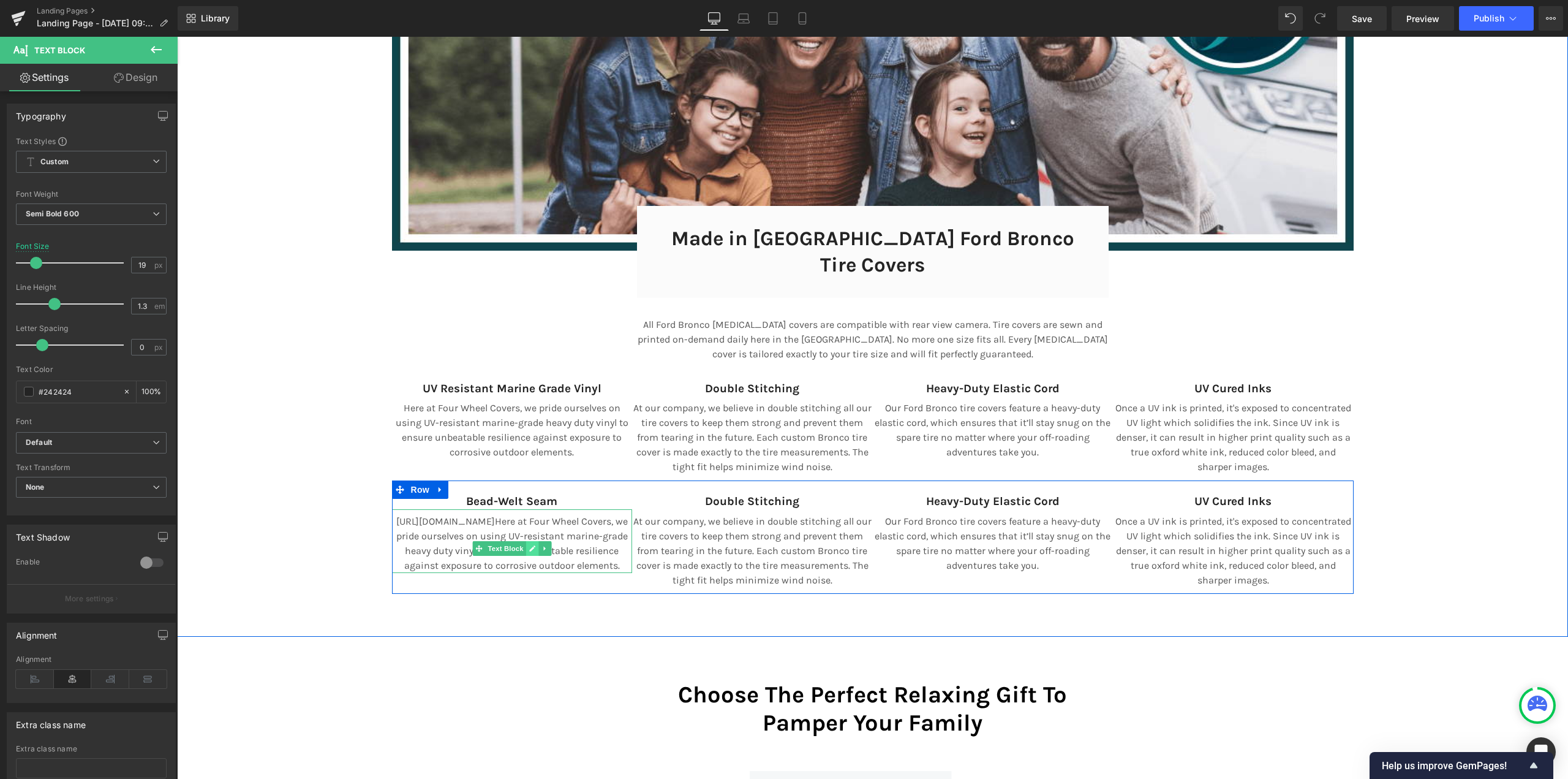
click at [533, 541] on link at bounding box center [532, 548] width 12 height 14
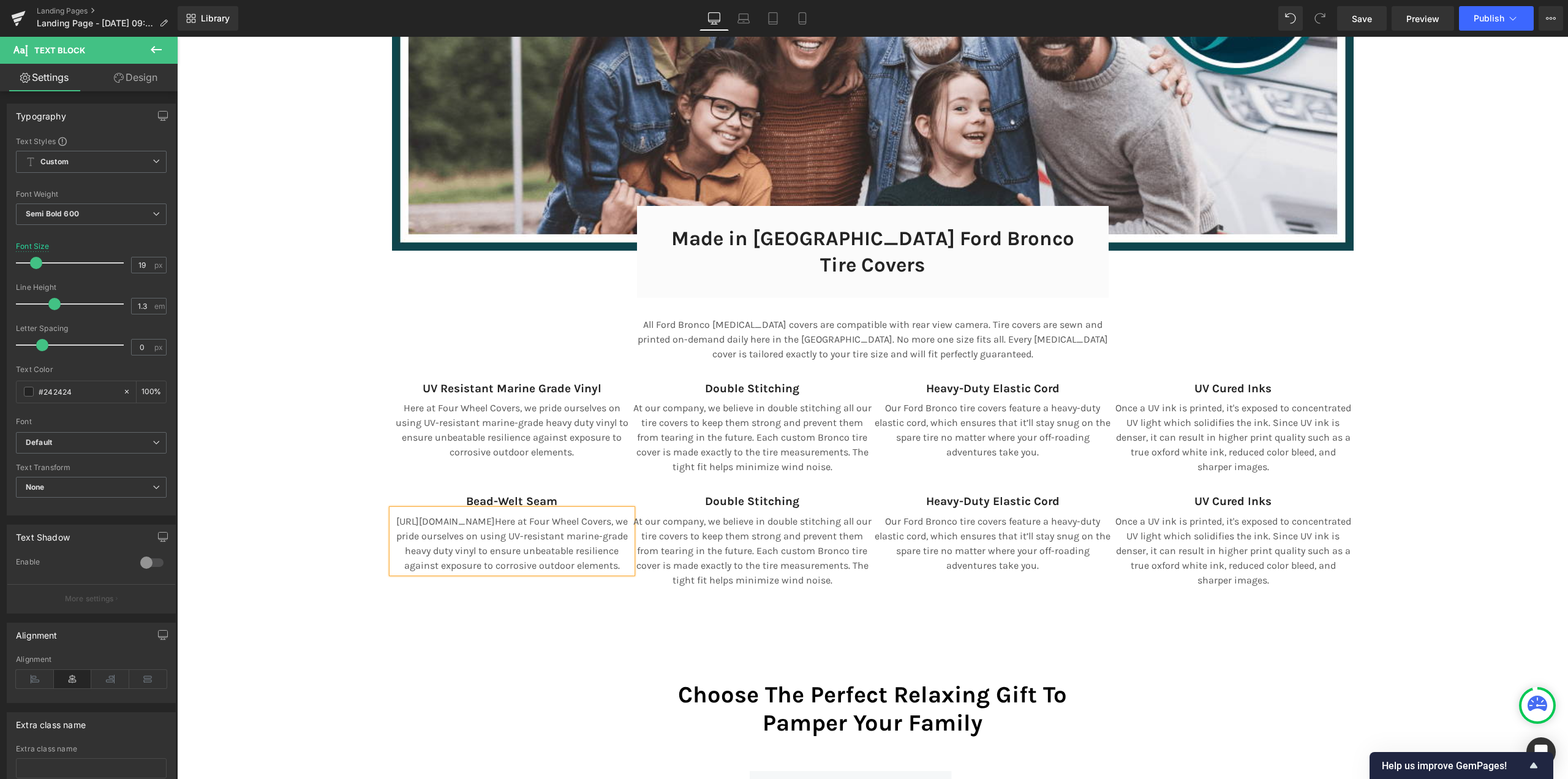
click at [491, 519] on p "[URL][DOMAIN_NAME] Here at Four Wheel Covers, we pride ourselves on using UV-re…" at bounding box center [512, 543] width 241 height 59
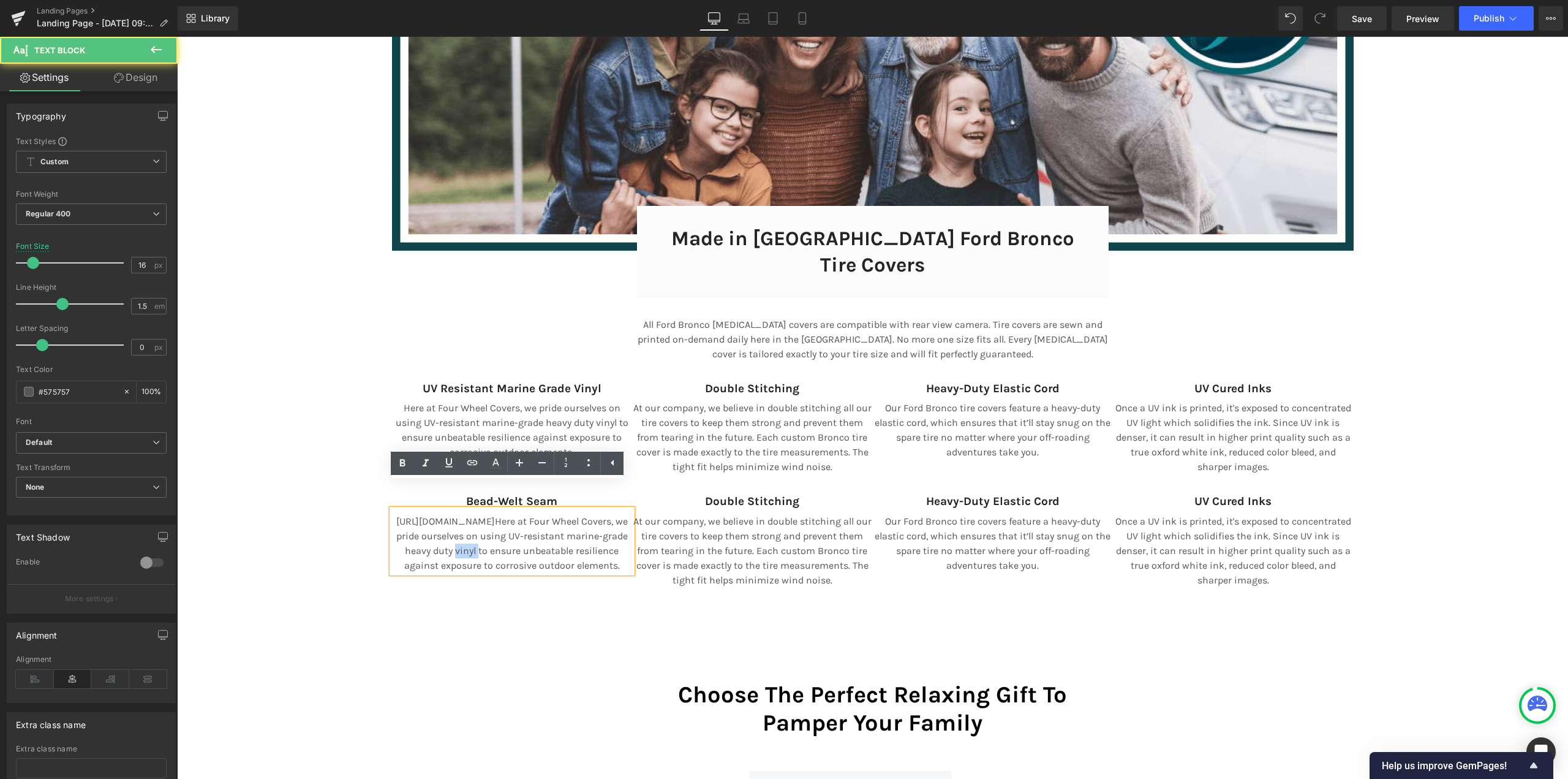
click at [491, 519] on p "[URL][DOMAIN_NAME] Here at Four Wheel Covers, we pride ourselves on using UV-re…" at bounding box center [512, 543] width 241 height 59
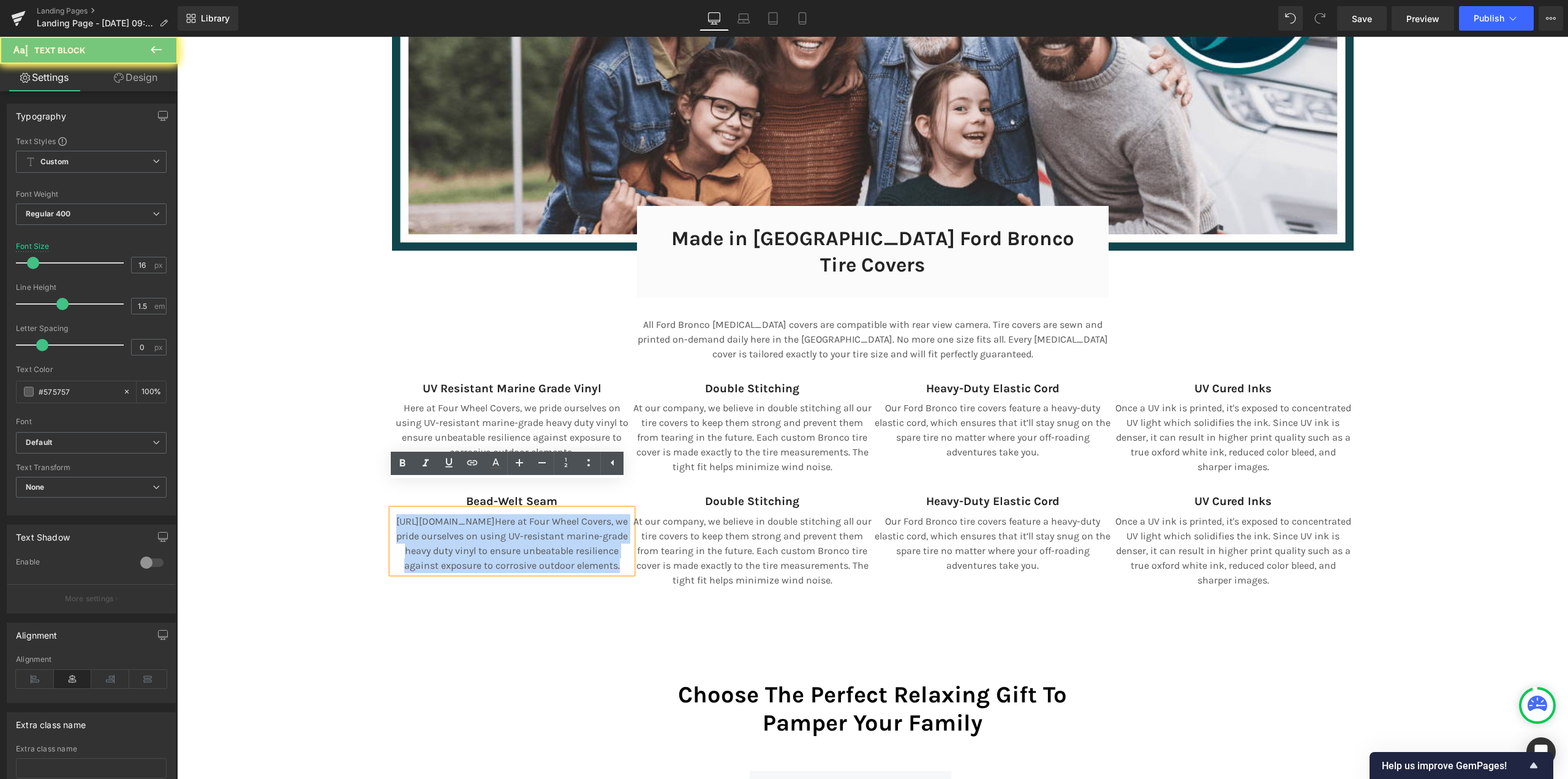
click at [491, 519] on p "[URL][DOMAIN_NAME] Here at Four Wheel Covers, we pride ourselves on using UV-re…" at bounding box center [512, 543] width 241 height 59
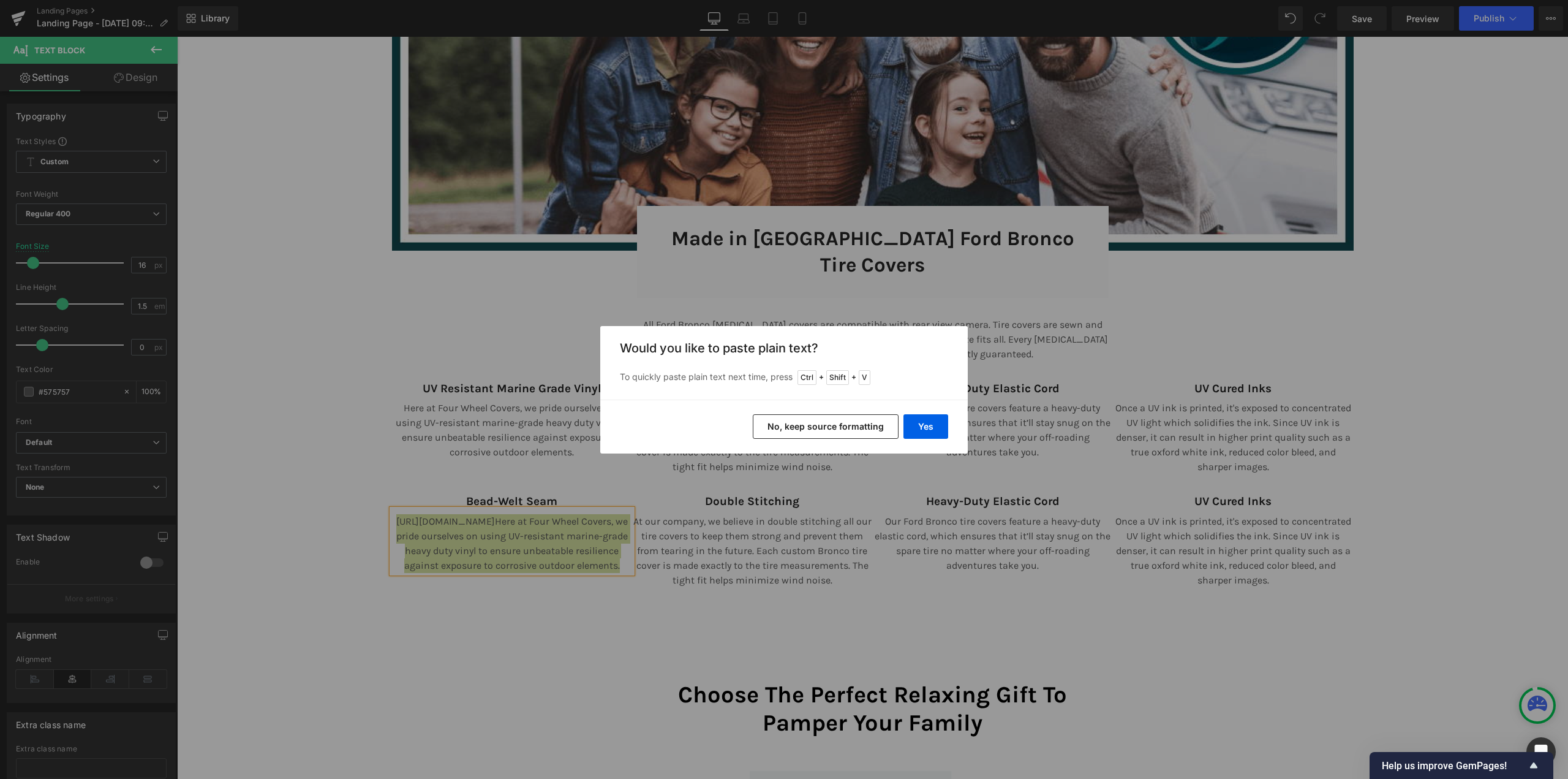
click at [806, 423] on button "No, keep source formatting" at bounding box center [825, 426] width 145 height 24
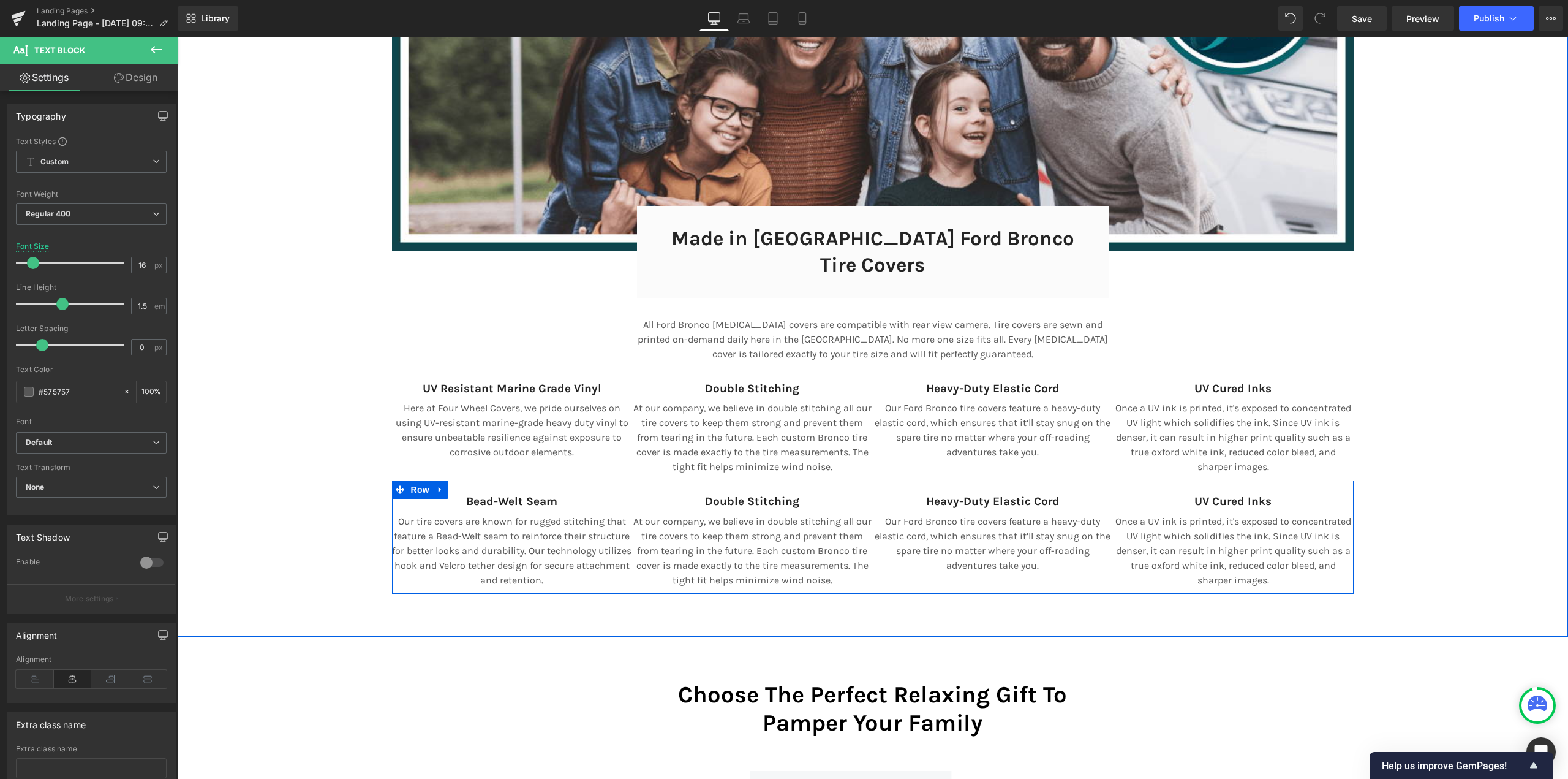
click at [728, 494] on span "Text Block" at bounding box center [746, 501] width 40 height 14
click at [705, 494] on strong "Double Stitching" at bounding box center [752, 501] width 95 height 13
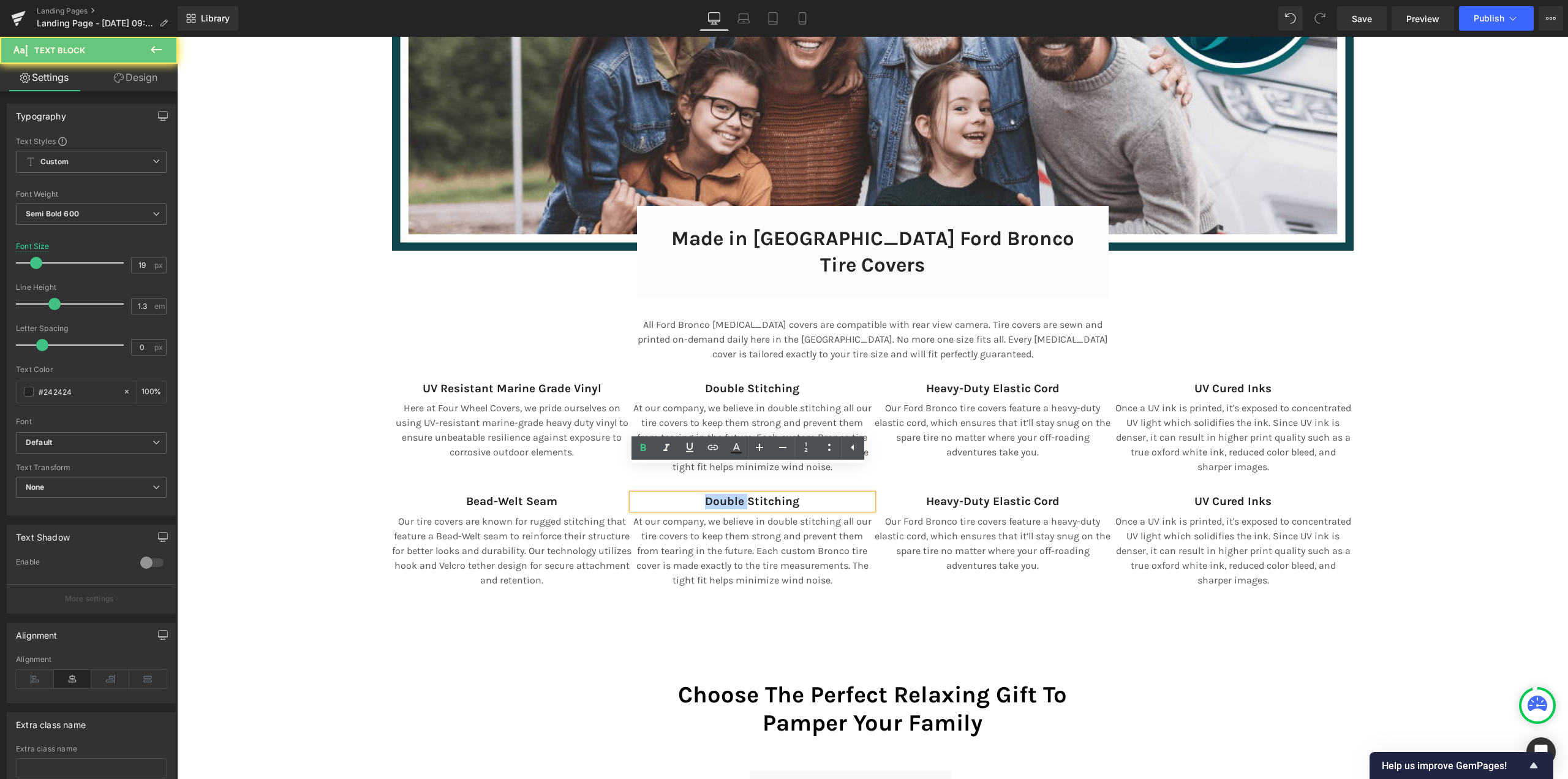
click at [705, 494] on strong "Double Stitching" at bounding box center [752, 501] width 95 height 13
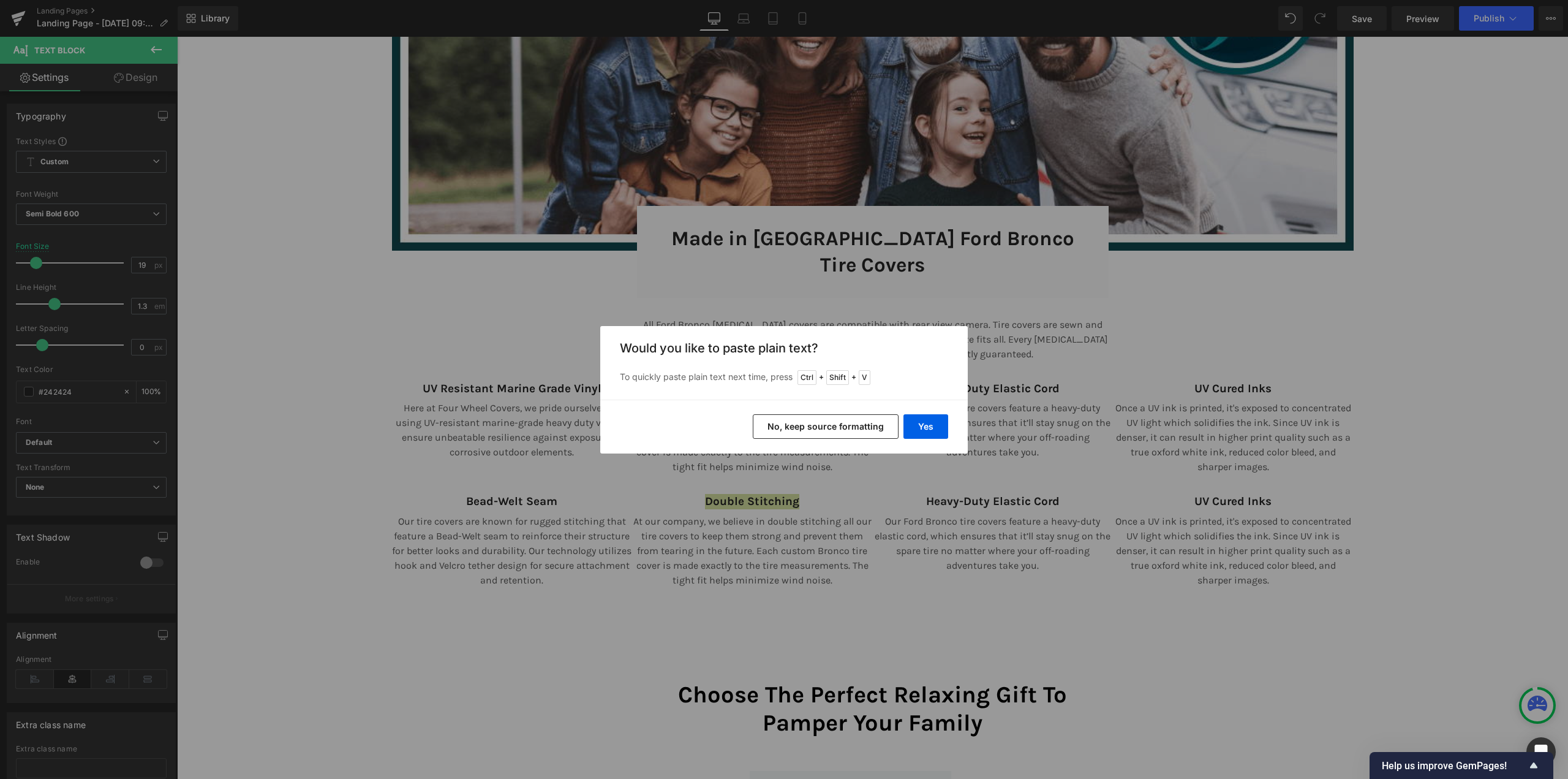
click at [810, 420] on button "No, keep source formatting" at bounding box center [825, 426] width 145 height 24
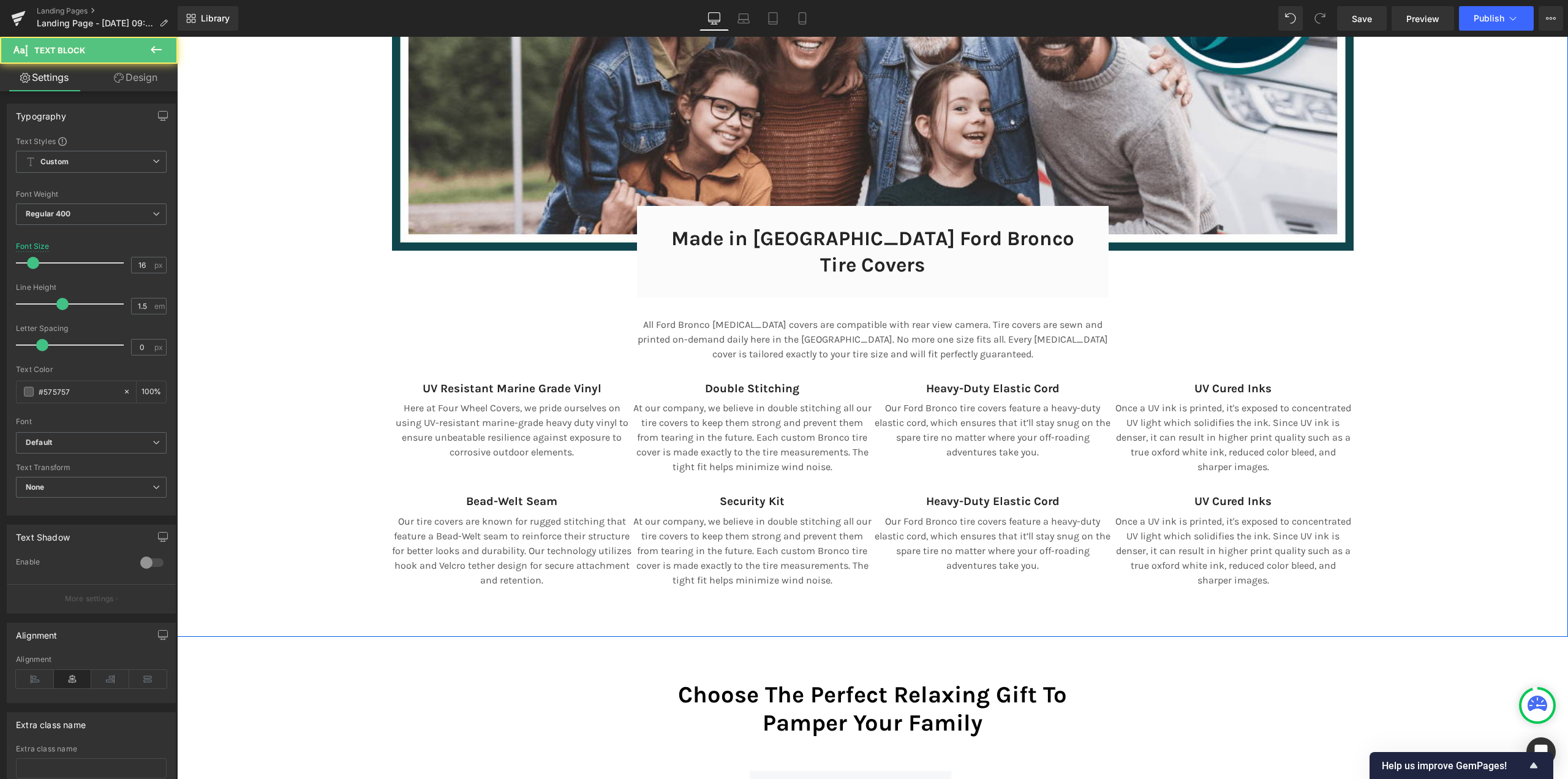
click at [698, 536] on p "At our company, we believe in double stitching all our tire covers to keep them…" at bounding box center [753, 551] width 241 height 73
click at [681, 536] on p "At our company, we believe in double stitching all our tire covers to keep them…" at bounding box center [753, 551] width 241 height 73
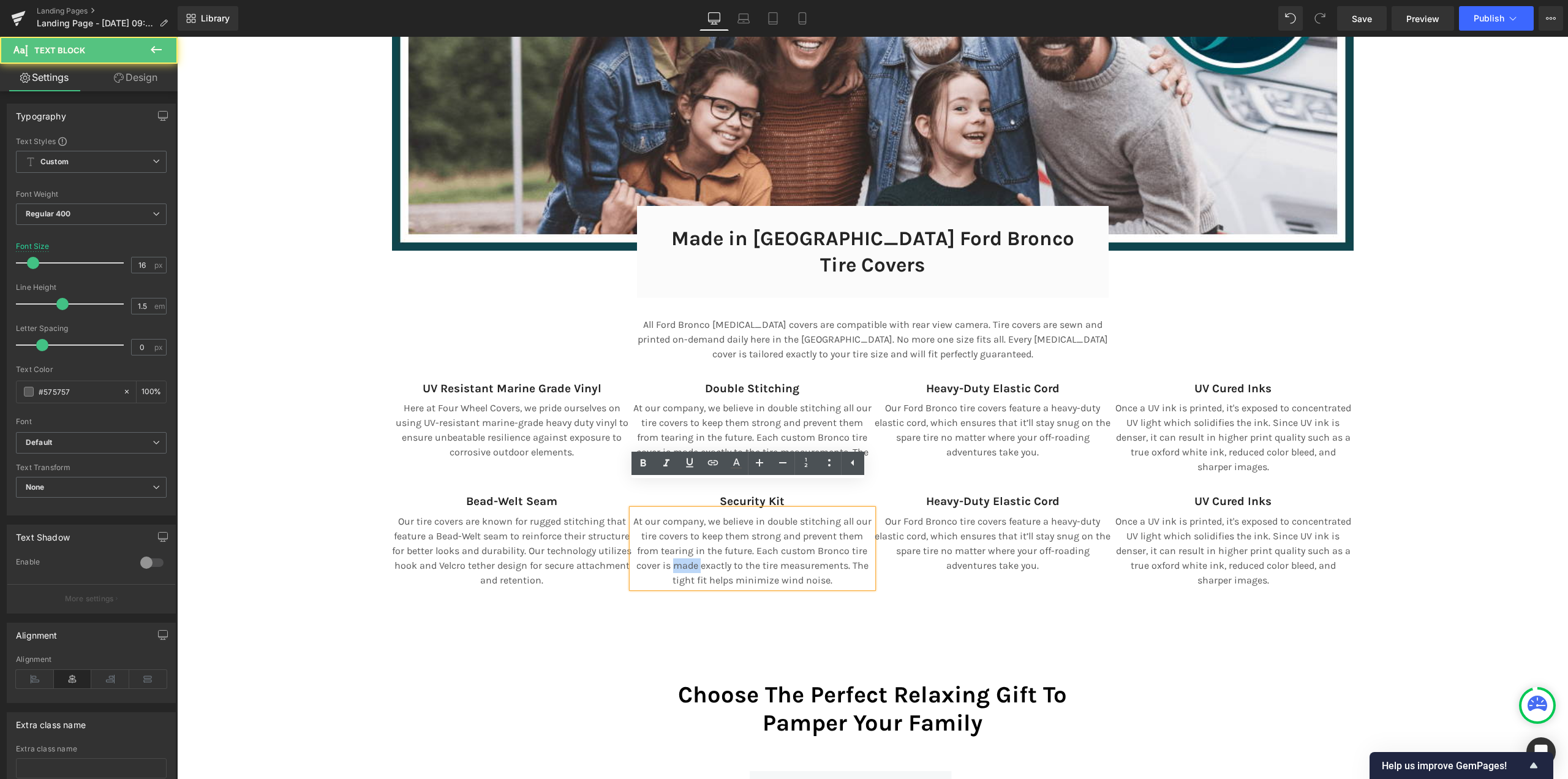
click at [681, 536] on p "At our company, we believe in double stitching all our tire covers to keep them…" at bounding box center [753, 551] width 241 height 73
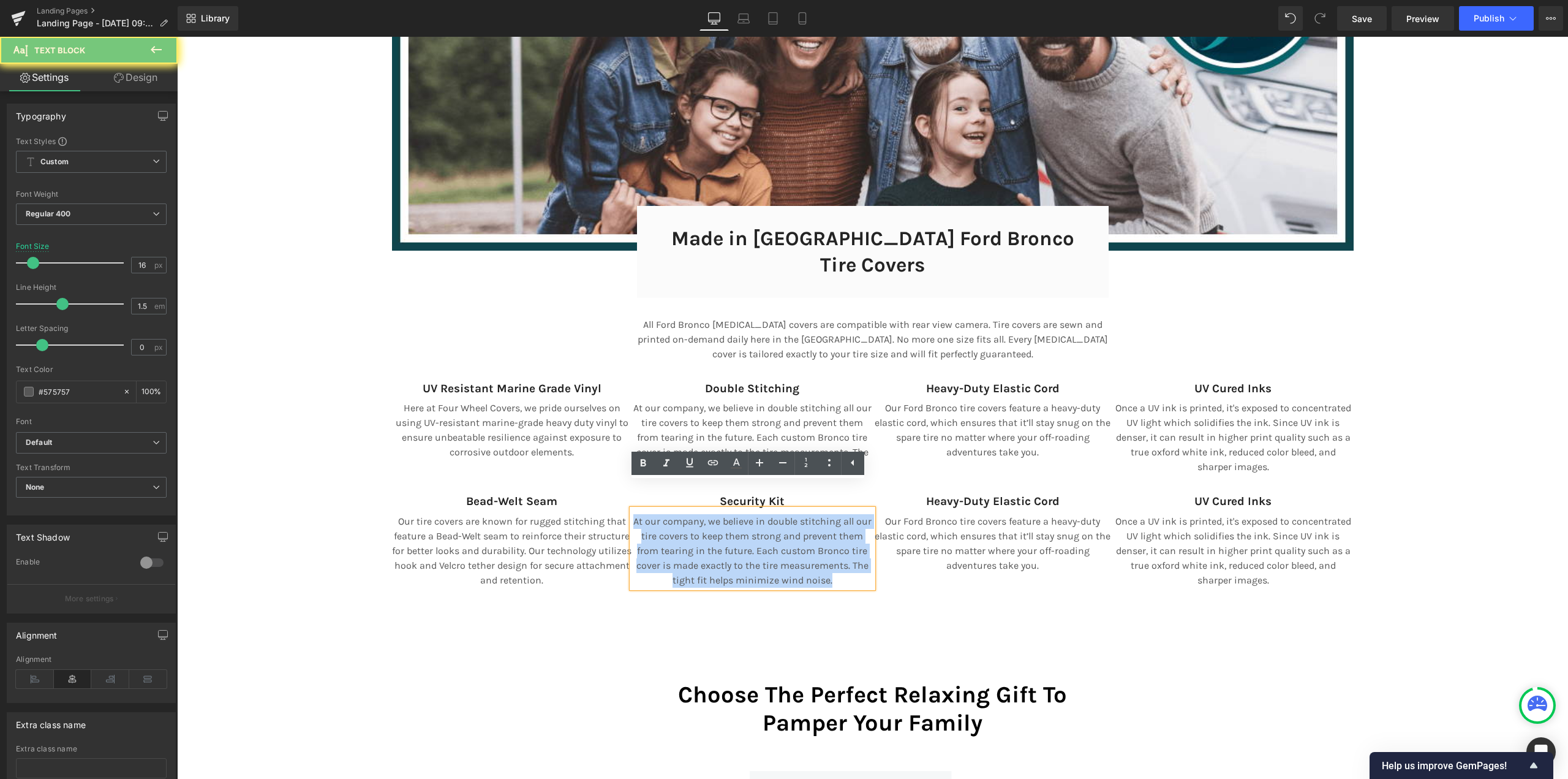
click at [681, 536] on p "At our company, we believe in double stitching all our tire covers to keep them…" at bounding box center [753, 551] width 241 height 73
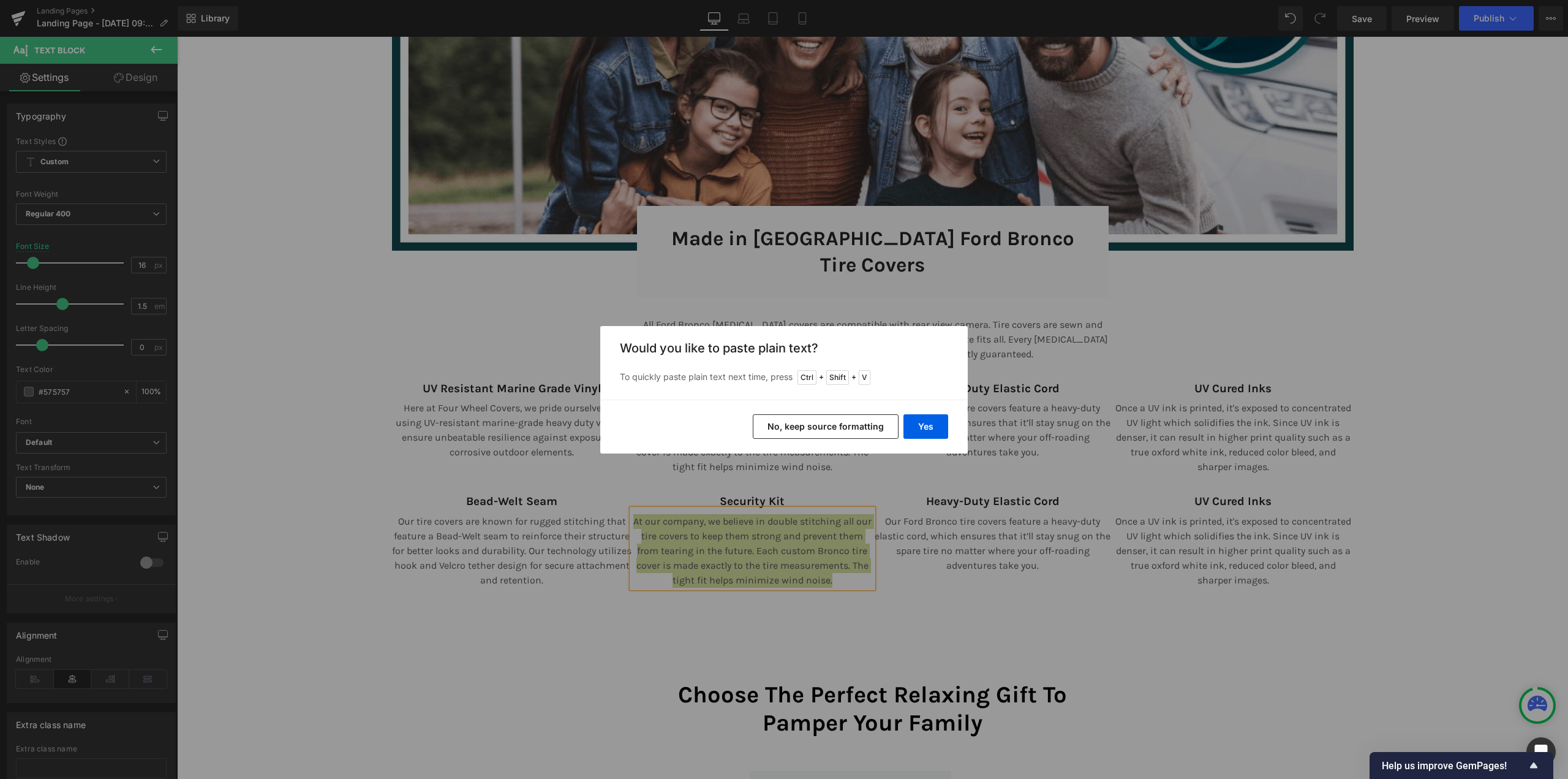
click at [804, 424] on button "No, keep source formatting" at bounding box center [825, 426] width 145 height 24
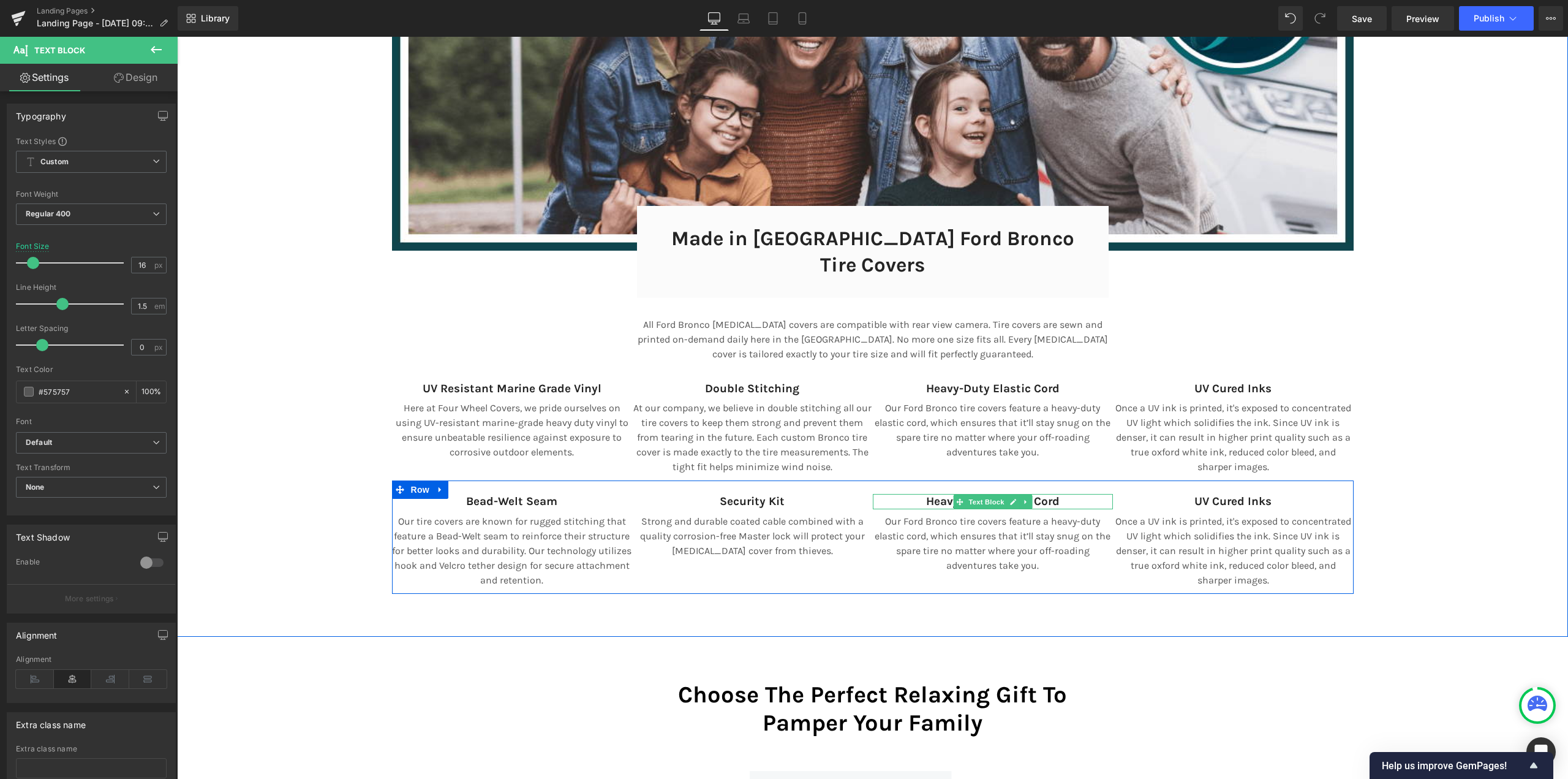
click at [939, 494] on strong "Heavy-Duty Elastic Cord" at bounding box center [993, 501] width 134 height 13
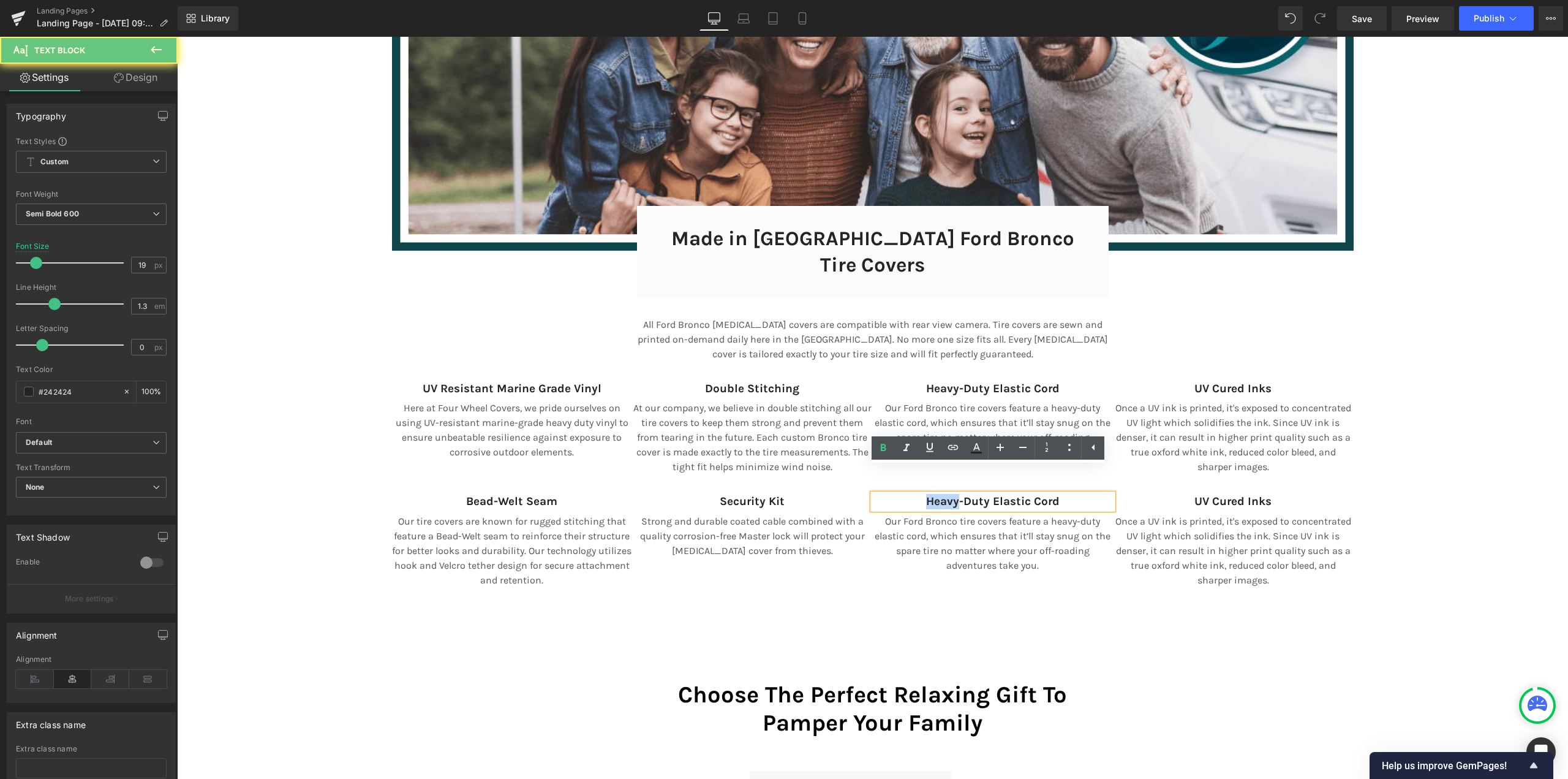
click at [939, 494] on strong "Heavy-Duty Elastic Cord" at bounding box center [993, 501] width 134 height 13
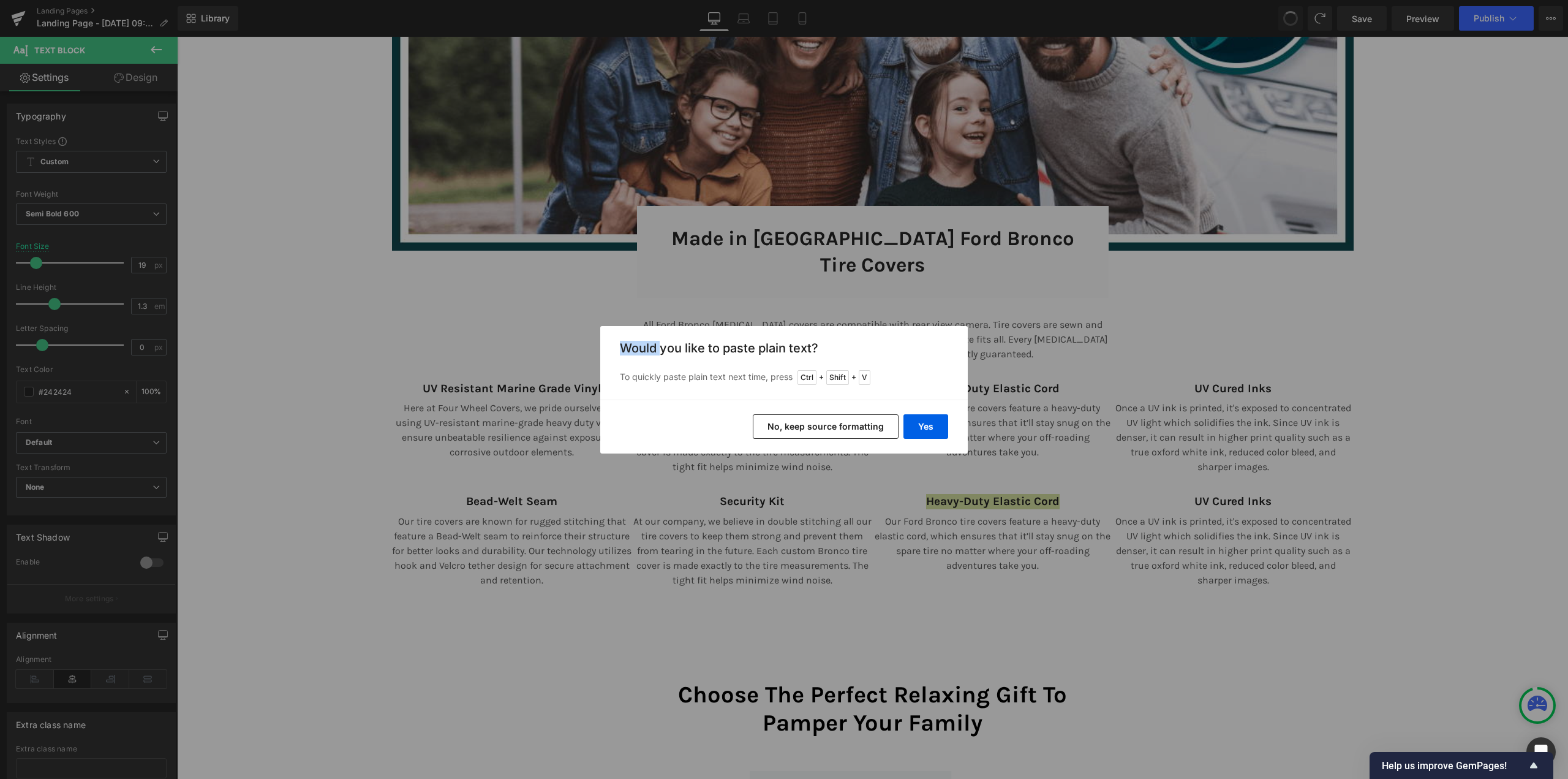
click at [902, 476] on div "Back to Library Insert Would you like to paste plain text? To quickly paste pla…" at bounding box center [784, 389] width 1568 height 779
click at [854, 426] on button "No, keep source formatting" at bounding box center [825, 426] width 145 height 24
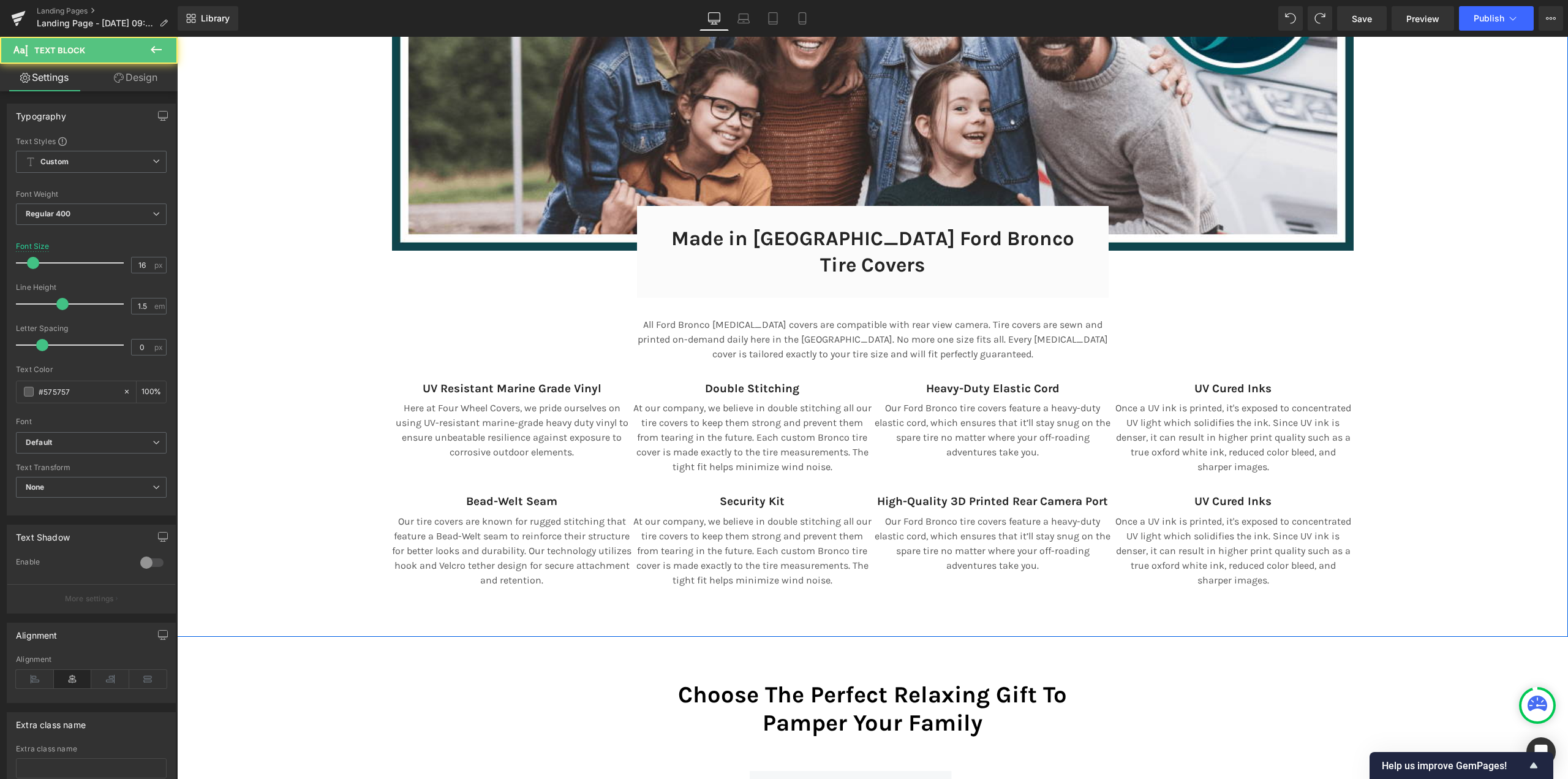
click at [975, 523] on p "Our Ford Bronco tire covers feature a heavy-duty elastic cord, which ensures th…" at bounding box center [993, 543] width 241 height 59
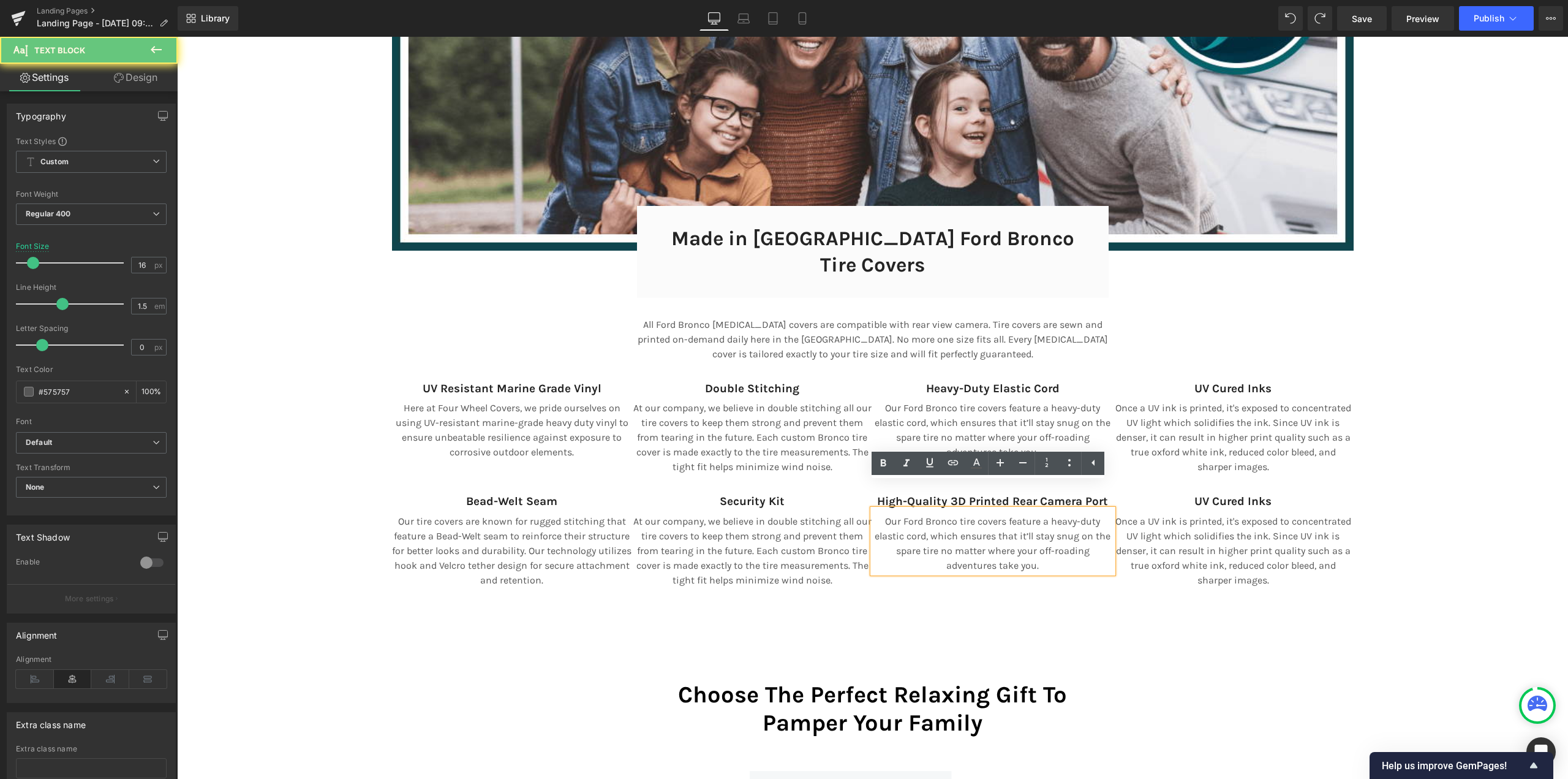
click at [930, 517] on p "Our Ford Bronco tire covers feature a heavy-duty elastic cord, which ensures th…" at bounding box center [993, 543] width 241 height 59
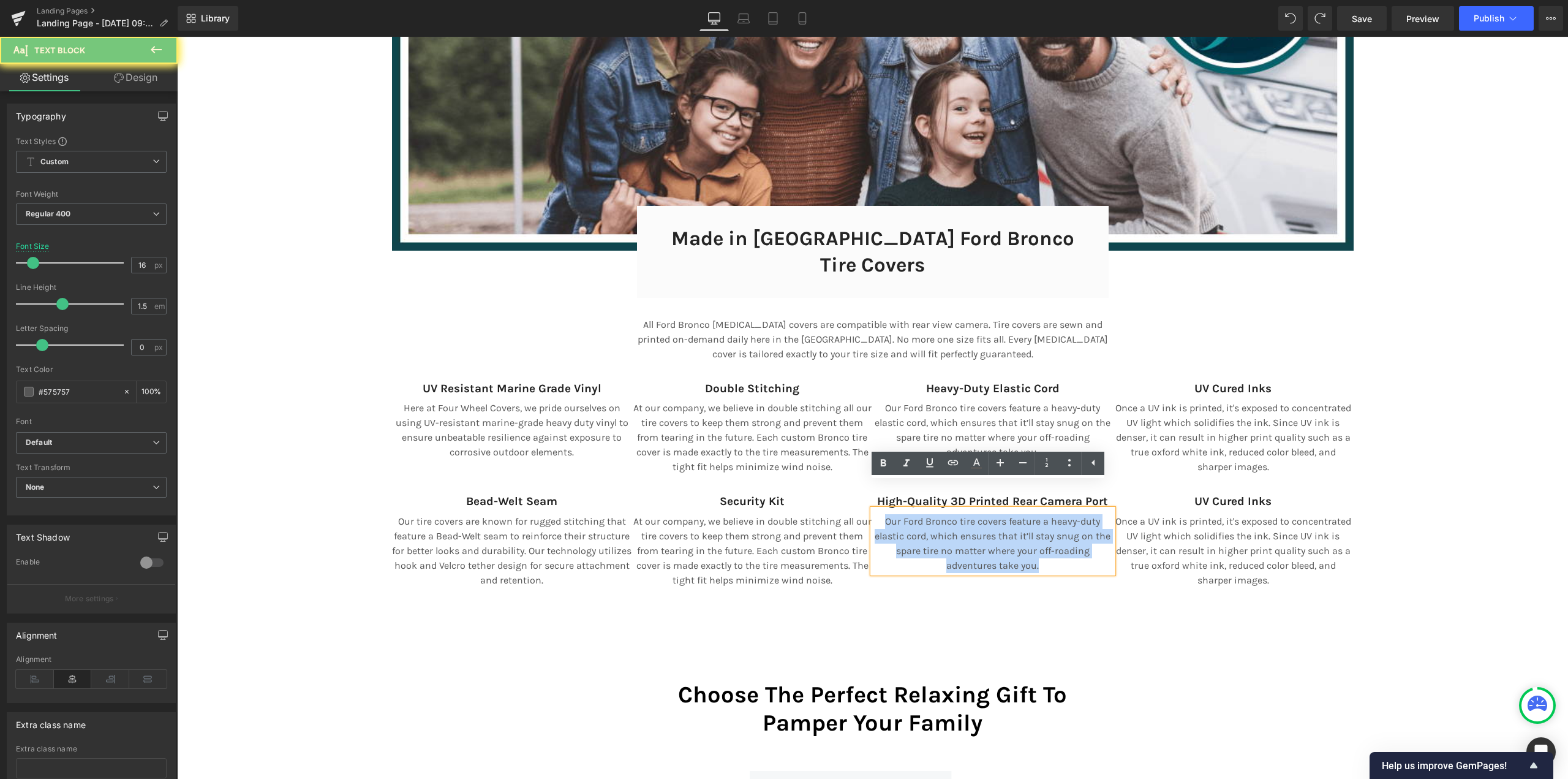
click at [930, 517] on p "Our Ford Bronco tire covers feature a heavy-duty elastic cord, which ensures th…" at bounding box center [993, 543] width 241 height 59
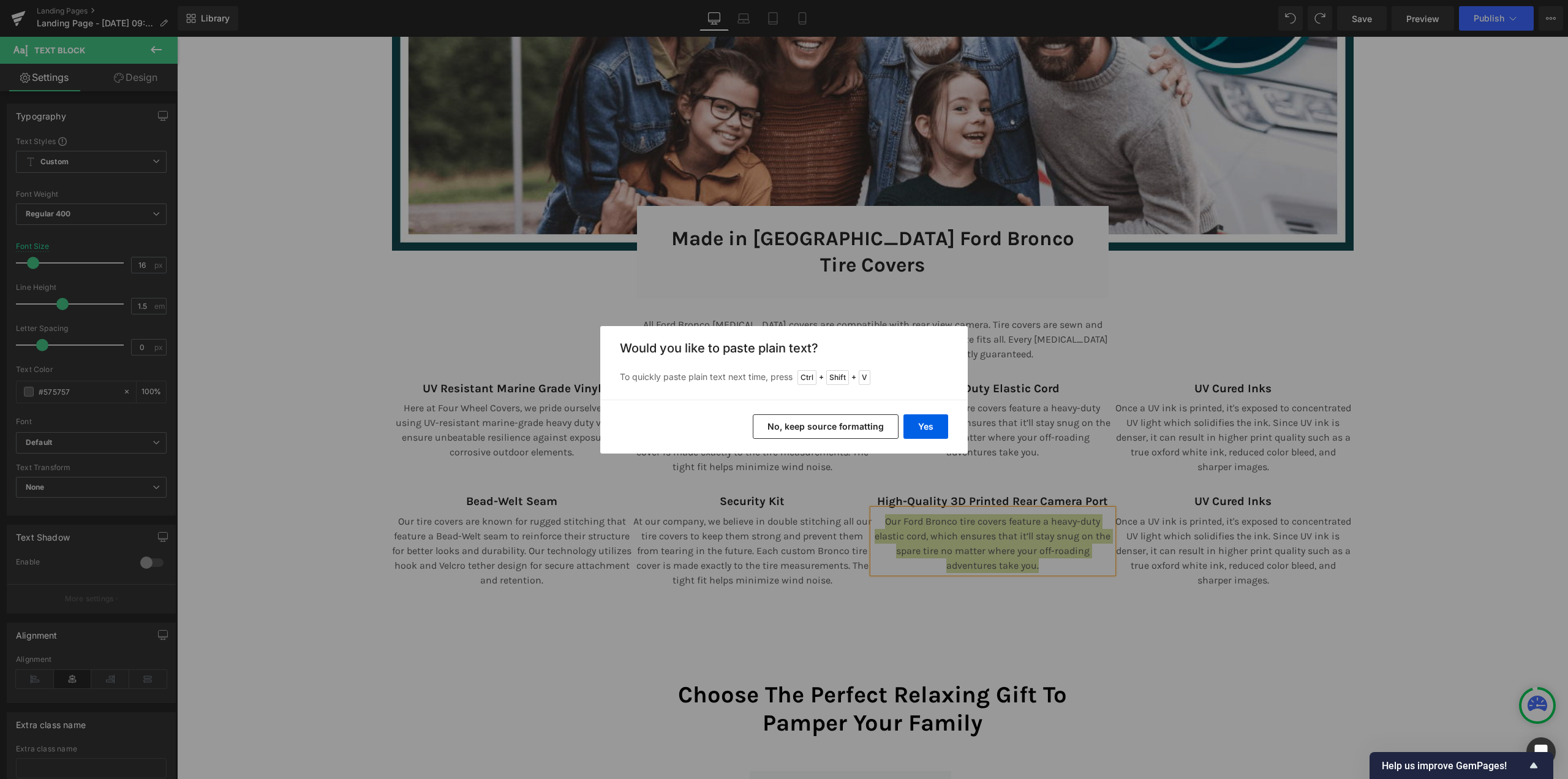
click at [862, 433] on button "No, keep source formatting" at bounding box center [825, 426] width 145 height 24
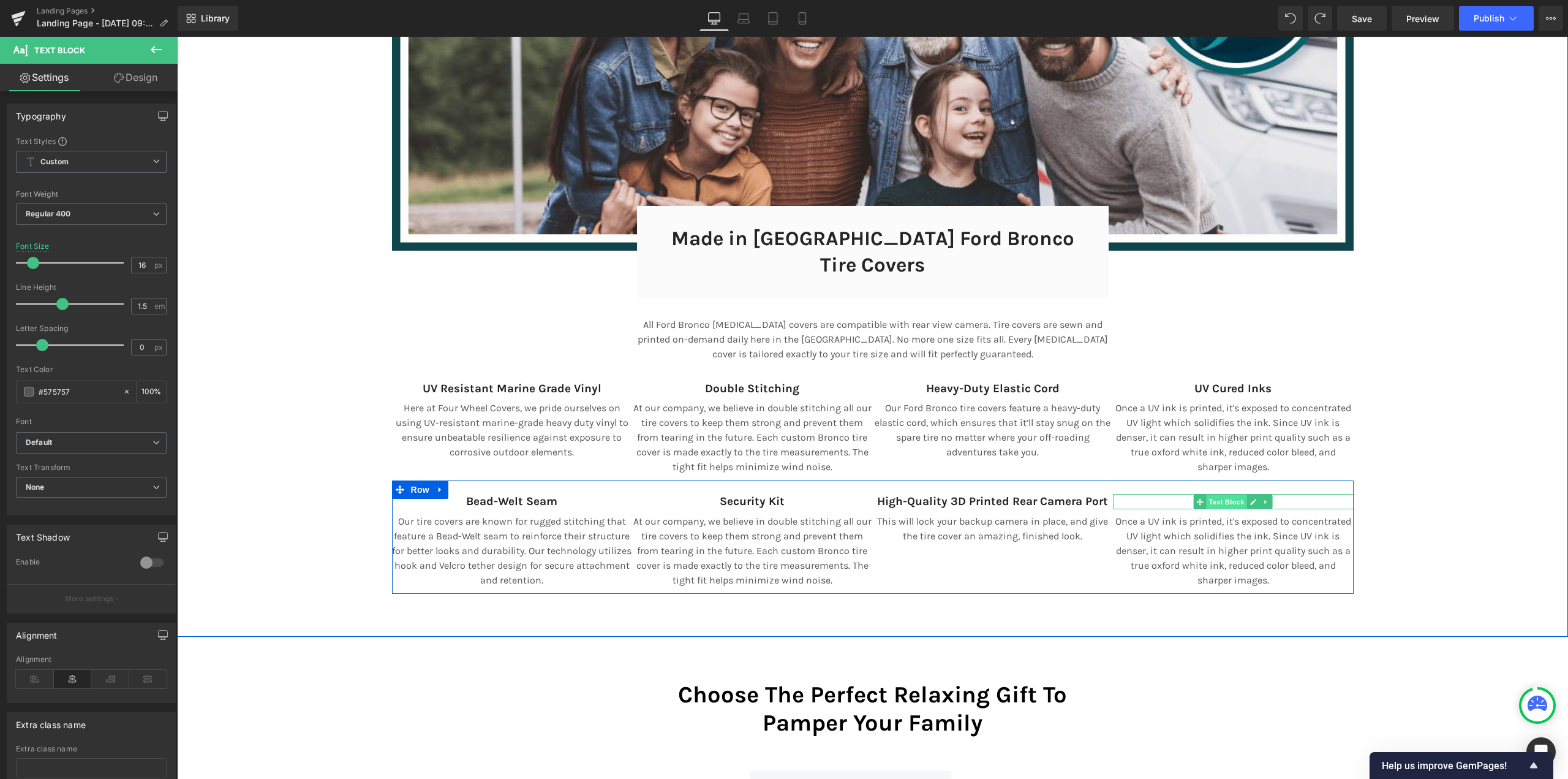
click at [1218, 494] on span "Text Block" at bounding box center [1226, 501] width 40 height 14
click at [1167, 493] on div at bounding box center [1234, 494] width 241 height 3
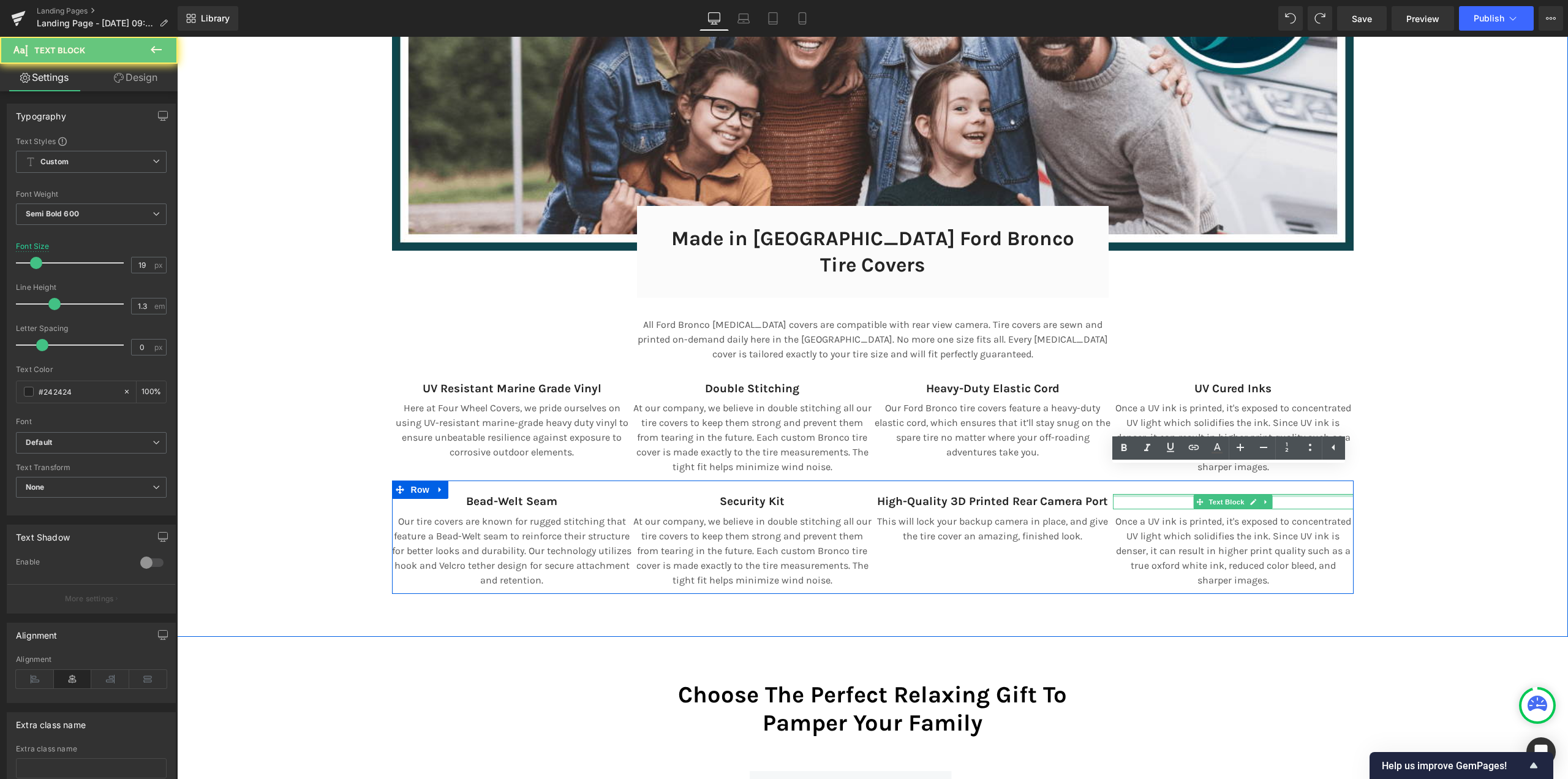
click at [1167, 493] on p "UV Cured Inks" at bounding box center [1234, 501] width 241 height 15
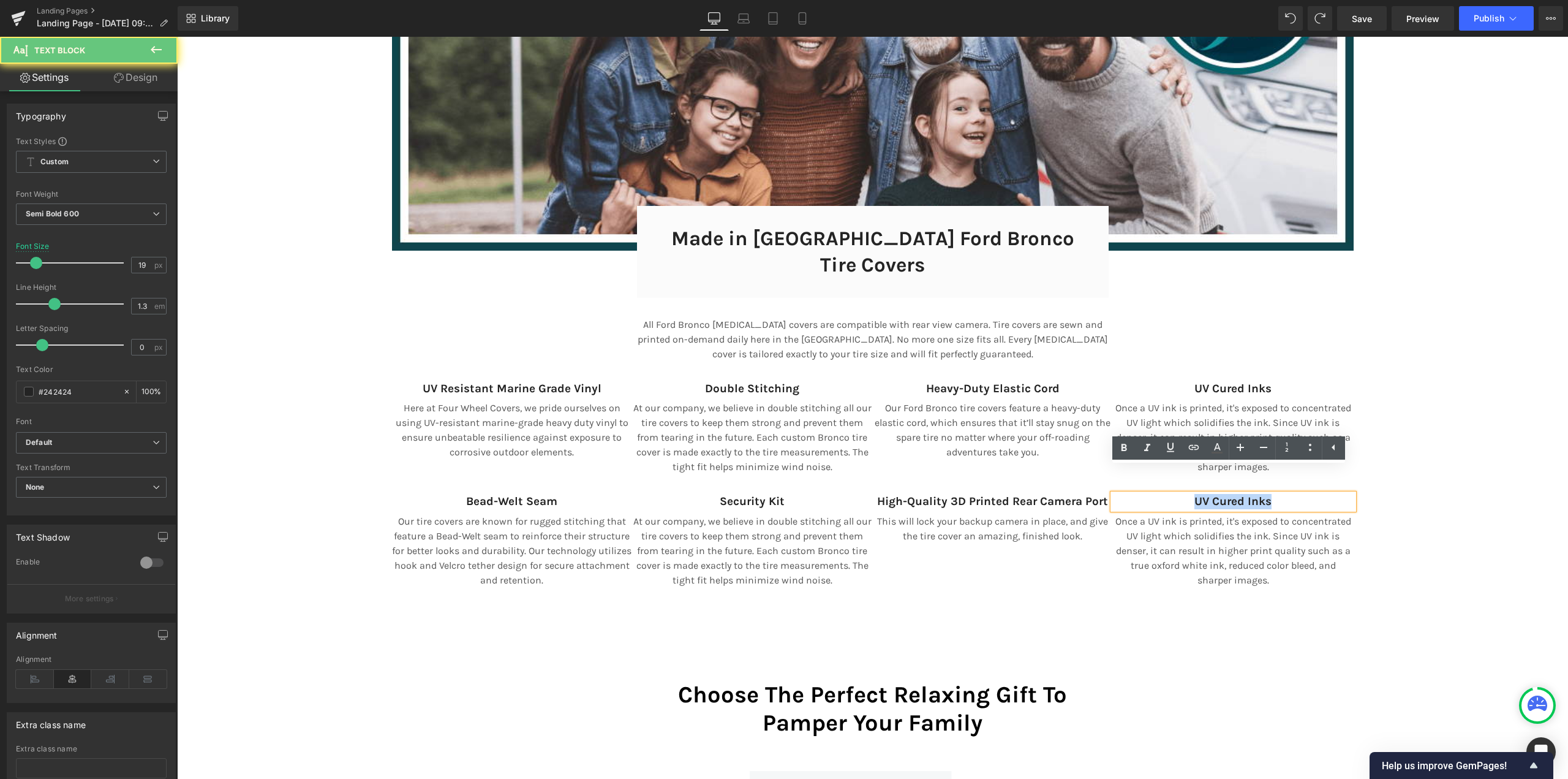
click at [1167, 493] on p "UV Cured Inks" at bounding box center [1234, 501] width 241 height 15
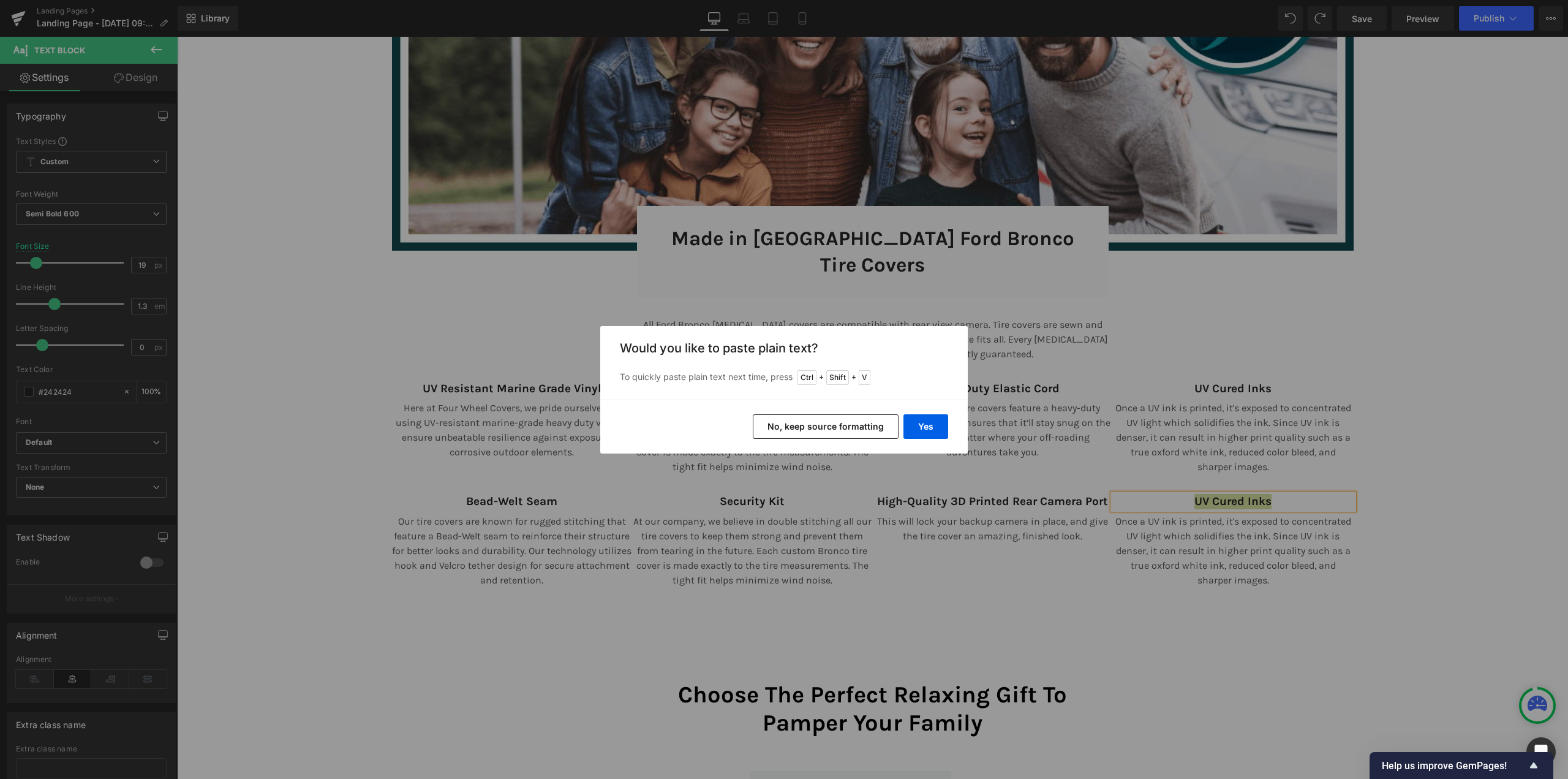
click at [809, 426] on button "No, keep source formatting" at bounding box center [825, 426] width 145 height 24
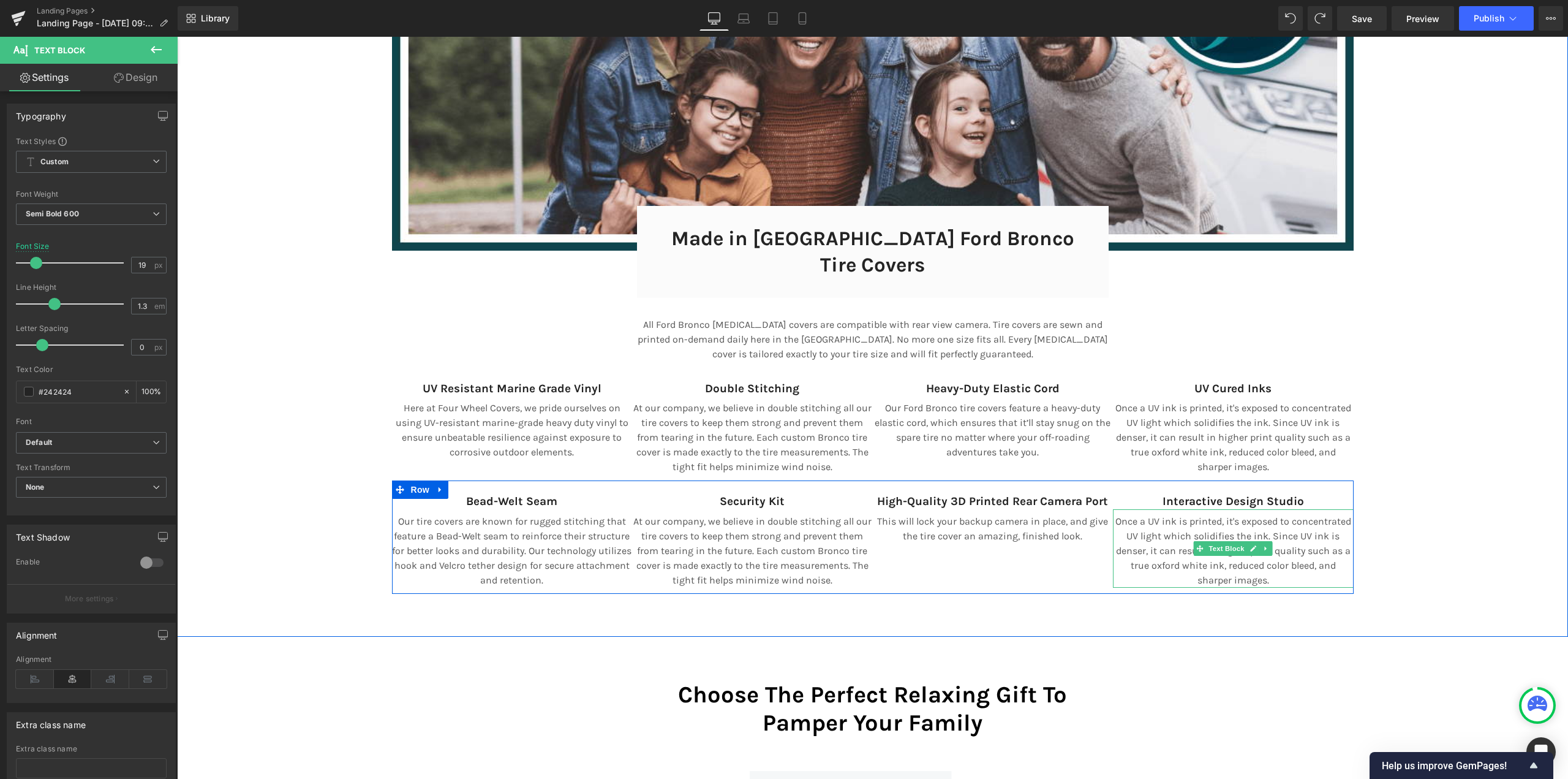
click at [1169, 518] on p "Once a UV ink is printed, it's exposed to concentrated UV light which solidifie…" at bounding box center [1234, 551] width 241 height 73
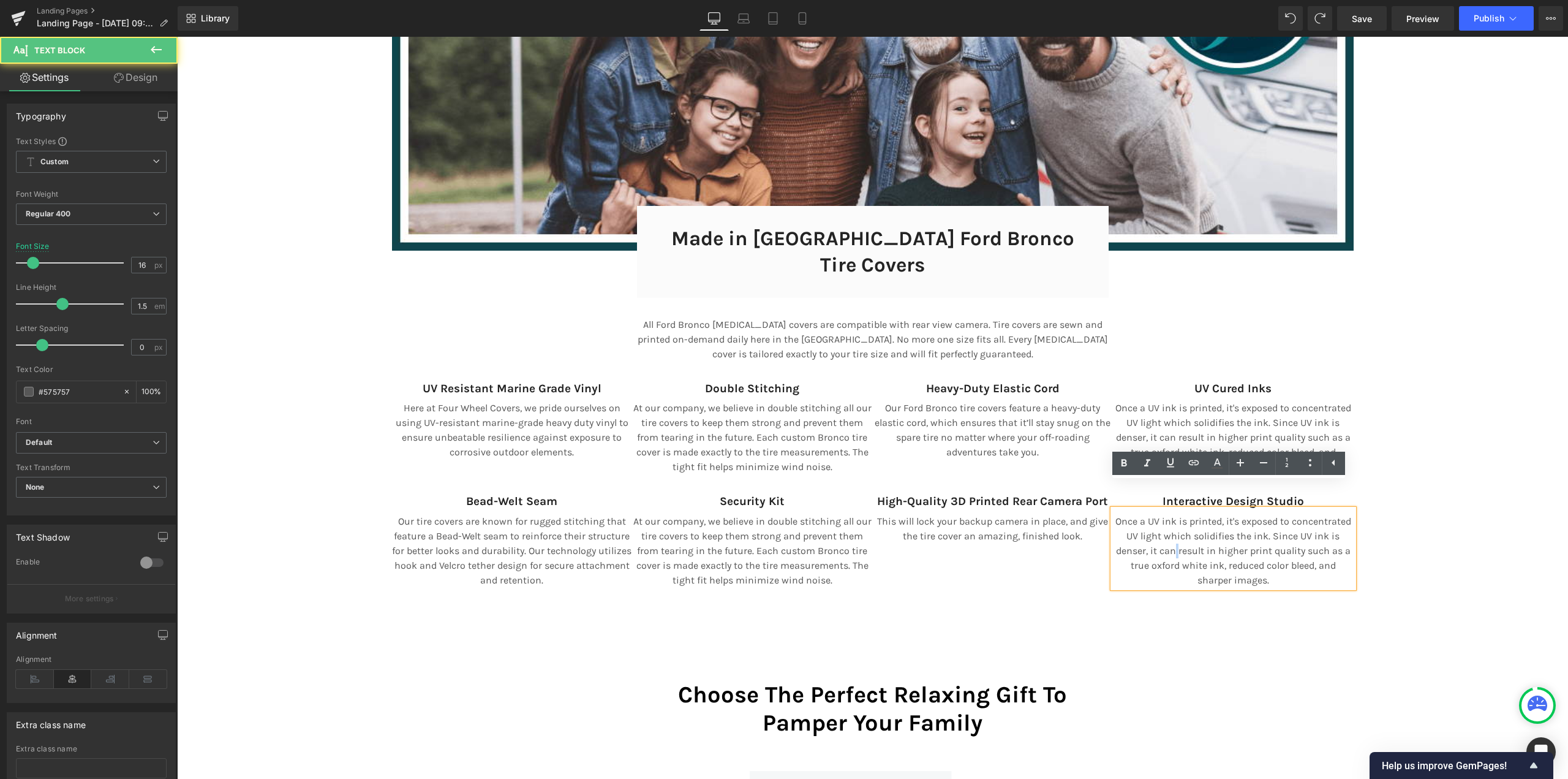
click at [1169, 518] on p "Once a UV ink is printed, it's exposed to concentrated UV light which solidifie…" at bounding box center [1234, 551] width 241 height 73
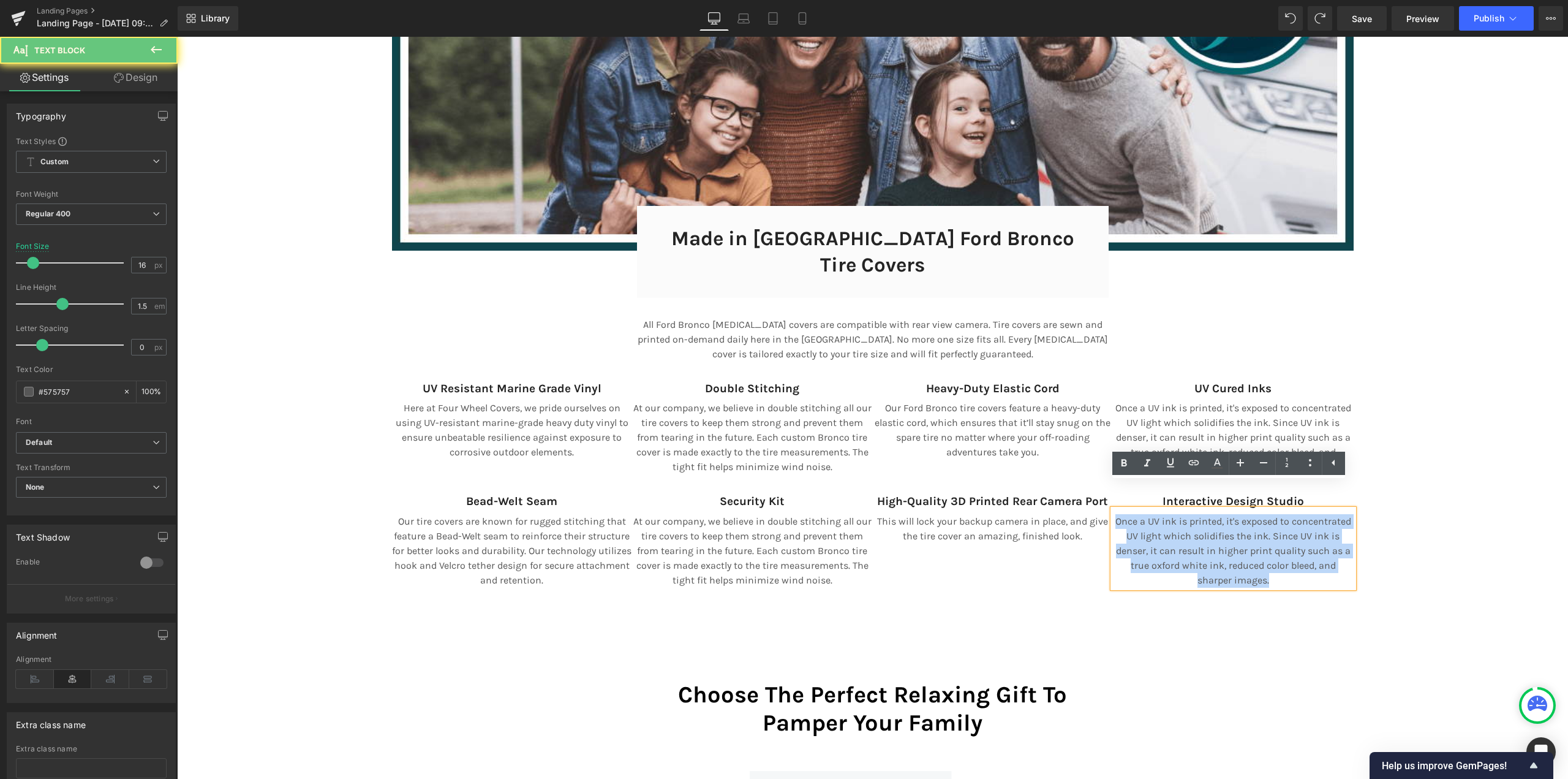
click at [1169, 518] on p "Once a UV ink is printed, it's exposed to concentrated UV light which solidifie…" at bounding box center [1234, 551] width 241 height 73
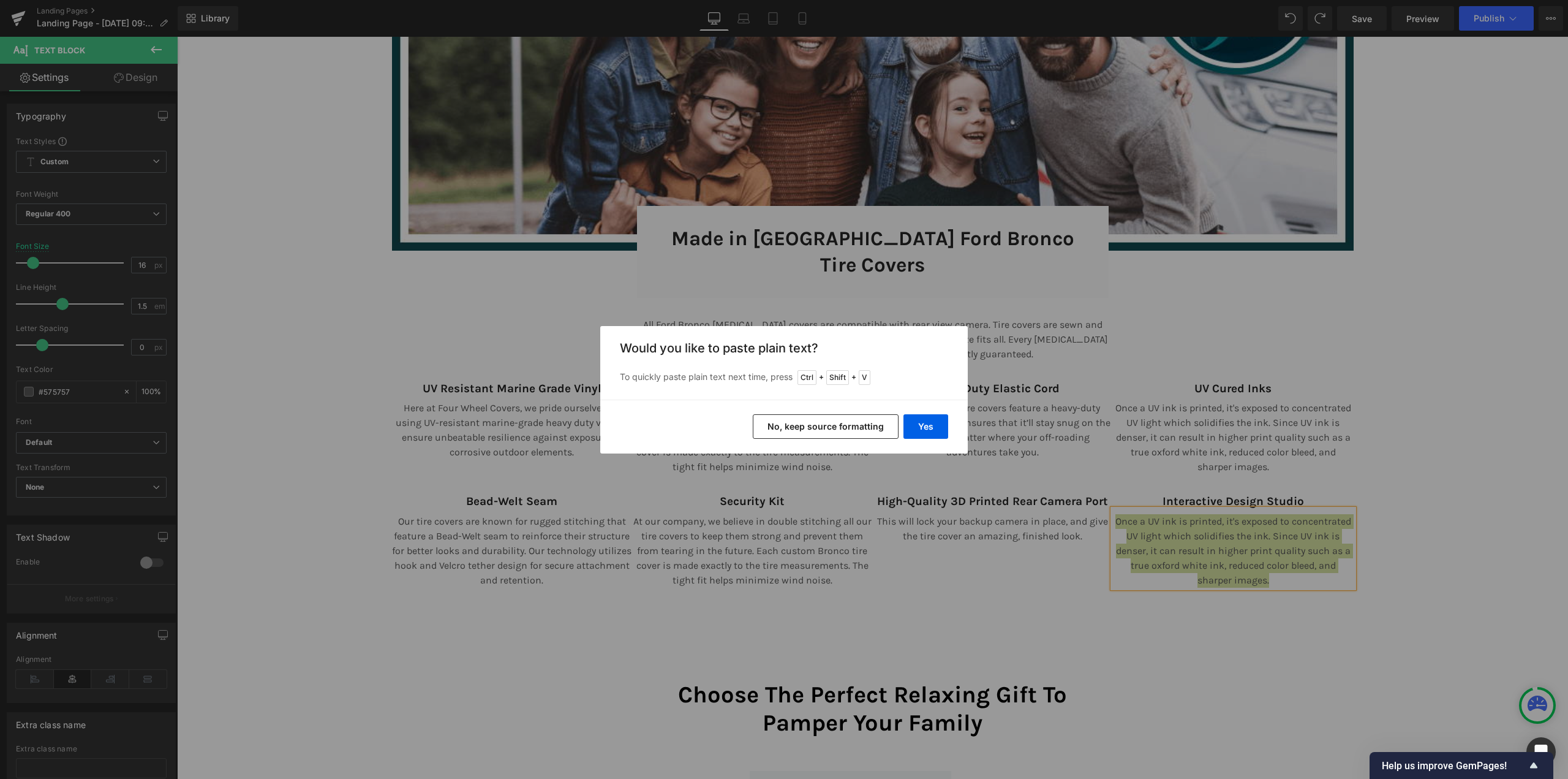
click at [869, 431] on button "No, keep source formatting" at bounding box center [825, 426] width 145 height 24
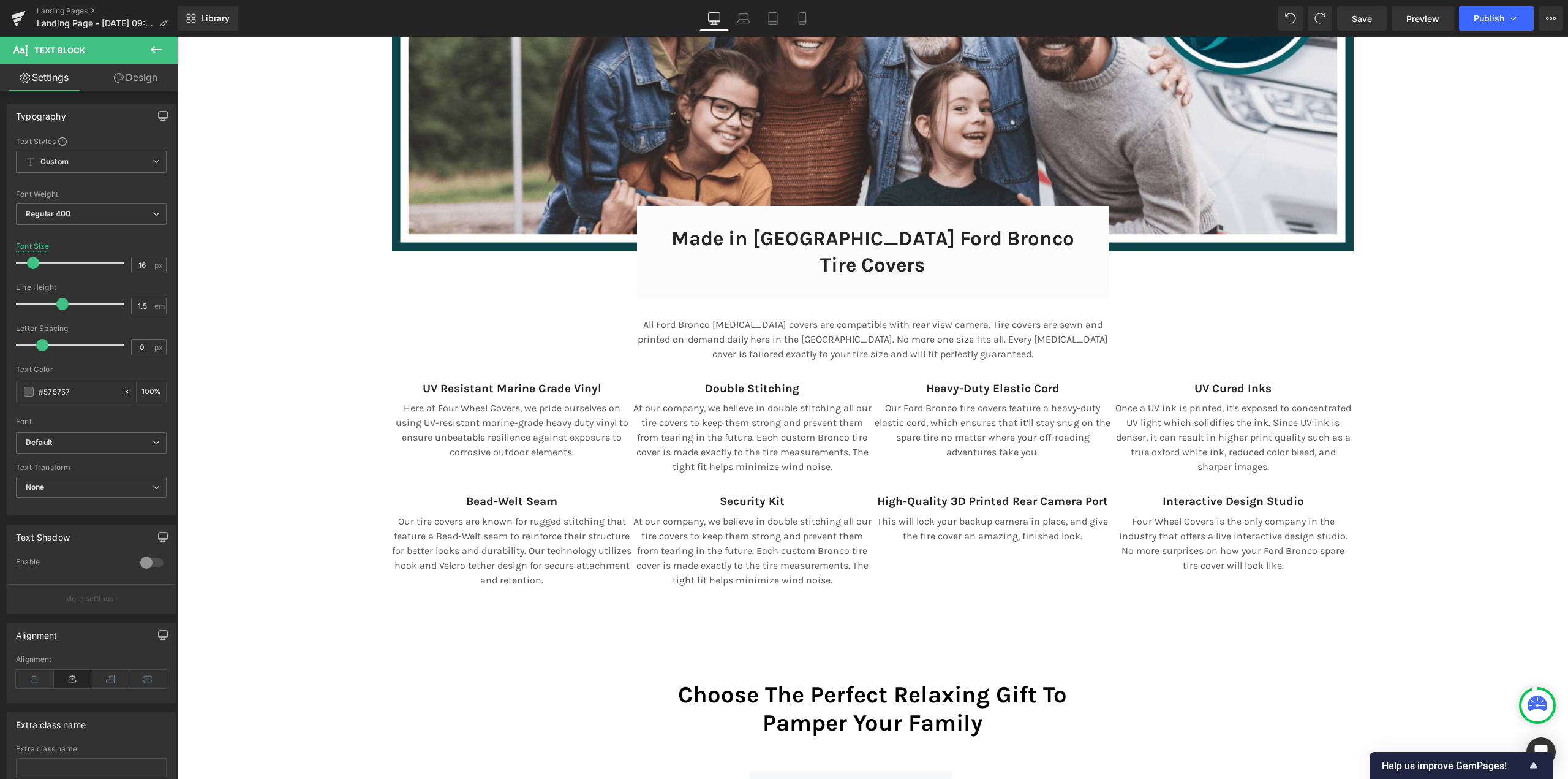
click at [157, 52] on icon at bounding box center [156, 49] width 14 height 14
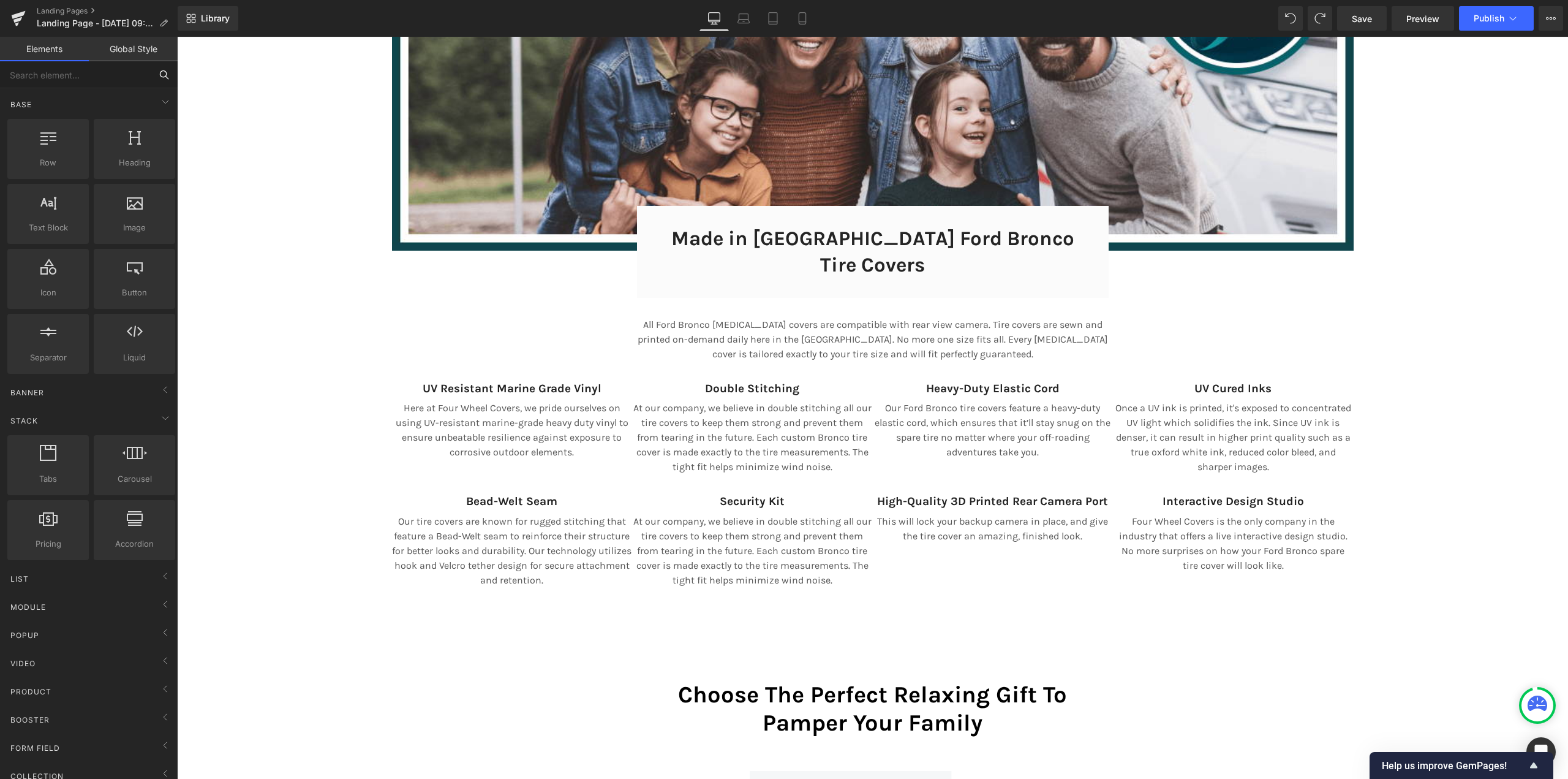
click at [104, 78] on input "text" at bounding box center [75, 75] width 151 height 27
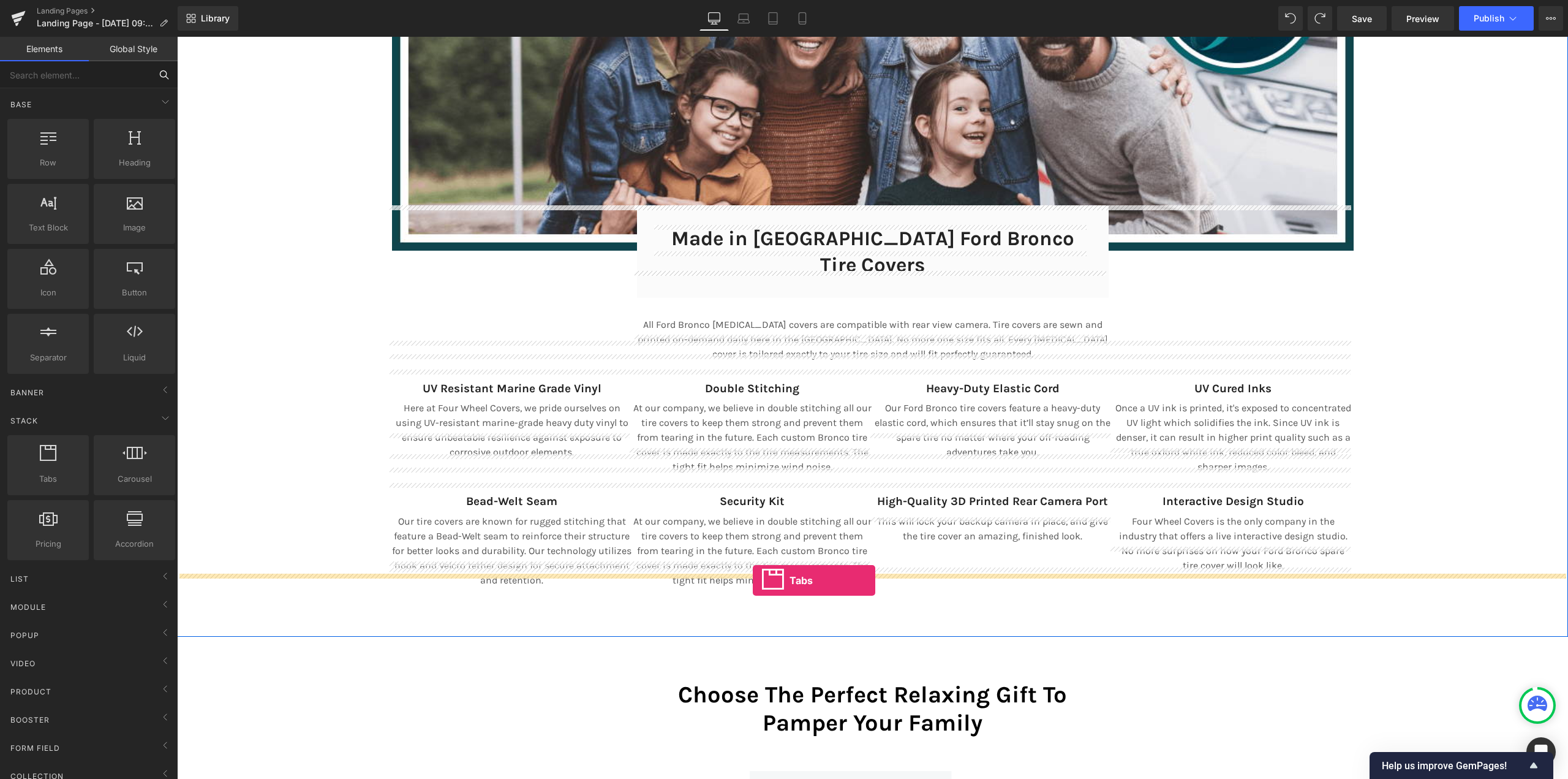
drag, startPoint x: 239, startPoint y: 503, endPoint x: 753, endPoint y: 580, distance: 519.7
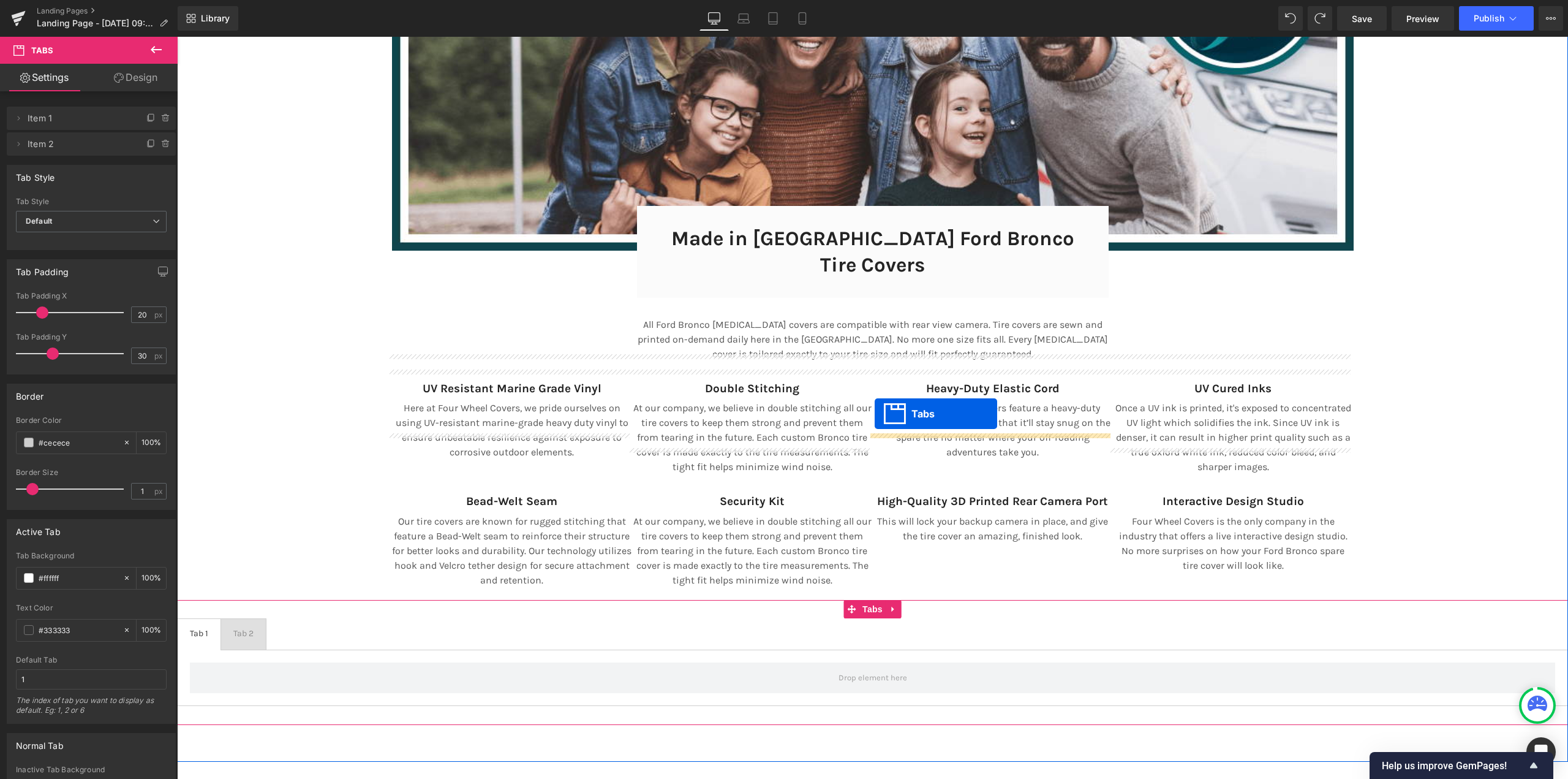
scroll to position [8299, 1382]
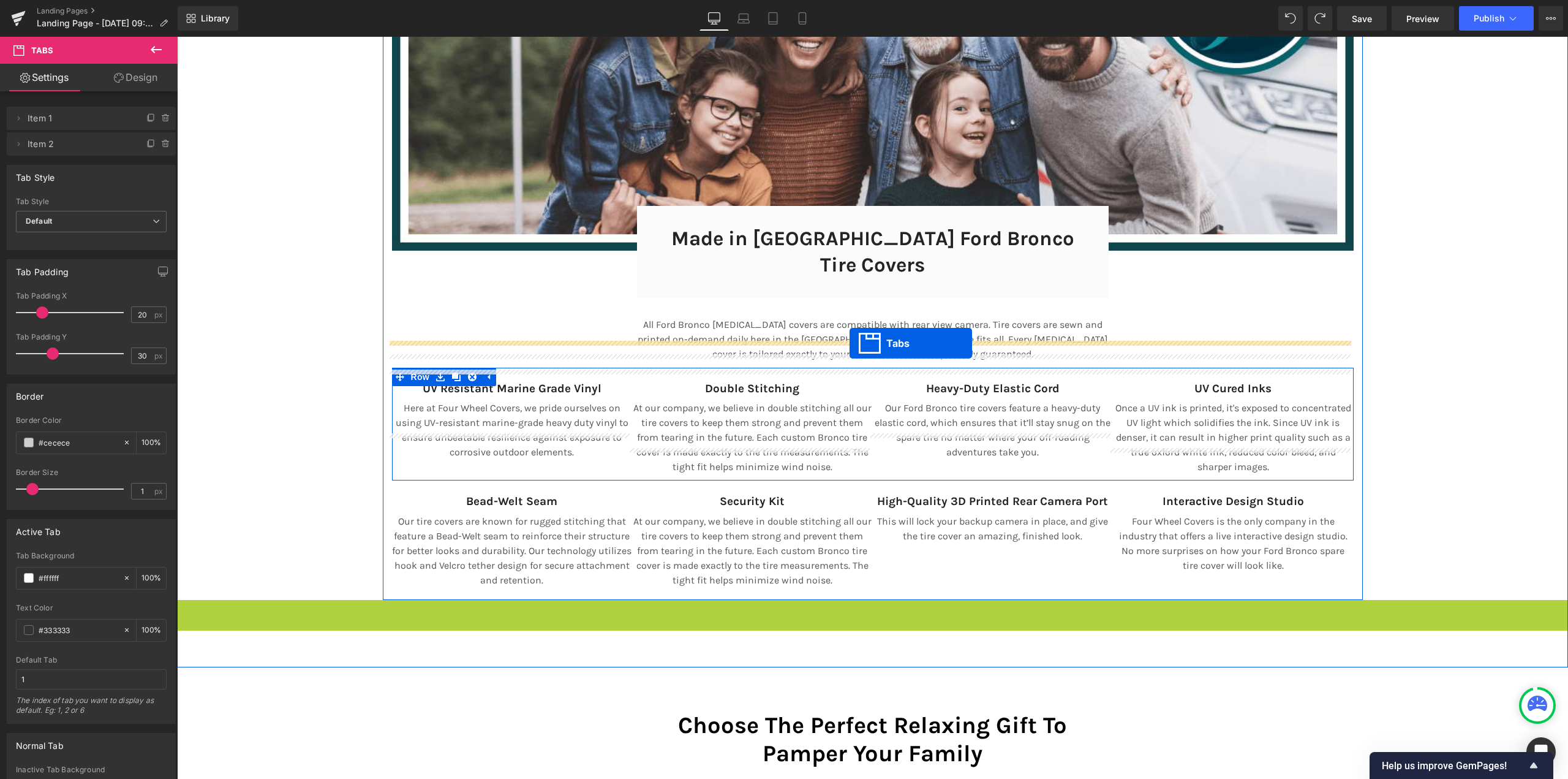
drag, startPoint x: 864, startPoint y: 583, endPoint x: 849, endPoint y: 343, distance: 240.5
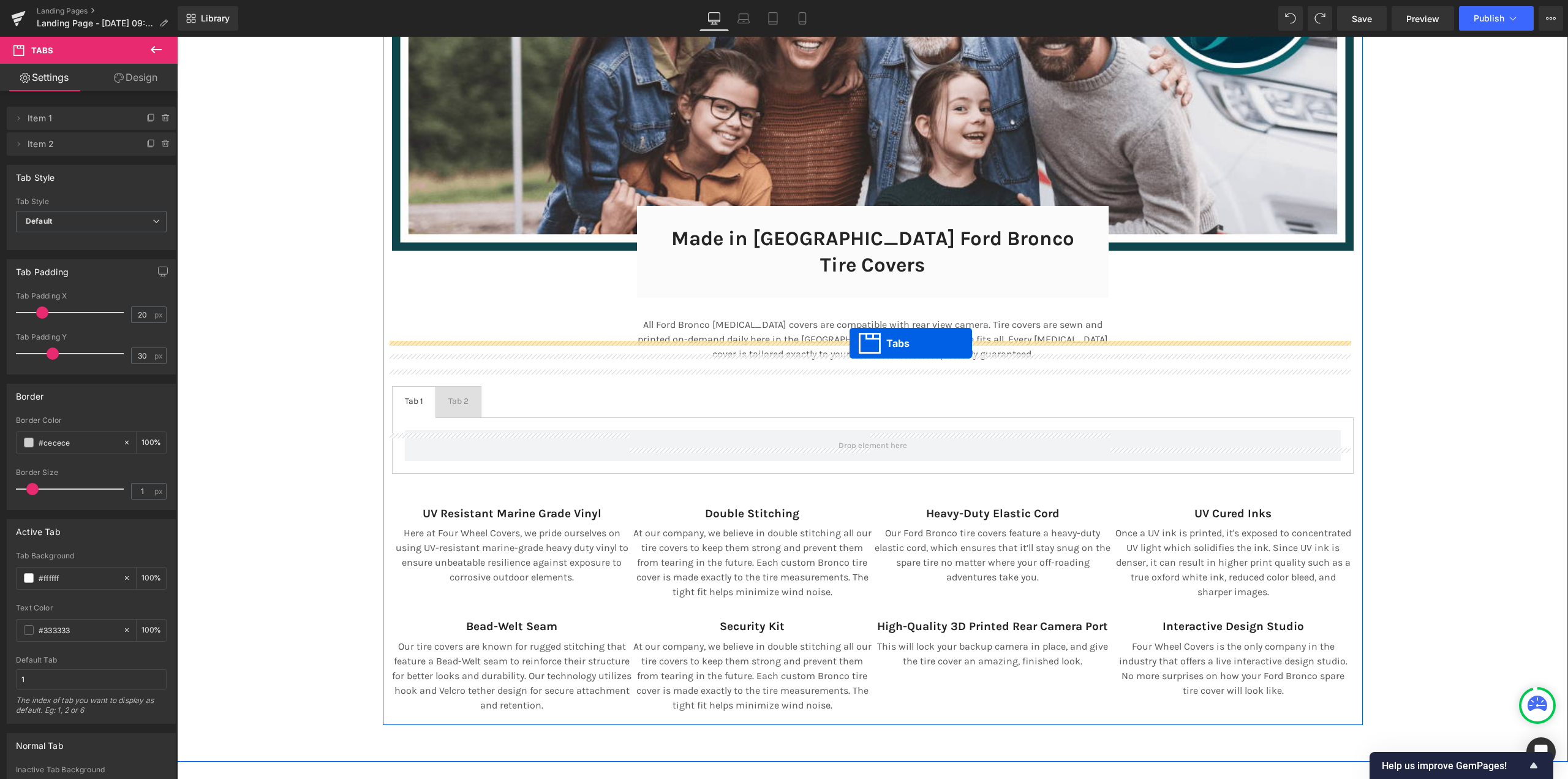
scroll to position [8393, 1382]
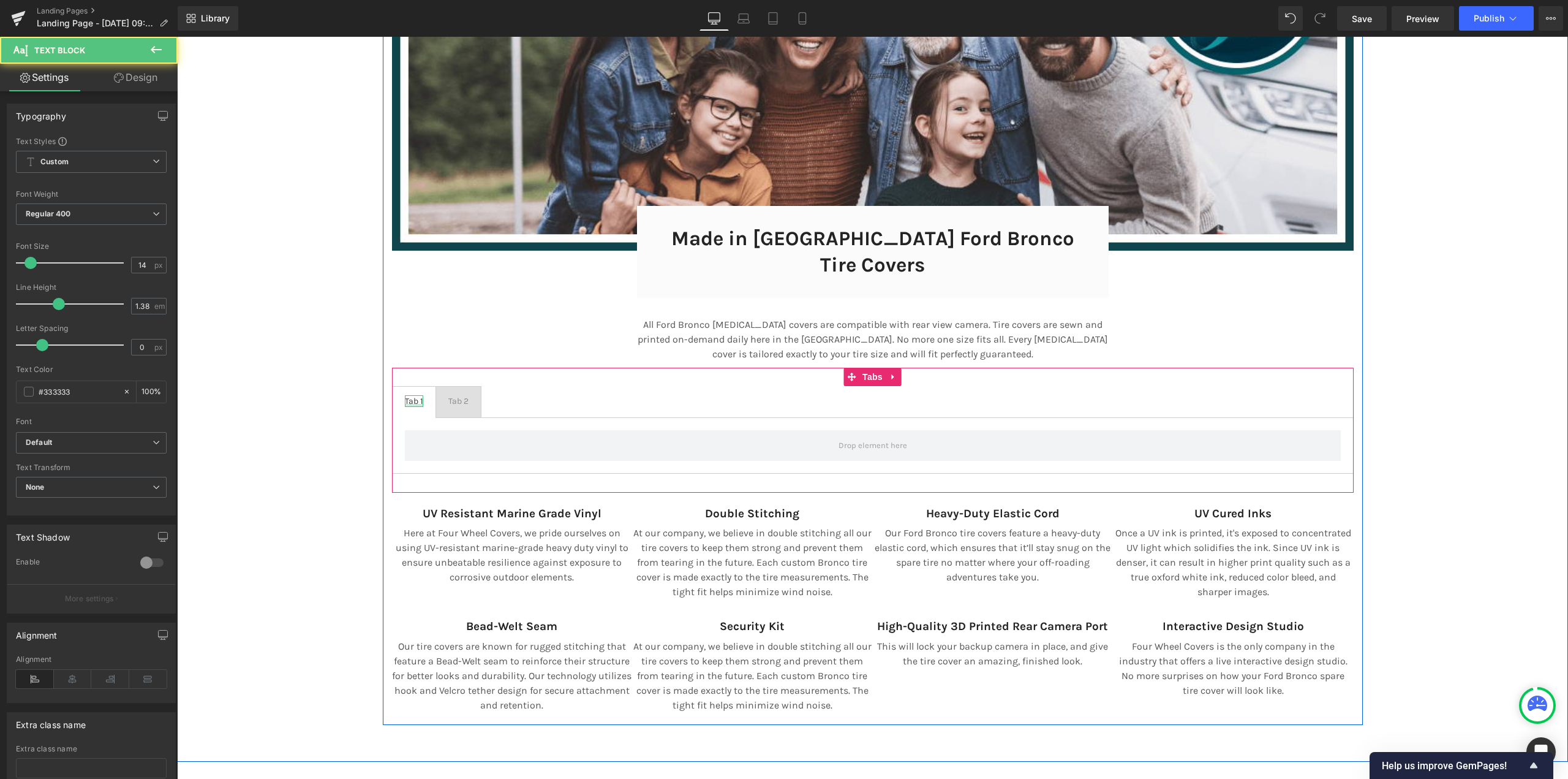
click at [414, 403] on div at bounding box center [414, 404] width 19 height 3
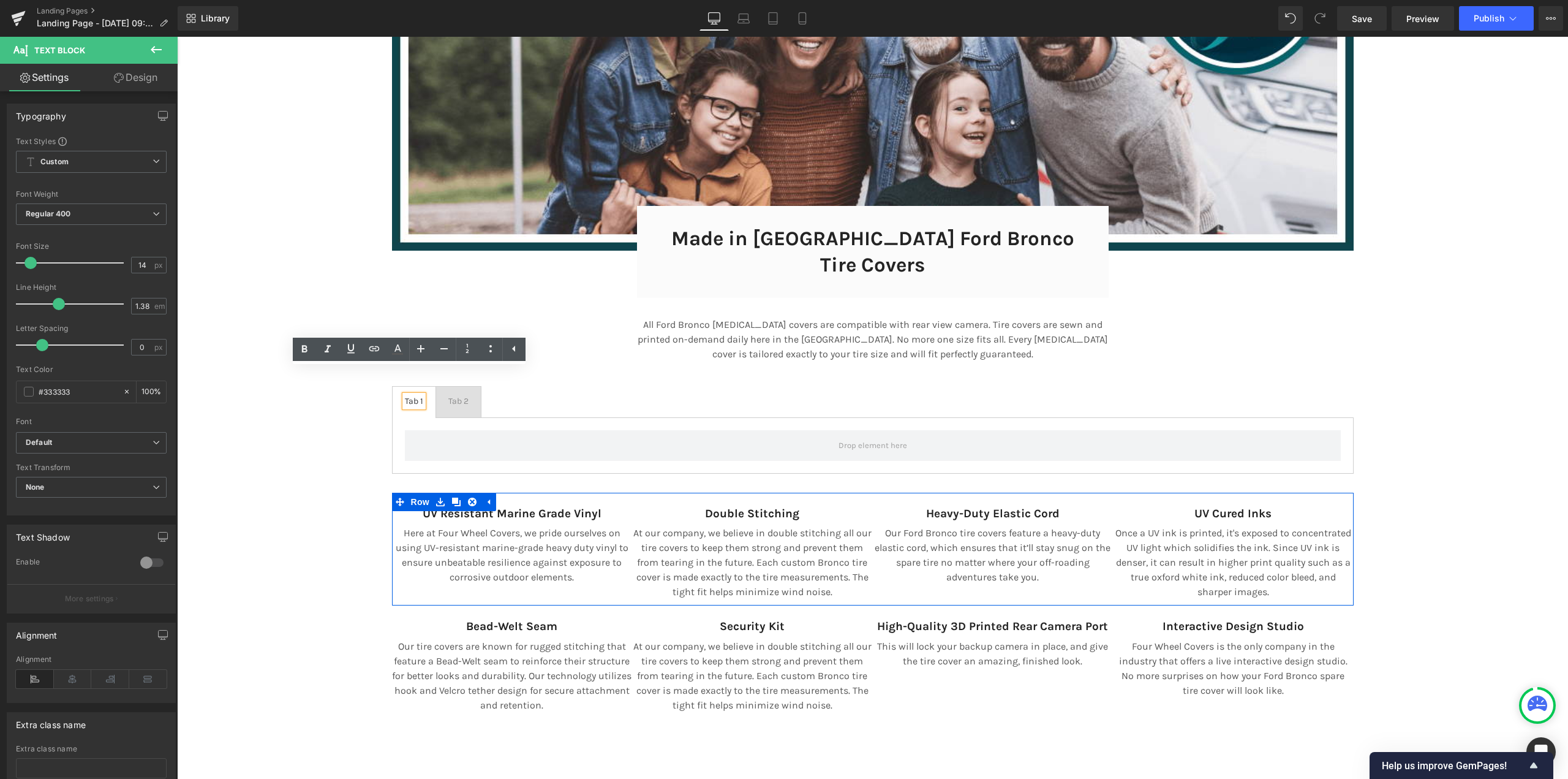
click at [442, 507] on strong "UV Resistant Marine Grade Vinyl" at bounding box center [512, 513] width 178 height 13
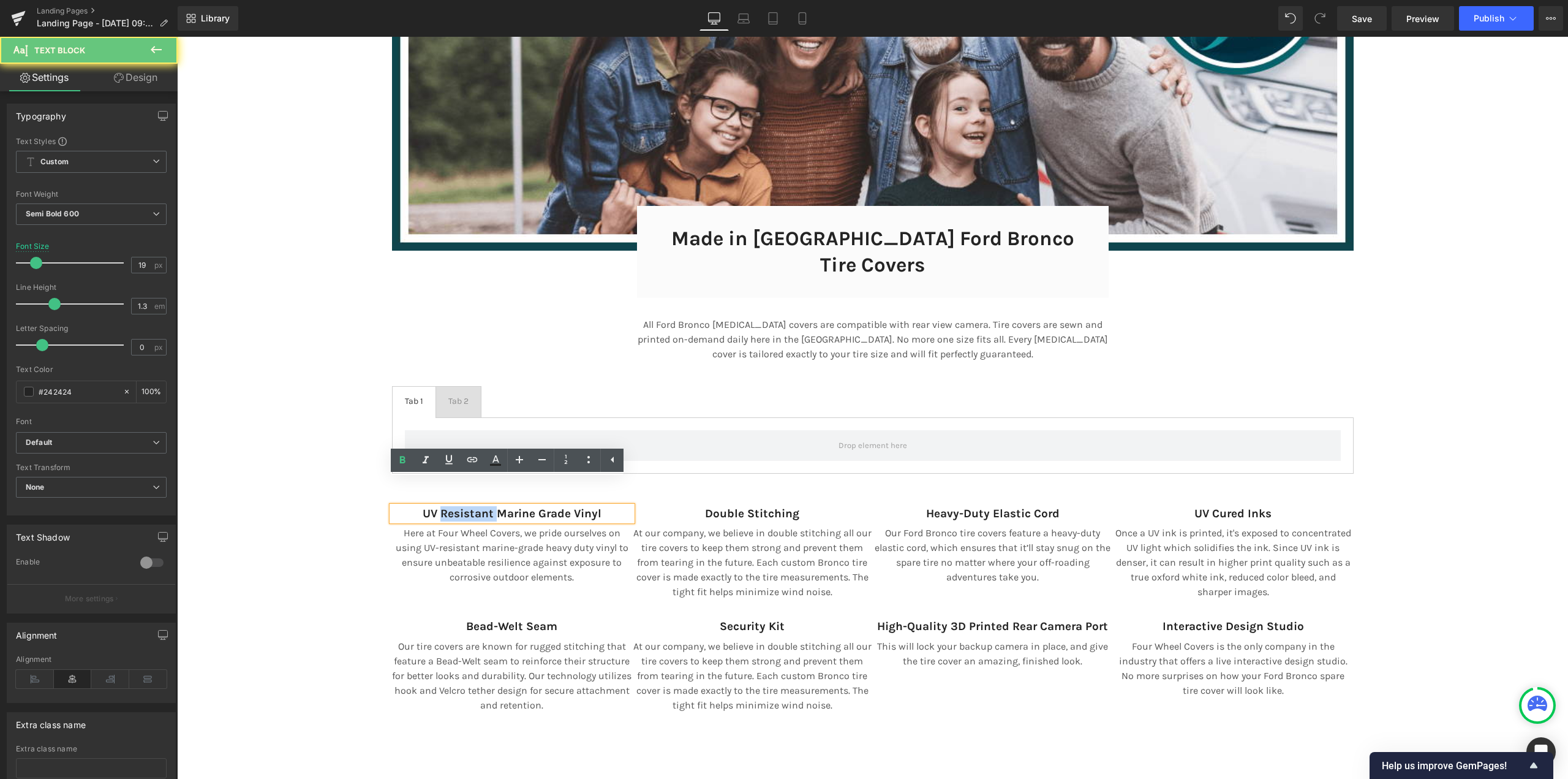
click at [442, 507] on strong "UV Resistant Marine Grade Vinyl" at bounding box center [512, 513] width 178 height 13
copy strong "UV Resistant Marine Grade Vinyl"
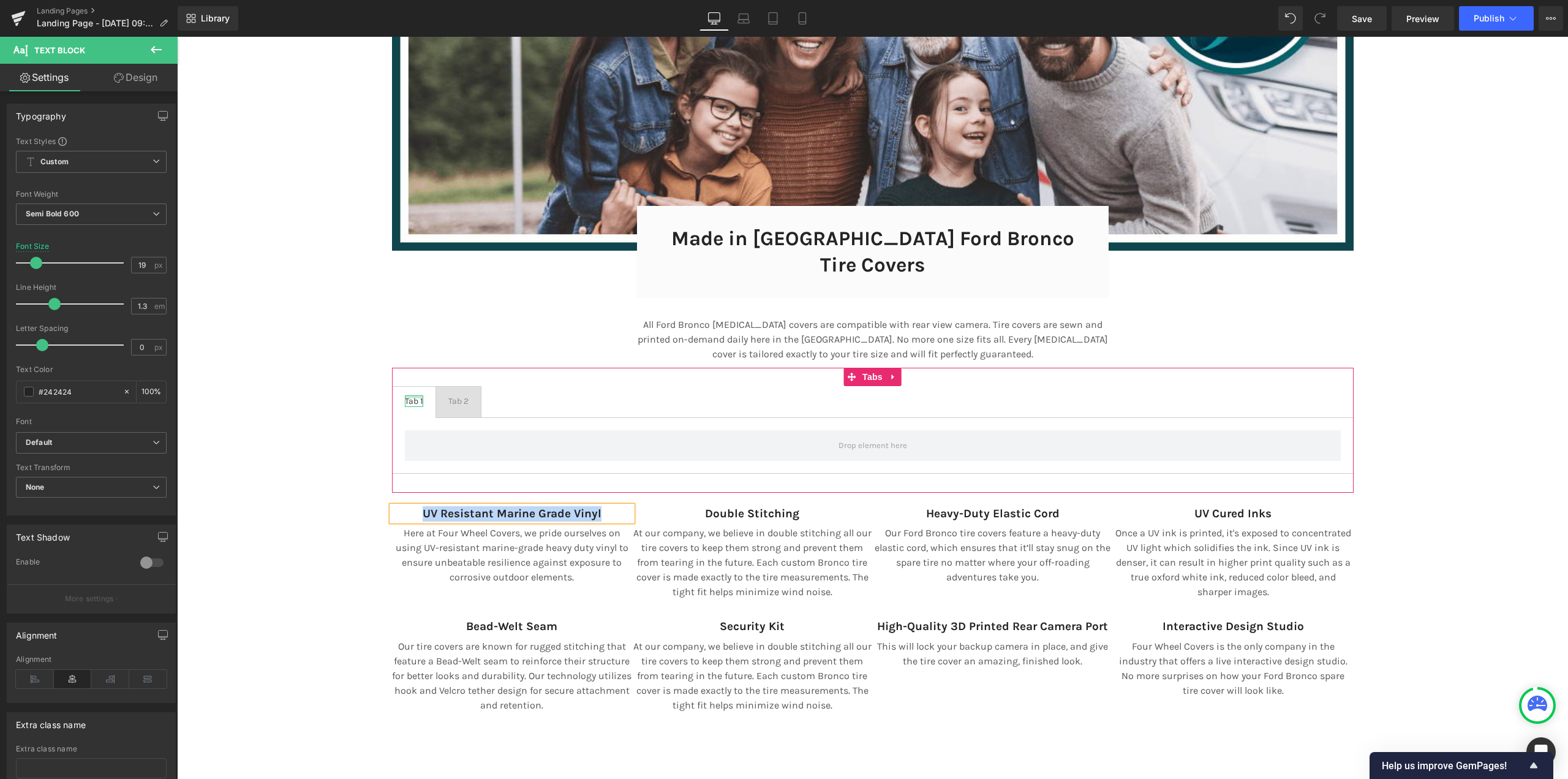
click at [408, 395] on div at bounding box center [414, 396] width 19 height 3
click at [408, 395] on div "Tab 1" at bounding box center [414, 401] width 19 height 12
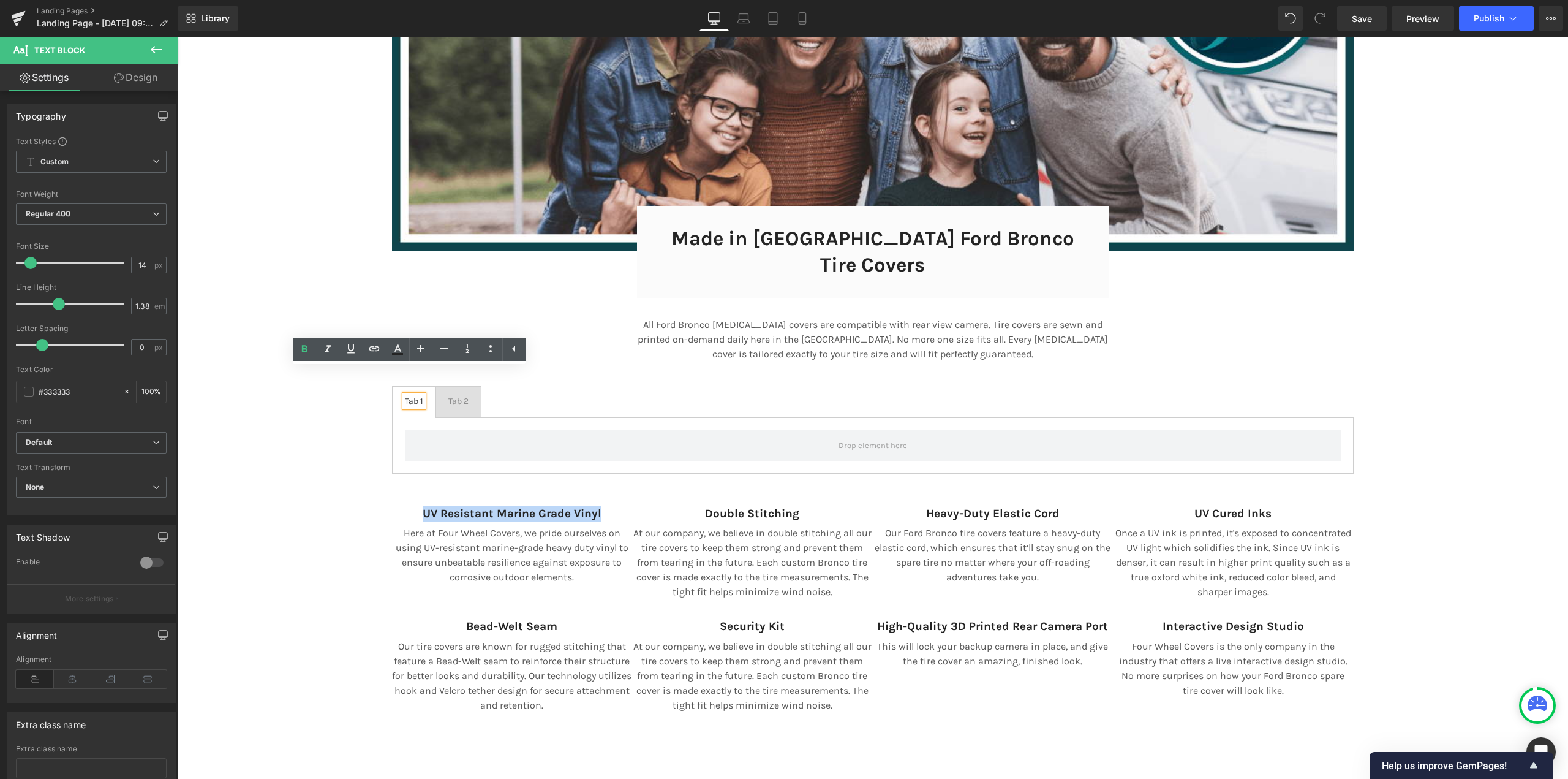
click at [408, 395] on div "Tab 1" at bounding box center [414, 401] width 19 height 12
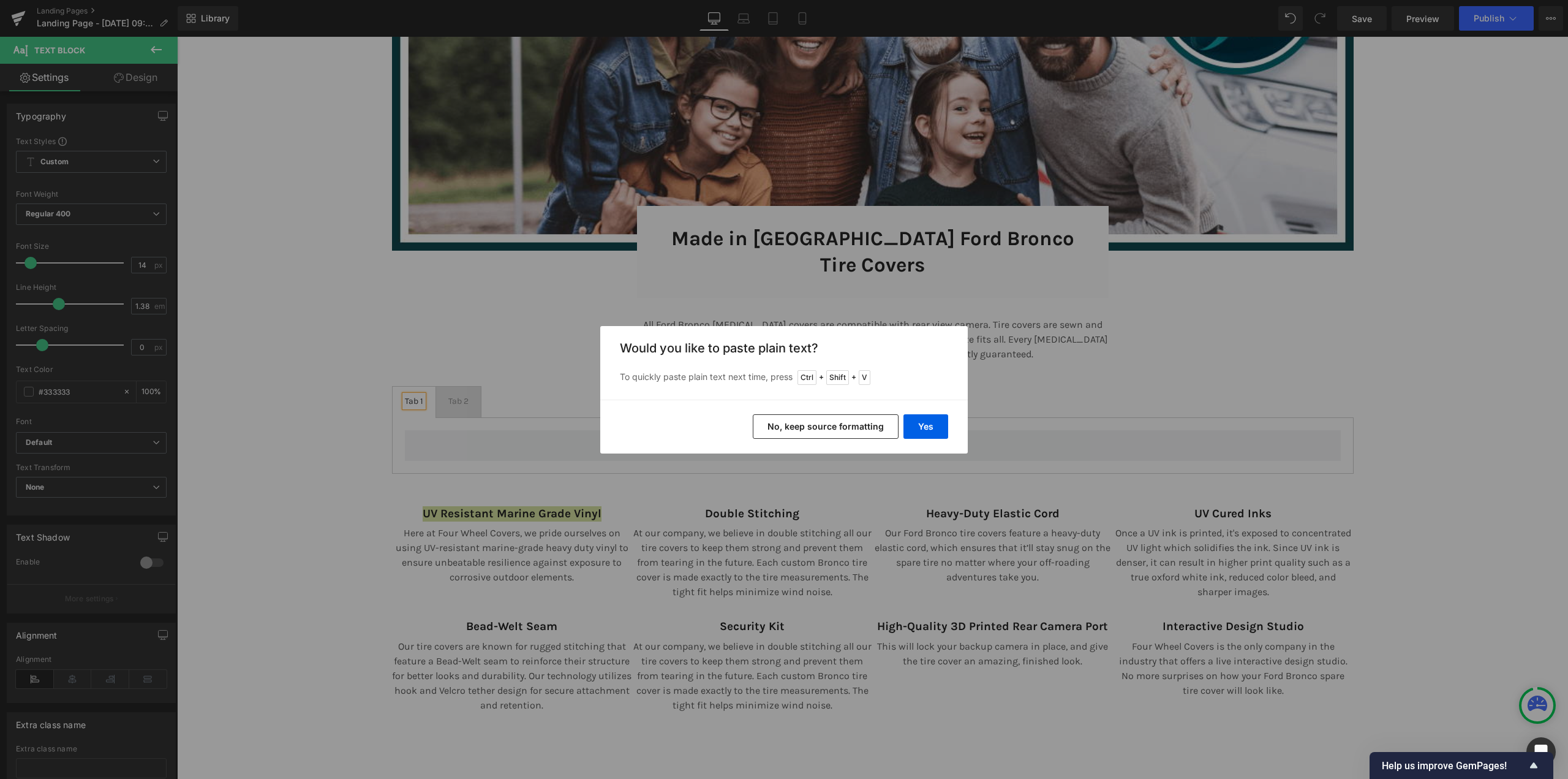
click at [829, 427] on button "No, keep source formatting" at bounding box center [825, 426] width 145 height 24
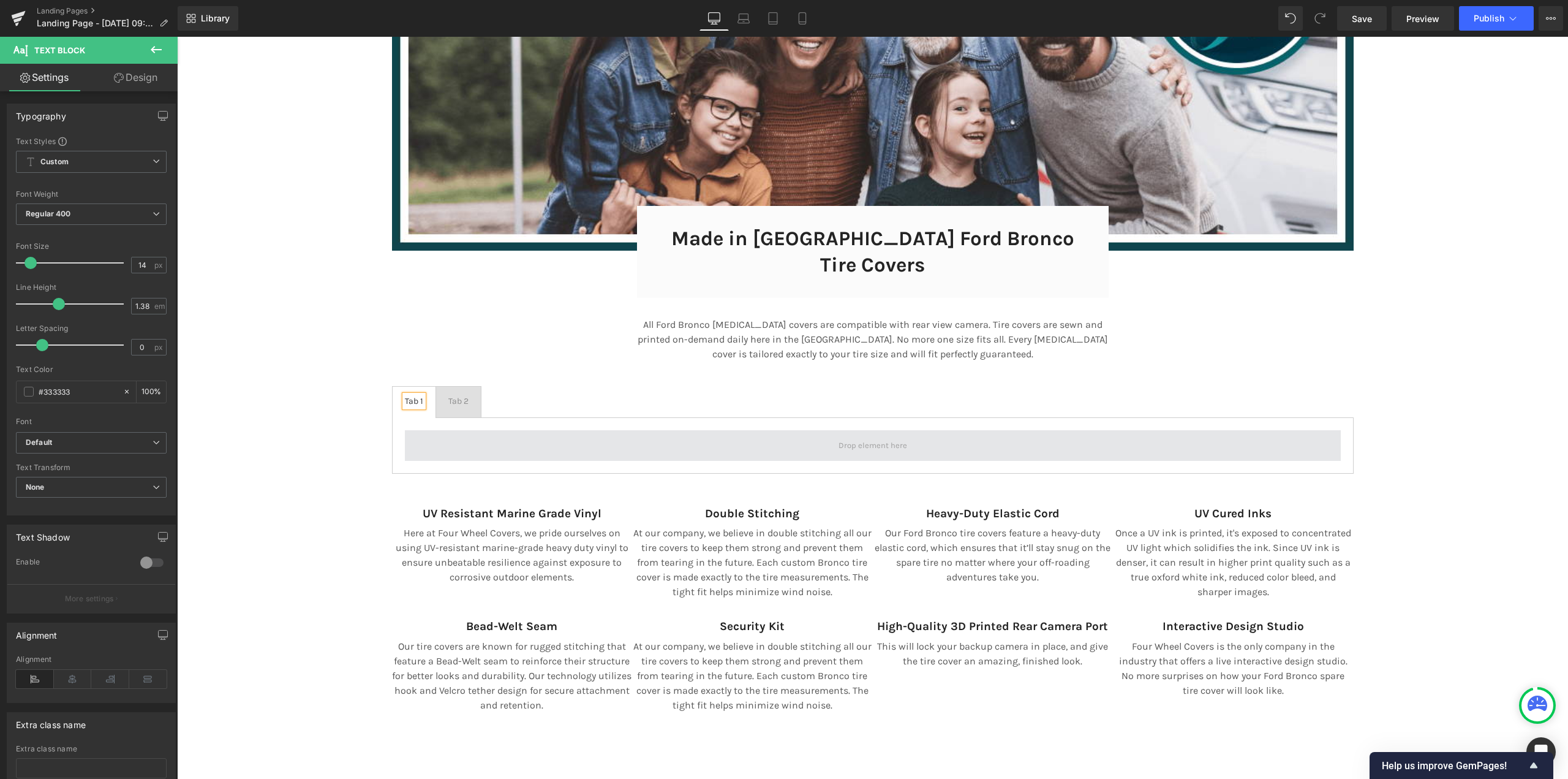
scroll to position [8398, 1382]
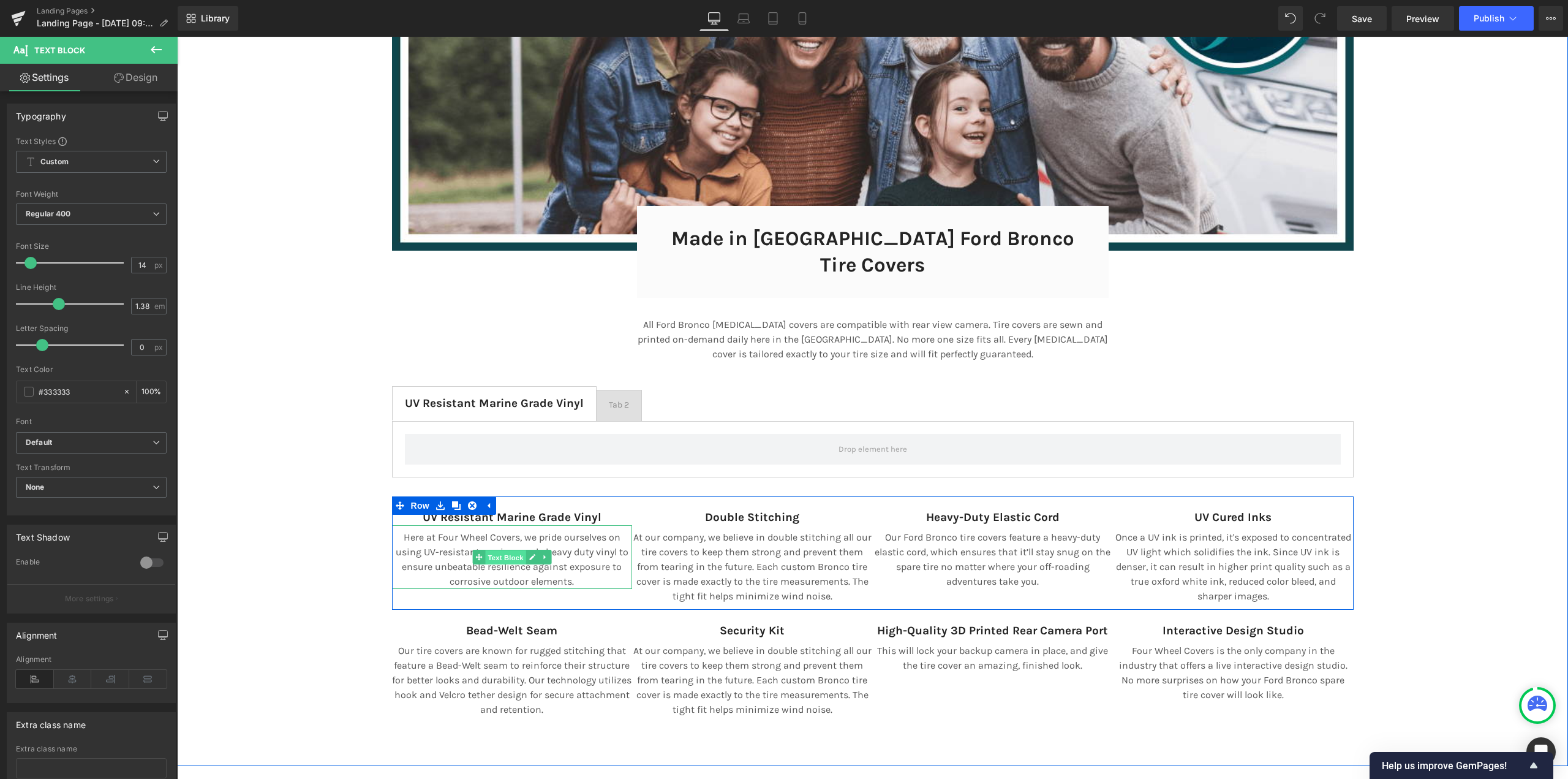
click at [485, 551] on span "Text Block" at bounding box center [505, 558] width 40 height 14
click at [417, 531] on p "Here at Four Wheel Covers, we pride ourselves on using UV-resistant marine-grad…" at bounding box center [512, 559] width 241 height 59
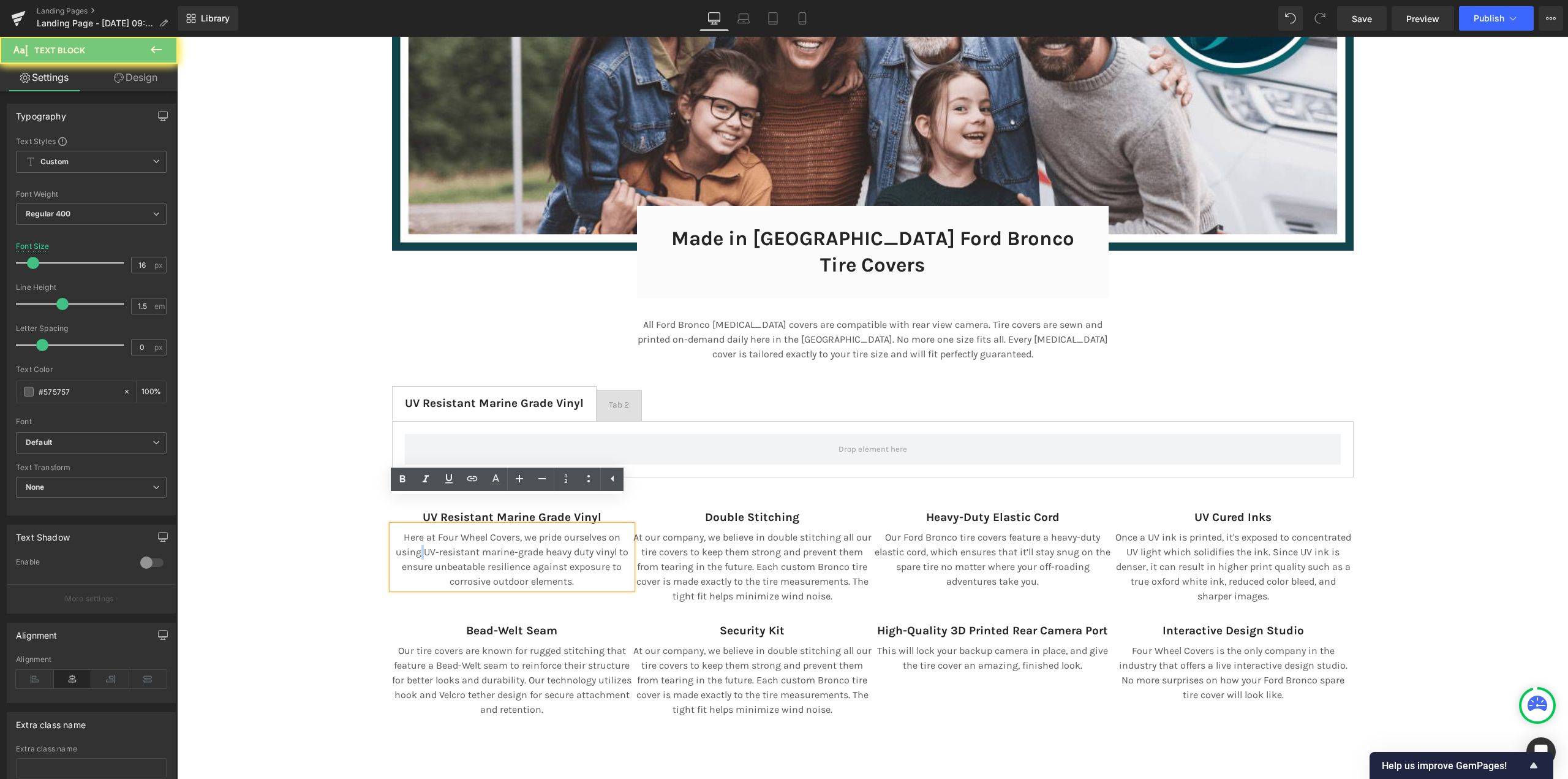
click at [417, 531] on p "Here at Four Wheel Covers, we pride ourselves on using UV-resistant marine-grad…" at bounding box center [512, 559] width 241 height 59
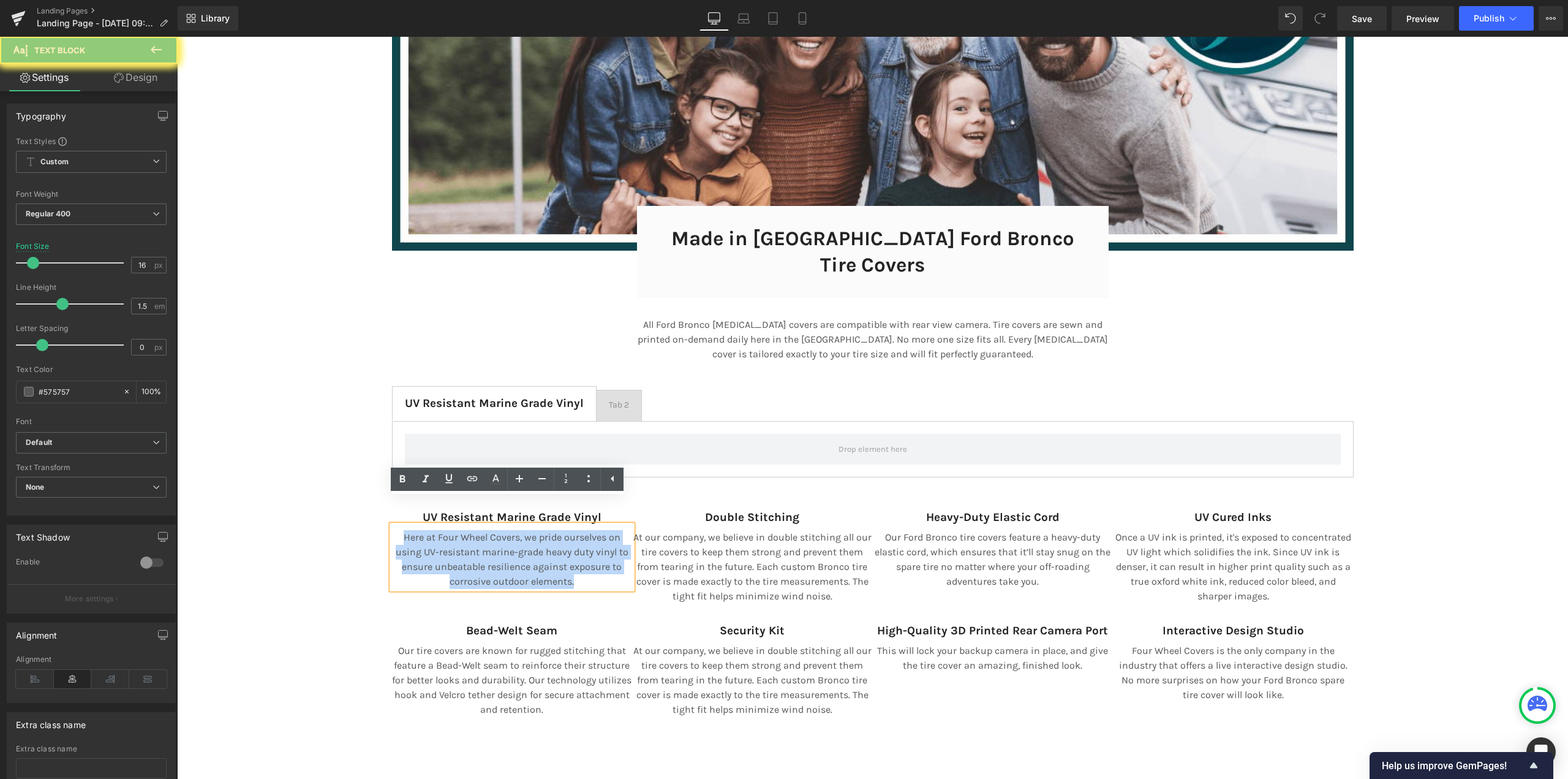
click at [417, 531] on p "Here at Four Wheel Covers, we pride ourselves on using UV-resistant marine-grad…" at bounding box center [512, 559] width 241 height 59
copy p "Here at Four Wheel Covers, we pride ourselves on using UV-resistant marine-grad…"
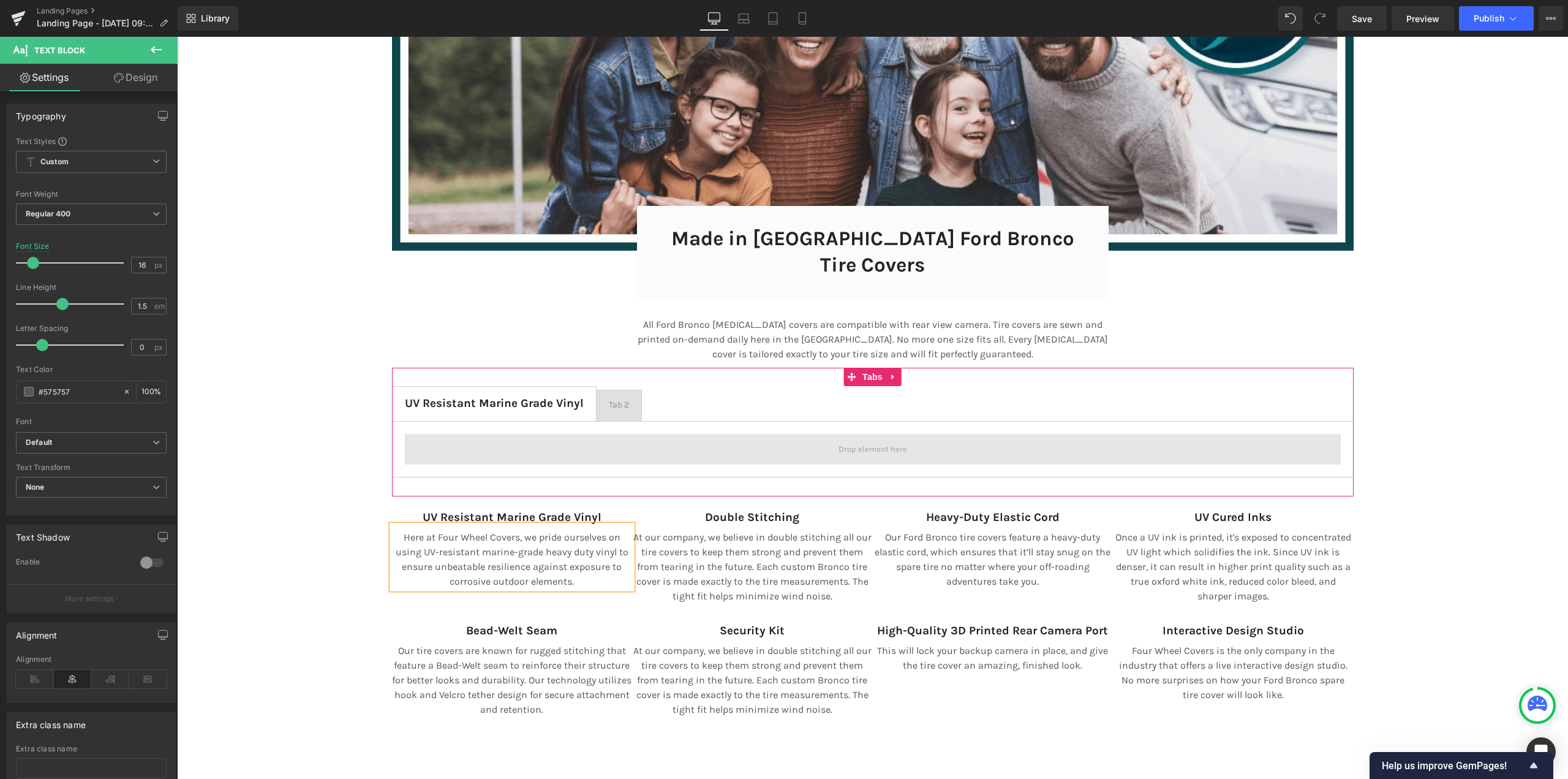
click at [461, 434] on span at bounding box center [872, 449] width 936 height 30
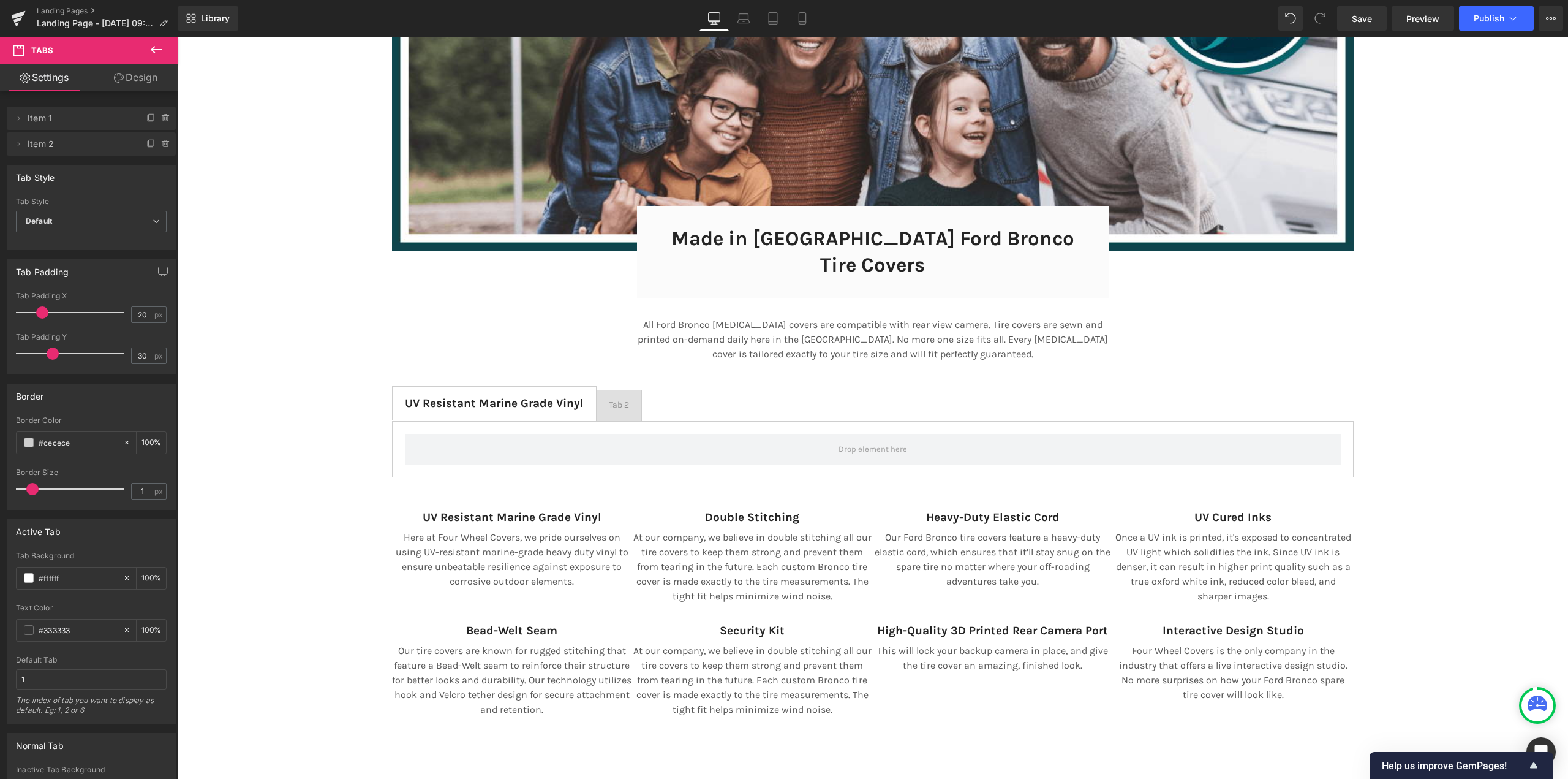
click at [155, 46] on icon at bounding box center [156, 49] width 14 height 14
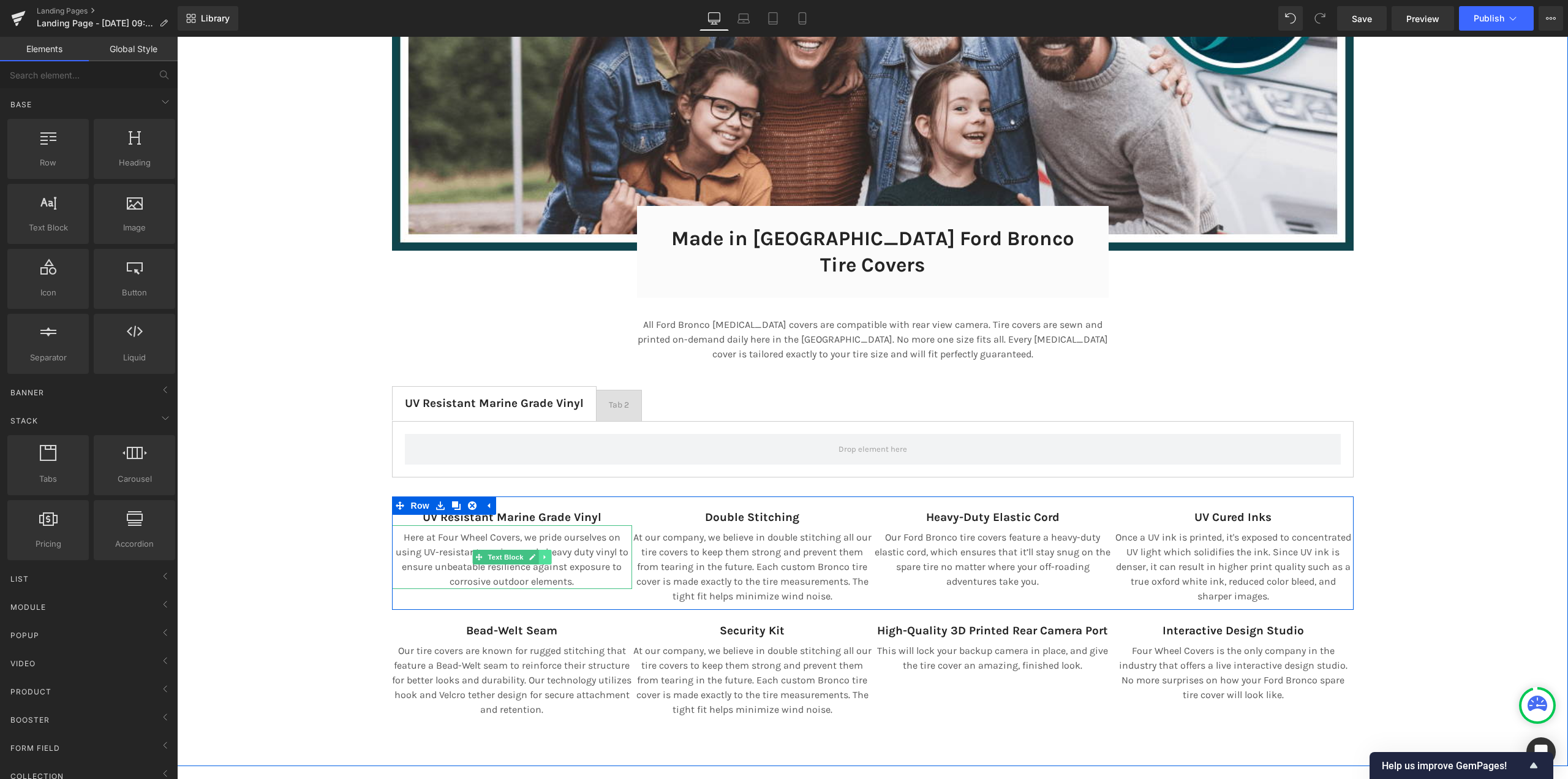
click at [542, 553] on icon at bounding box center [545, 557] width 7 height 7
click at [535, 554] on icon at bounding box center [539, 558] width 7 height 7
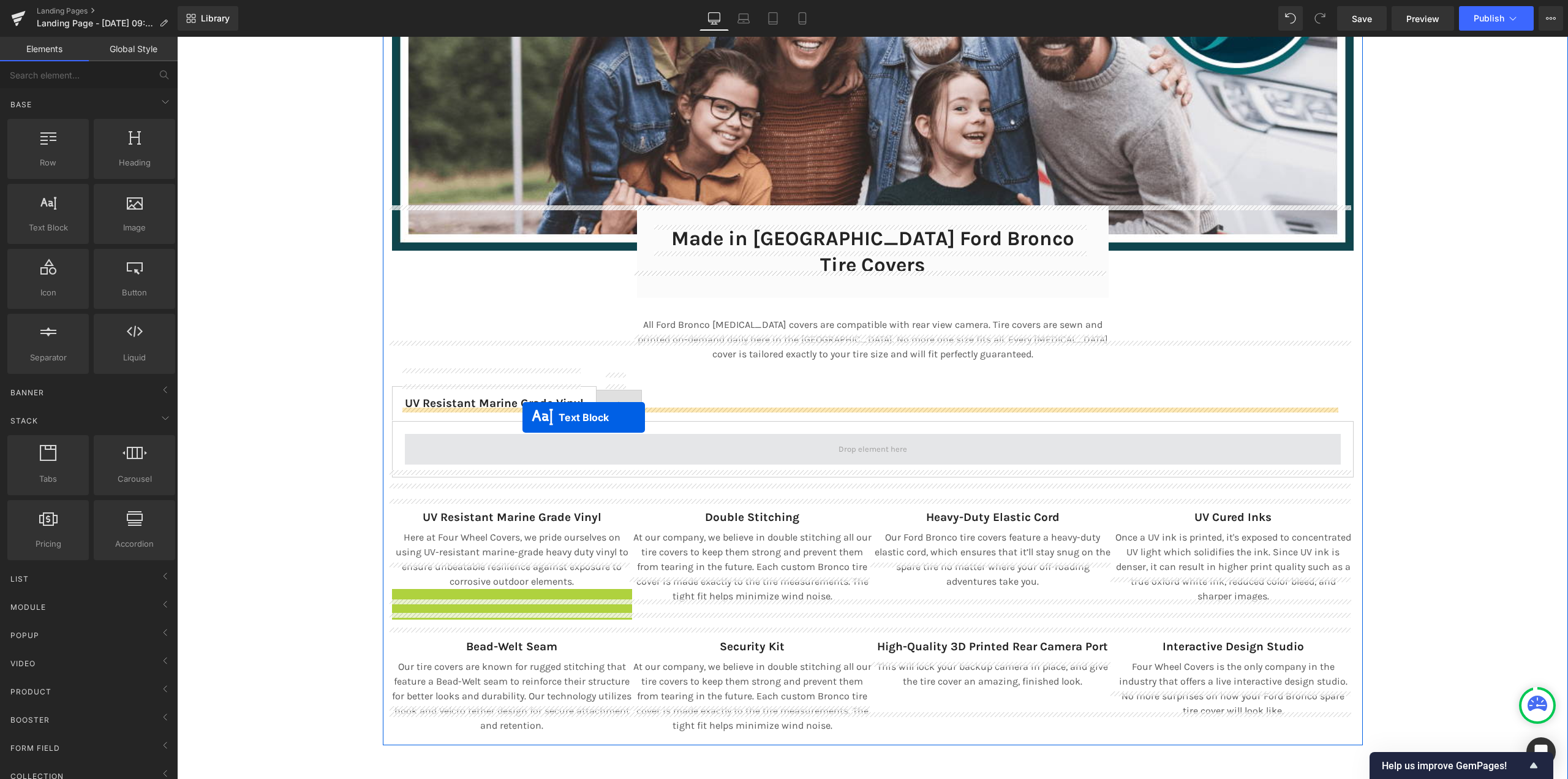
drag, startPoint x: 499, startPoint y: 593, endPoint x: 523, endPoint y: 418, distance: 176.6
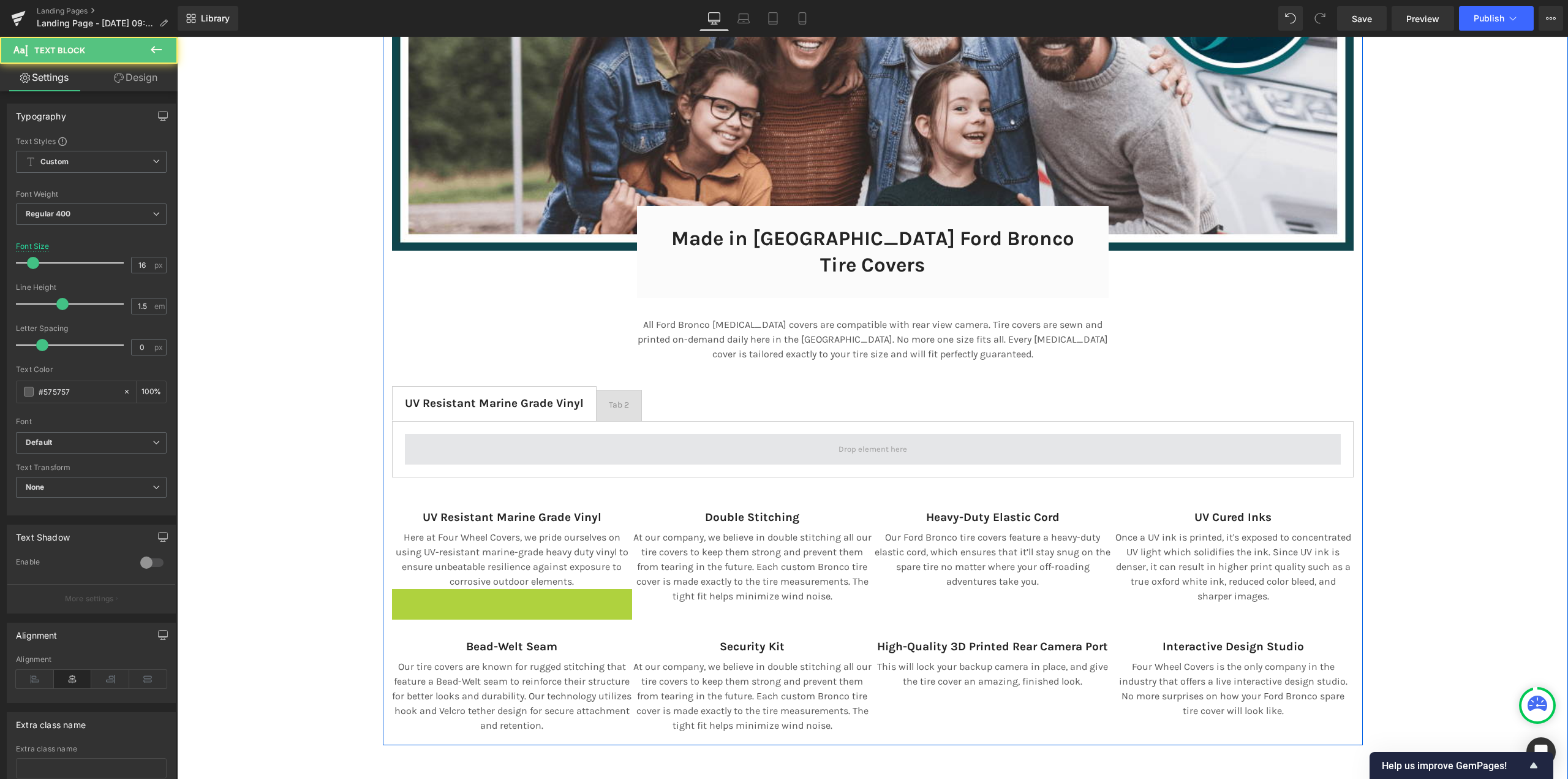
scroll to position [8387, 1382]
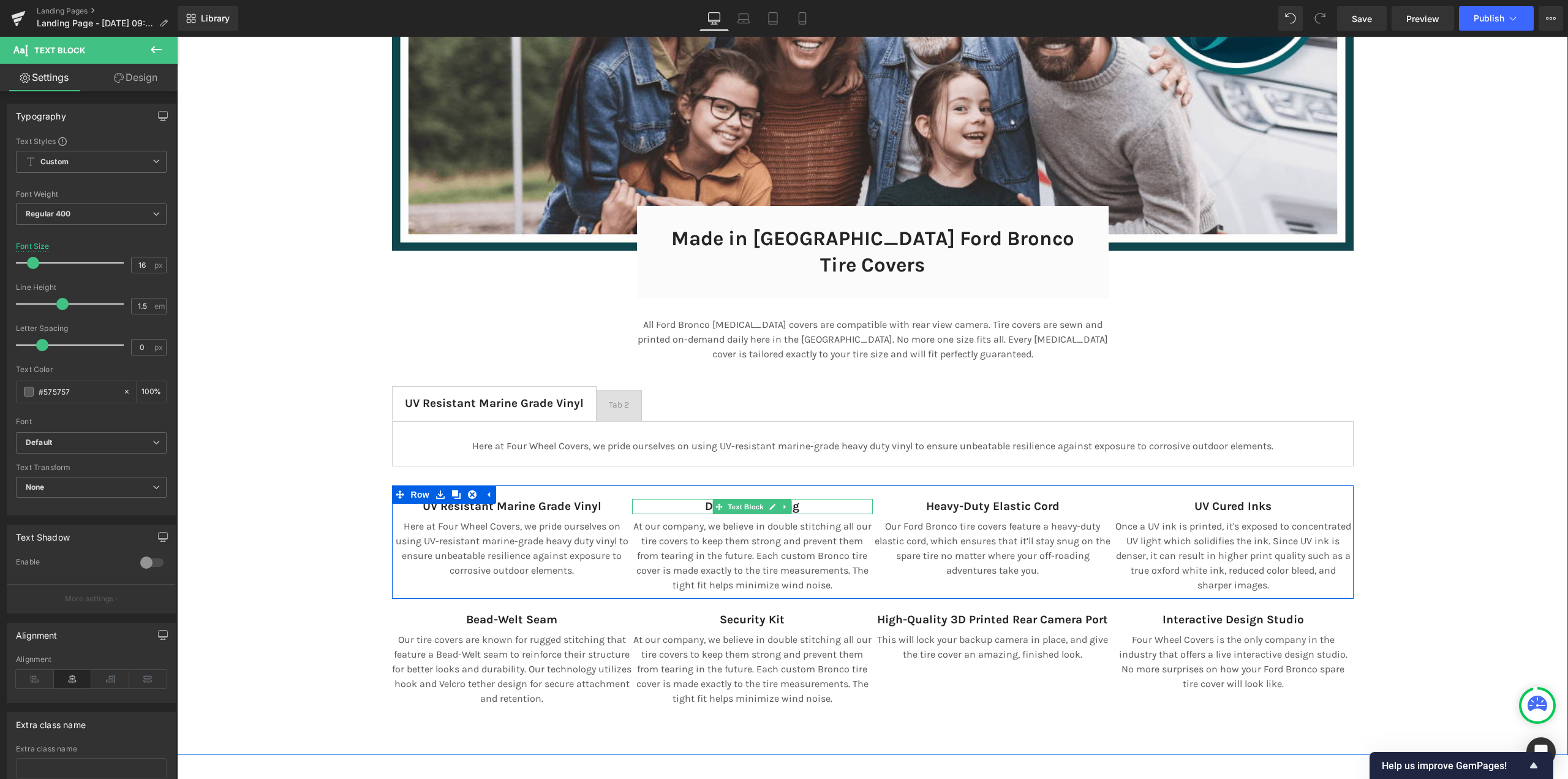
click at [694, 499] on p "Double Stitching" at bounding box center [753, 506] width 241 height 15
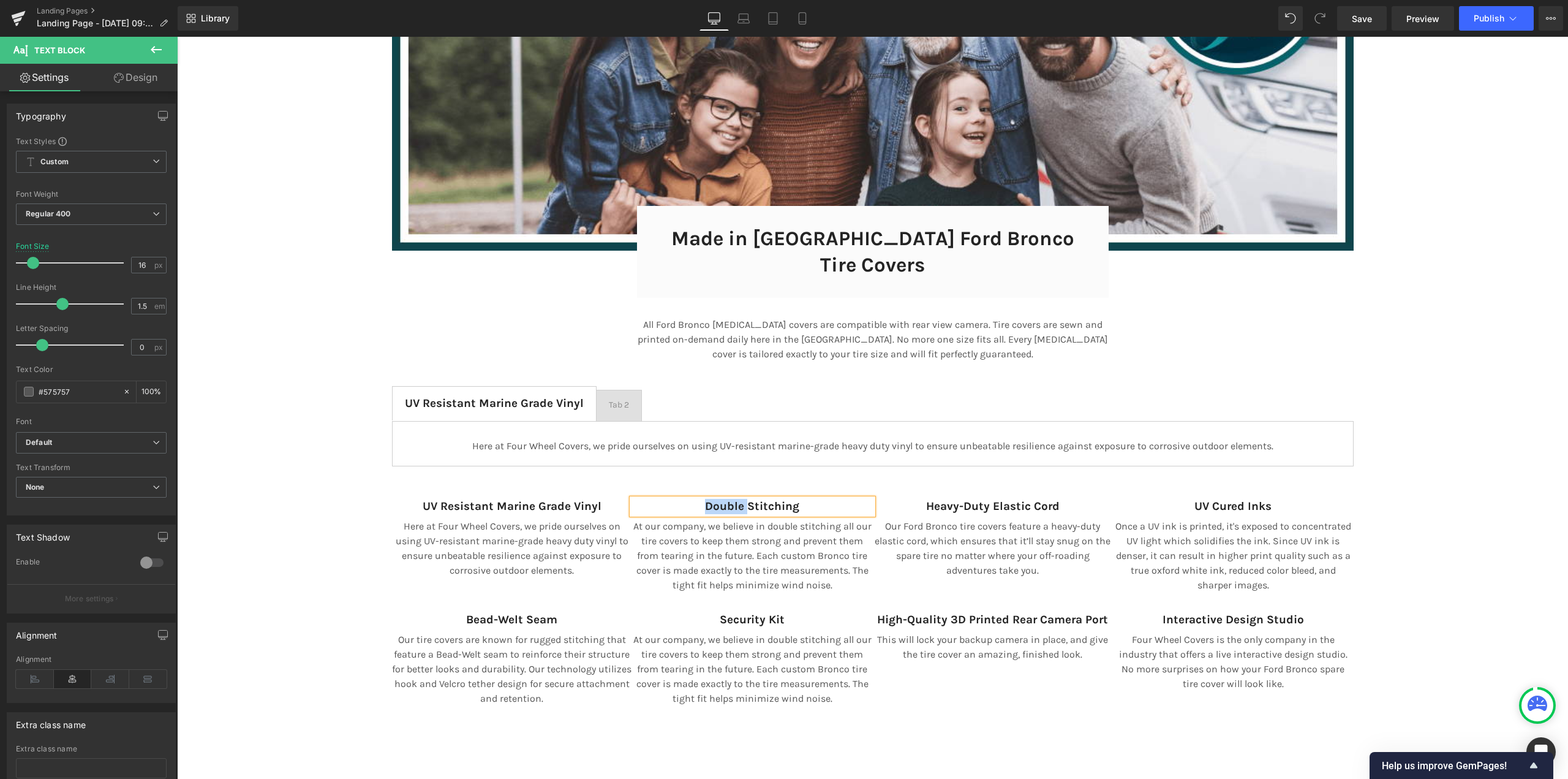
click at [694, 499] on p "Double Stitching" at bounding box center [753, 506] width 241 height 15
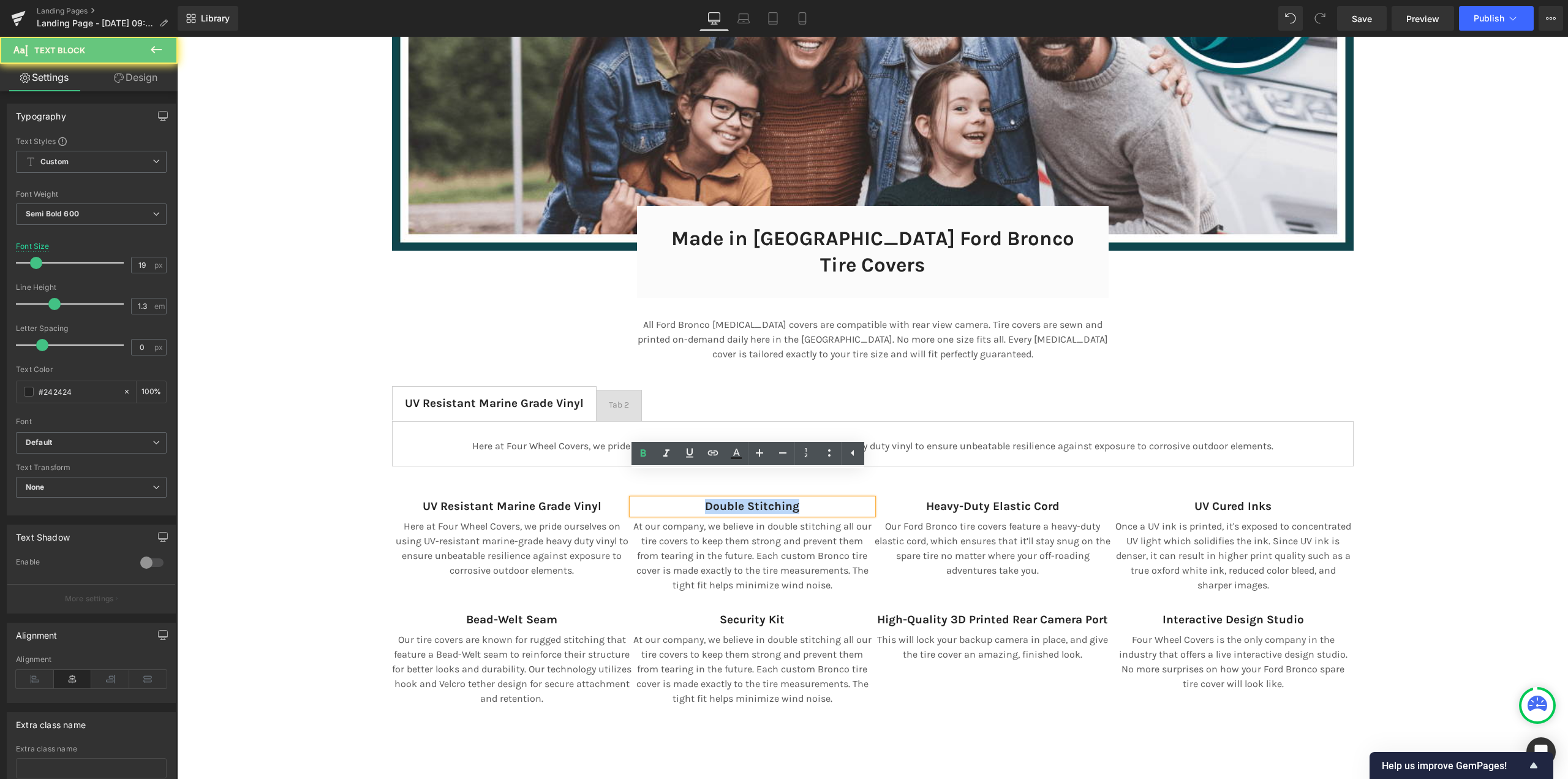
click at [694, 499] on p "Double Stitching" at bounding box center [753, 506] width 241 height 15
copy strong "Double Stitching"
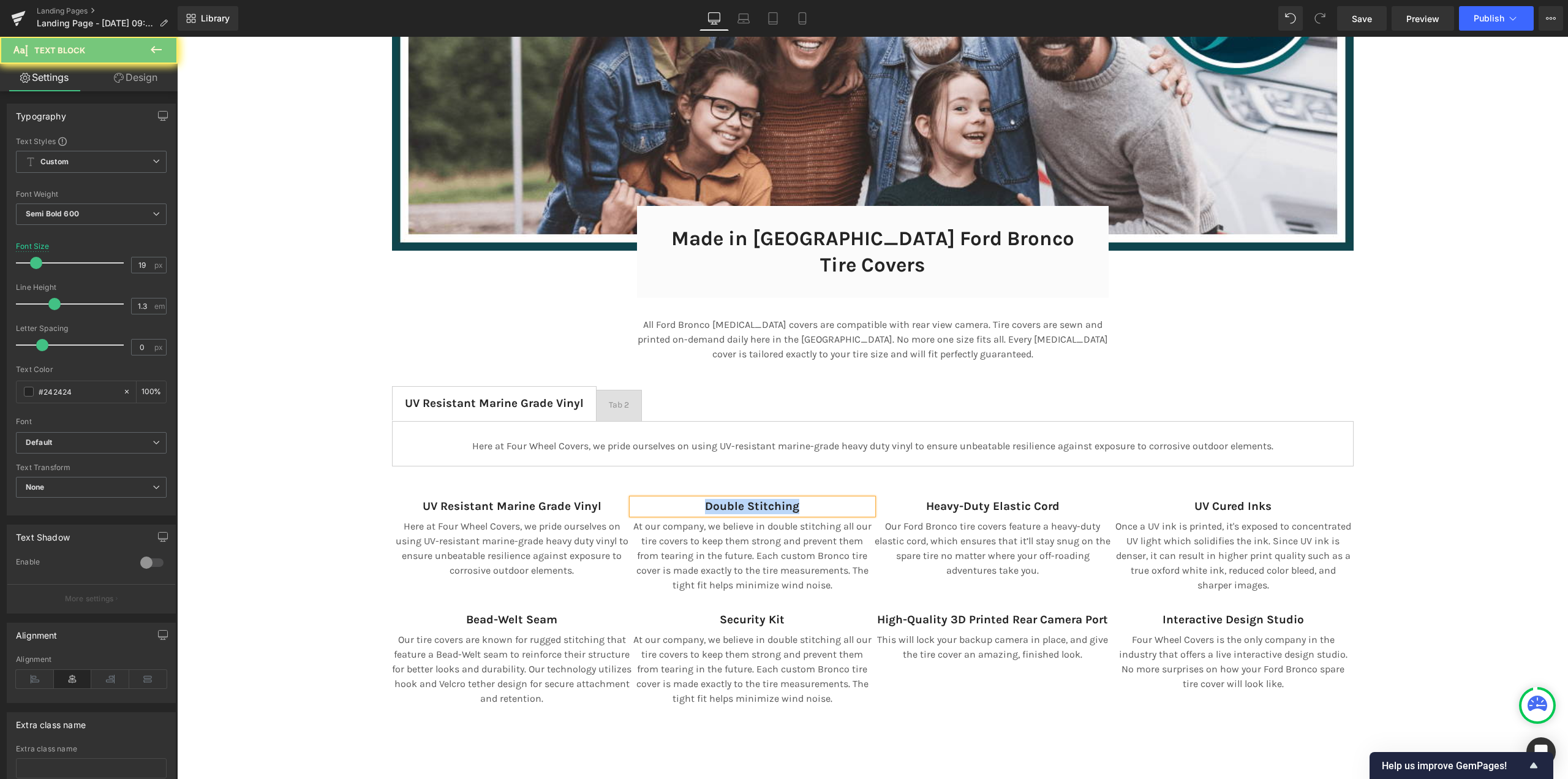
click at [605, 390] on span "Tab 2 Text Block" at bounding box center [619, 405] width 45 height 30
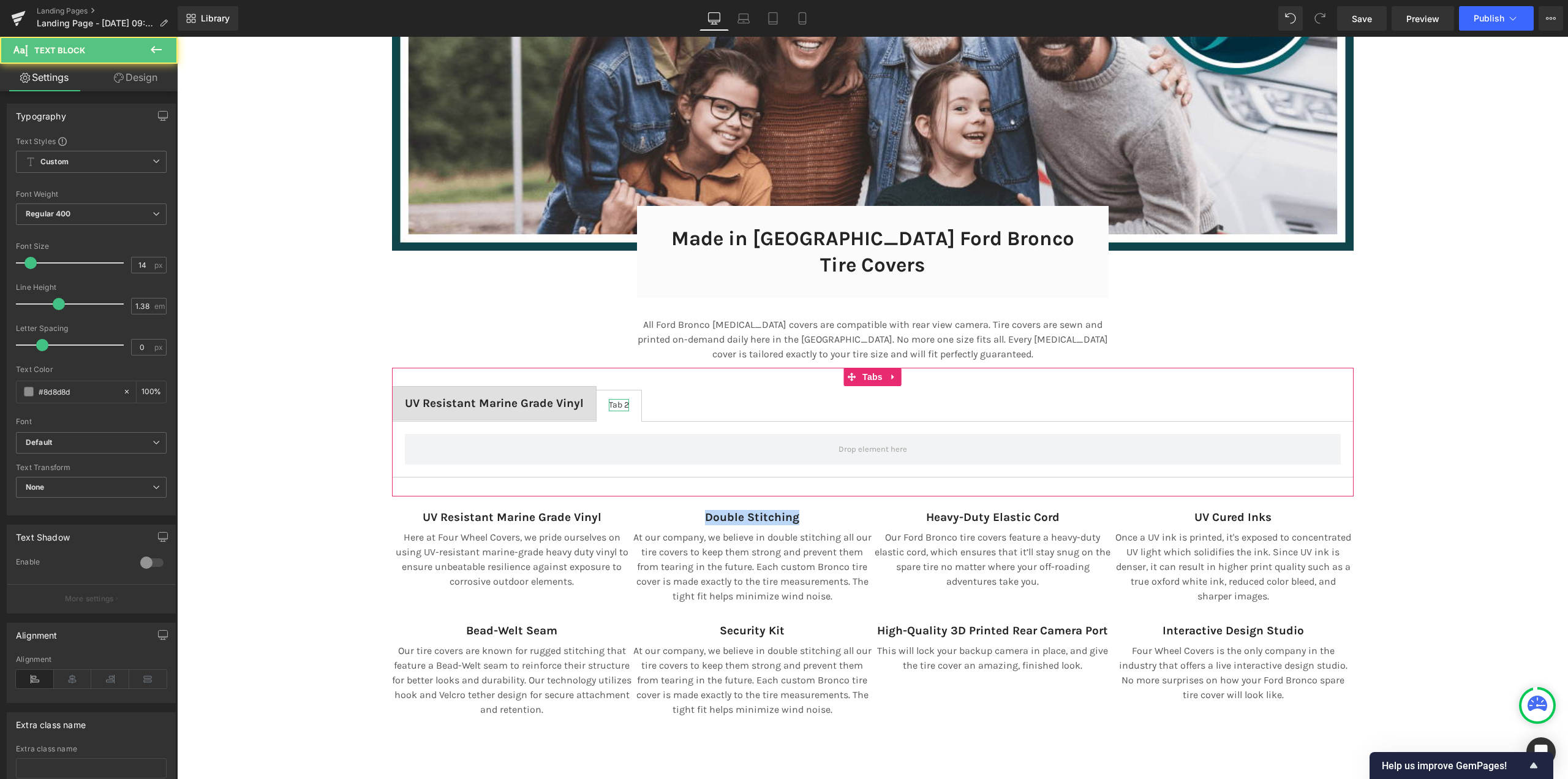
scroll to position [8398, 1382]
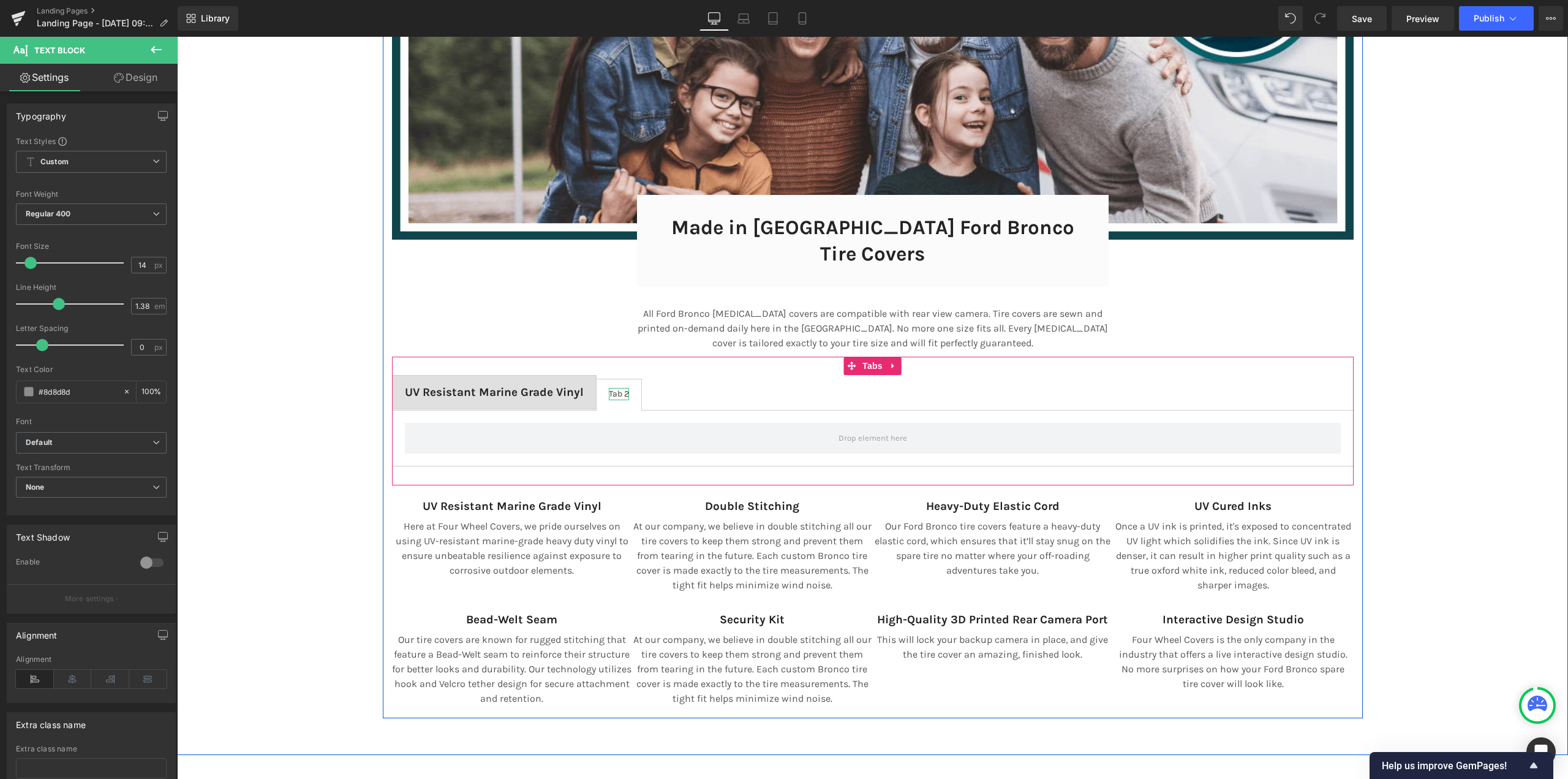
click at [615, 388] on div "Tab 2" at bounding box center [618, 394] width 21 height 12
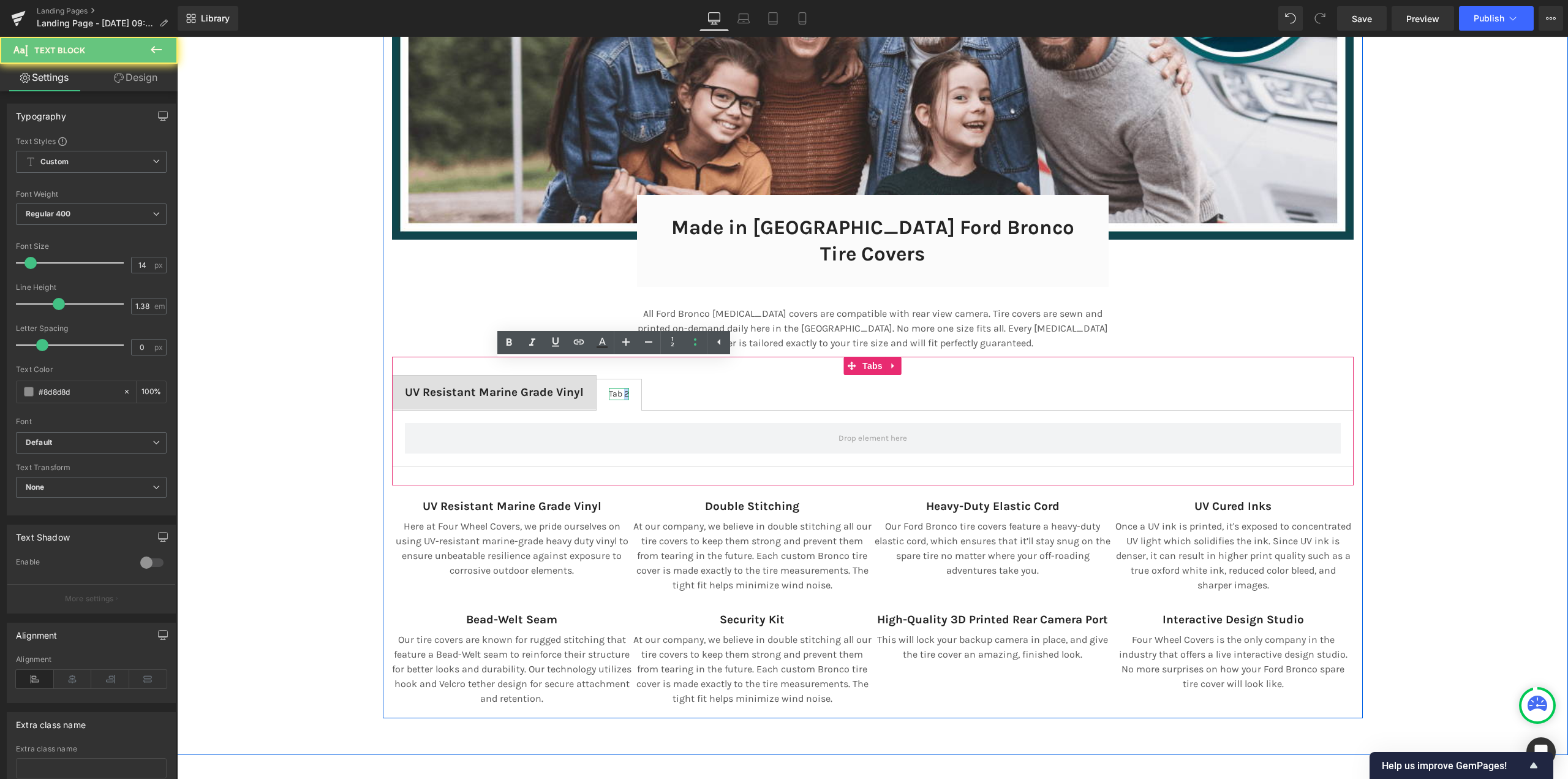
click at [615, 388] on div "Tab 2" at bounding box center [618, 394] width 21 height 12
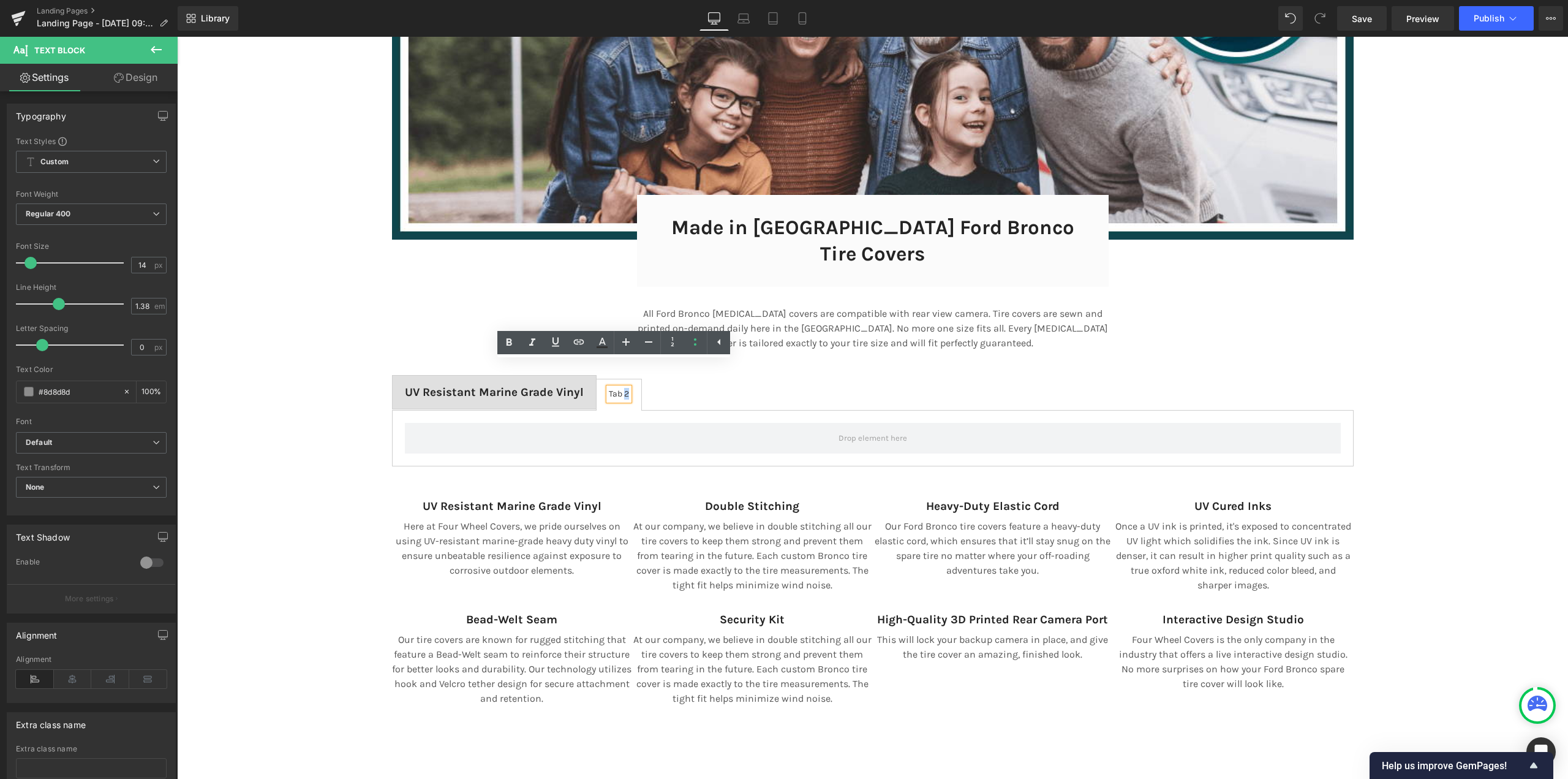
click at [615, 388] on div "Tab 2" at bounding box center [618, 394] width 21 height 12
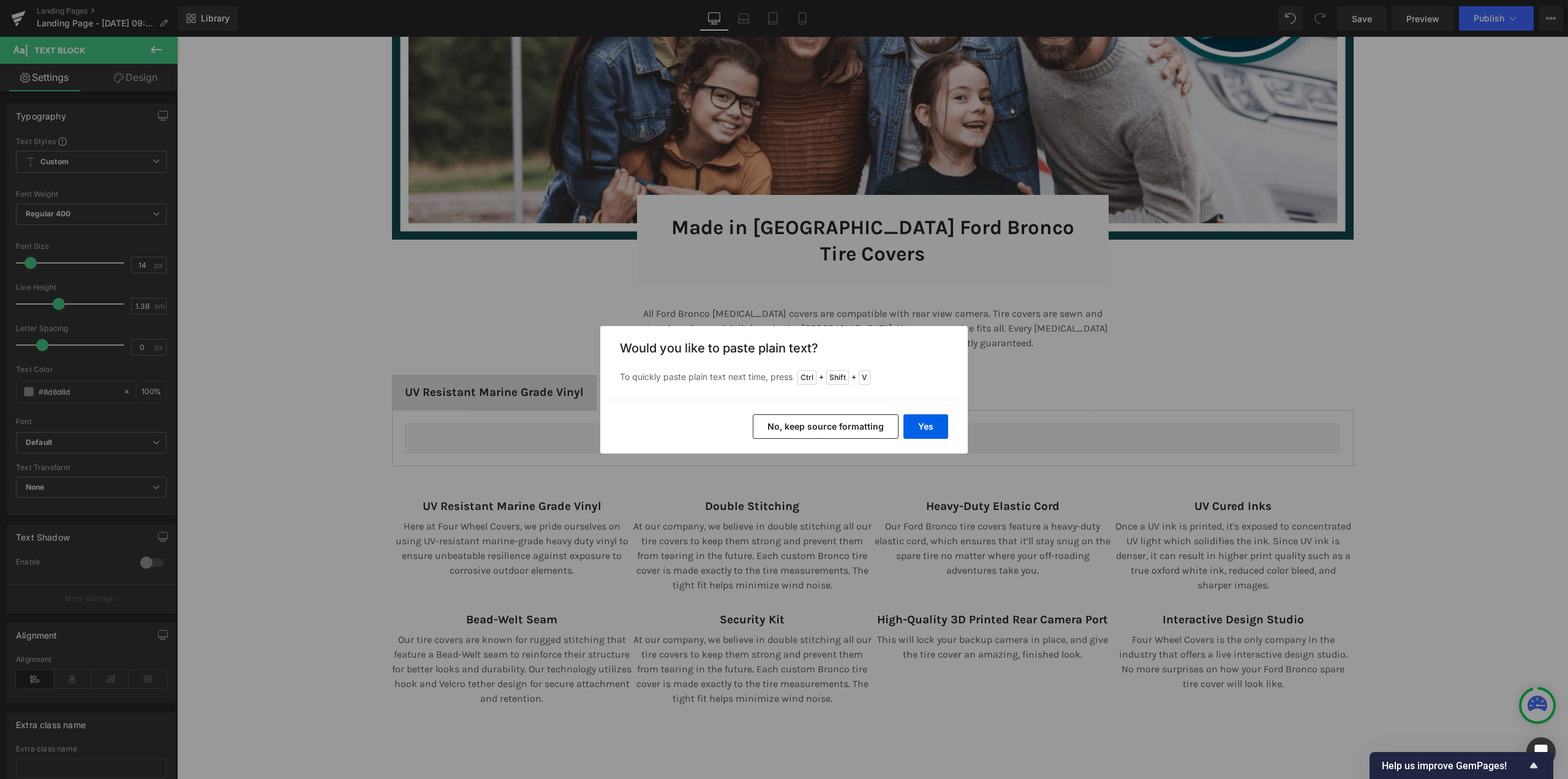
click at [853, 426] on button "No, keep source formatting" at bounding box center [825, 426] width 145 height 24
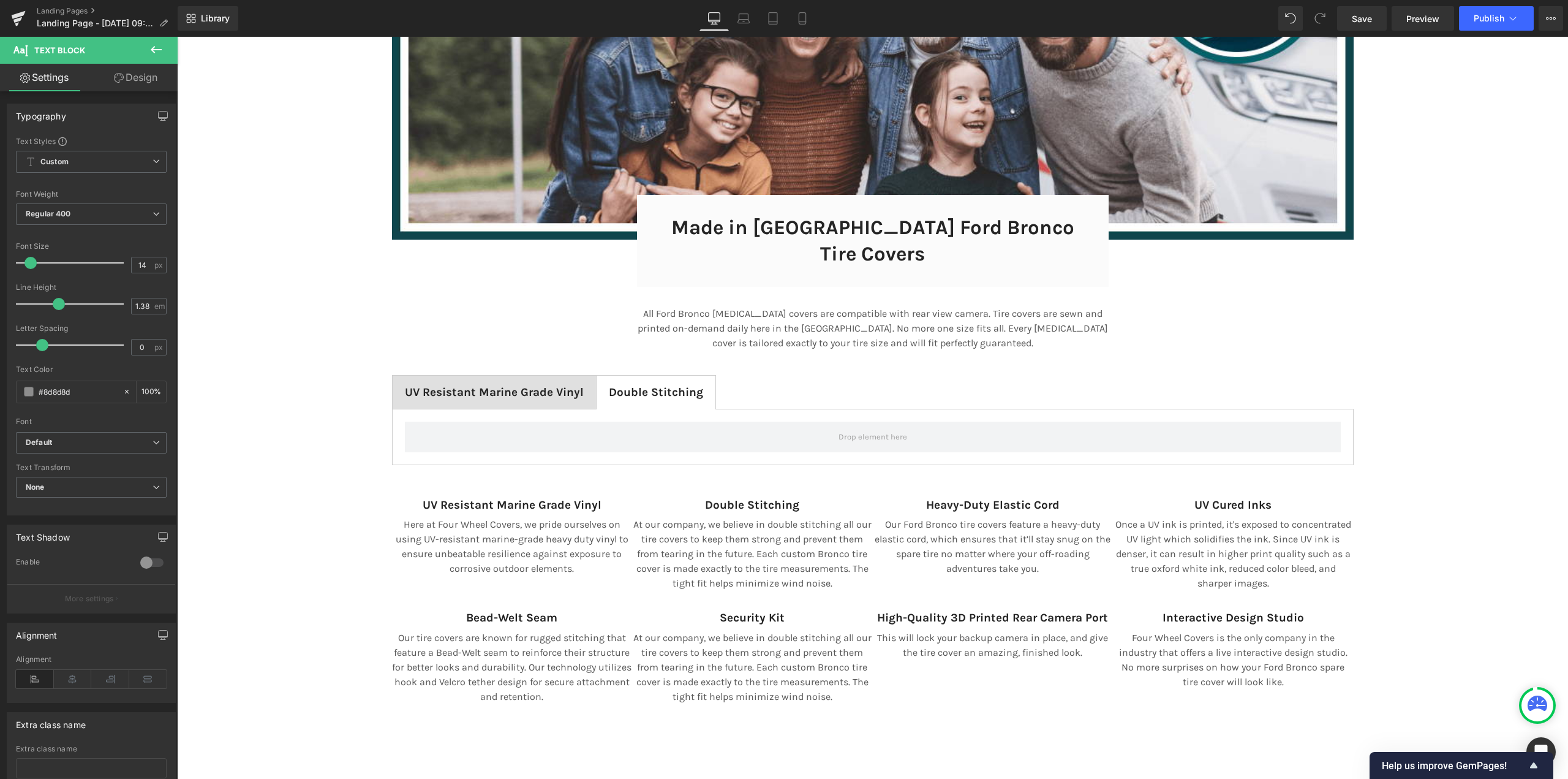
scroll to position [8395, 1382]
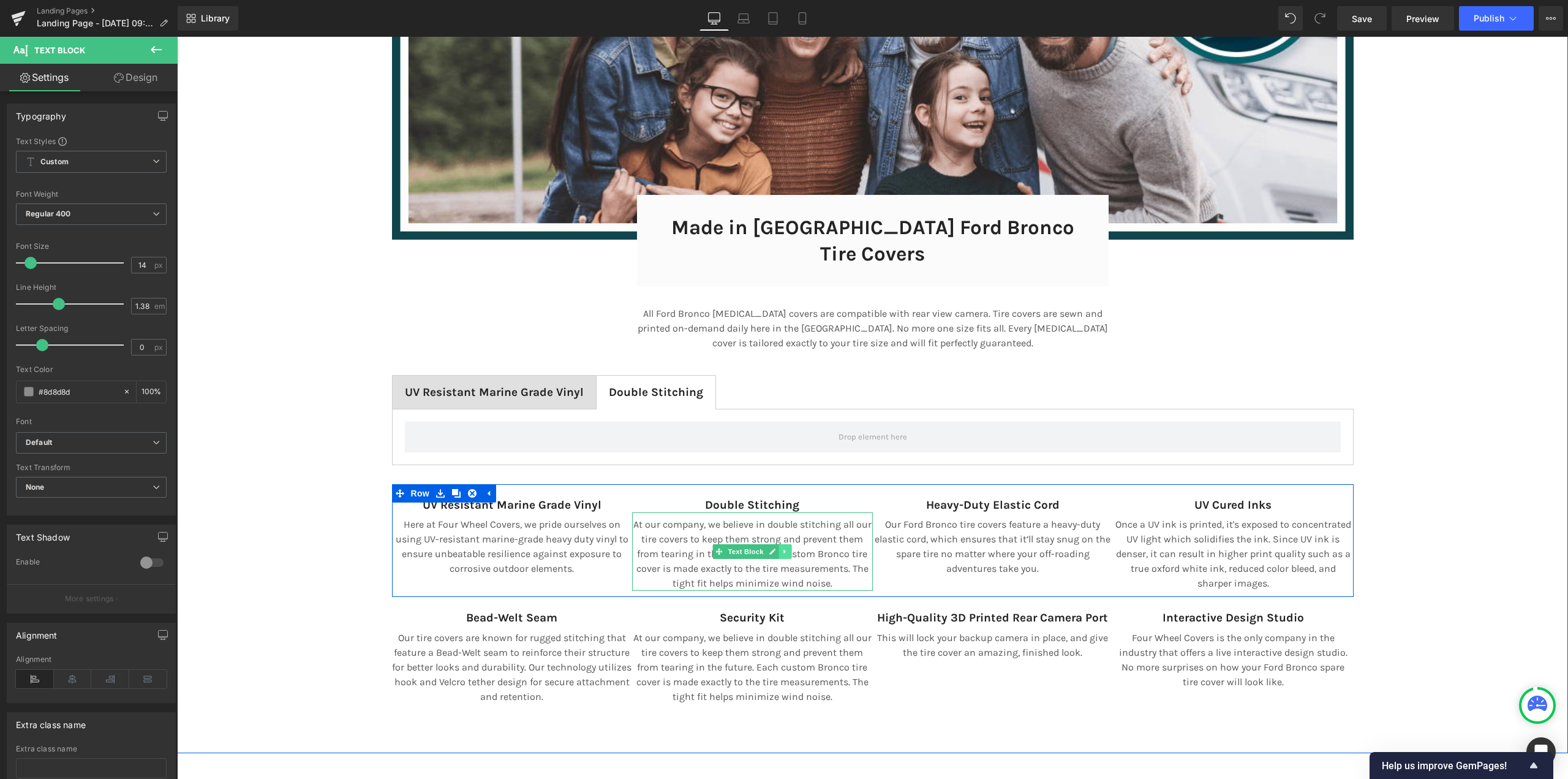
click at [781, 544] on link at bounding box center [785, 551] width 12 height 14
click at [778, 548] on icon at bounding box center [779, 551] width 7 height 7
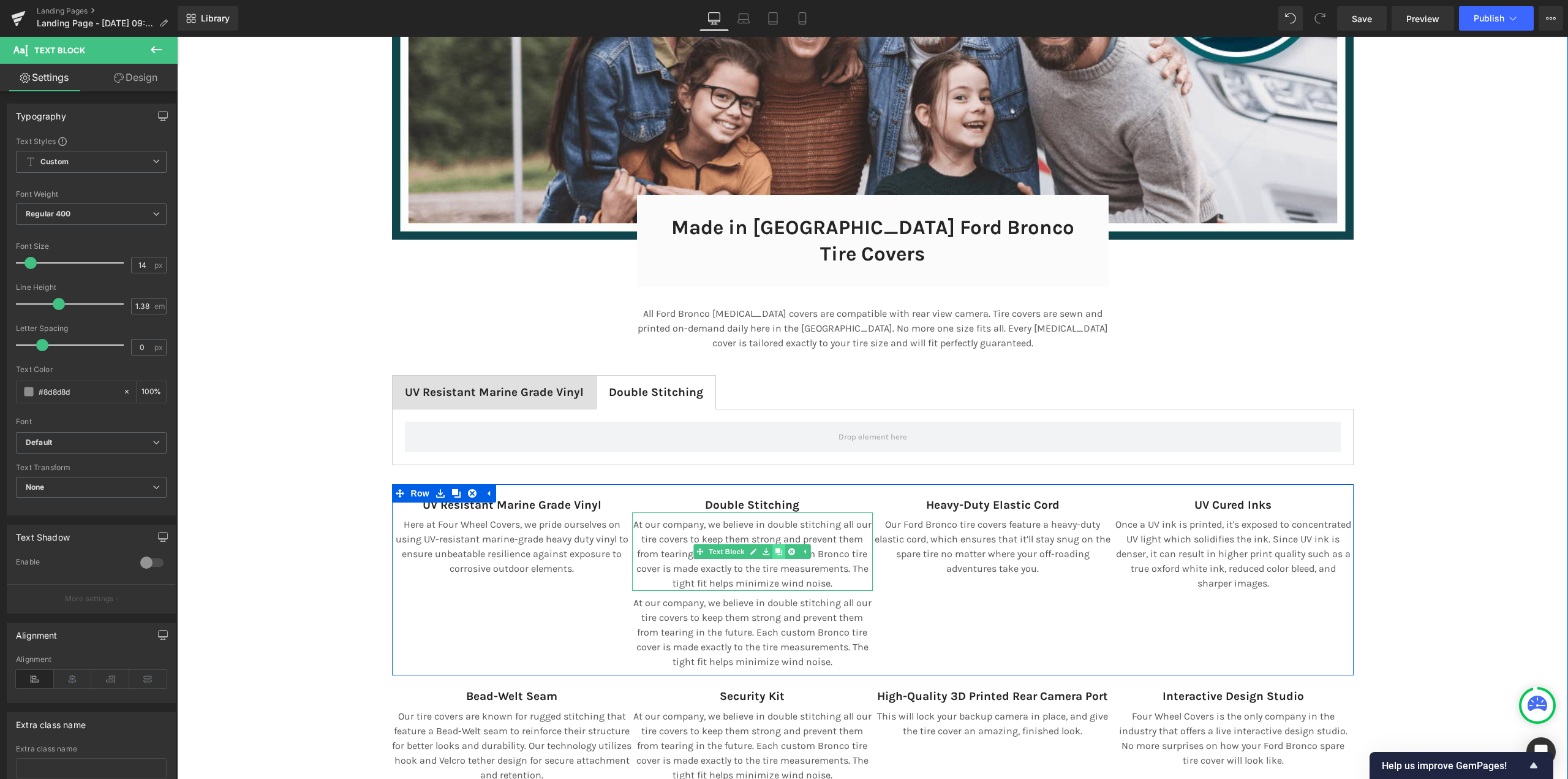
scroll to position [8474, 1382]
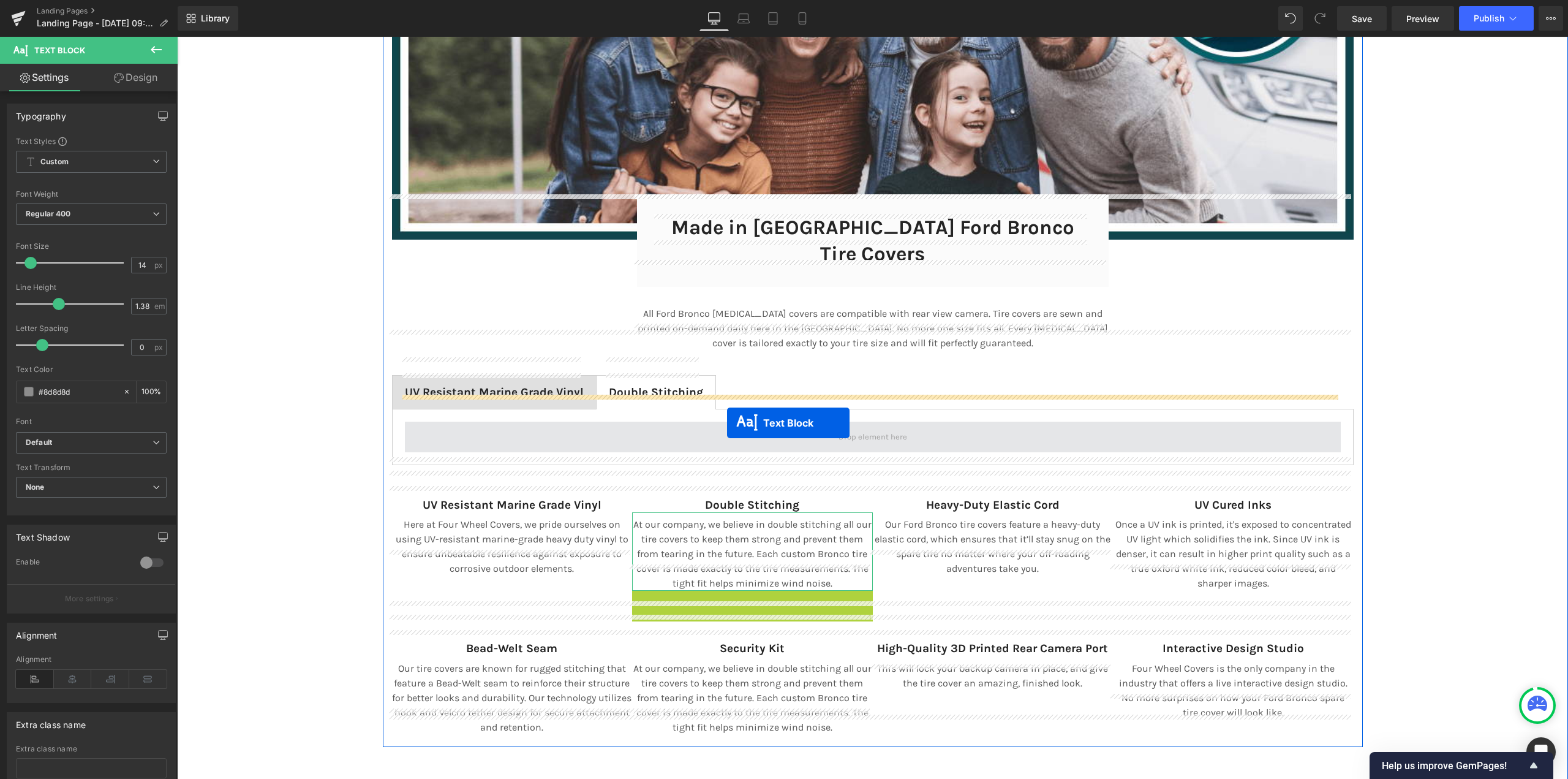
drag, startPoint x: 747, startPoint y: 602, endPoint x: 727, endPoint y: 423, distance: 180.1
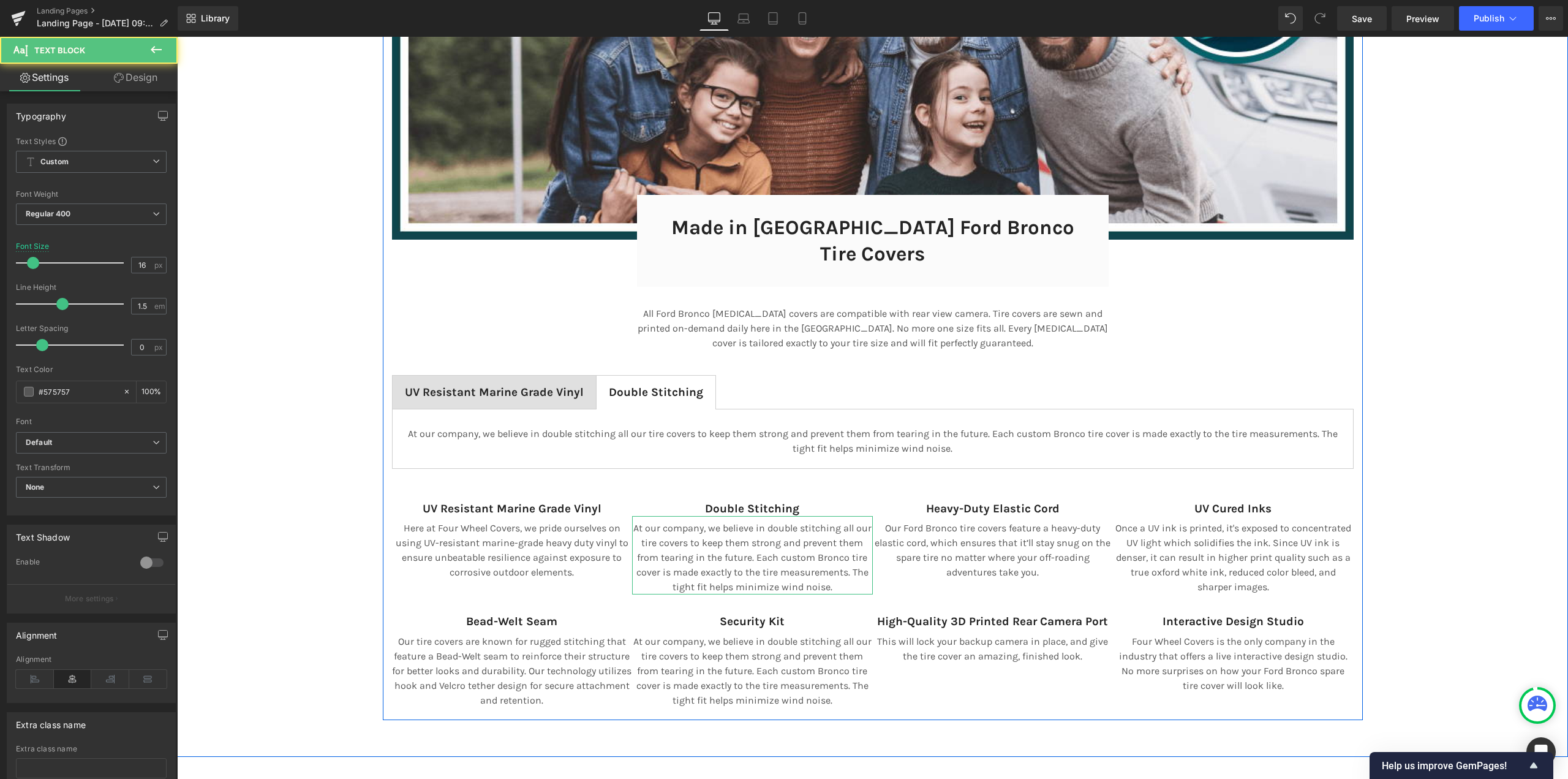
scroll to position [8399, 1382]
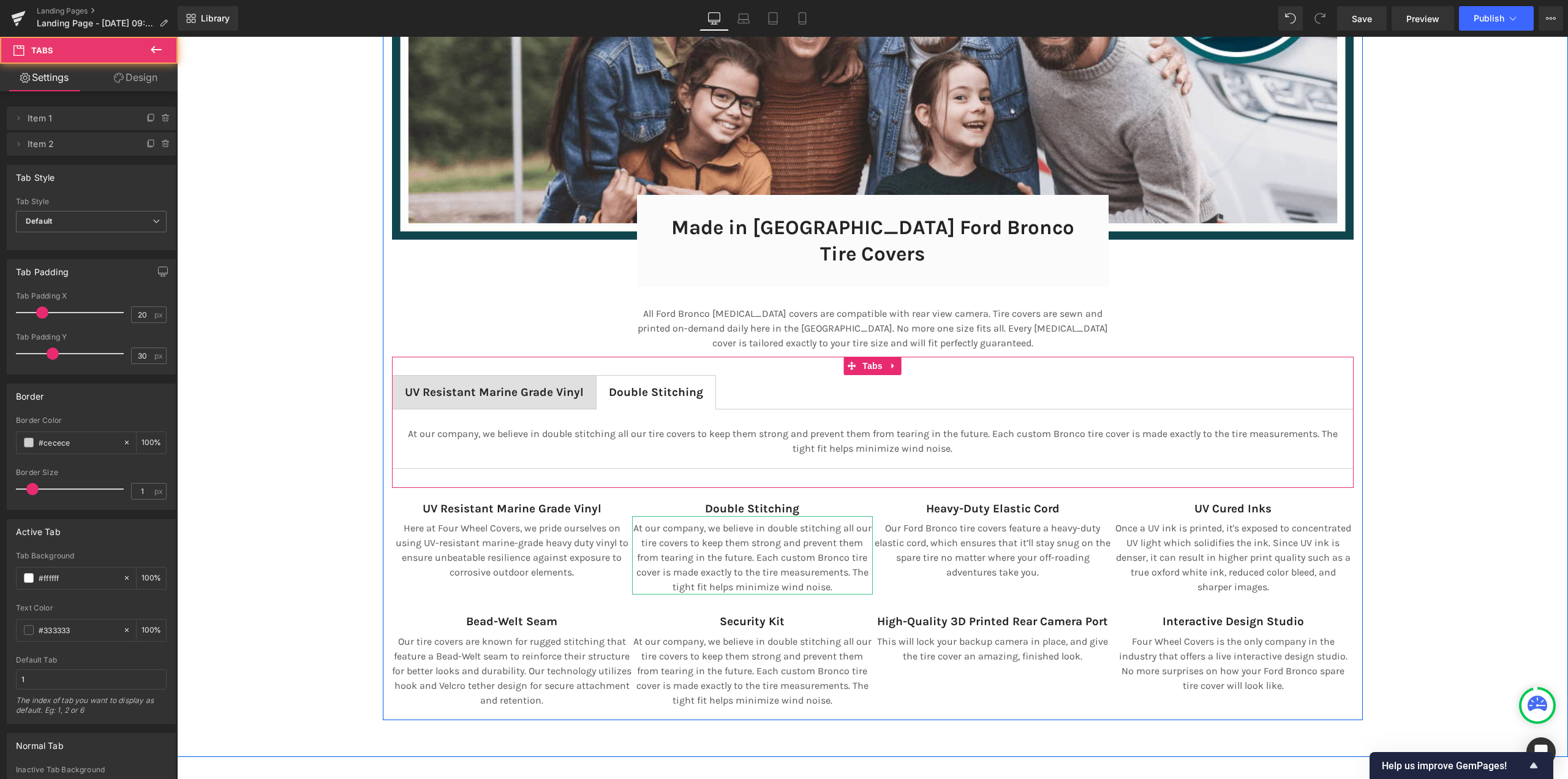
click at [738, 375] on ul "UV Resistant Marine Grade Vinyl Text Block Double Stitching Text Block" at bounding box center [872, 392] width 961 height 34
click at [863, 357] on span "Tabs" at bounding box center [872, 366] width 27 height 19
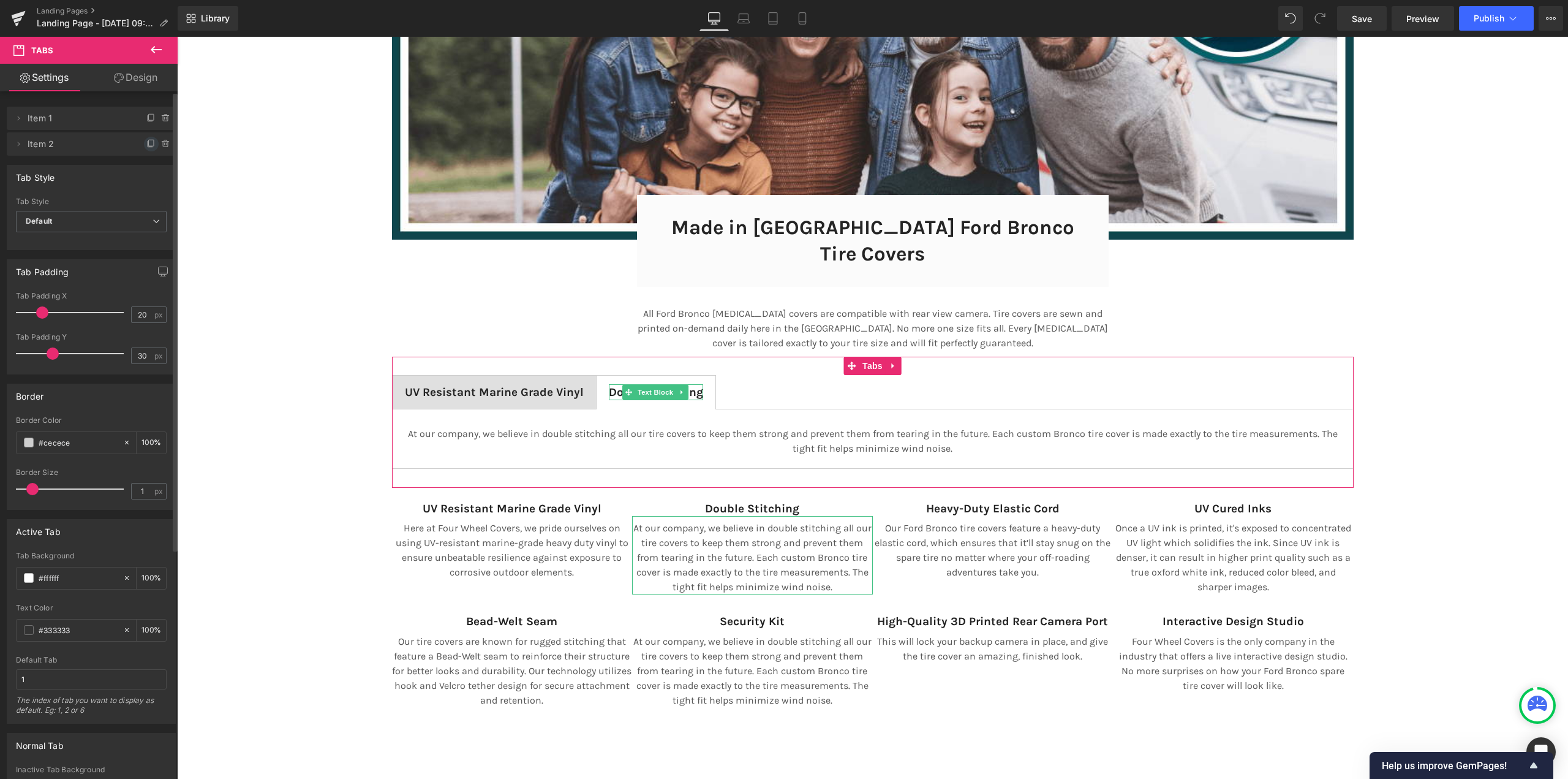
click at [146, 142] on icon at bounding box center [151, 144] width 10 height 10
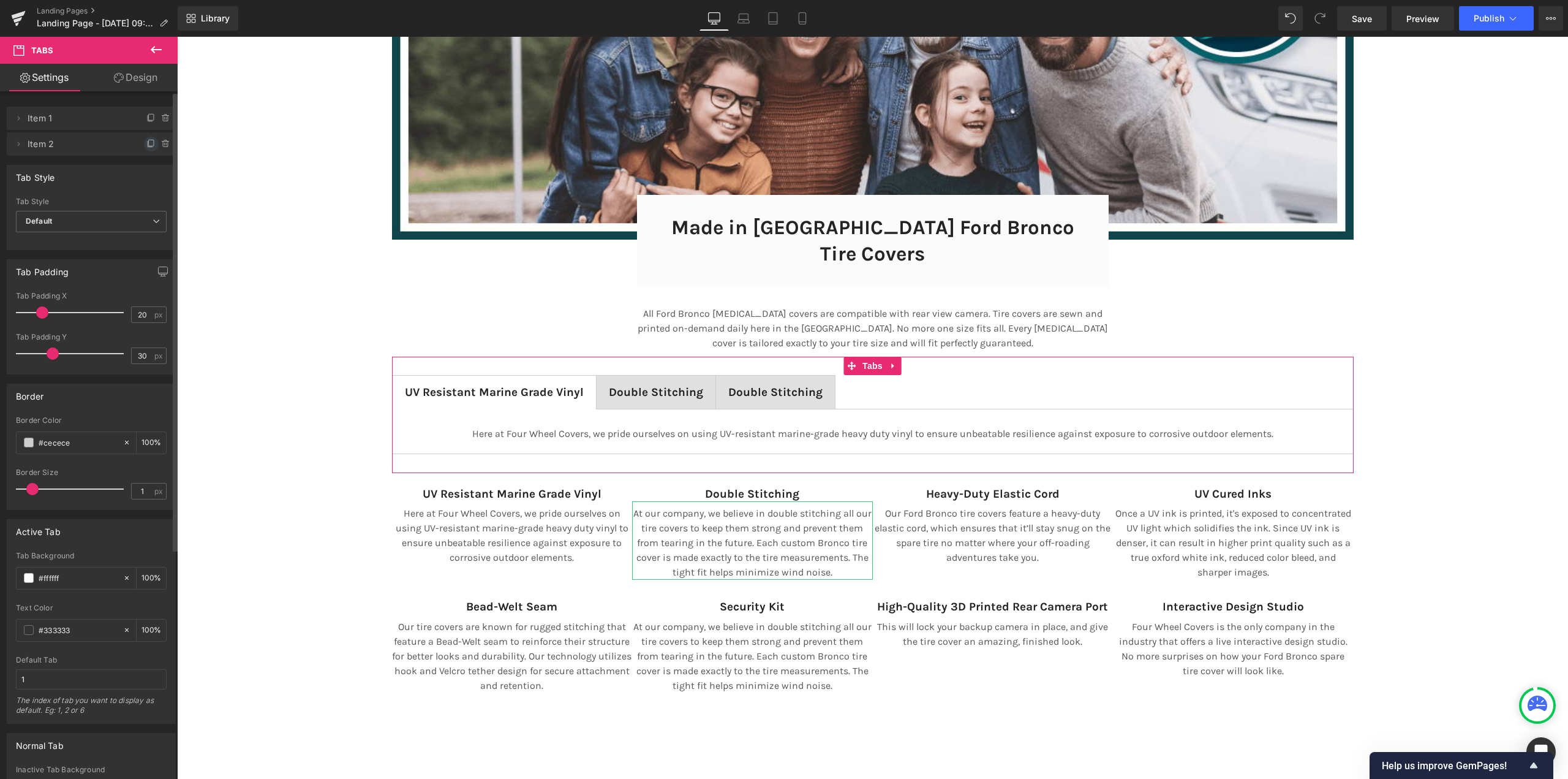
scroll to position [8384, 1382]
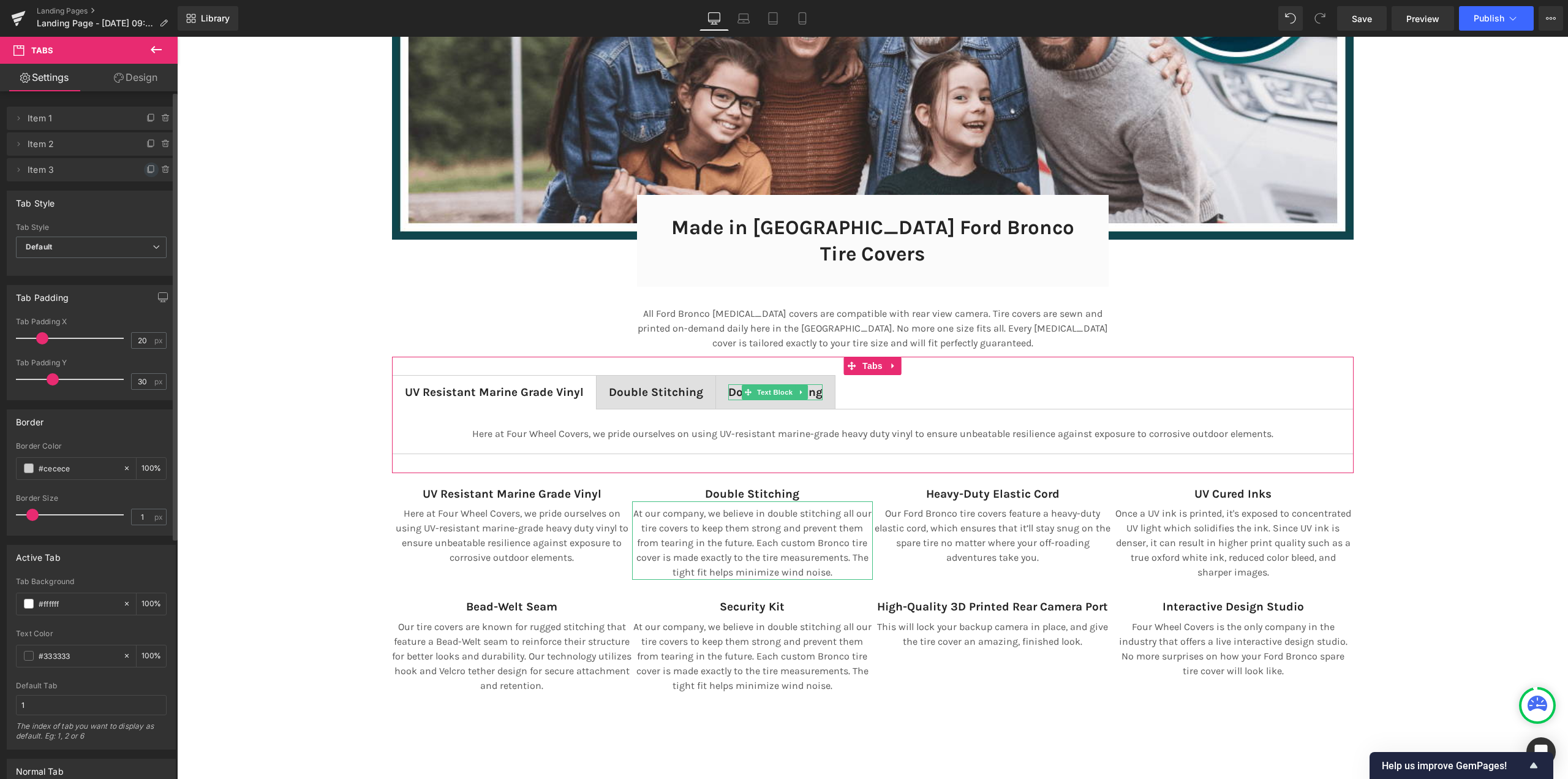
click at [147, 164] on span at bounding box center [151, 170] width 14 height 14
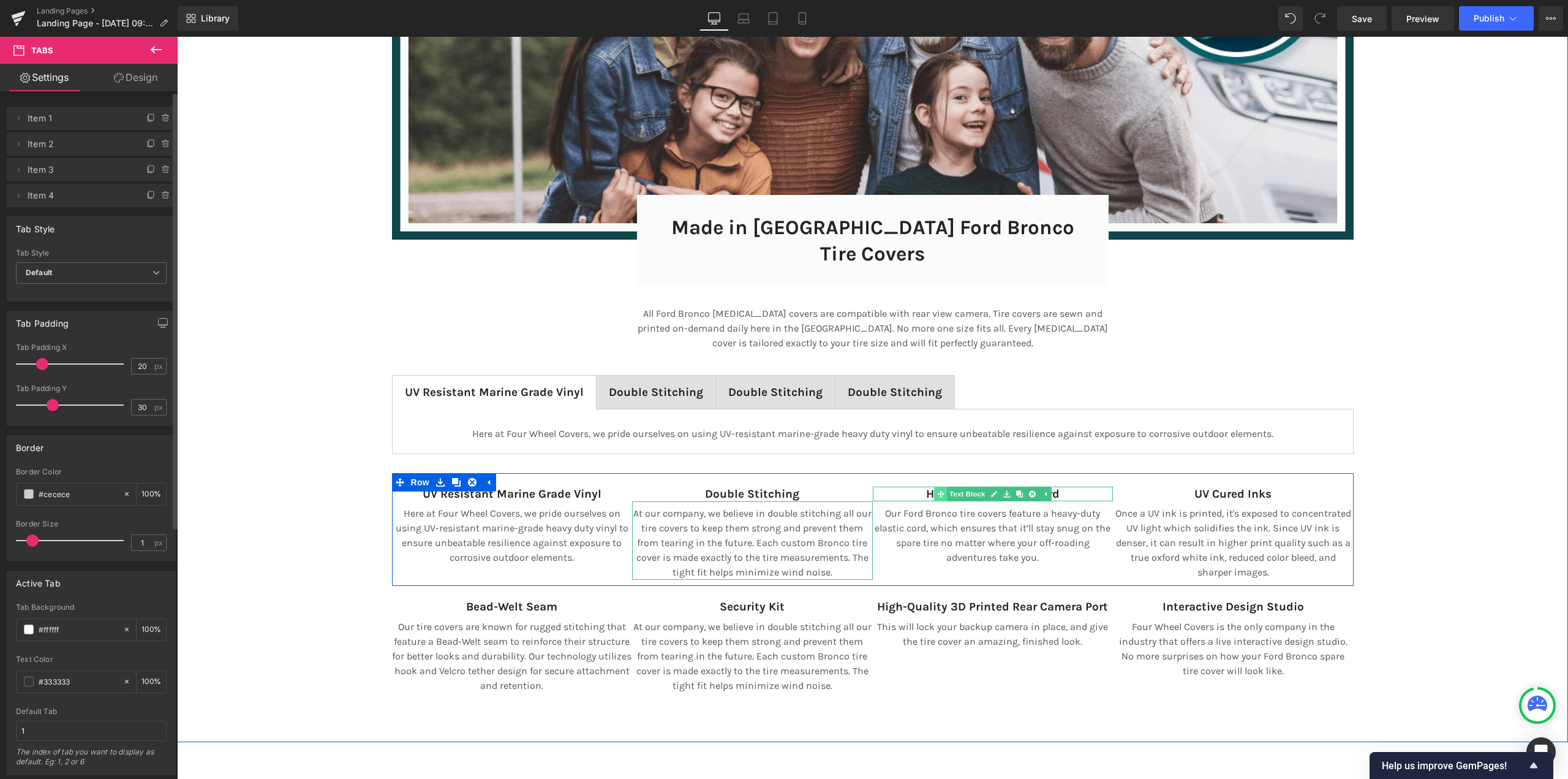
click at [941, 486] on div "Heavy-Duty Elastic Cord Text Block" at bounding box center [993, 493] width 241 height 15
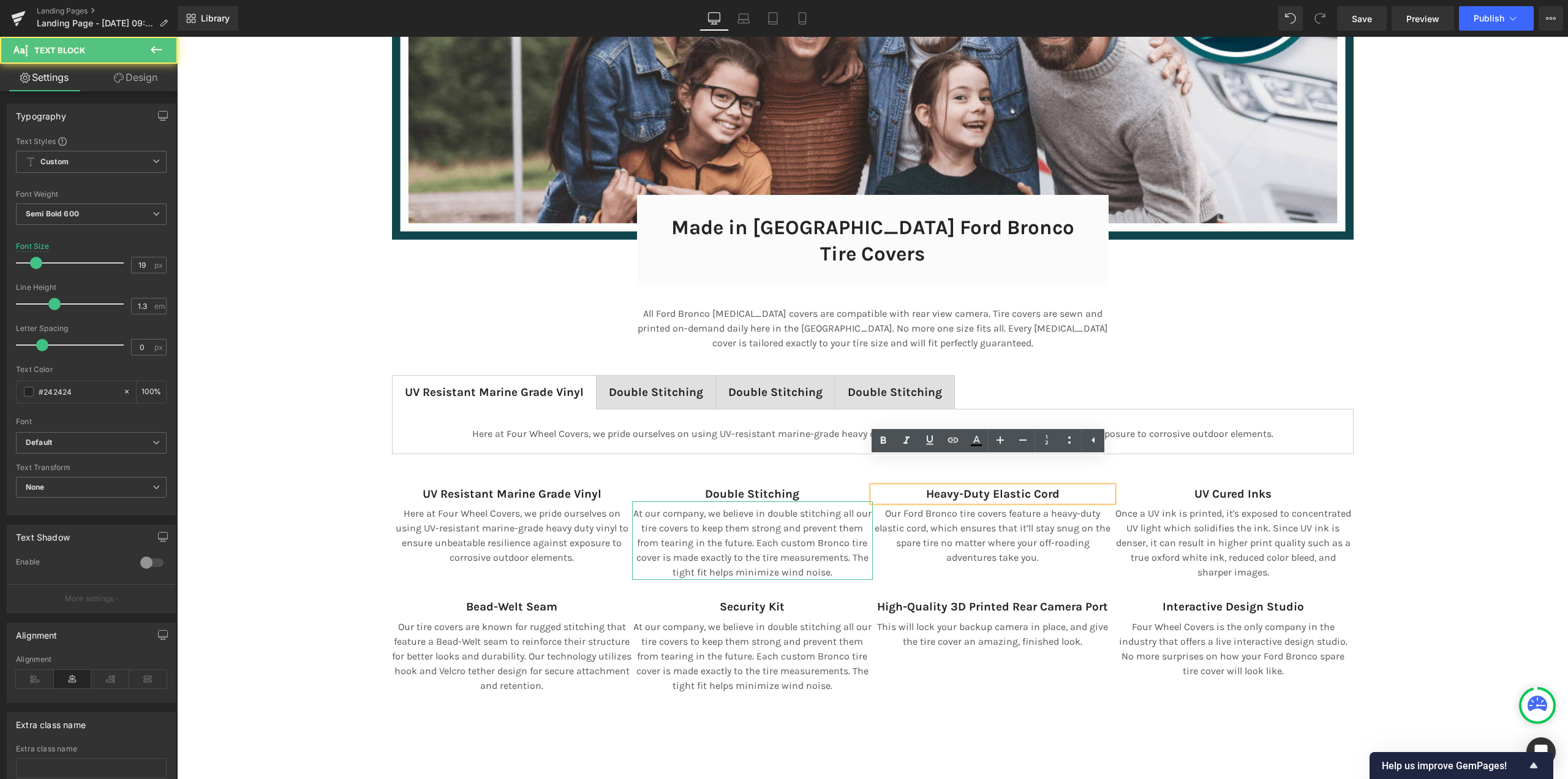
click at [919, 486] on p "Heavy-Duty Elastic Cord" at bounding box center [993, 493] width 241 height 15
copy strong "Heavy-Duty Elastic Cord"
click at [763, 376] on span "Double Stitching Text Block" at bounding box center [775, 392] width 119 height 33
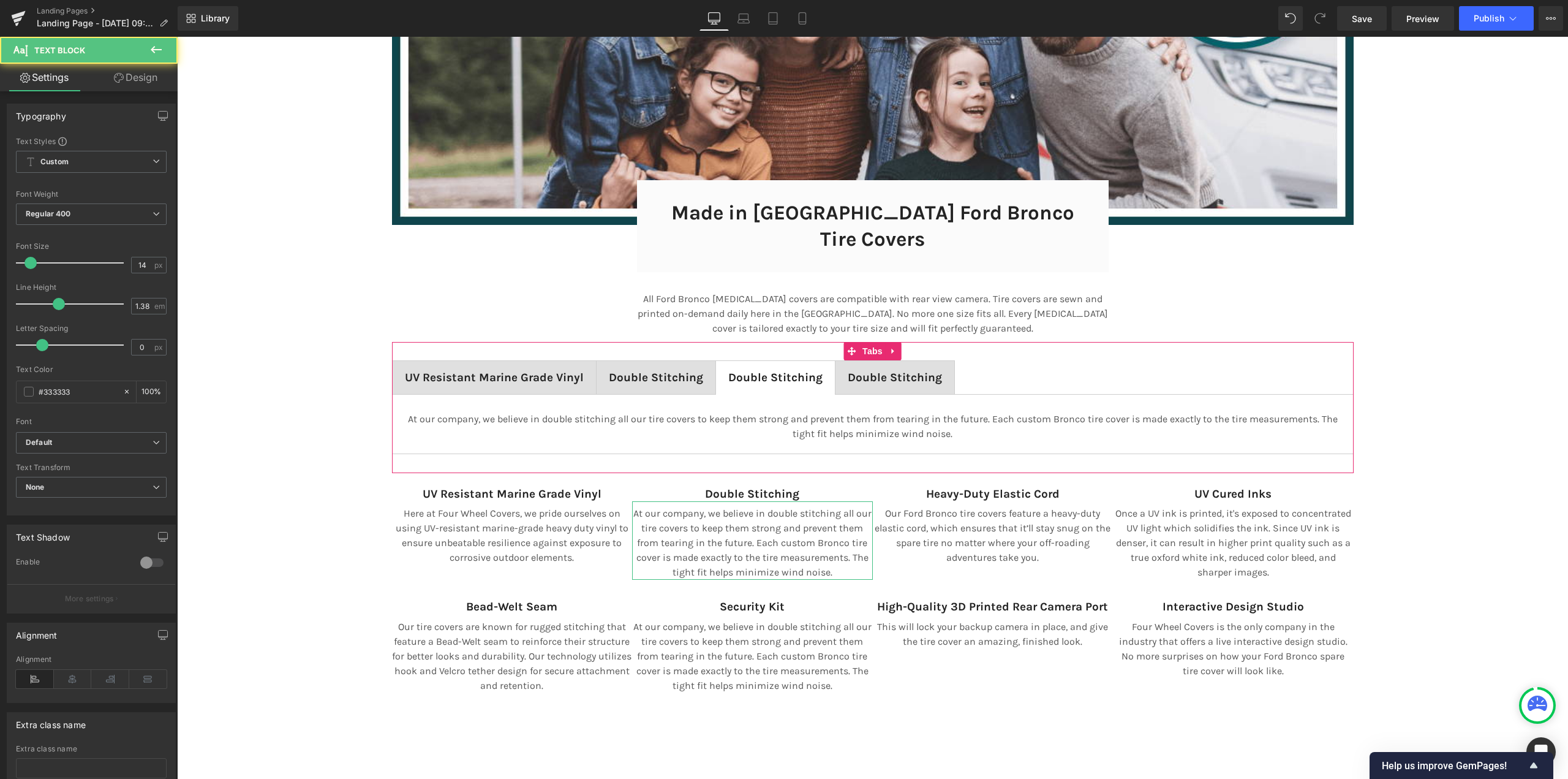
scroll to position [8399, 1382]
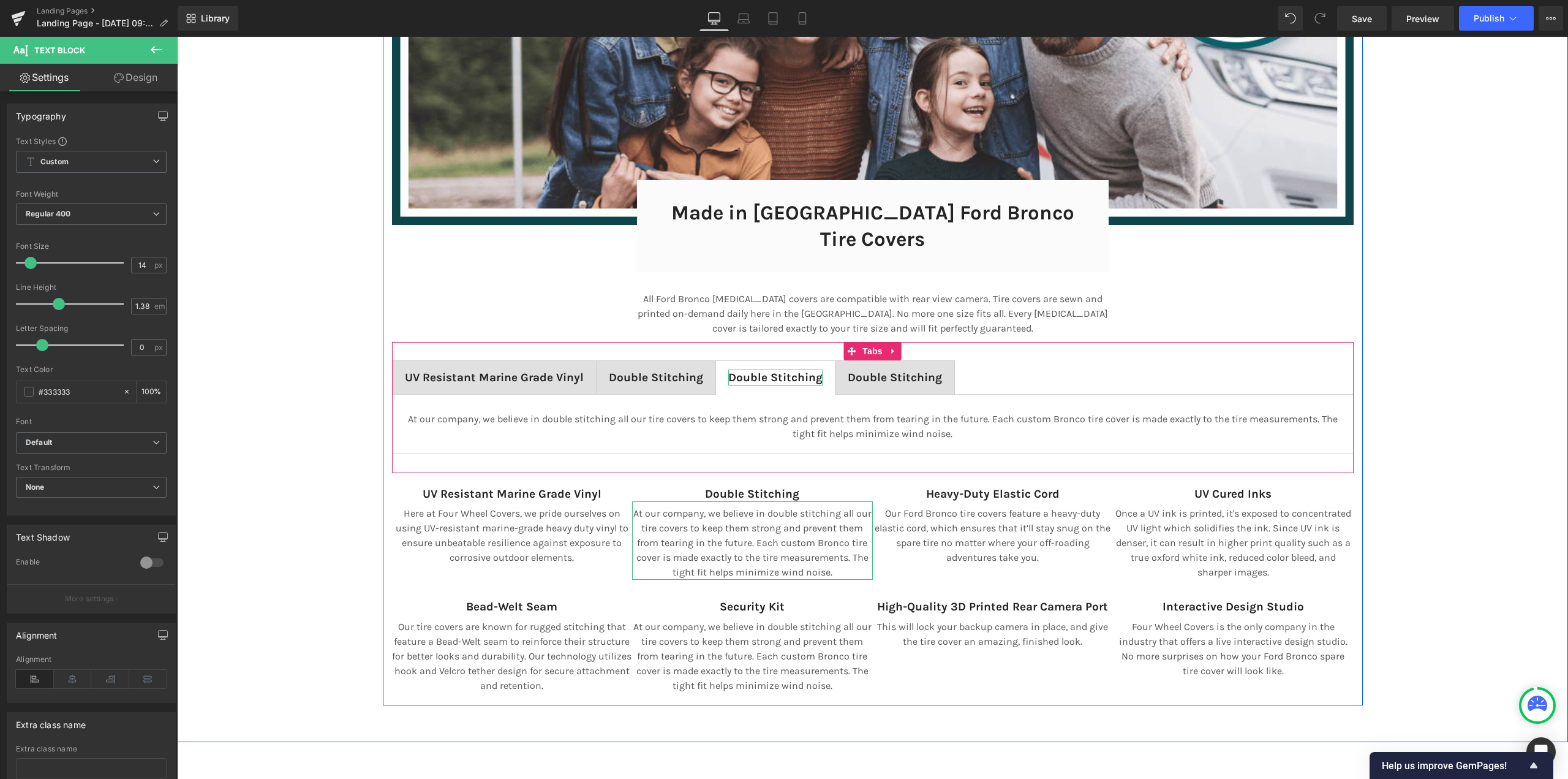
click at [751, 370] on span "Double Stitching" at bounding box center [775, 377] width 95 height 13
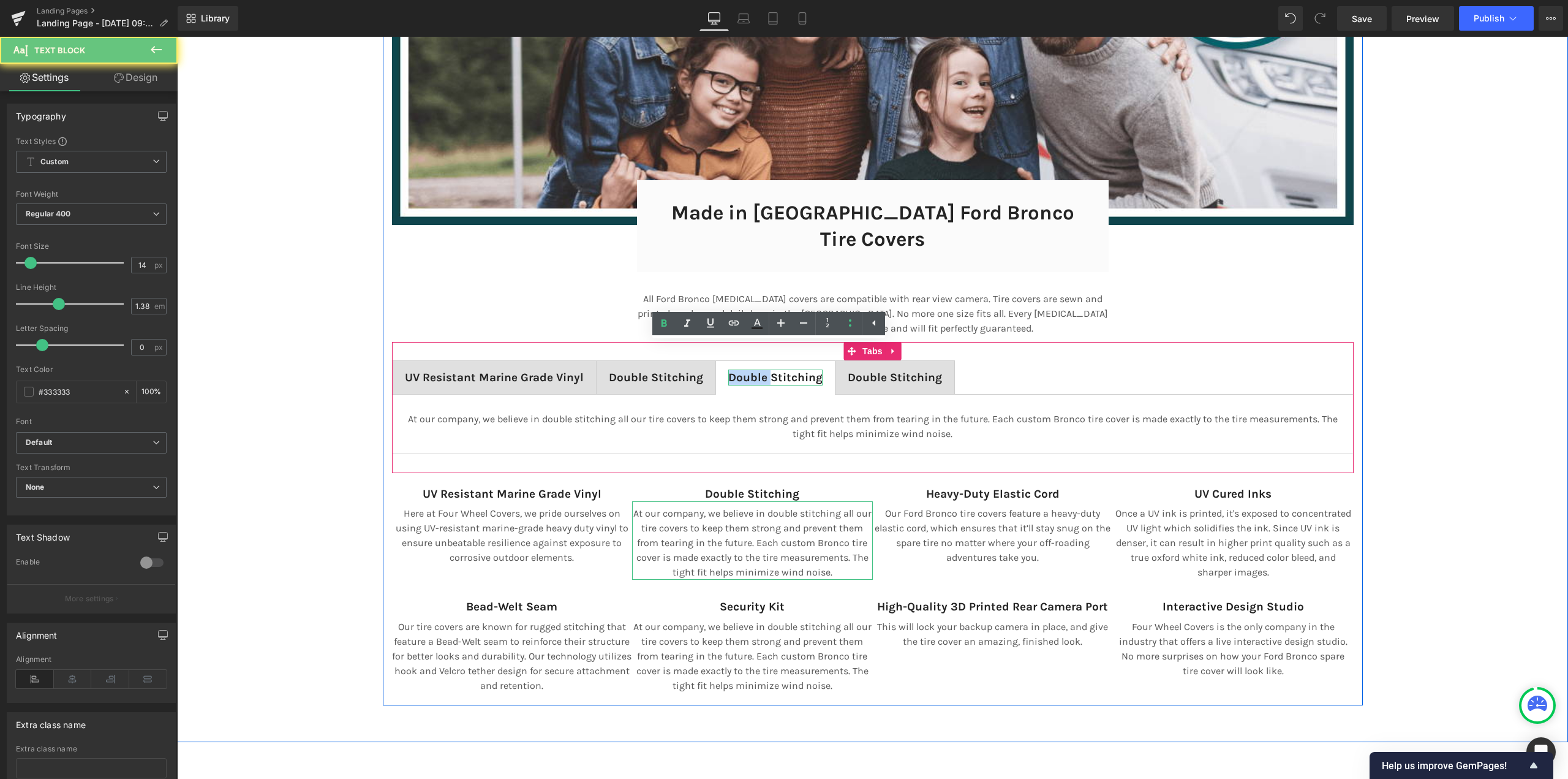
click at [751, 370] on span "Double Stitching" at bounding box center [775, 377] width 95 height 13
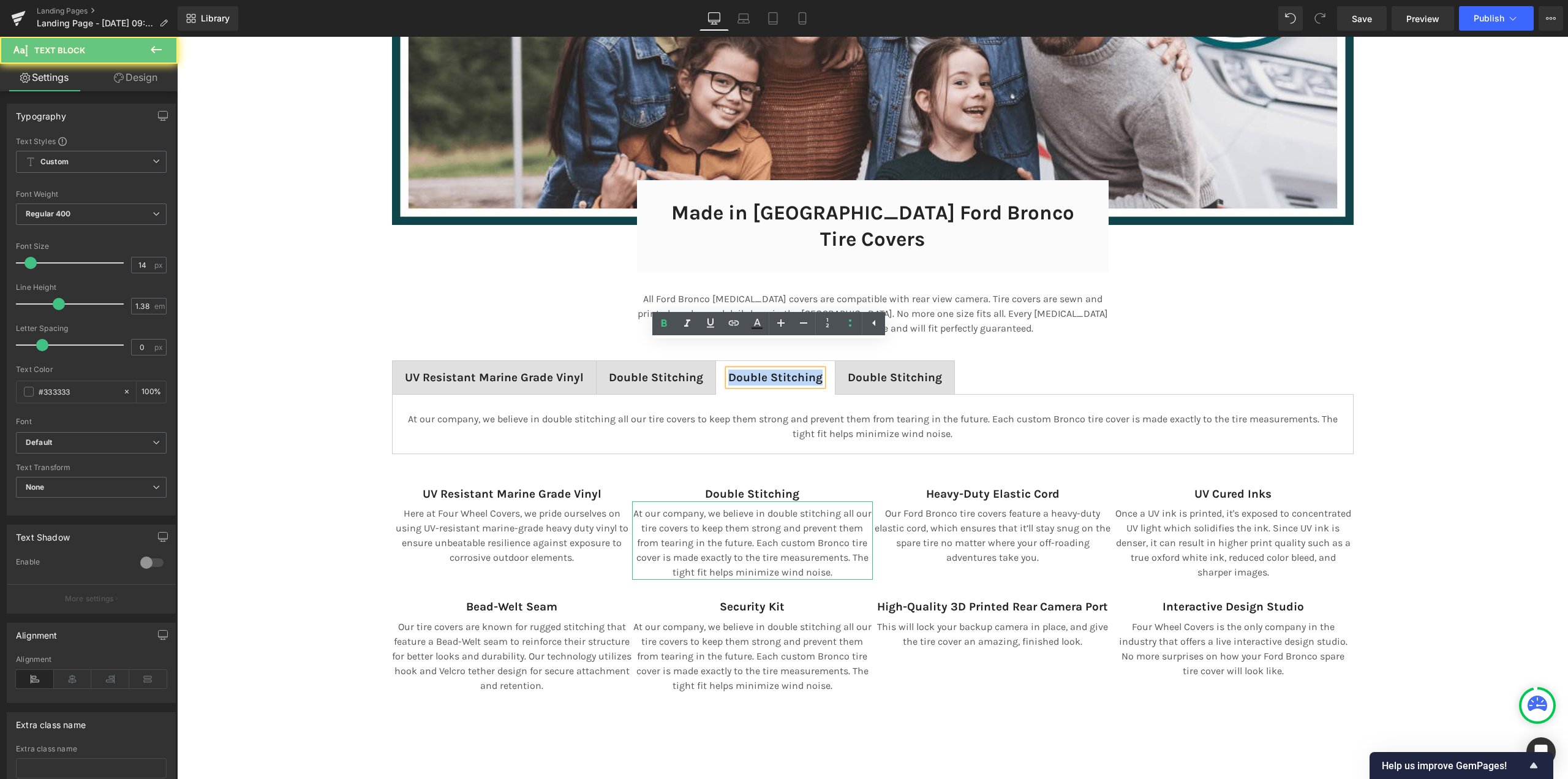
click at [751, 370] on span "Double Stitching" at bounding box center [775, 377] width 95 height 13
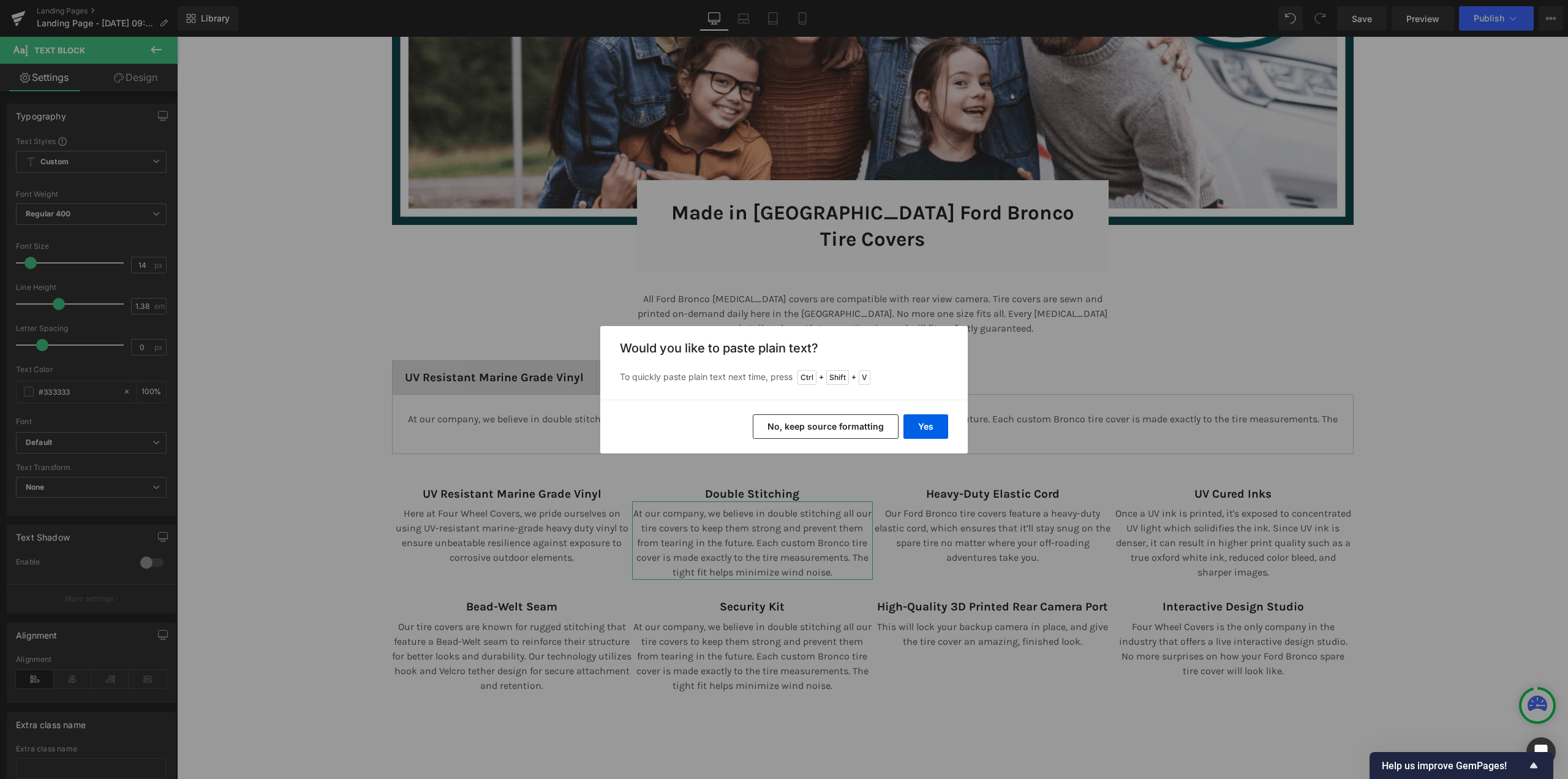
click at [807, 430] on button "No, keep source formatting" at bounding box center [825, 426] width 145 height 24
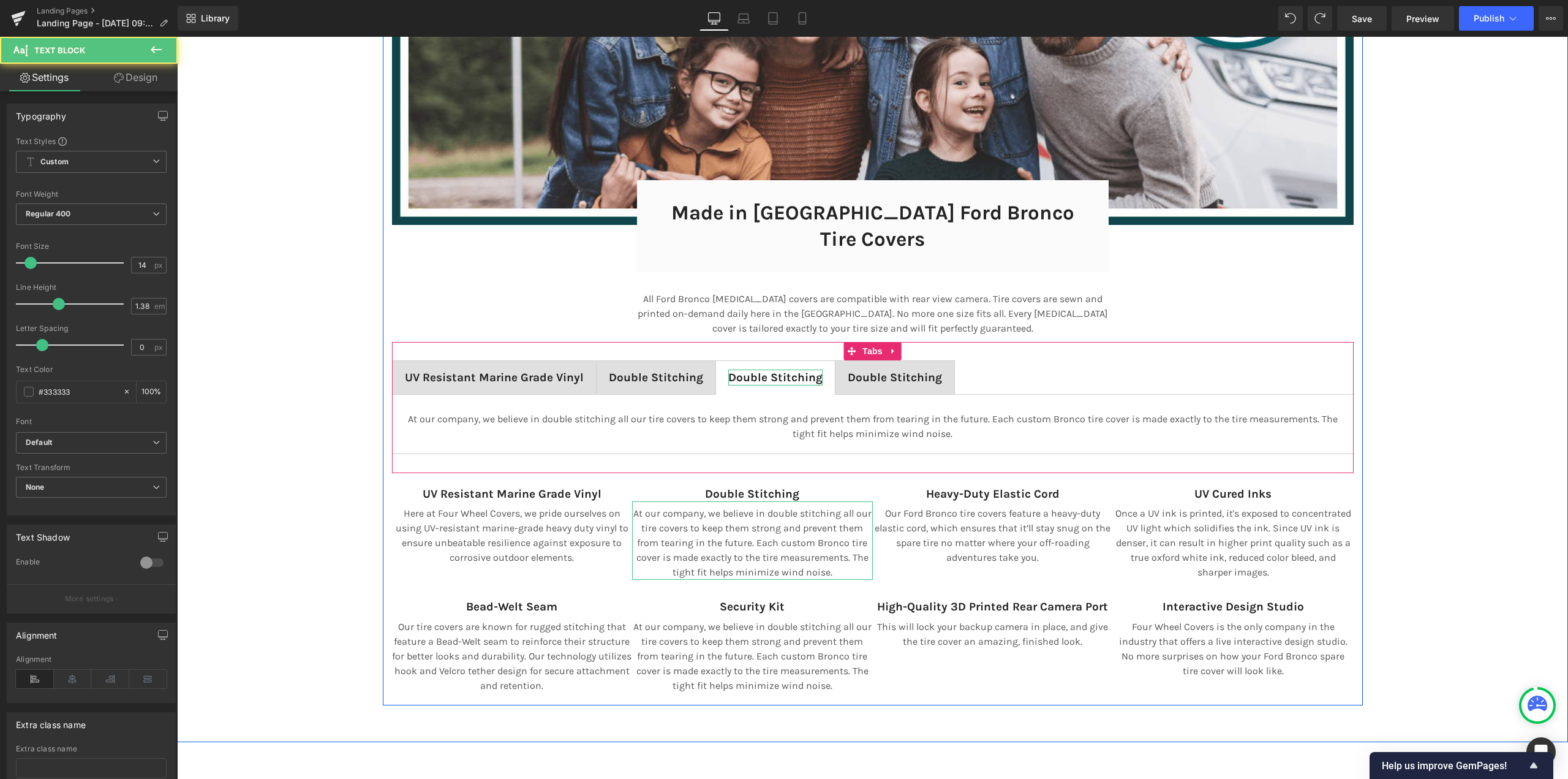
click at [762, 370] on span "Double Stitching" at bounding box center [775, 377] width 95 height 13
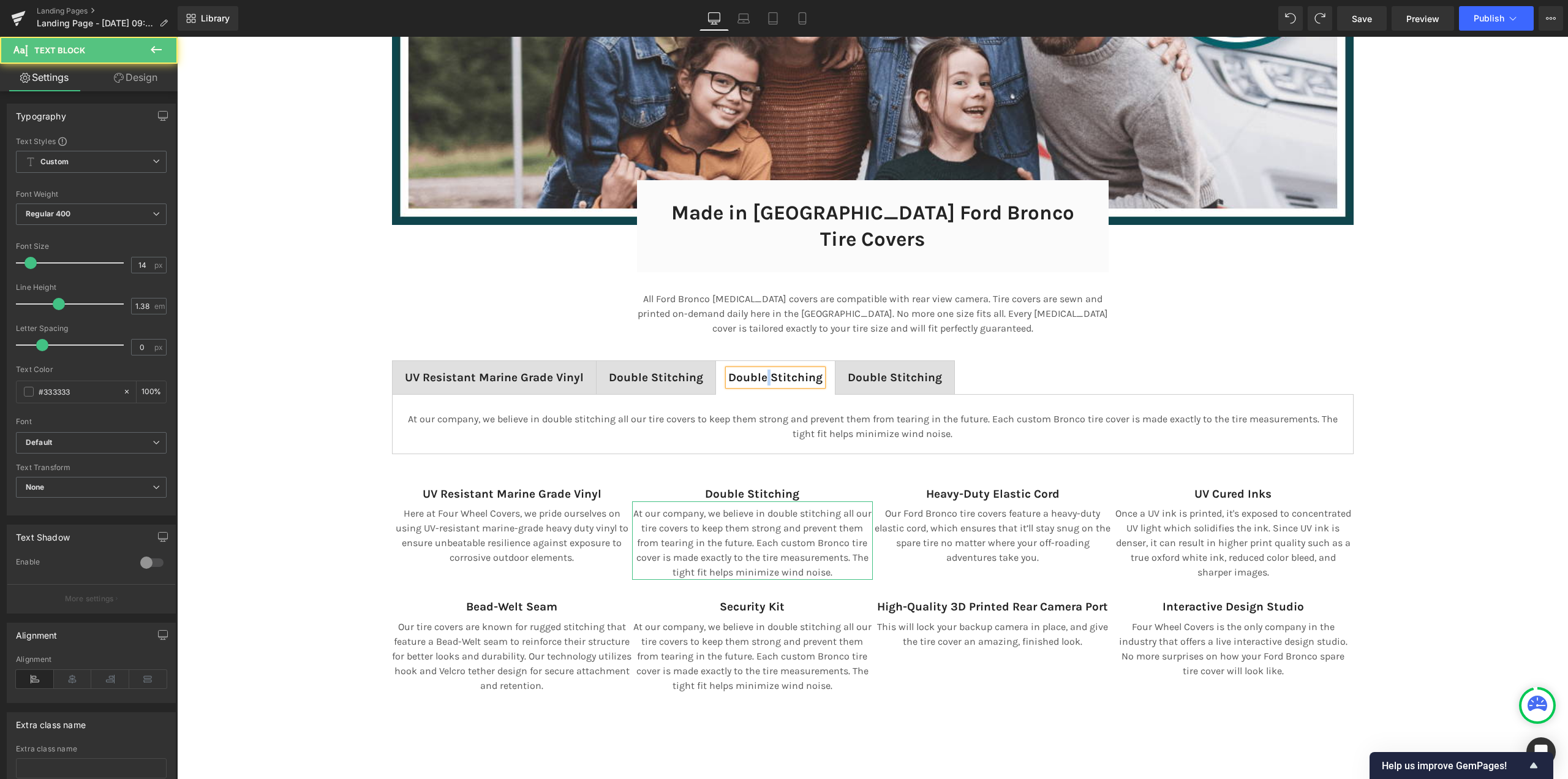
click at [762, 370] on span "Double Stitching" at bounding box center [775, 377] width 95 height 13
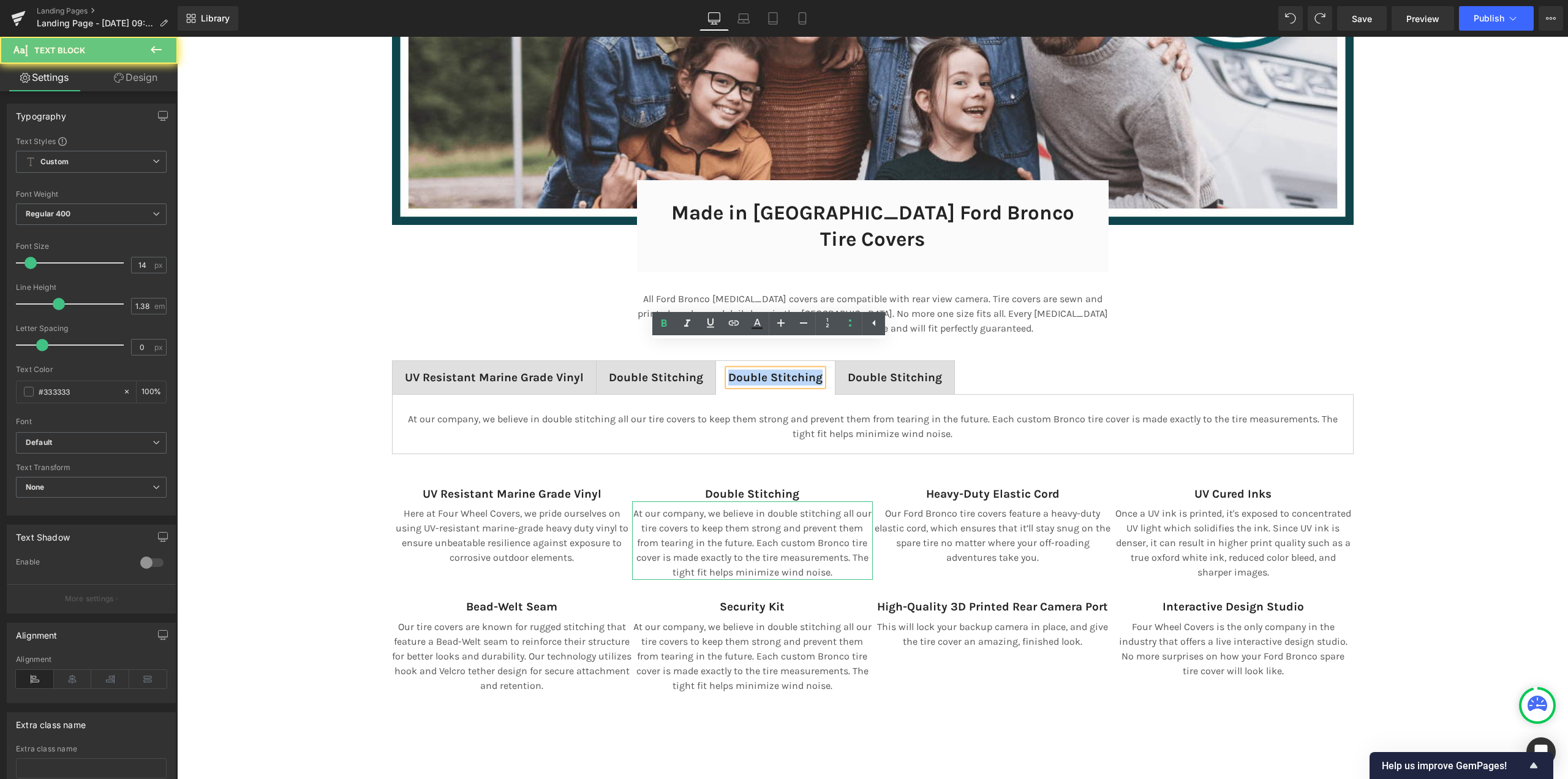
click at [762, 370] on span "Double Stitching" at bounding box center [775, 377] width 95 height 13
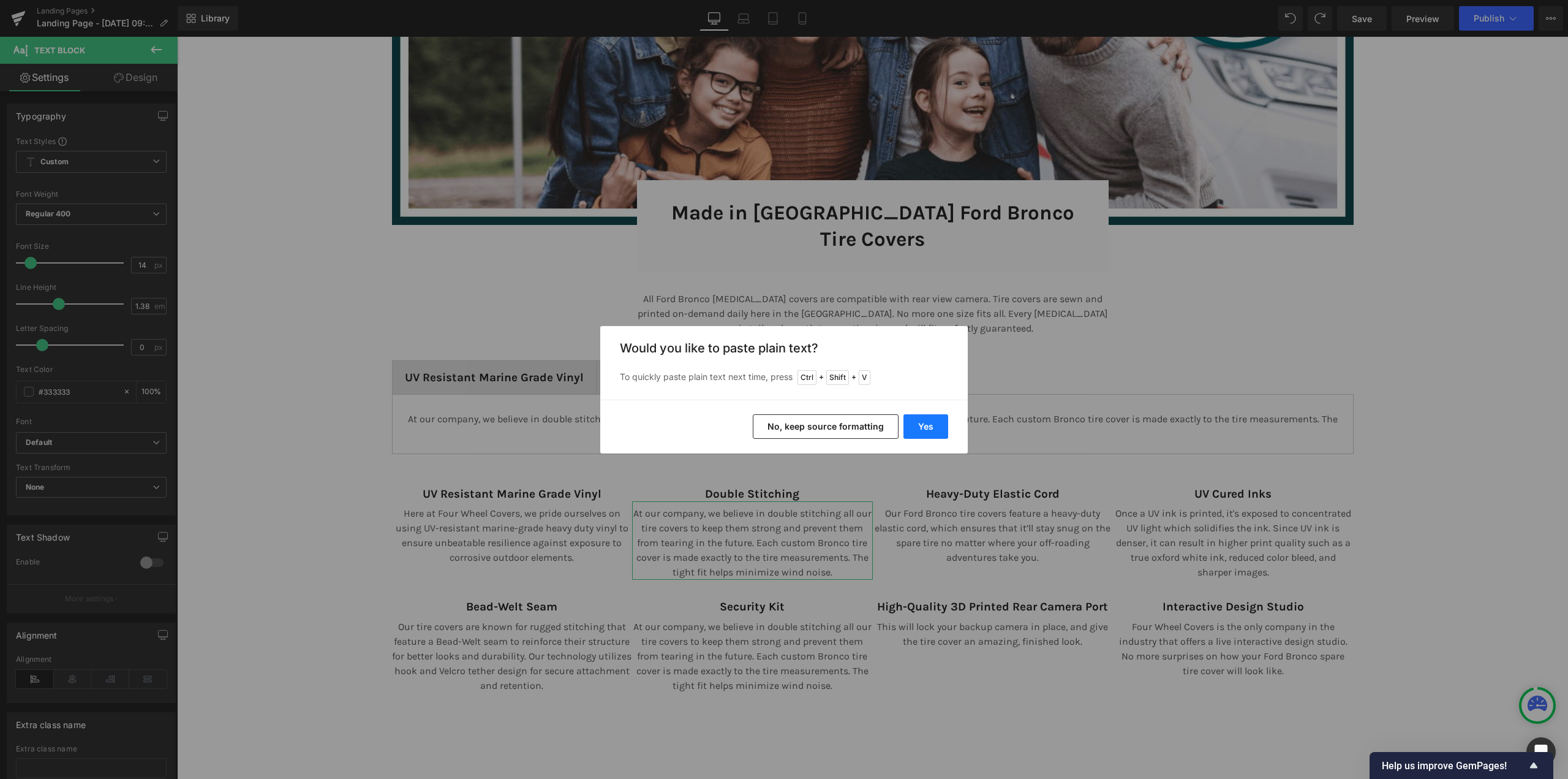
click at [927, 425] on button "Yes" at bounding box center [926, 426] width 45 height 24
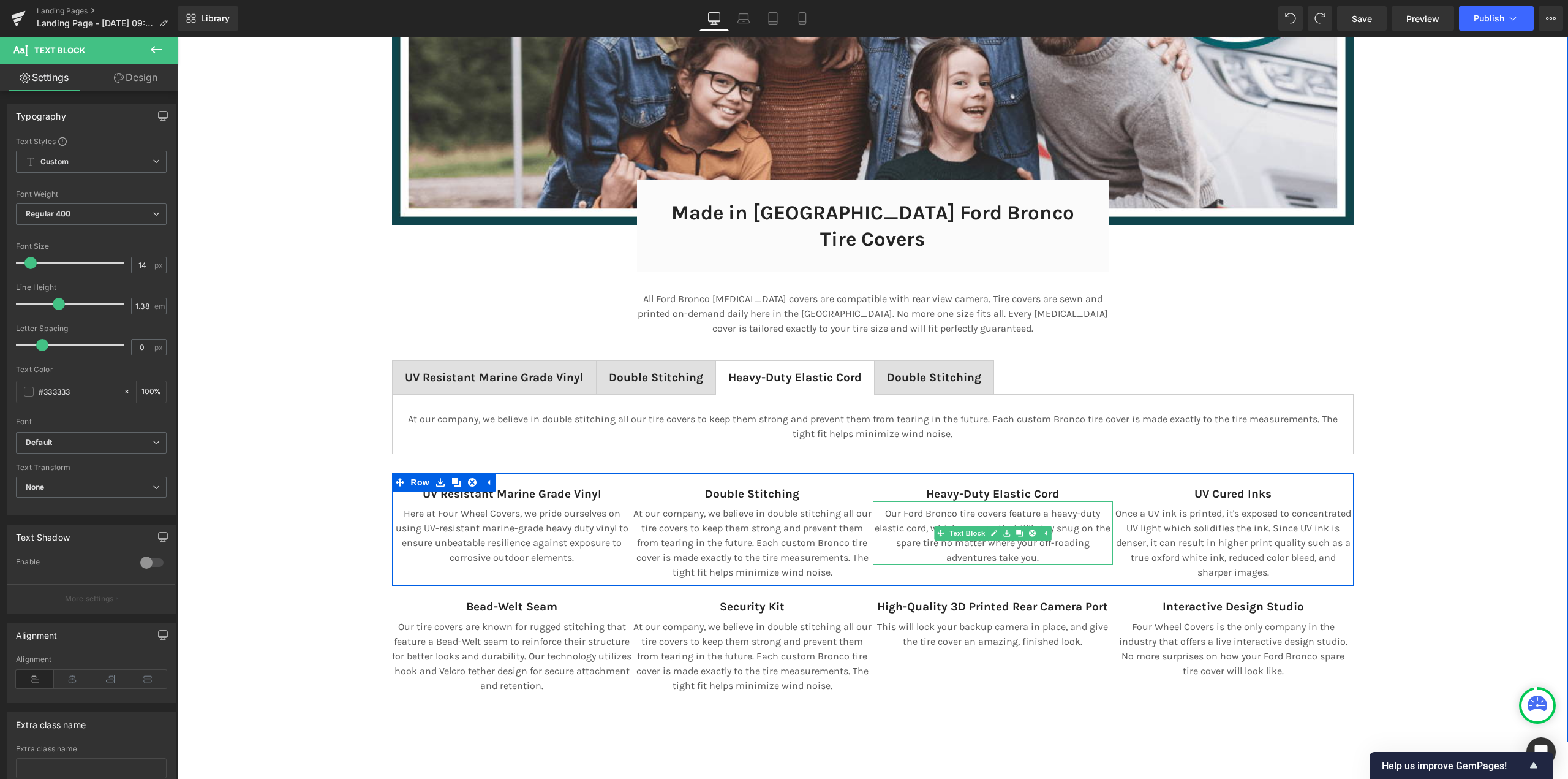
click at [956, 506] on p "Our Ford Bronco tire covers feature a heavy-duty elastic cord, which ensures th…" at bounding box center [993, 535] width 241 height 59
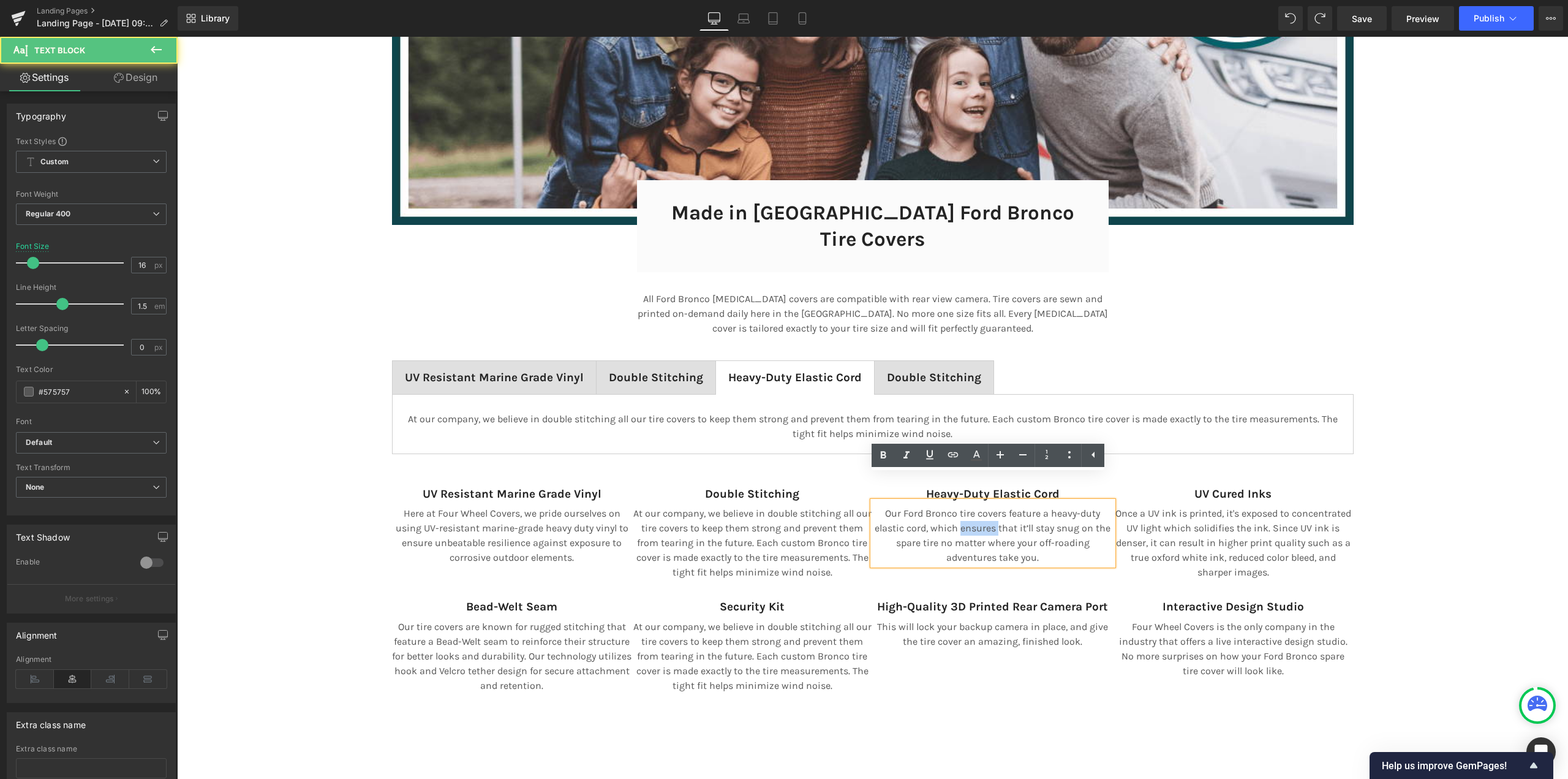
click at [956, 506] on p "Our Ford Bronco tire covers feature a heavy-duty elastic cord, which ensures th…" at bounding box center [993, 535] width 241 height 59
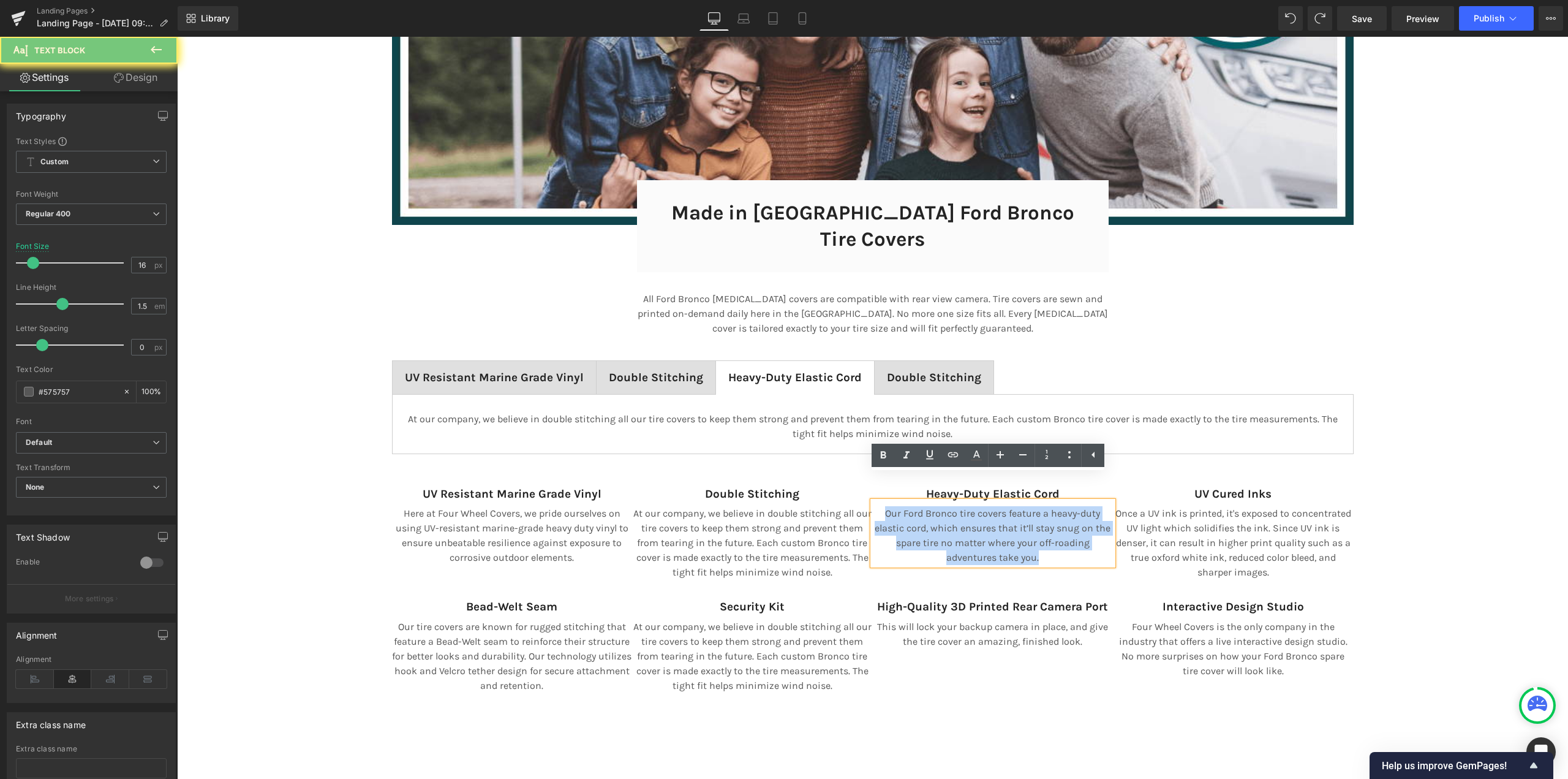
click at [956, 506] on p "Our Ford Bronco tire covers feature a heavy-duty elastic cord, which ensures th…" at bounding box center [993, 535] width 241 height 59
copy p "Our Ford Bronco tire covers feature a heavy-duty elastic cord, which ensures th…"
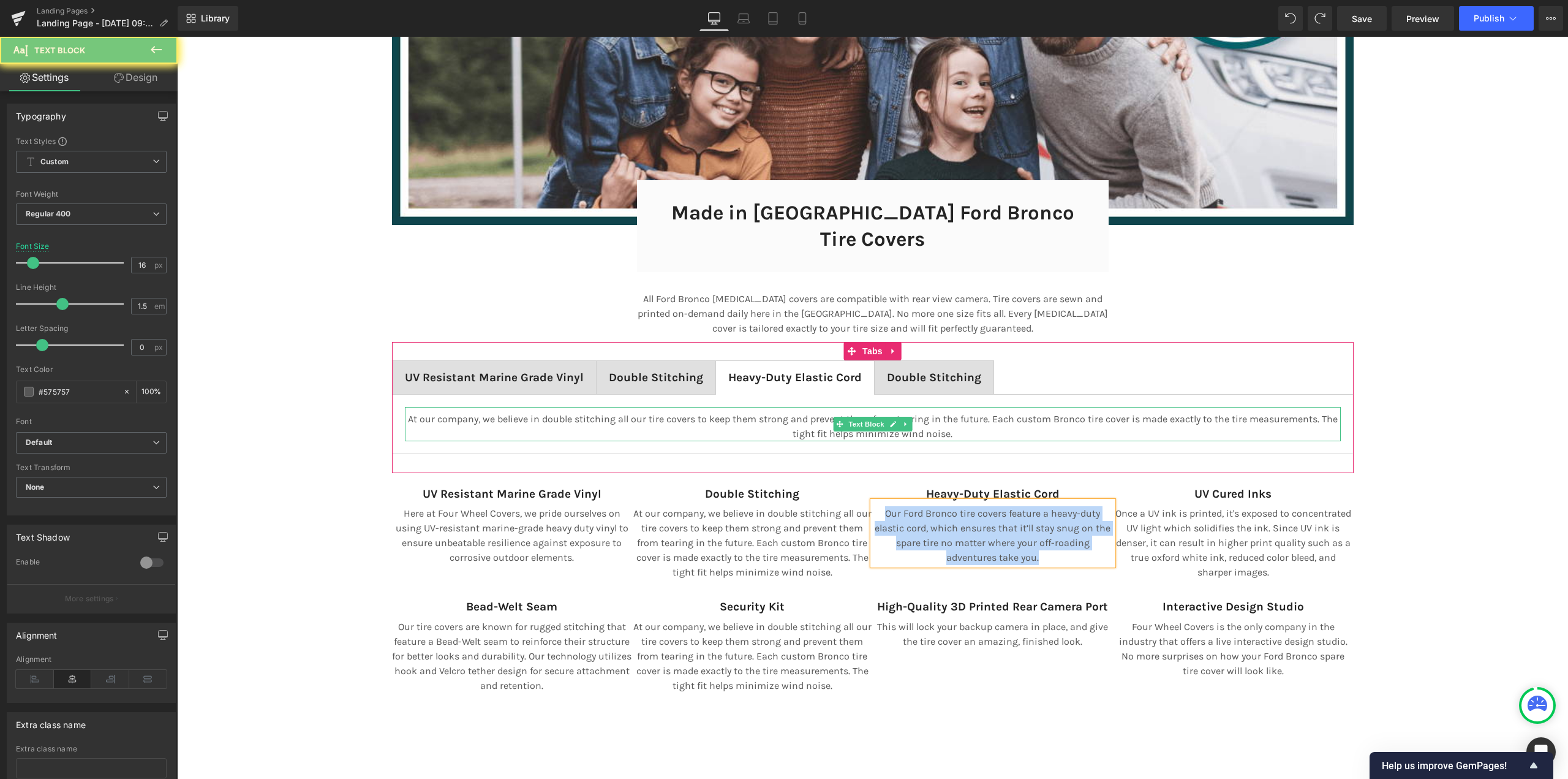
click at [768, 411] on p "At our company, we believe in double stitching all our tire covers to keep them…" at bounding box center [872, 426] width 936 height 29
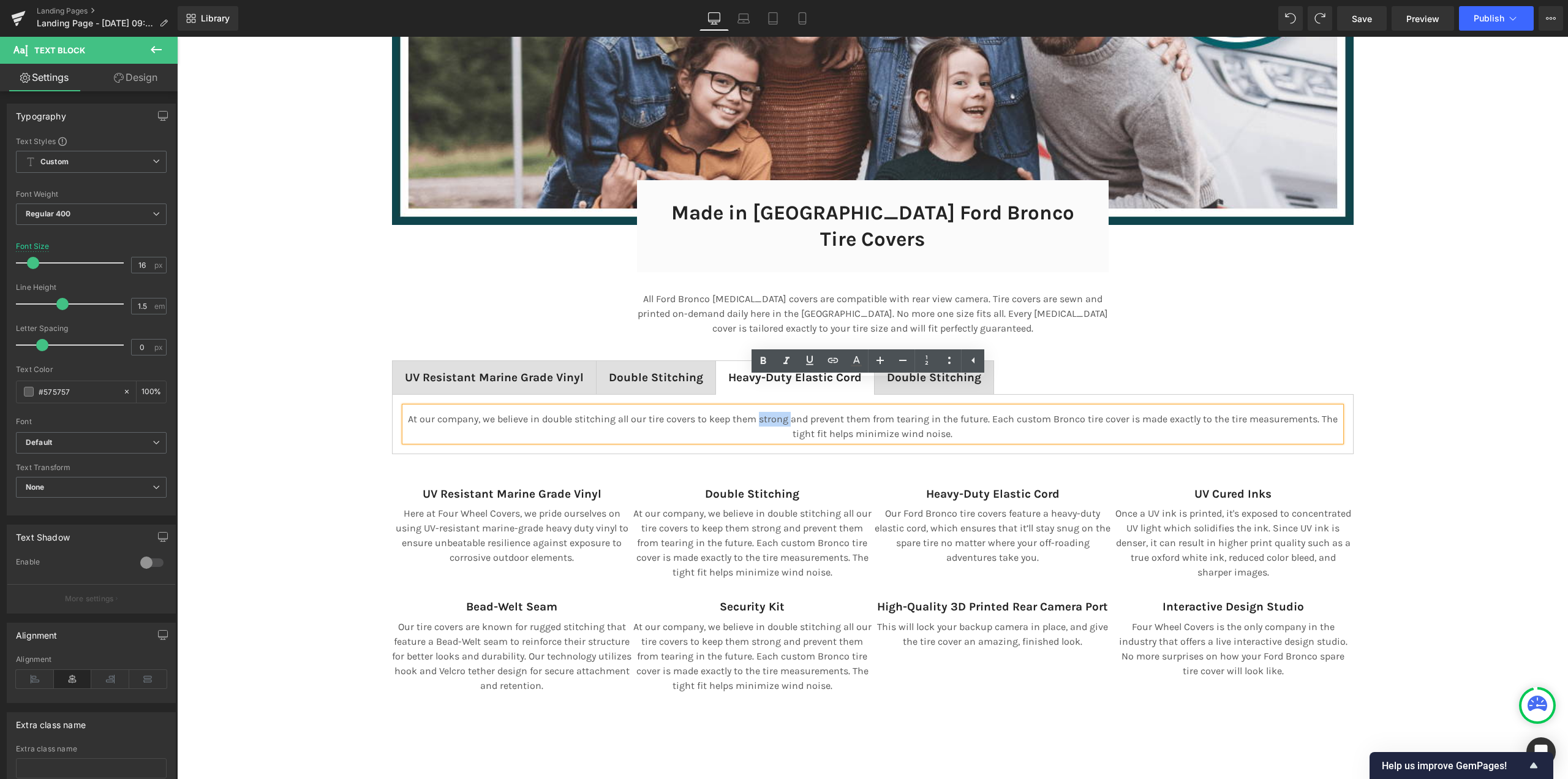
click at [768, 411] on p "At our company, we believe in double stitching all our tire covers to keep them…" at bounding box center [872, 426] width 936 height 29
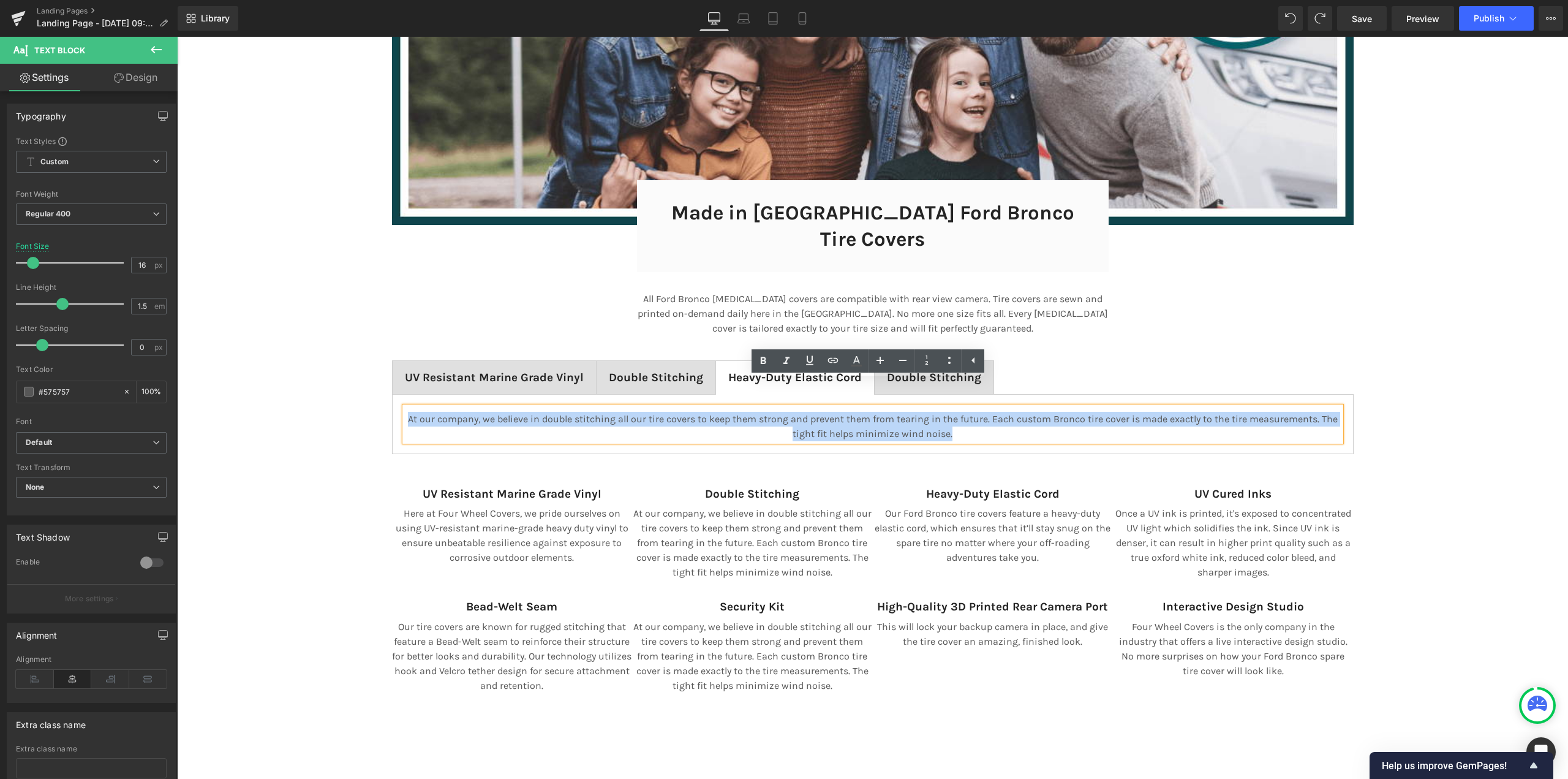
click at [768, 411] on p "At our company, we believe in double stitching all our tire covers to keep them…" at bounding box center [872, 426] width 936 height 29
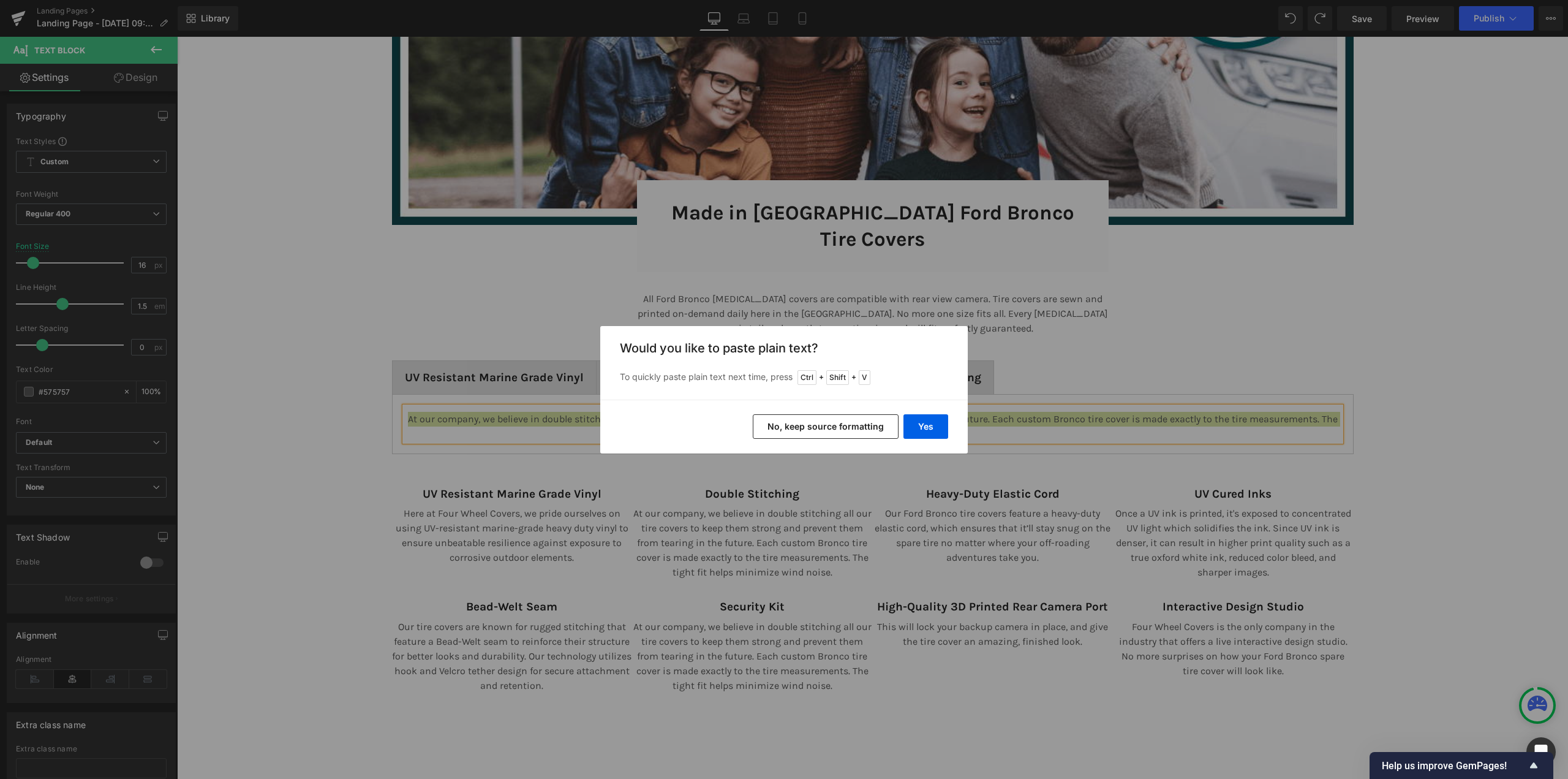
click at [851, 429] on button "No, keep source formatting" at bounding box center [825, 426] width 145 height 24
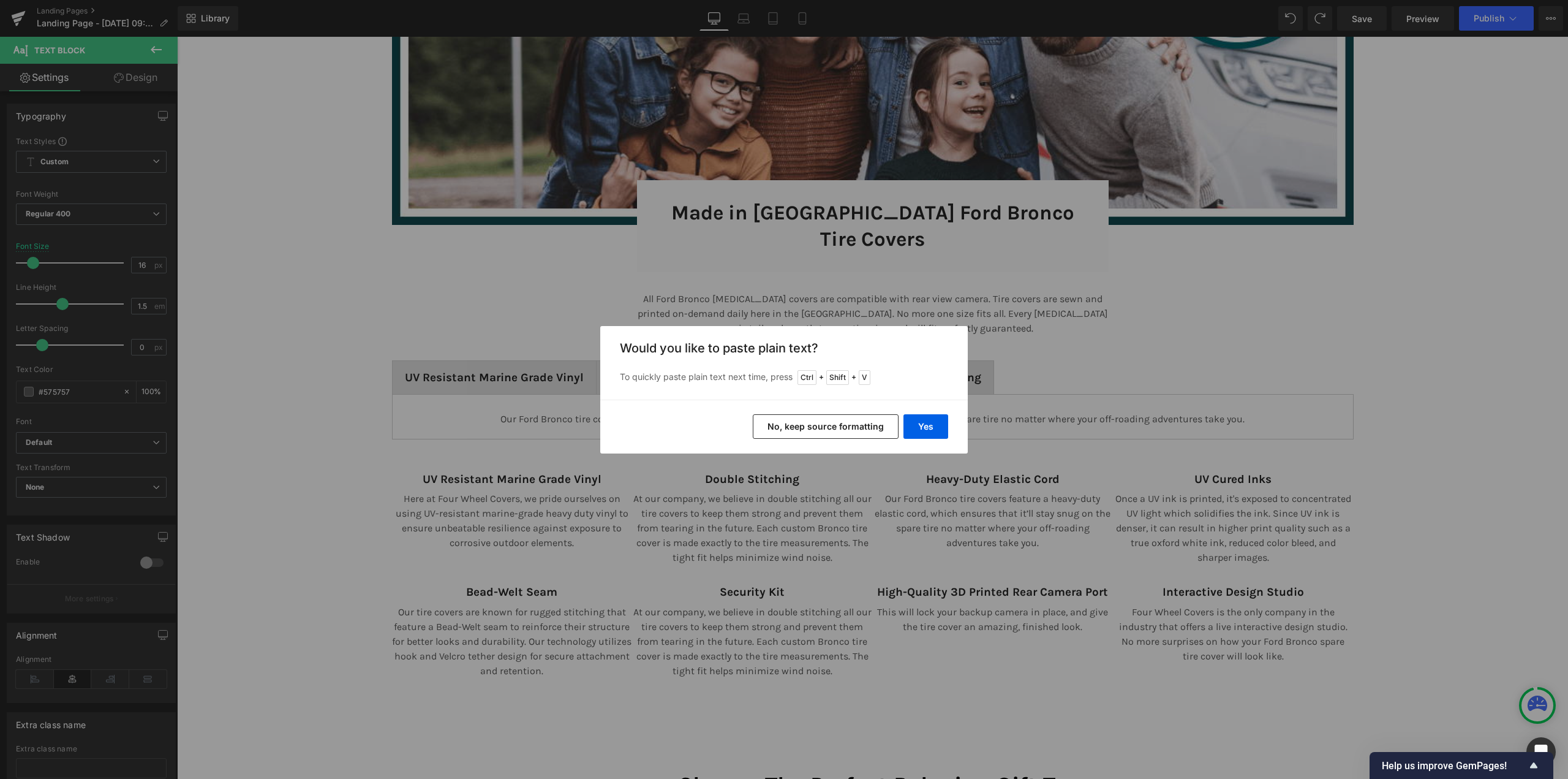
scroll to position [8384, 1382]
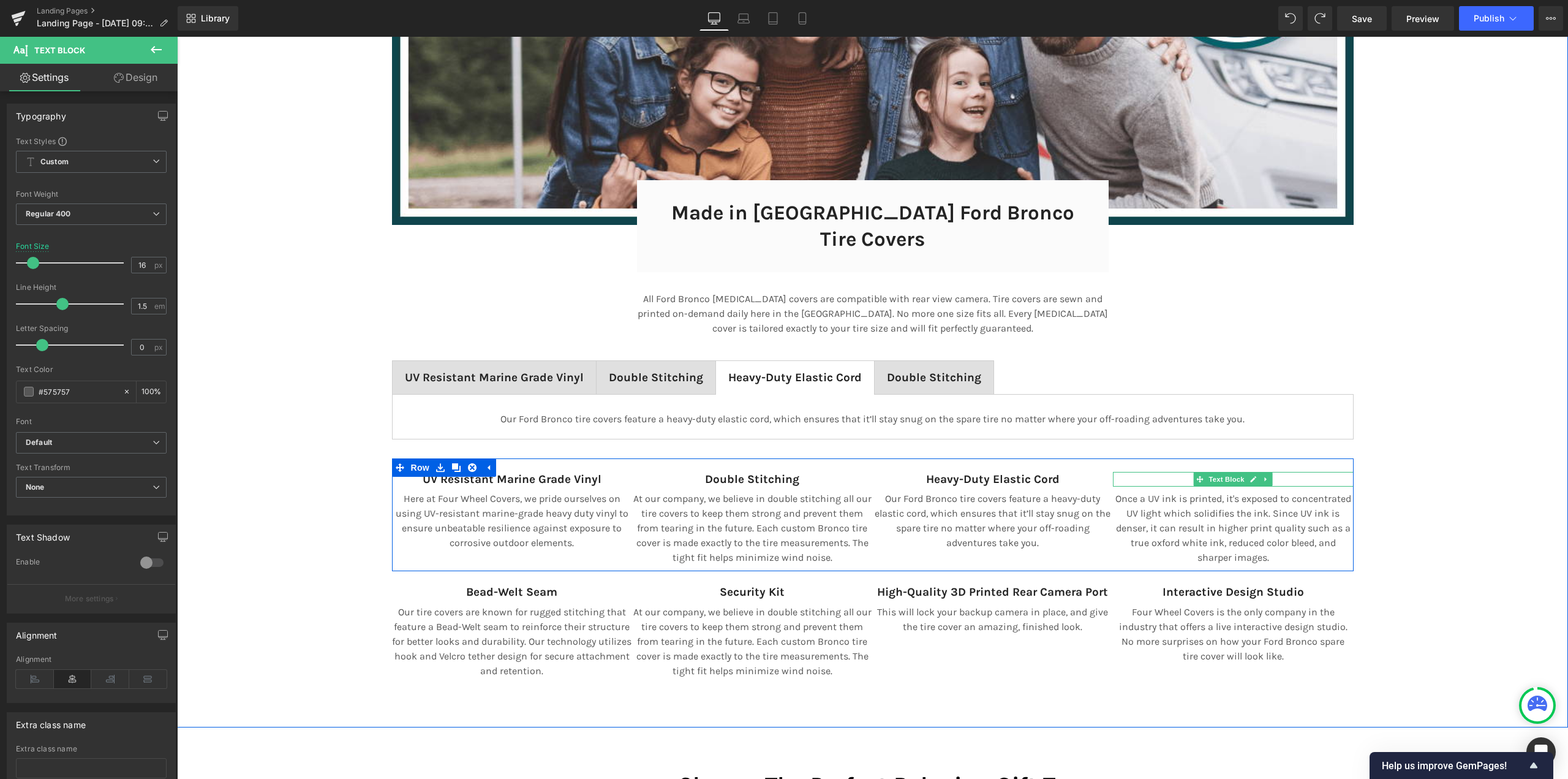
click at [1181, 472] on p "UV Cured Inks" at bounding box center [1234, 479] width 241 height 15
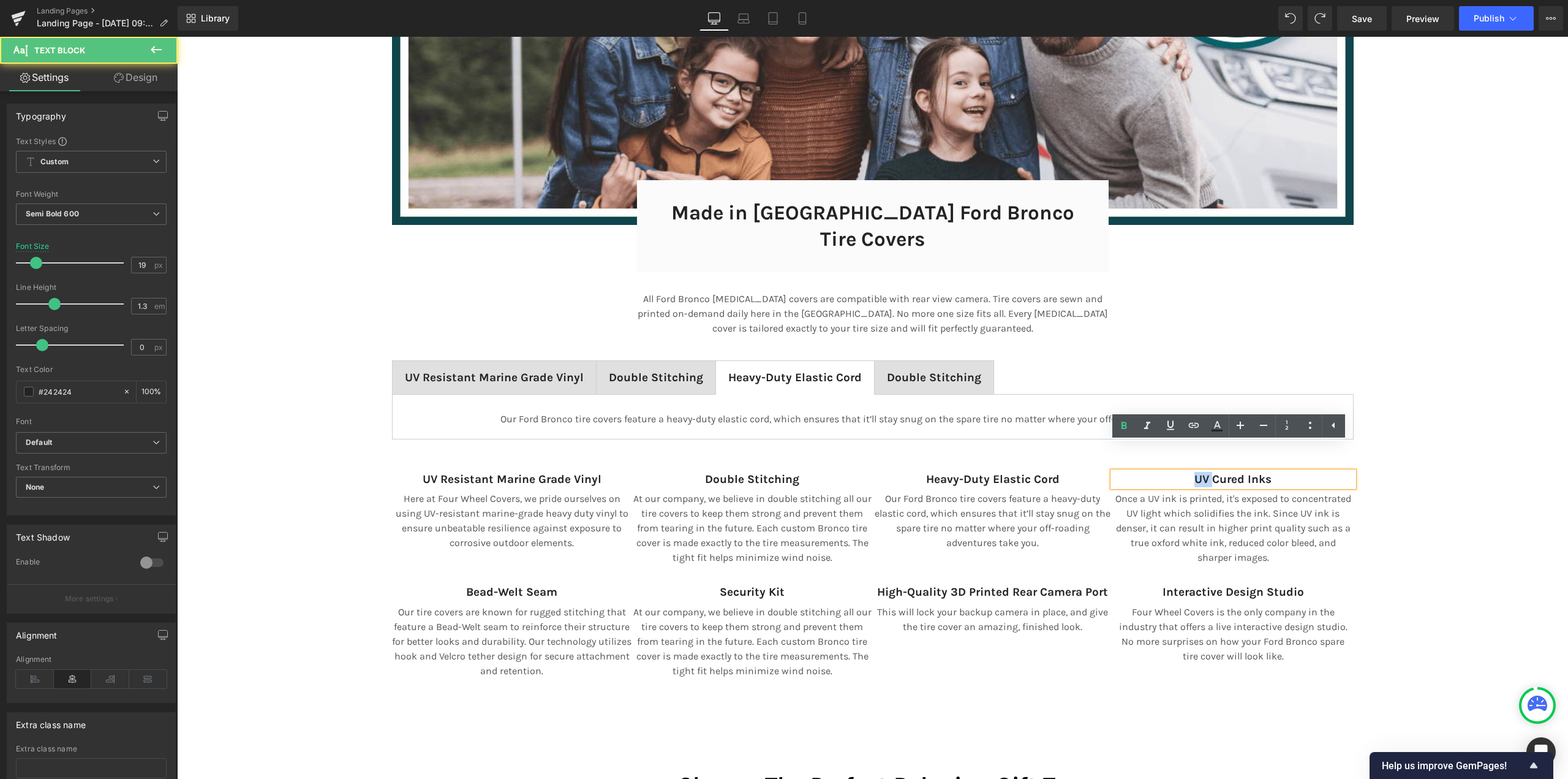
click at [1181, 472] on p "UV Cured Inks" at bounding box center [1234, 479] width 241 height 15
copy strong "UV Cured Inks"
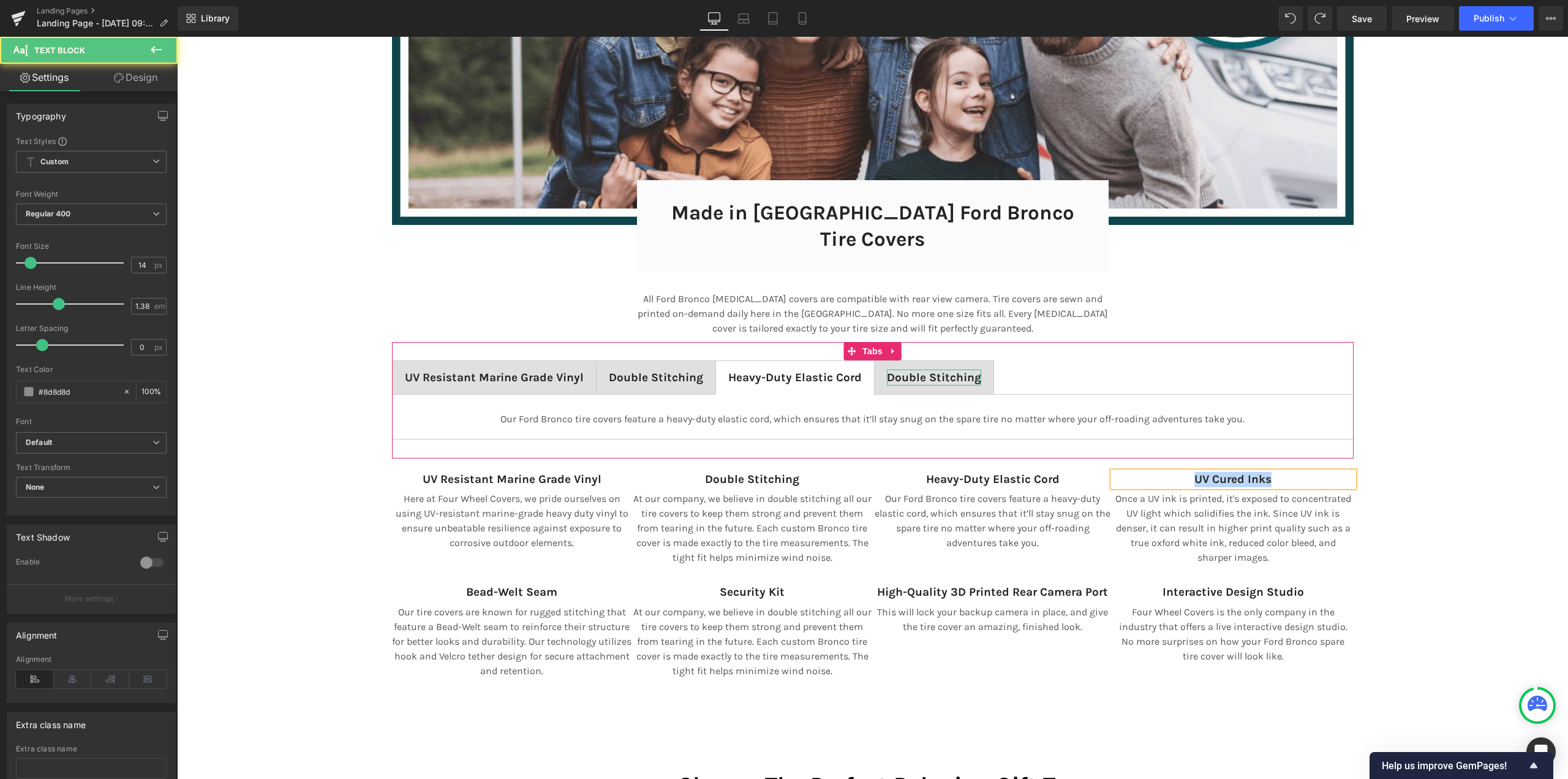
click at [905, 360] on span "Double Stitching Text Block" at bounding box center [933, 377] width 119 height 33
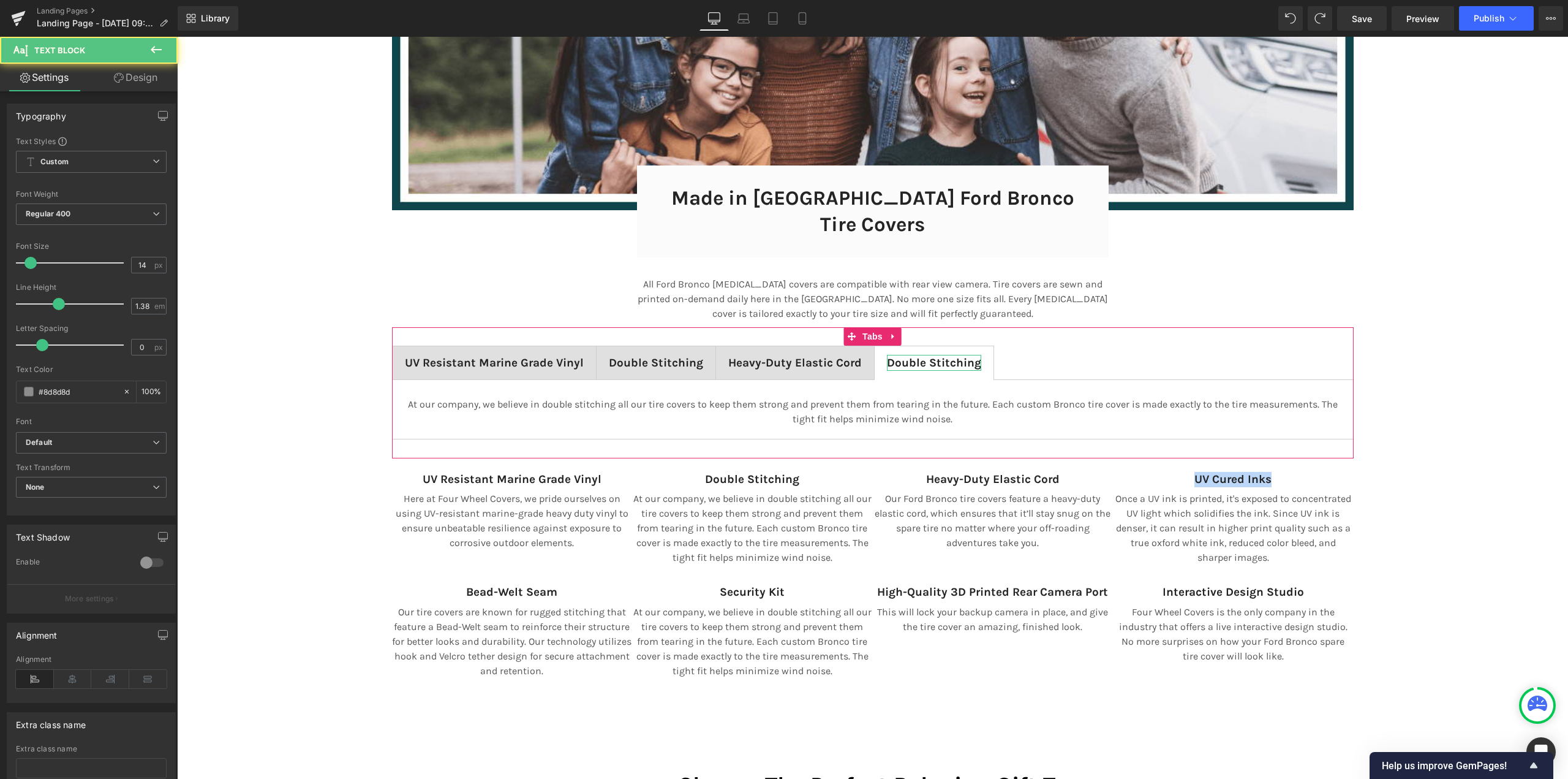
scroll to position [8399, 1382]
click at [912, 356] on span "Double Stitching" at bounding box center [934, 362] width 95 height 13
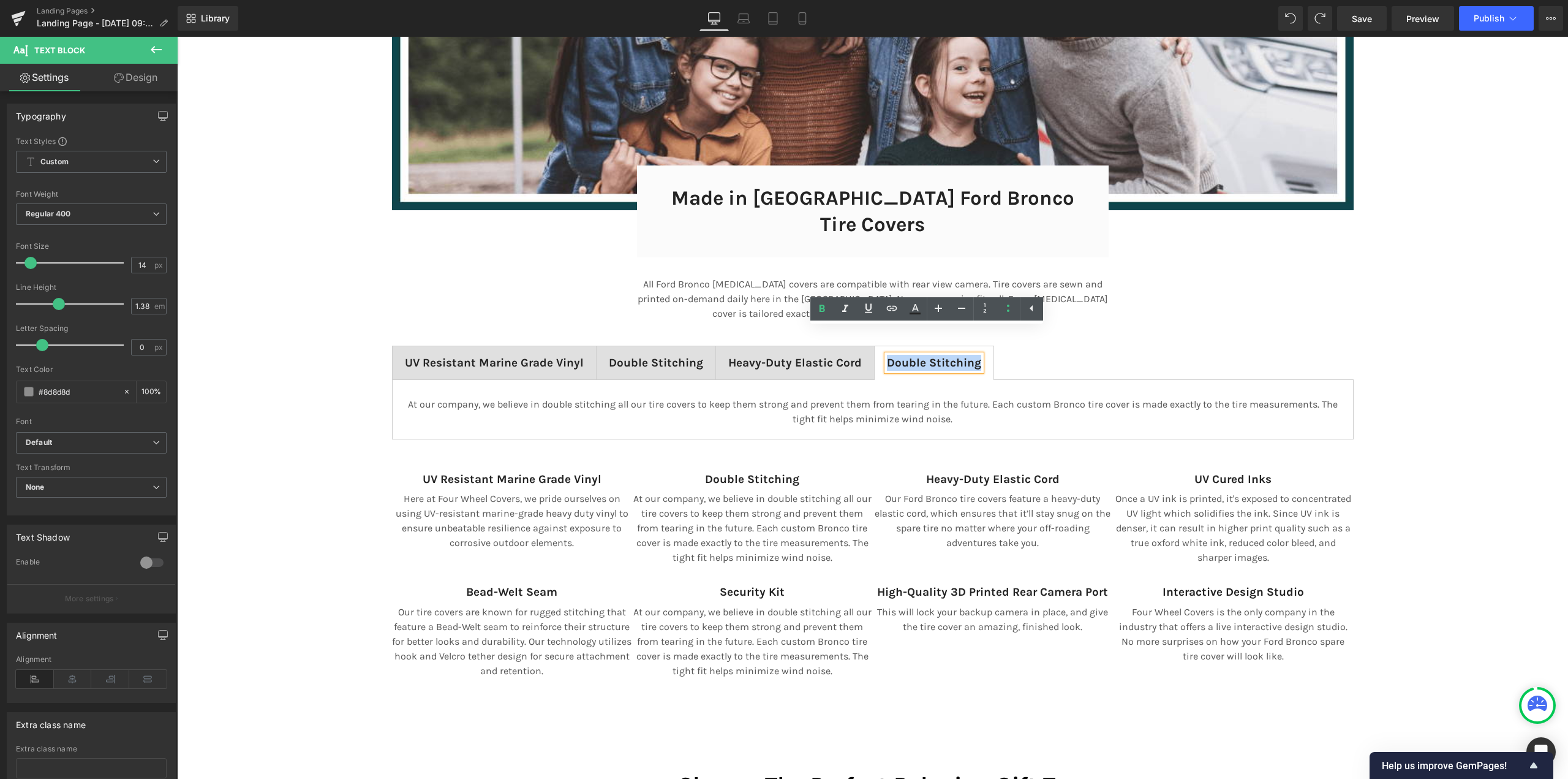
click at [912, 356] on span "Double Stitching" at bounding box center [934, 362] width 95 height 13
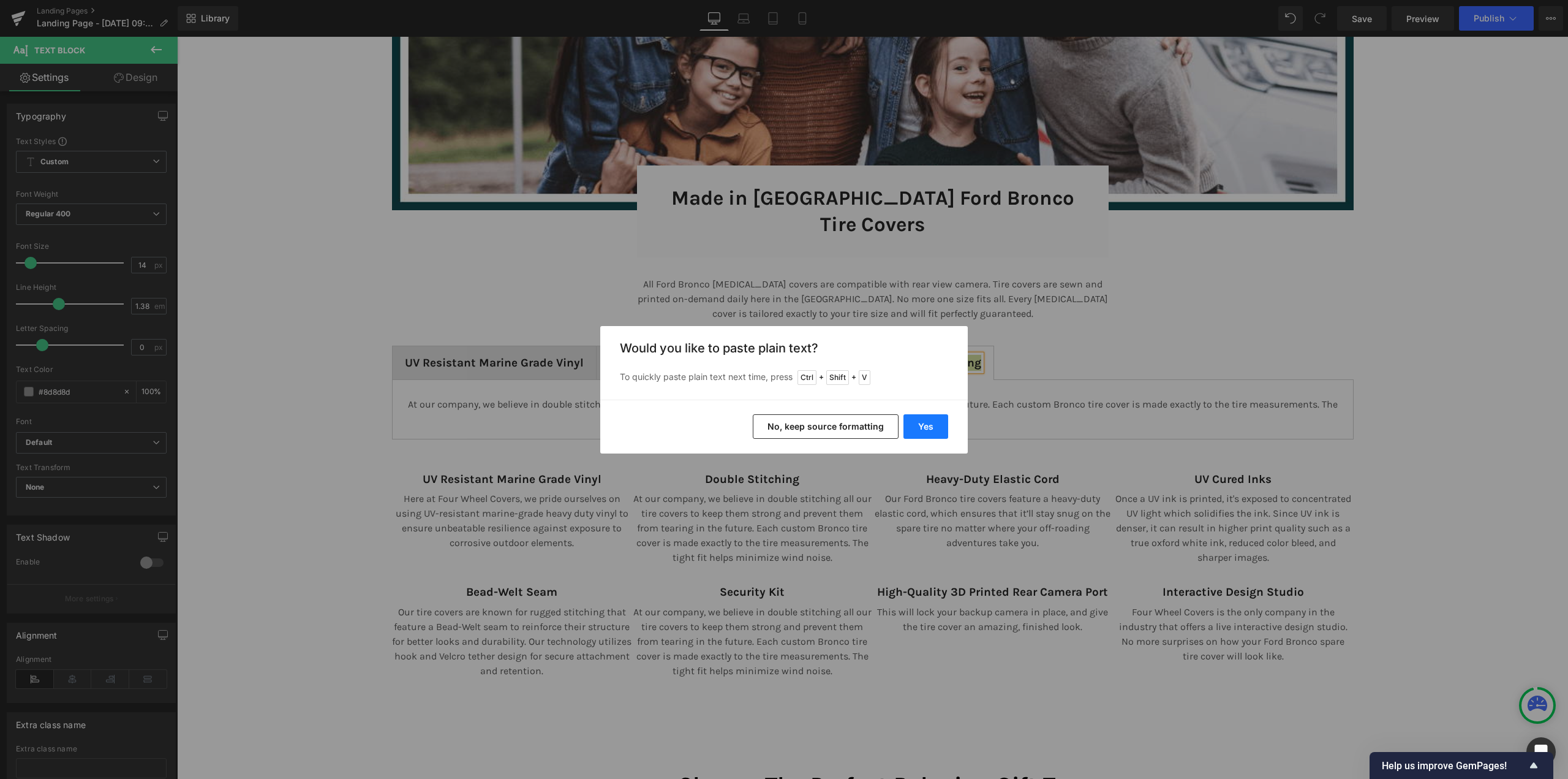
click at [933, 426] on button "Yes" at bounding box center [926, 426] width 45 height 24
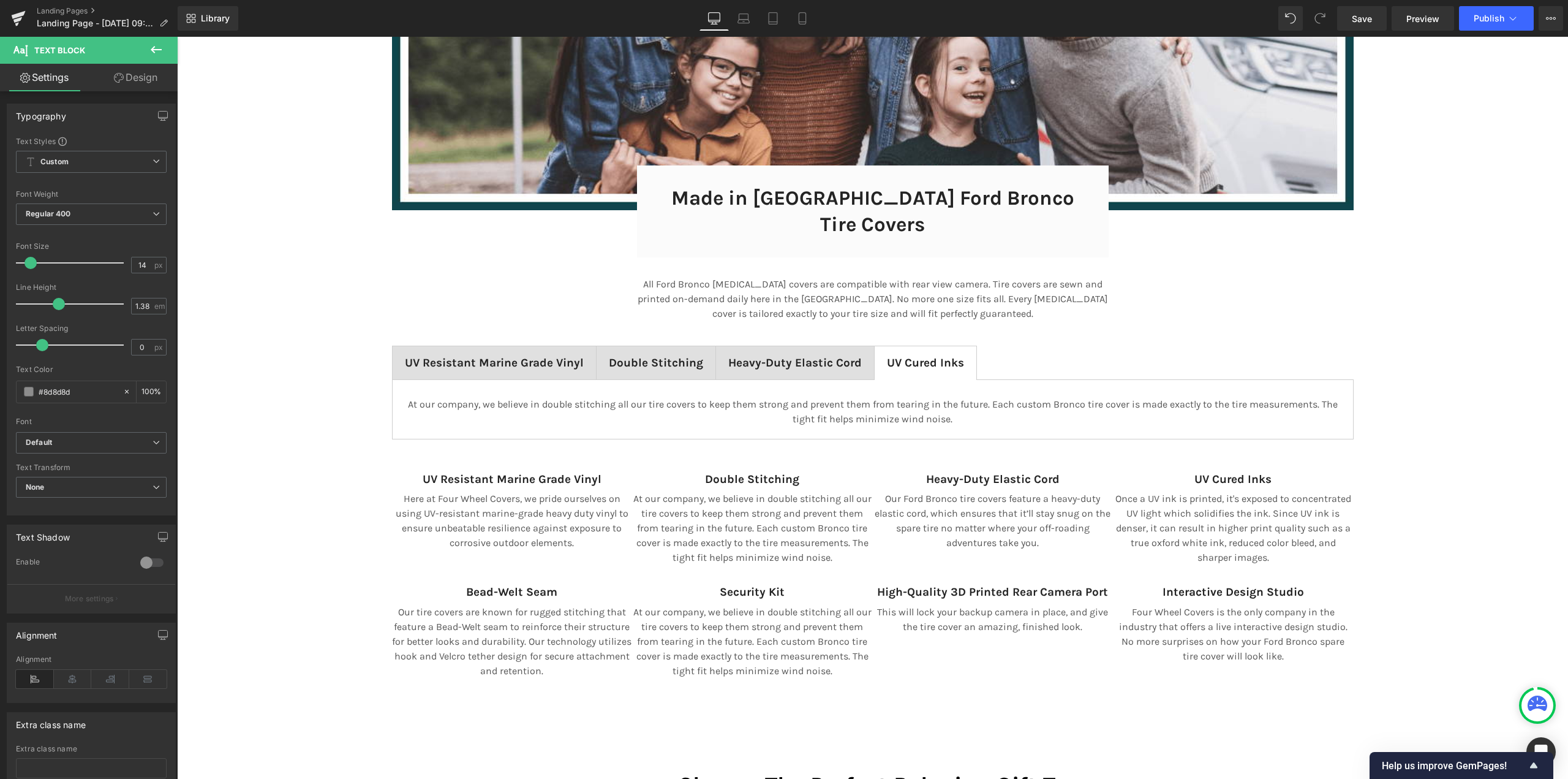
scroll to position [6, 6]
click at [1191, 492] on p "Once a UV ink is printed, it's exposed to concentrated UV light which solidifie…" at bounding box center [1234, 528] width 241 height 73
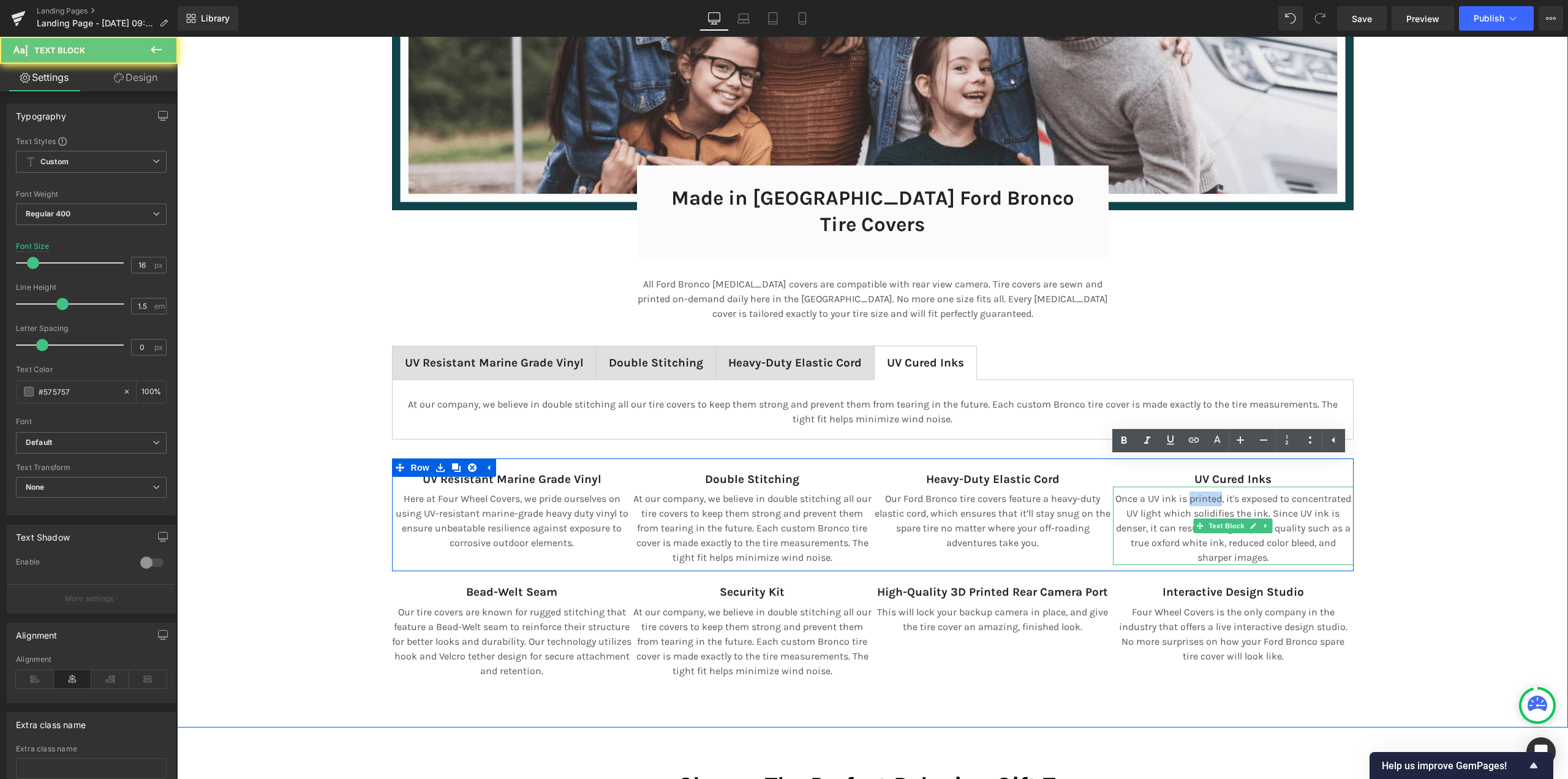
click at [1191, 492] on p "Once a UV ink is printed, it's exposed to concentrated UV light which solidifie…" at bounding box center [1234, 528] width 241 height 73
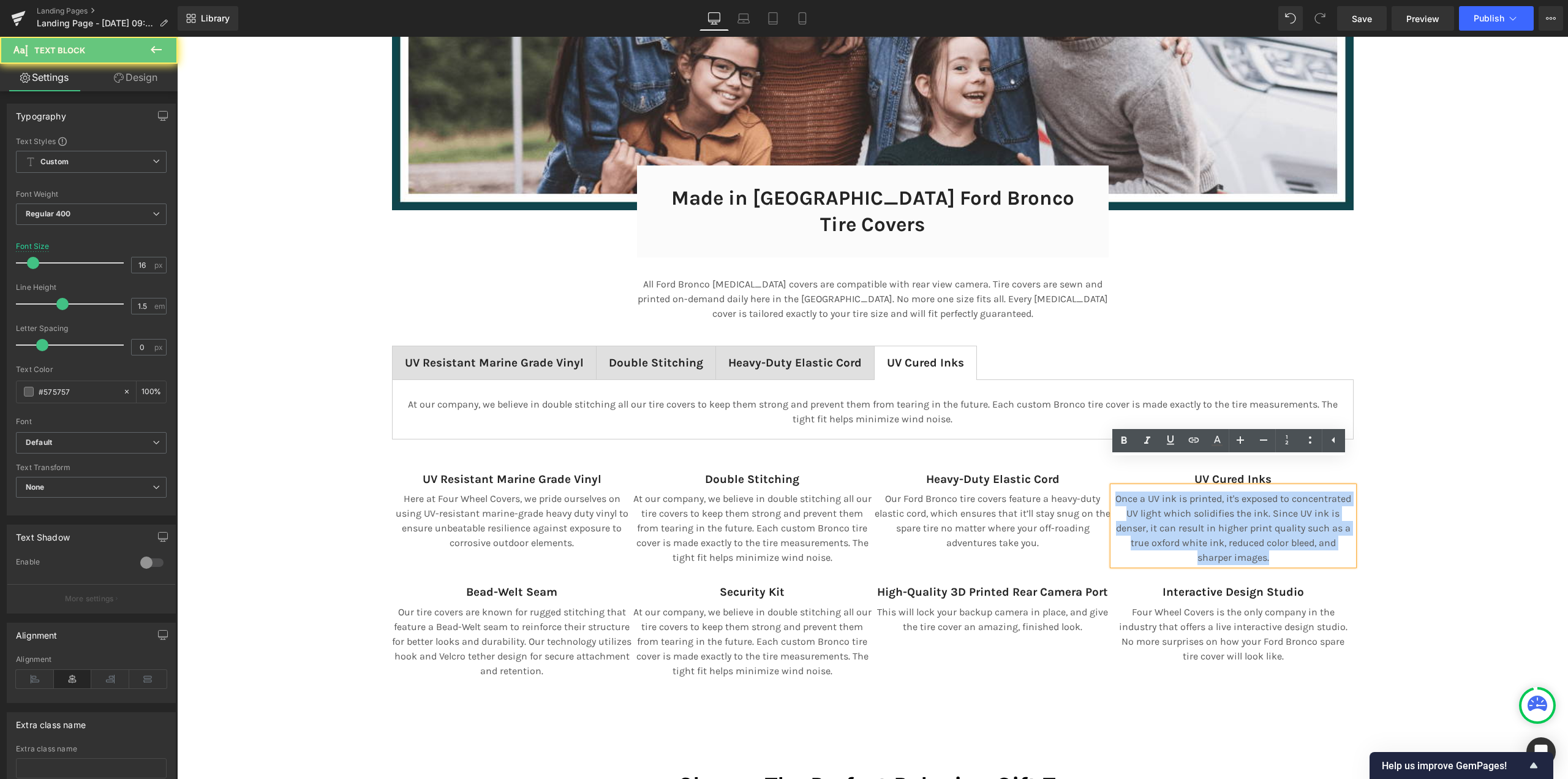
click at [1191, 492] on p "Once a UV ink is printed, it's exposed to concentrated UV light which solidifie…" at bounding box center [1234, 528] width 241 height 73
click at [866, 397] on p "At our company, we believe in double stitching all our tire covers to keep them…" at bounding box center [872, 411] width 936 height 29
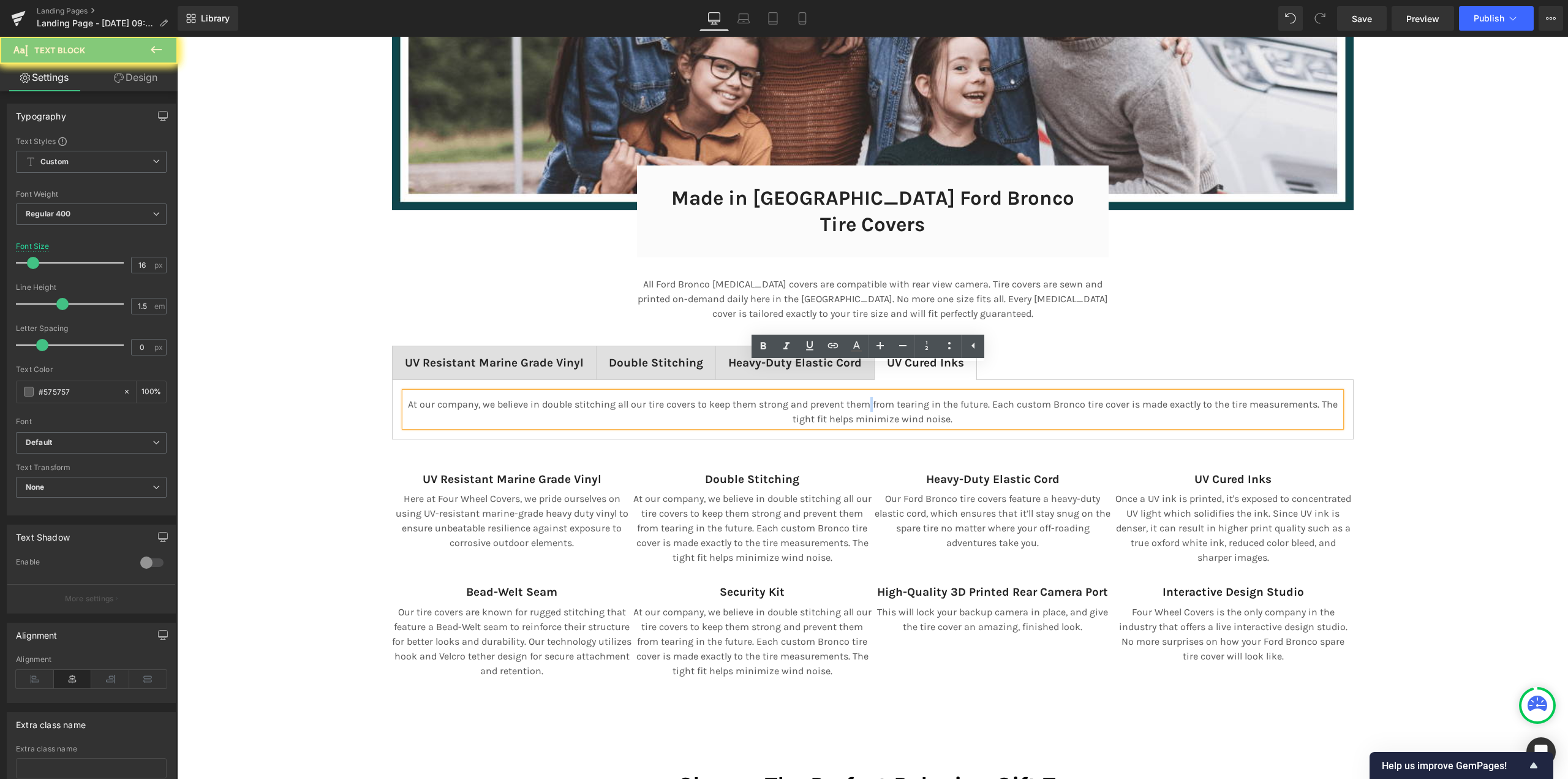
click at [866, 397] on p "At our company, we believe in double stitching all our tire covers to keep them…" at bounding box center [872, 411] width 936 height 29
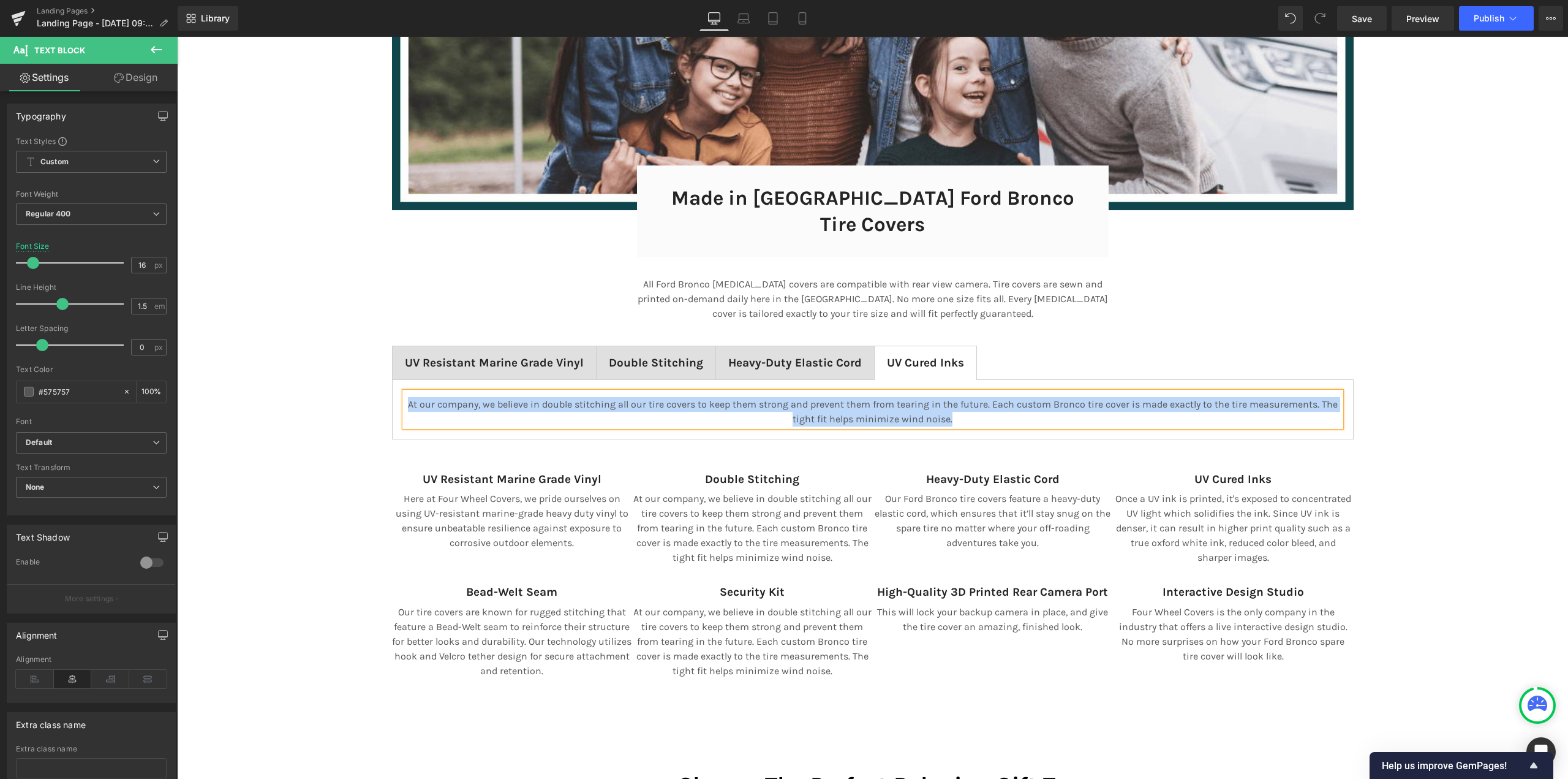
click at [866, 397] on p "At our company, we believe in double stitching all our tire covers to keep them…" at bounding box center [872, 411] width 936 height 29
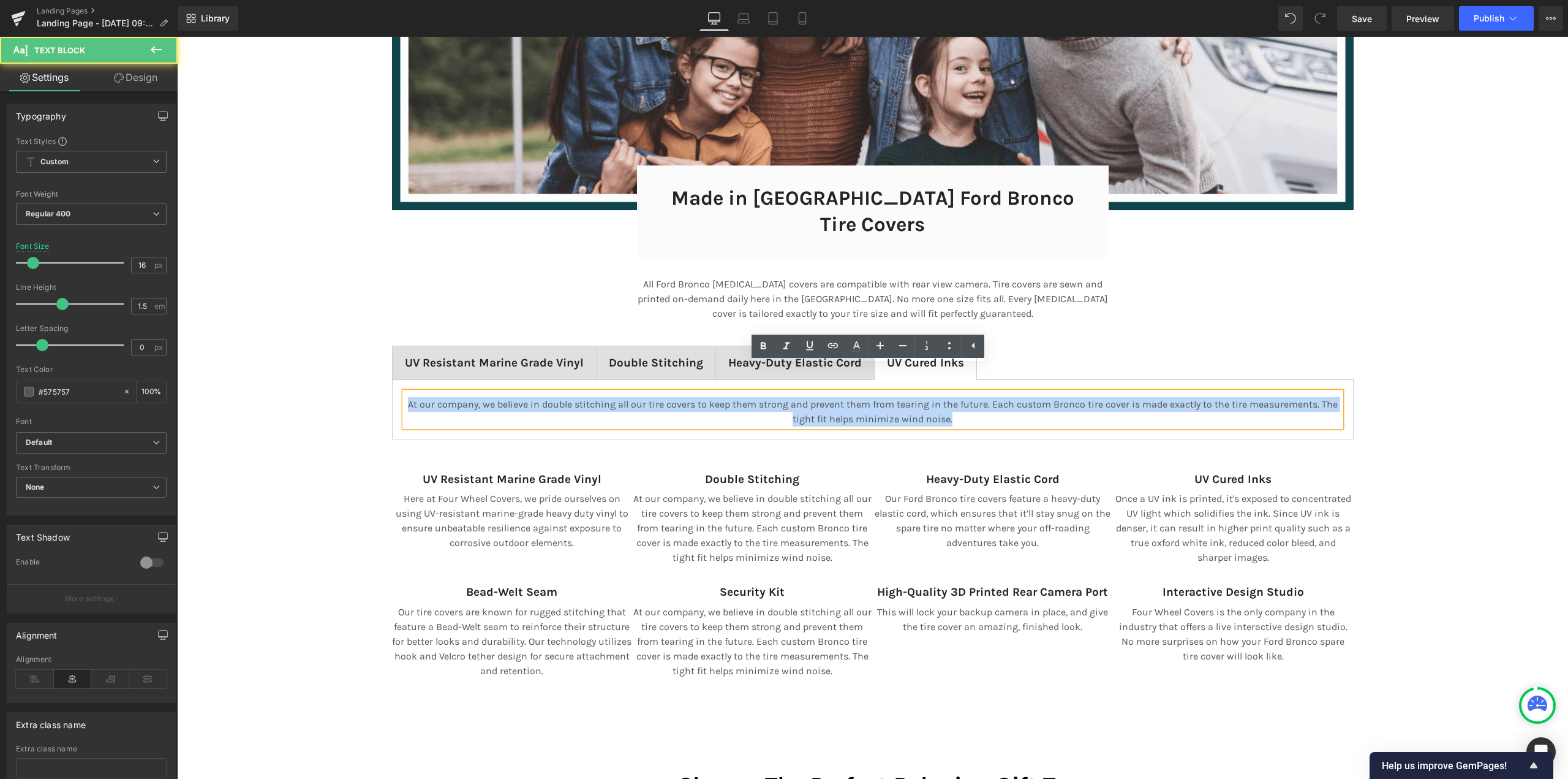
click at [866, 397] on p "At our company, we believe in double stitching all our tire covers to keep them…" at bounding box center [872, 411] width 936 height 29
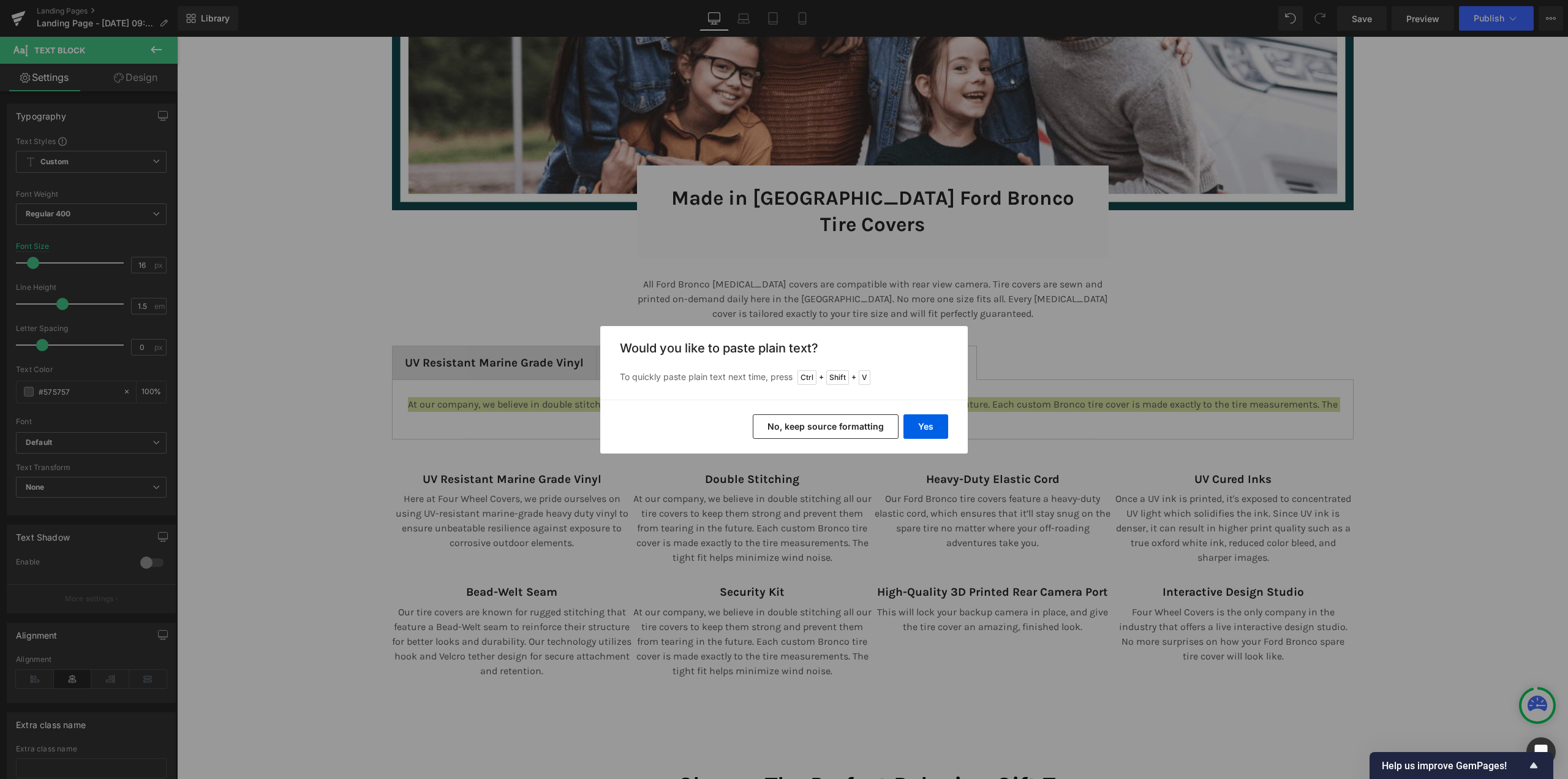
click at [850, 424] on button "No, keep source formatting" at bounding box center [825, 426] width 145 height 24
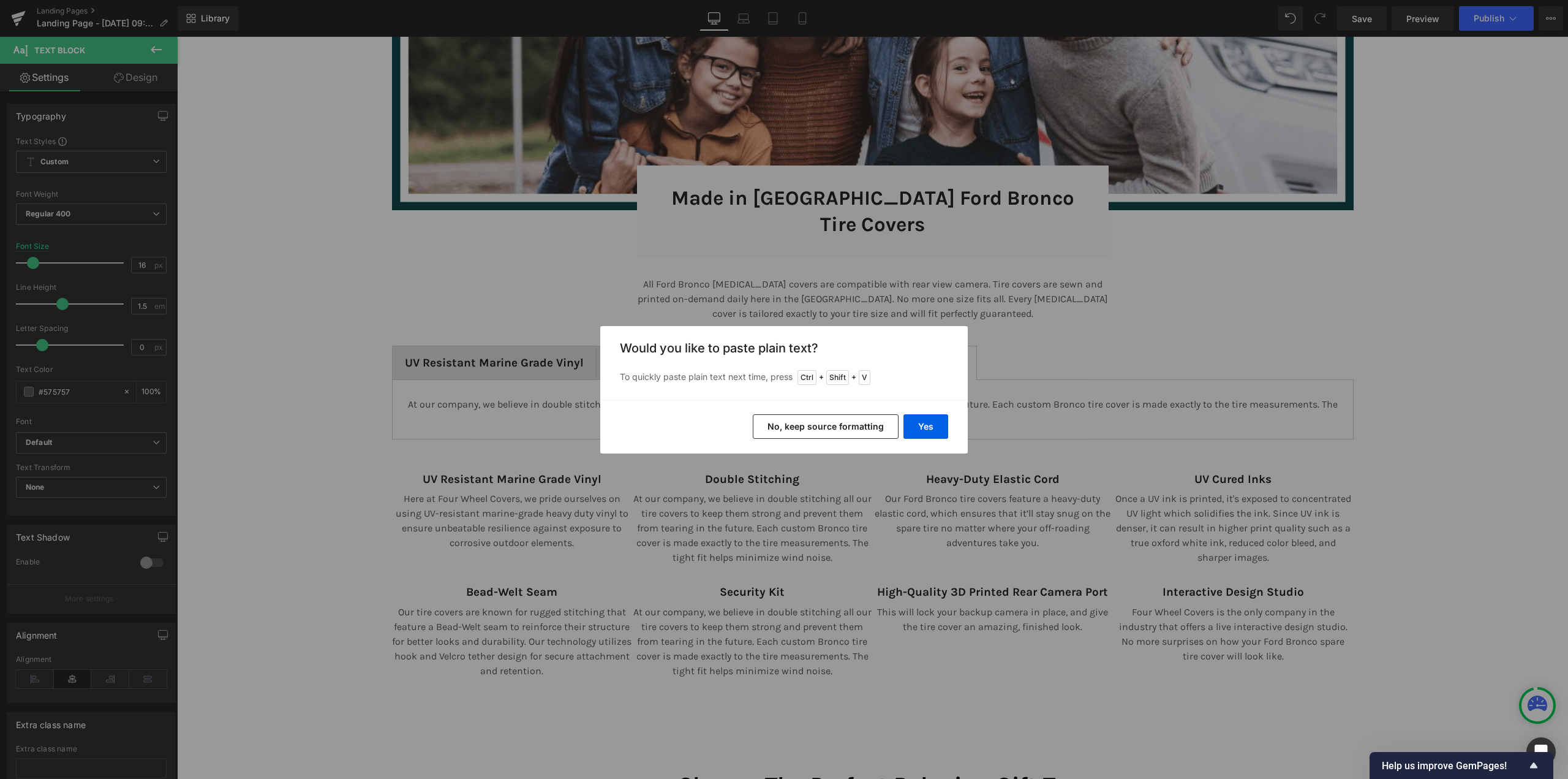
scroll to position [8384, 1382]
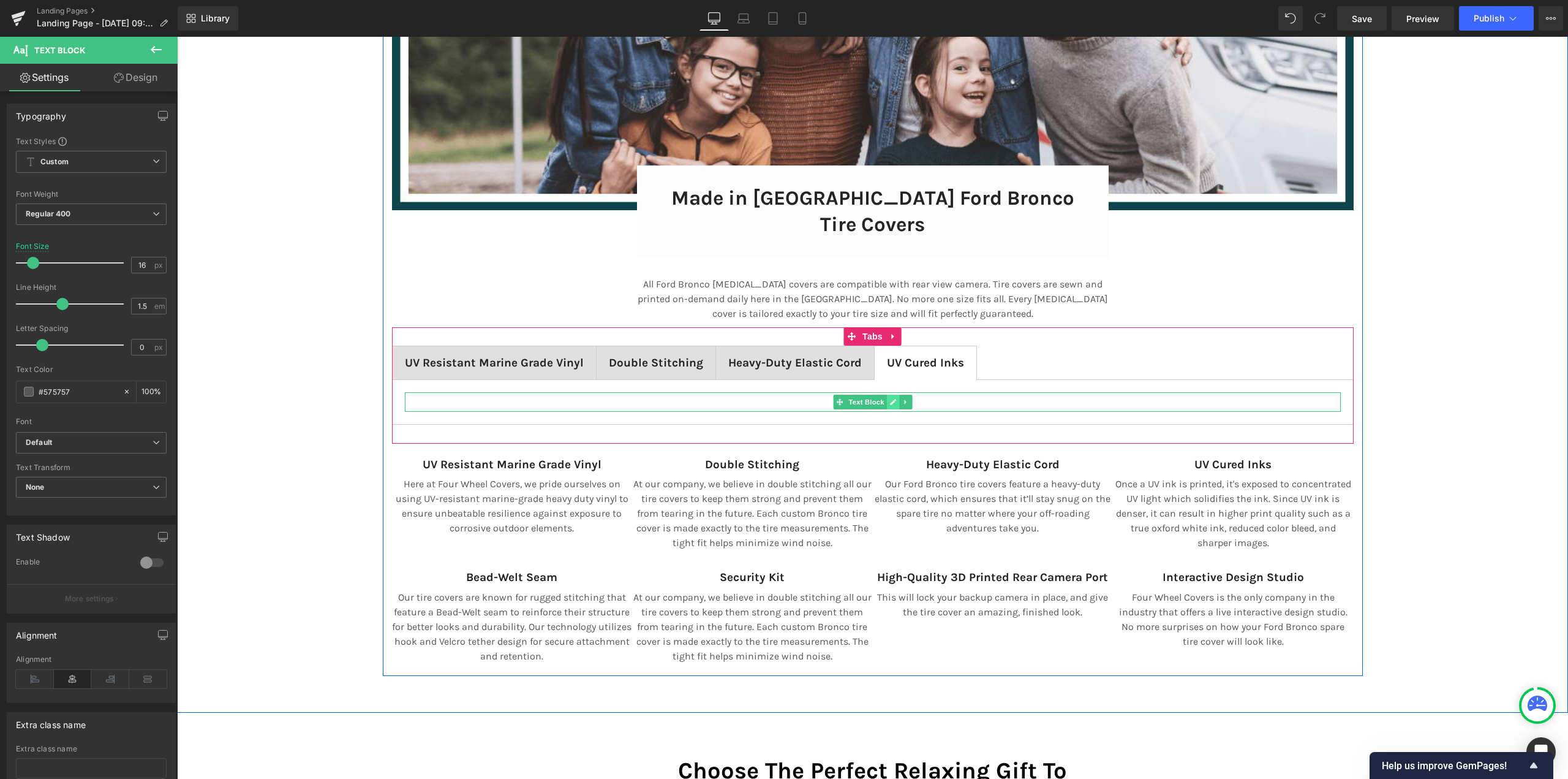
click at [894, 394] on link at bounding box center [892, 402] width 12 height 14
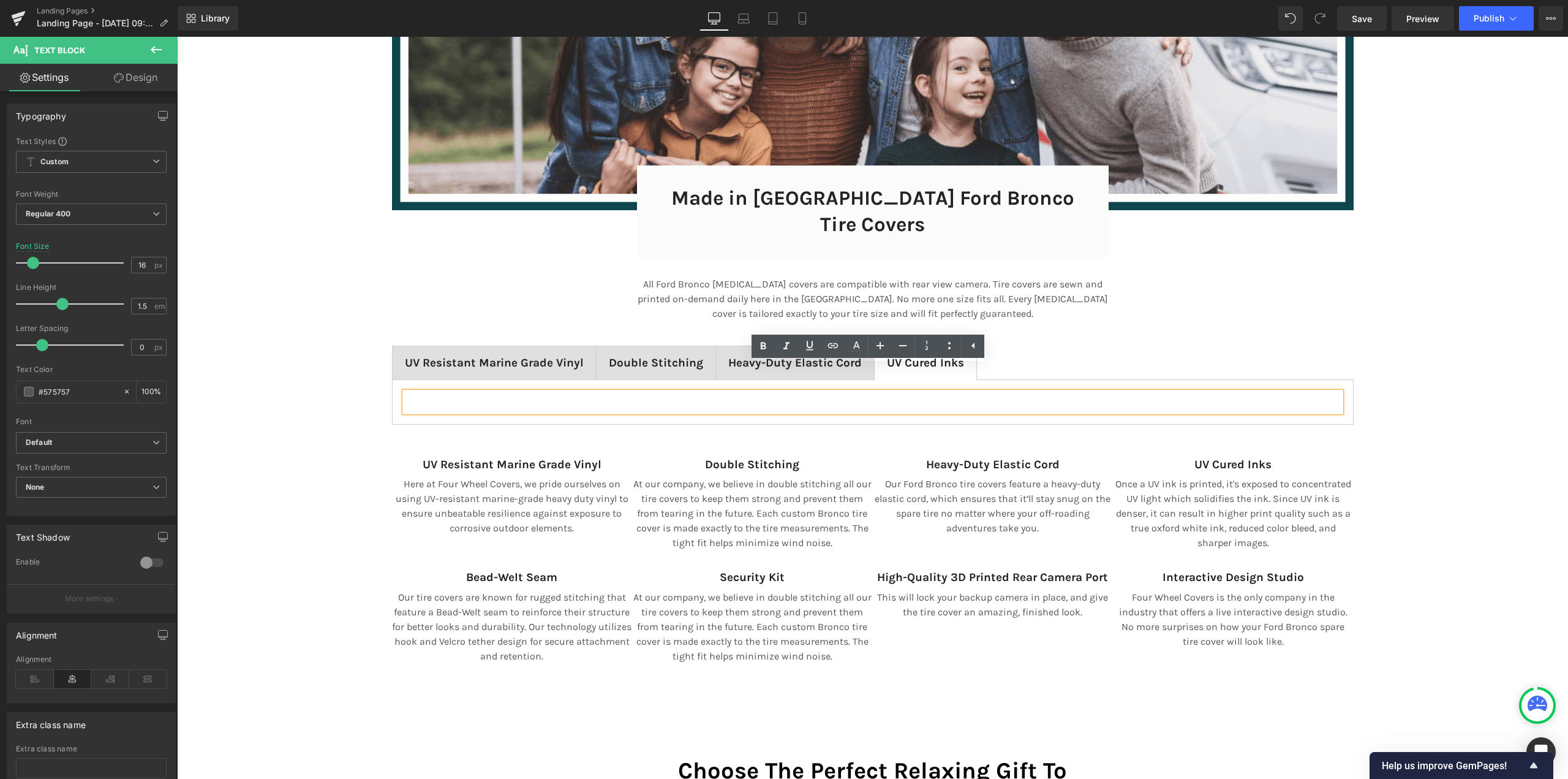
click at [831, 397] on p at bounding box center [872, 404] width 936 height 14
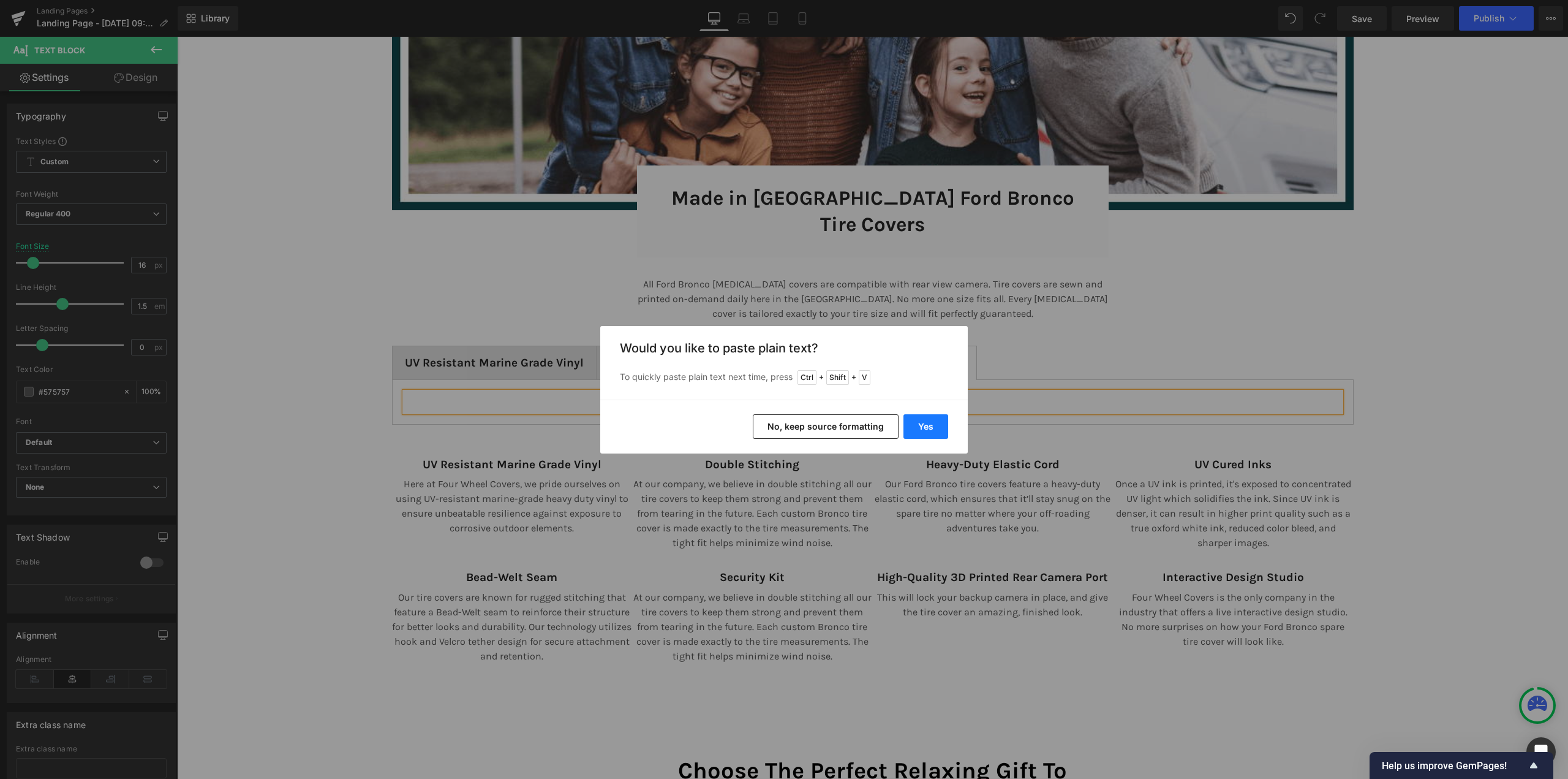
click at [943, 427] on button "Yes" at bounding box center [926, 426] width 45 height 24
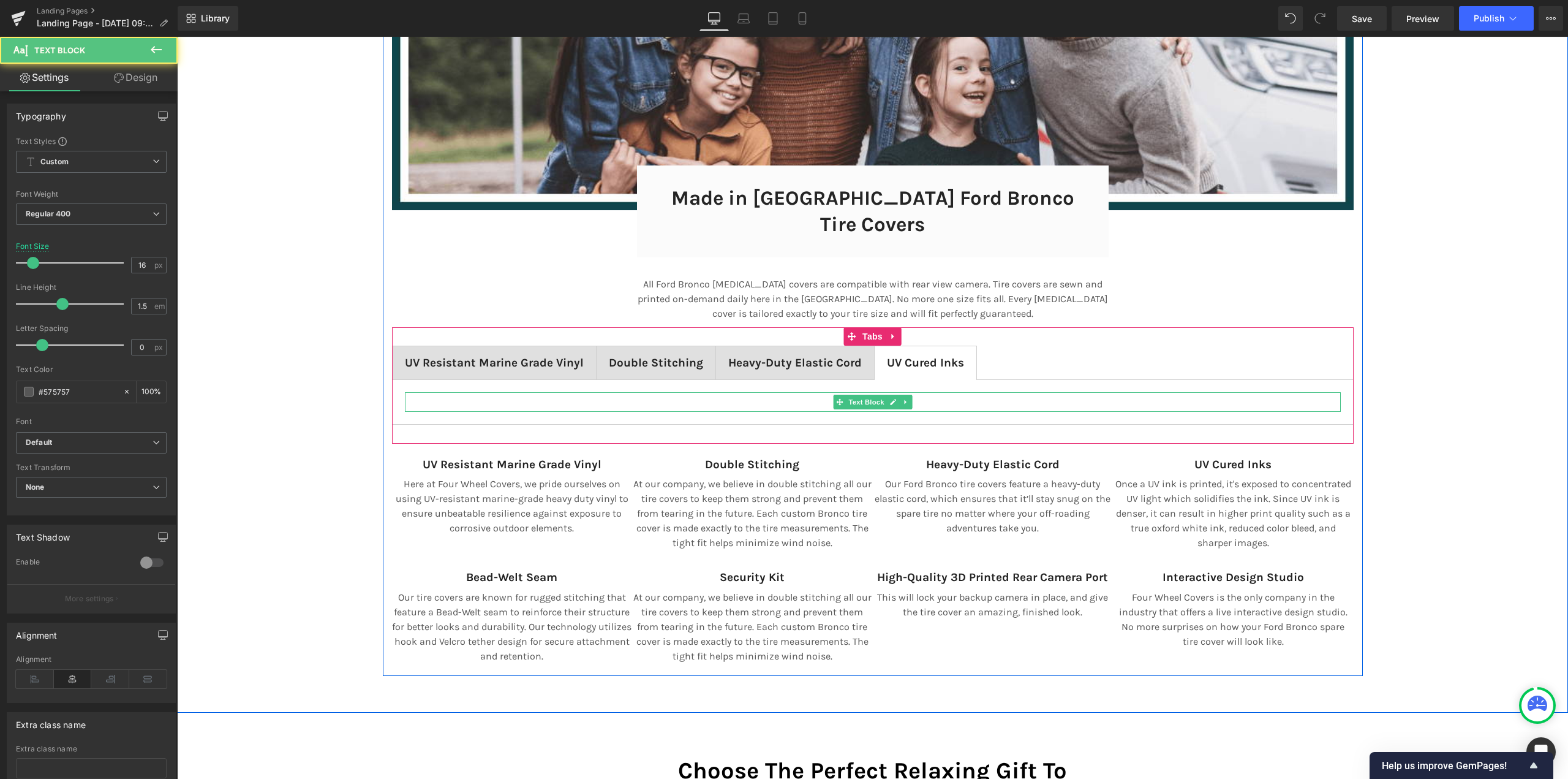
click at [722, 397] on p at bounding box center [872, 404] width 936 height 14
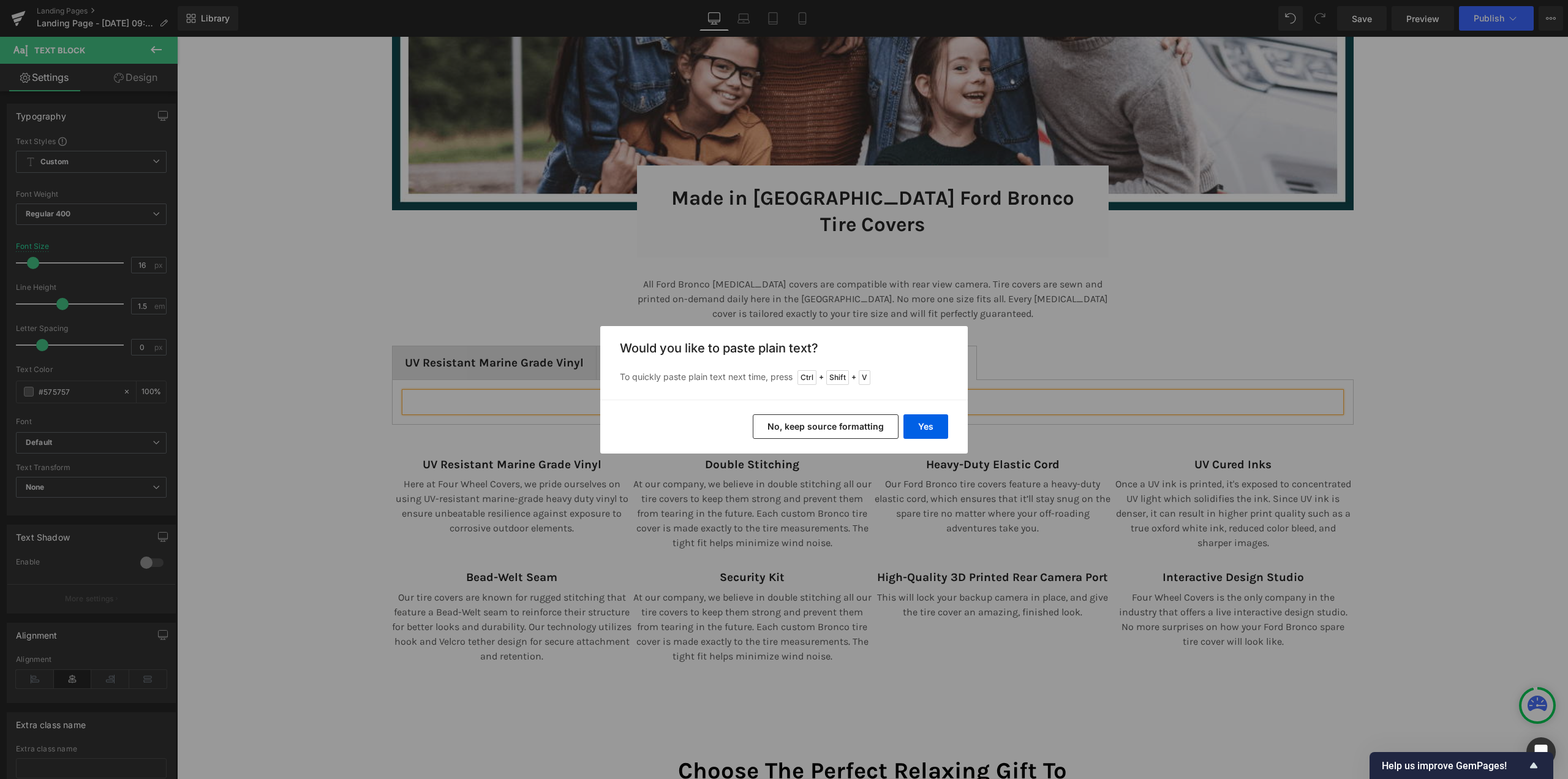
click at [813, 420] on button "No, keep source formatting" at bounding box center [825, 426] width 145 height 24
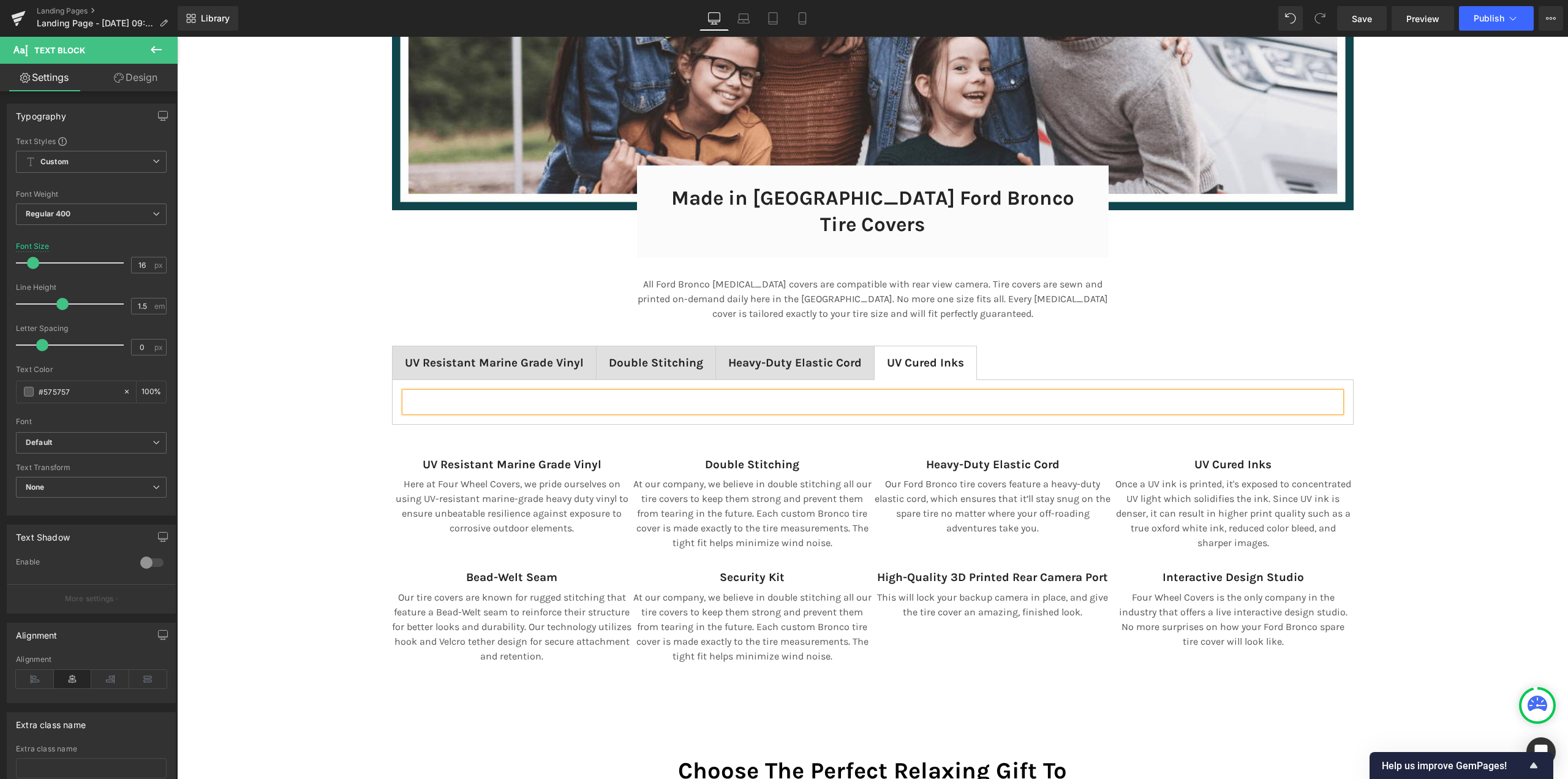
scroll to position [6, 6]
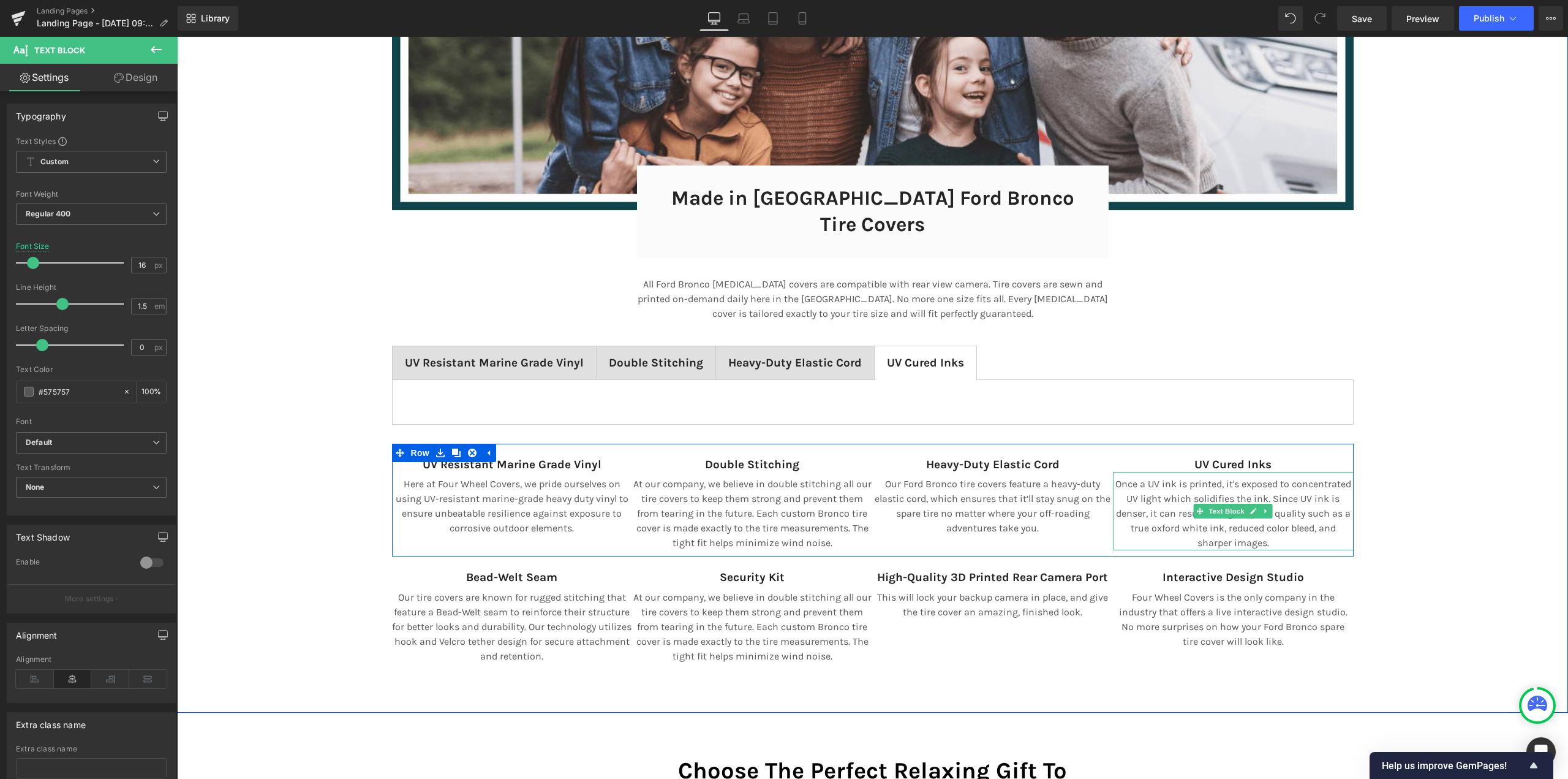
click at [1138, 482] on p "Once a UV ink is printed, it's exposed to concentrated UV light which solidifie…" at bounding box center [1234, 513] width 241 height 73
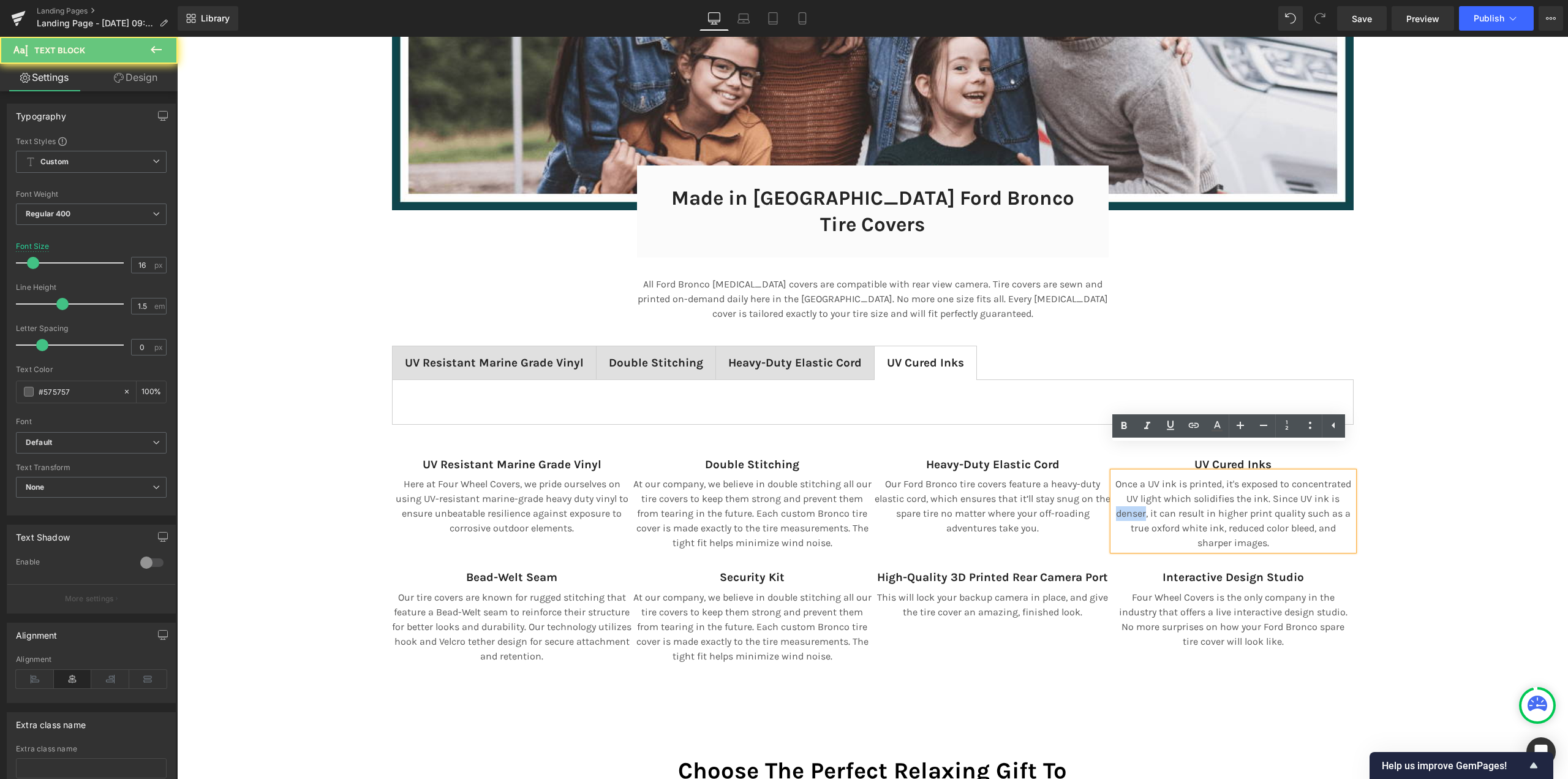
click at [1138, 482] on p "Once a UV ink is printed, it's exposed to concentrated UV light which solidifie…" at bounding box center [1234, 513] width 241 height 73
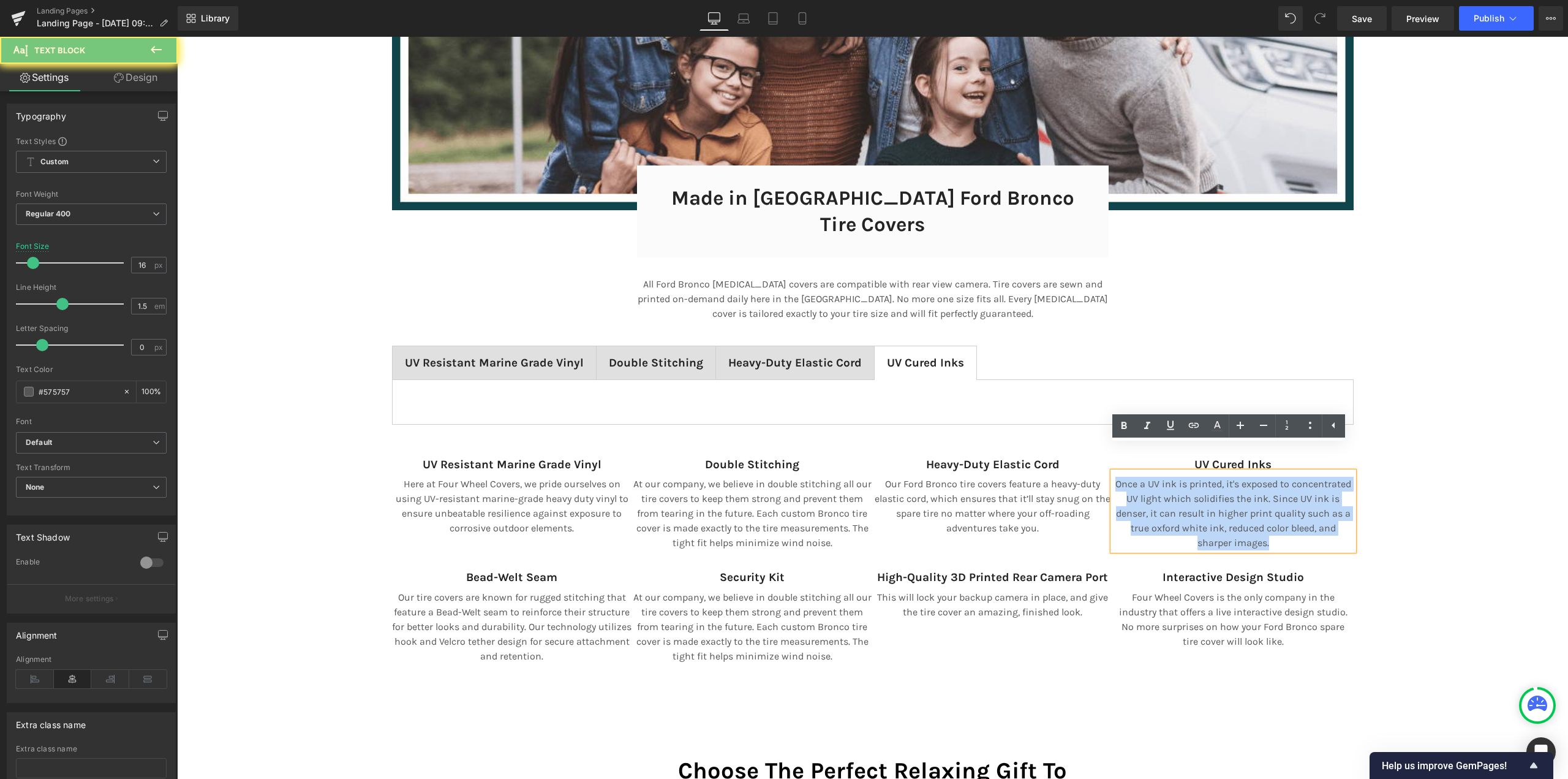
copy p "Once a UV ink is printed, it's exposed to concentrated UV light which solidifie…"
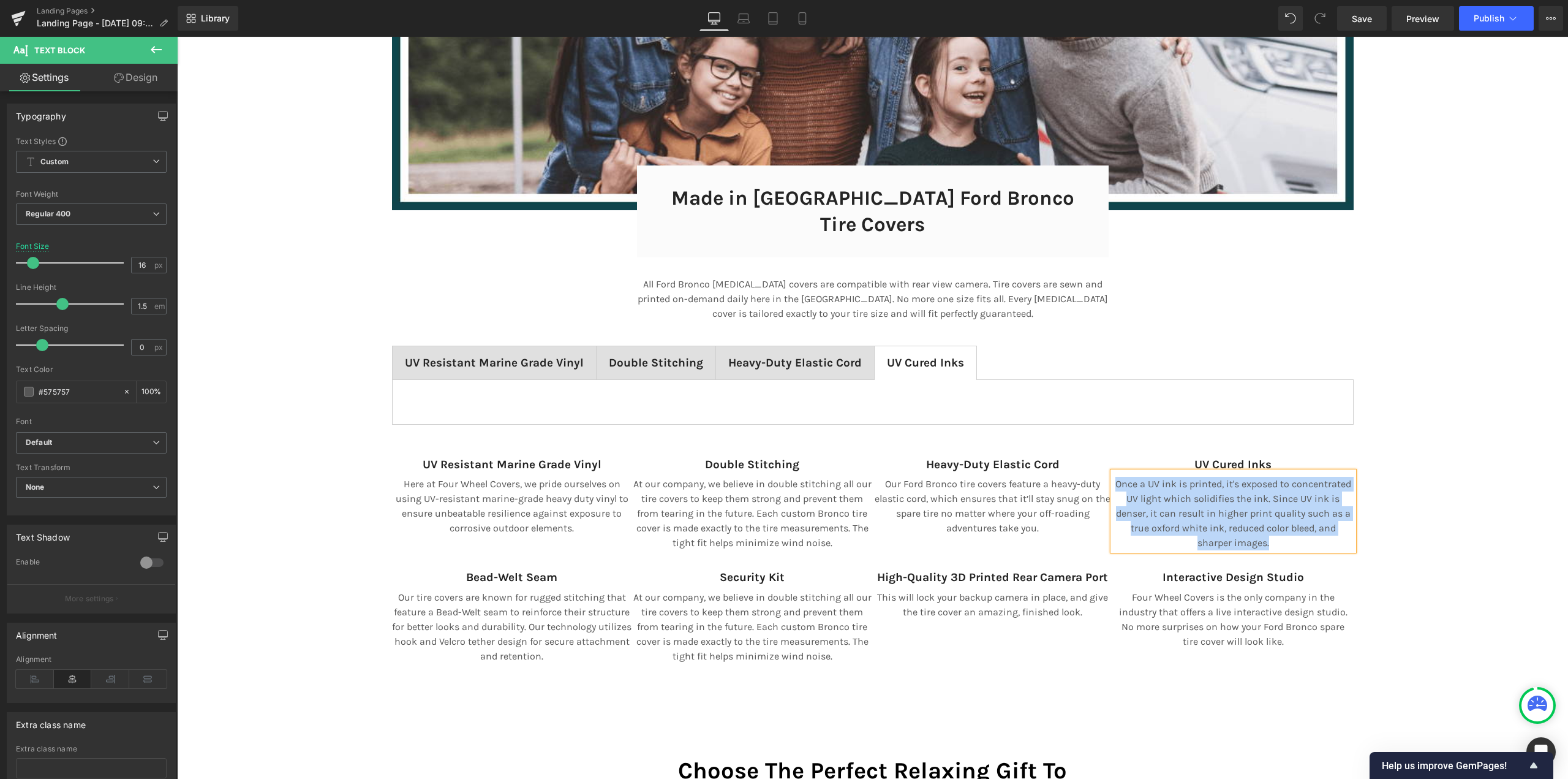
click at [874, 394] on span "Text Block" at bounding box center [865, 402] width 40 height 14
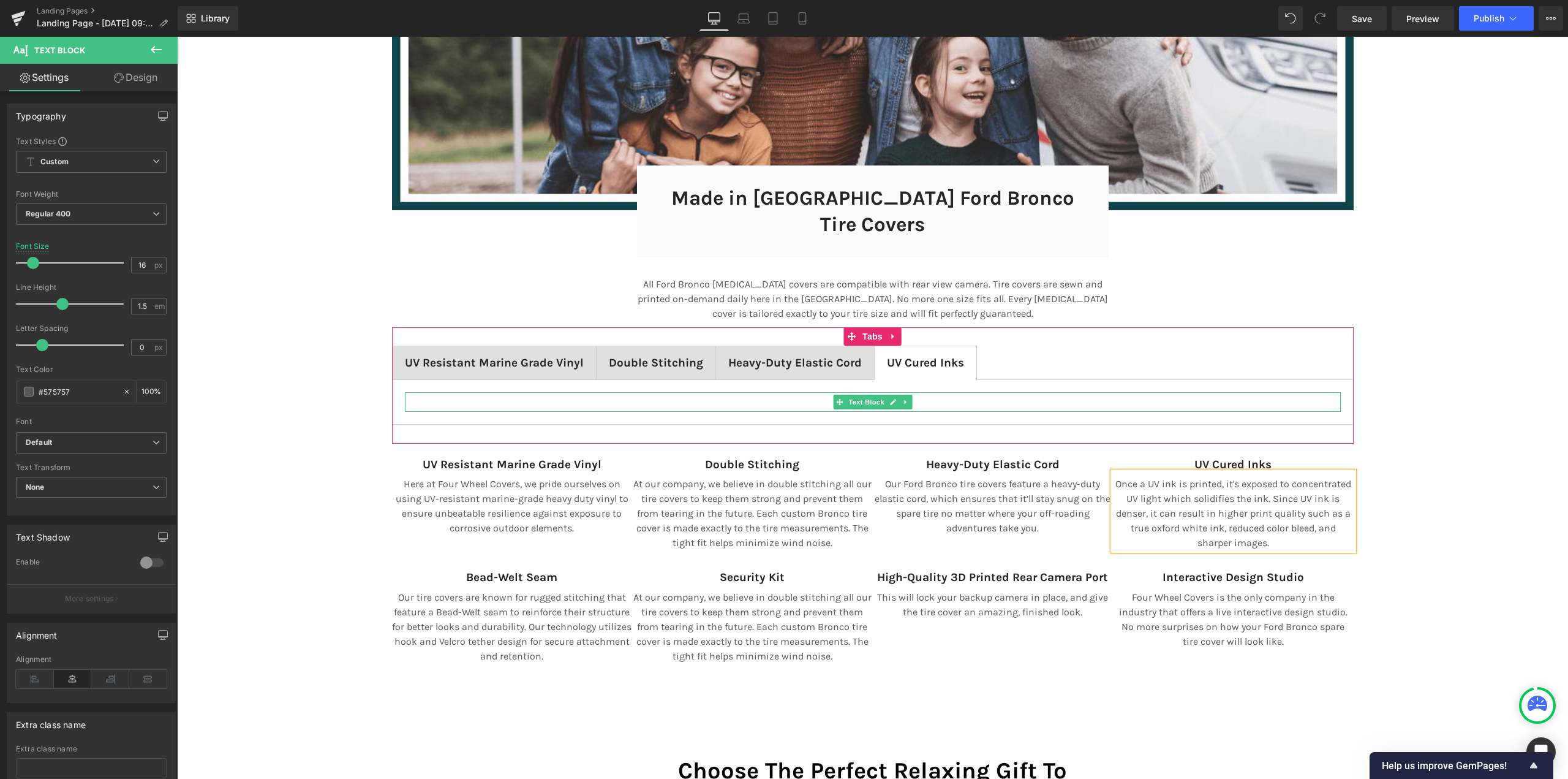
click at [782, 397] on p at bounding box center [872, 404] width 936 height 14
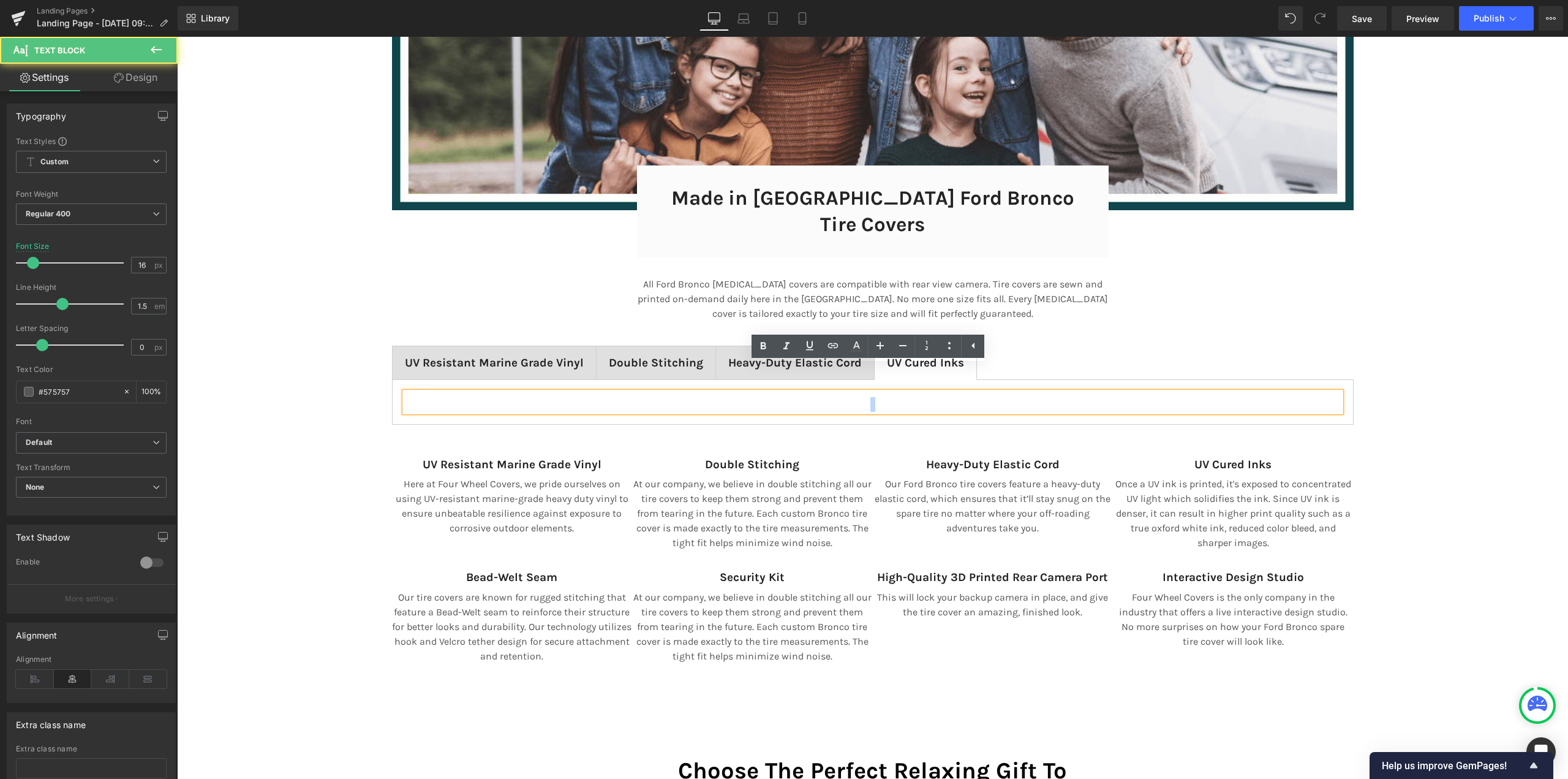
click at [782, 397] on p at bounding box center [872, 404] width 936 height 14
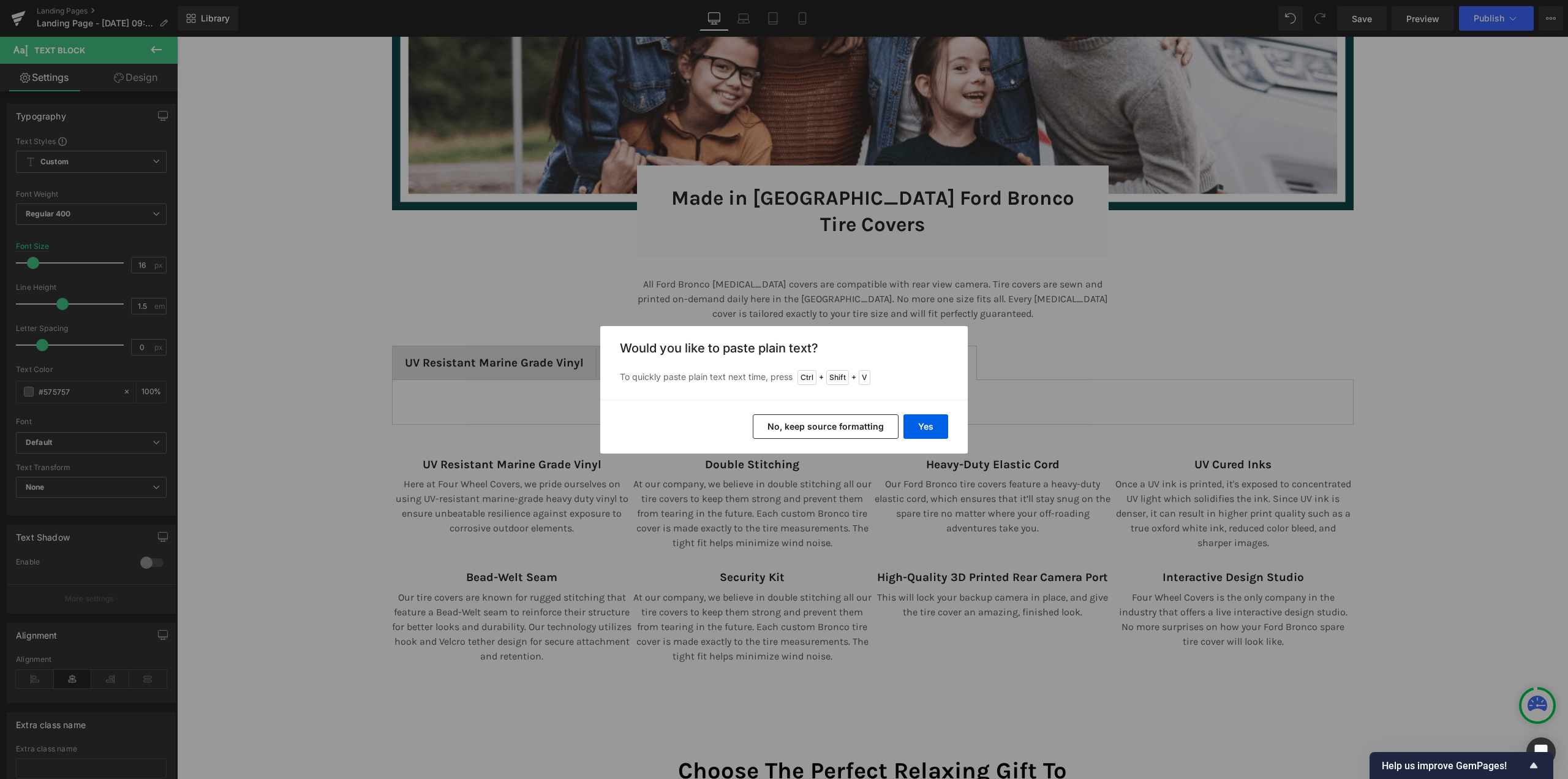
click at [829, 426] on button "No, keep source formatting" at bounding box center [825, 426] width 145 height 24
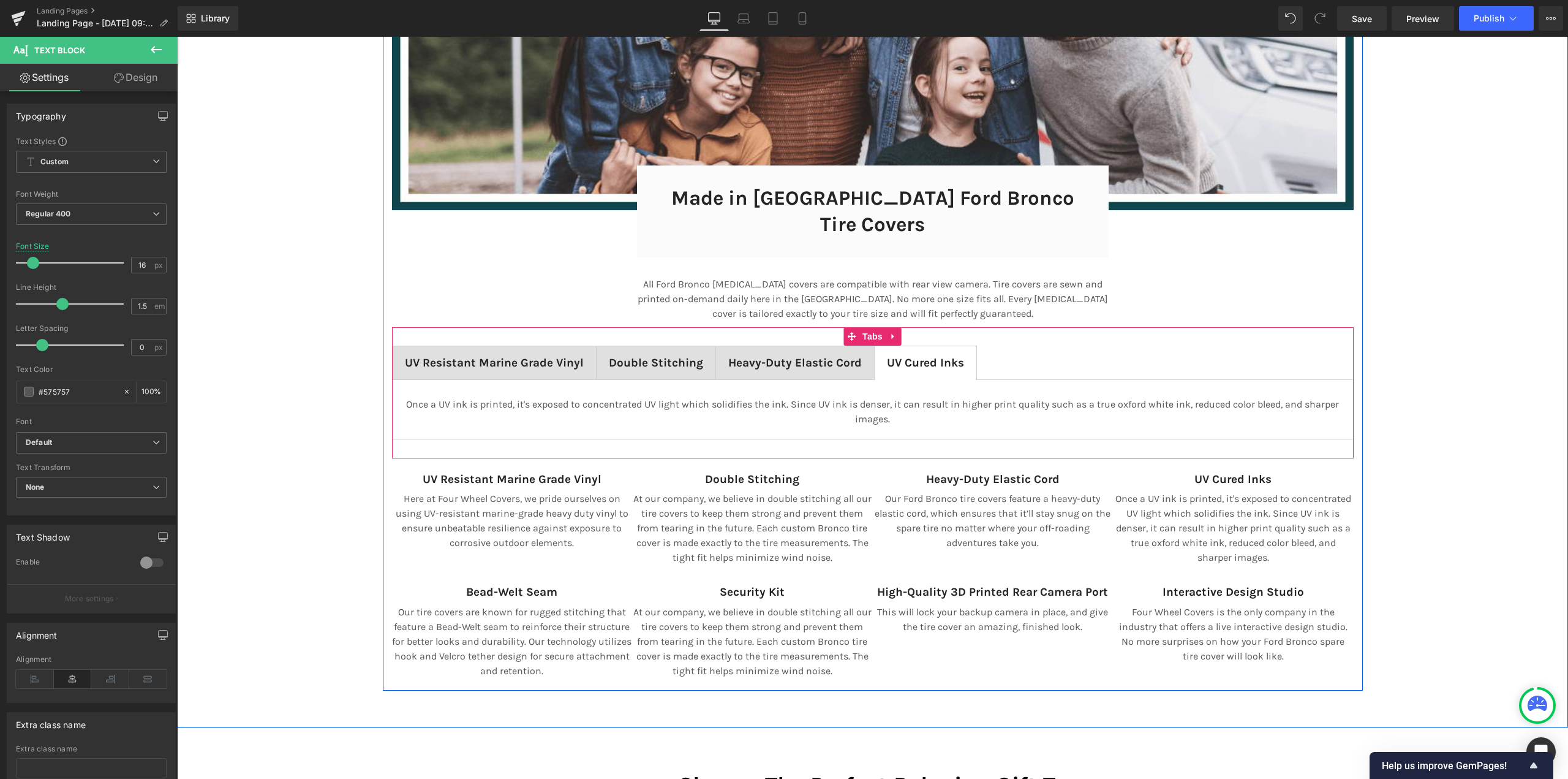
click at [1126, 345] on ul "UV Resistant Marine Grade Vinyl Text Block Double Stitching Text Block Heavy-Du…" at bounding box center [872, 362] width 961 height 34
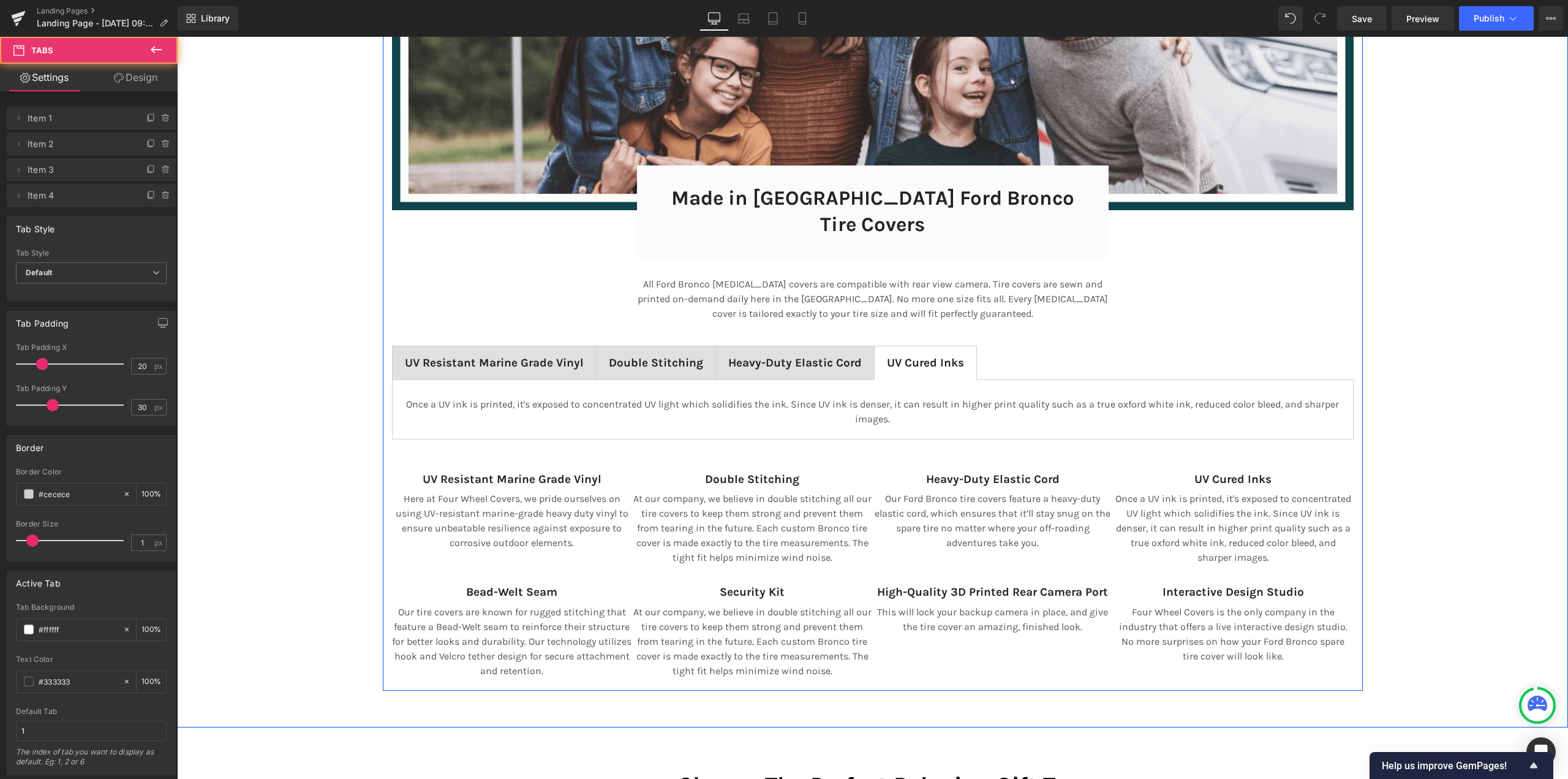
click at [1236, 273] on div "Image Made in [GEOGRAPHIC_DATA] Ford Bronco Tire Covers Heading Row 32px Row Al…" at bounding box center [872, 256] width 980 height 856
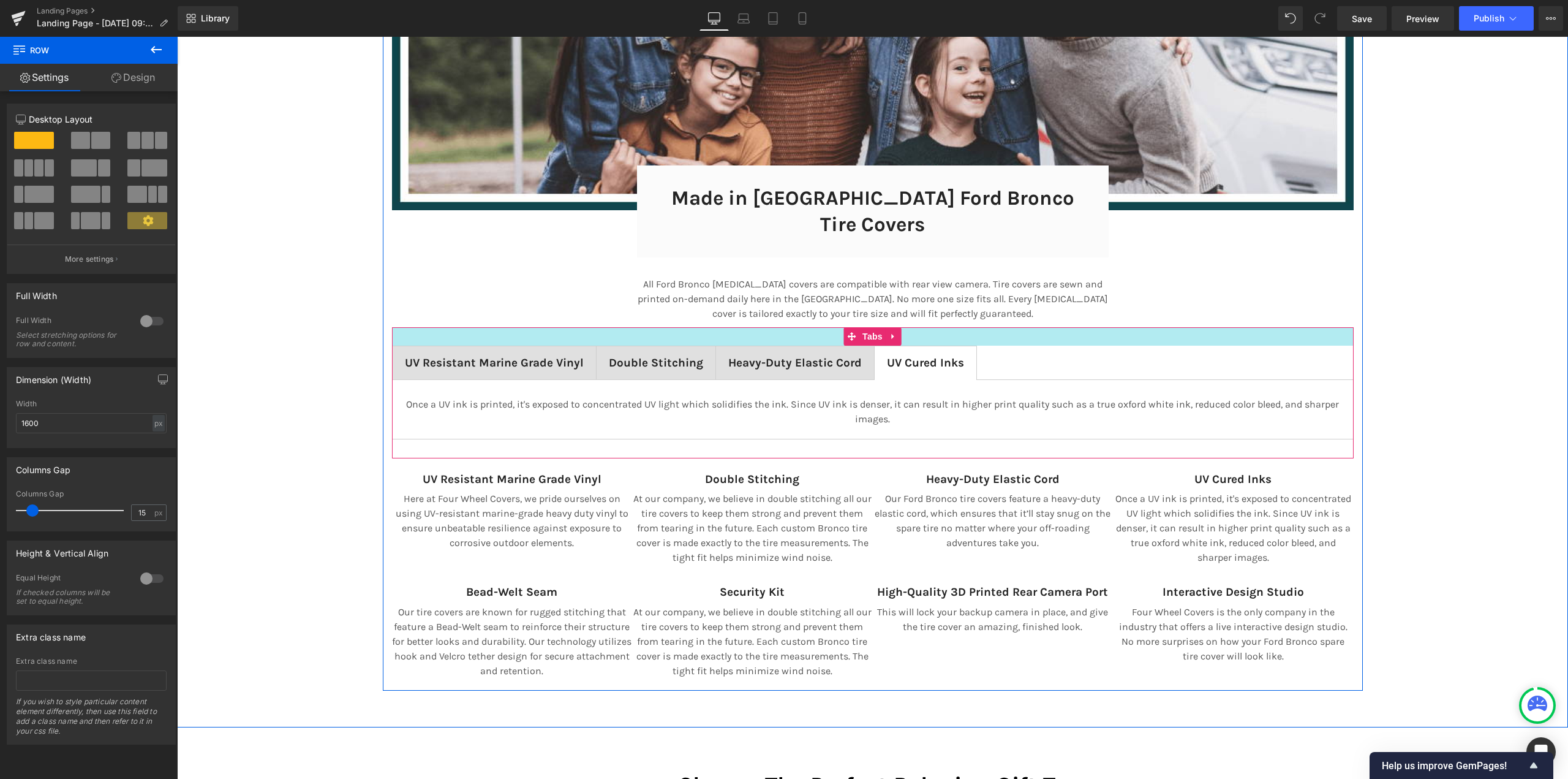
click at [442, 356] on span "UV Resistant Marine Grade Vinyl" at bounding box center [494, 362] width 178 height 13
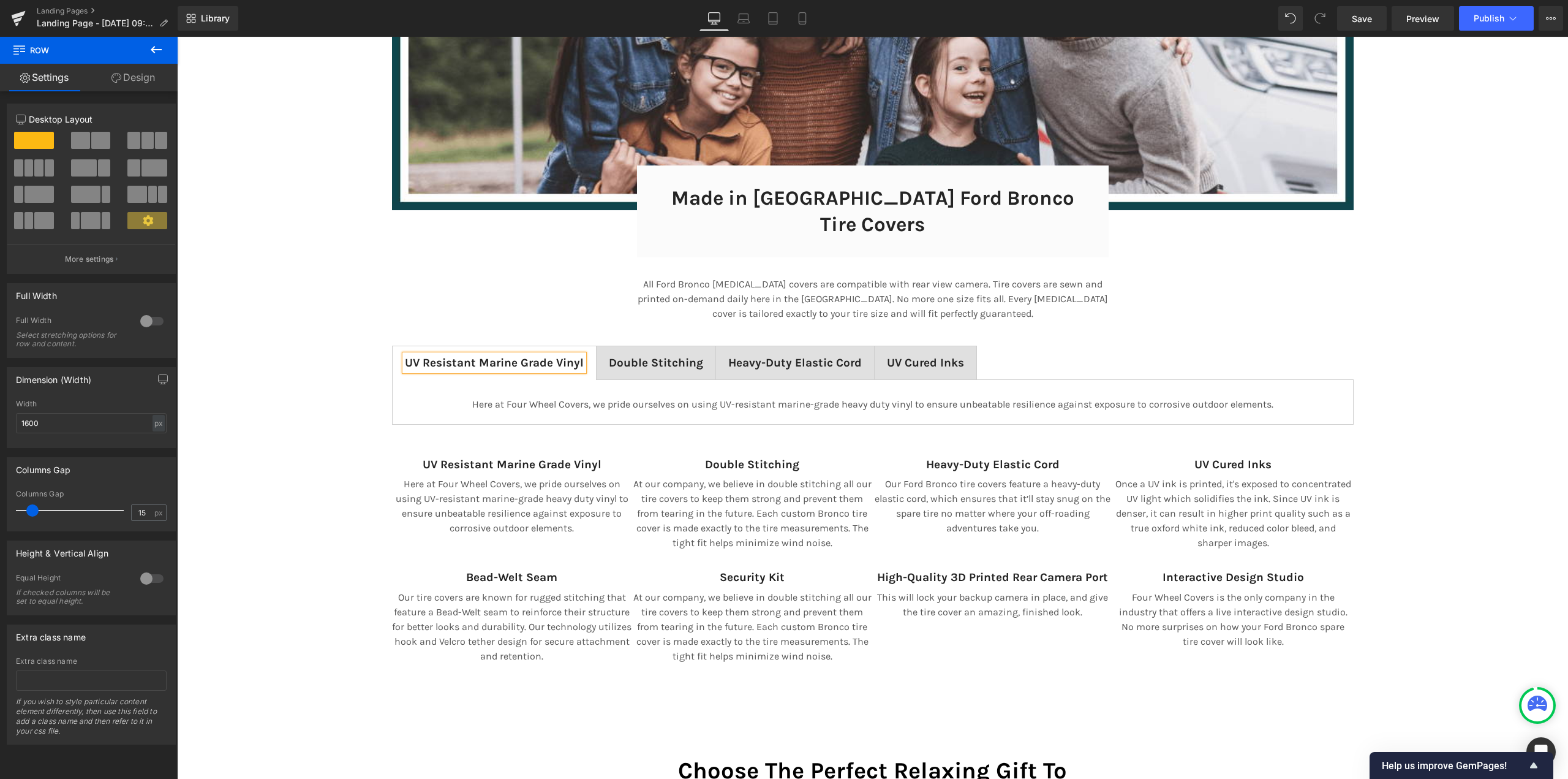
scroll to position [8384, 1382]
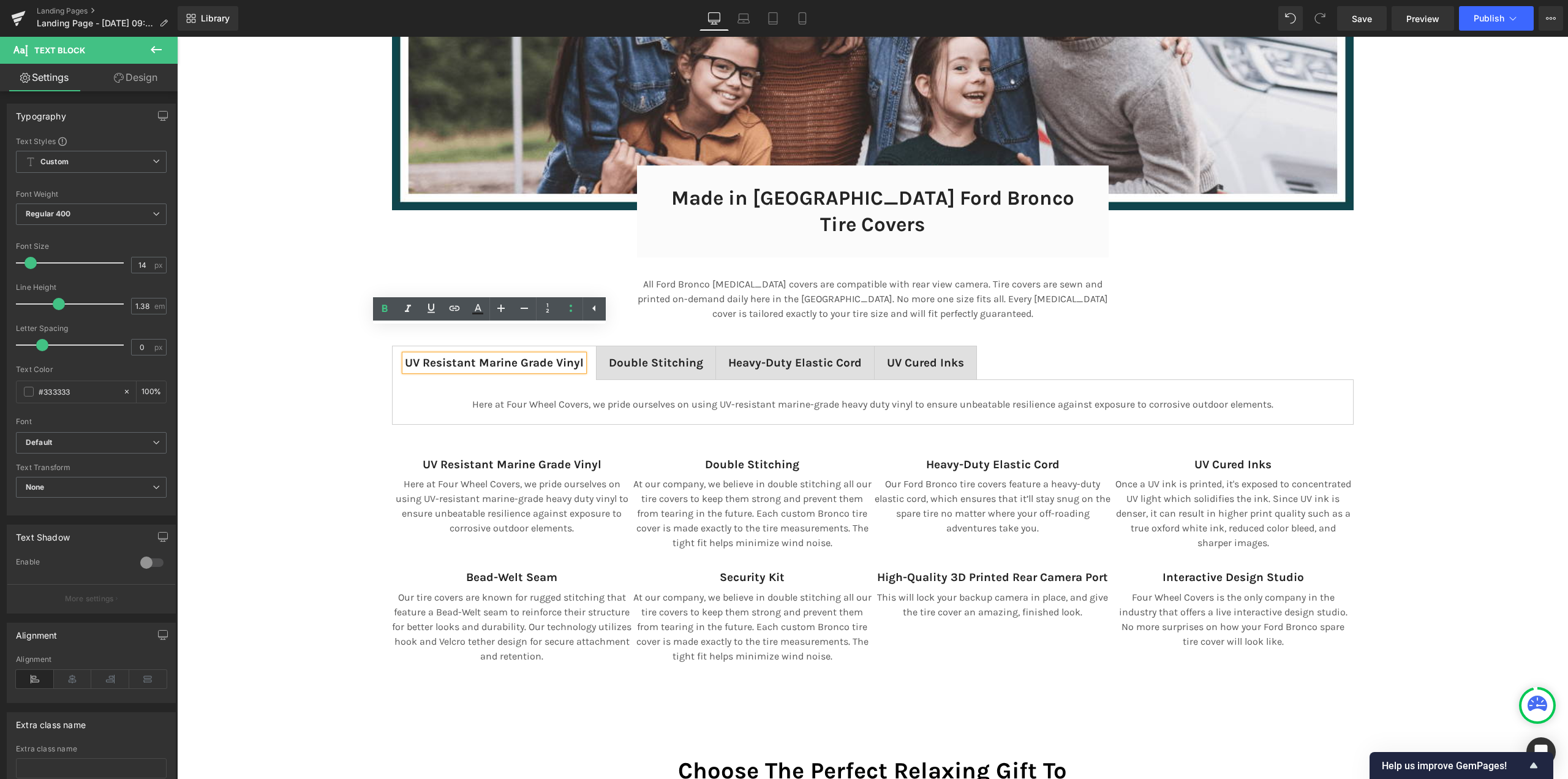
click at [664, 356] on span "Double Stitching" at bounding box center [656, 362] width 95 height 13
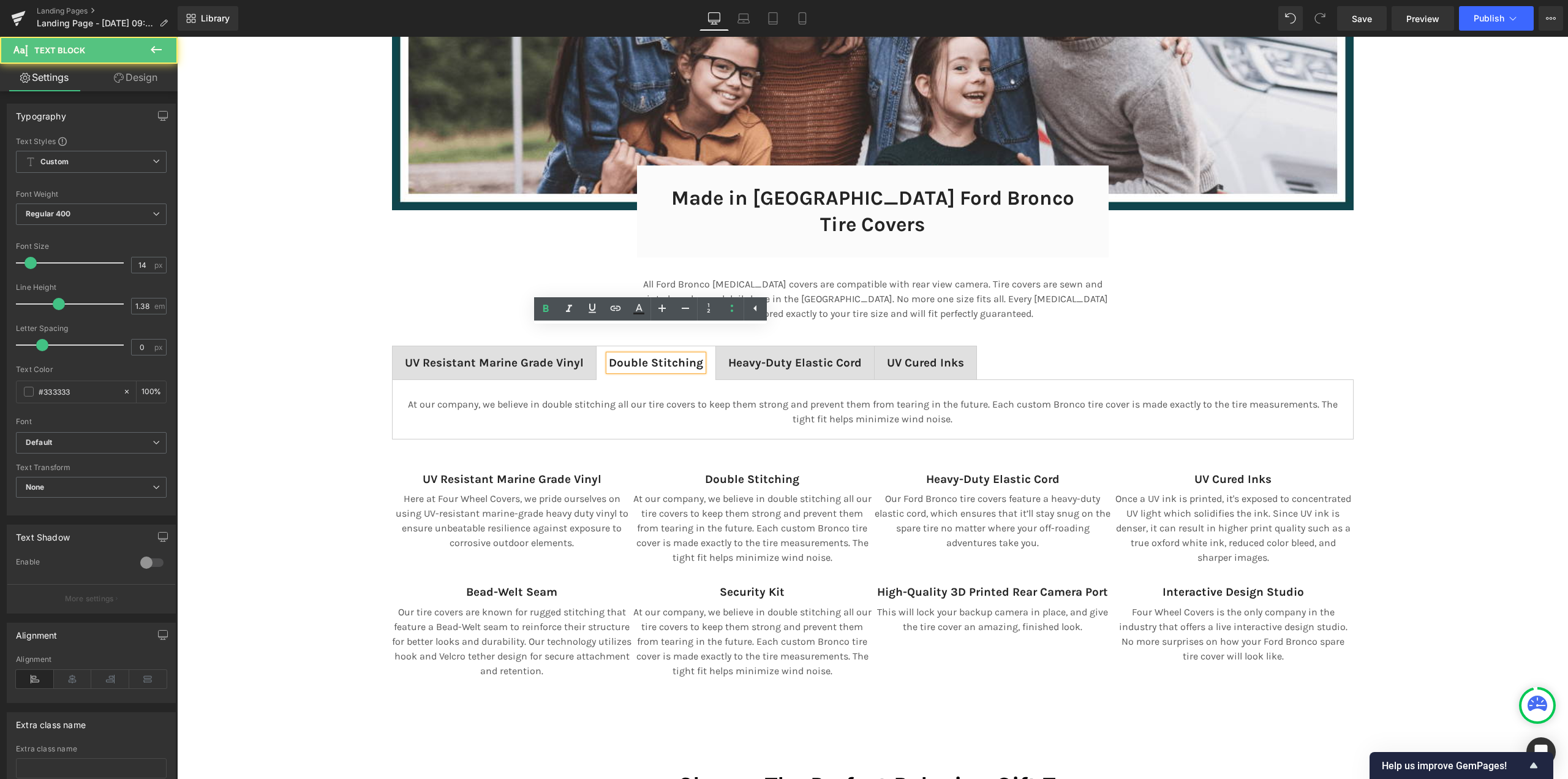
scroll to position [6, 6]
click at [777, 356] on b "Heavy-Duty Elastic Cord" at bounding box center [795, 362] width 134 height 13
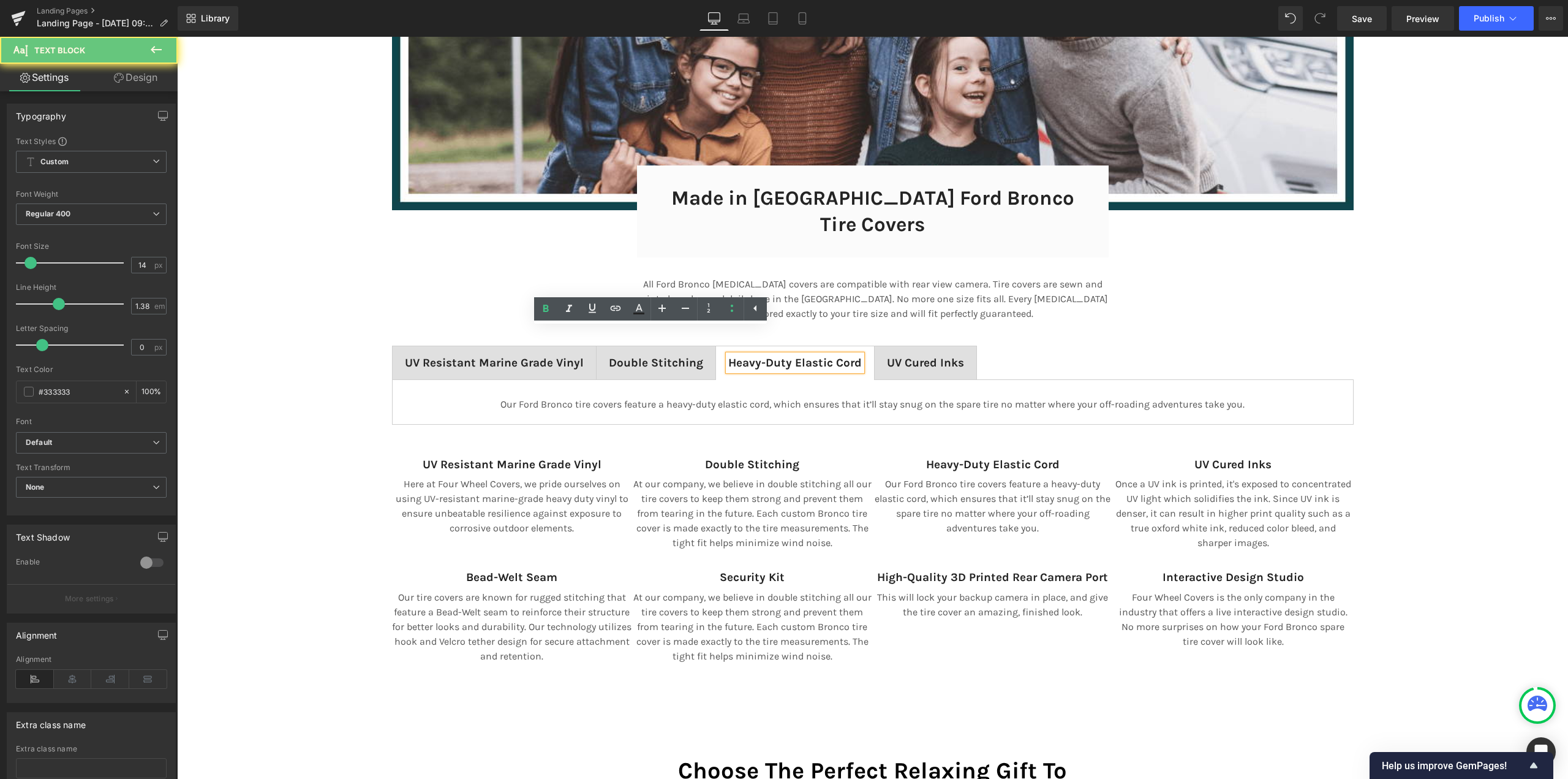
scroll to position [8384, 1382]
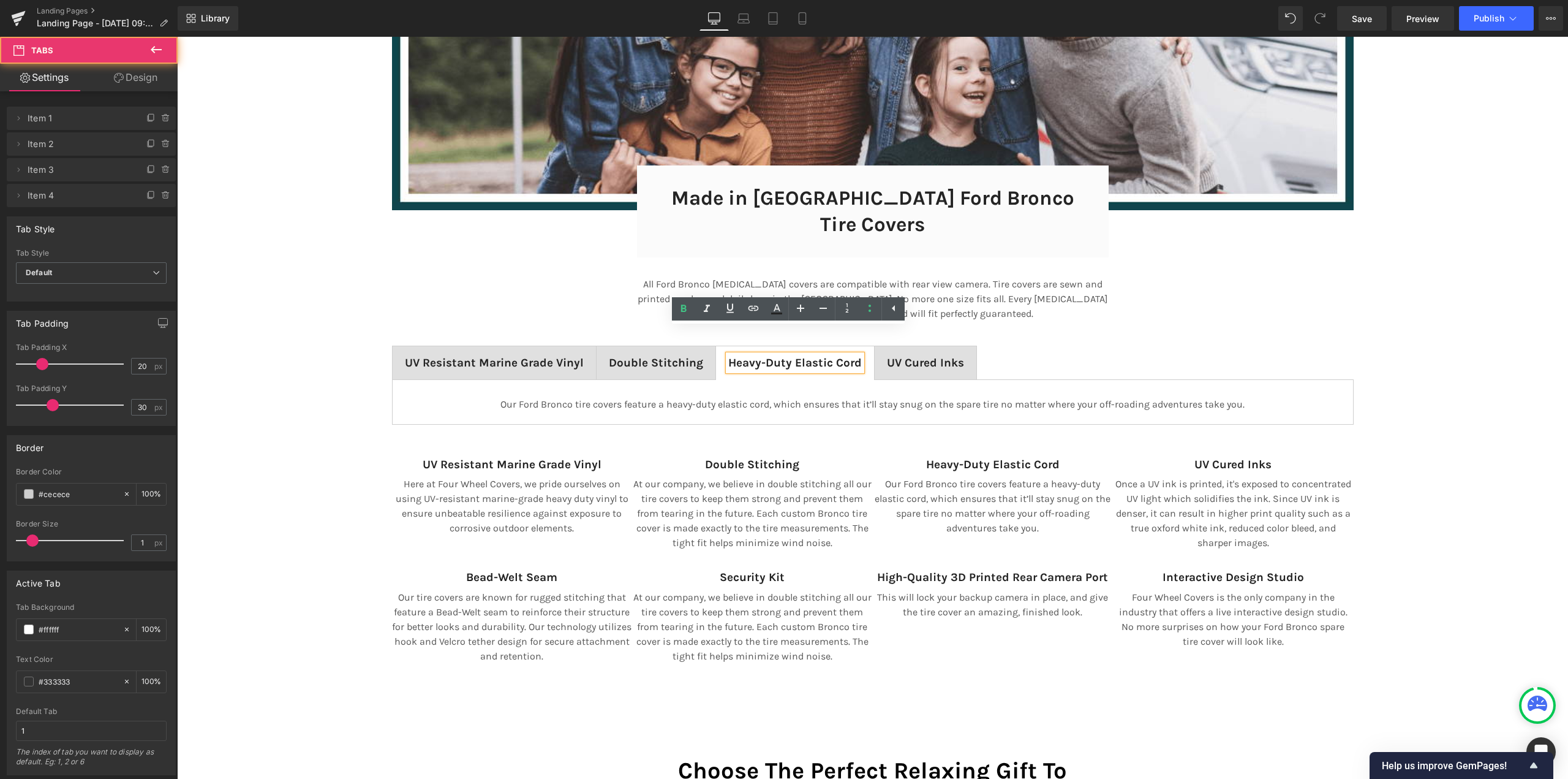
click at [918, 346] on span "UV Cured Inks Text Block" at bounding box center [925, 362] width 102 height 33
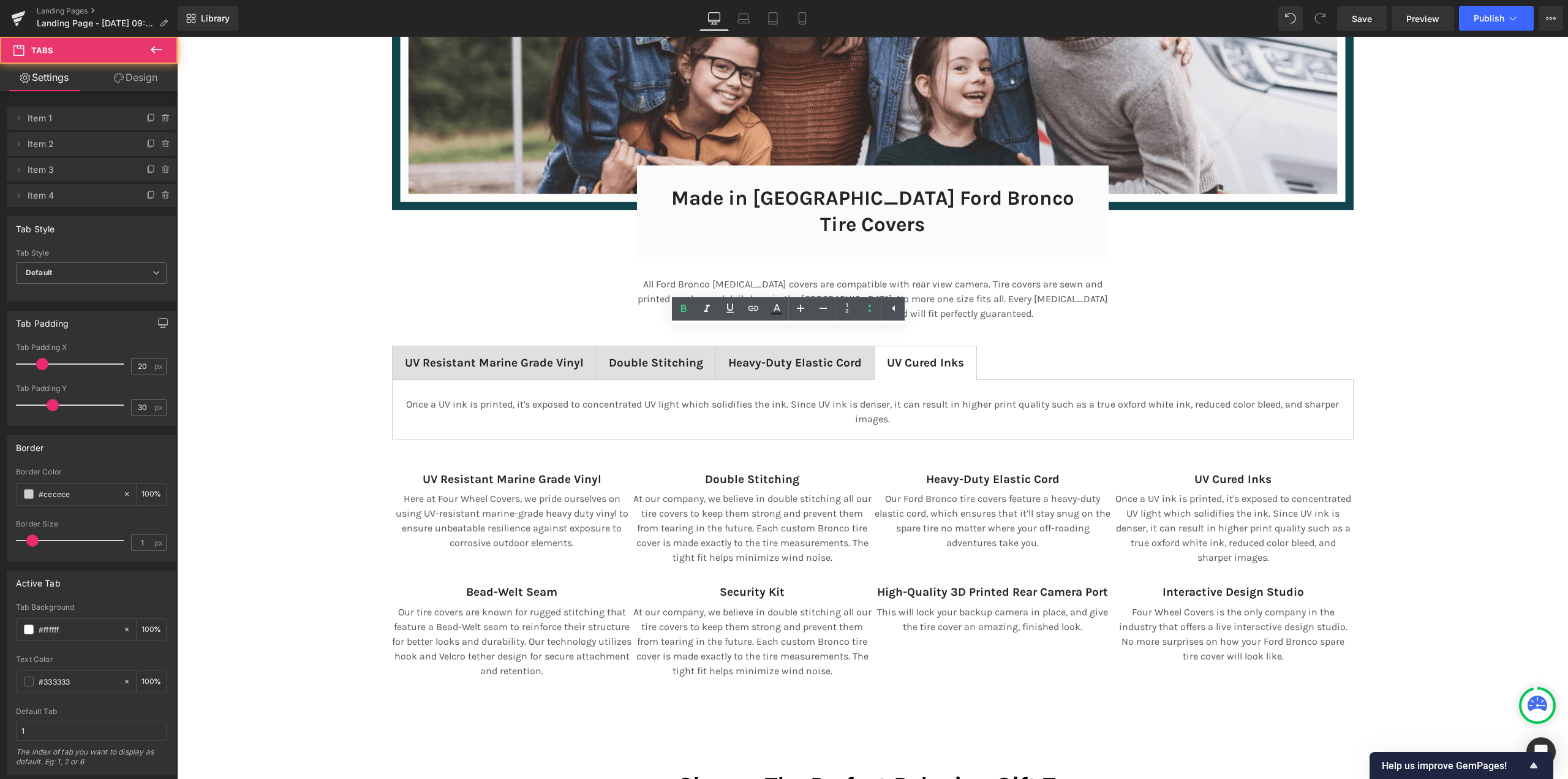
scroll to position [6, 6]
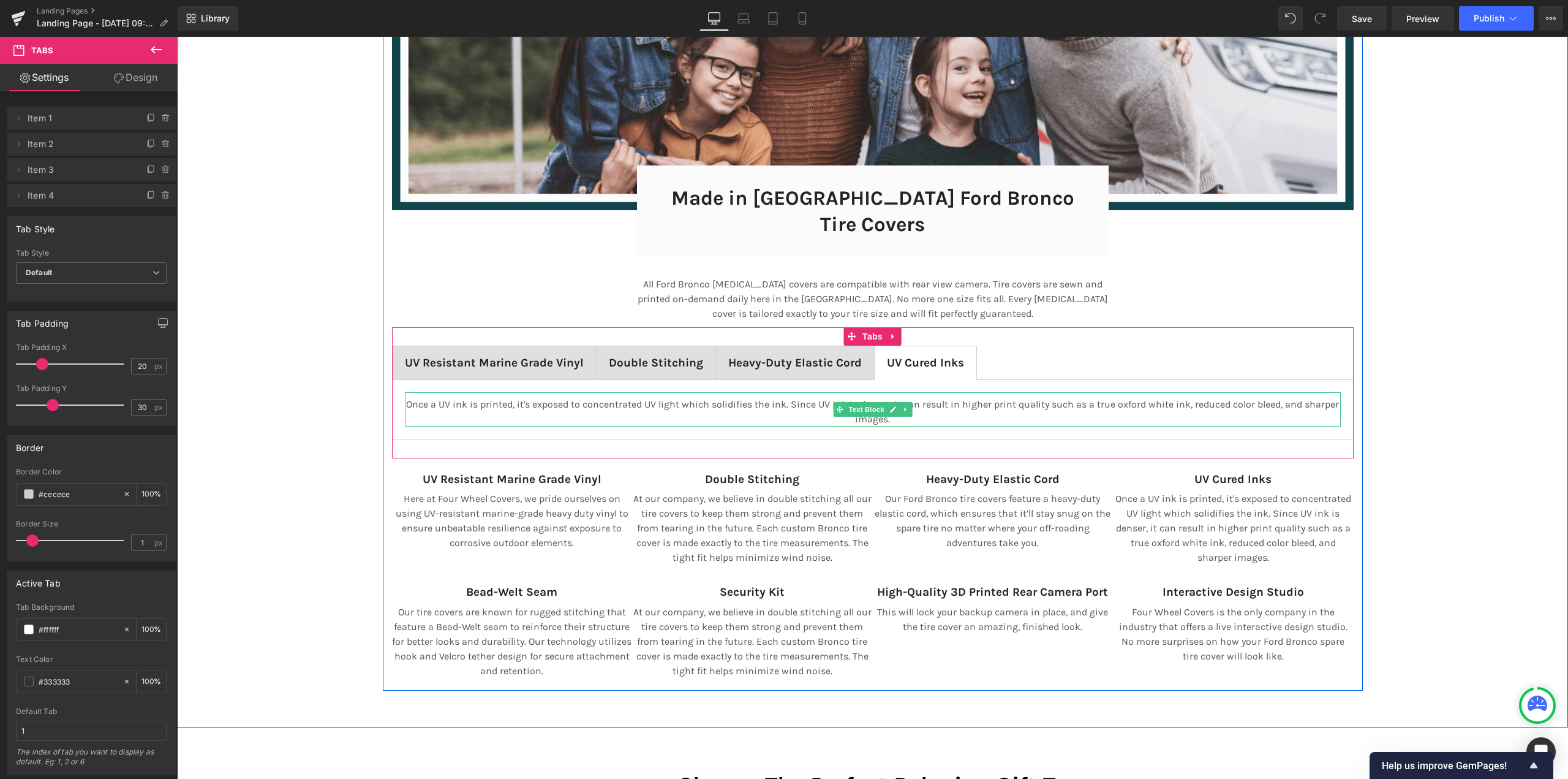
click at [483, 356] on span "UV Resistant Marine Grade Vinyl" at bounding box center [494, 362] width 178 height 13
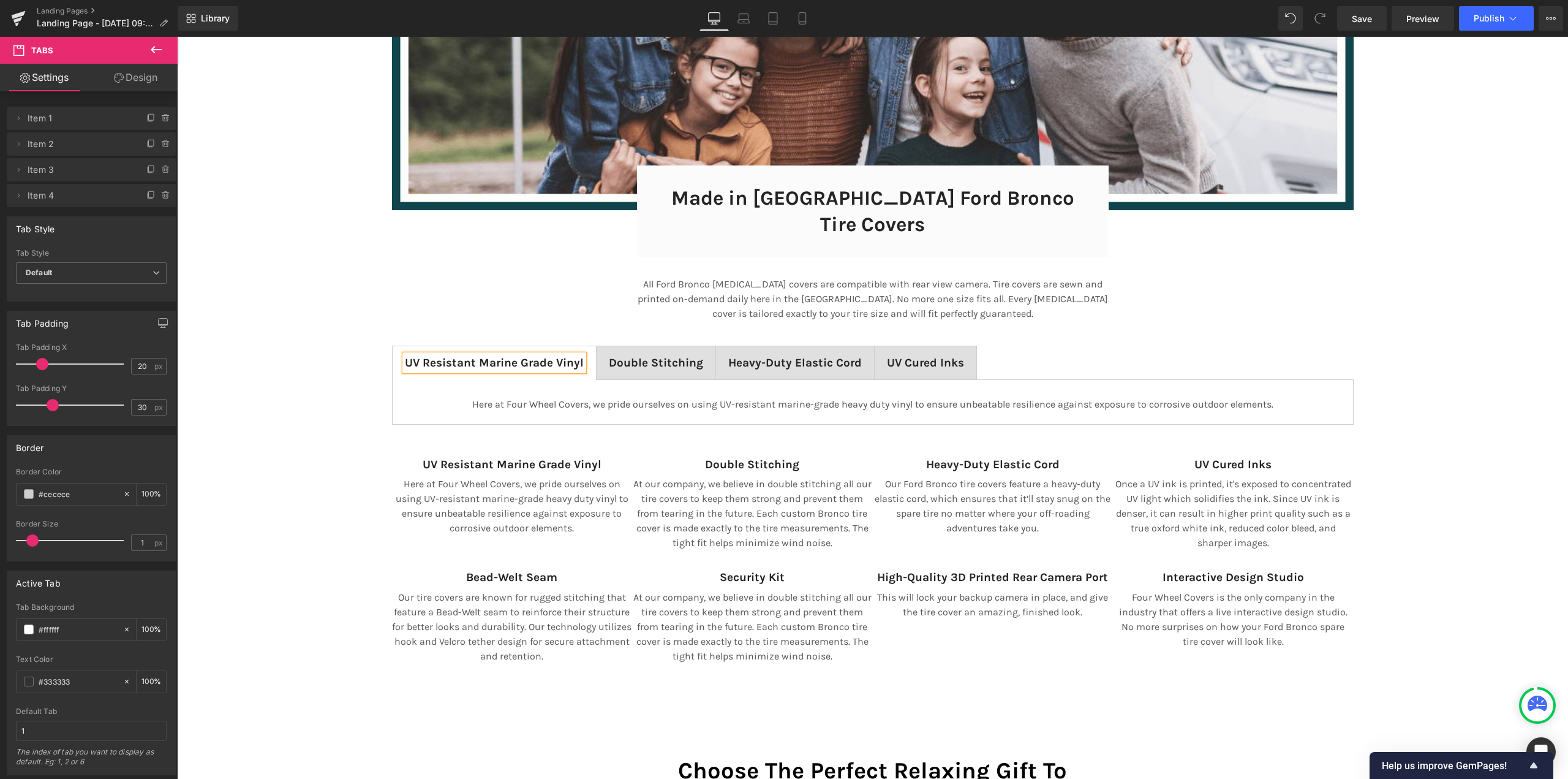
scroll to position [8384, 1382]
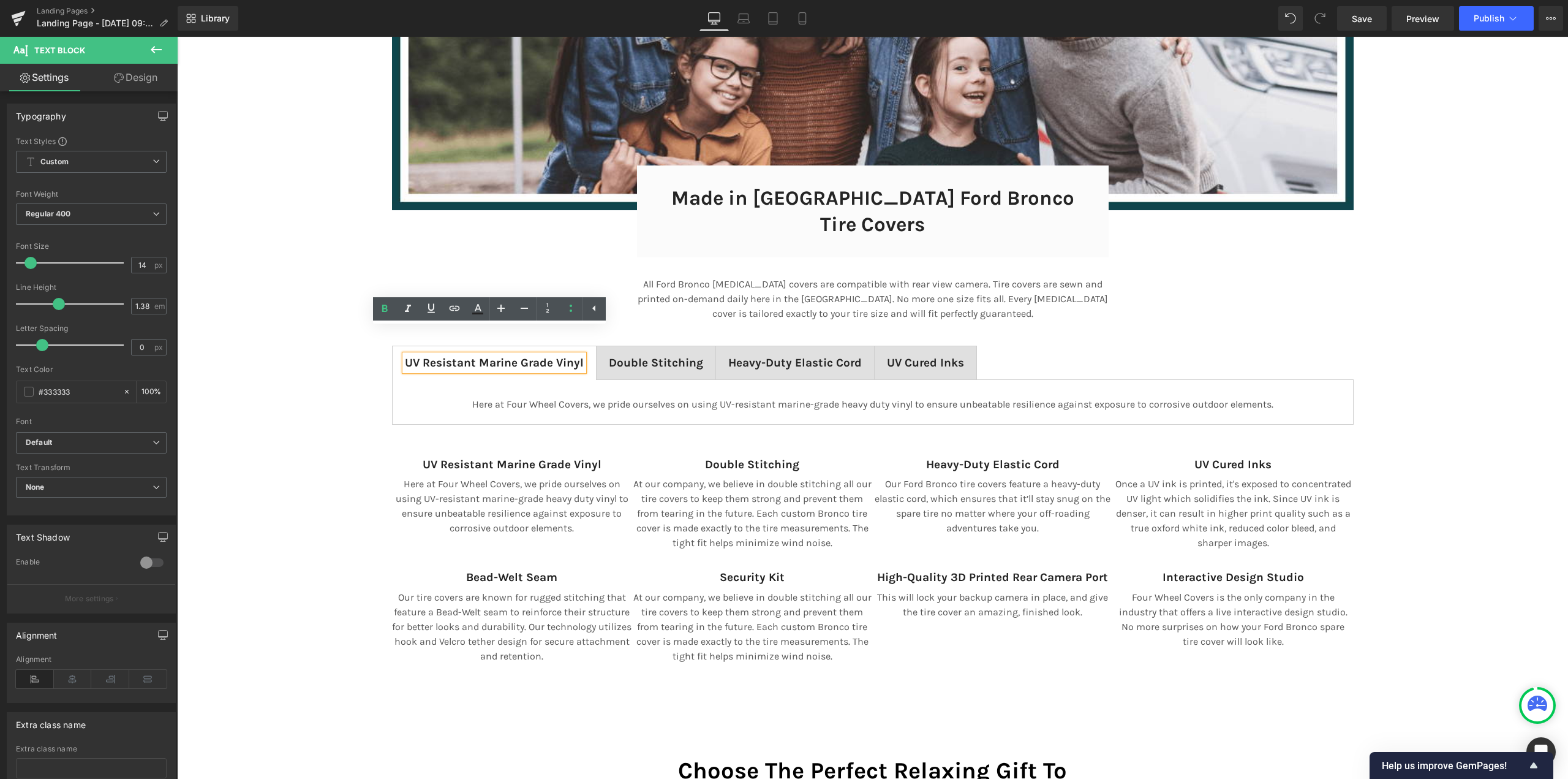
click at [636, 356] on span "Double Stitching" at bounding box center [656, 362] width 95 height 13
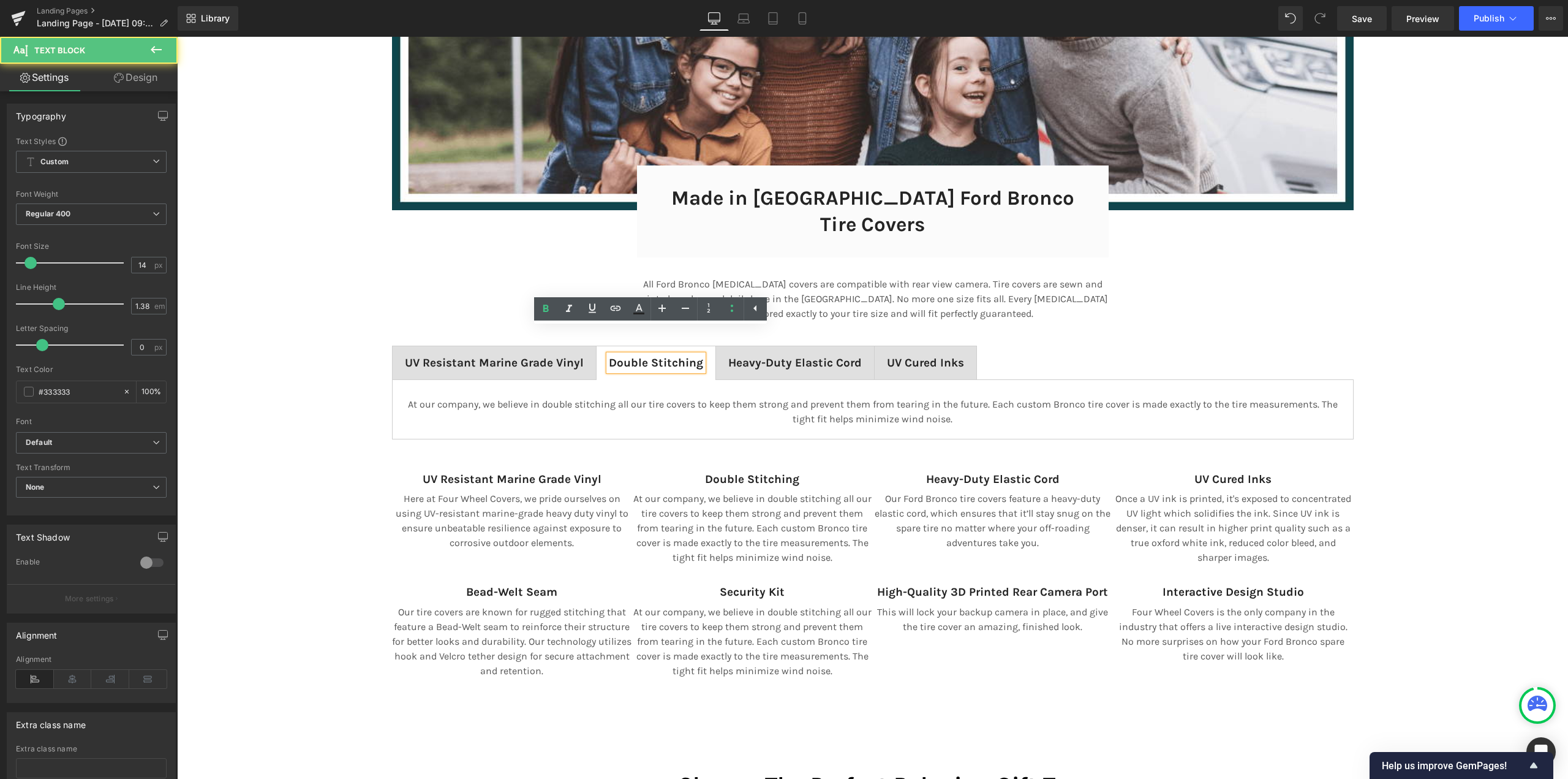
scroll to position [6, 6]
click at [779, 356] on b "Heavy-Duty Elastic Cord" at bounding box center [795, 362] width 134 height 13
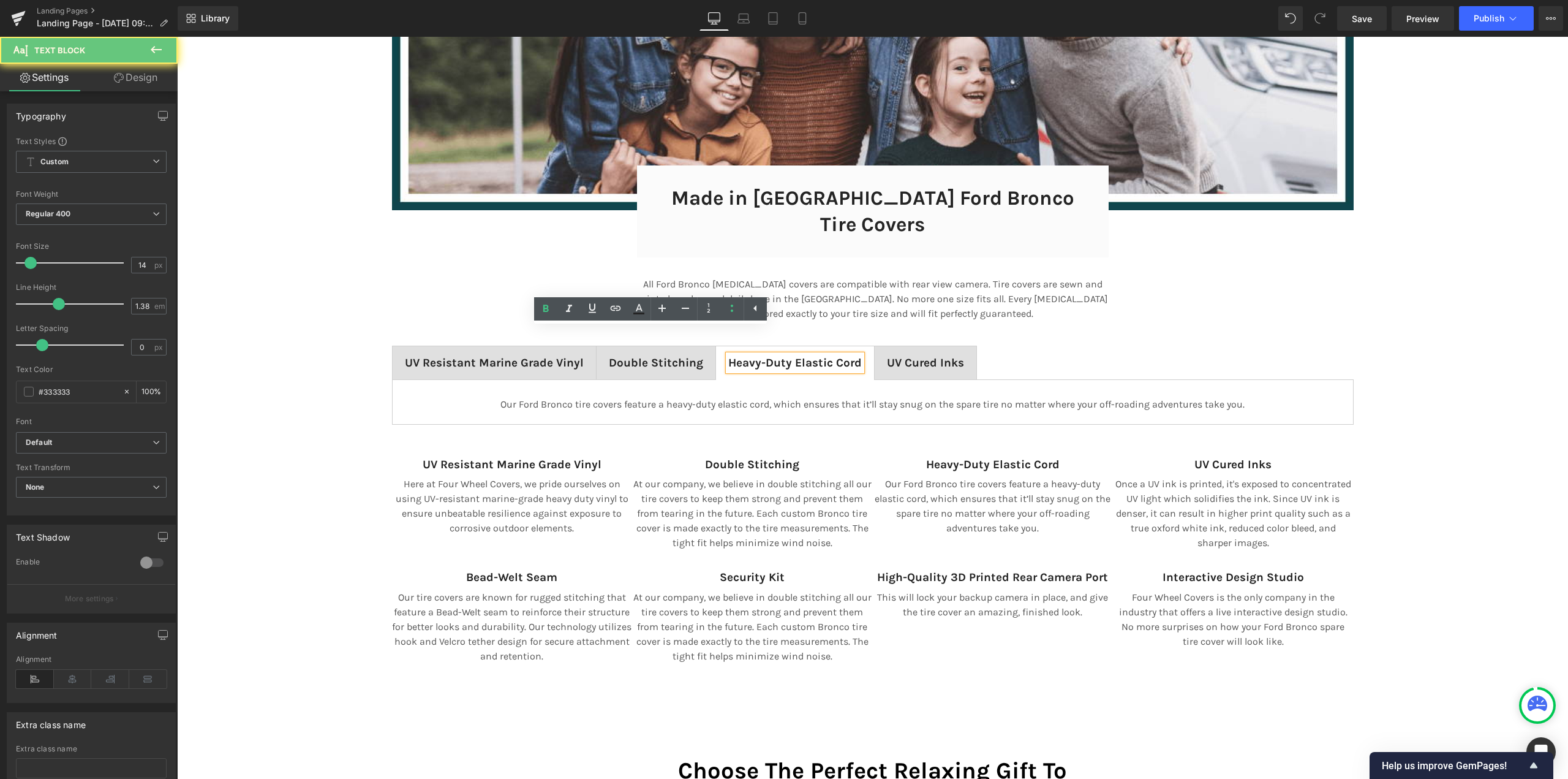
scroll to position [8384, 1382]
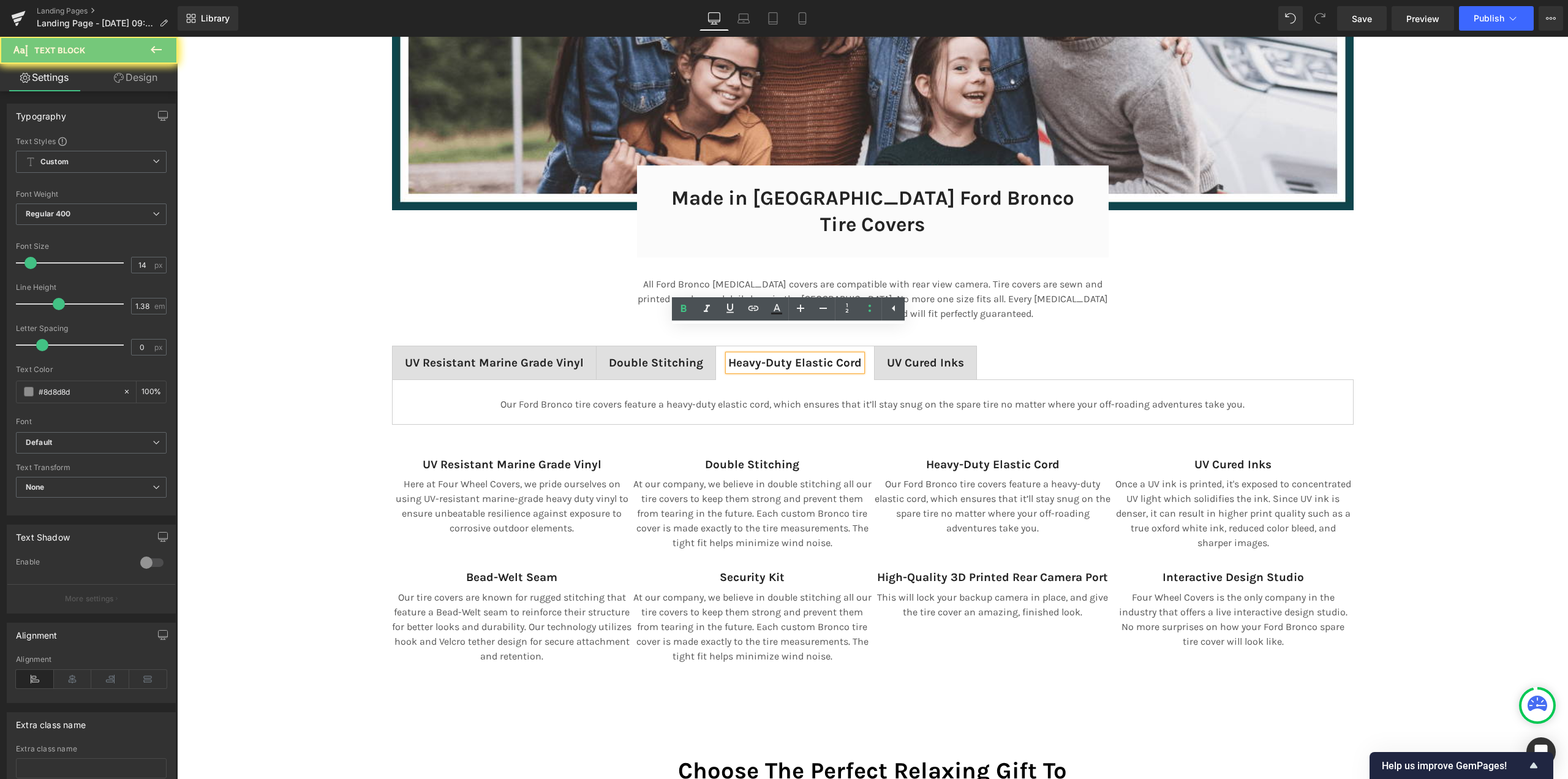
click at [177, 37] on div at bounding box center [177, 37] width 0 height 0
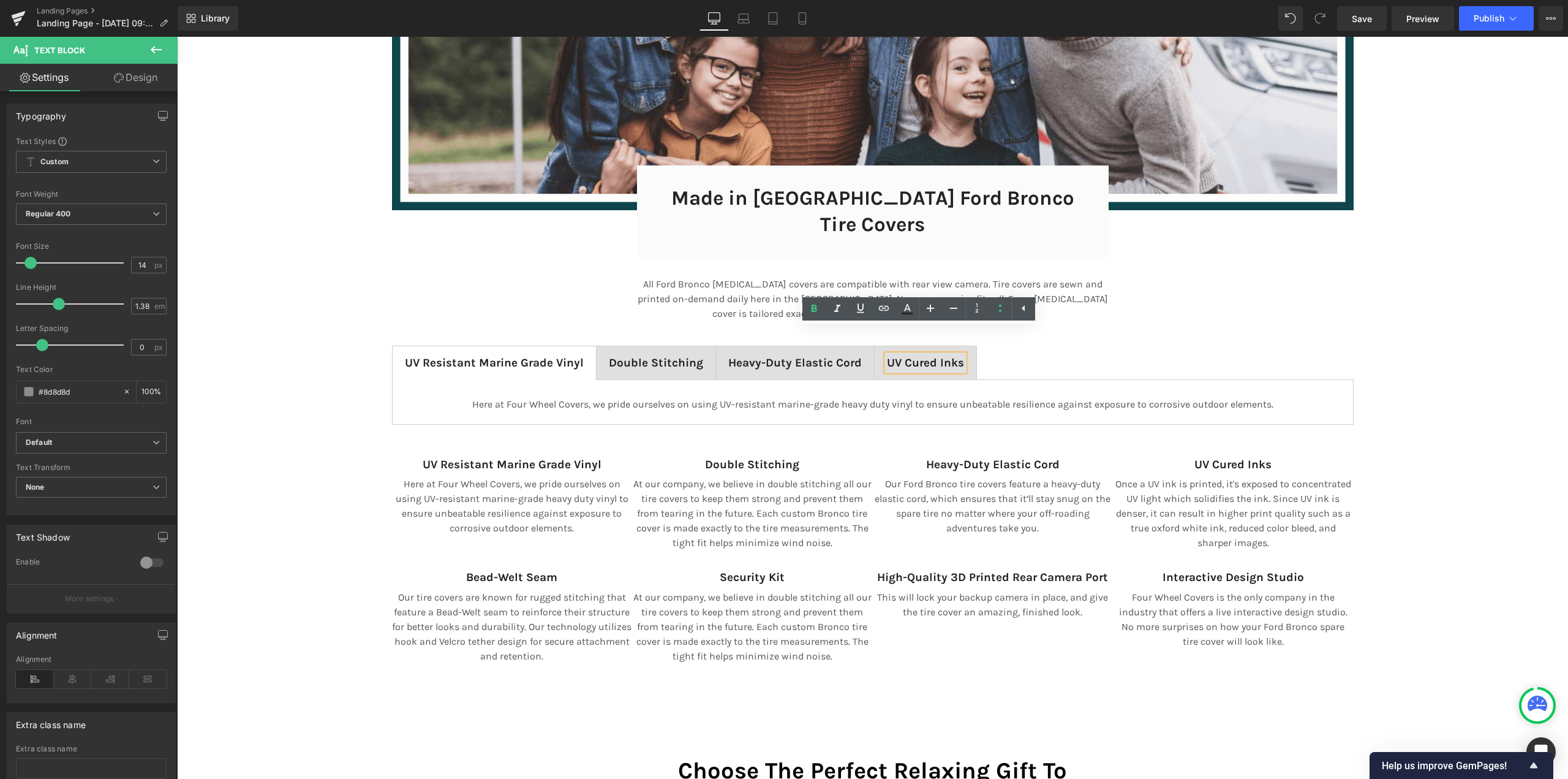
click at [485, 347] on span "UV Resistant Marine Grade Vinyl Text Block" at bounding box center [494, 362] width 203 height 33
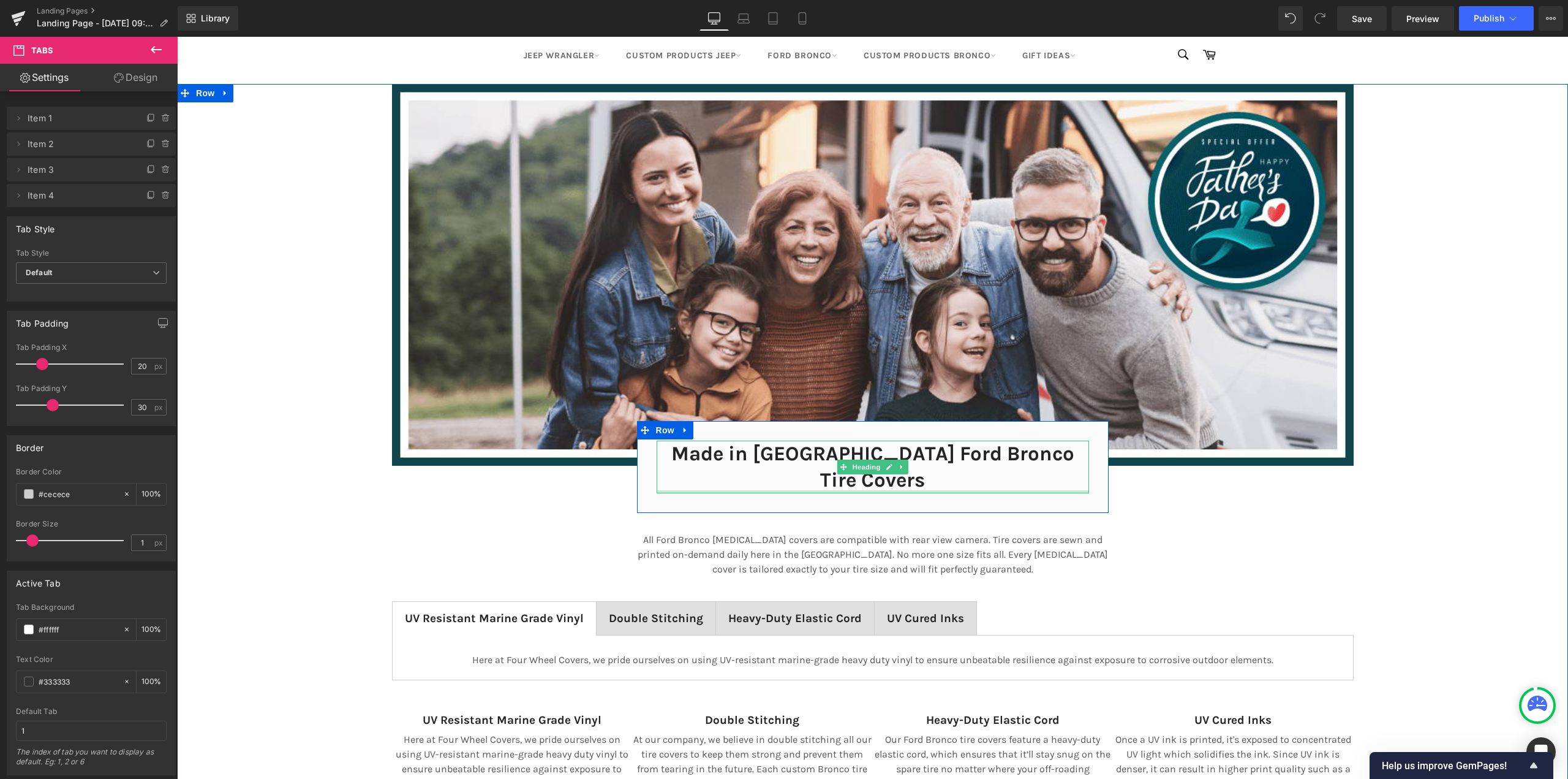
scroll to position [6327, 0]
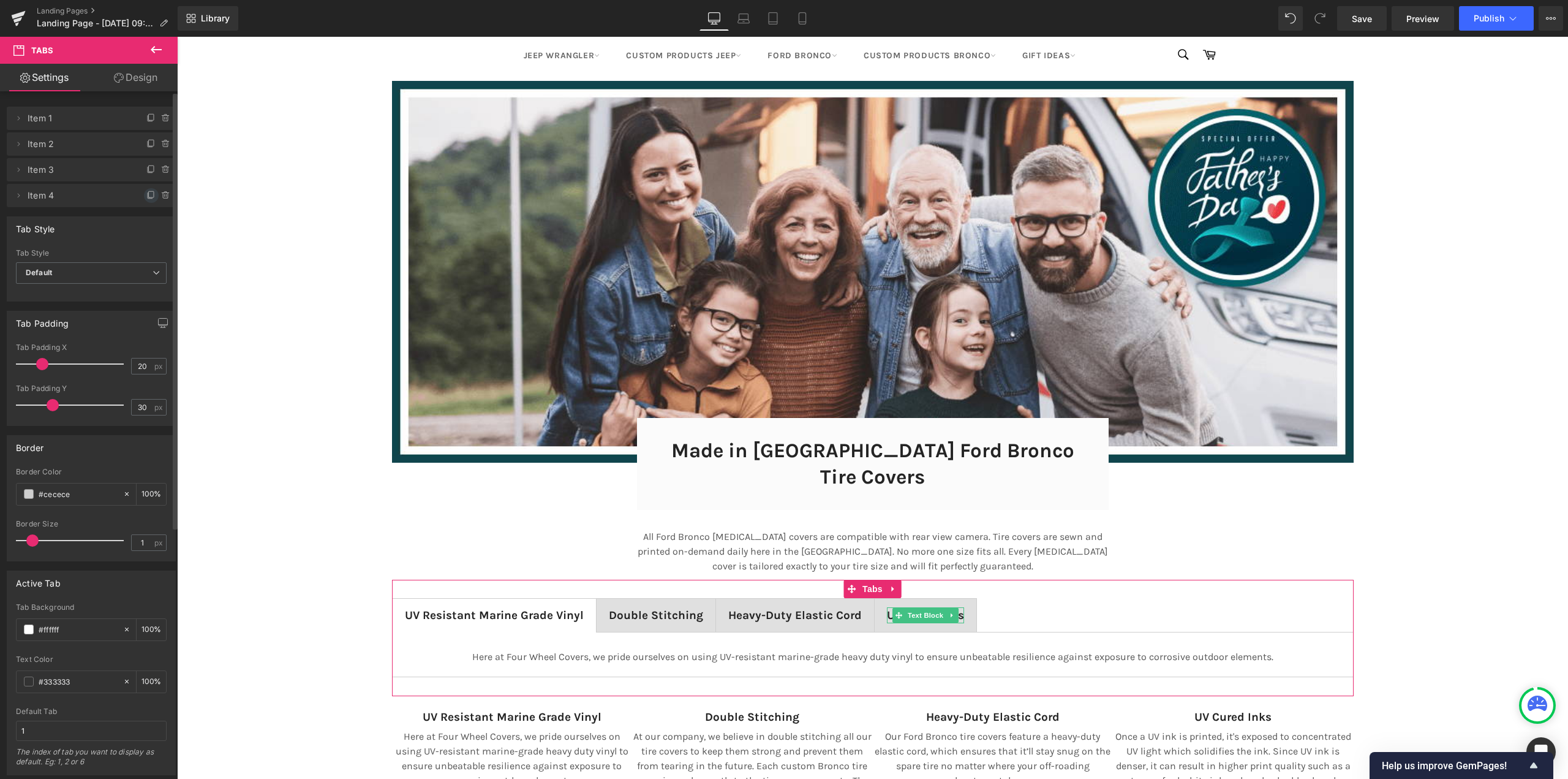
click at [146, 195] on icon at bounding box center [151, 195] width 10 height 10
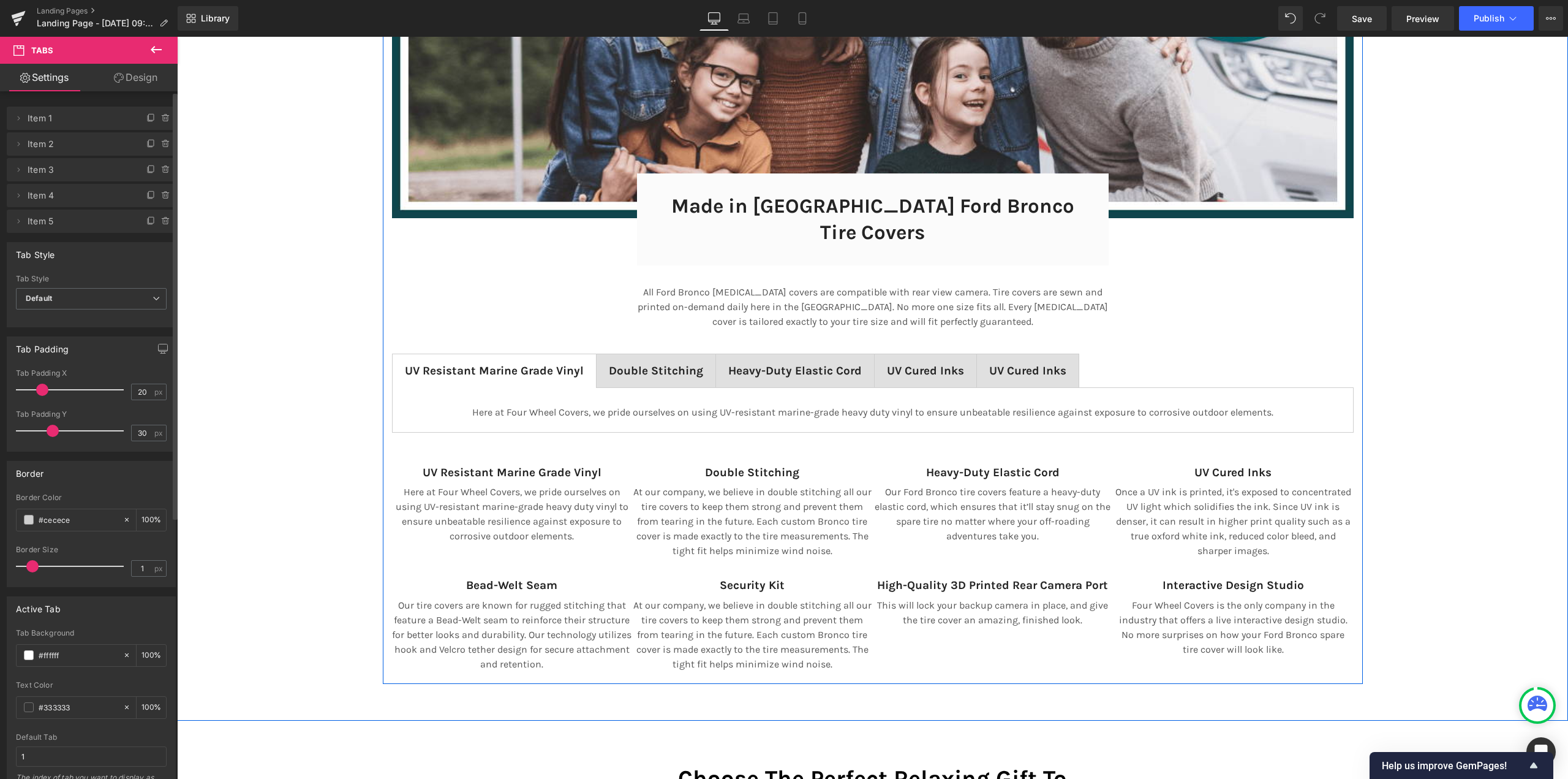
scroll to position [6573, 0]
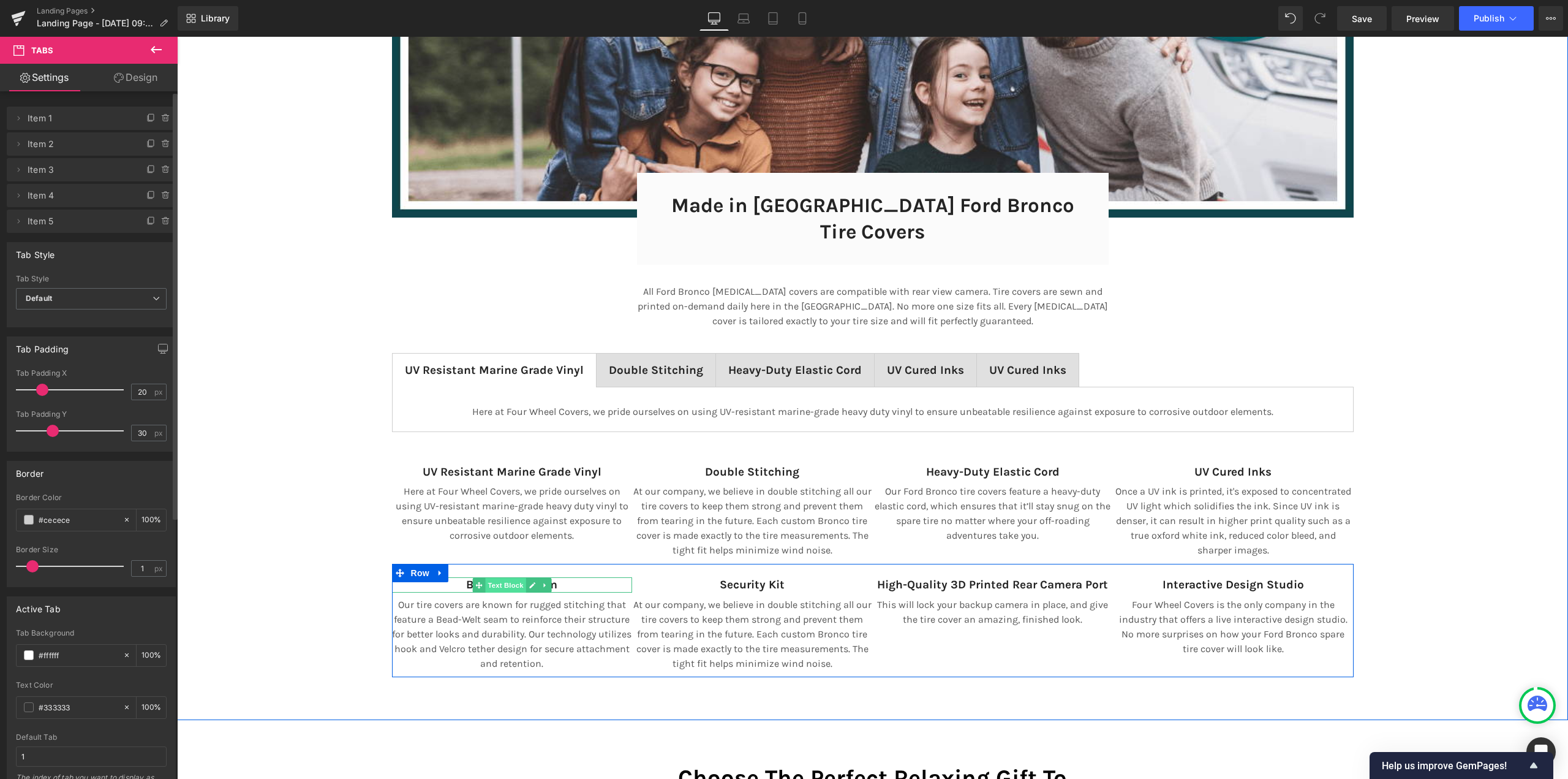
click at [498, 577] on span "Text Block" at bounding box center [505, 584] width 40 height 14
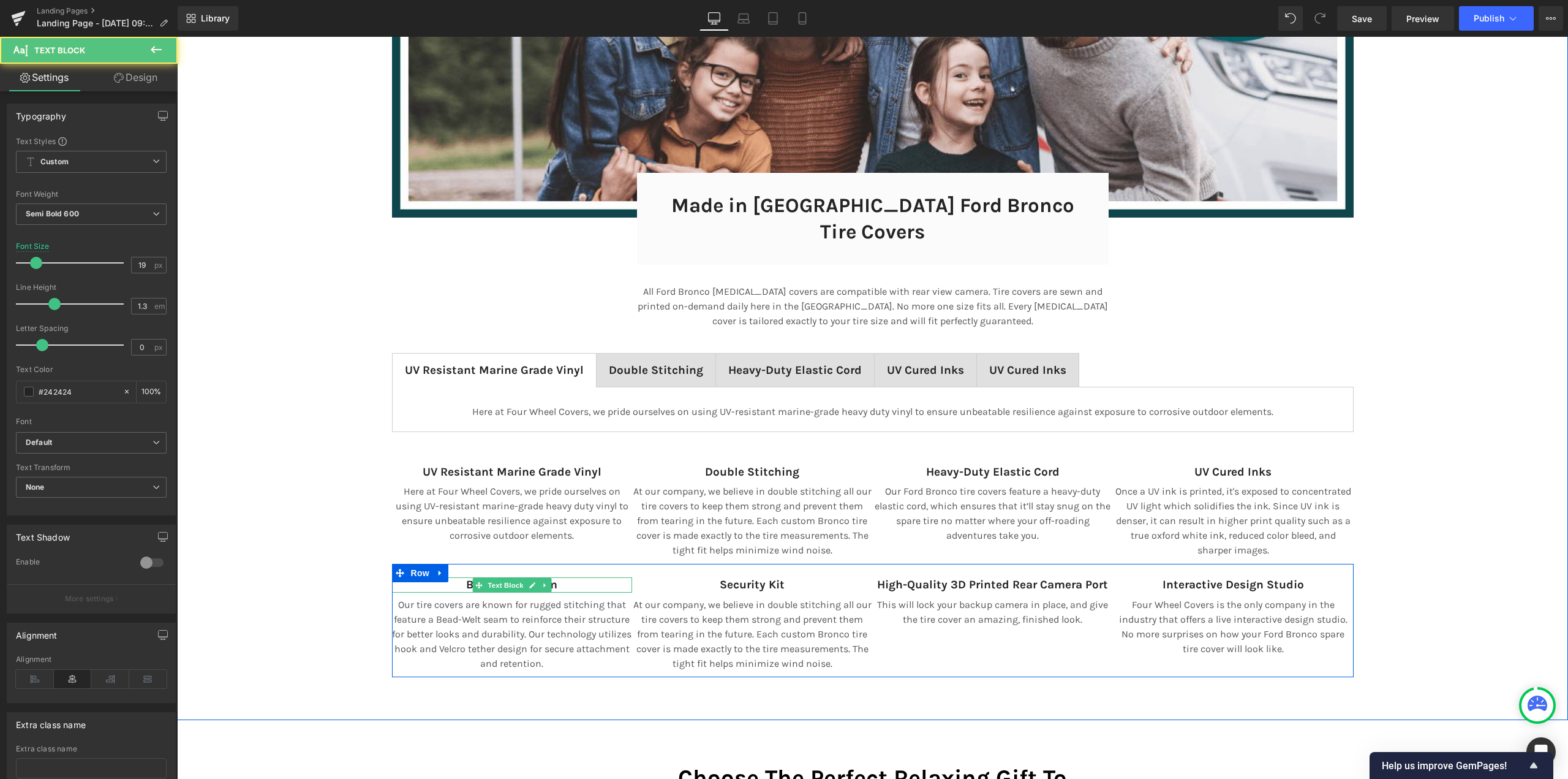
click at [466, 577] on strong "Bead-Welt Seam" at bounding box center [511, 584] width 91 height 13
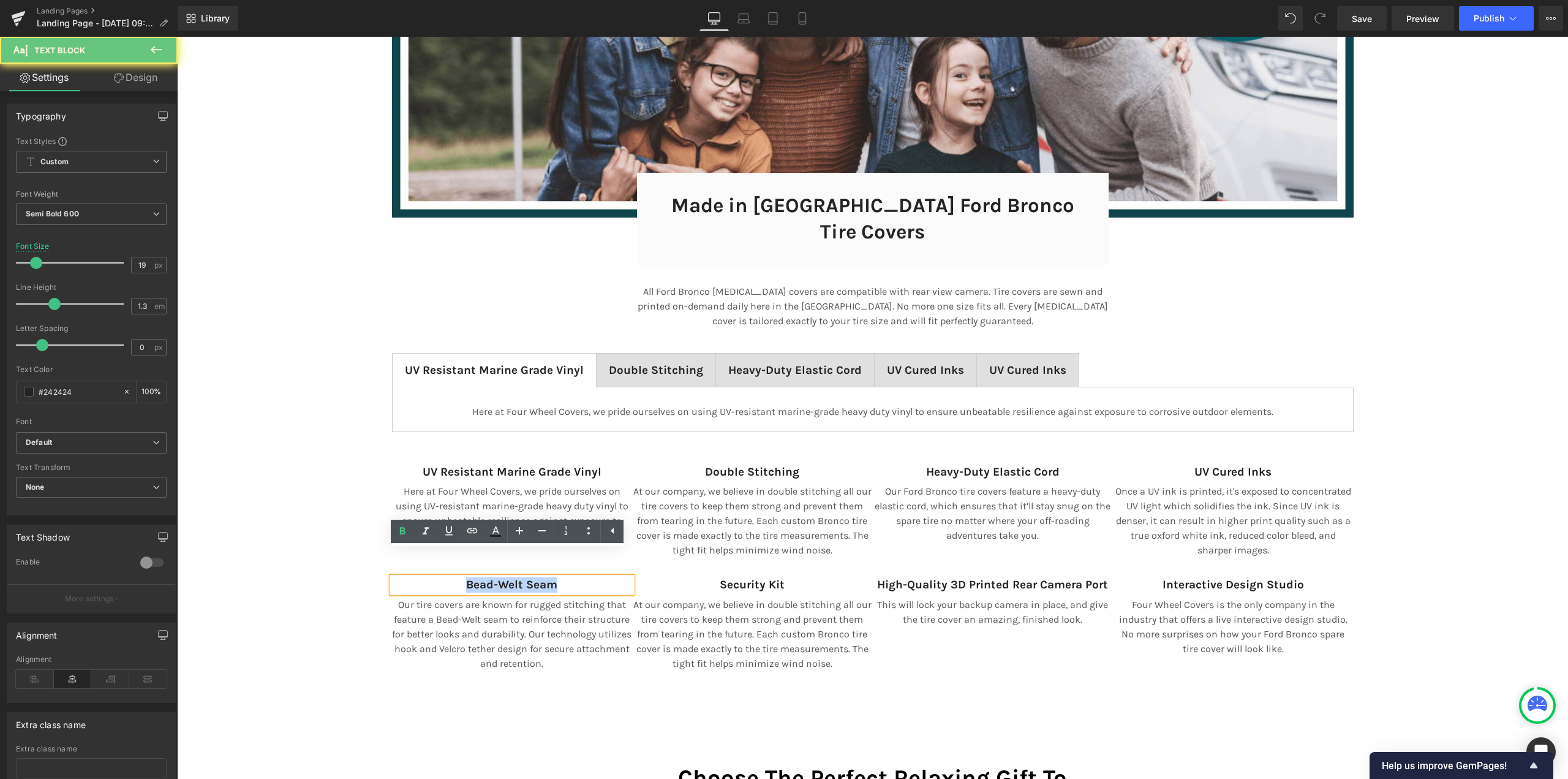
click at [466, 577] on strong "Bead-Welt Seam" at bounding box center [511, 584] width 91 height 13
copy strong "Bead-Welt Seam"
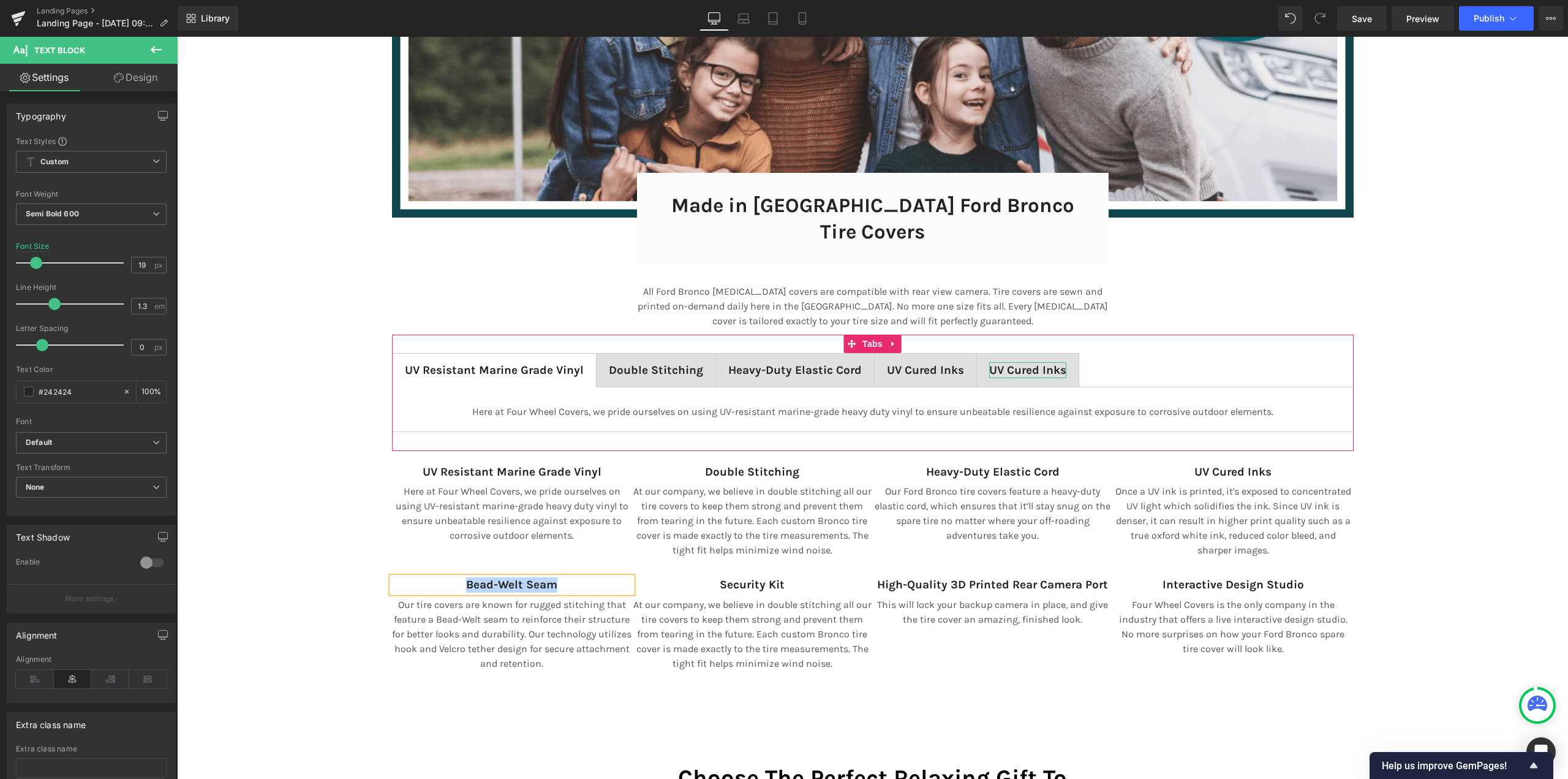
click at [1011, 353] on span "UV Cured Inks Text Block" at bounding box center [1027, 369] width 102 height 33
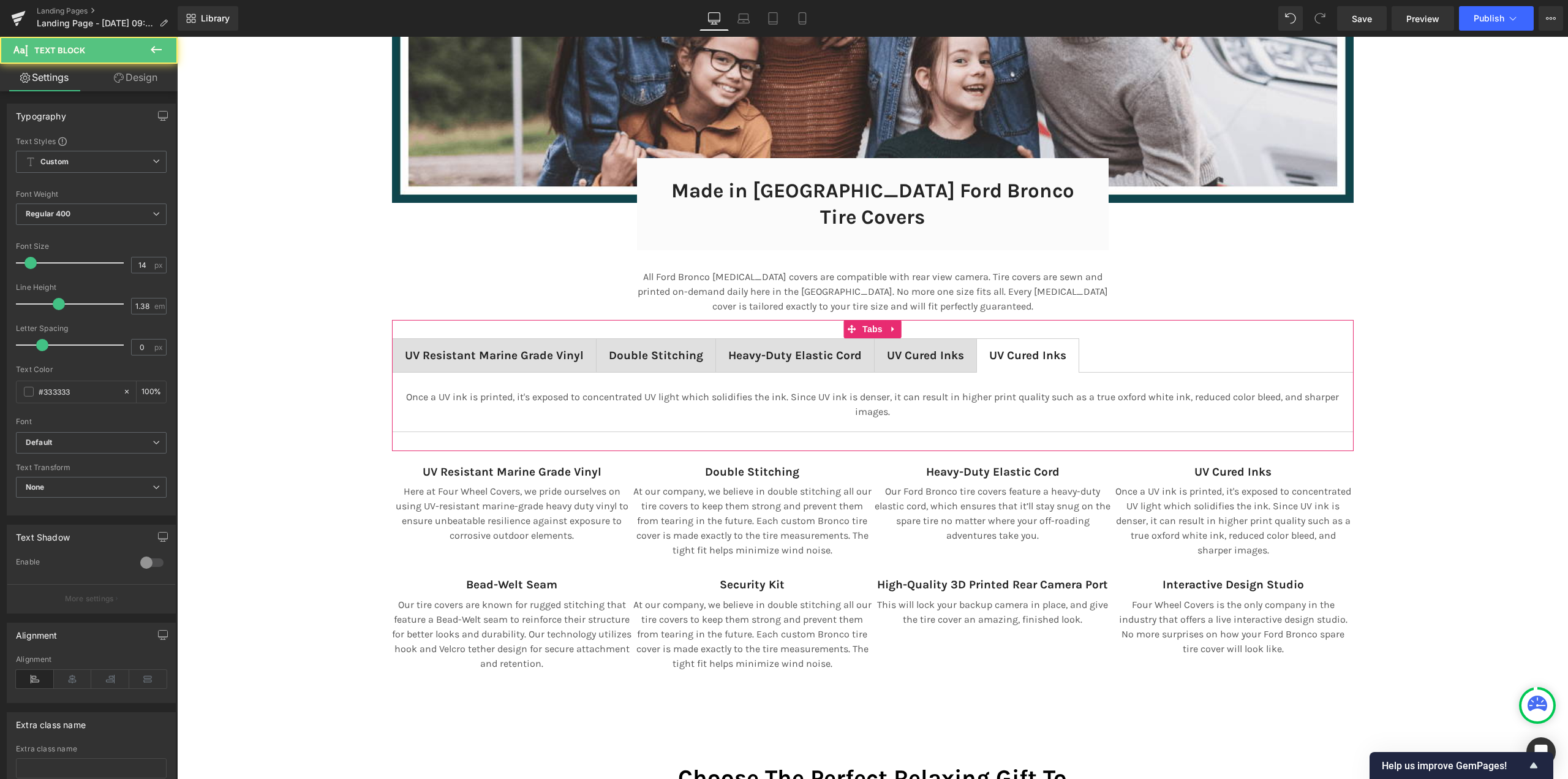
scroll to position [8399, 1382]
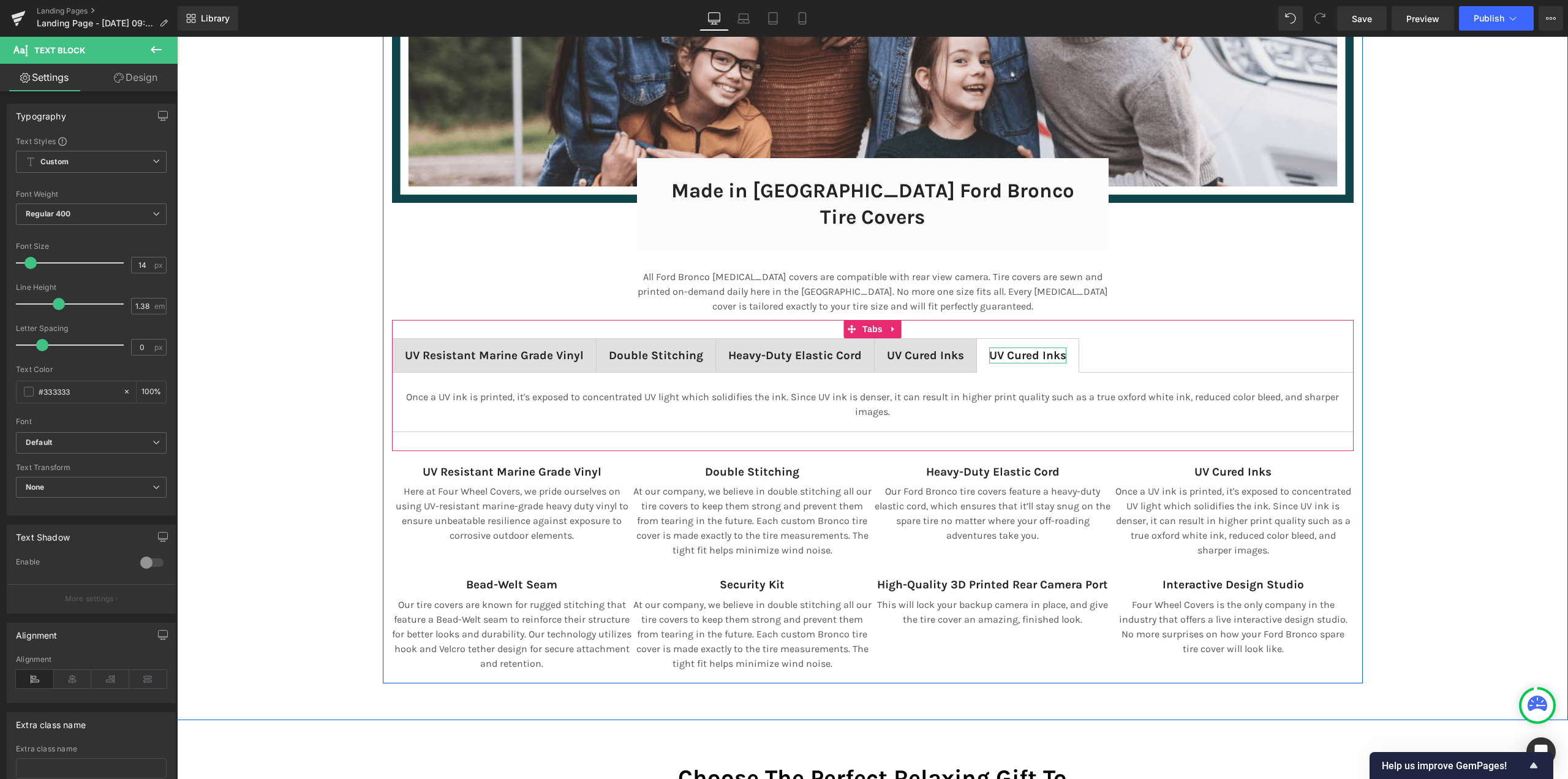
click at [1007, 349] on b "UV Cured Inks" at bounding box center [1027, 355] width 78 height 13
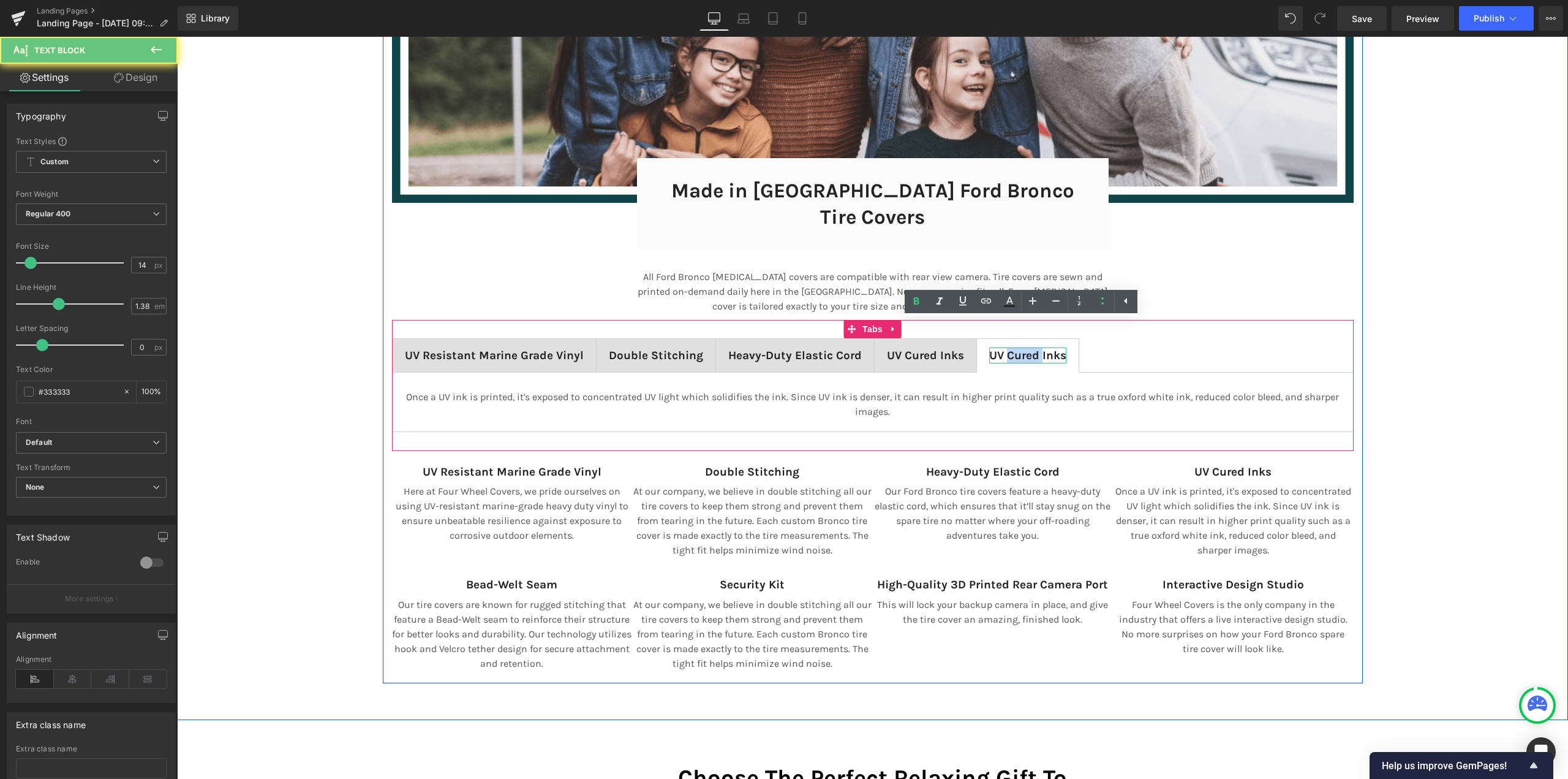
click at [1007, 349] on b "UV Cured Inks" at bounding box center [1027, 355] width 78 height 13
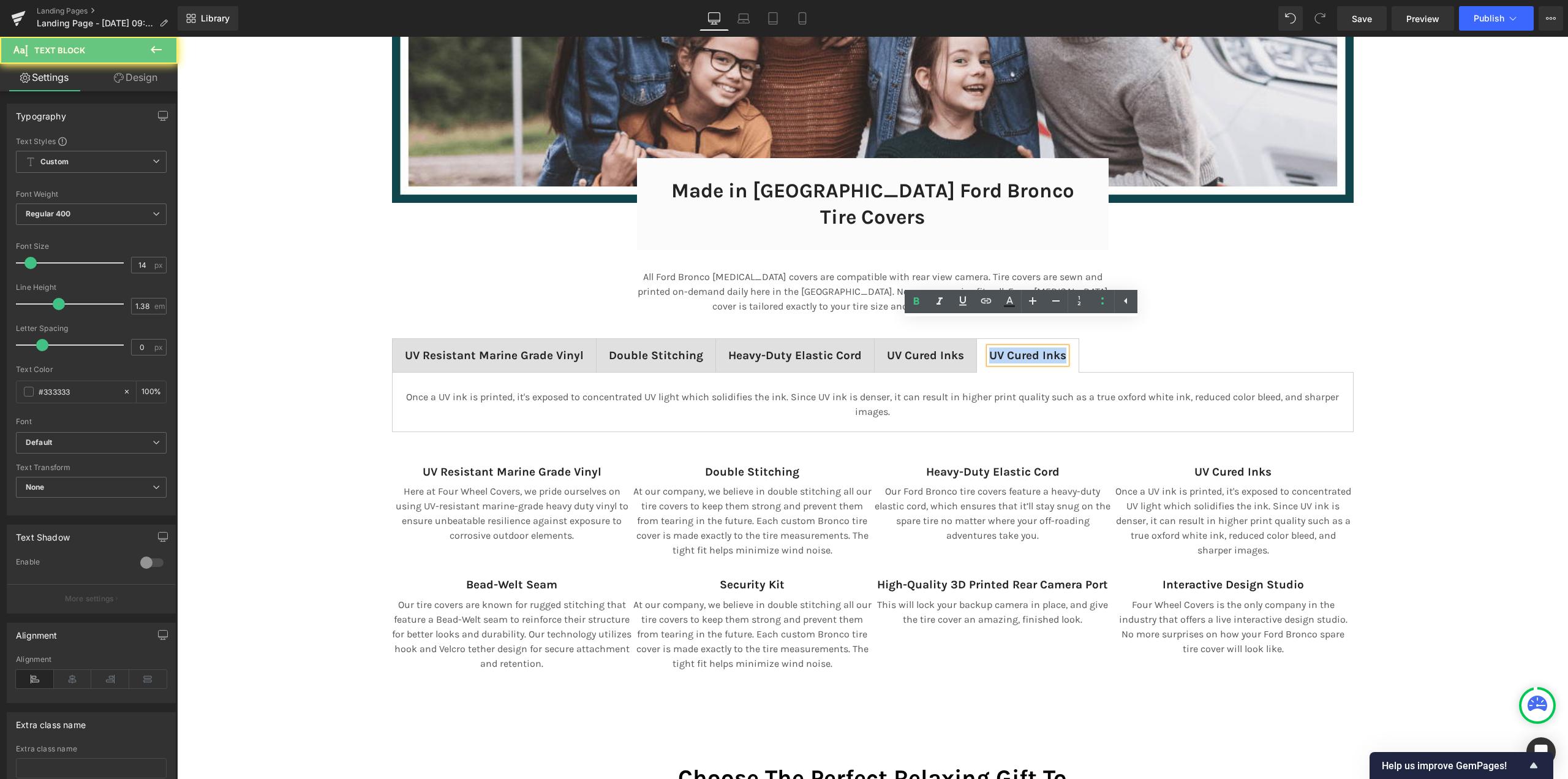
click at [1007, 349] on b "UV Cured Inks" at bounding box center [1027, 355] width 78 height 13
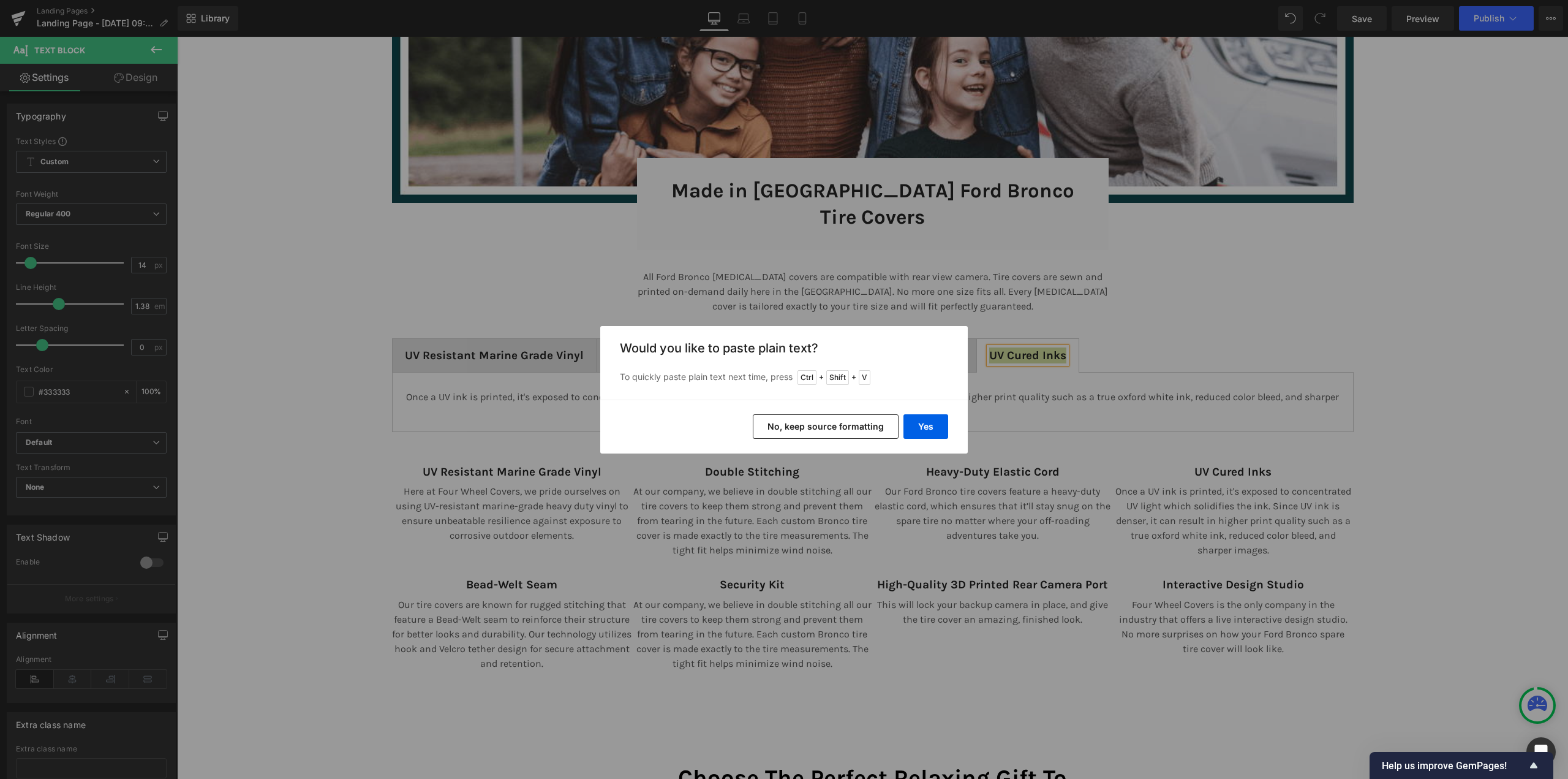
click at [829, 427] on button "No, keep source formatting" at bounding box center [825, 426] width 145 height 24
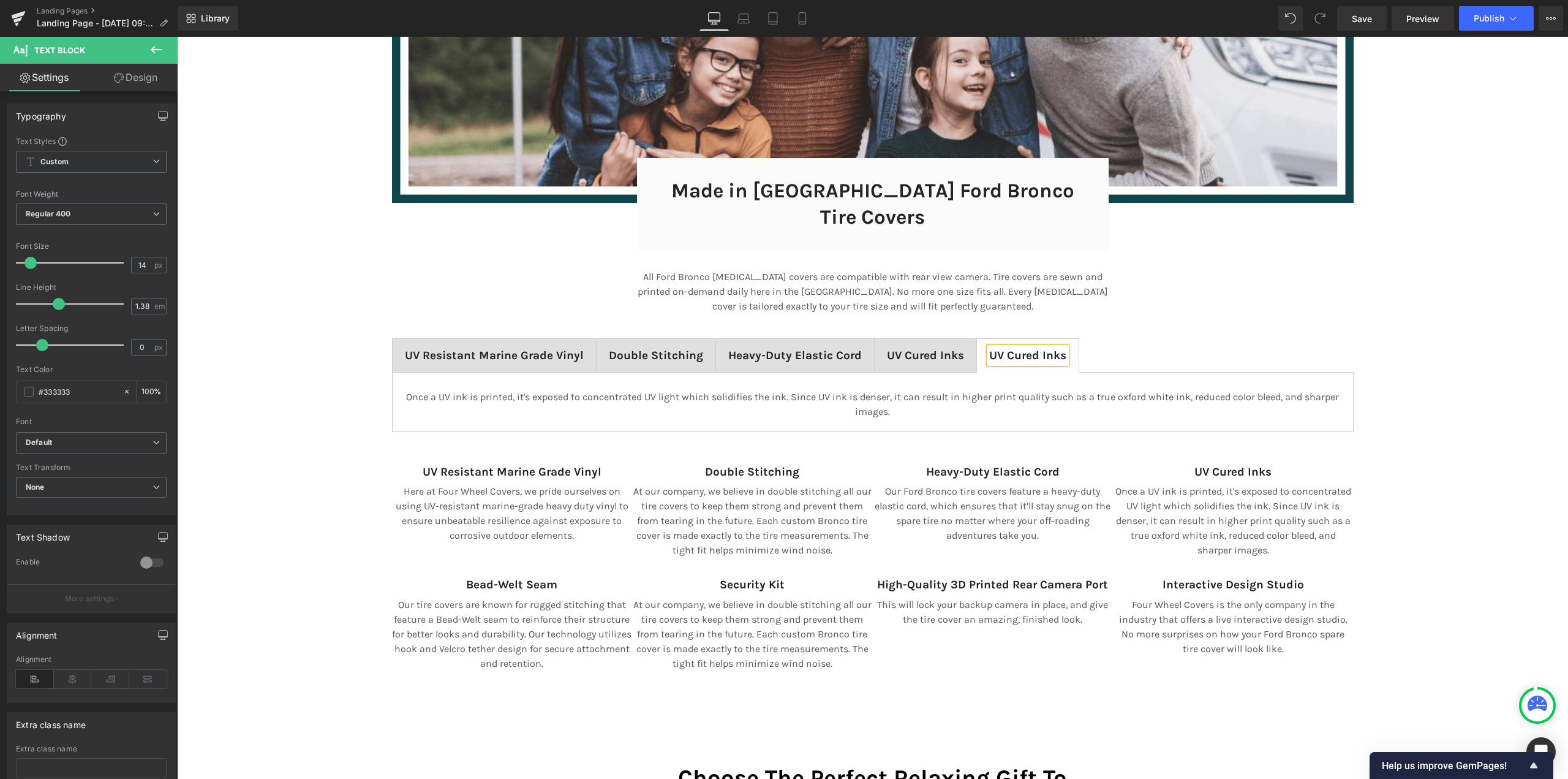
scroll to position [6, 6]
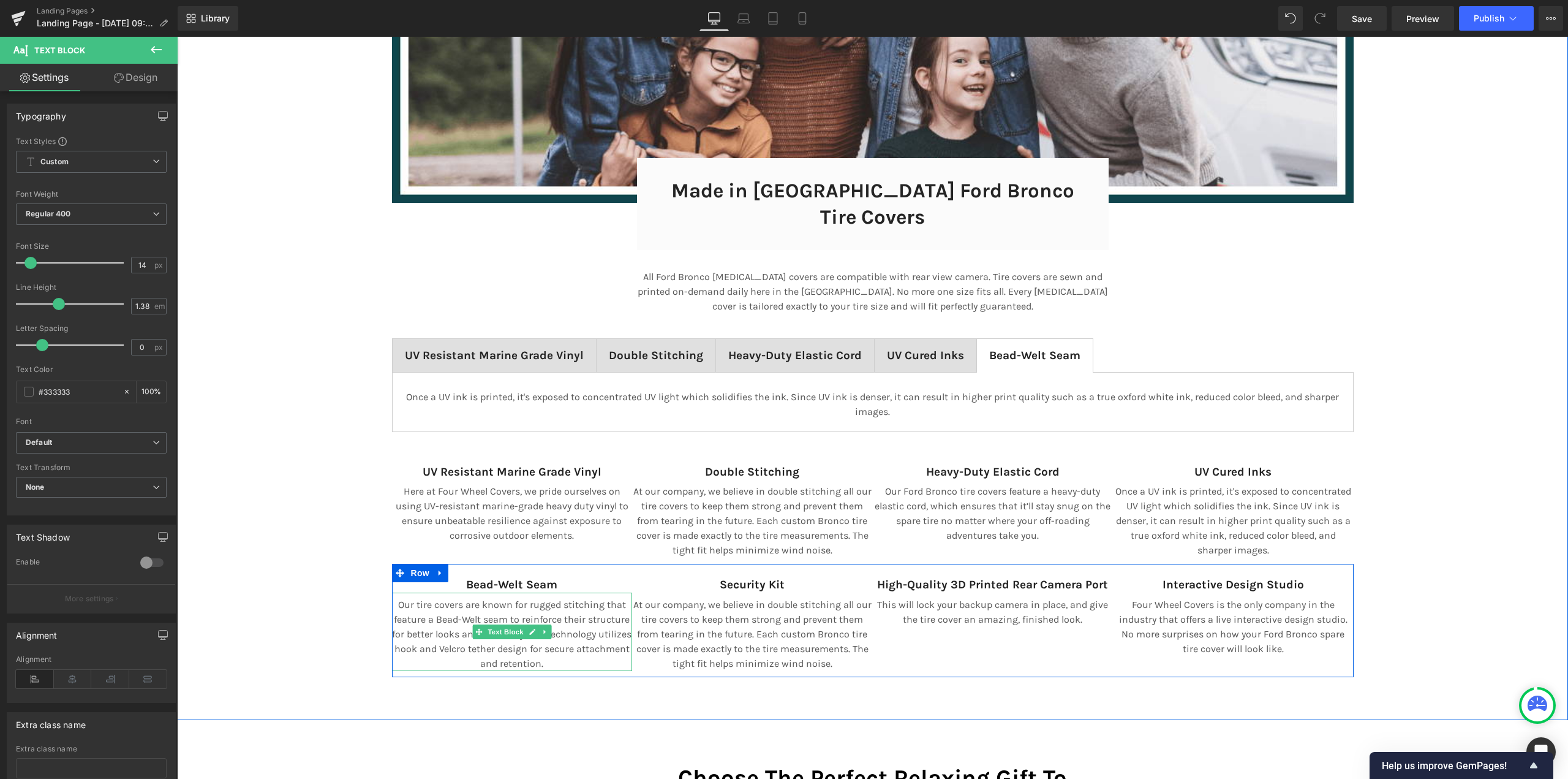
click at [447, 605] on p "Our tire covers are known for rugged stitching that feature a Bead-Welt seam to…" at bounding box center [512, 634] width 241 height 73
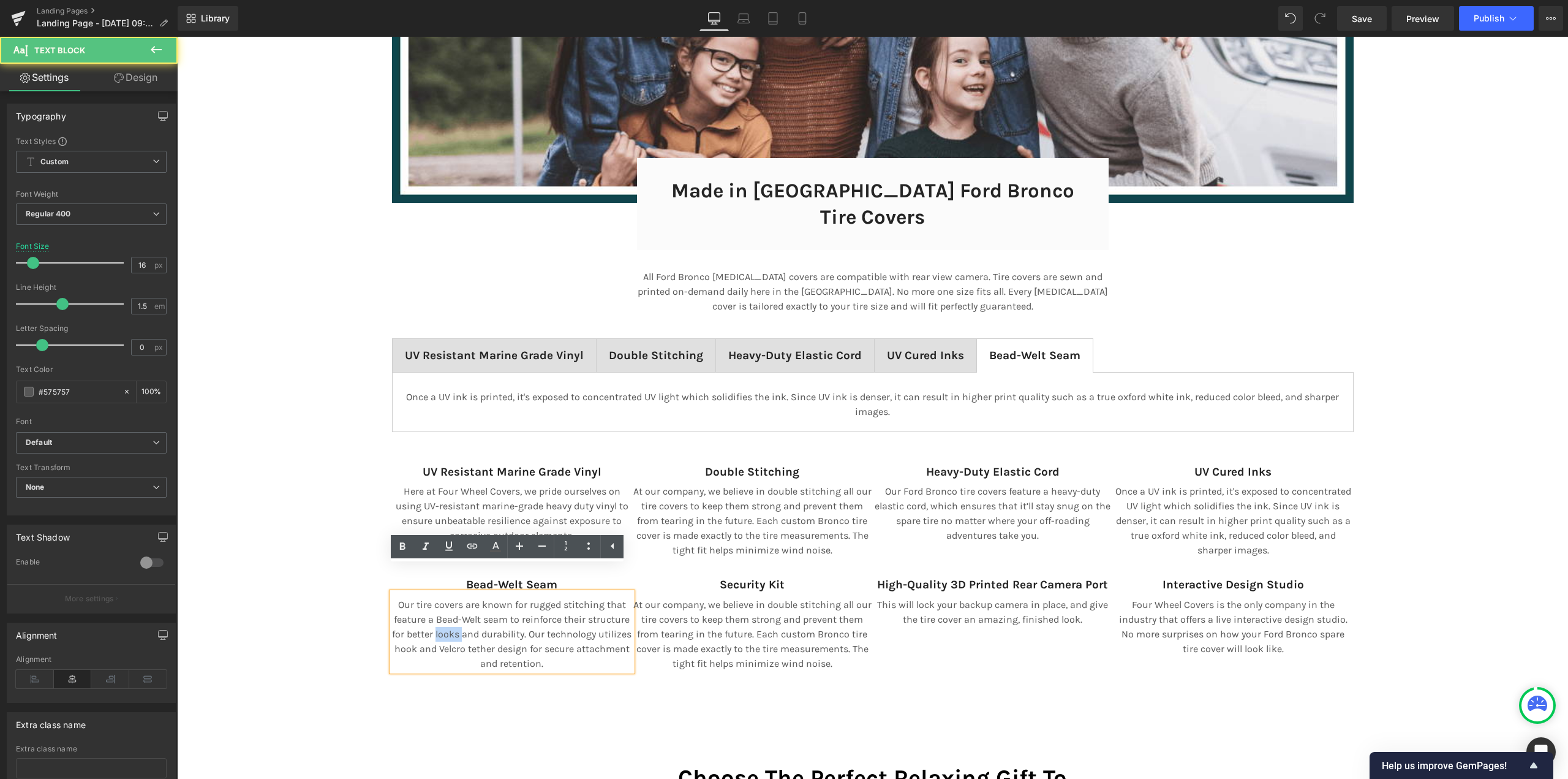
click at [447, 605] on p "Our tire covers are known for rugged stitching that feature a Bead-Welt seam to…" at bounding box center [512, 634] width 241 height 73
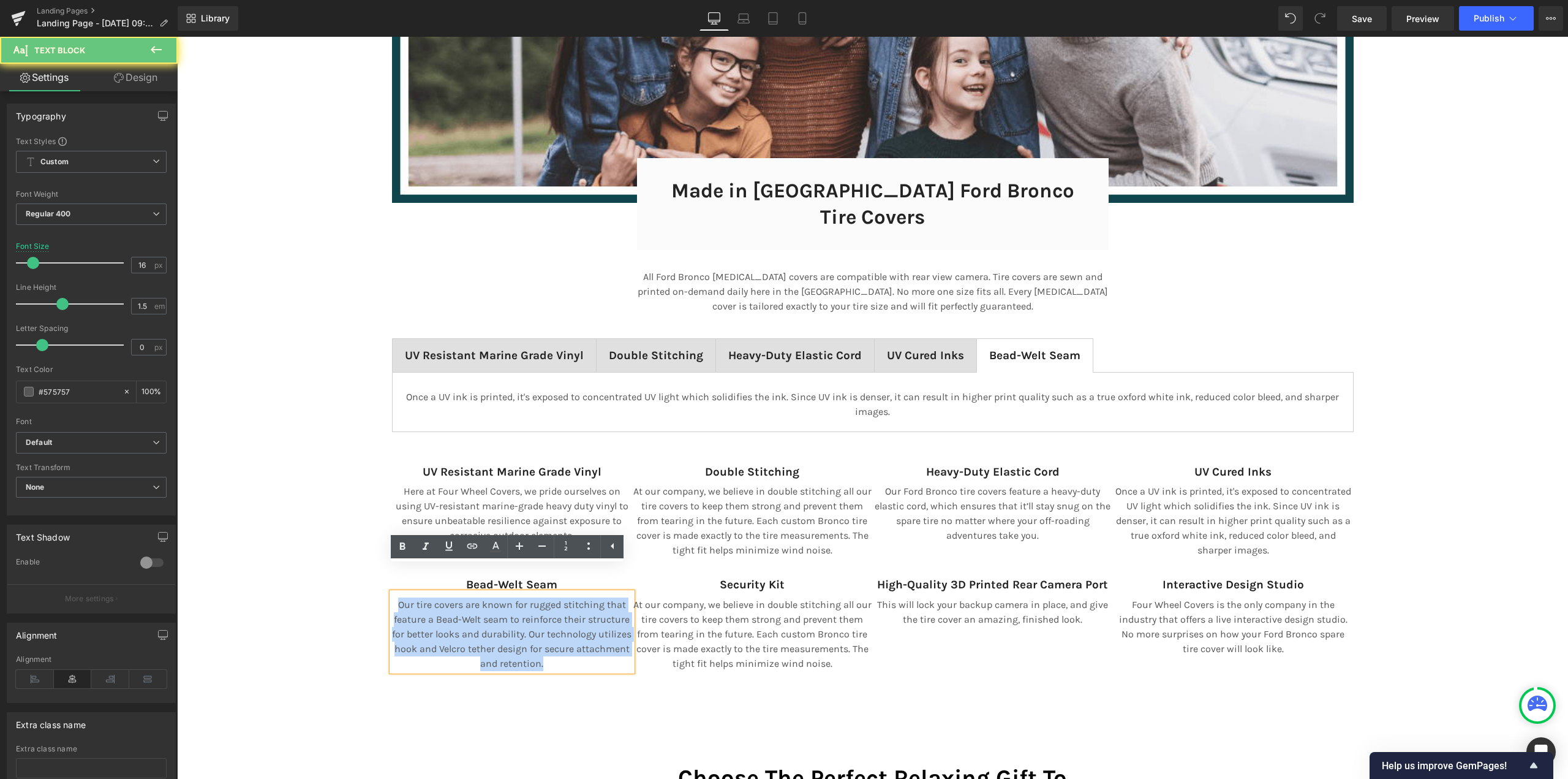
click at [447, 605] on p "Our tire covers are known for rugged stitching that feature a Bead-Welt seam to…" at bounding box center [512, 634] width 241 height 73
copy p "Our tire covers are known for rugged stitching that feature a Bead-Welt seam to…"
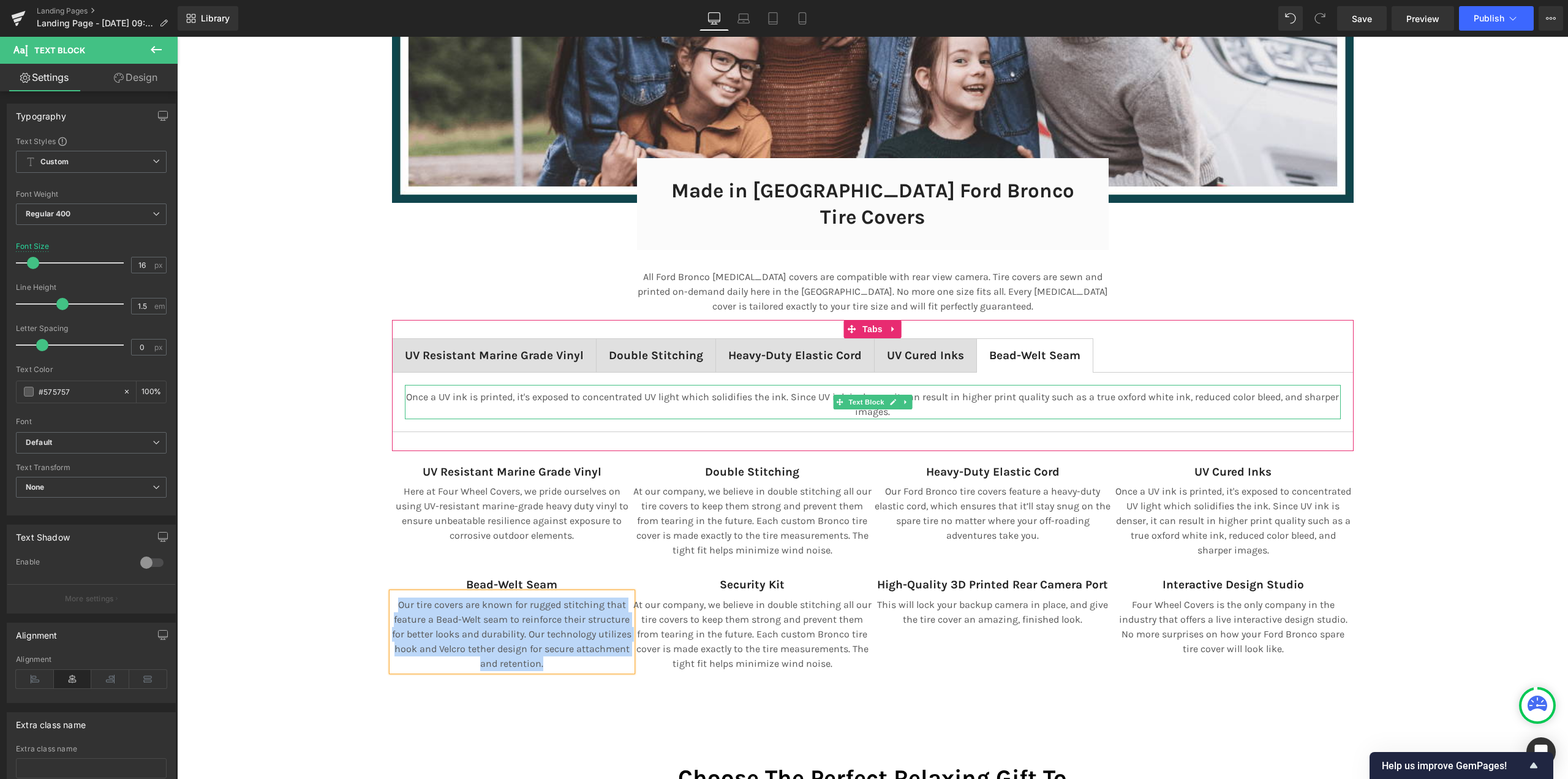
click at [1023, 390] on p "Once a UV ink is printed, it's exposed to concentrated UV light which solidifie…" at bounding box center [872, 404] width 936 height 29
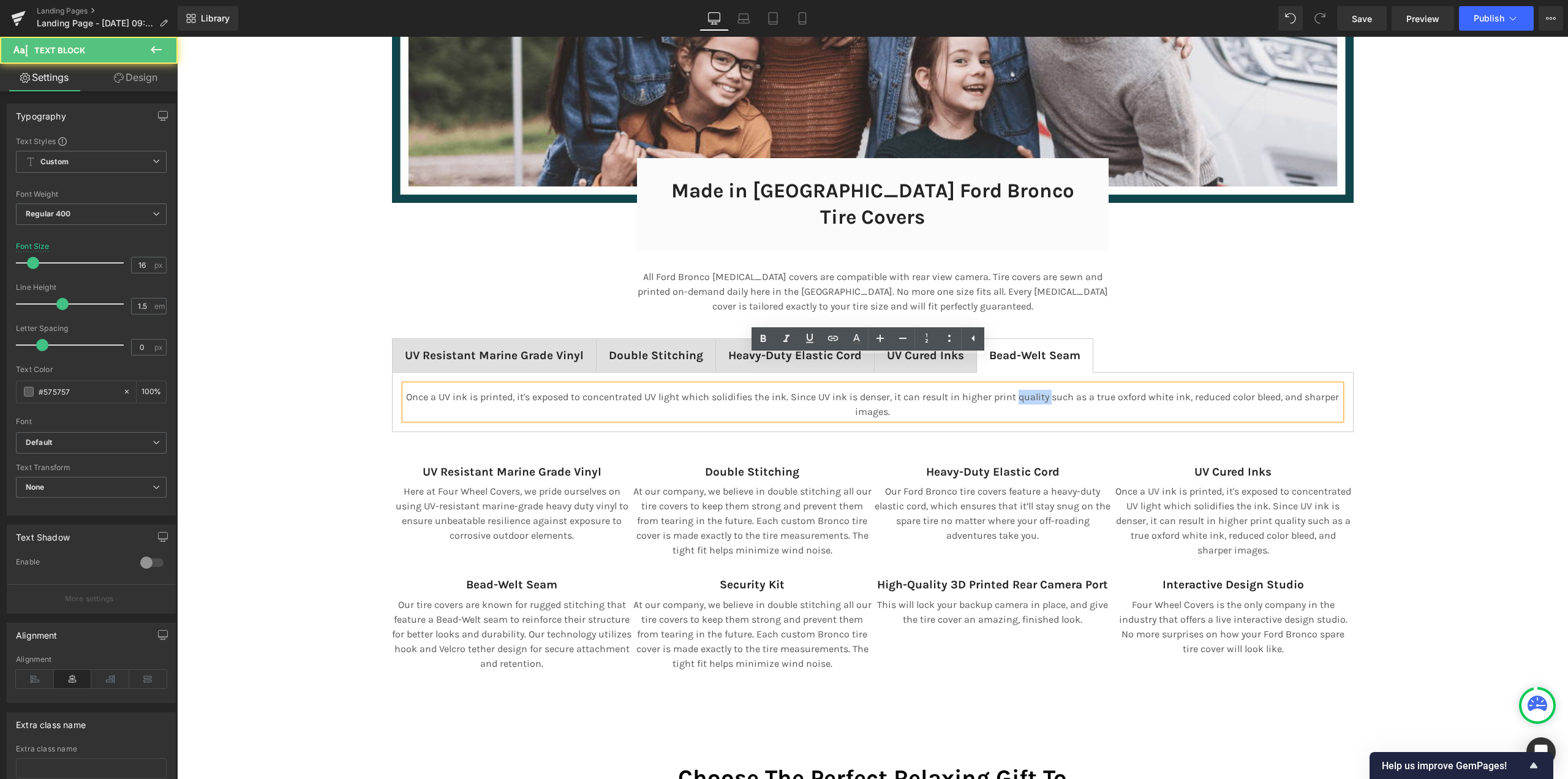
click at [1023, 390] on p "Once a UV ink is printed, it's exposed to concentrated UV light which solidifie…" at bounding box center [872, 404] width 936 height 29
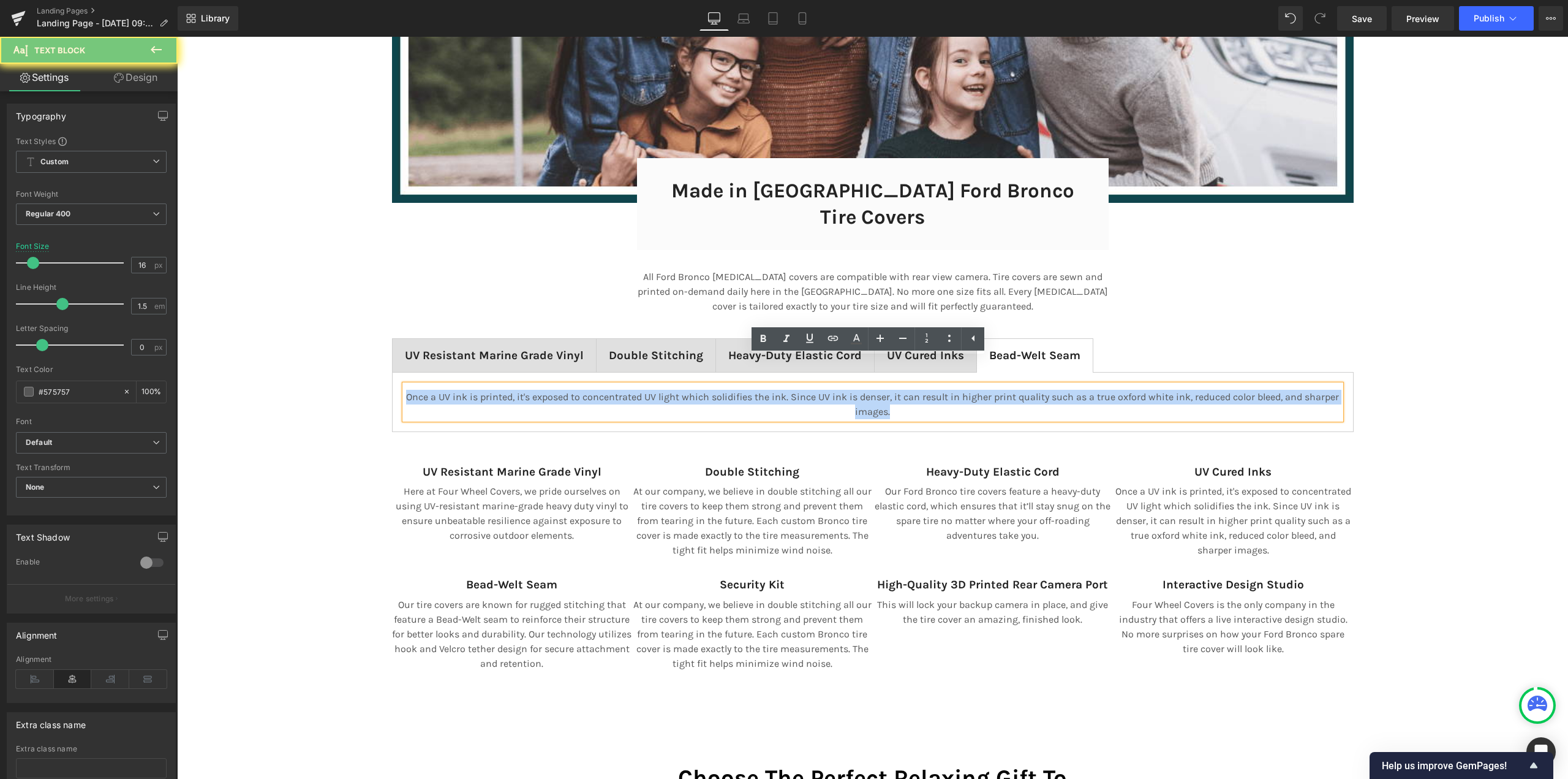
click at [1023, 390] on p "Once a UV ink is printed, it's exposed to concentrated UV light which solidifie…" at bounding box center [872, 404] width 936 height 29
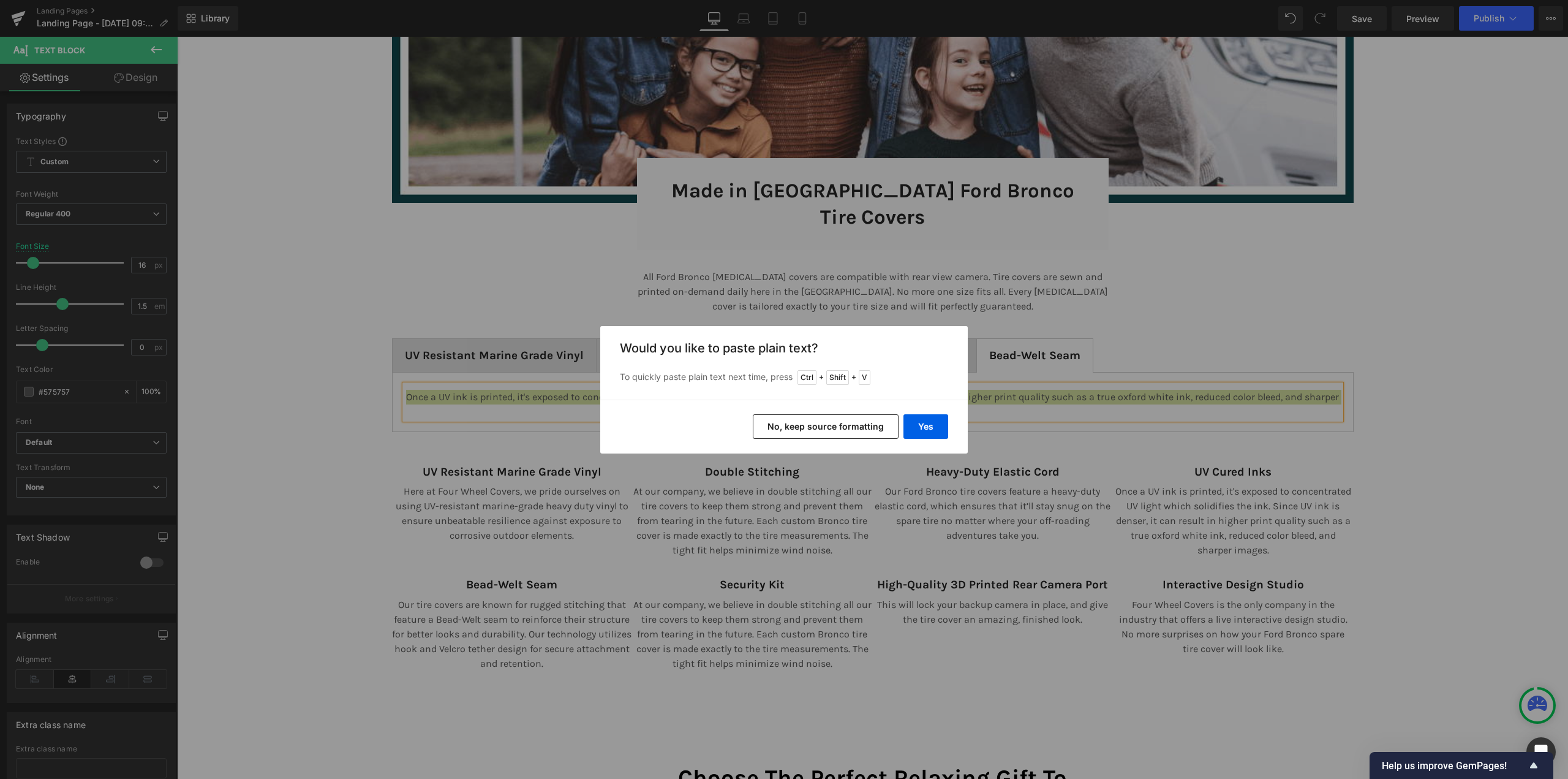
click at [864, 433] on button "No, keep source formatting" at bounding box center [825, 426] width 145 height 24
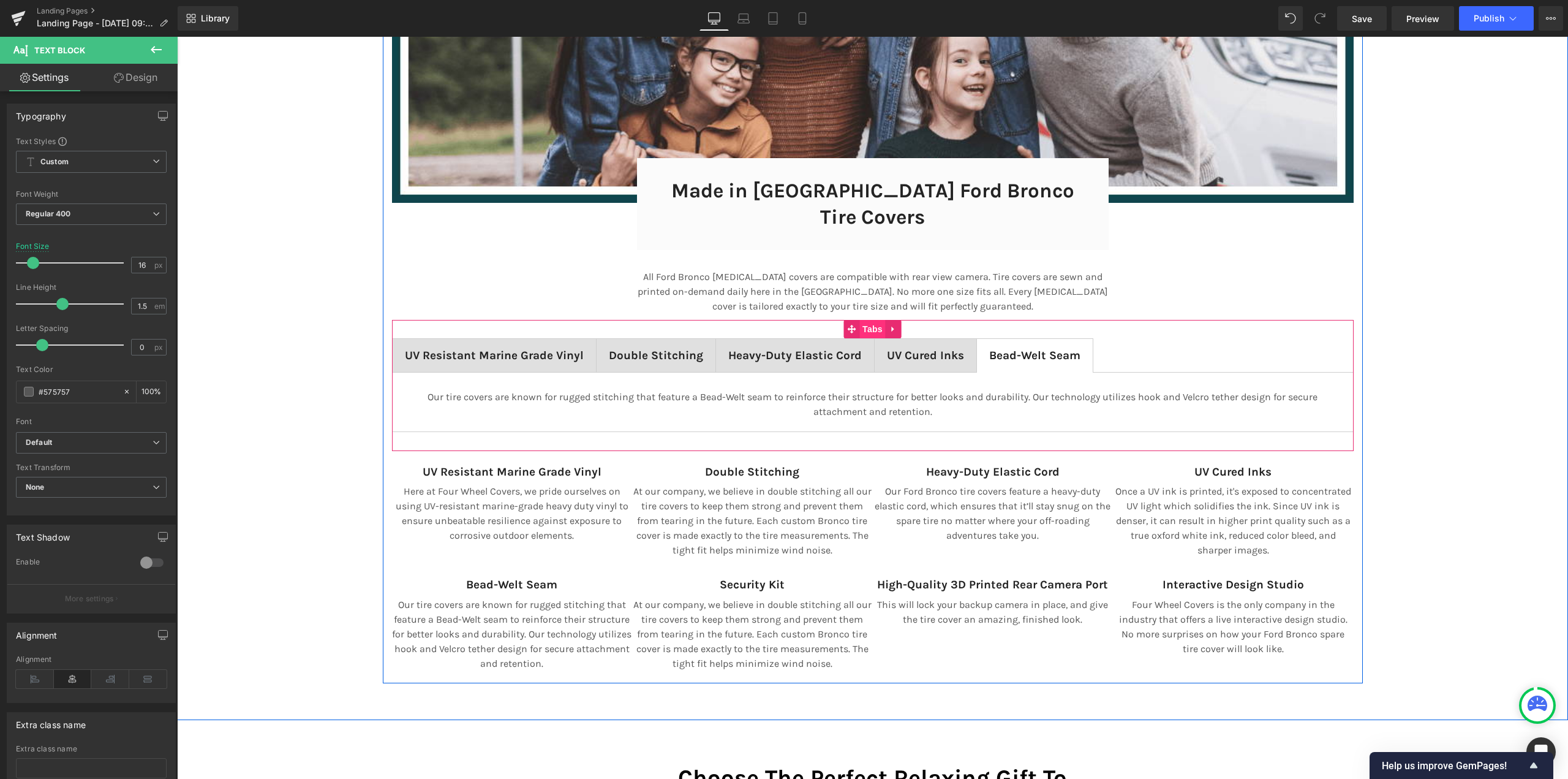
click at [872, 319] on span "Tabs" at bounding box center [872, 328] width 27 height 19
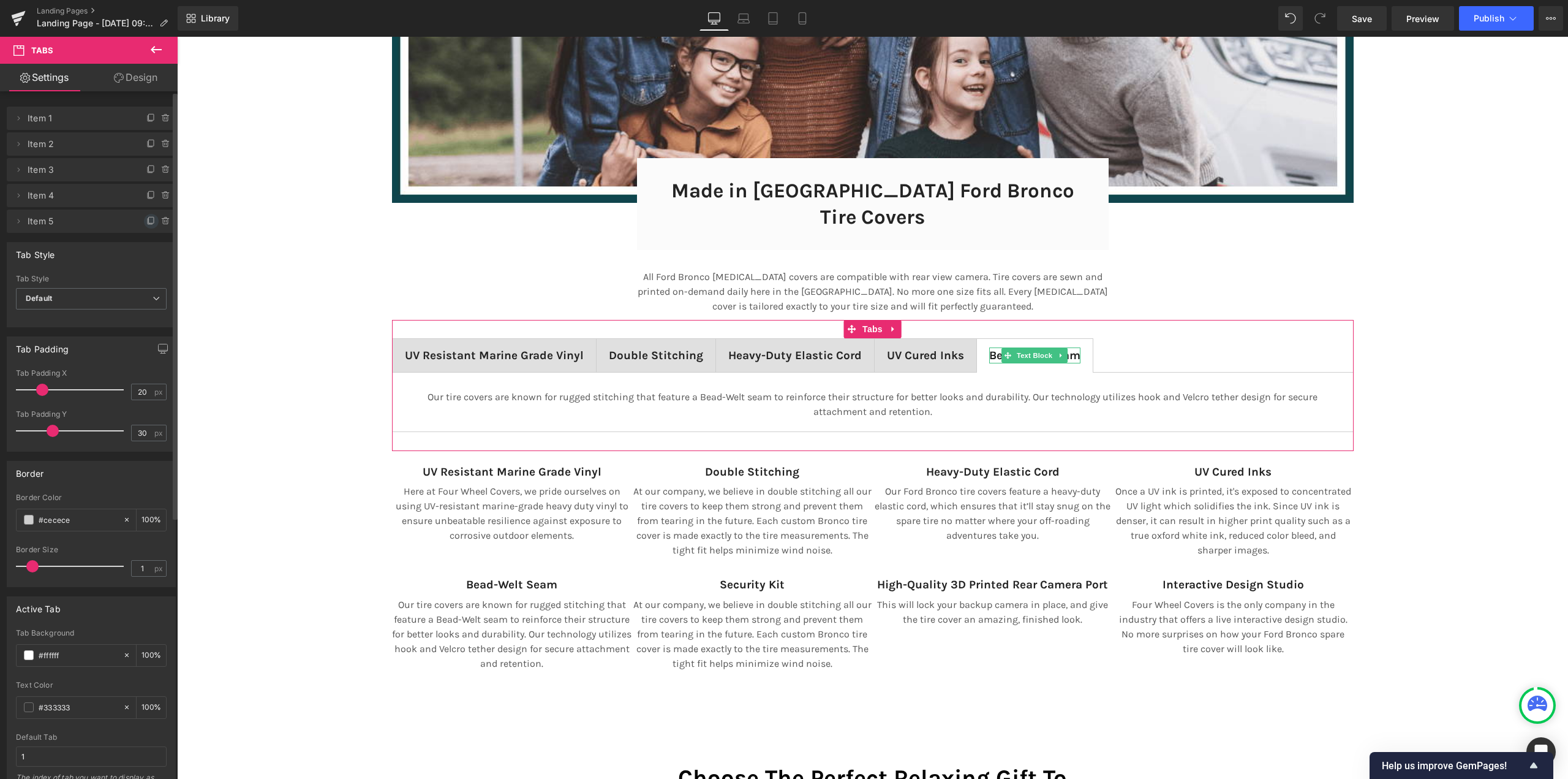
click at [146, 222] on icon at bounding box center [151, 220] width 10 height 10
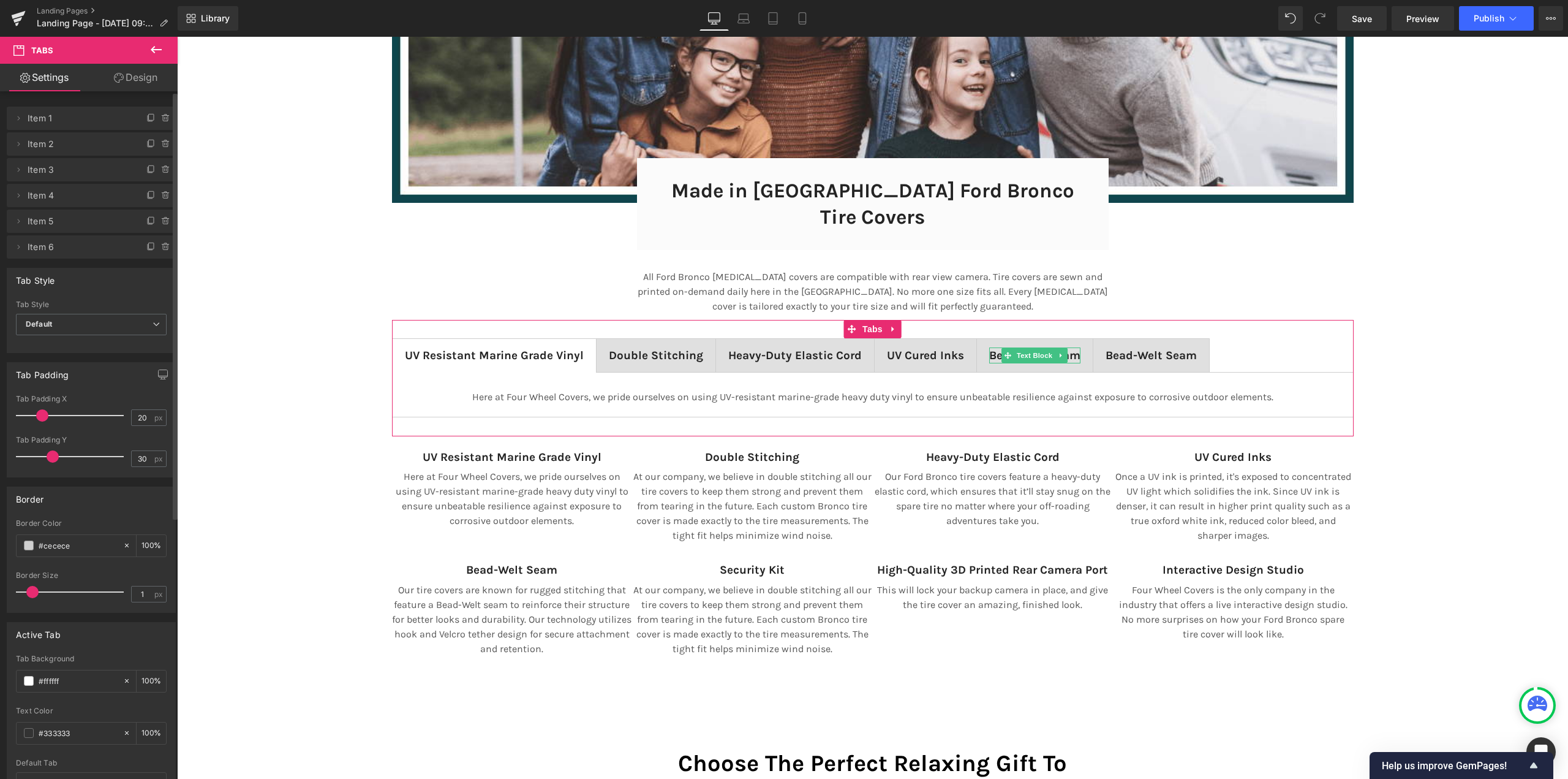
scroll to position [8384, 1382]
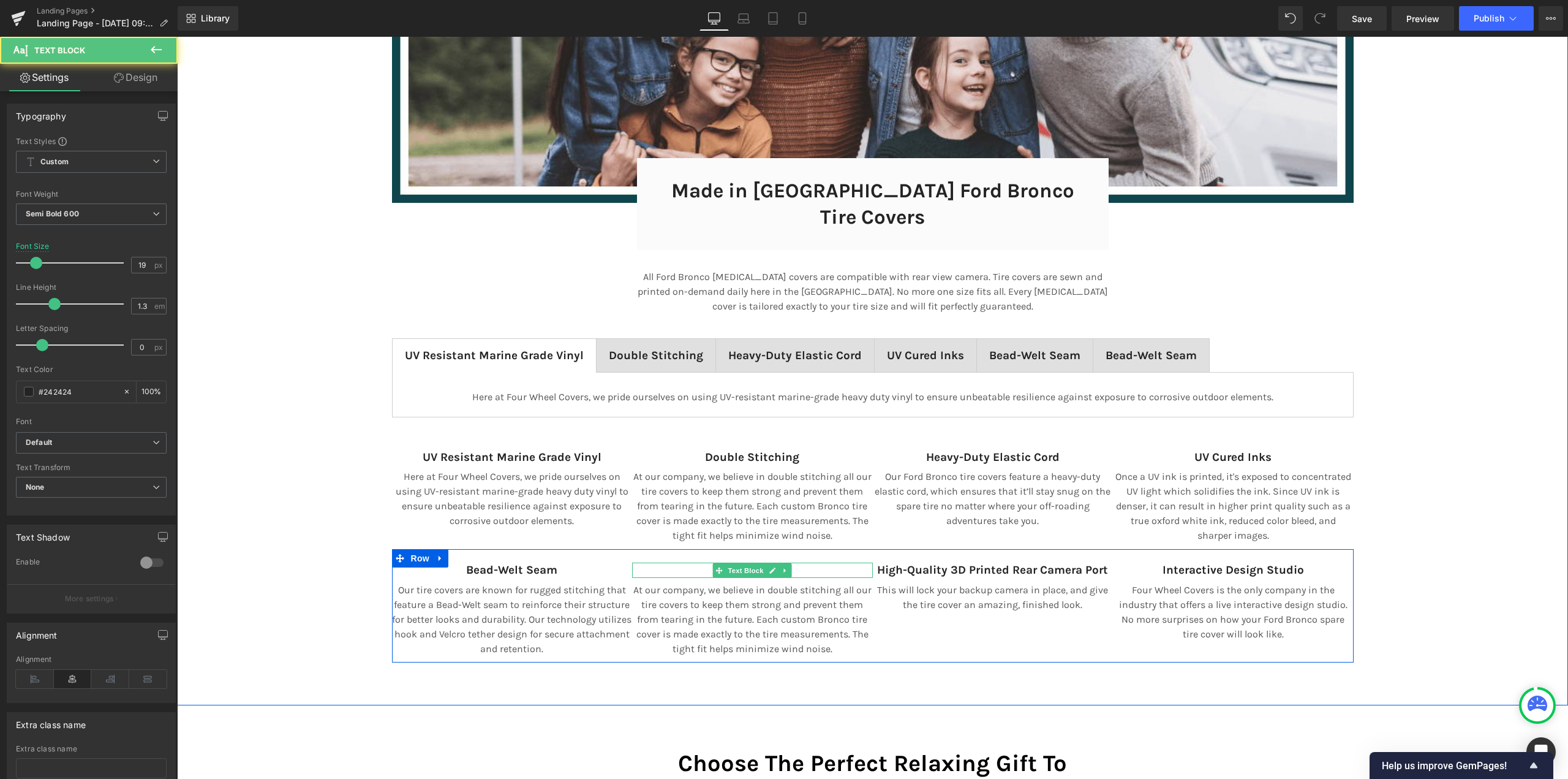
click at [698, 562] on p "Security Kit" at bounding box center [753, 569] width 241 height 15
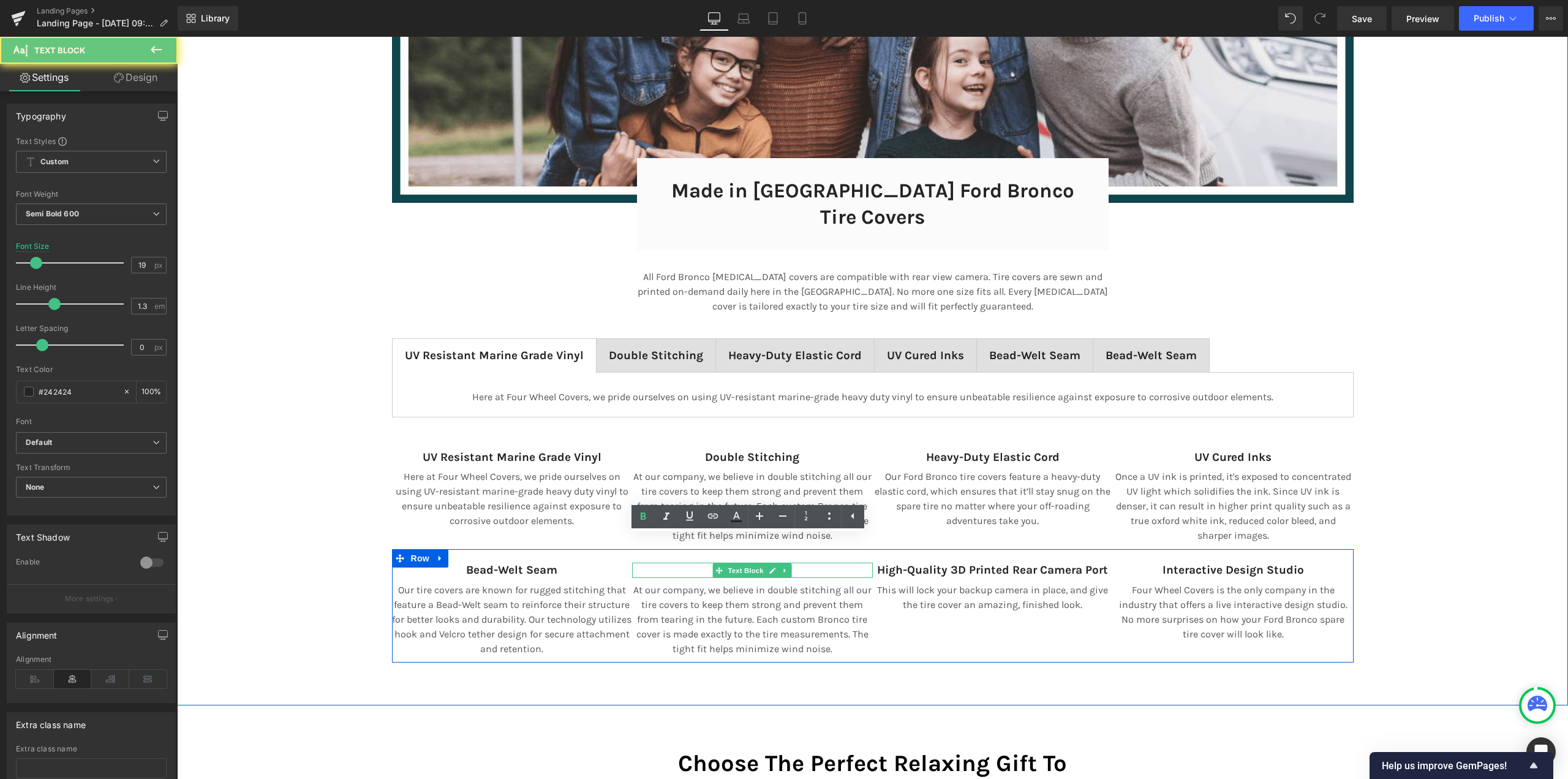
click at [698, 562] on p "Security Kit" at bounding box center [753, 569] width 241 height 15
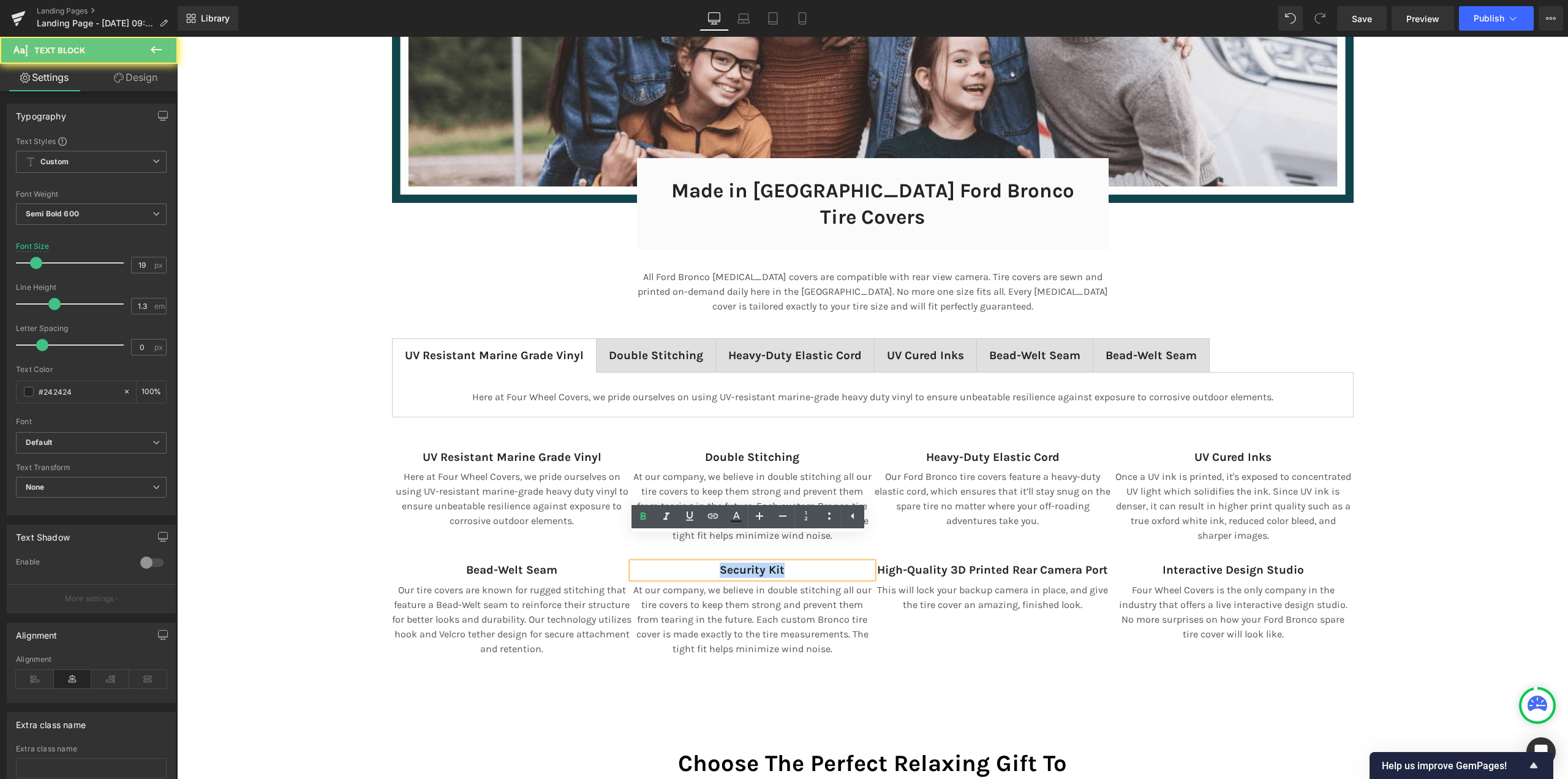
click at [698, 562] on p "Security Kit" at bounding box center [753, 569] width 241 height 15
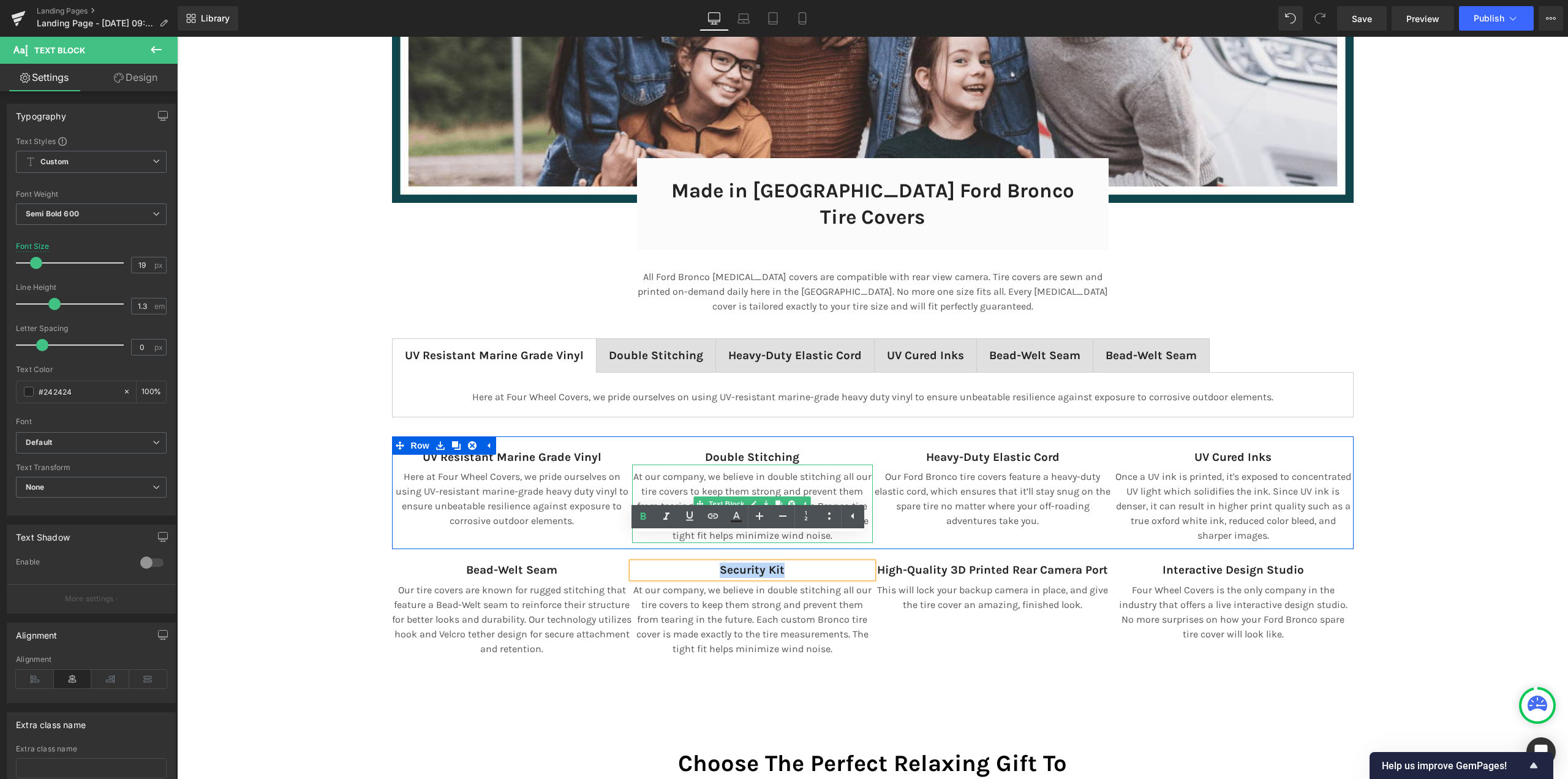
copy strong "Security Kit"
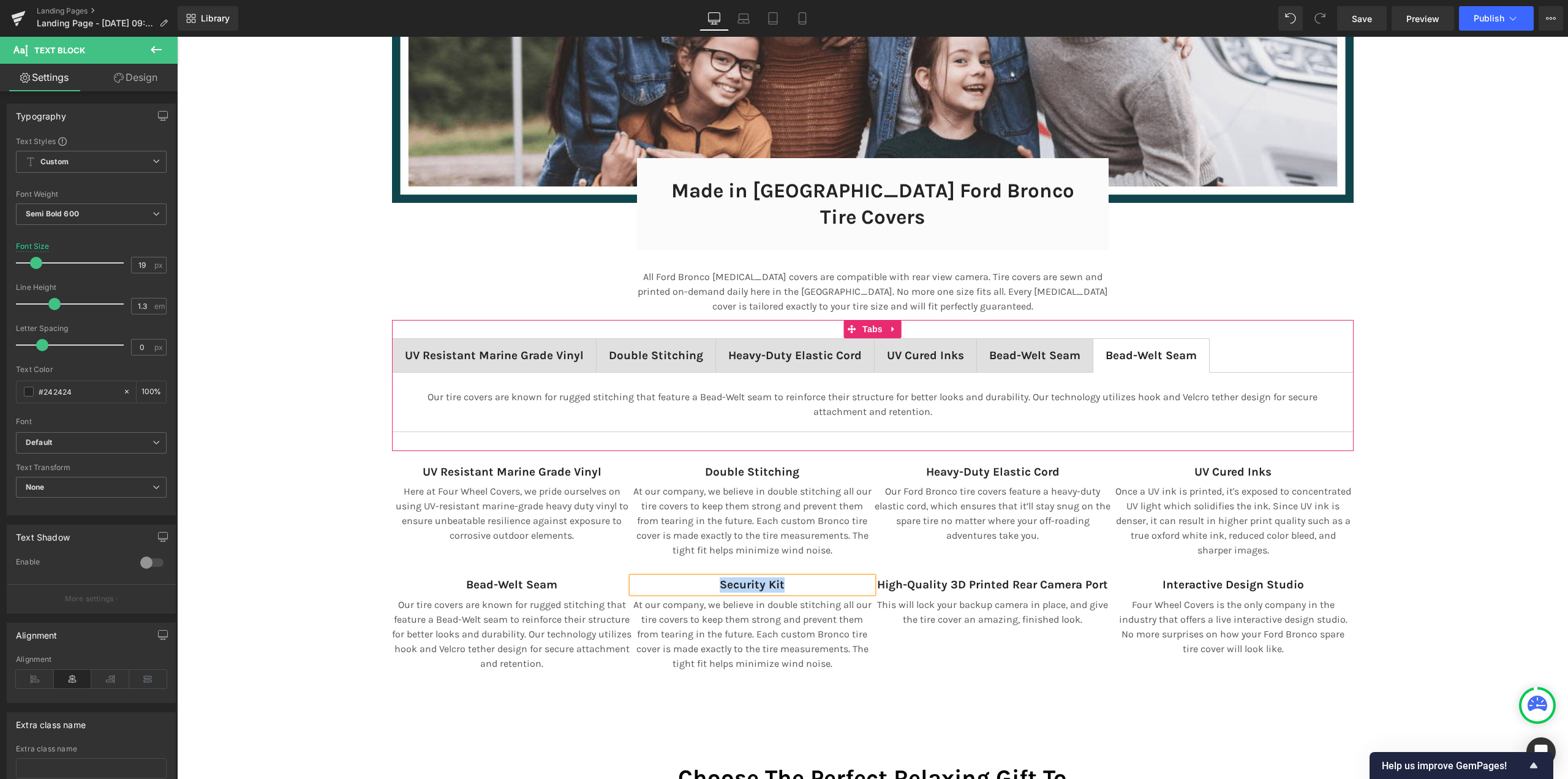
scroll to position [6602, 0]
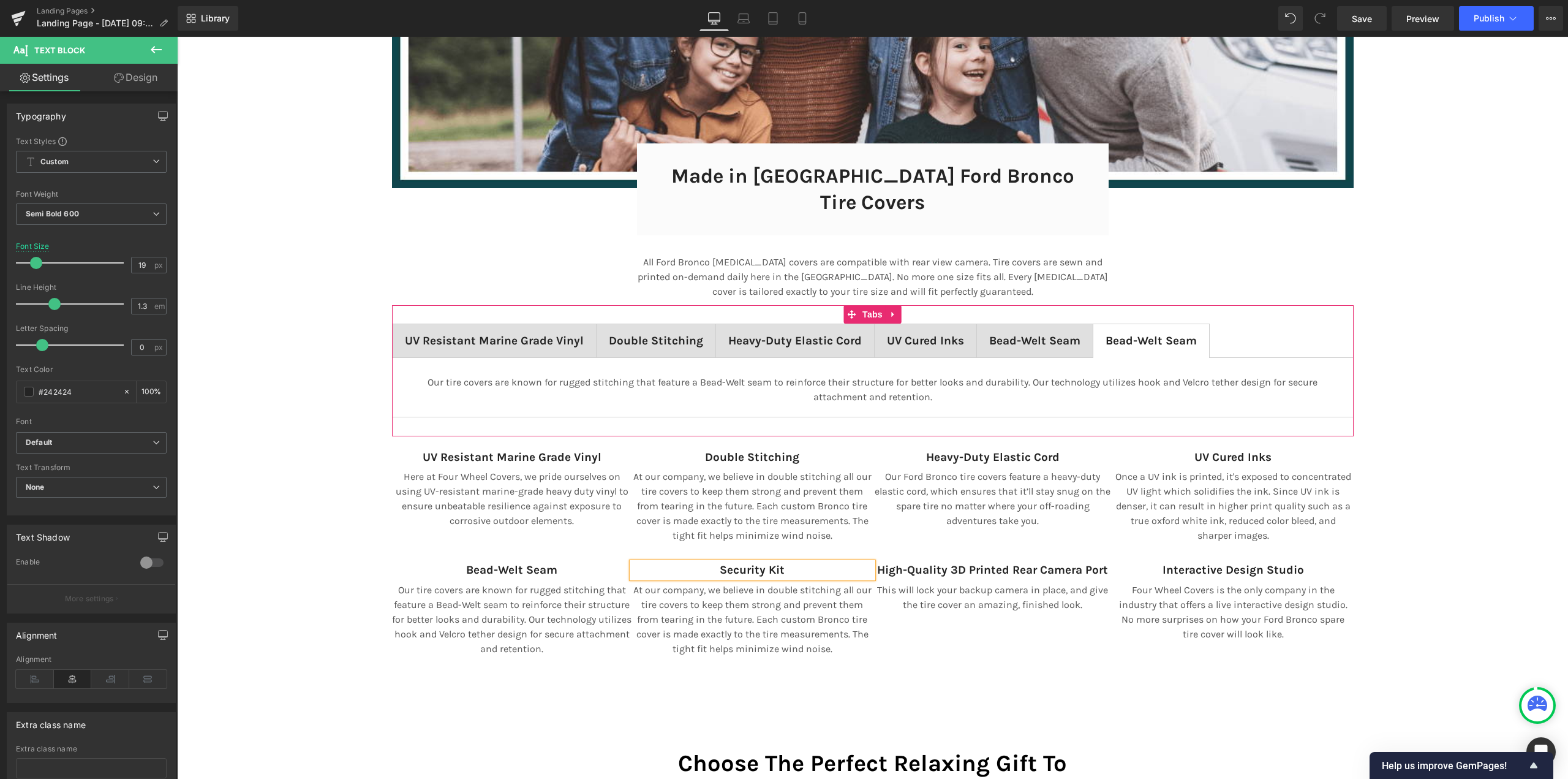
click at [1135, 327] on span "Bead-Welt Seam Text Block" at bounding box center [1151, 340] width 116 height 33
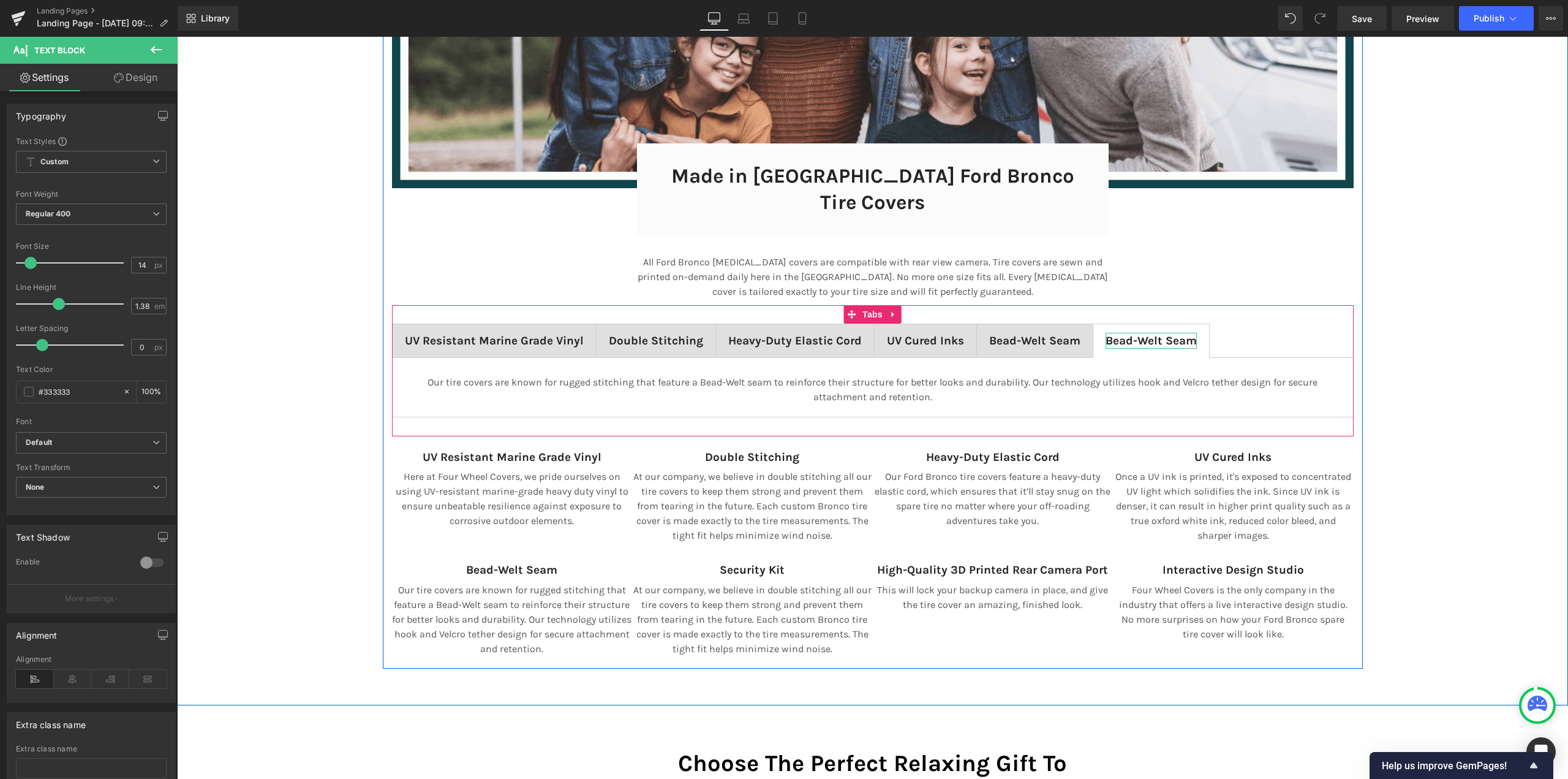
click at [1137, 334] on span "Bead-Welt Seam" at bounding box center [1151, 340] width 91 height 13
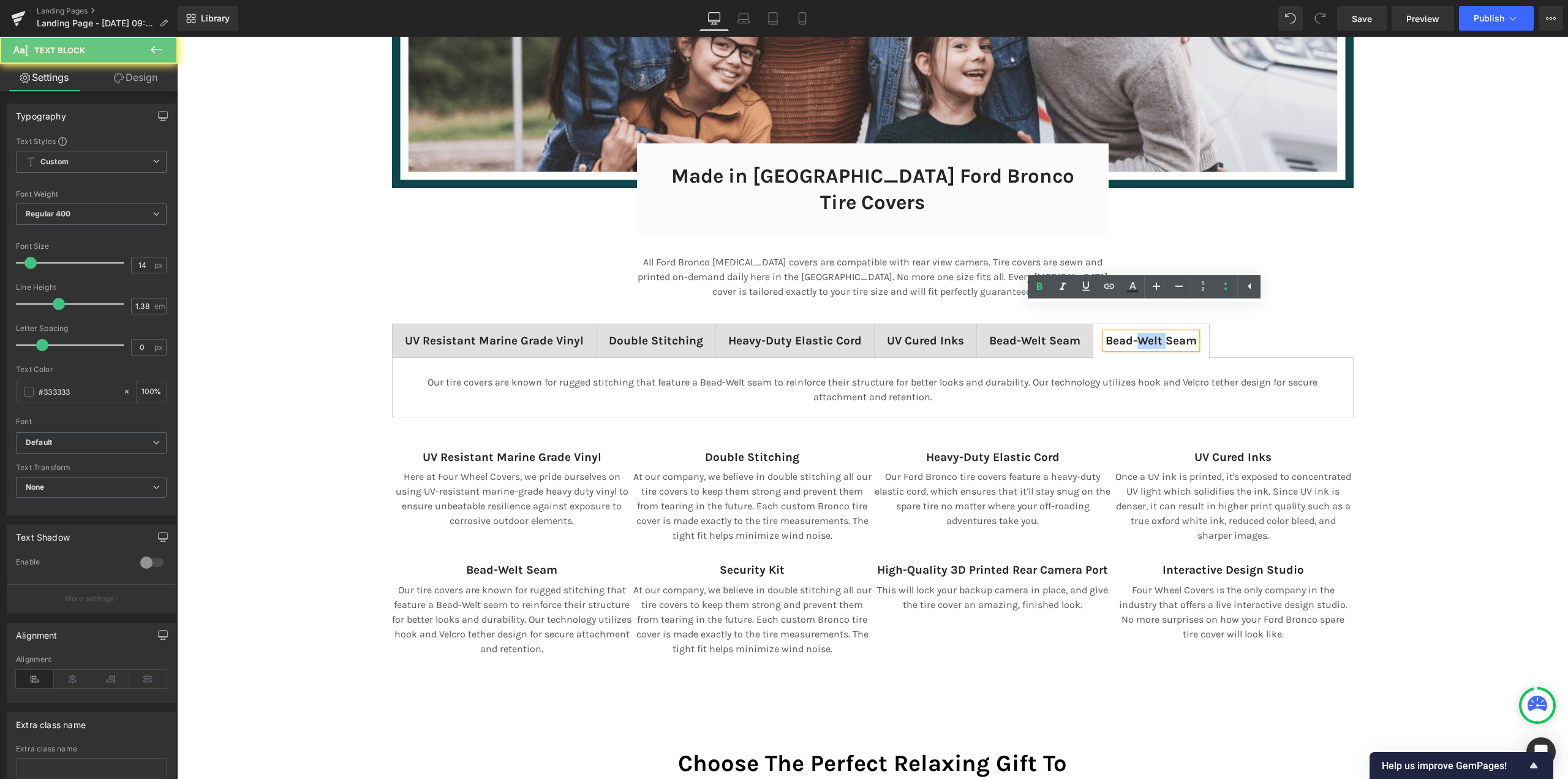
click at [1137, 334] on span "Bead-Welt Seam" at bounding box center [1151, 340] width 91 height 13
click at [1136, 334] on span "Bead-Welt Seam" at bounding box center [1151, 340] width 91 height 13
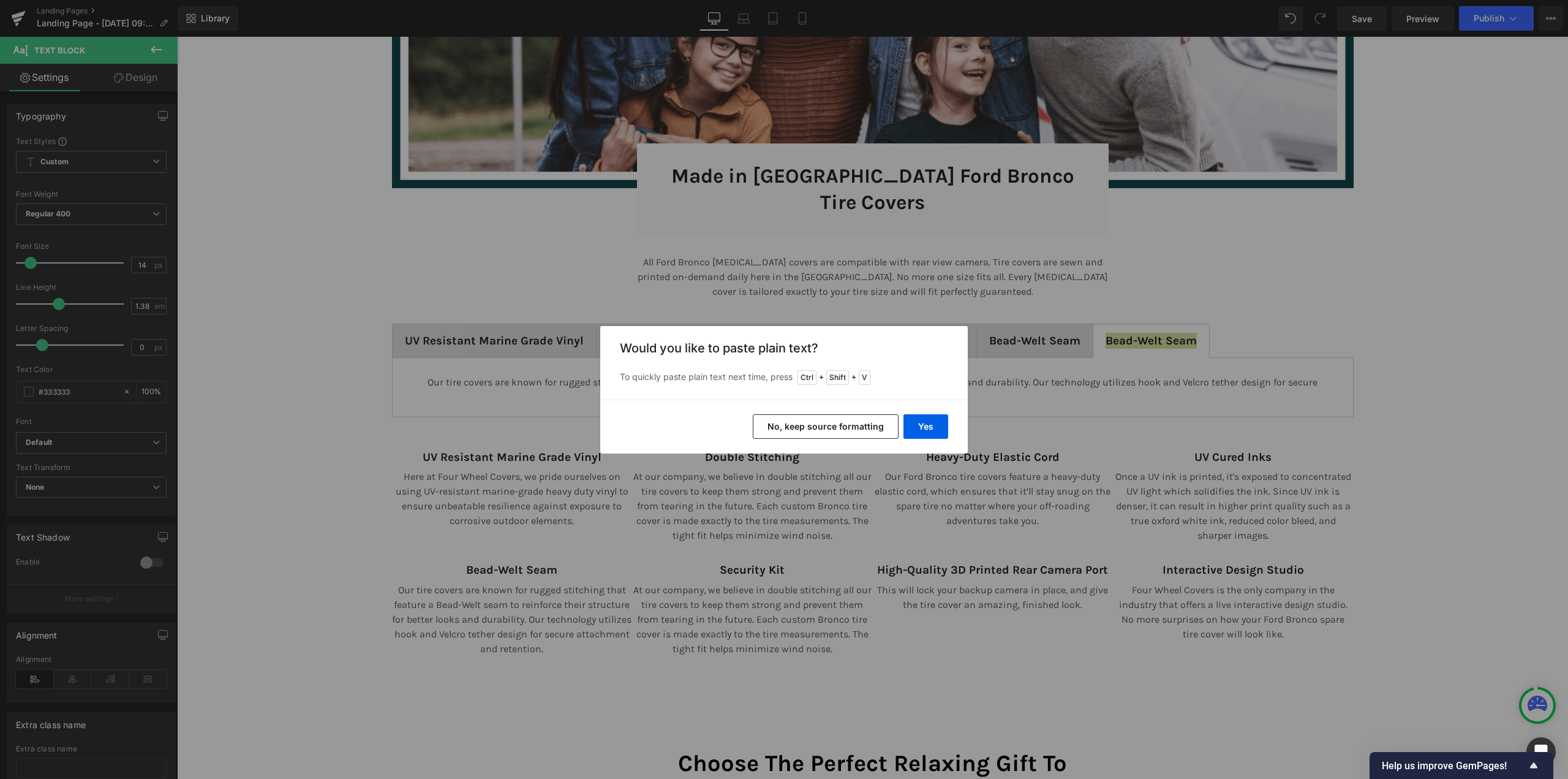
click at [819, 430] on button "No, keep source formatting" at bounding box center [825, 426] width 145 height 24
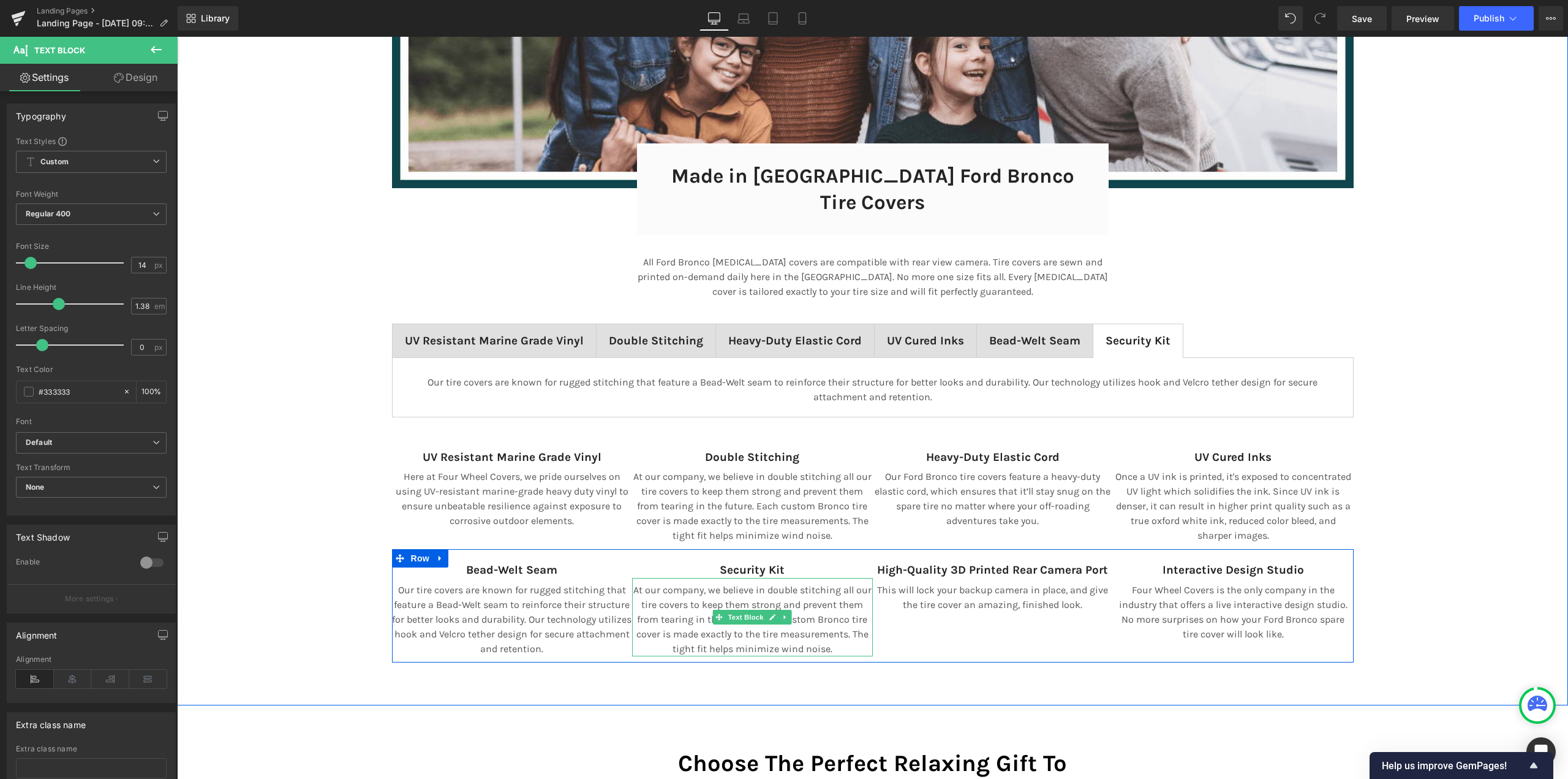
click at [710, 583] on p "At our company, we believe in double stitching all our tire covers to keep them…" at bounding box center [753, 619] width 241 height 73
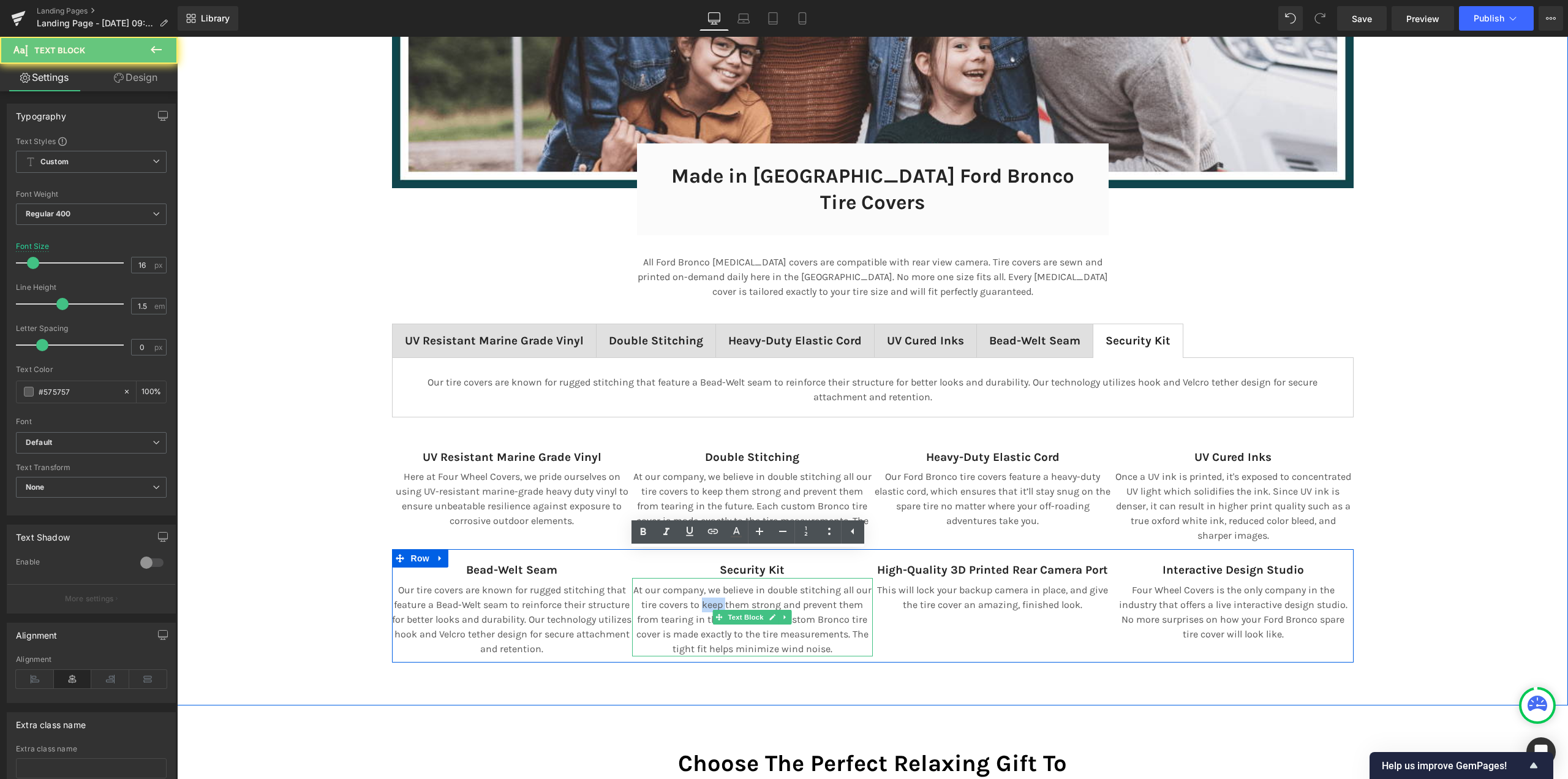
click at [710, 583] on p "At our company, we believe in double stitching all our tire covers to keep them…" at bounding box center [753, 619] width 241 height 73
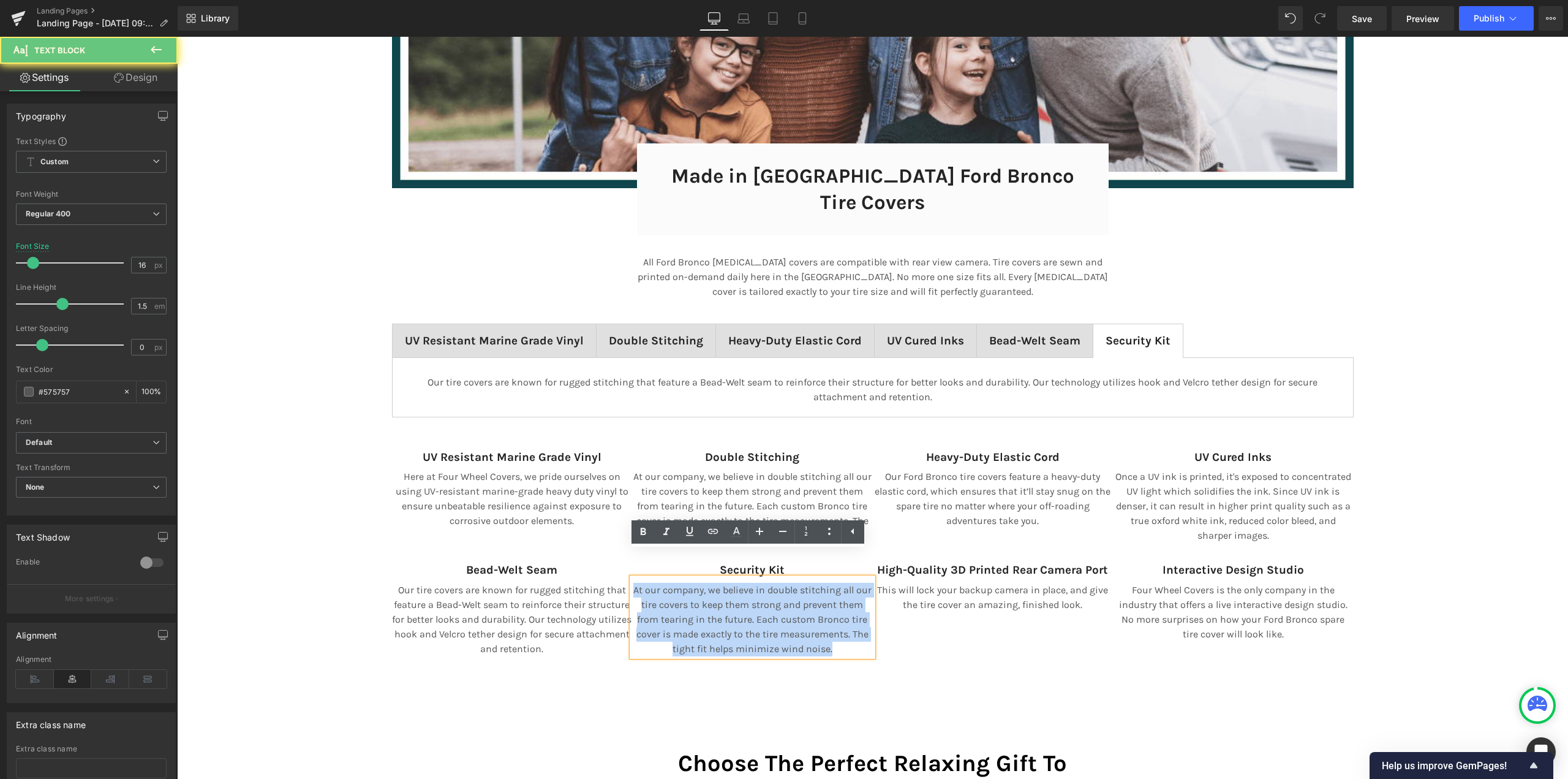
click at [710, 583] on p "At our company, we believe in double stitching all our tire covers to keep them…" at bounding box center [753, 619] width 241 height 73
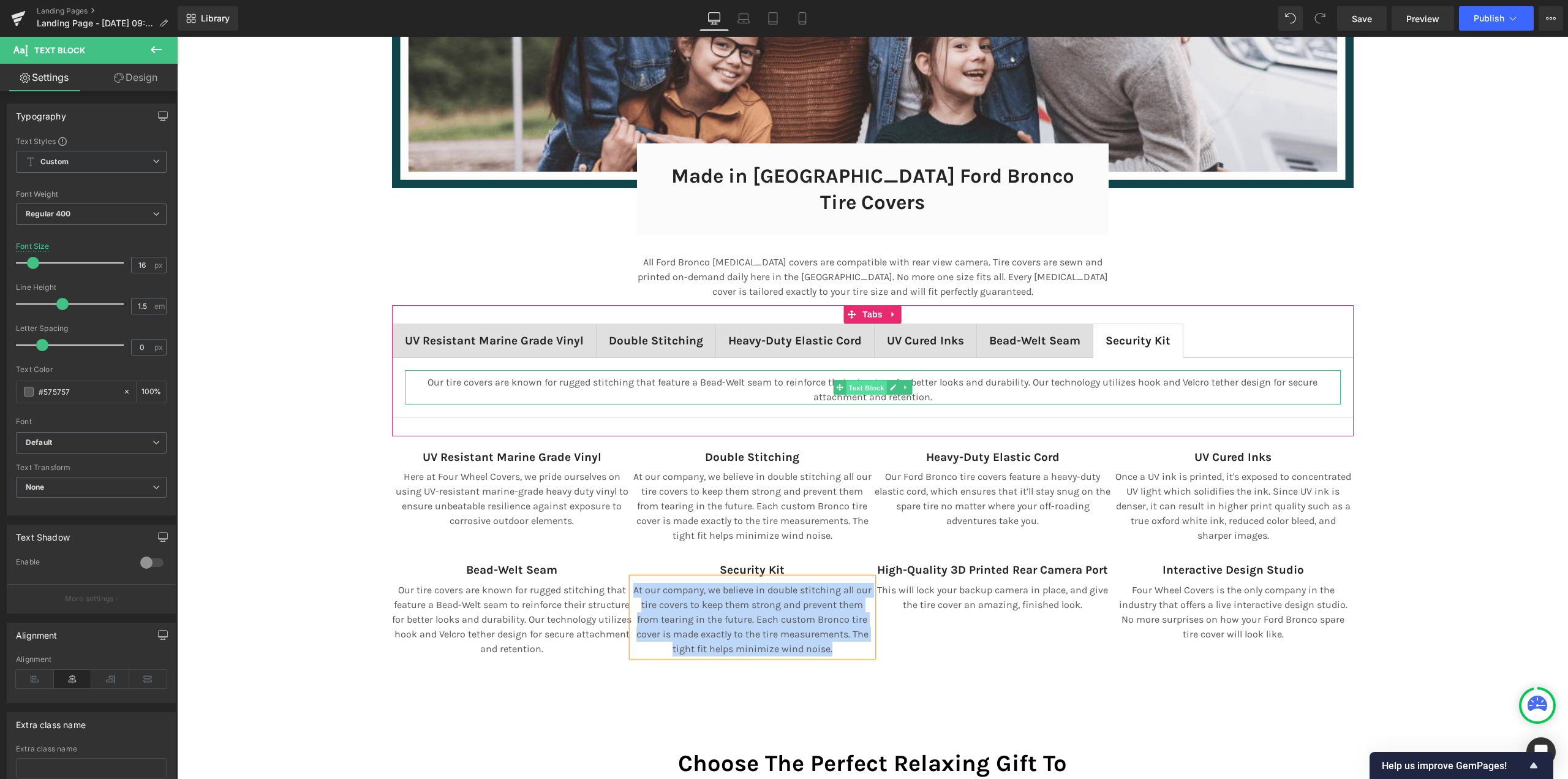
click at [858, 380] on span "Text Block" at bounding box center [865, 387] width 40 height 14
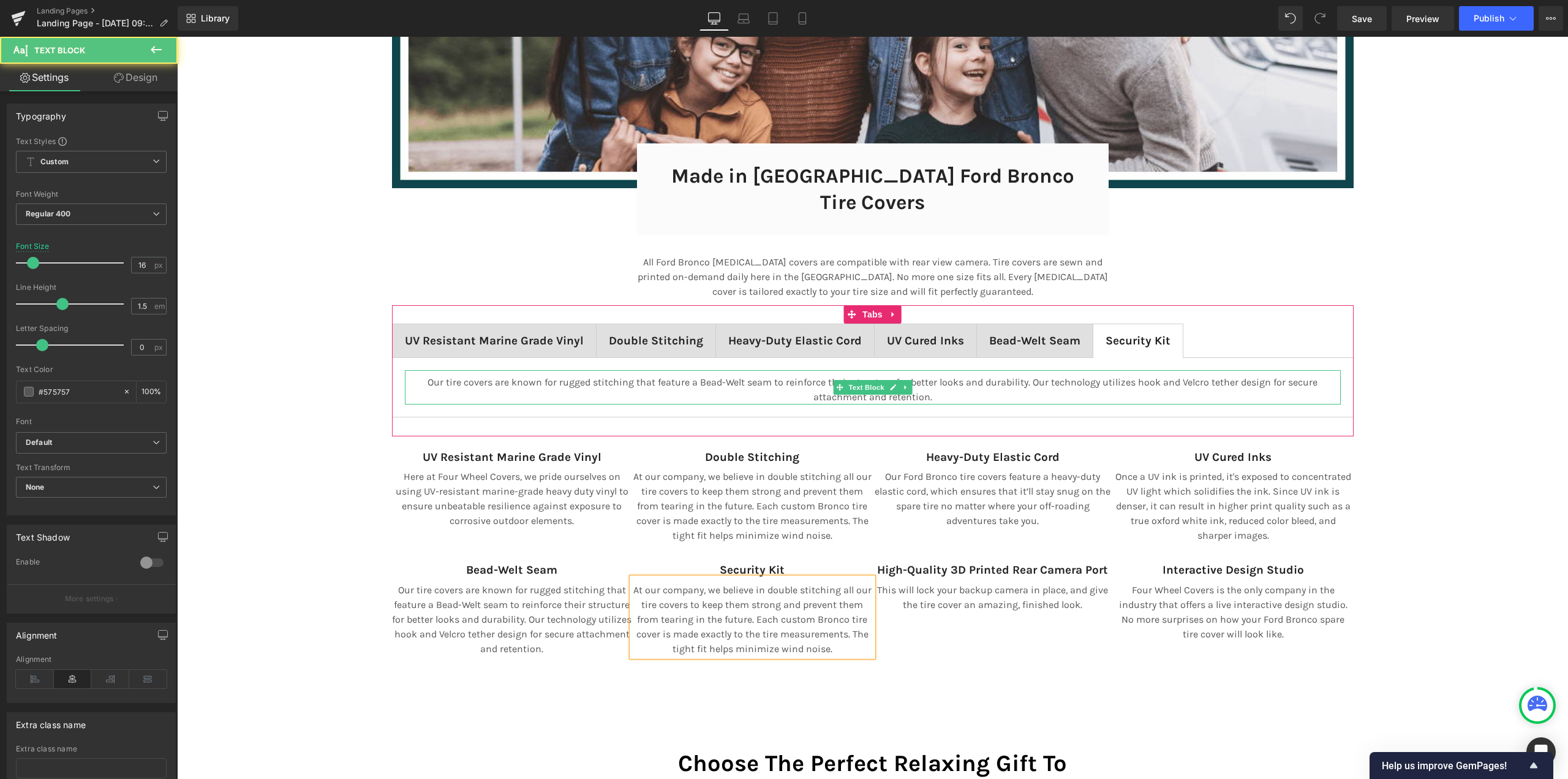
click at [788, 375] on p "Our tire covers are known for rugged stitching that feature a Bead-Welt seam to…" at bounding box center [872, 389] width 936 height 29
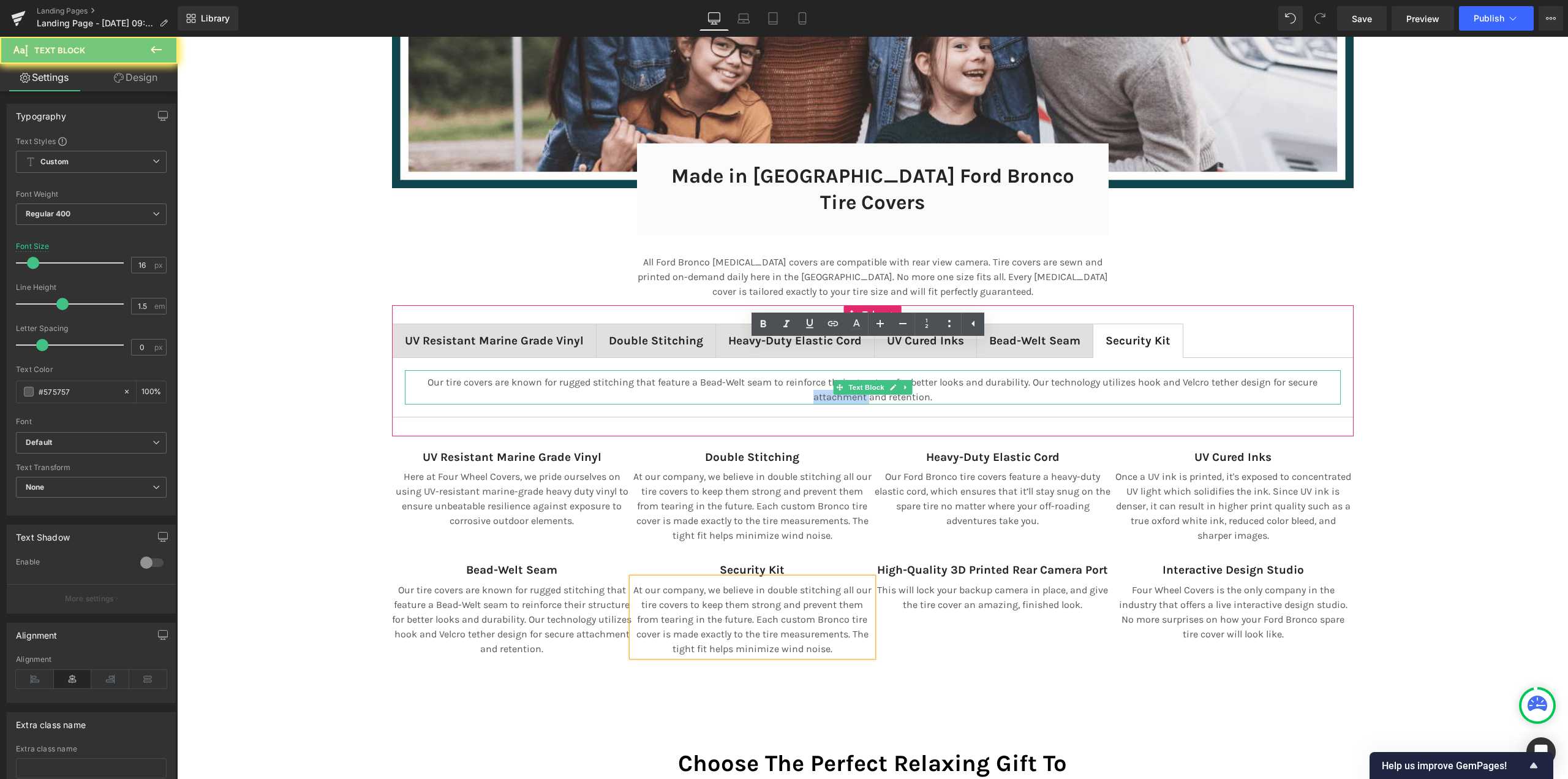
click at [788, 375] on p "Our tire covers are known for rugged stitching that feature a Bead-Welt seam to…" at bounding box center [872, 389] width 936 height 29
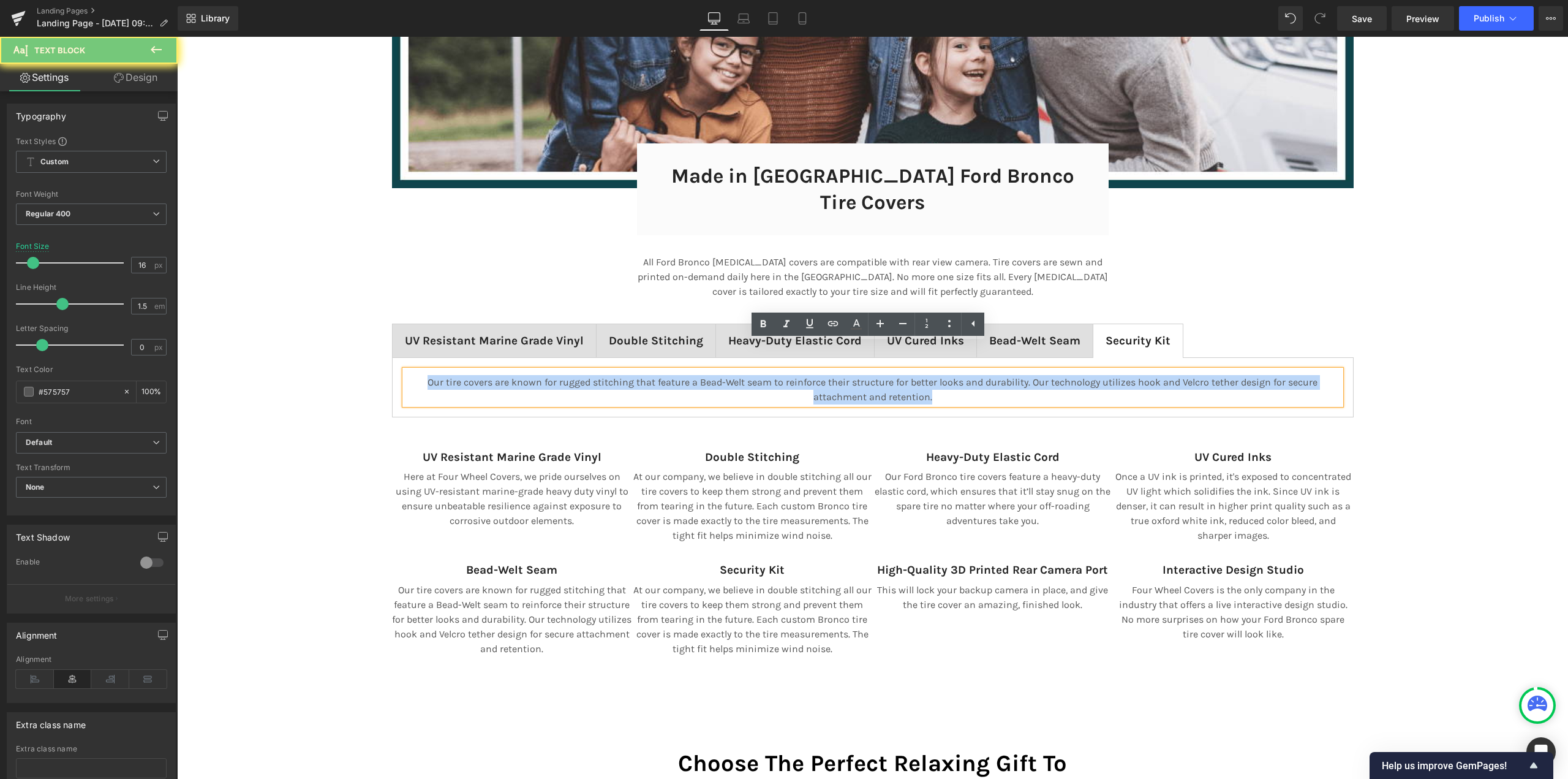
click at [788, 375] on p "Our tire covers are known for rugged stitching that feature a Bead-Welt seam to…" at bounding box center [872, 389] width 936 height 29
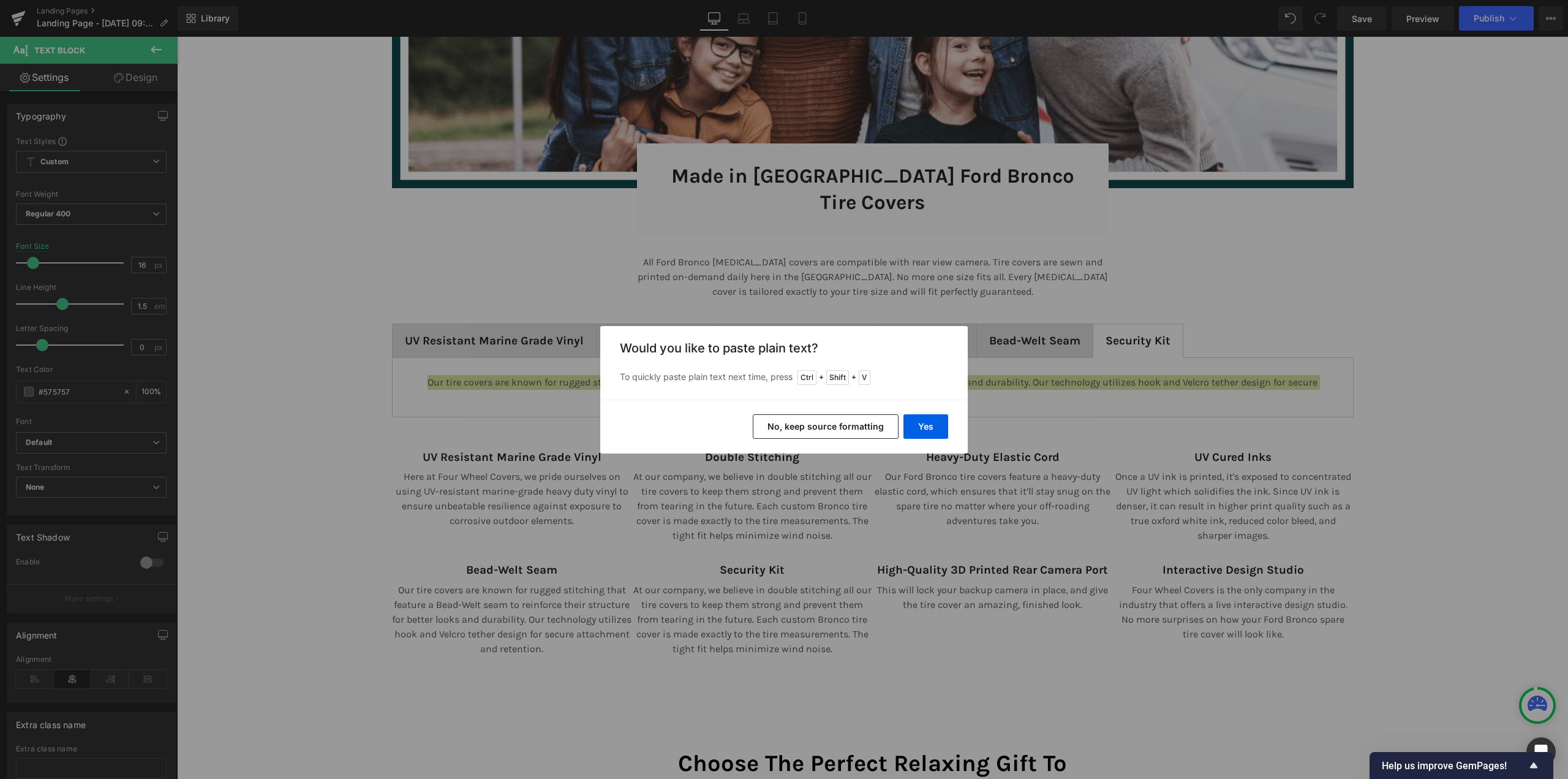
click at [814, 423] on button "No, keep source formatting" at bounding box center [825, 426] width 145 height 24
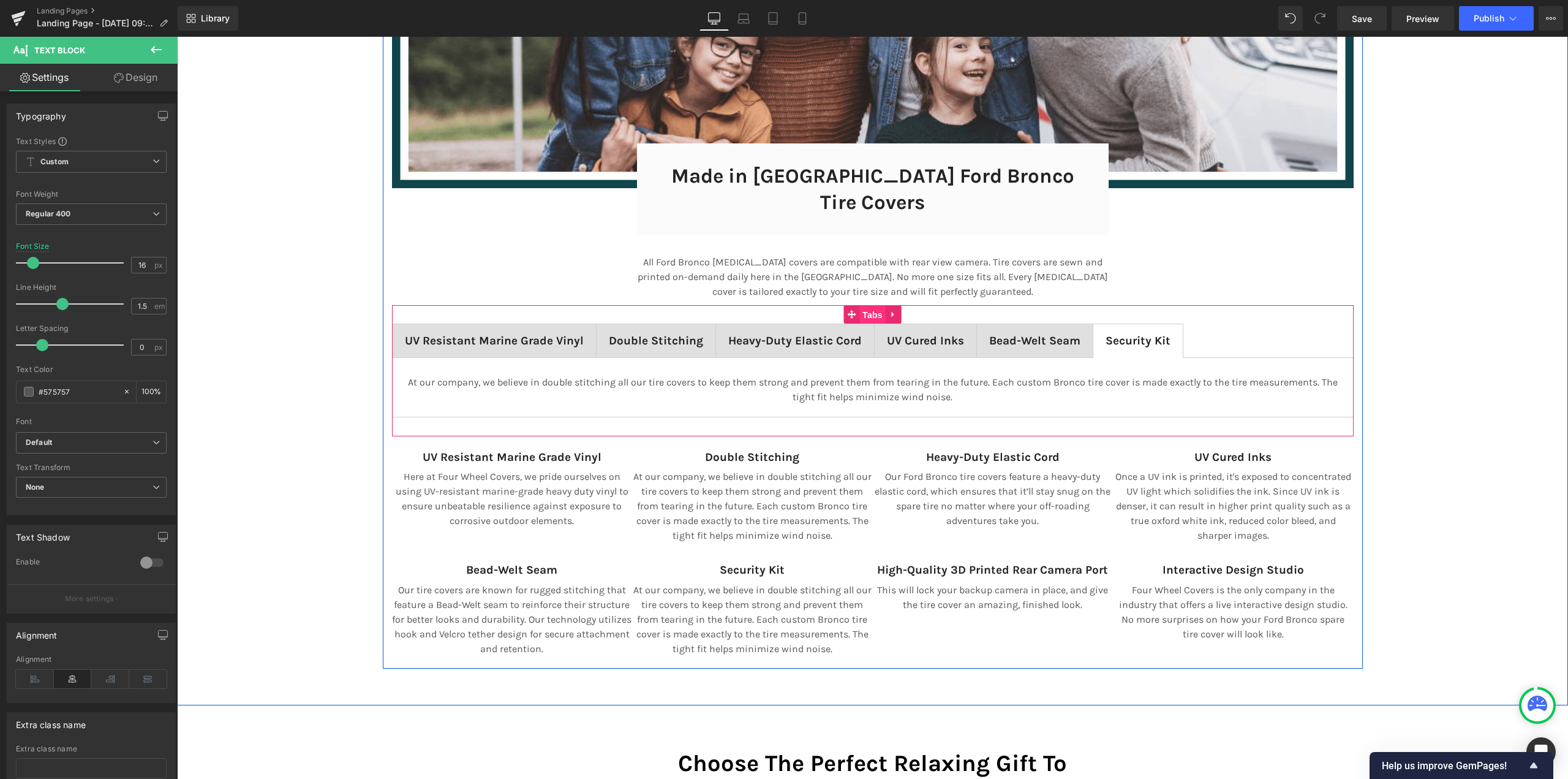
click at [872, 306] on span "Tabs" at bounding box center [872, 315] width 27 height 19
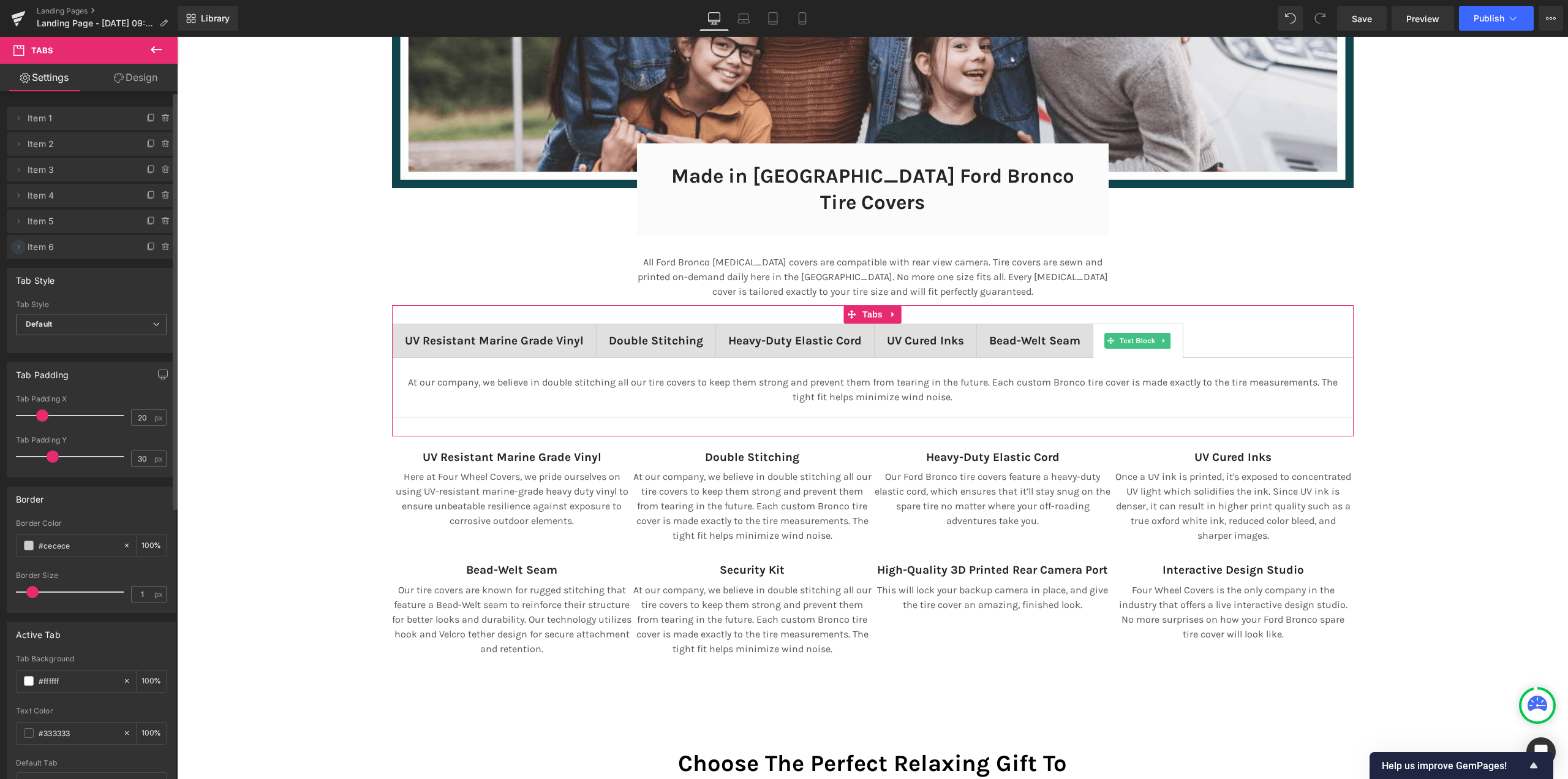
click at [19, 248] on icon at bounding box center [19, 246] width 3 height 4
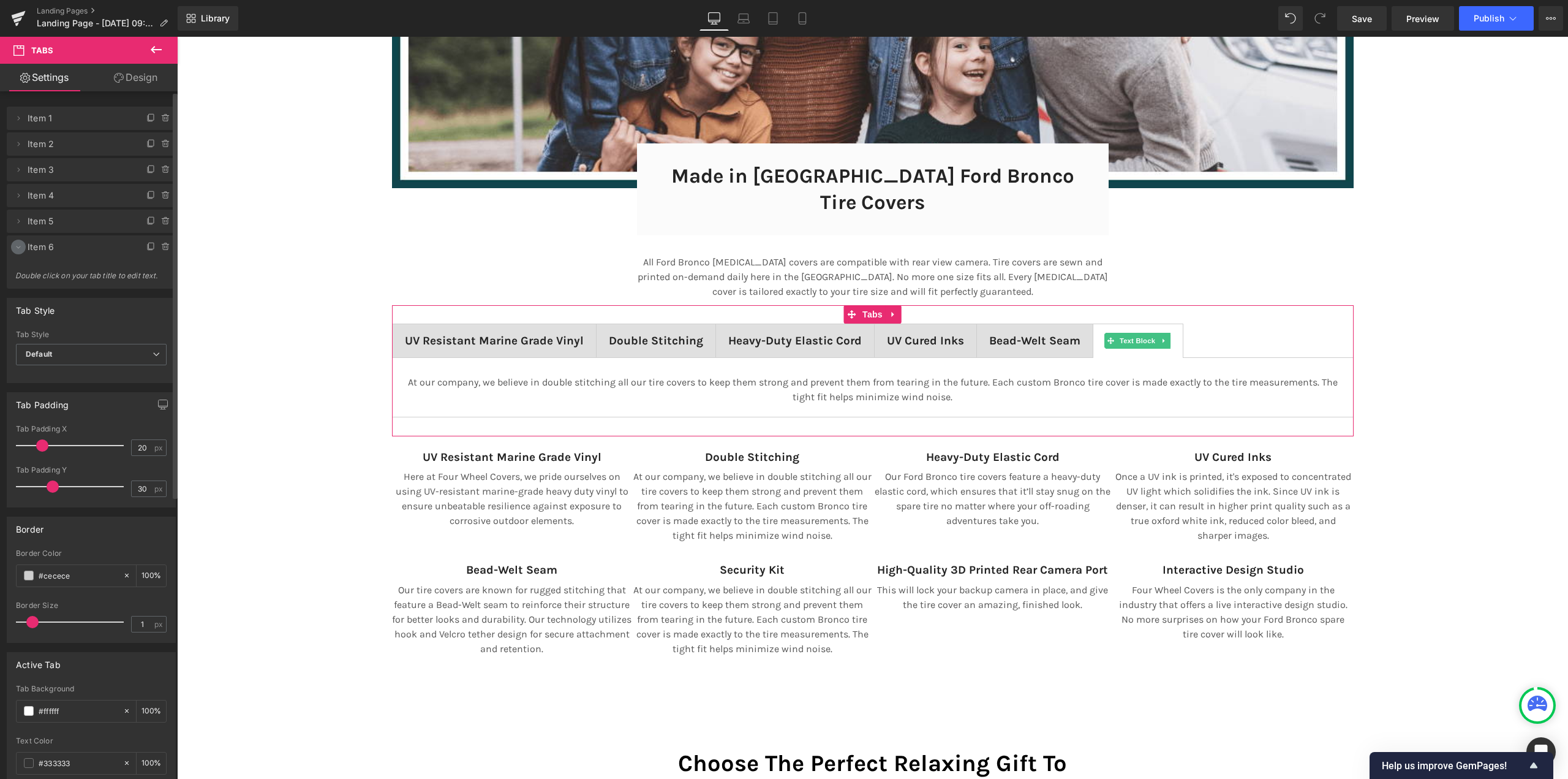
click at [15, 248] on icon at bounding box center [18, 246] width 10 height 10
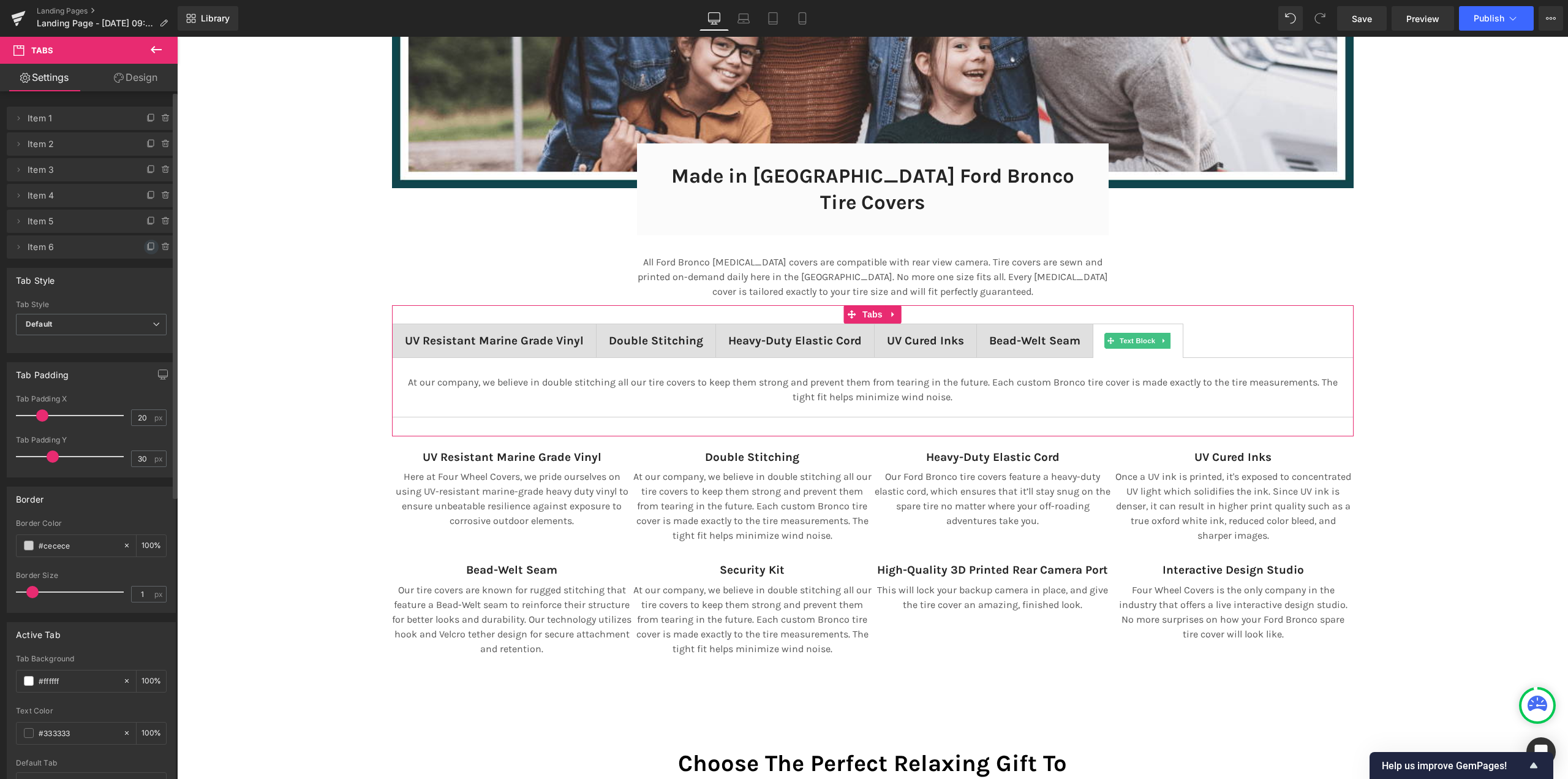
click at [146, 244] on icon at bounding box center [151, 246] width 10 height 10
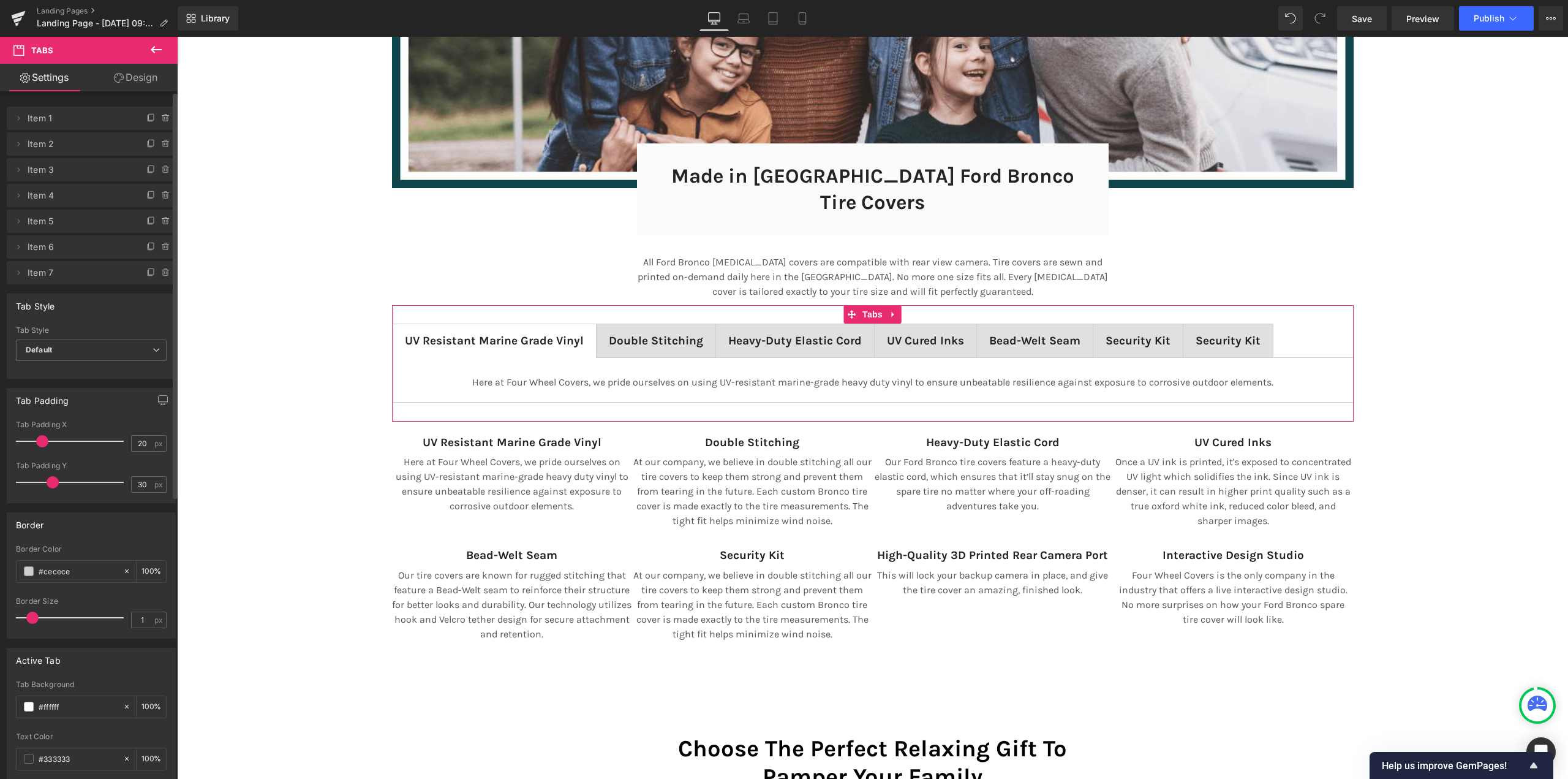
scroll to position [8384, 1382]
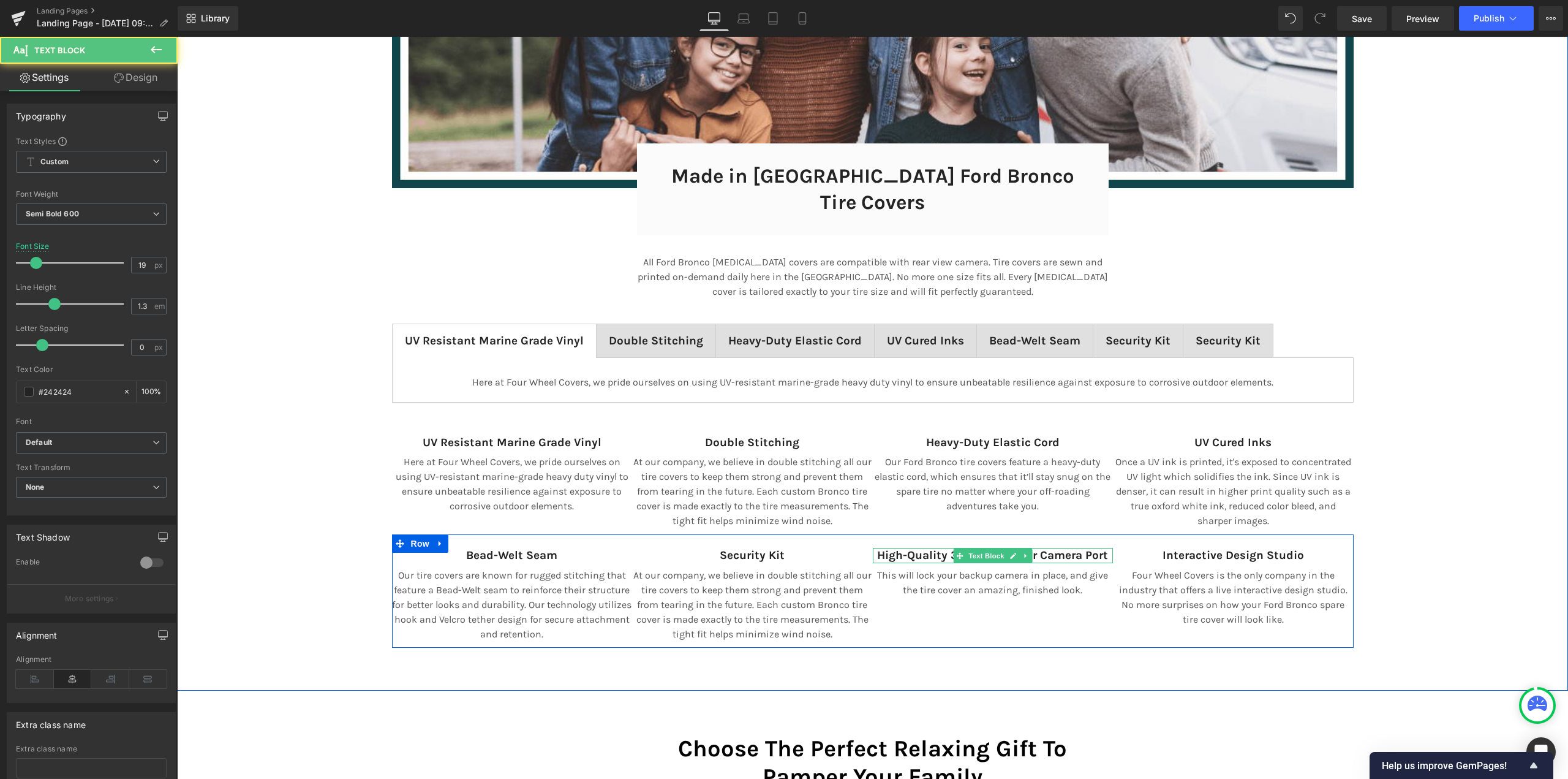
click at [899, 548] on strong "High-Quality 3D Printed Rear Camera Port" at bounding box center [992, 554] width 231 height 13
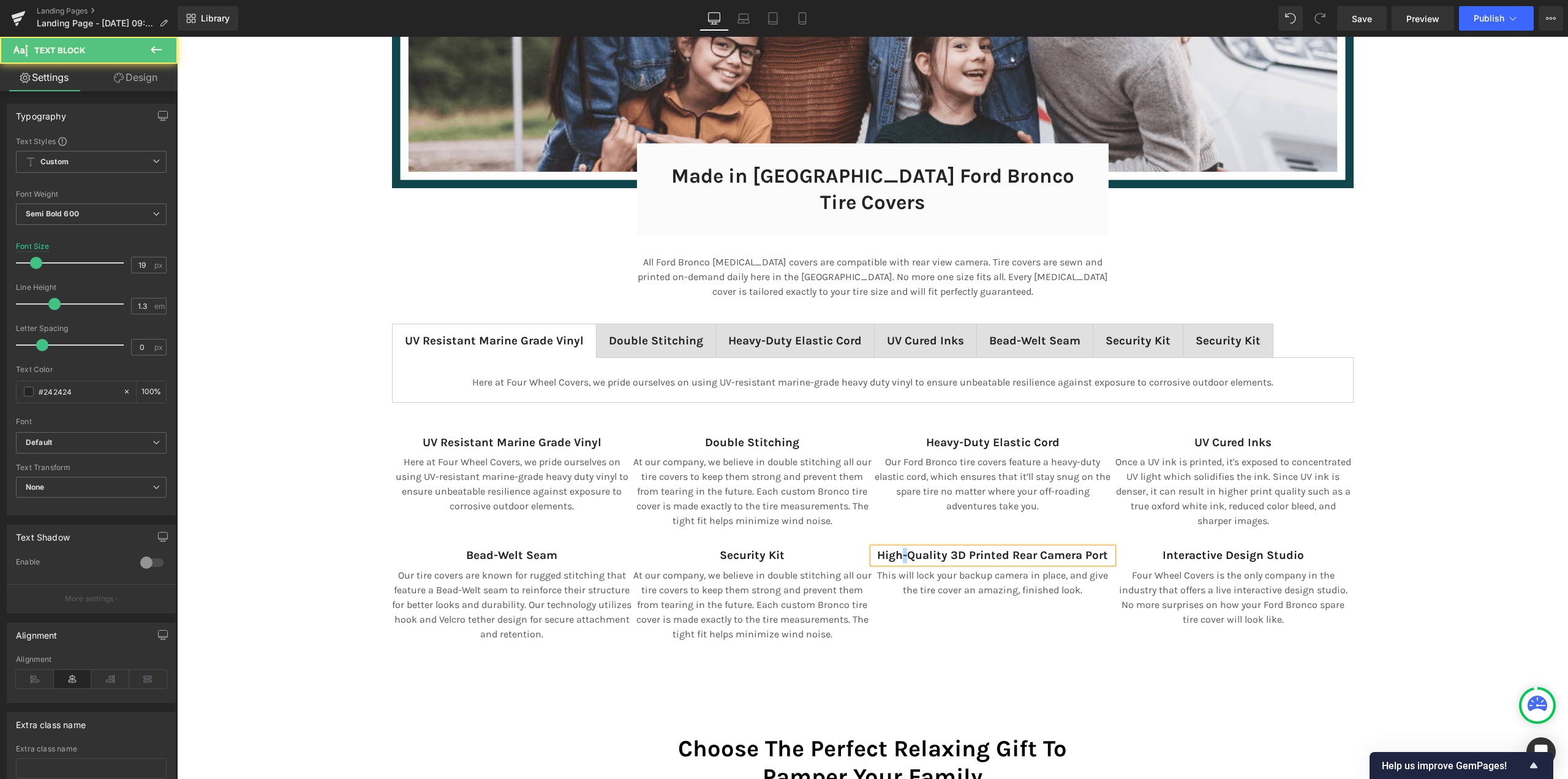
click at [899, 548] on strong "High-Quality 3D Printed Rear Camera Port" at bounding box center [992, 554] width 231 height 13
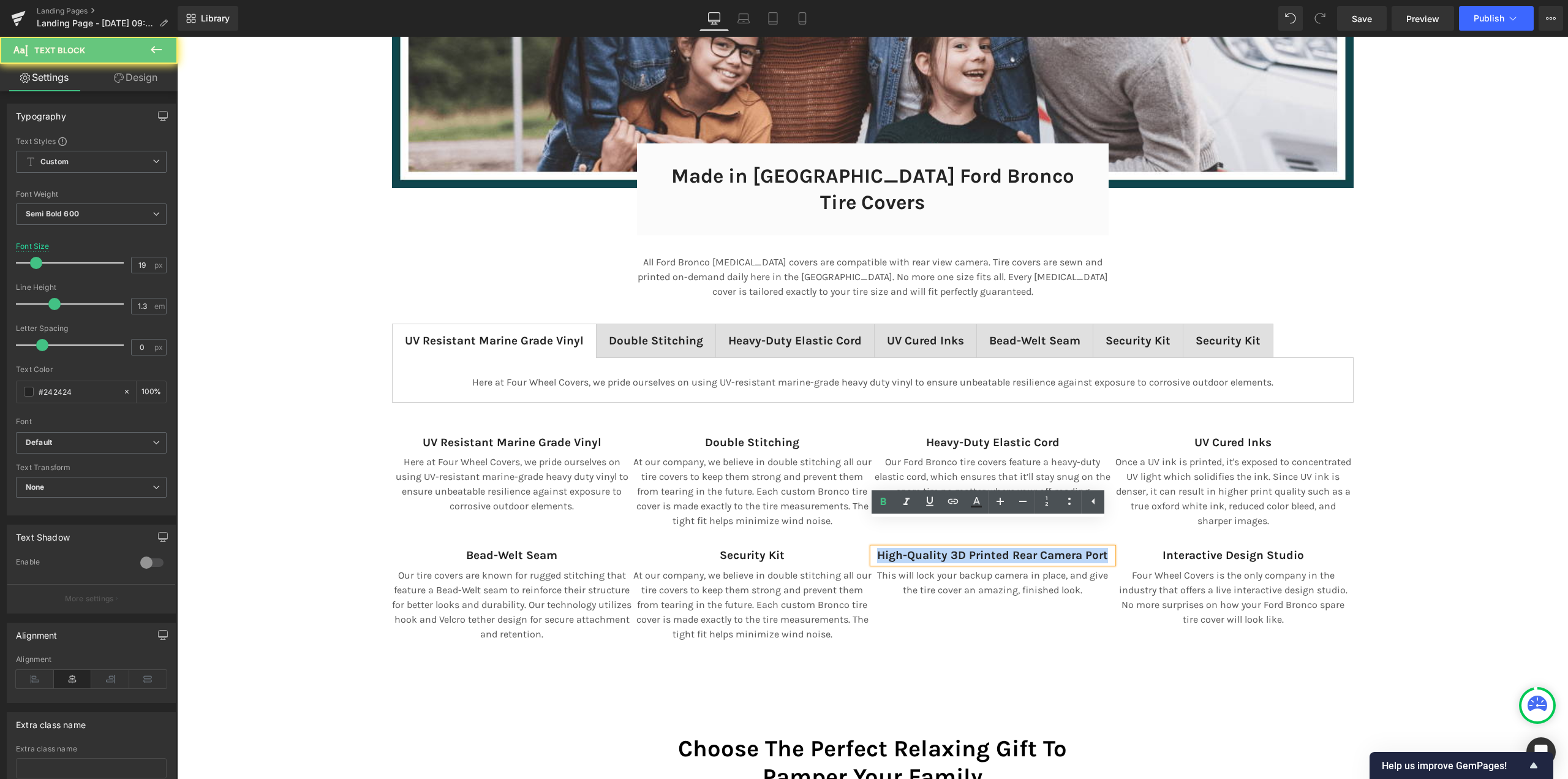
click at [899, 548] on strong "High-Quality 3D Printed Rear Camera Port" at bounding box center [992, 554] width 231 height 13
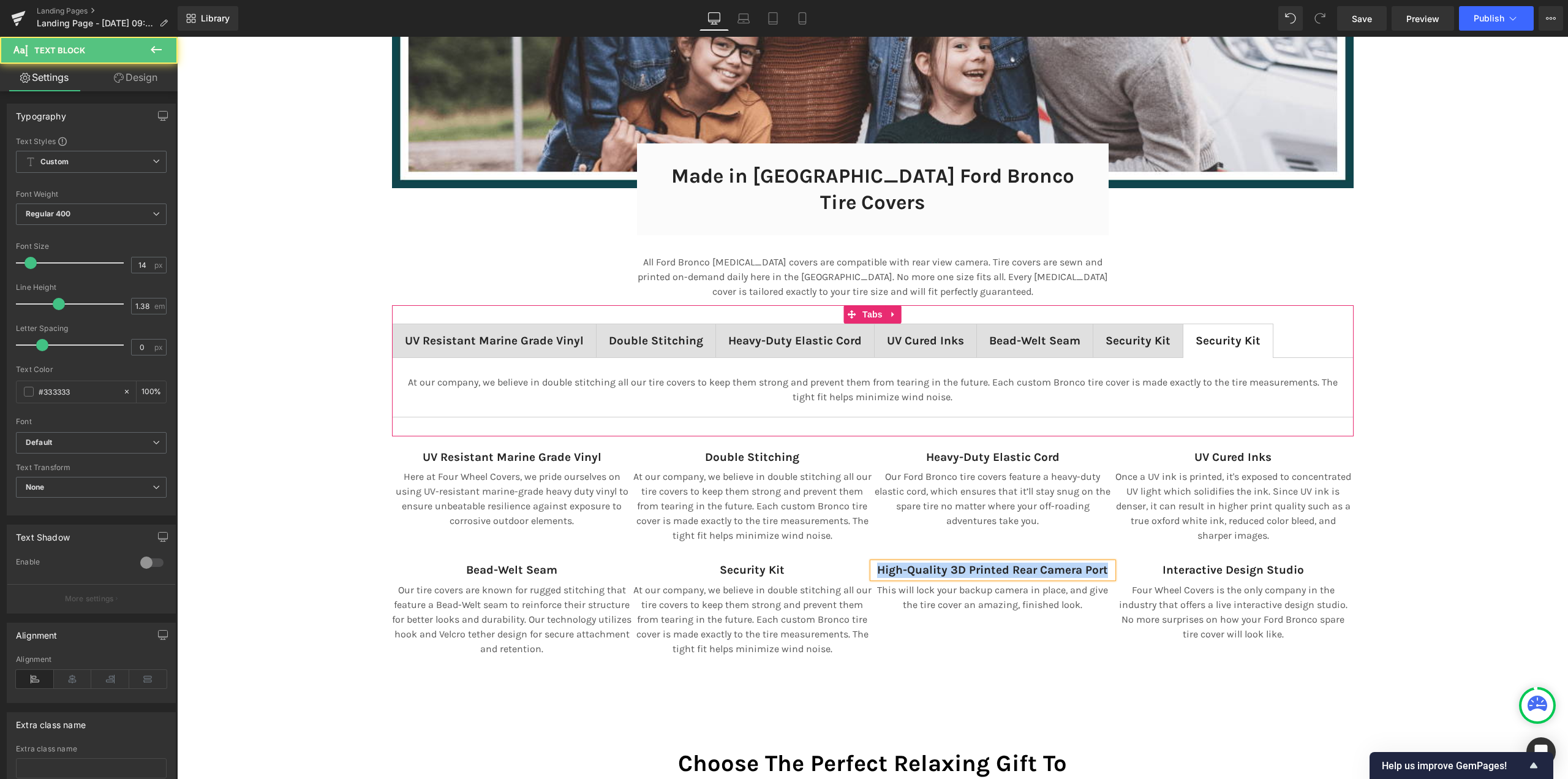
click at [1217, 324] on span "Security Kit Text Block" at bounding box center [1227, 340] width 89 height 33
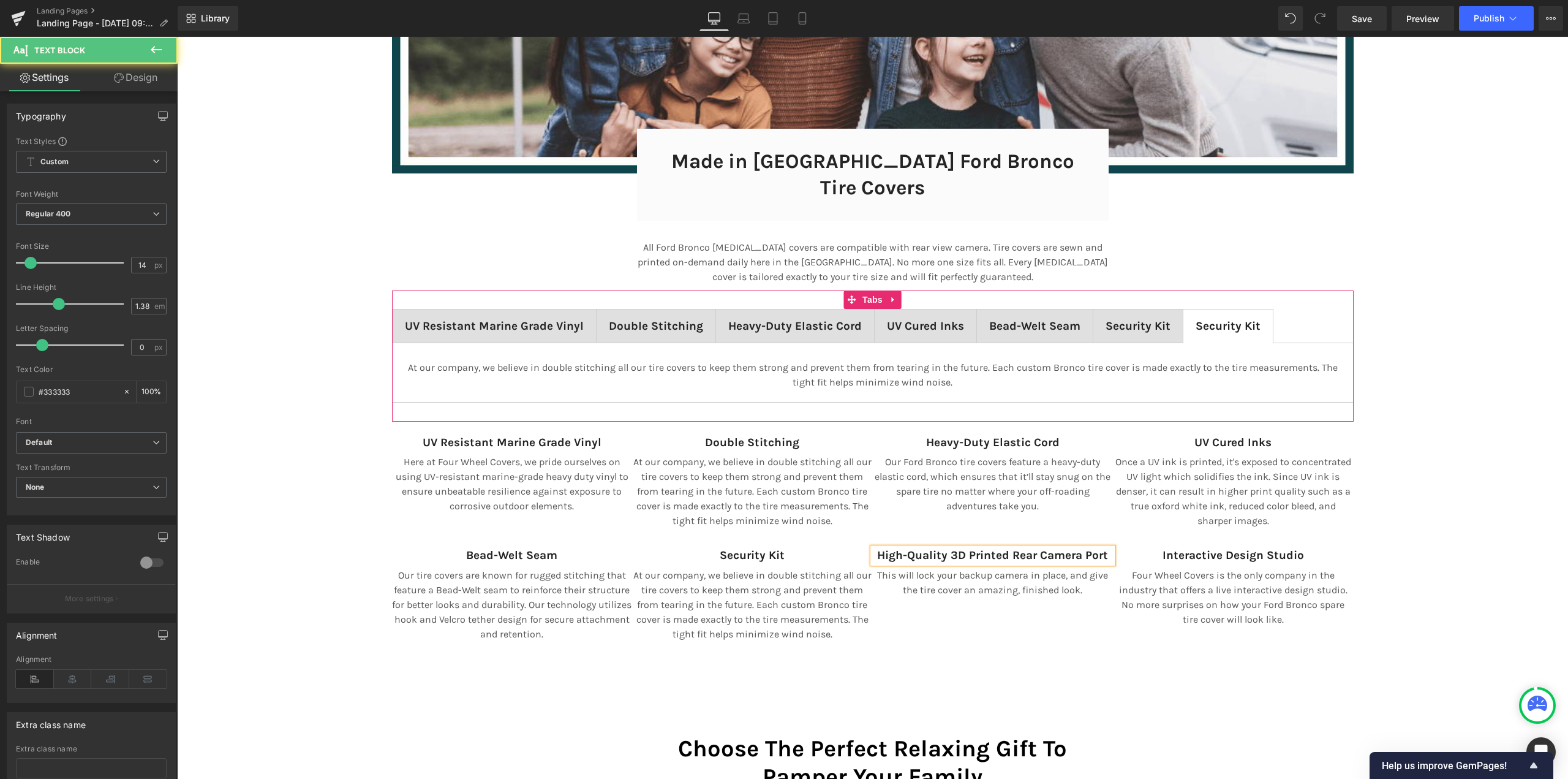
scroll to position [8399, 1382]
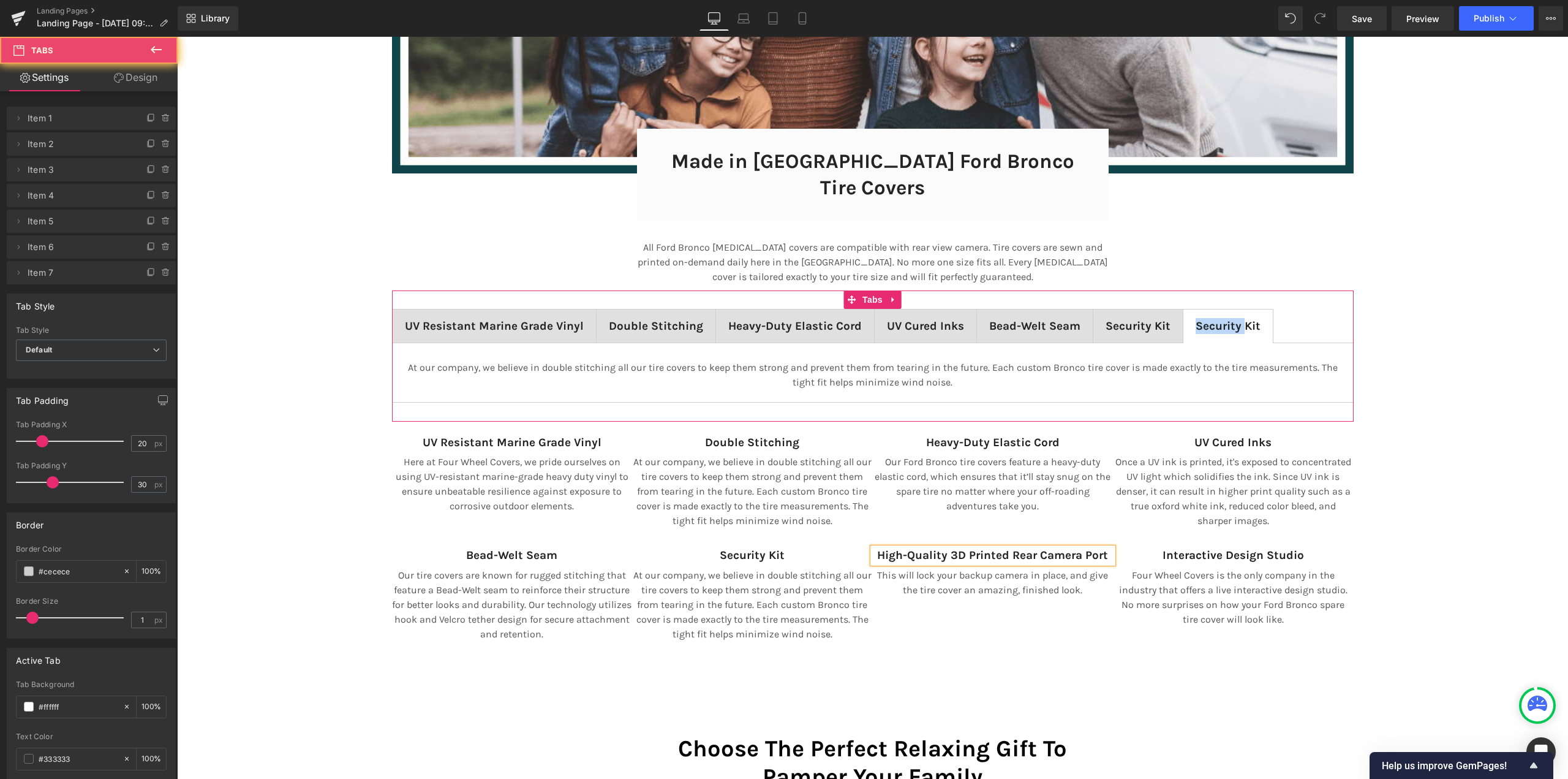
click at [1217, 314] on span "Security Kit Text Block" at bounding box center [1227, 326] width 89 height 33
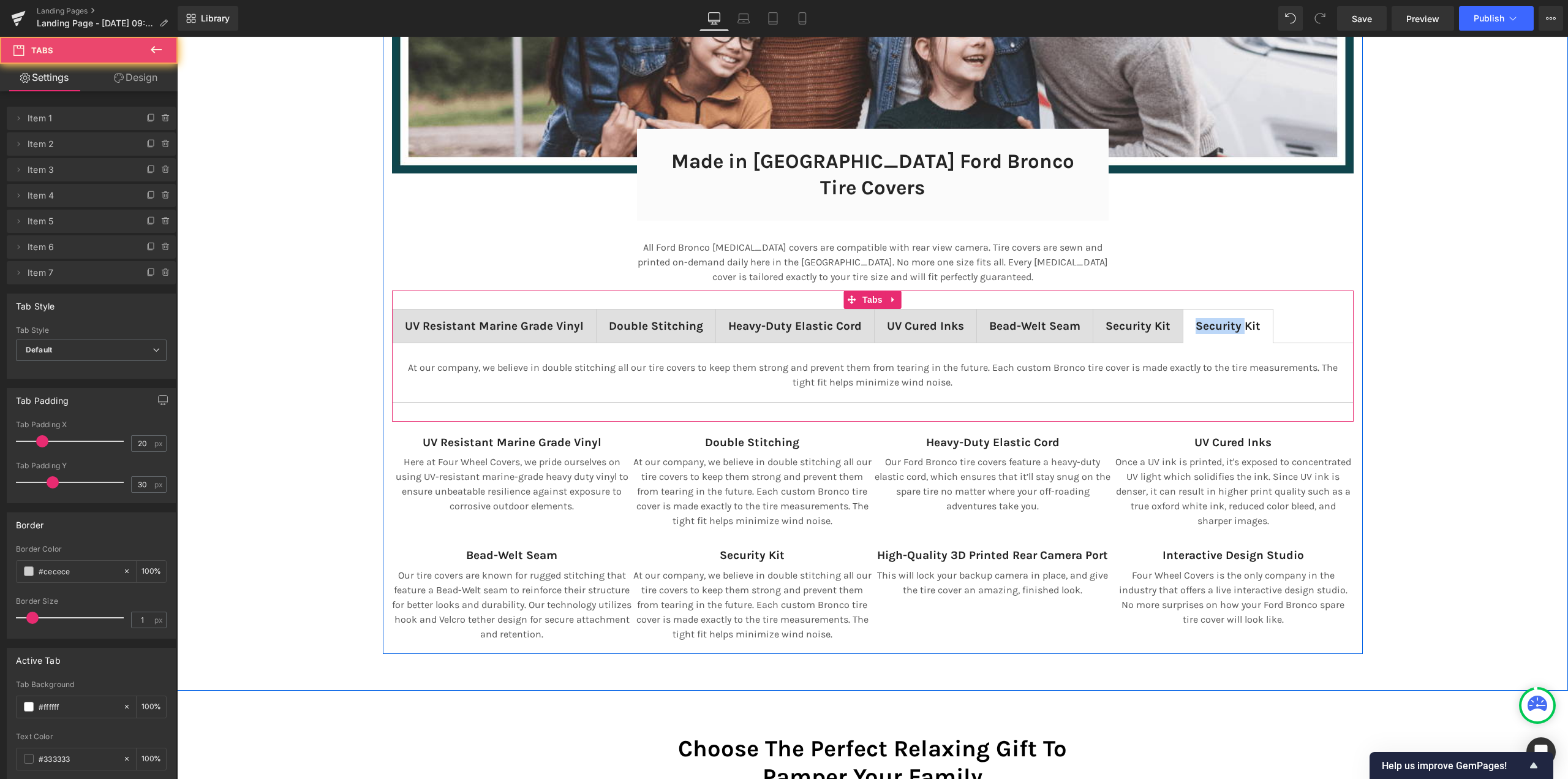
click at [1217, 319] on span "Security Kit" at bounding box center [1227, 326] width 65 height 13
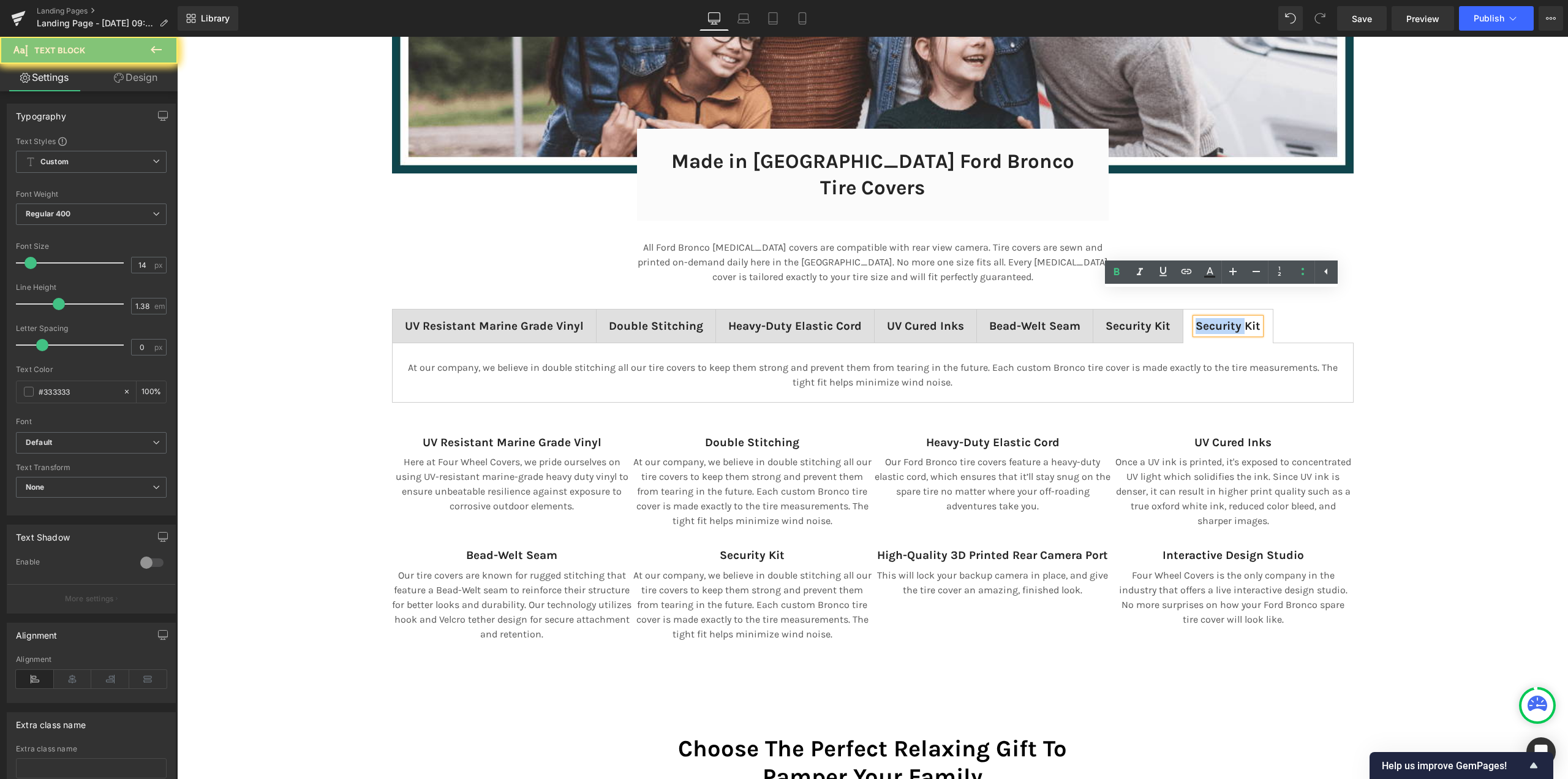
click at [1217, 319] on span "Security Kit" at bounding box center [1227, 326] width 65 height 13
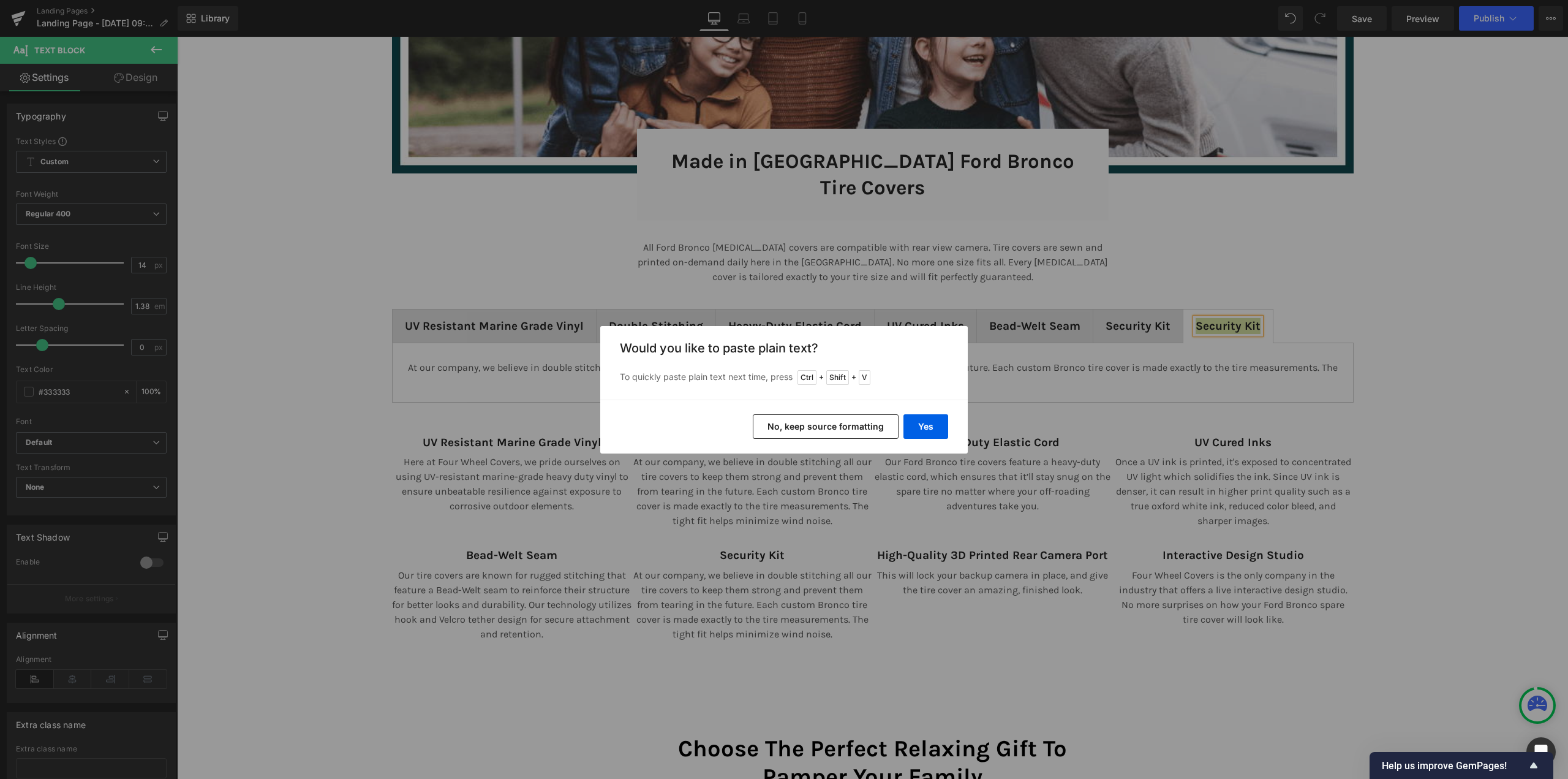
click at [829, 427] on button "No, keep source formatting" at bounding box center [825, 426] width 145 height 24
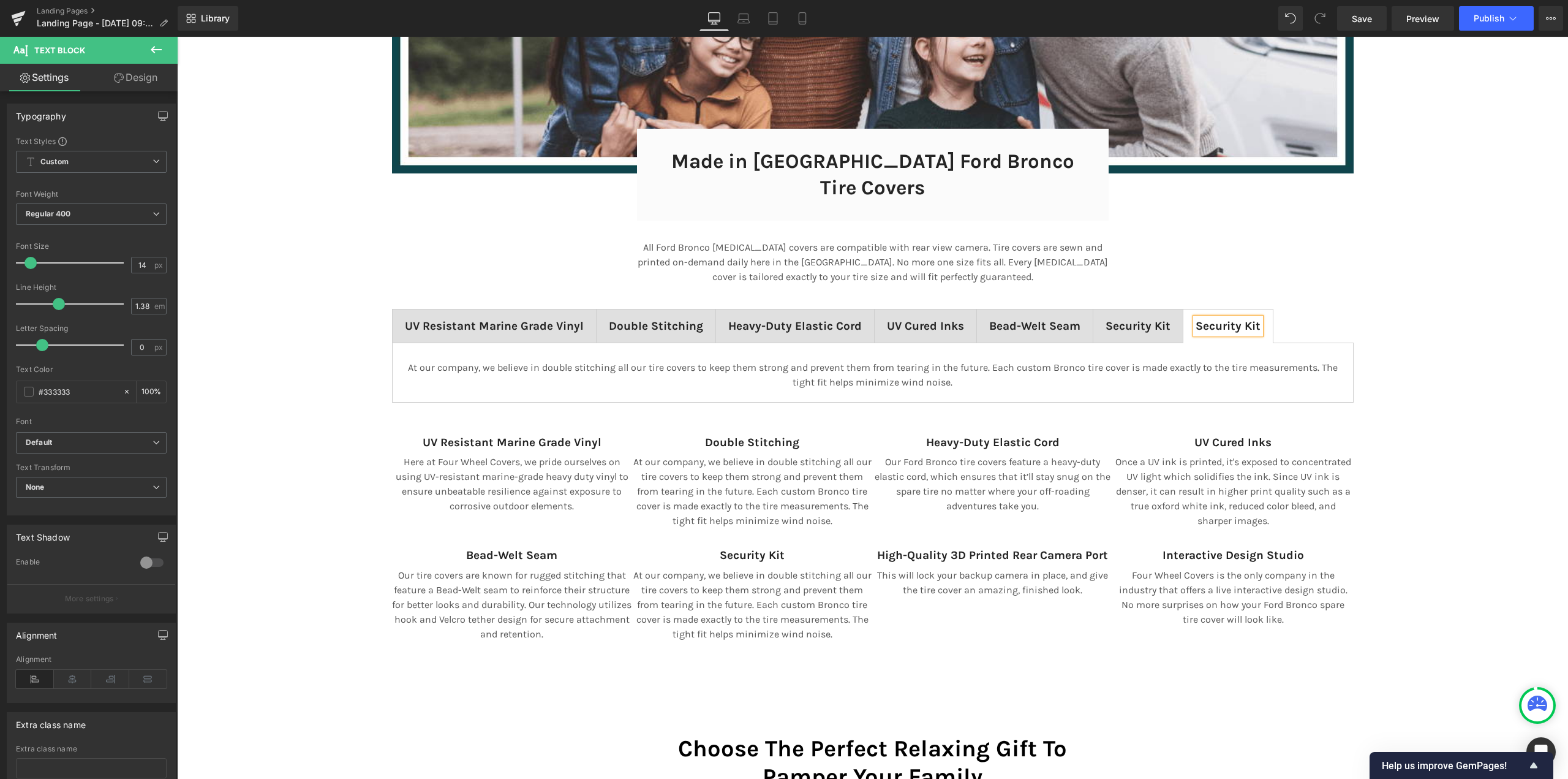
scroll to position [8433, 1382]
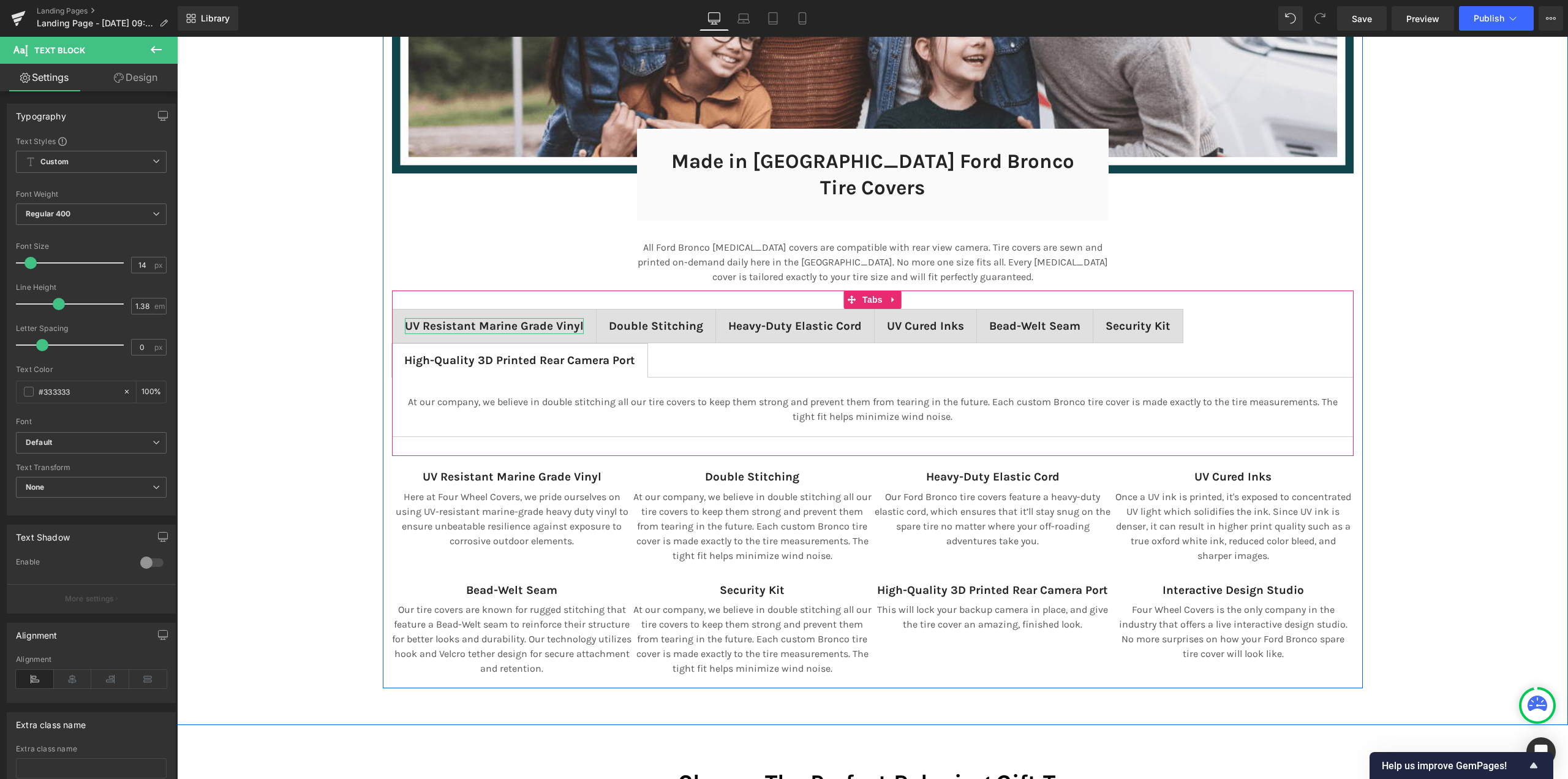
click at [517, 319] on span "UV Resistant Marine Grade Vinyl" at bounding box center [494, 326] width 178 height 13
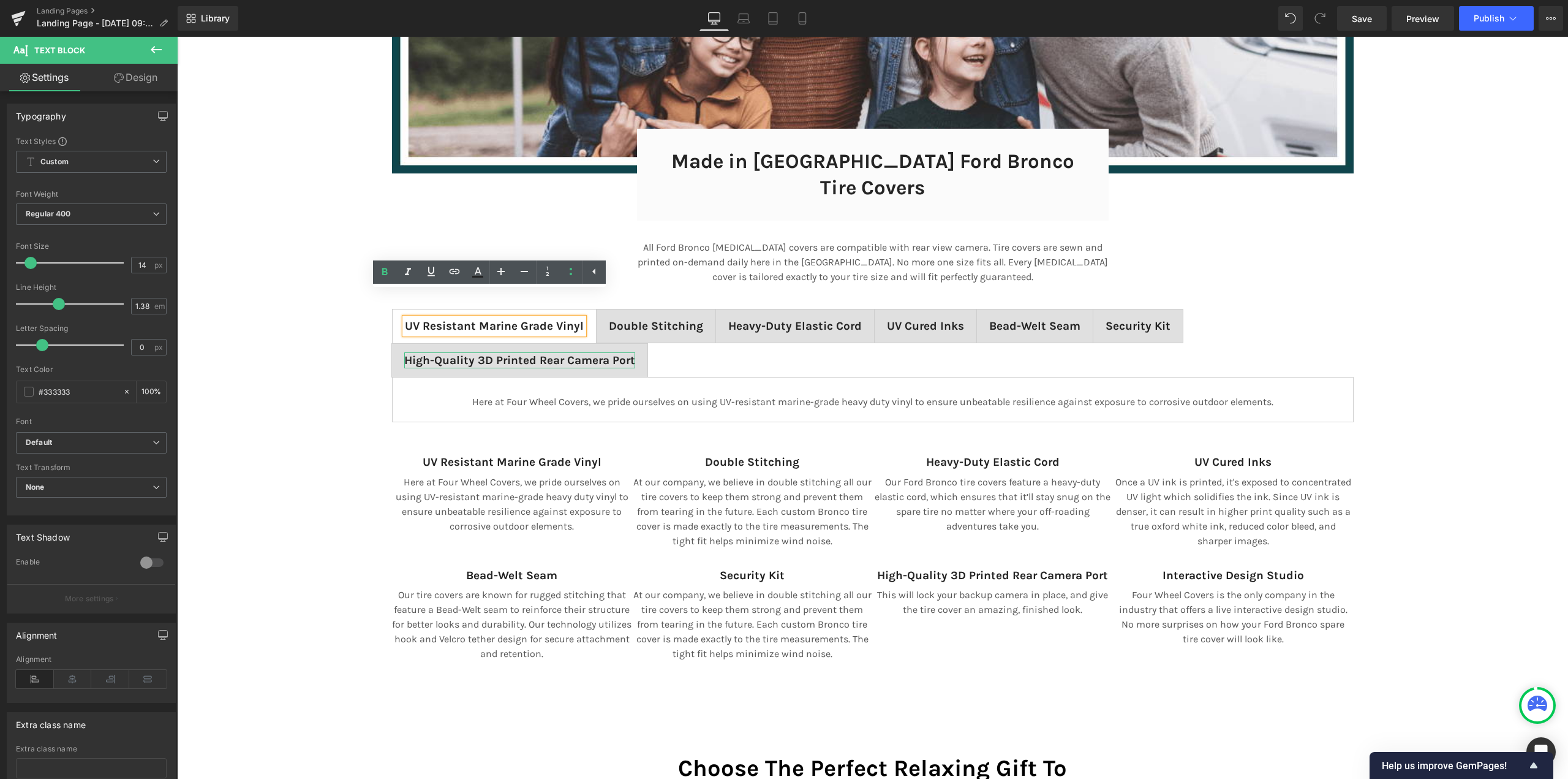
click at [546, 353] on span "High-Quality 3D Printed Rear Camera Port" at bounding box center [519, 360] width 231 height 13
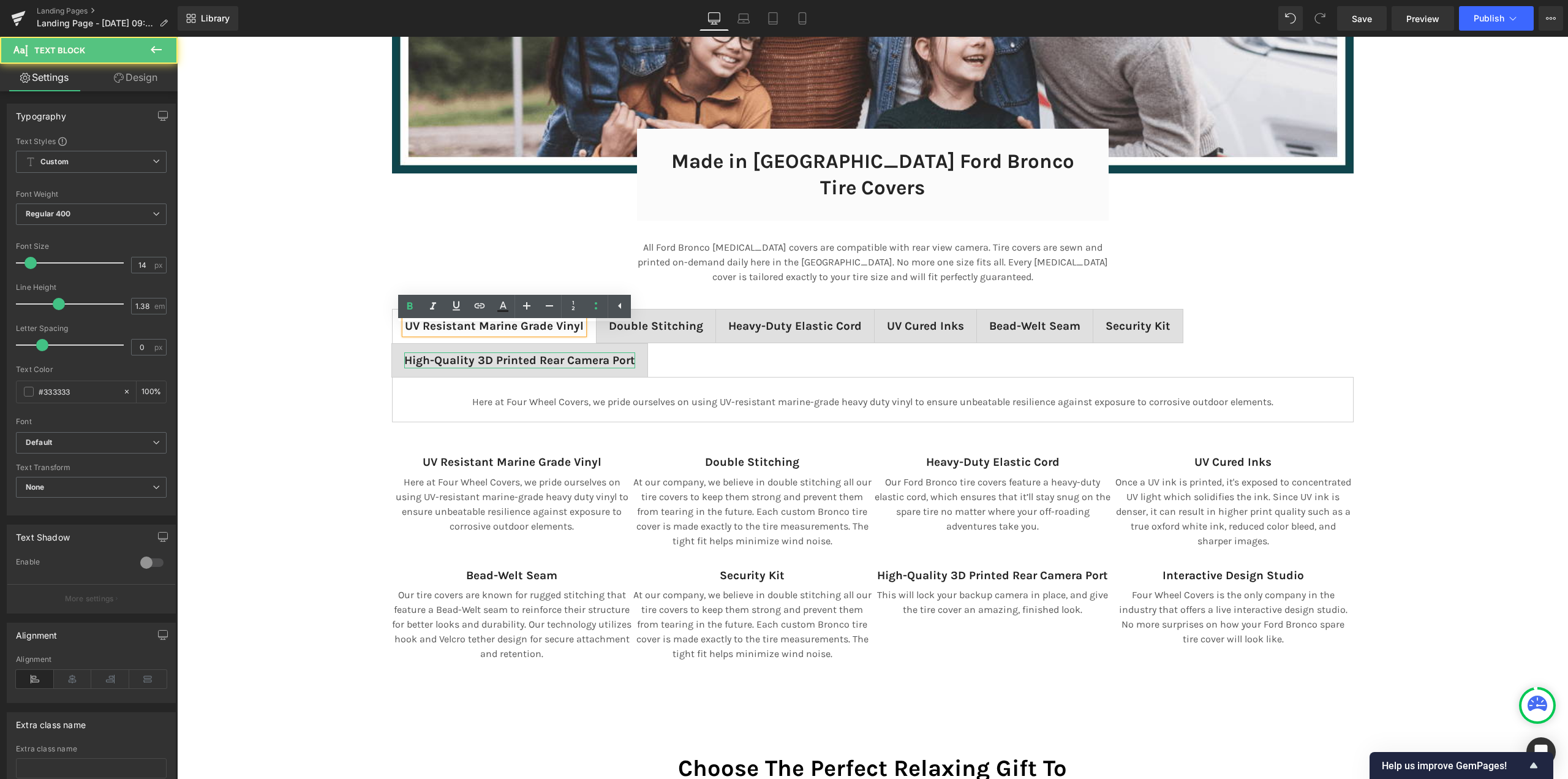
scroll to position [8433, 1382]
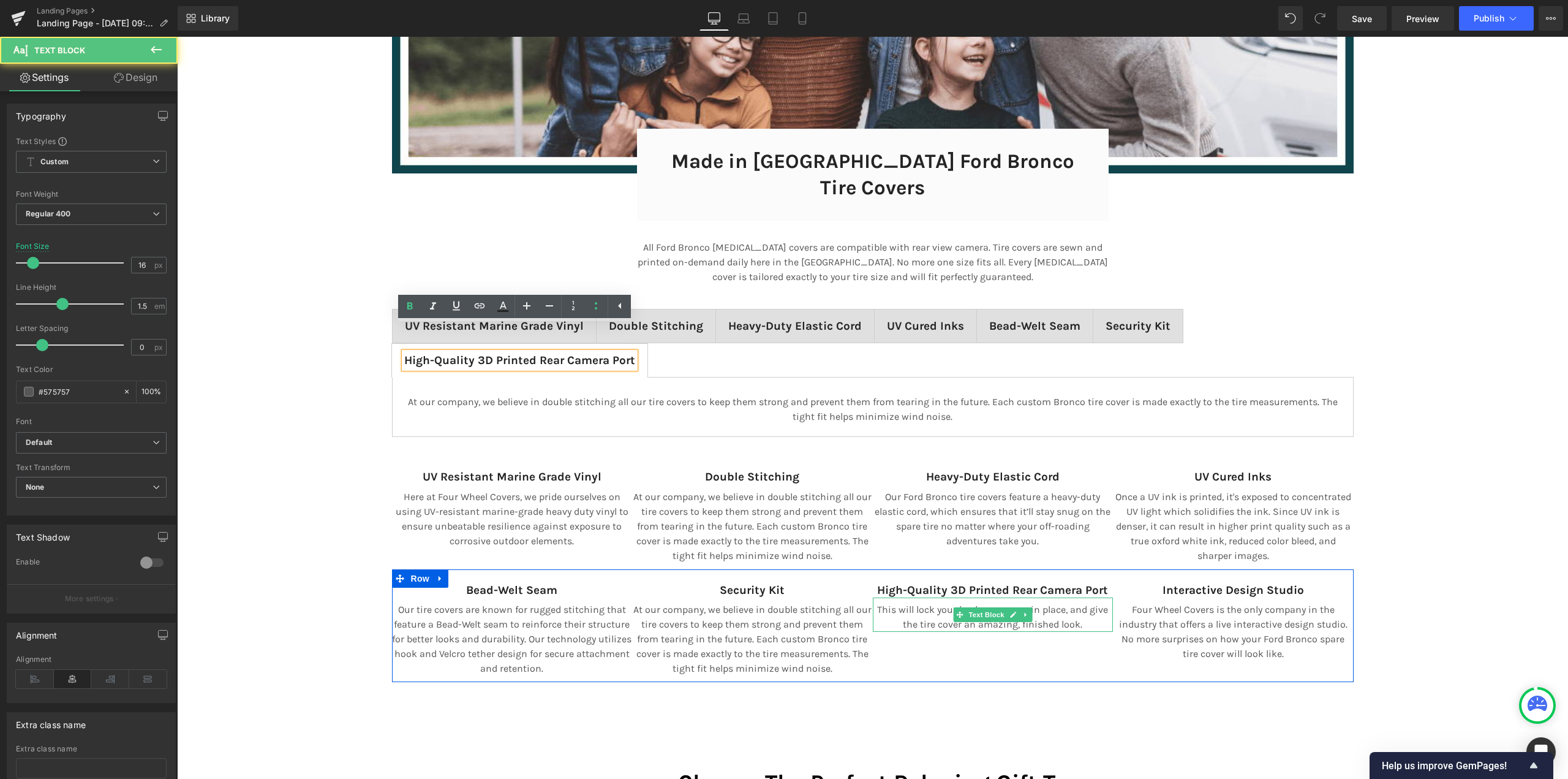
click at [912, 602] on p "This will lock your backup camera in place, and give the tire cover an amazing,…" at bounding box center [993, 617] width 241 height 29
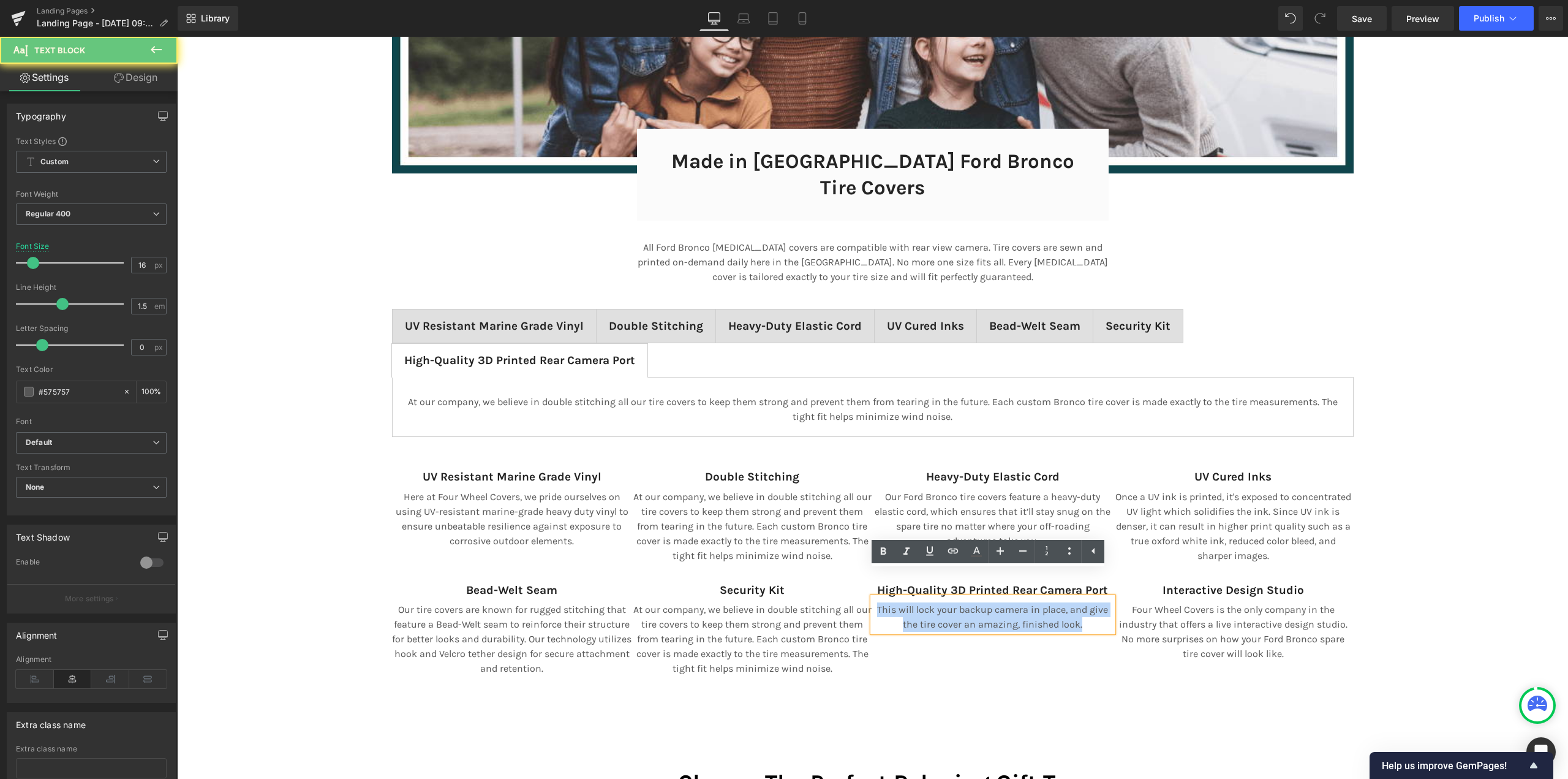
click at [912, 602] on p "This will lock your backup camera in place, and give the tire cover an amazing,…" at bounding box center [993, 617] width 241 height 29
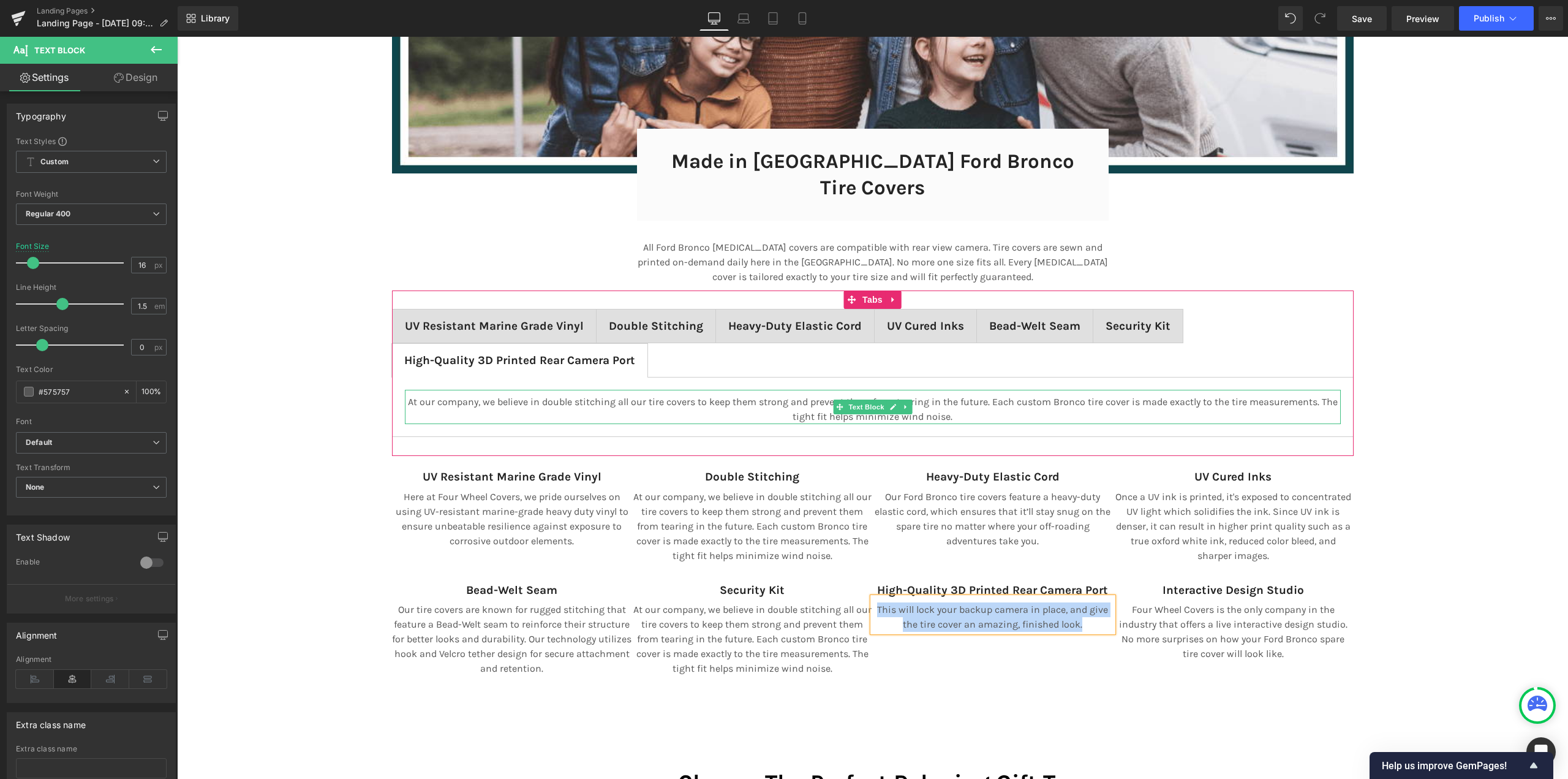
click at [490, 390] on div at bounding box center [872, 391] width 936 height 3
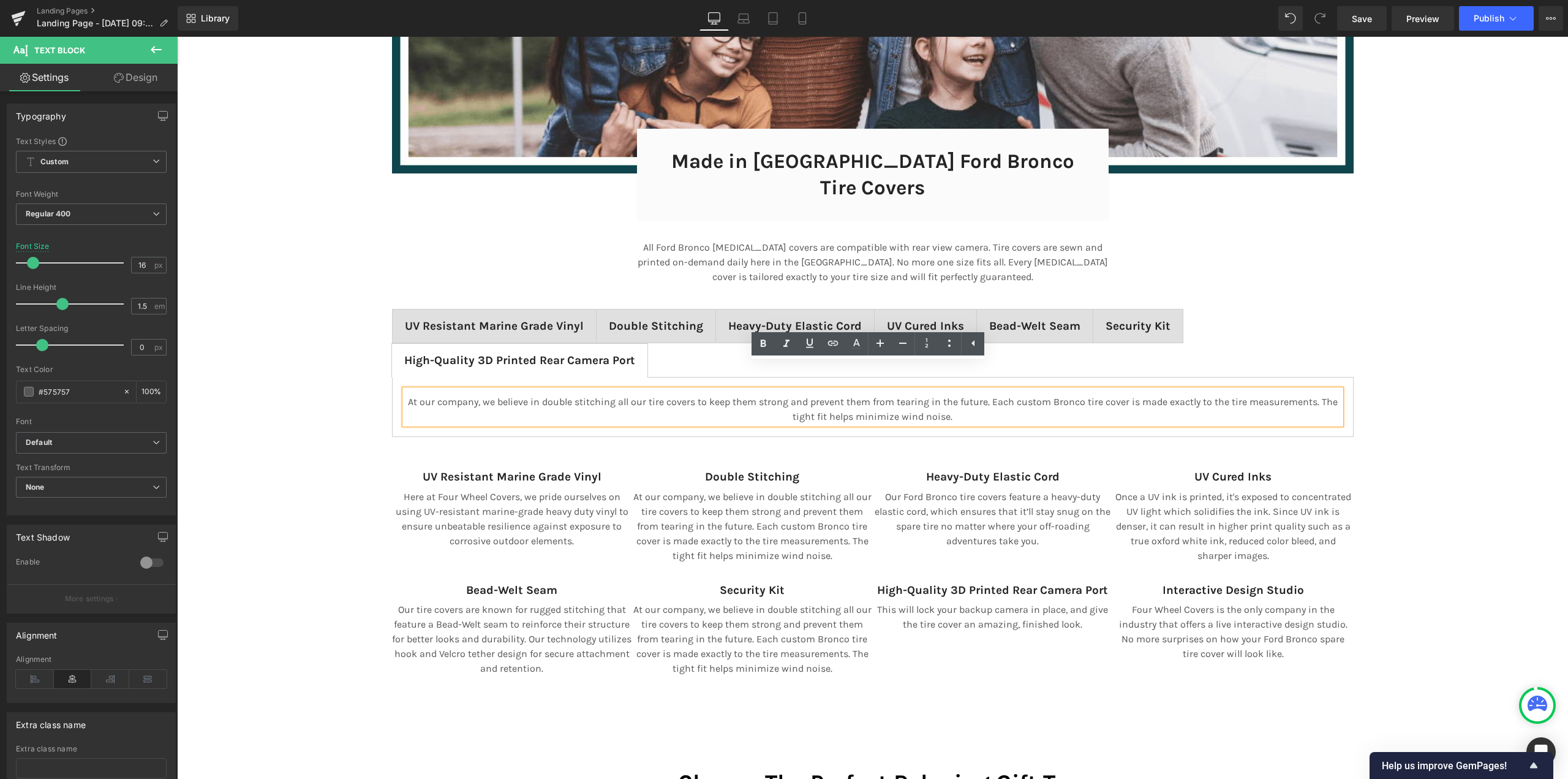
click at [491, 394] on p "At our company, we believe in double stitching all our tire covers to keep them…" at bounding box center [872, 409] width 936 height 29
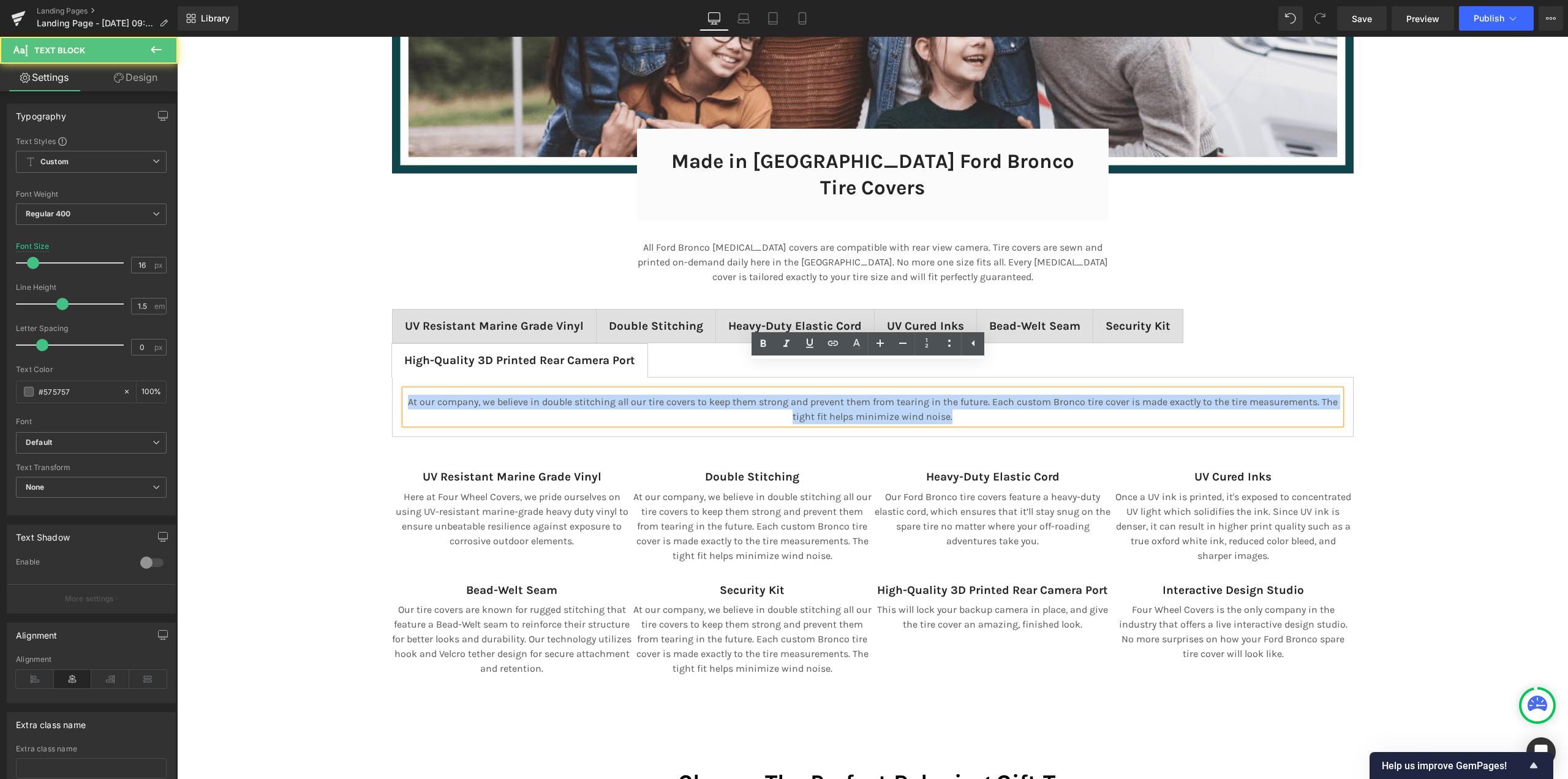
click at [491, 394] on p "At our company, we believe in double stitching all our tire covers to keep them…" at bounding box center [872, 409] width 936 height 29
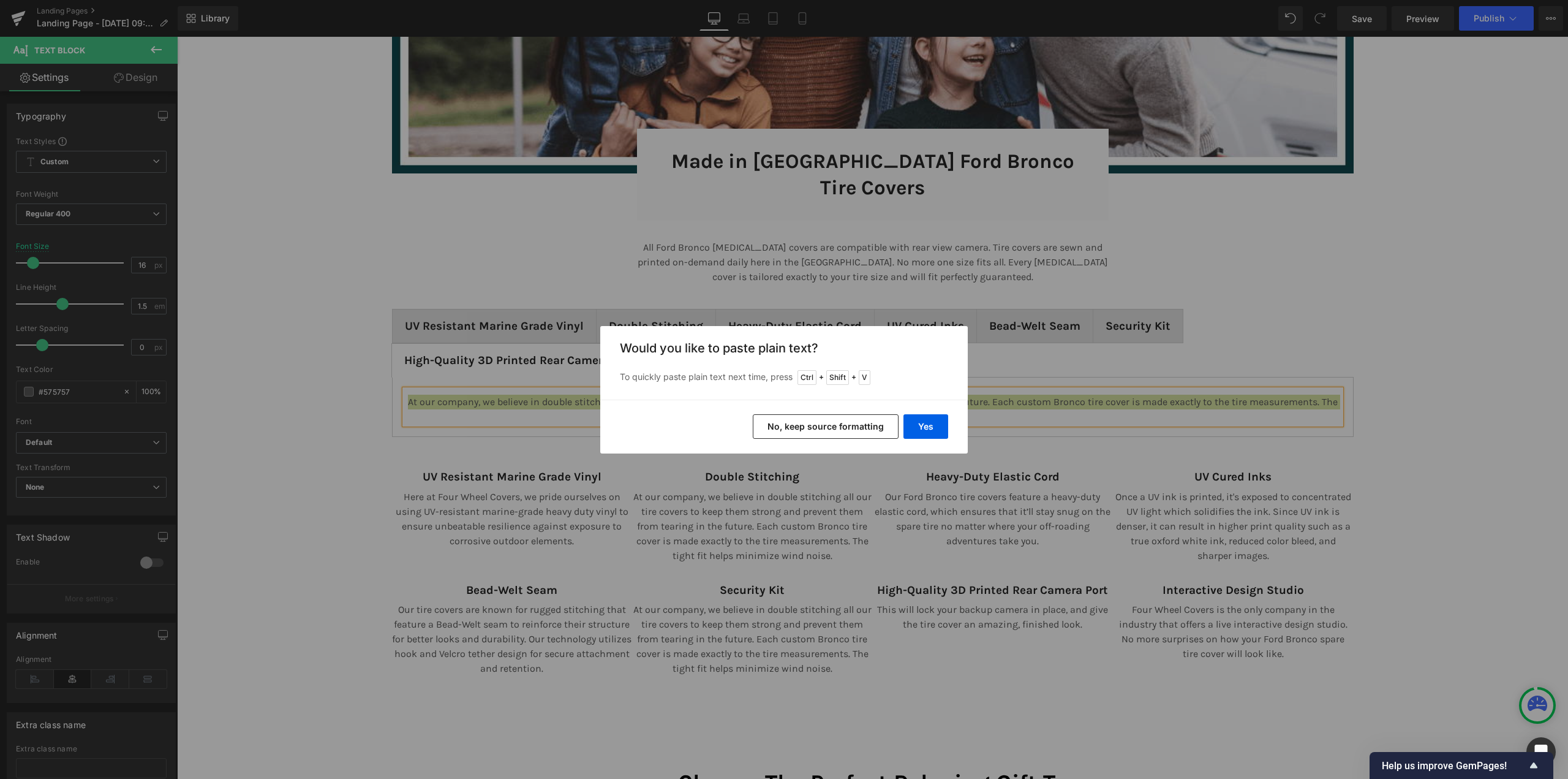
click at [829, 427] on button "No, keep source formatting" at bounding box center [825, 426] width 145 height 24
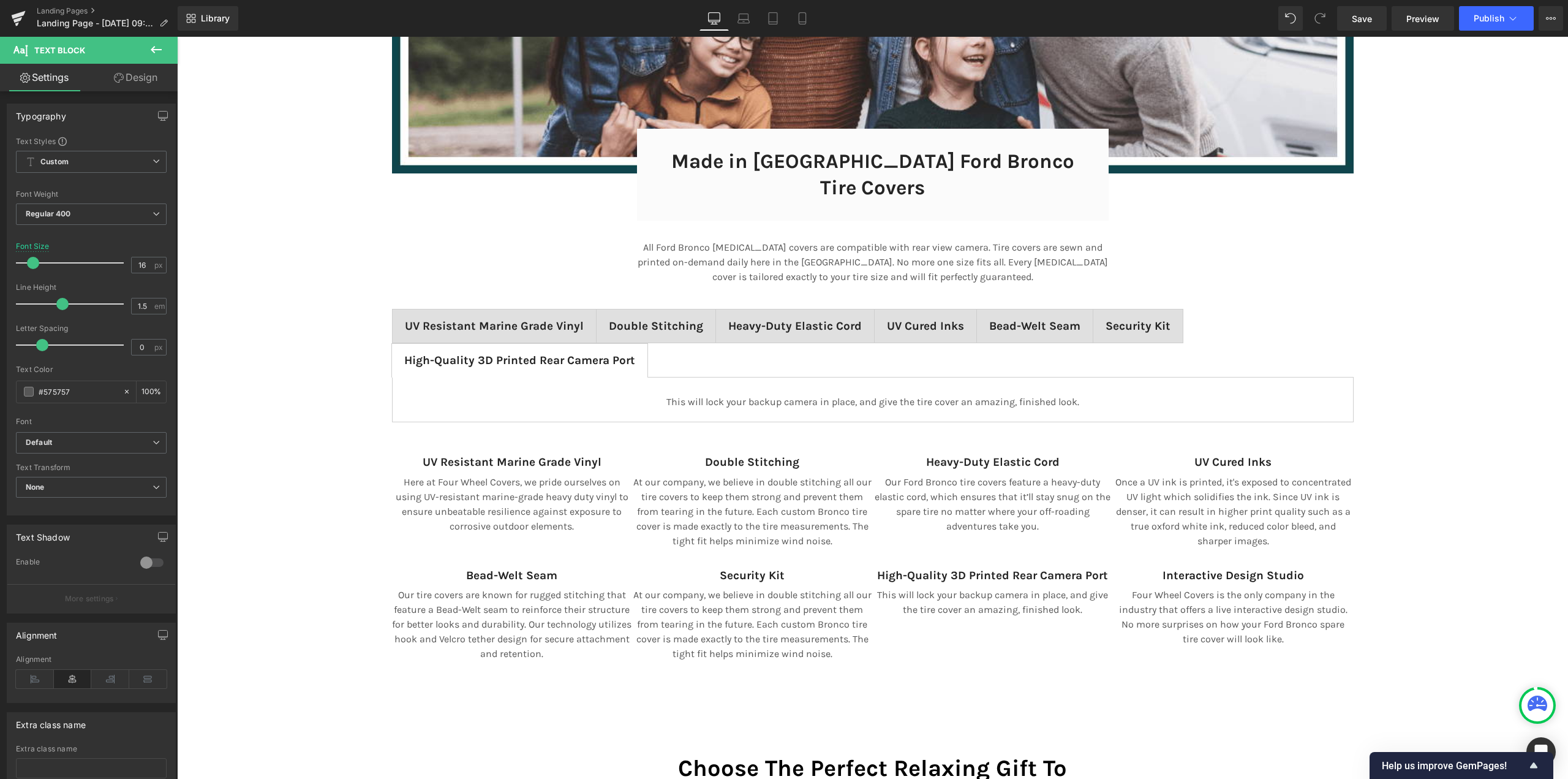
scroll to position [8418, 1382]
click at [1218, 568] on span "Text Block" at bounding box center [1226, 575] width 40 height 14
click at [145, 50] on button at bounding box center [156, 50] width 43 height 27
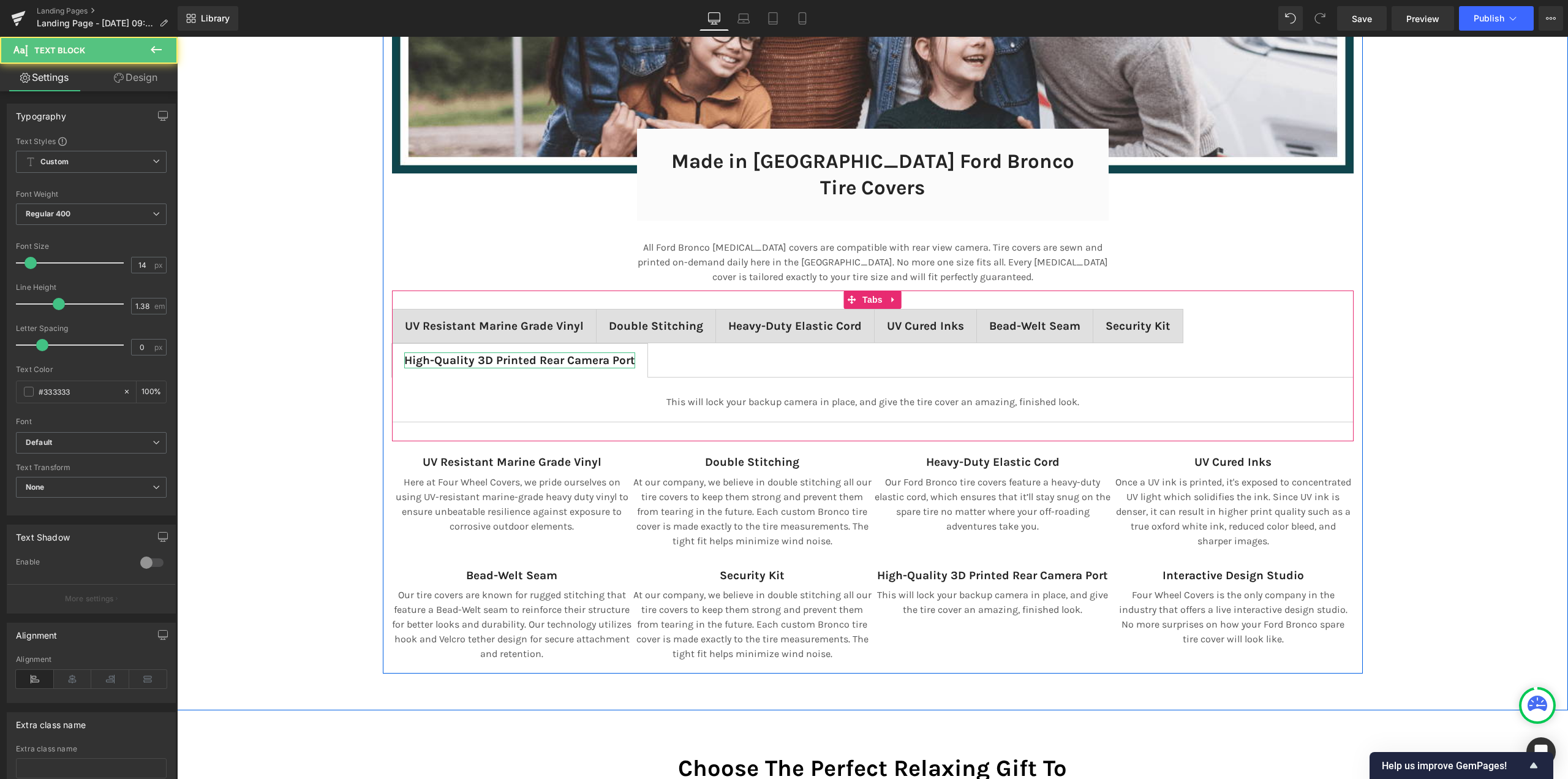
click at [570, 353] on span "High-Quality 3D Printed Rear Camera Port" at bounding box center [519, 360] width 231 height 13
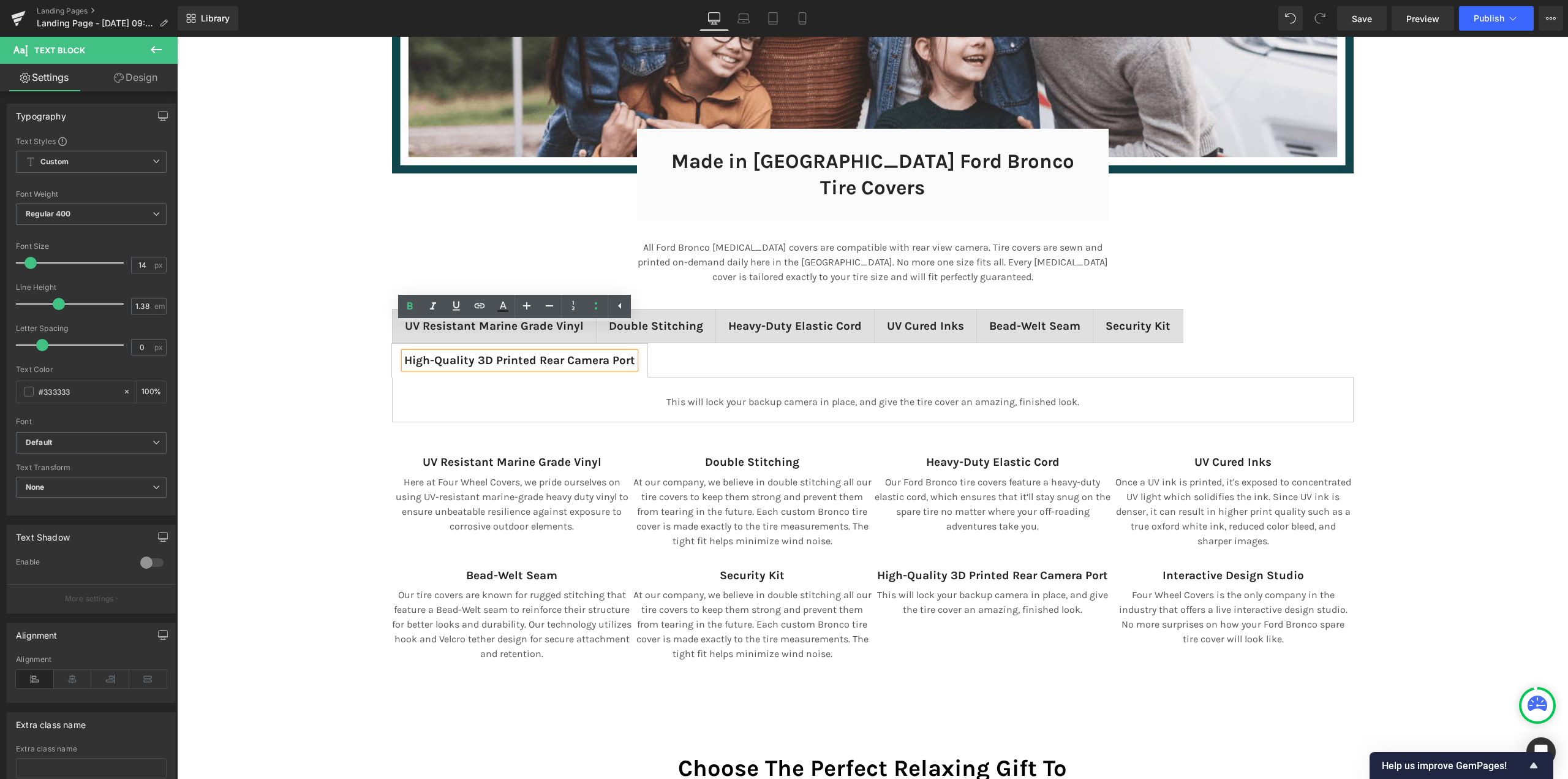
click at [882, 321] on ul "UV Resistant Marine Grade Vinyl Text Block Double Stitching Text Block Heavy-Du…" at bounding box center [872, 343] width 961 height 69
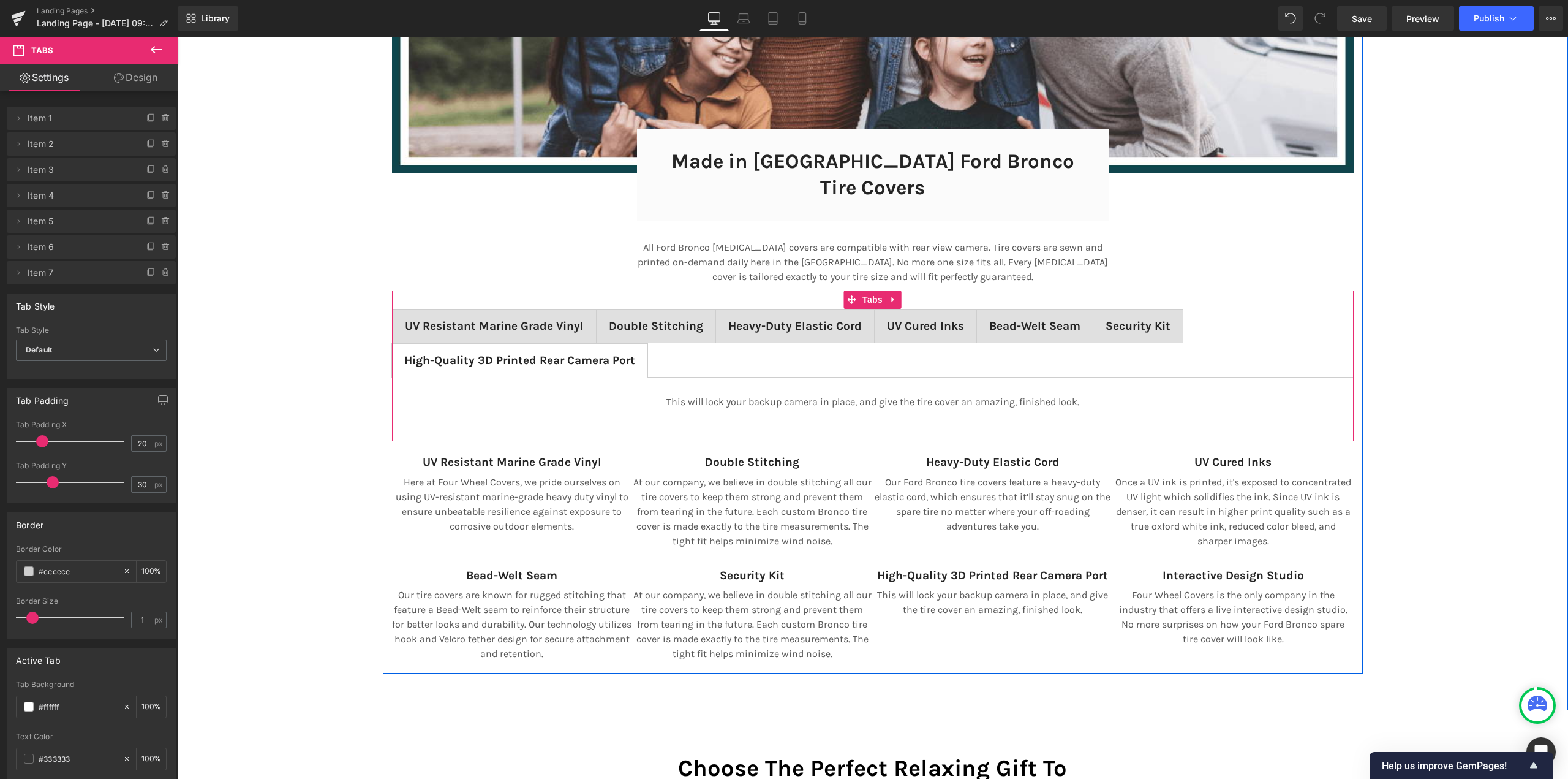
click at [873, 290] on span "Tabs" at bounding box center [872, 299] width 27 height 19
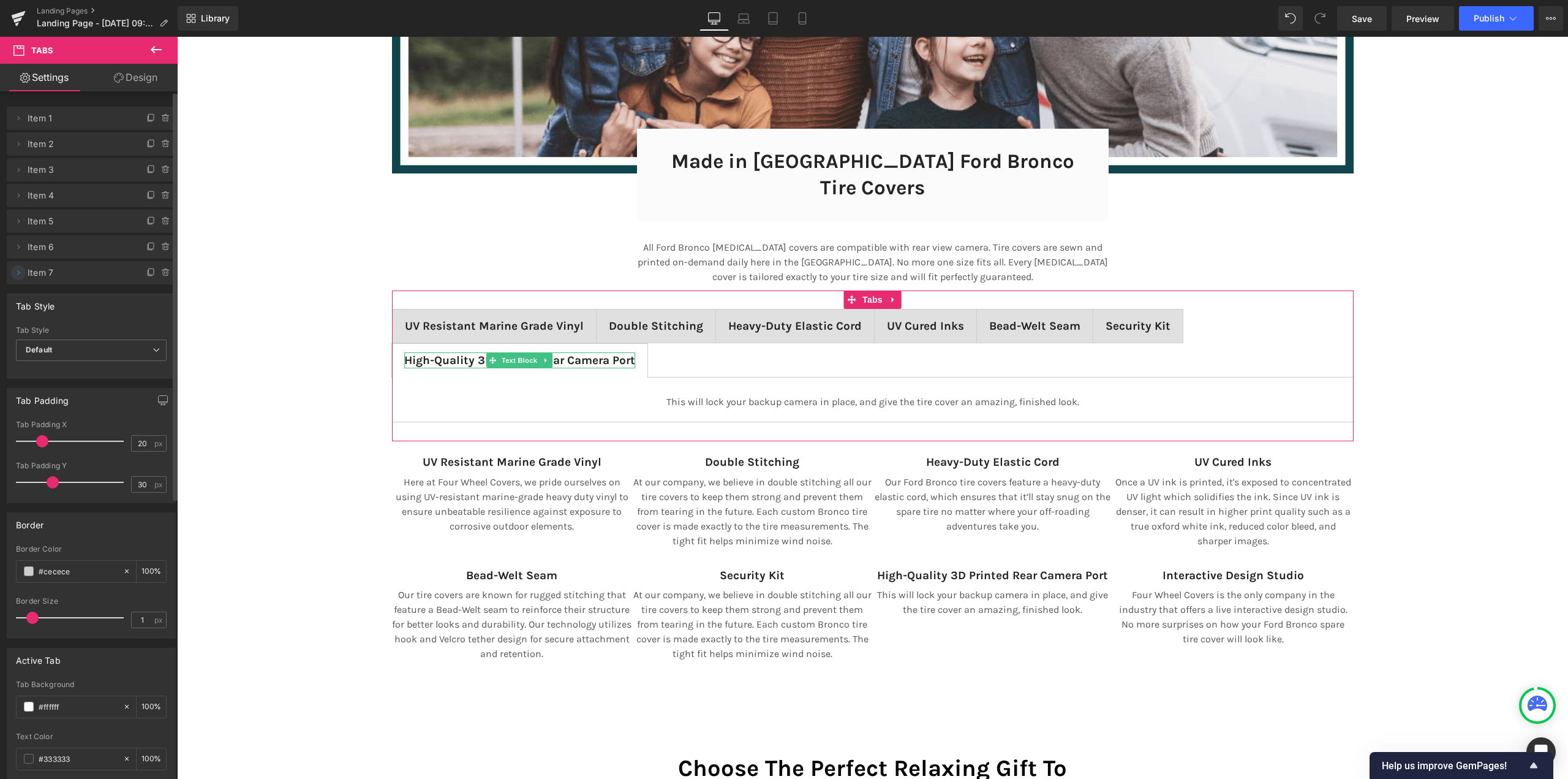
click at [19, 277] on icon at bounding box center [18, 272] width 10 height 10
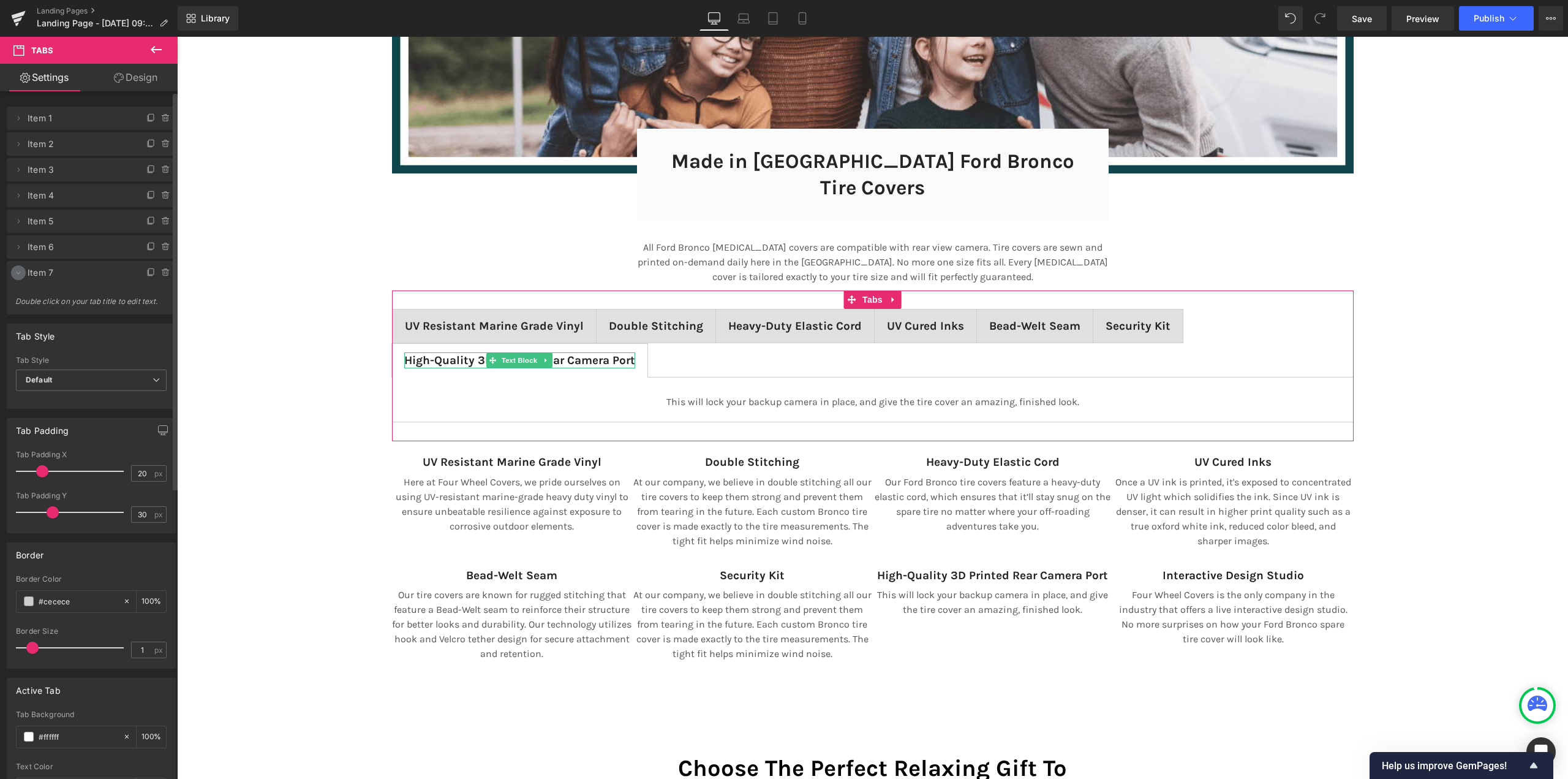
click at [21, 275] on icon at bounding box center [18, 272] width 10 height 10
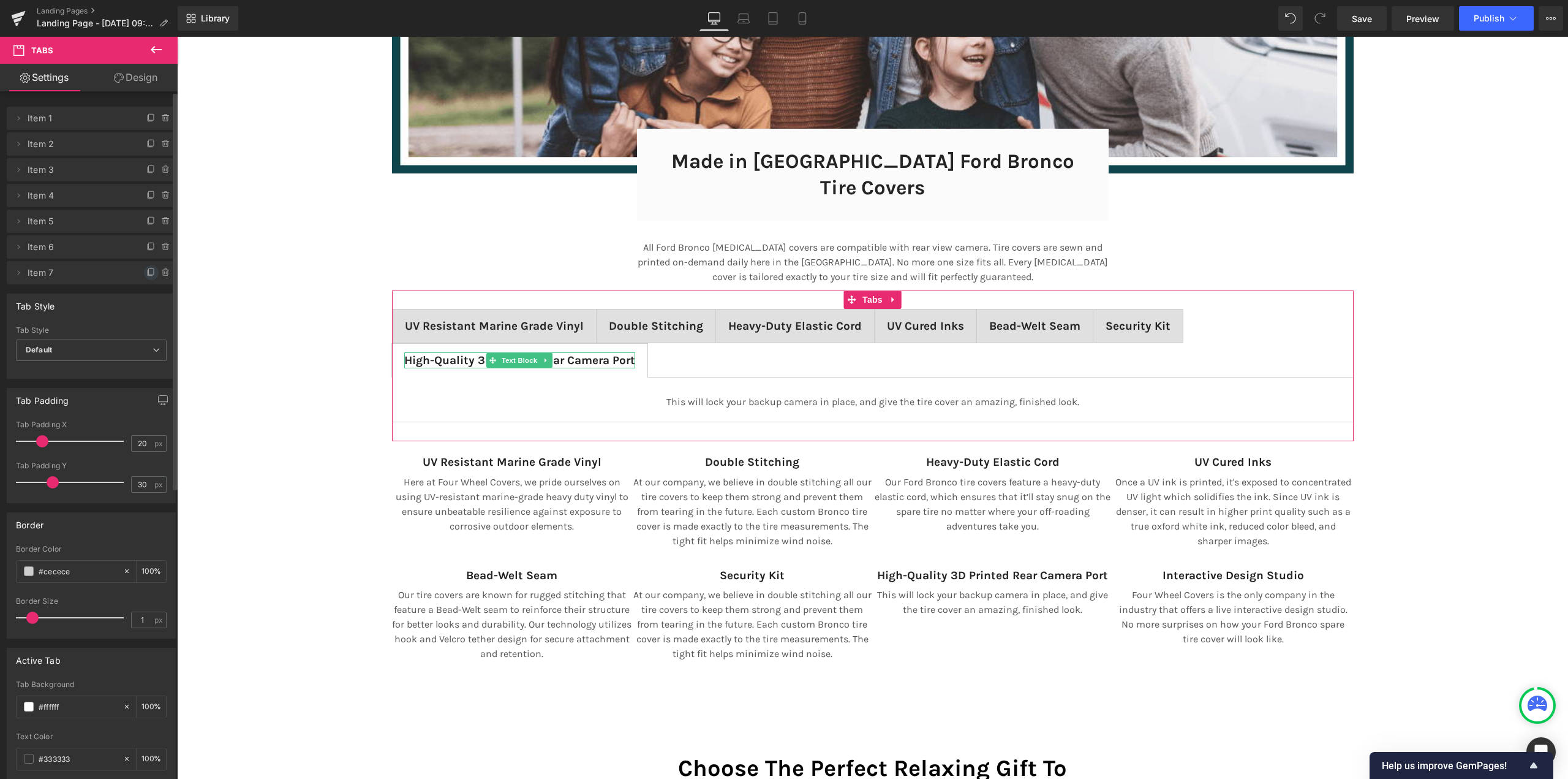
click at [149, 269] on icon at bounding box center [151, 271] width 4 height 6
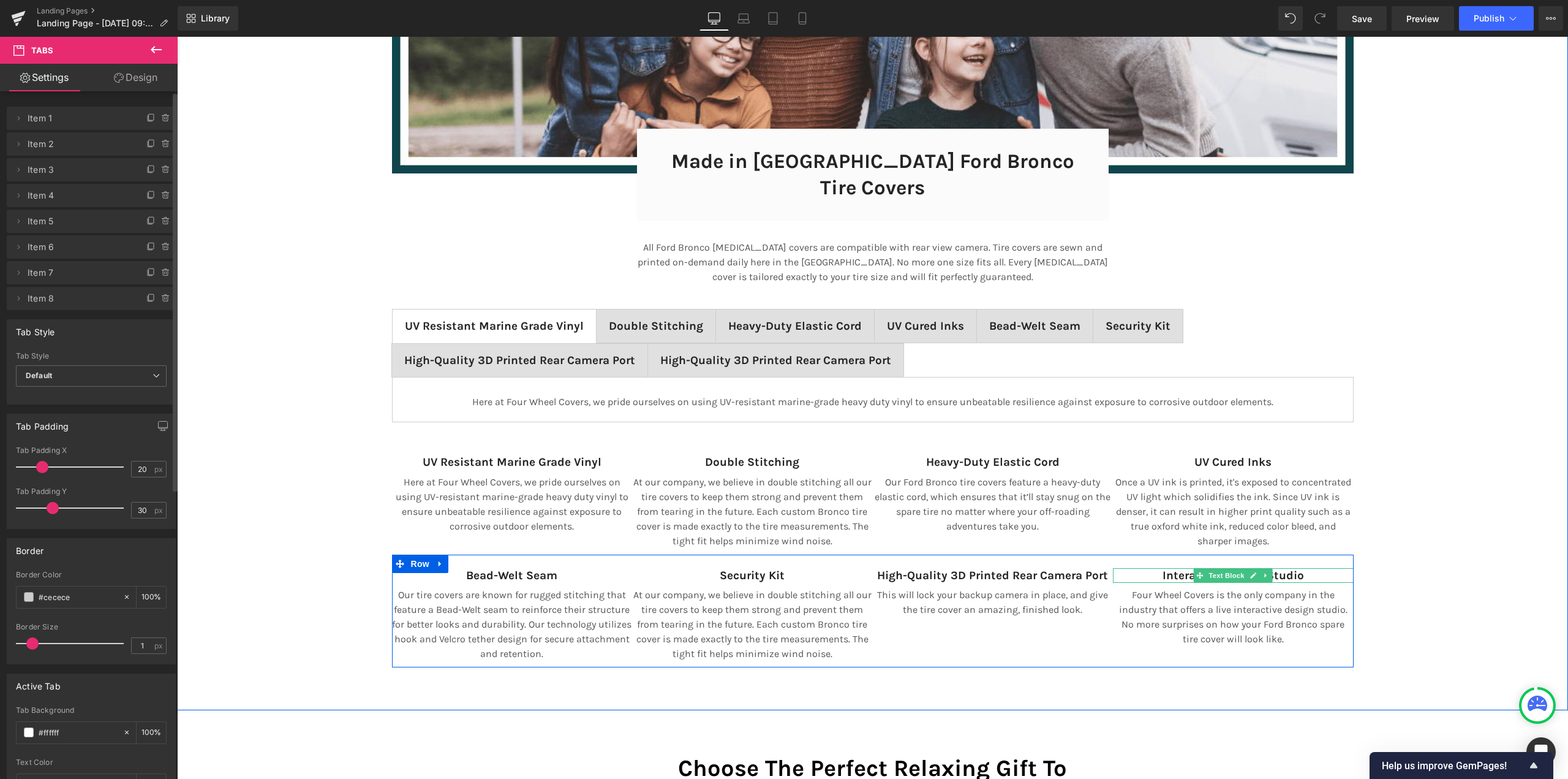
click at [1170, 568] on strong "Interactive Design Studio" at bounding box center [1233, 575] width 142 height 13
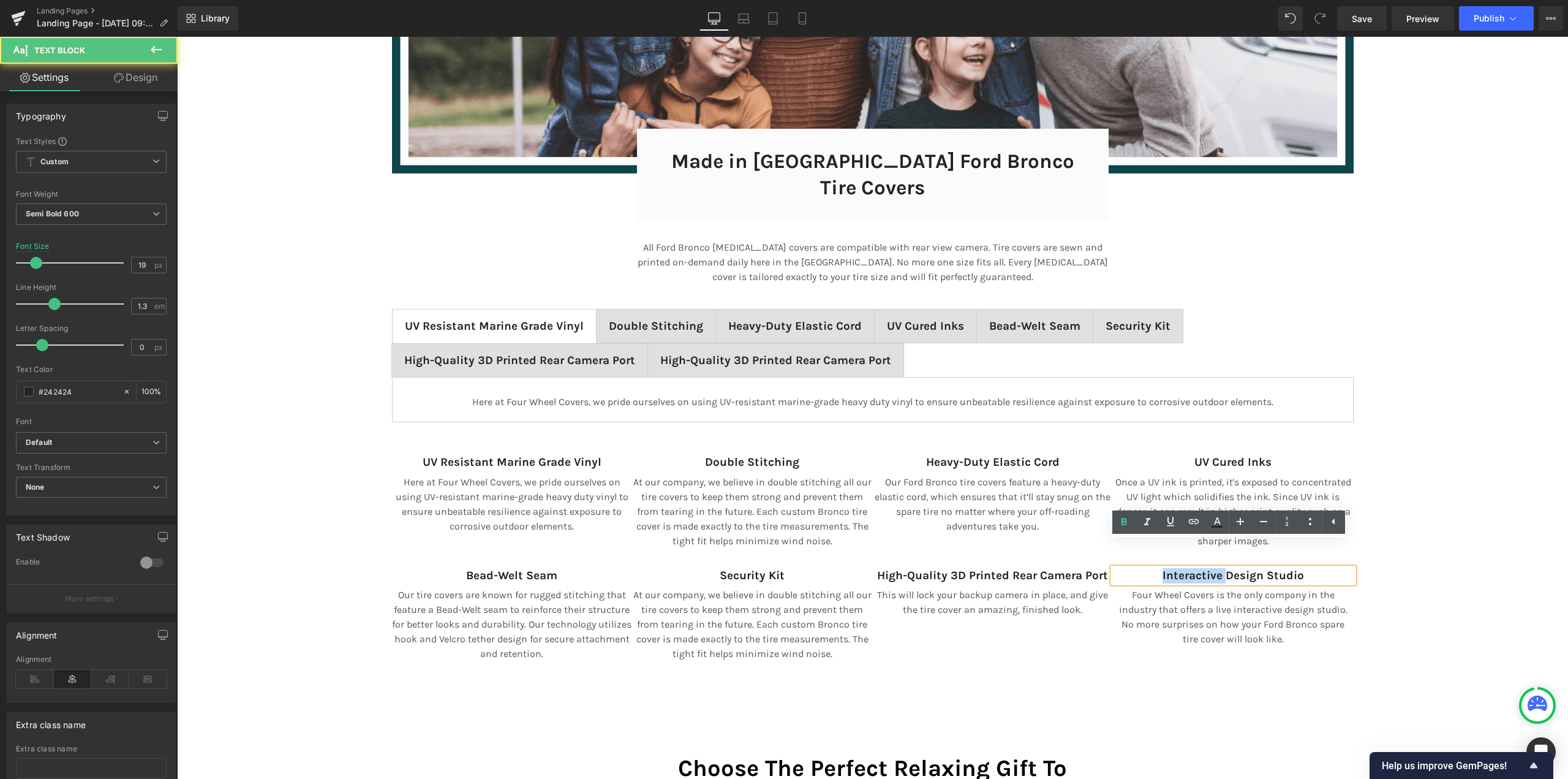
click at [1170, 568] on strong "Interactive Design Studio" at bounding box center [1233, 575] width 142 height 13
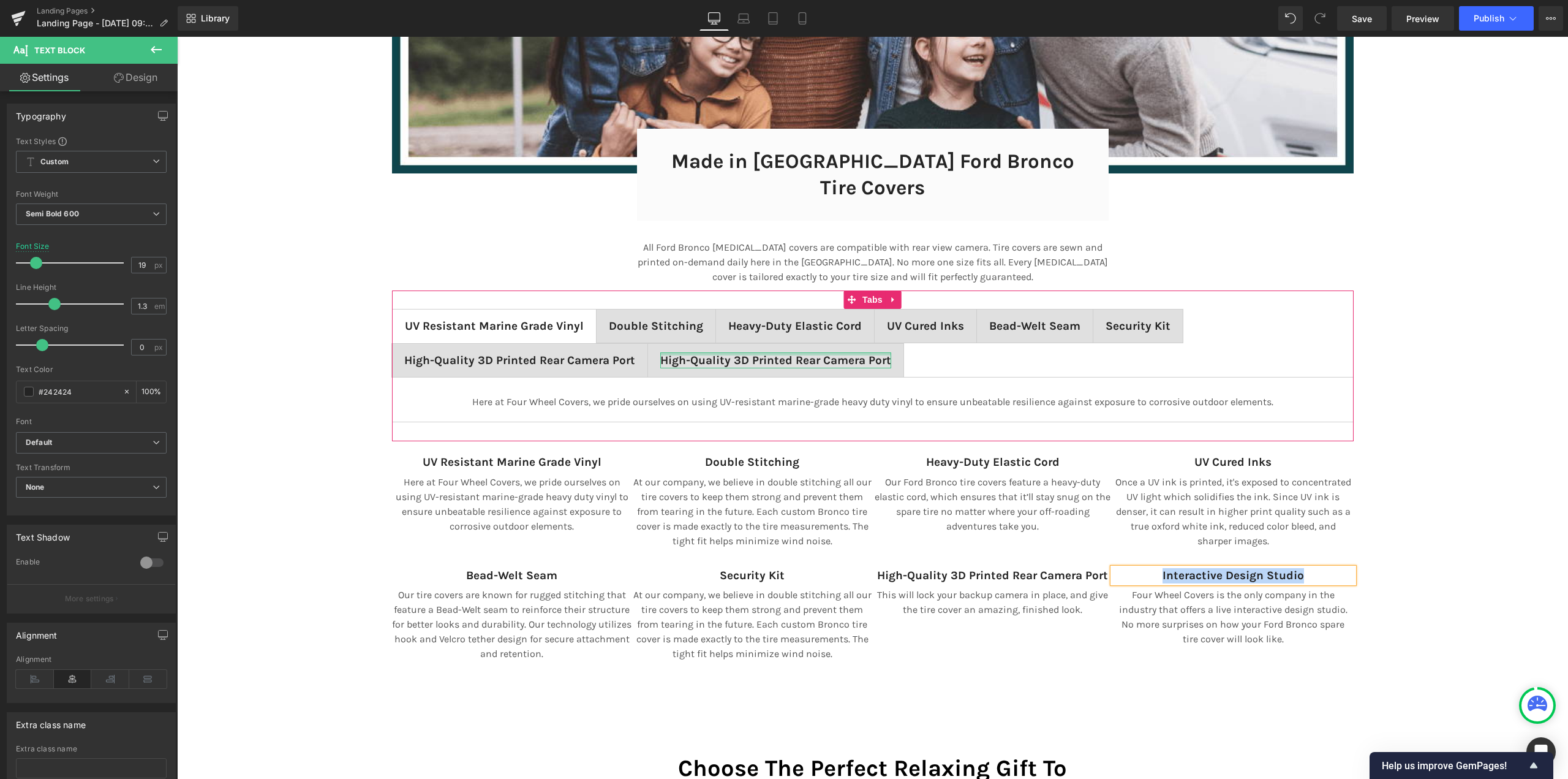
click at [739, 352] on div at bounding box center [775, 353] width 231 height 3
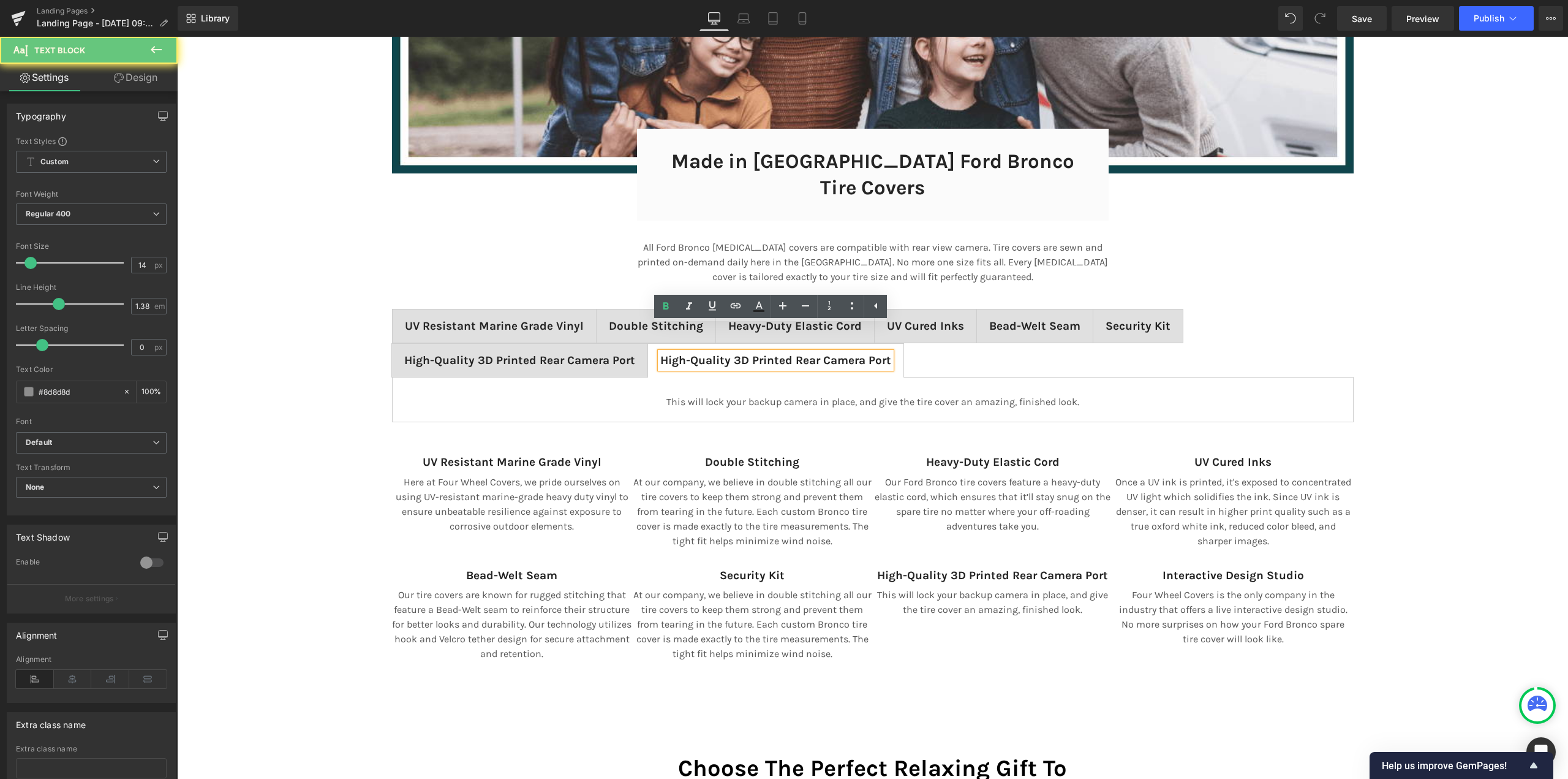
click at [739, 353] on span "High-Quality 3D Printed Rear Camera Port" at bounding box center [775, 360] width 231 height 13
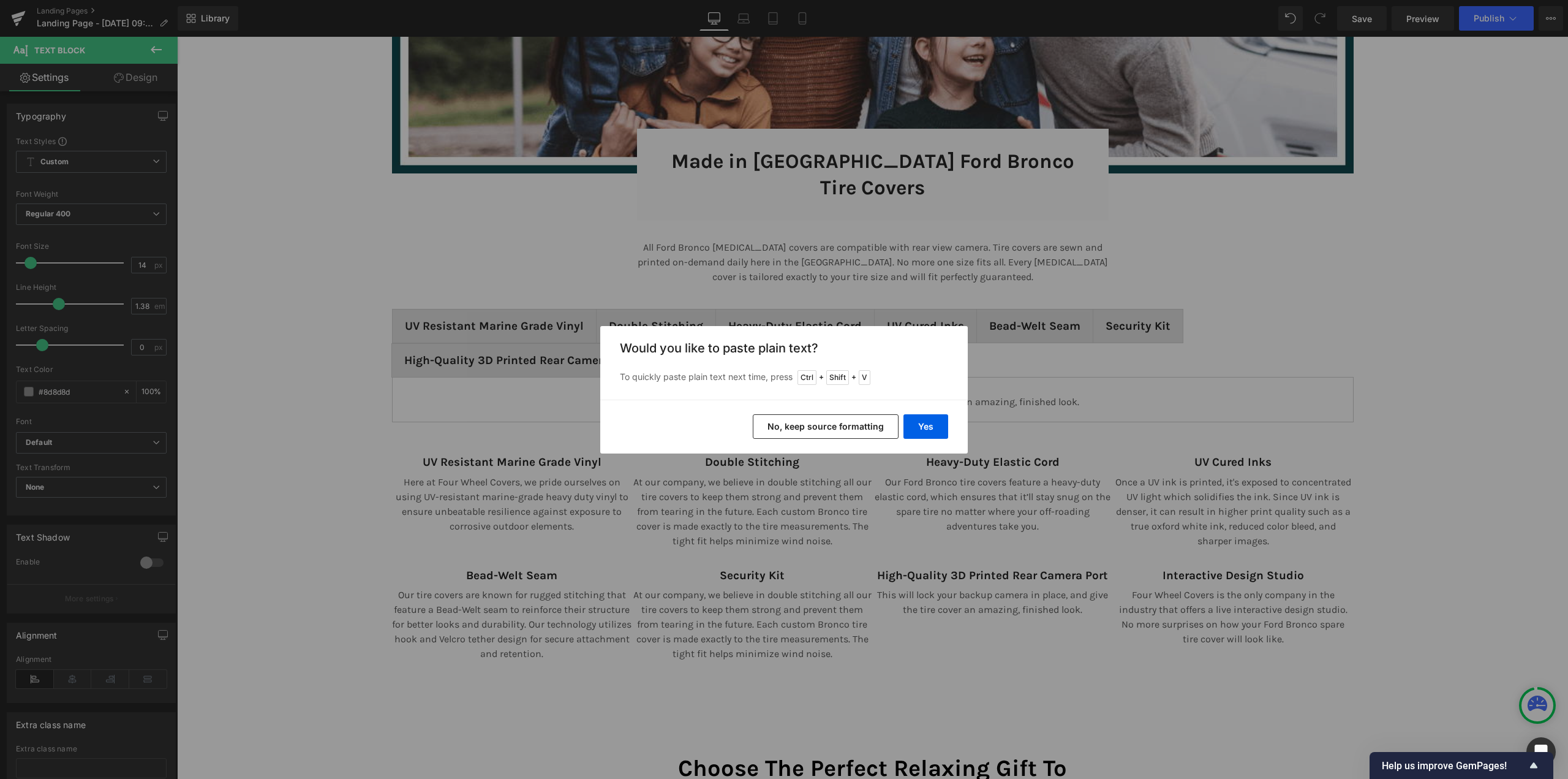
click at [839, 423] on button "No, keep source formatting" at bounding box center [825, 426] width 145 height 24
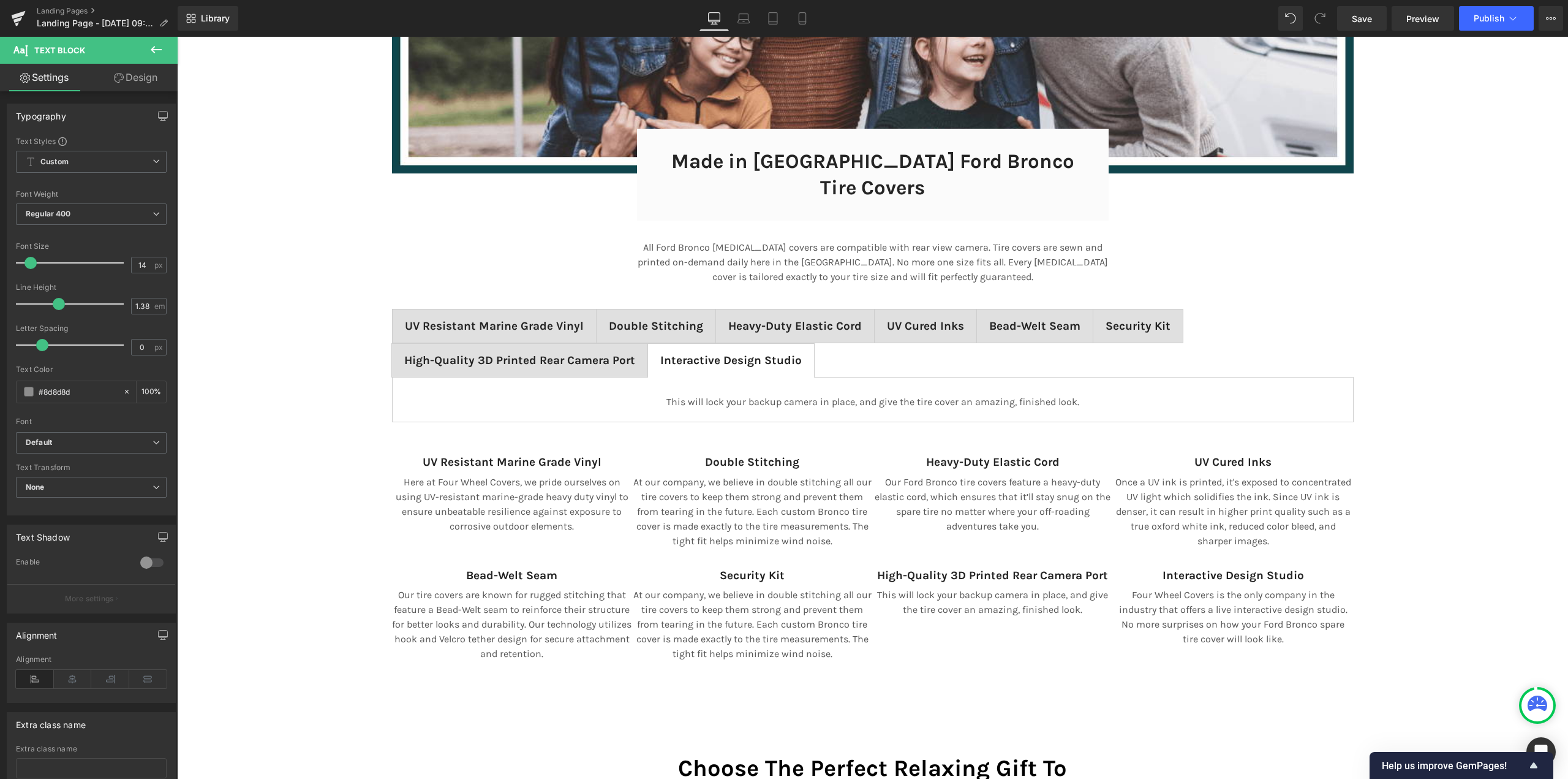
scroll to position [6, 6]
click at [1148, 587] on p "Four Wheel Covers is the only company in the industry that offers a live intera…" at bounding box center [1234, 617] width 241 height 59
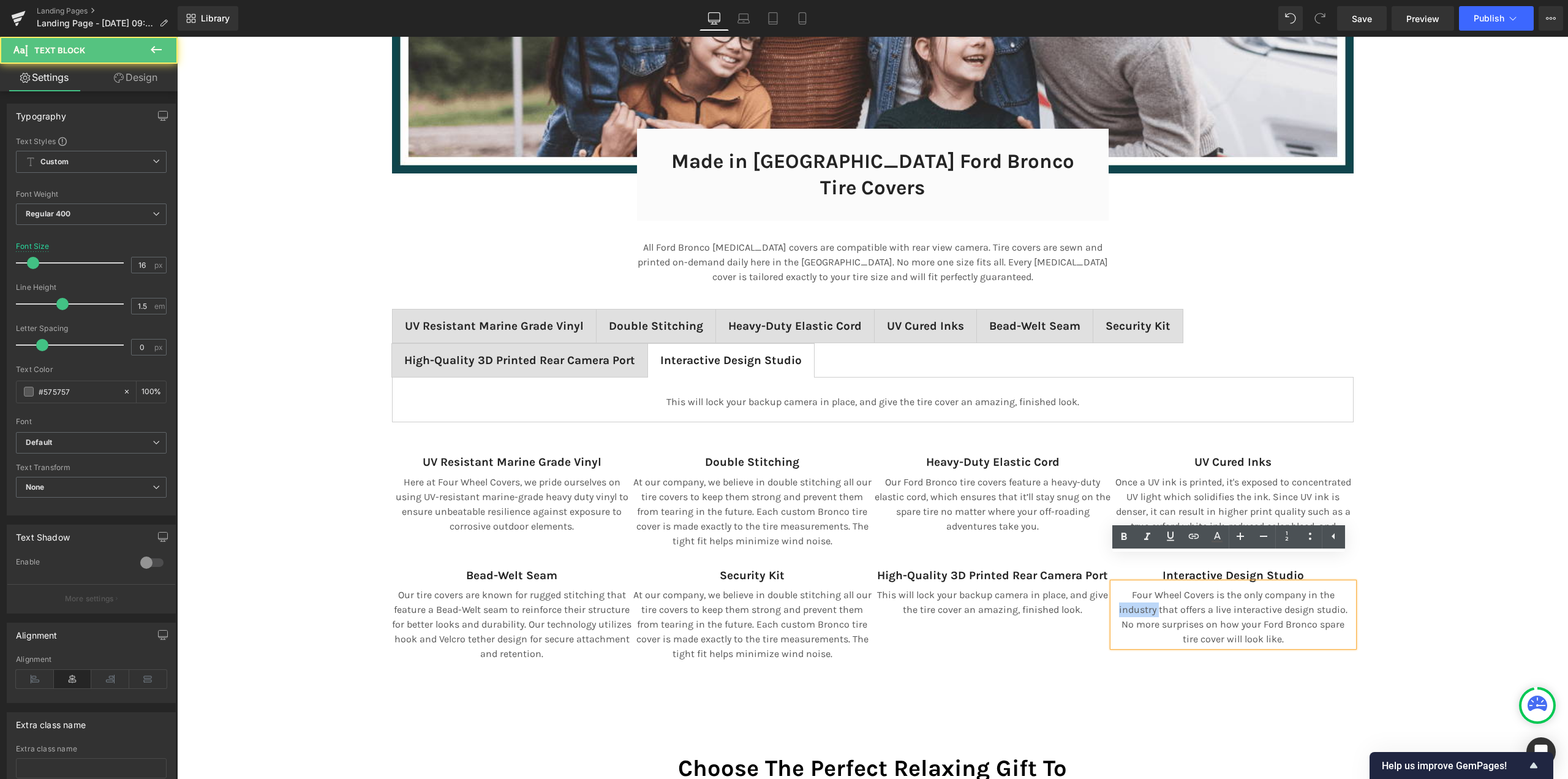
click at [1148, 587] on p "Four Wheel Covers is the only company in the industry that offers a live intera…" at bounding box center [1234, 617] width 241 height 59
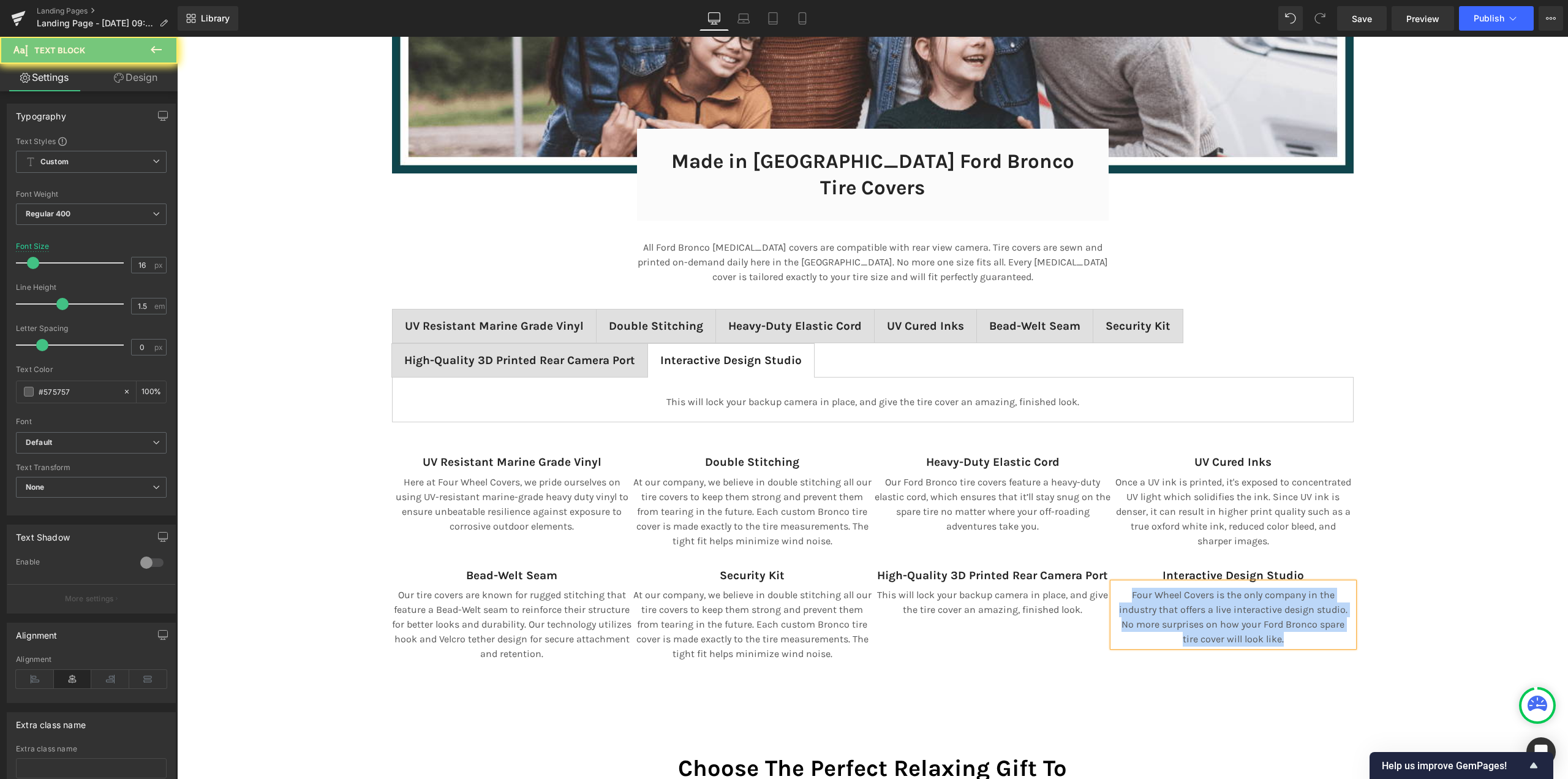
click at [714, 390] on div "This will lock your backup camera in place, and give the tire cover an amazing,…" at bounding box center [872, 400] width 936 height 20
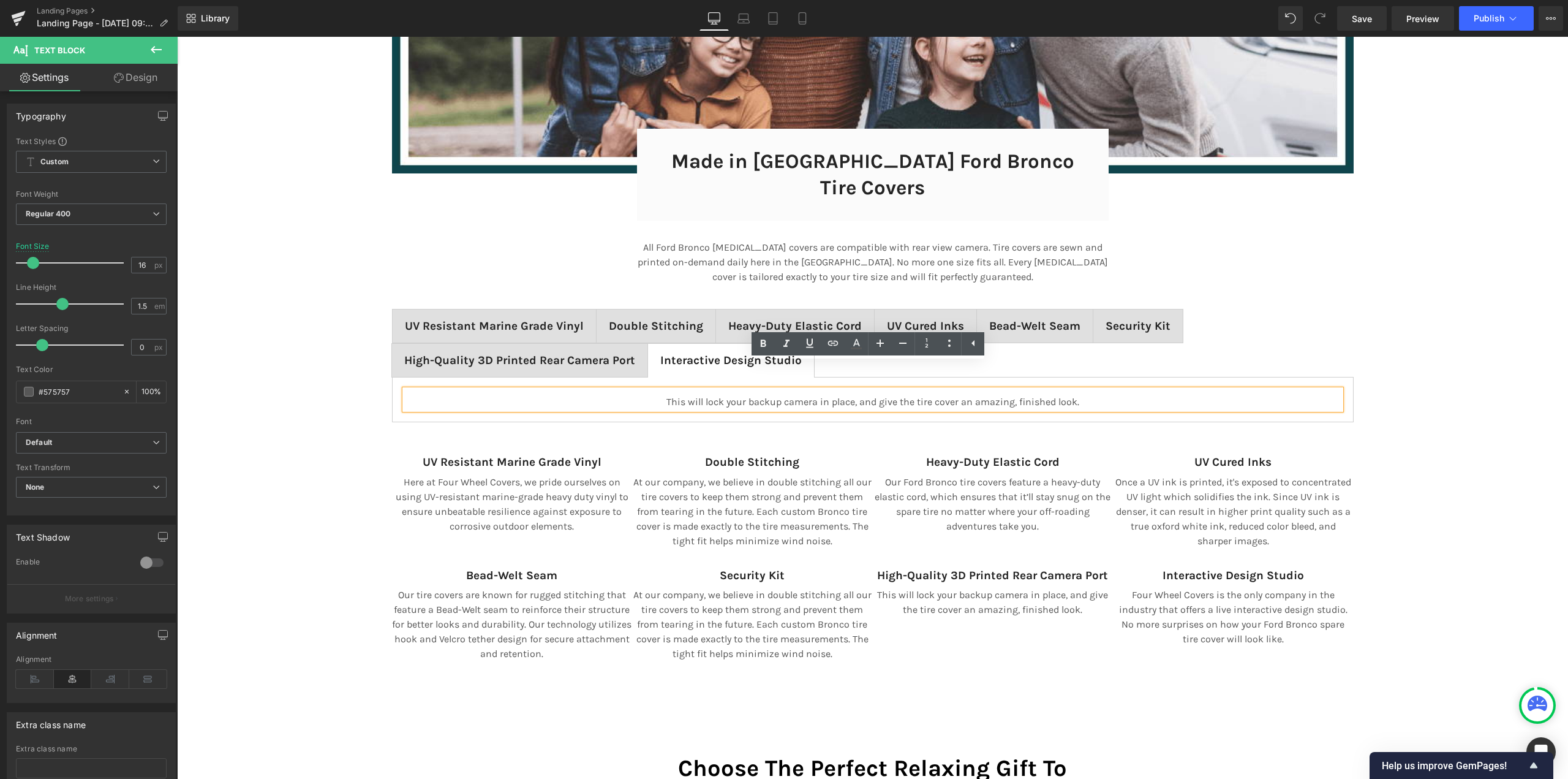
click at [714, 394] on p "This will lock your backup camera in place, and give the tire cover an amazing,…" at bounding box center [872, 402] width 936 height 14
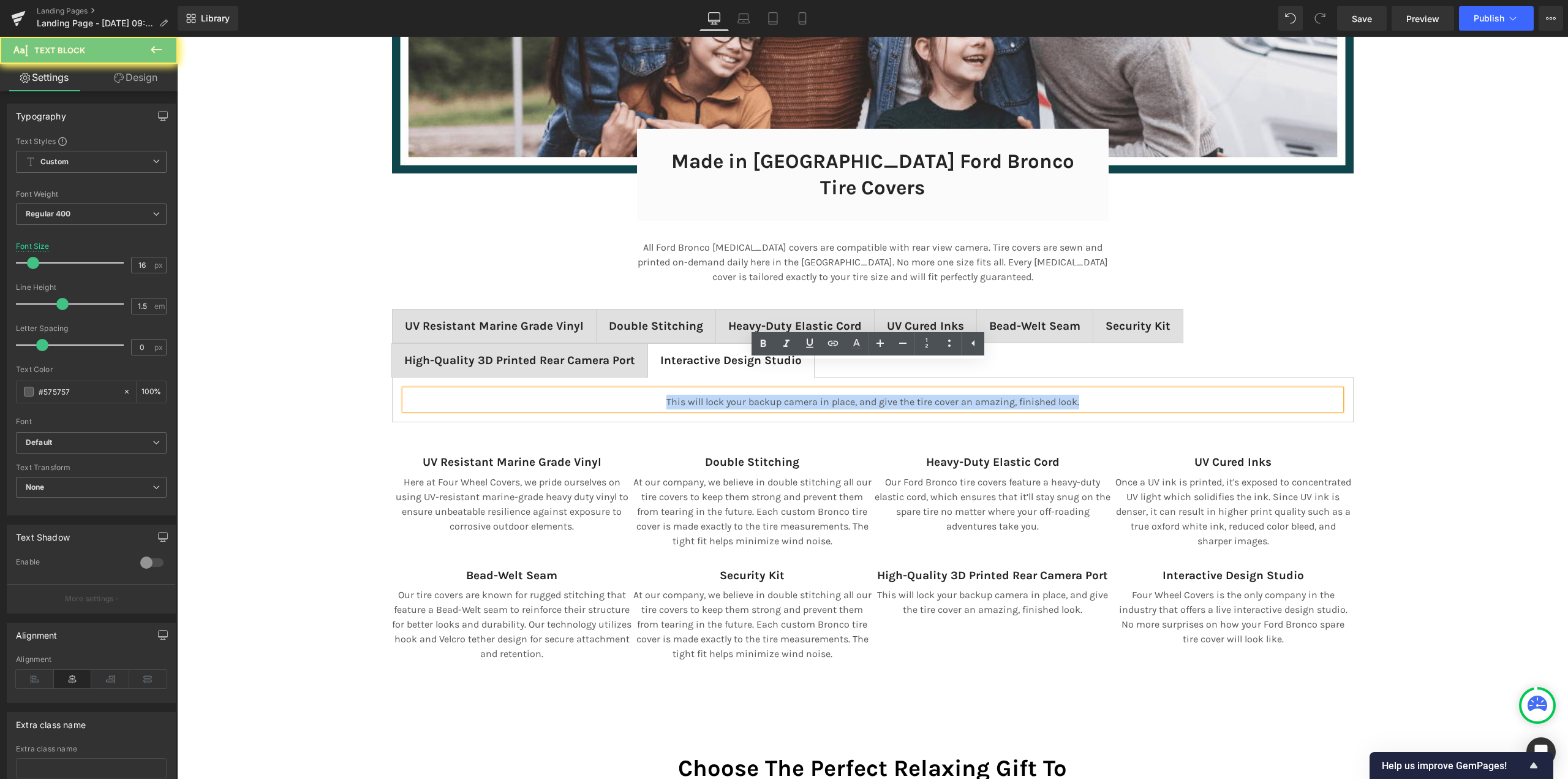
click at [714, 394] on p "This will lock your backup camera in place, and give the tire cover an amazing,…" at bounding box center [872, 402] width 936 height 14
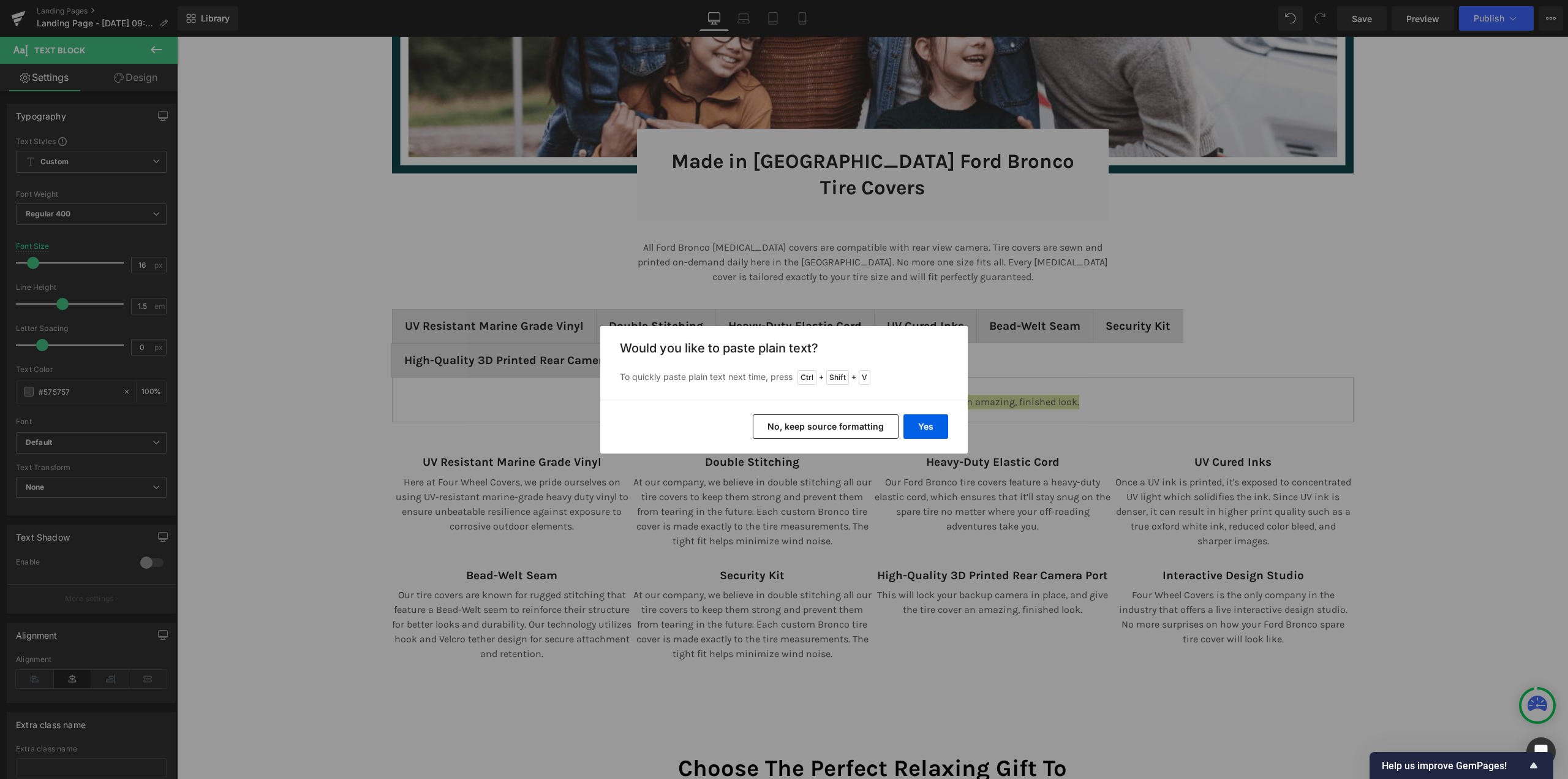
click at [816, 431] on button "No, keep source formatting" at bounding box center [825, 426] width 145 height 24
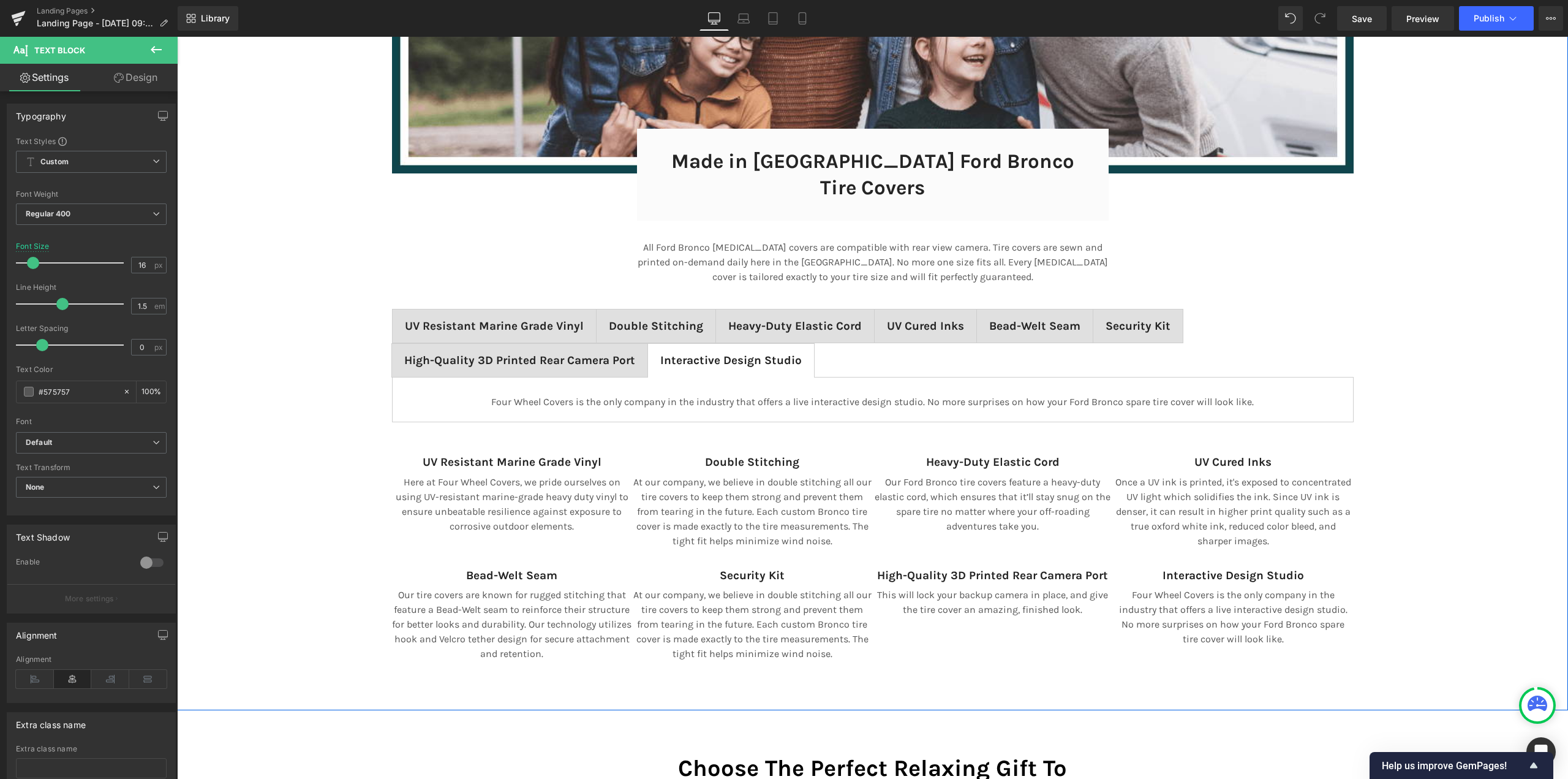
click at [309, 397] on div "Image Made in [GEOGRAPHIC_DATA] Ford Bronco Tire Covers Heading Row 32px Row Al…" at bounding box center [871, 233] width 1391 height 882
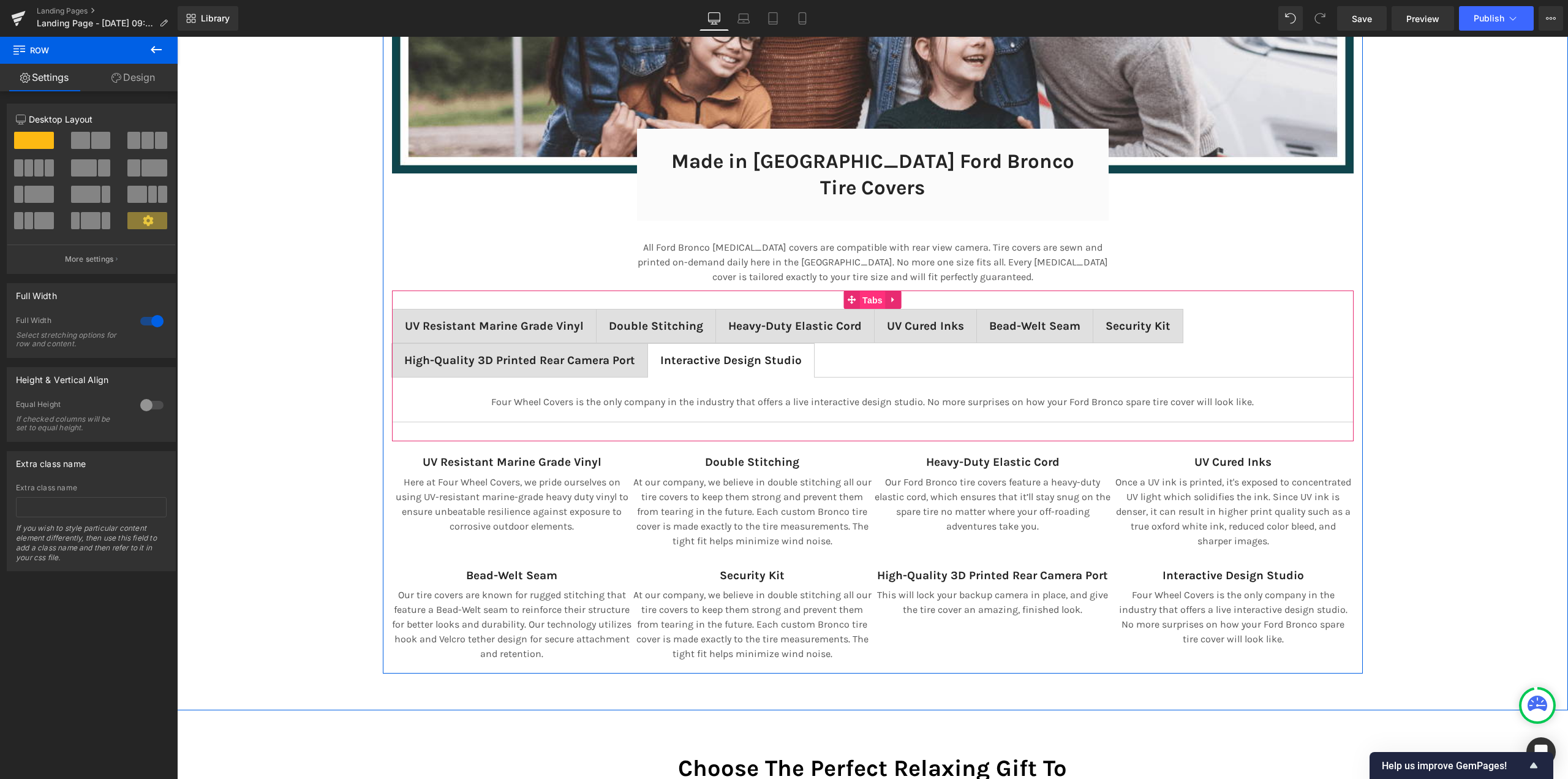
click at [869, 291] on span "Tabs" at bounding box center [872, 300] width 27 height 19
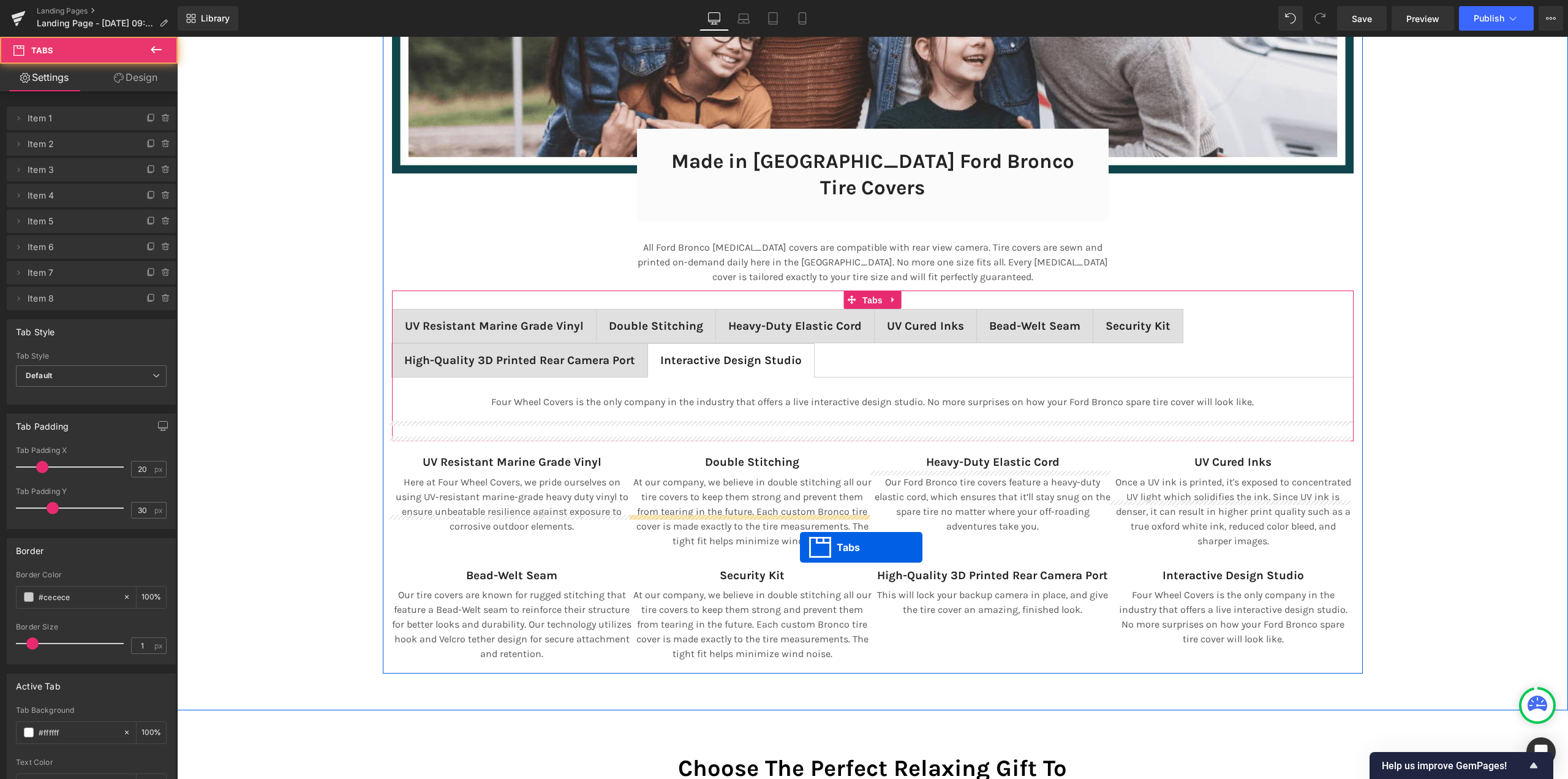
scroll to position [8299, 1382]
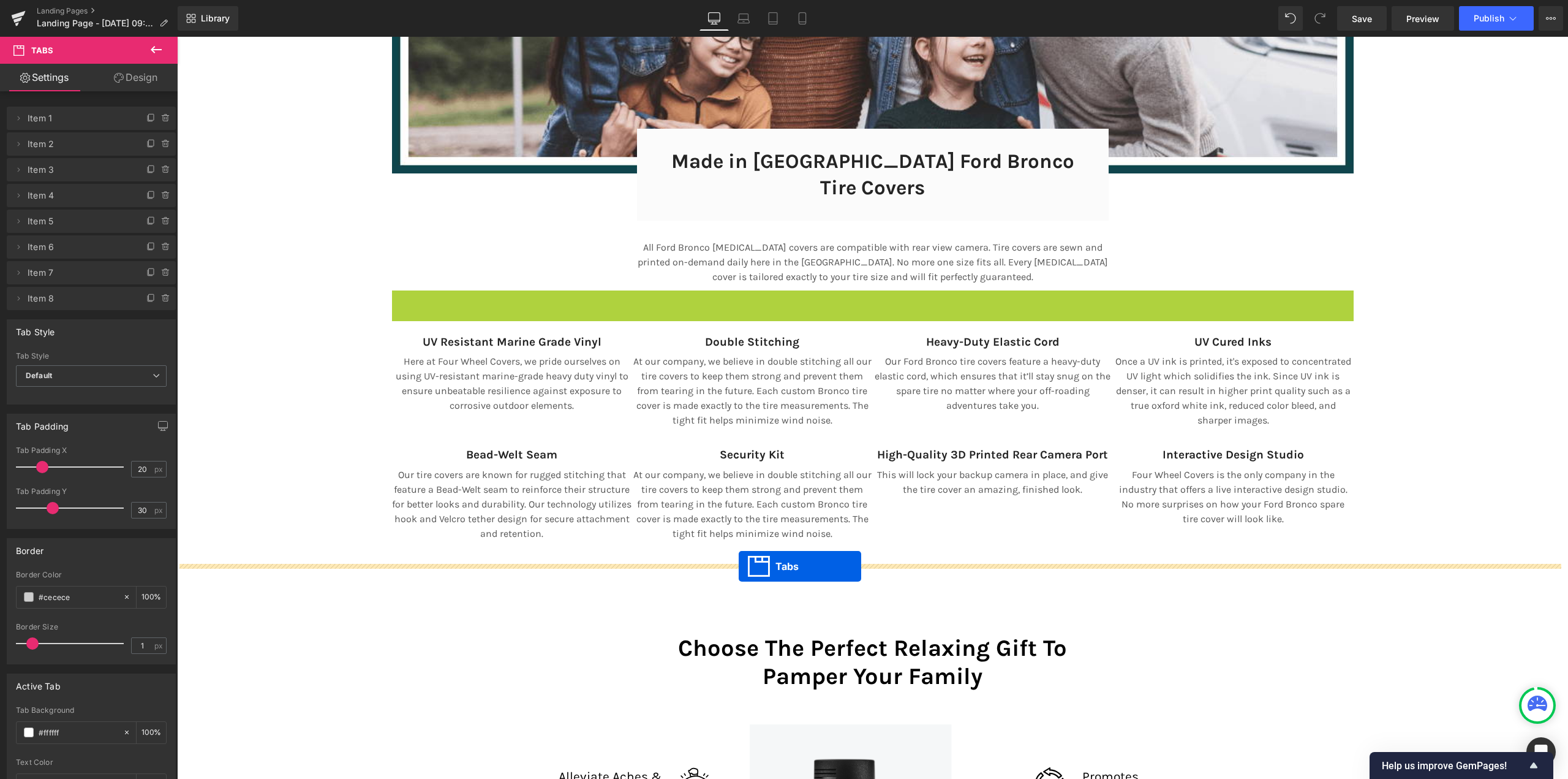
drag, startPoint x: 866, startPoint y: 275, endPoint x: 739, endPoint y: 566, distance: 317.5
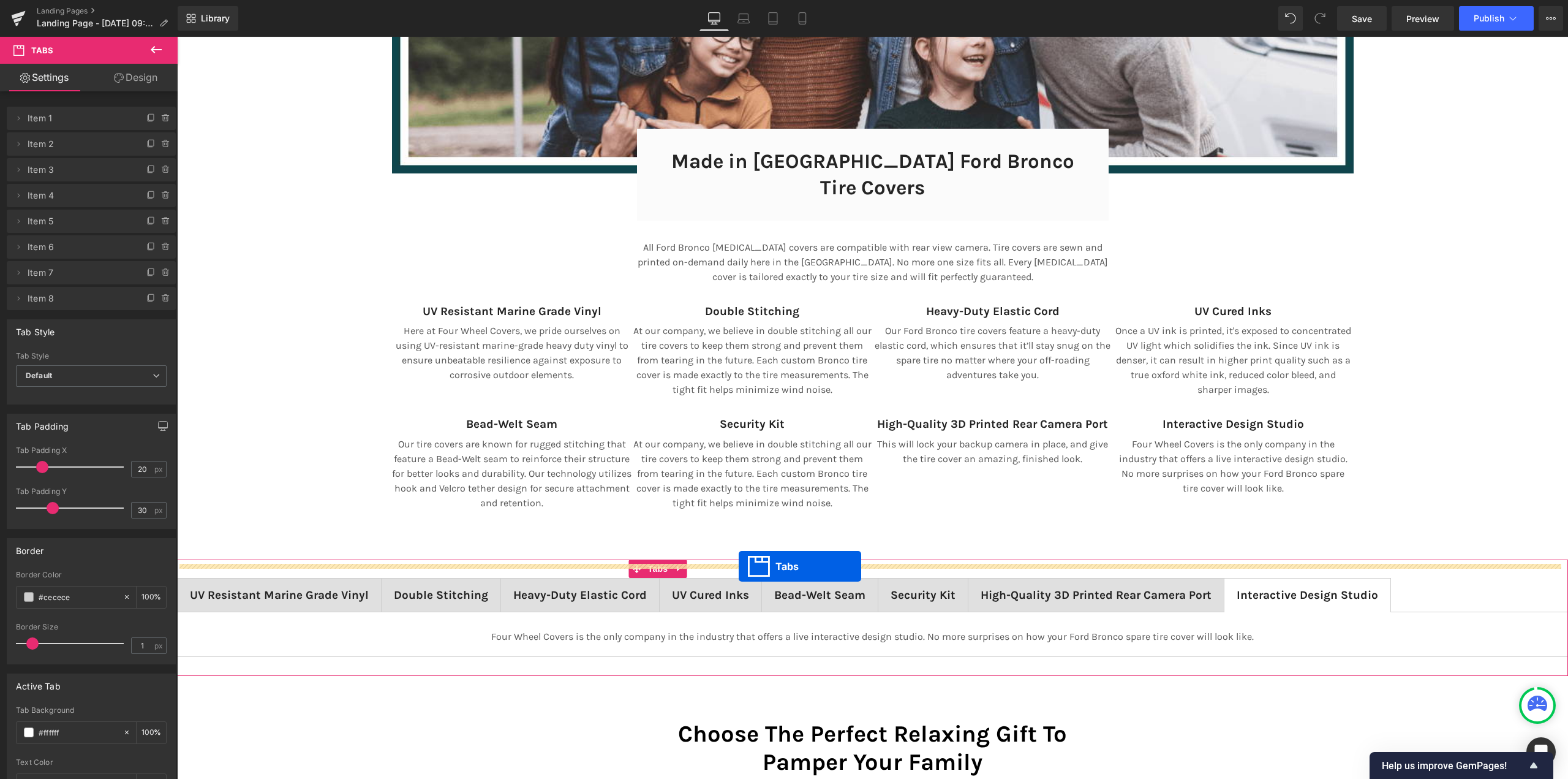
scroll to position [8384, 1382]
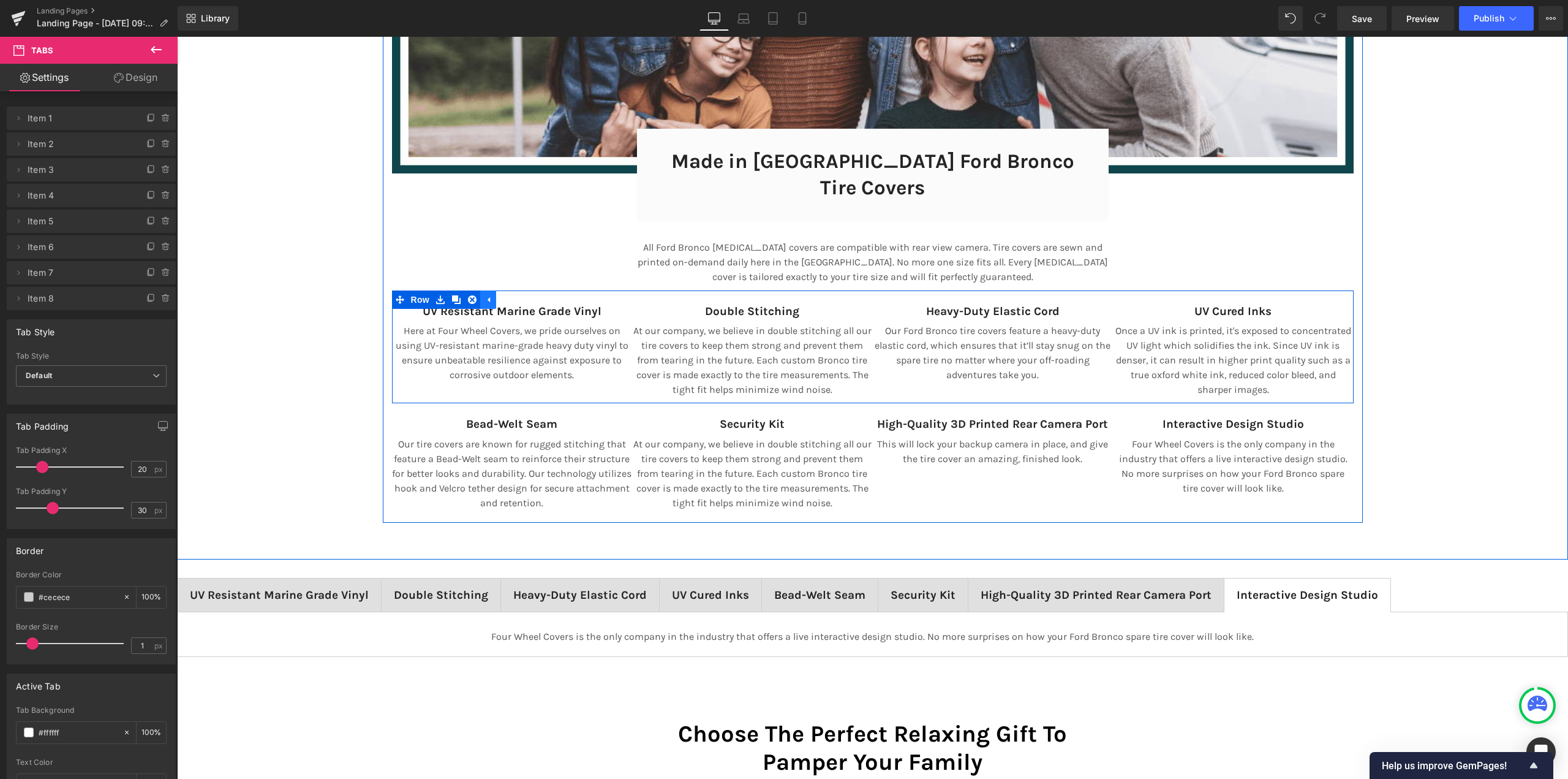
click at [483, 294] on icon at bounding box center [488, 299] width 9 height 9
click at [439, 294] on icon at bounding box center [441, 299] width 9 height 9
click at [468, 295] on icon at bounding box center [473, 300] width 9 height 9
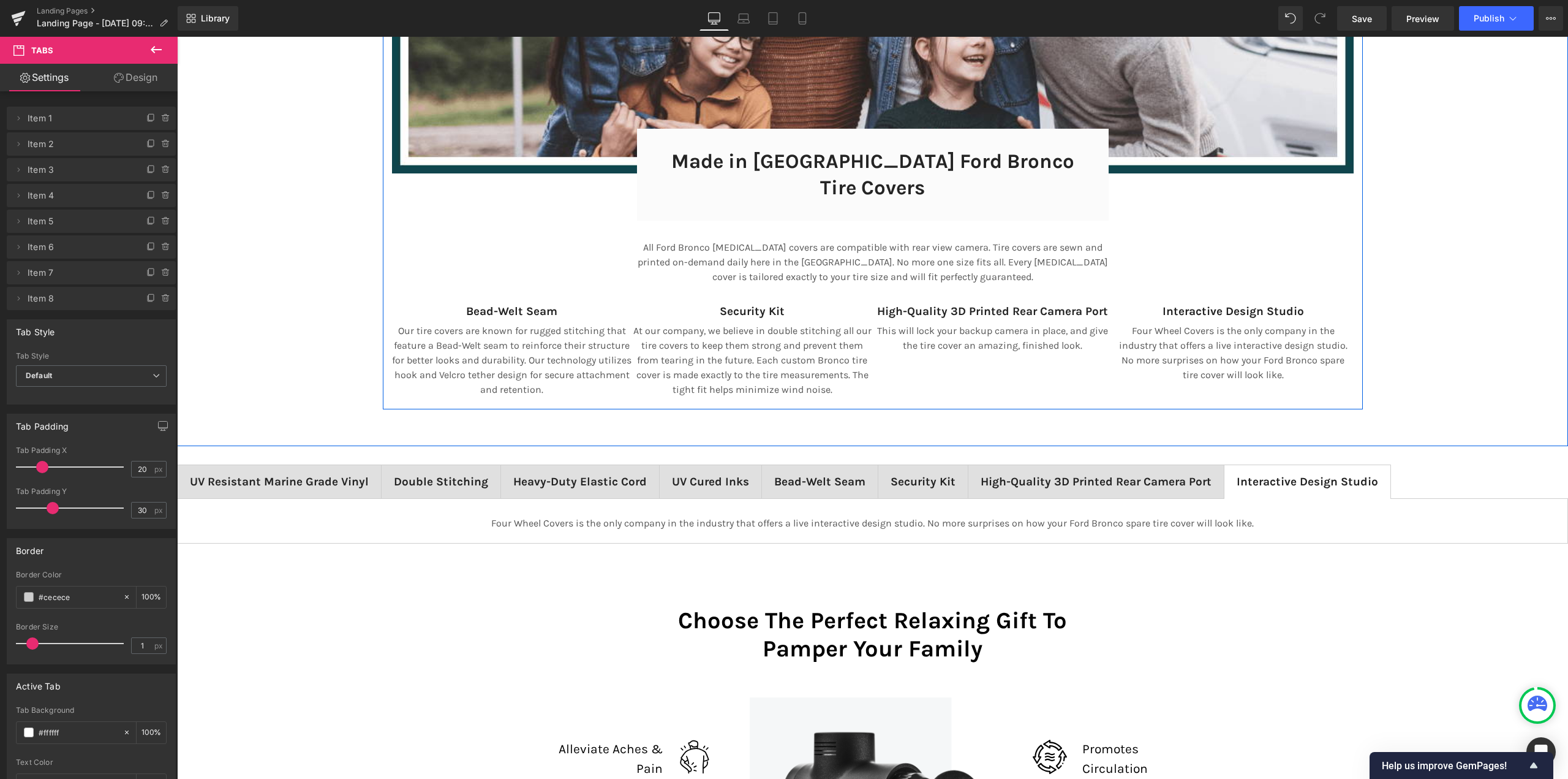
scroll to position [8271, 1382]
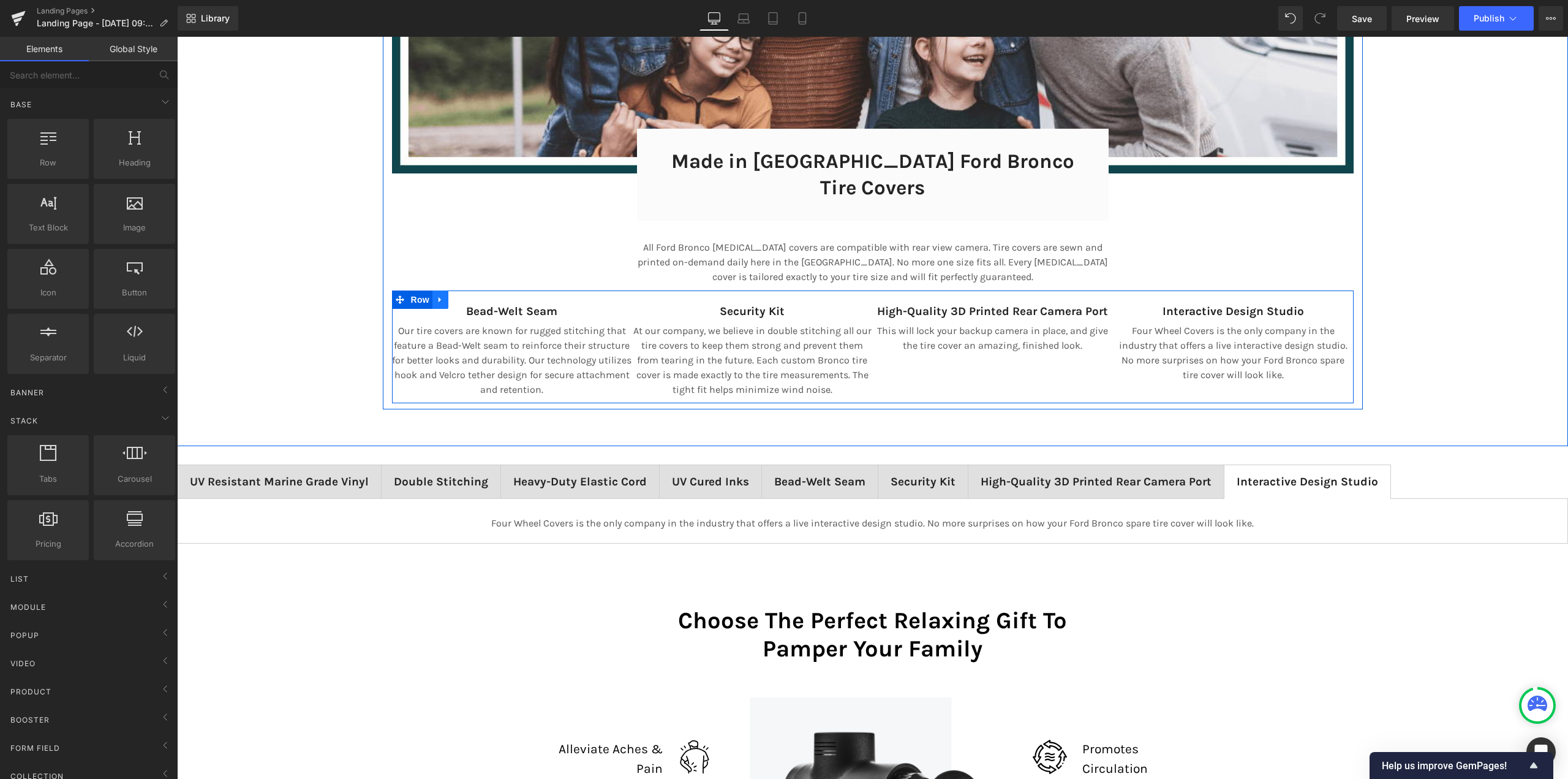
click at [437, 294] on icon at bounding box center [441, 299] width 9 height 9
click at [464, 290] on link at bounding box center [472, 299] width 16 height 19
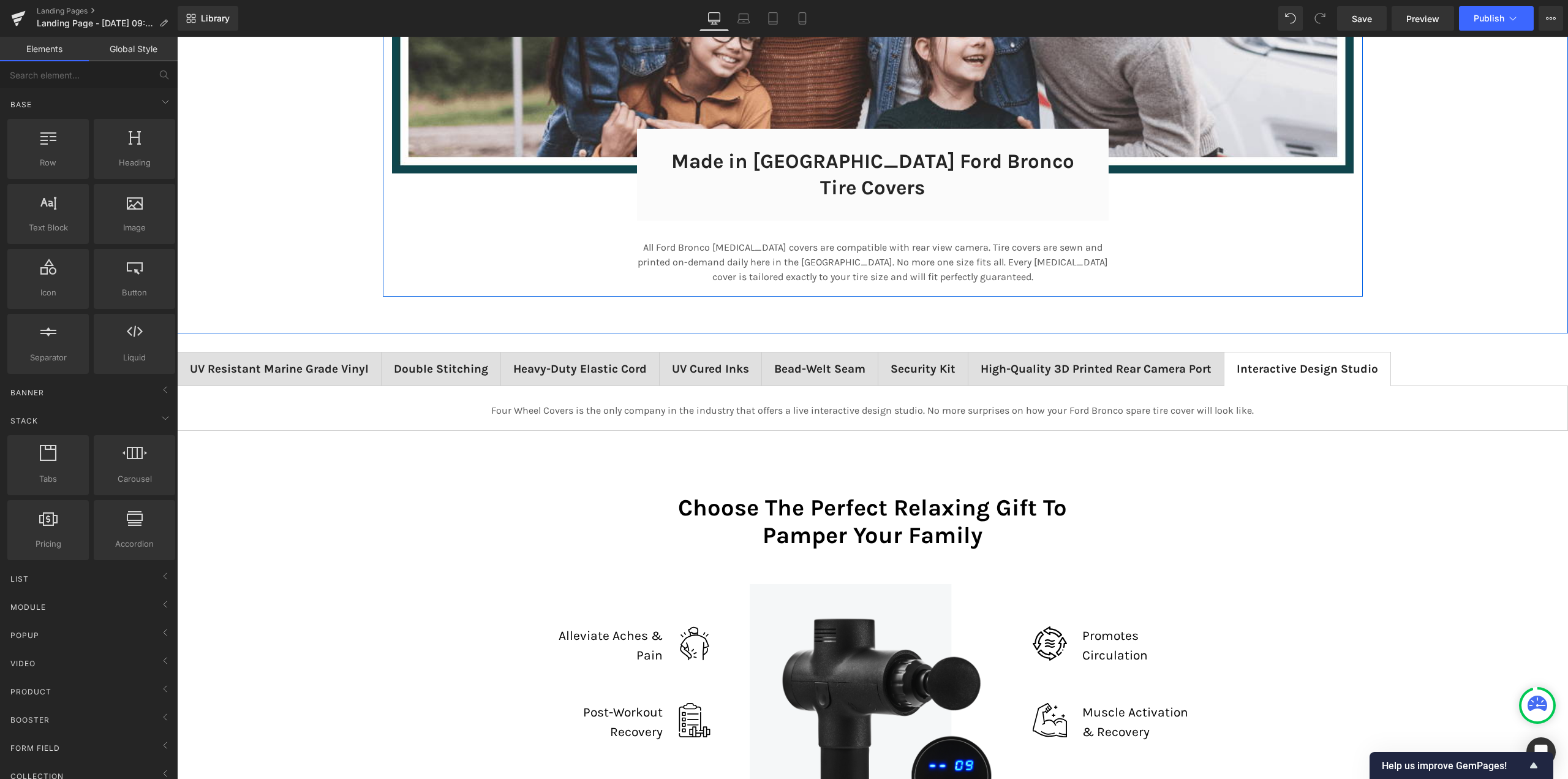
scroll to position [8158, 1382]
